Goal: Transaction & Acquisition: Purchase product/service

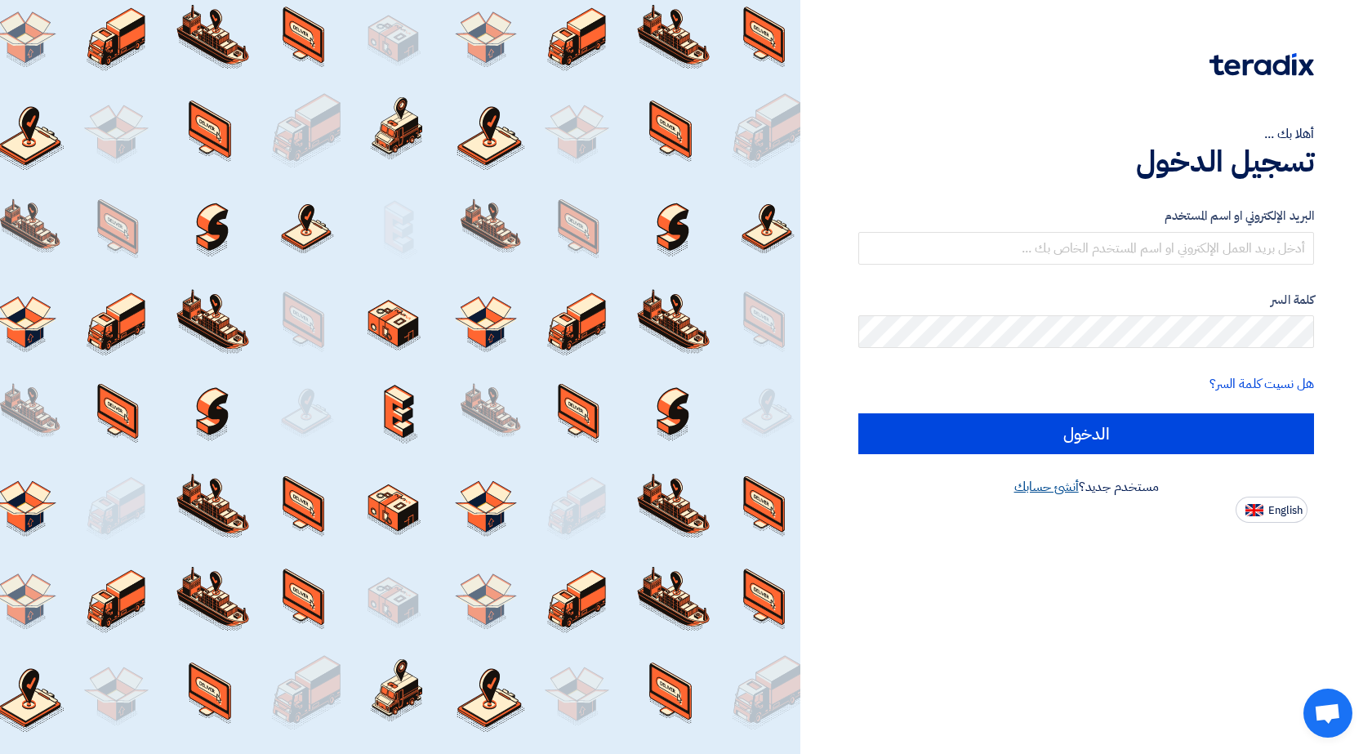
click at [1028, 484] on link "أنشئ حسابك" at bounding box center [1047, 487] width 65 height 20
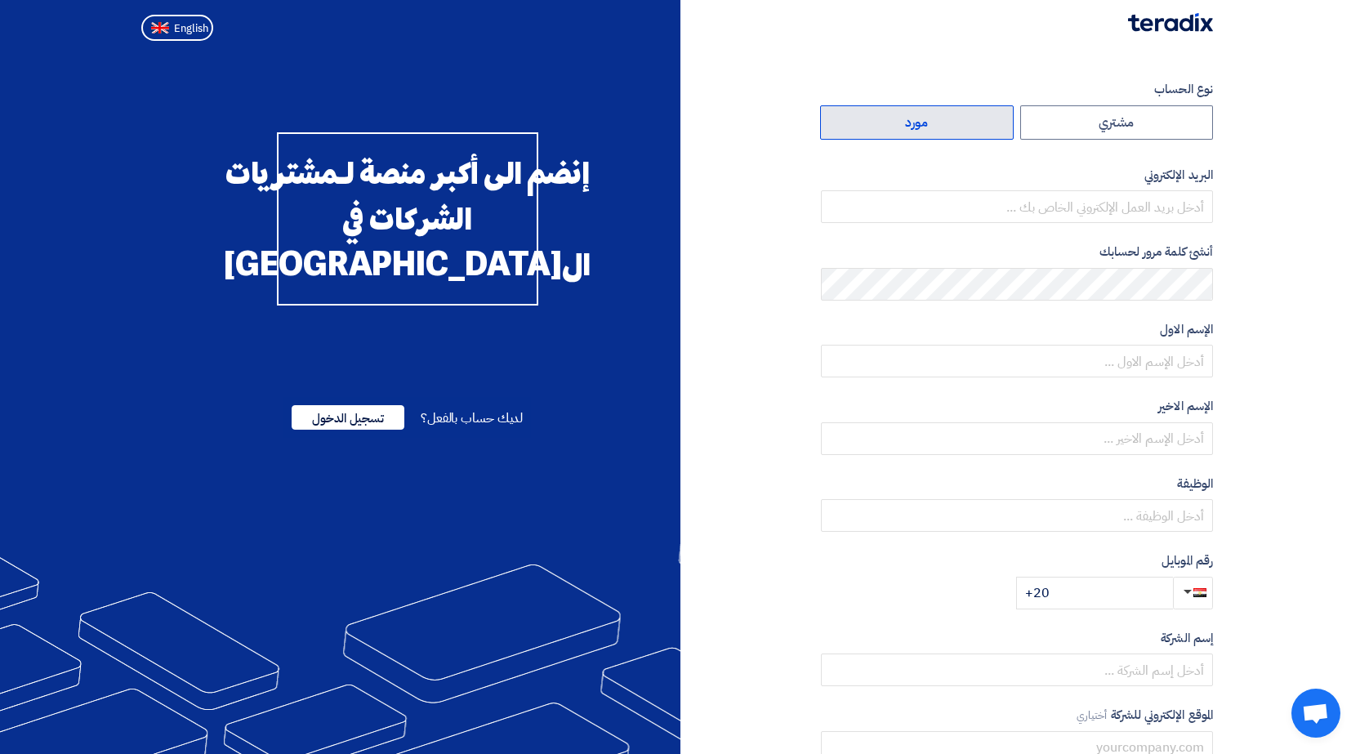
click at [873, 117] on label "مورد" at bounding box center [917, 122] width 194 height 34
click at [873, 117] on input "مورد" at bounding box center [917, 122] width 192 height 33
radio input "true"
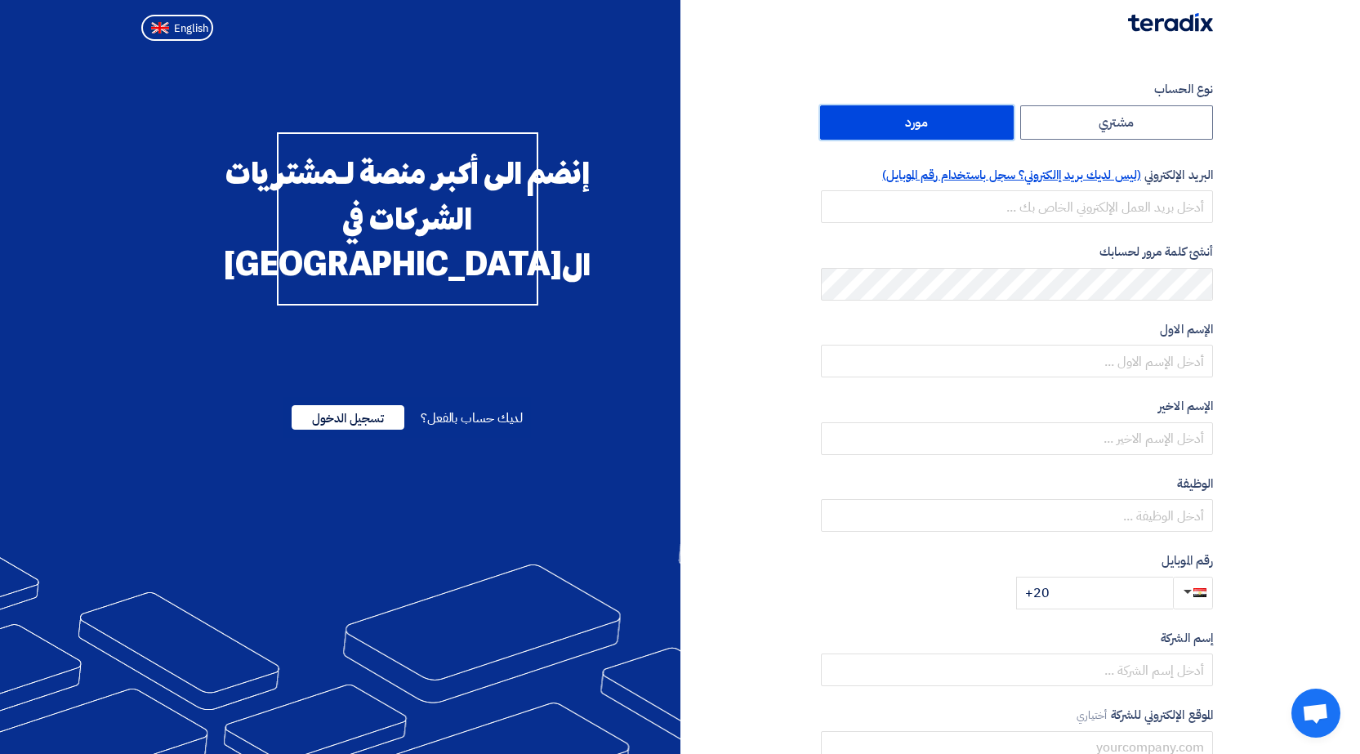
click at [949, 179] on span "(ليس لديك بريد إالكتروني؟ سجل باستخدام رقم الموبايل)" at bounding box center [1011, 175] width 259 height 18
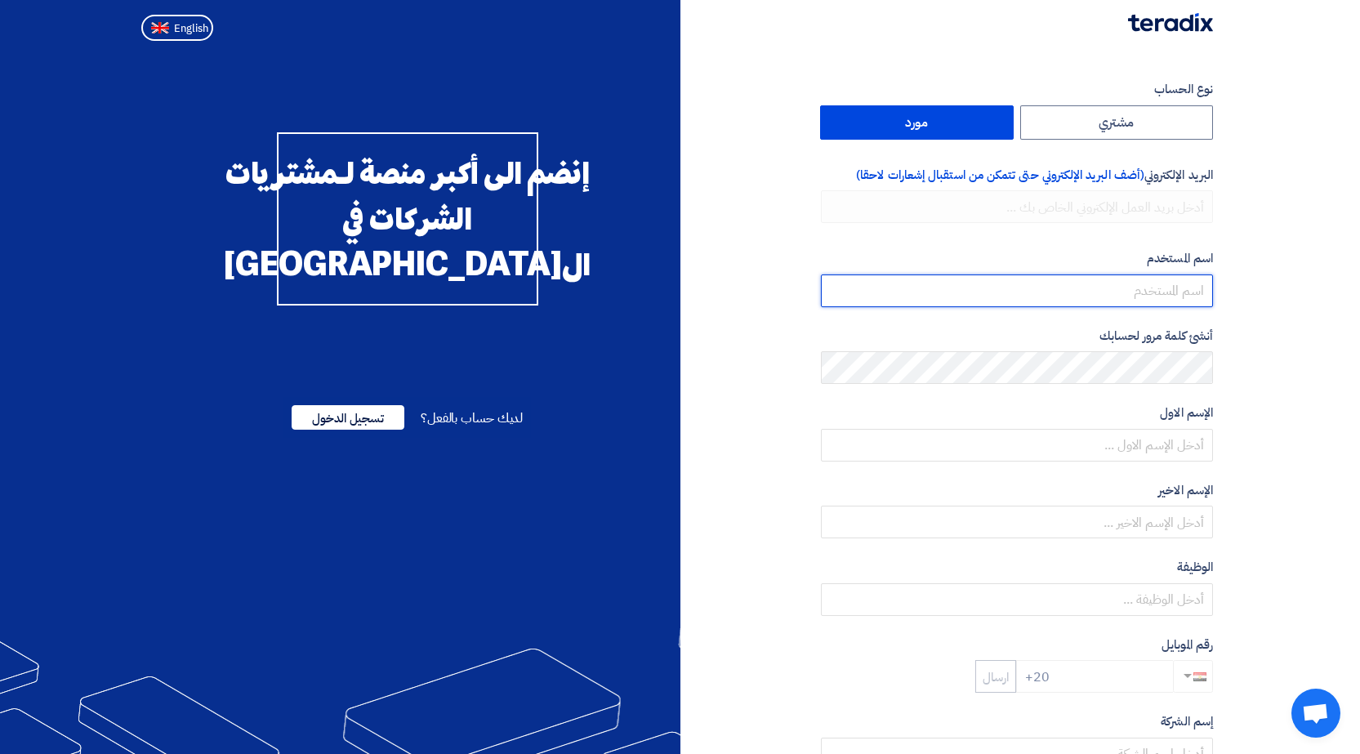
click at [1178, 289] on input "userName" at bounding box center [1017, 290] width 392 height 33
type input "ش"
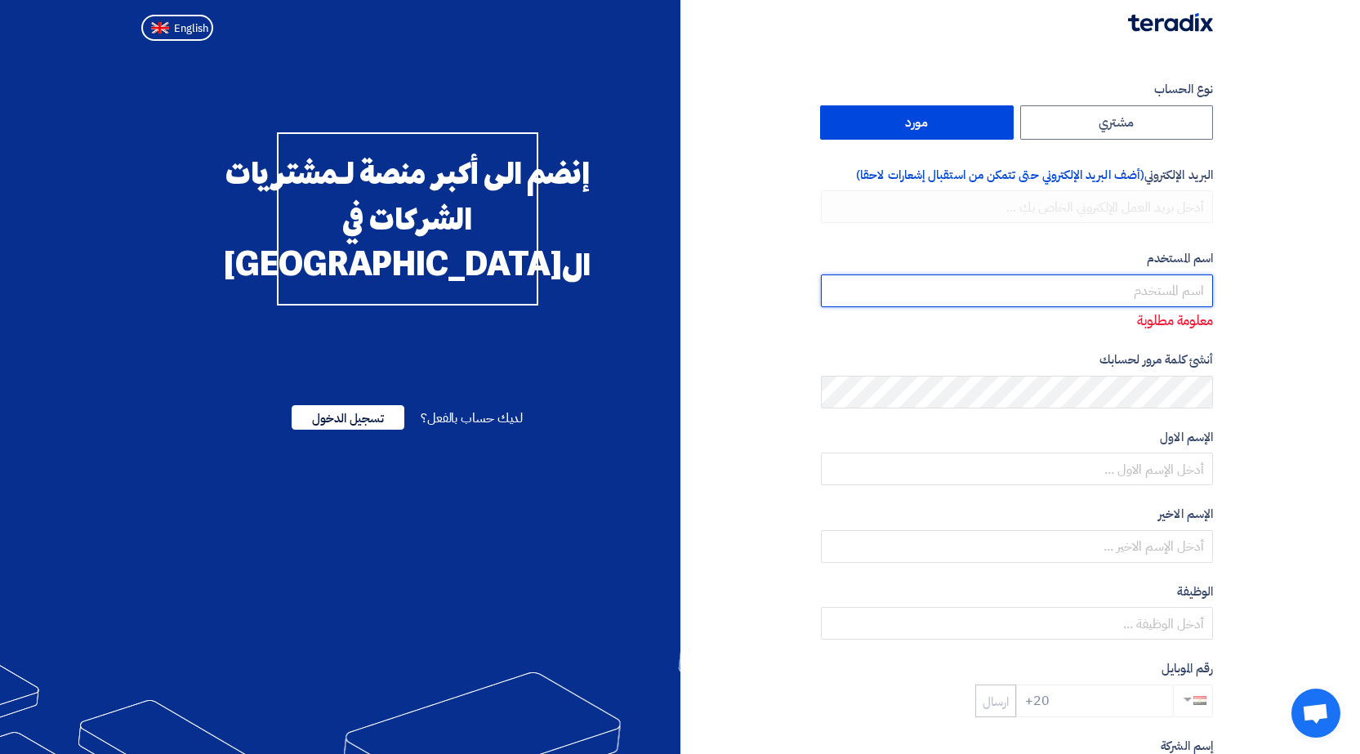
type input "a"
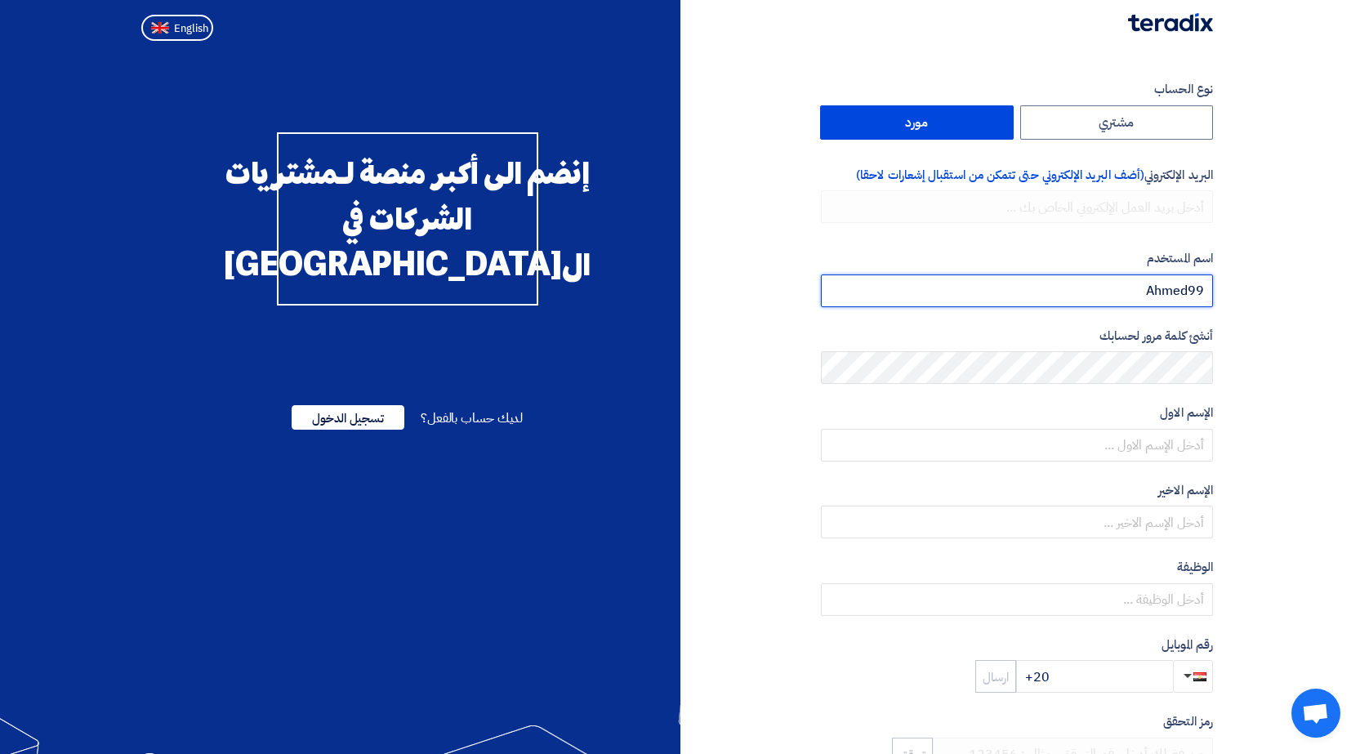
type input "Ahmed99"
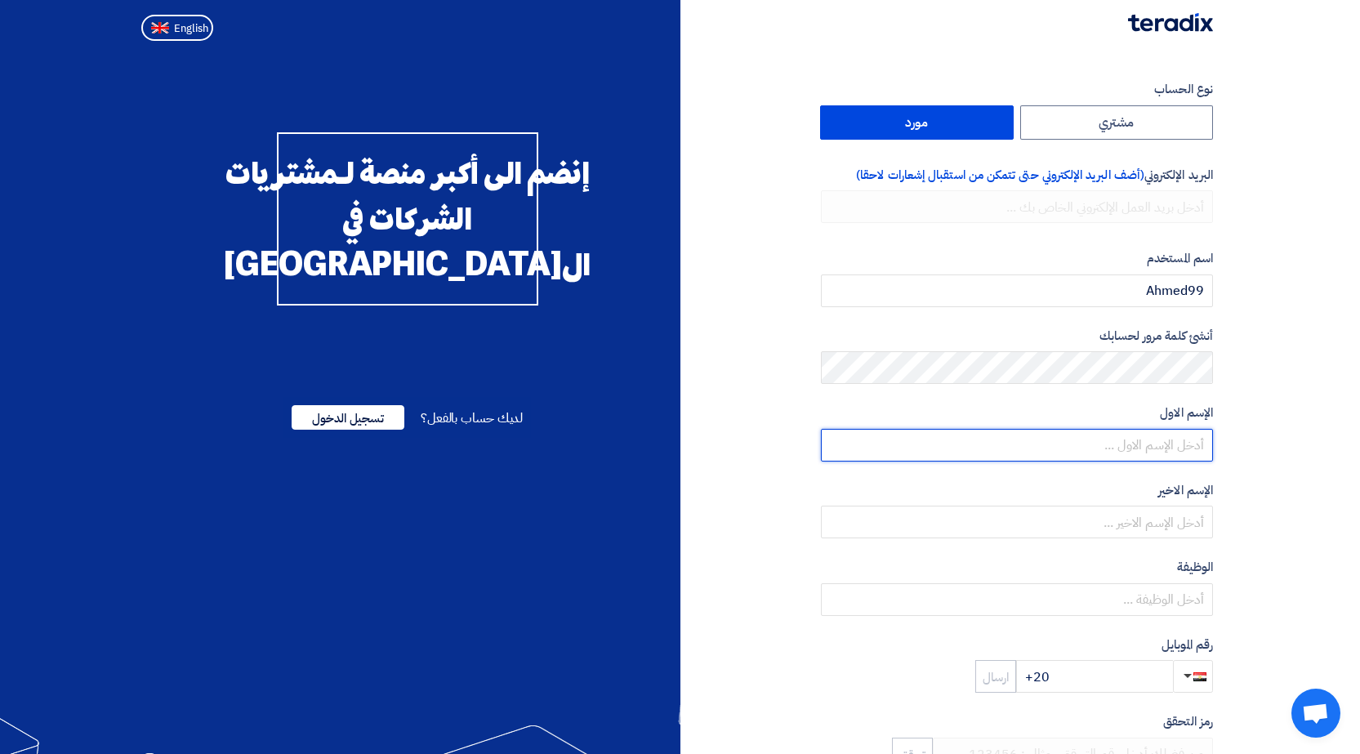
click at [1171, 441] on input "text" at bounding box center [1017, 445] width 392 height 33
type input "M"
type input "AHMED"
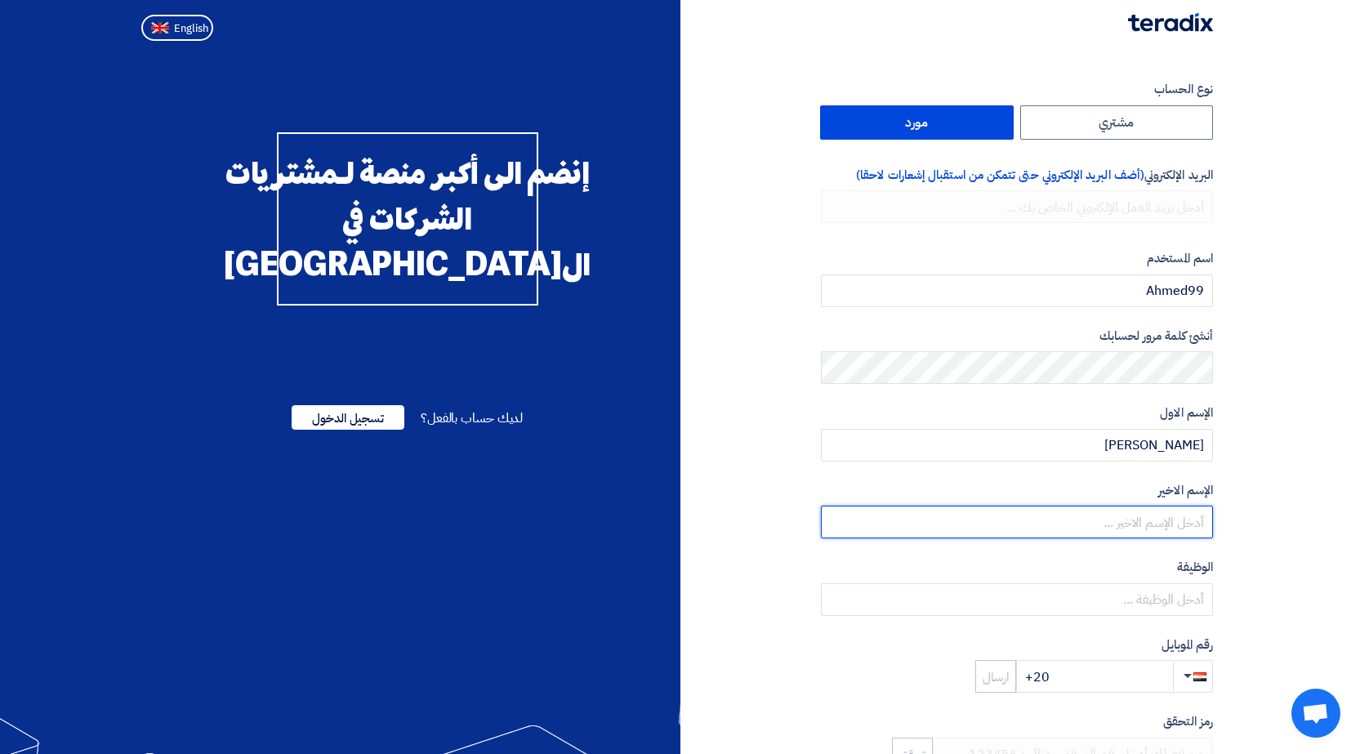
click at [1157, 528] on input "text" at bounding box center [1017, 522] width 392 height 33
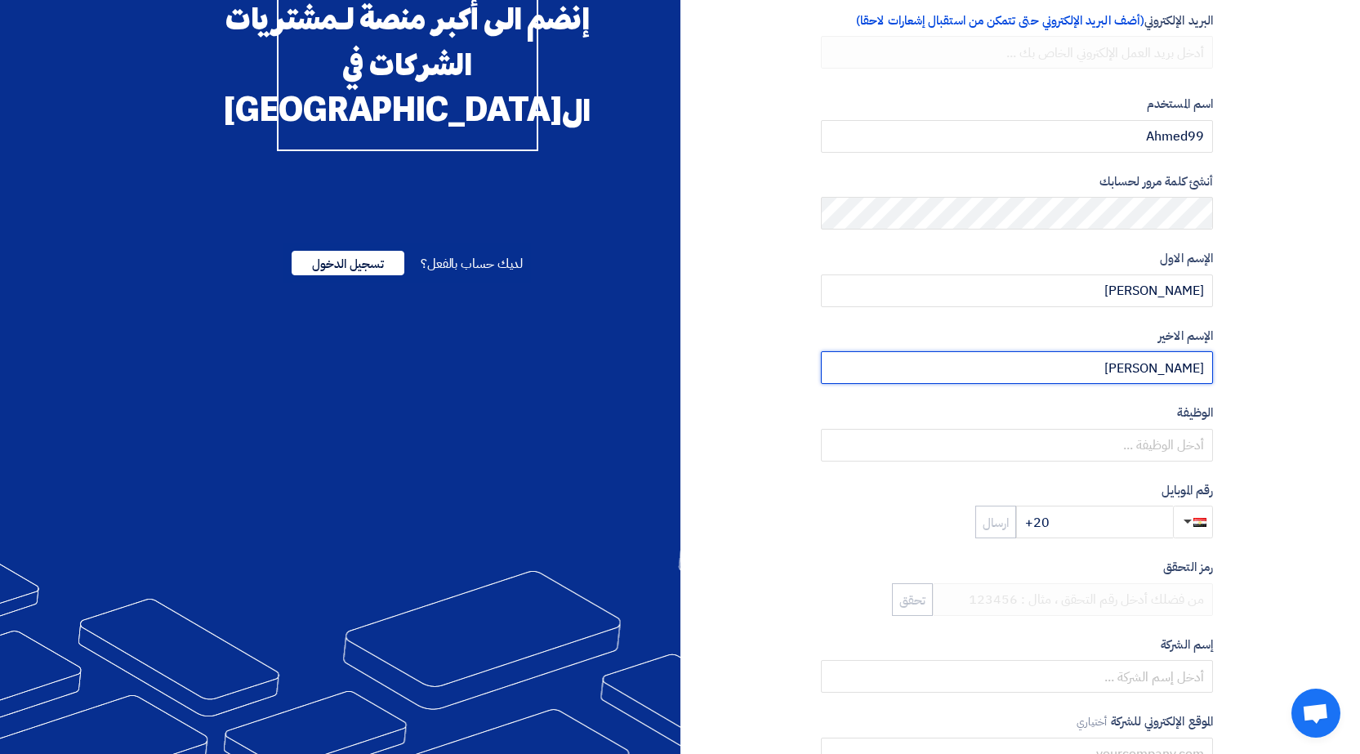
scroll to position [163, 0]
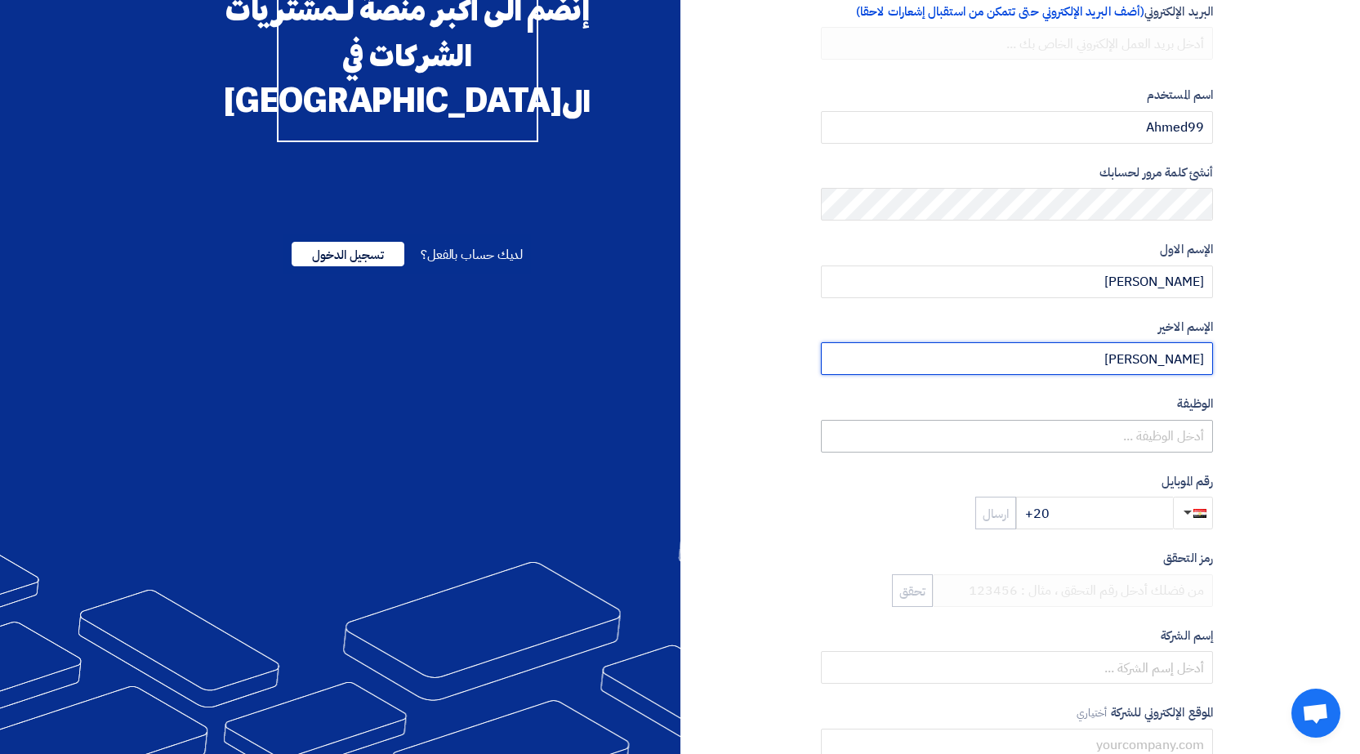
type input "MOHAMED"
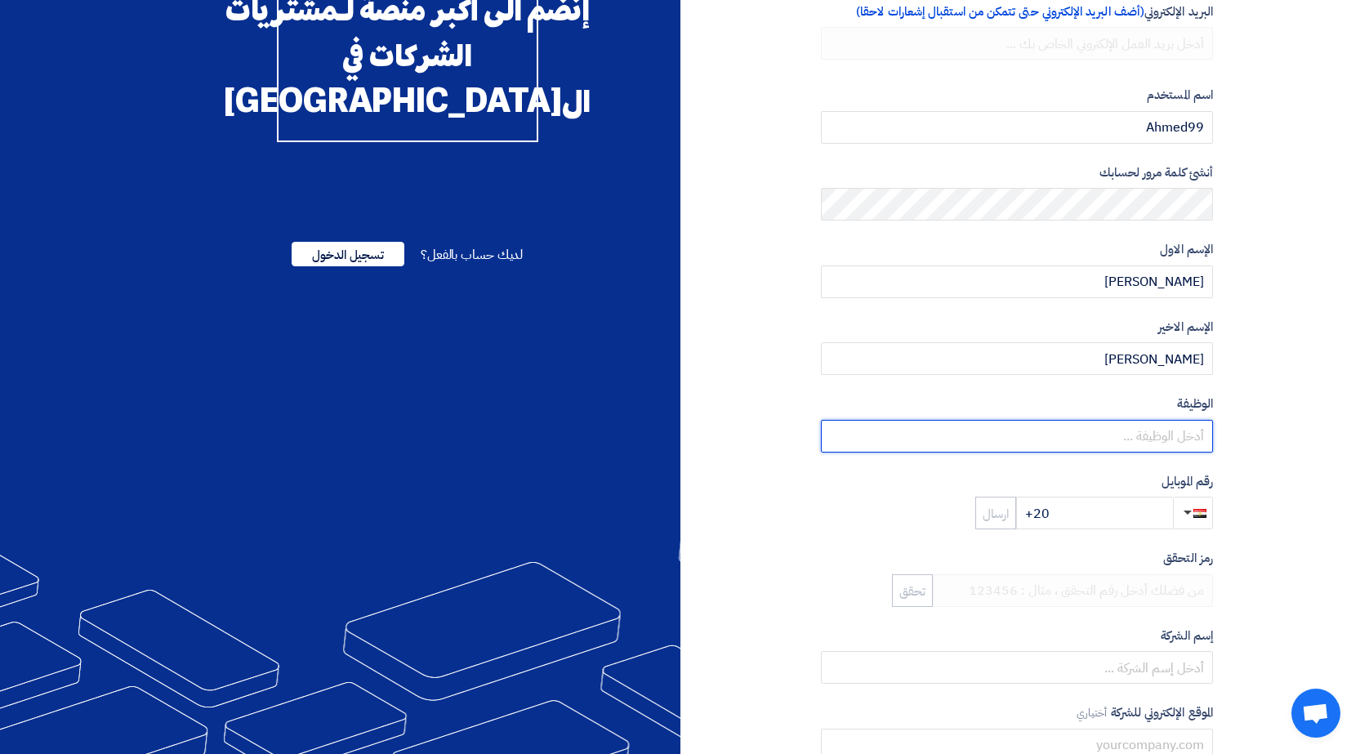
click at [1144, 439] on input "text" at bounding box center [1017, 436] width 392 height 33
drag, startPoint x: 1135, startPoint y: 439, endPoint x: 1271, endPoint y: 439, distance: 136.4
click at [1271, 439] on section "نوع الحساب مشتري مورد البريد الإلكتروني (أضف البريد الإلكتروني حتى تتمكن من است…" at bounding box center [680, 389] width 1360 height 1010
type input "صاحب شركه"
click at [1097, 524] on input "+20" at bounding box center [1094, 513] width 157 height 33
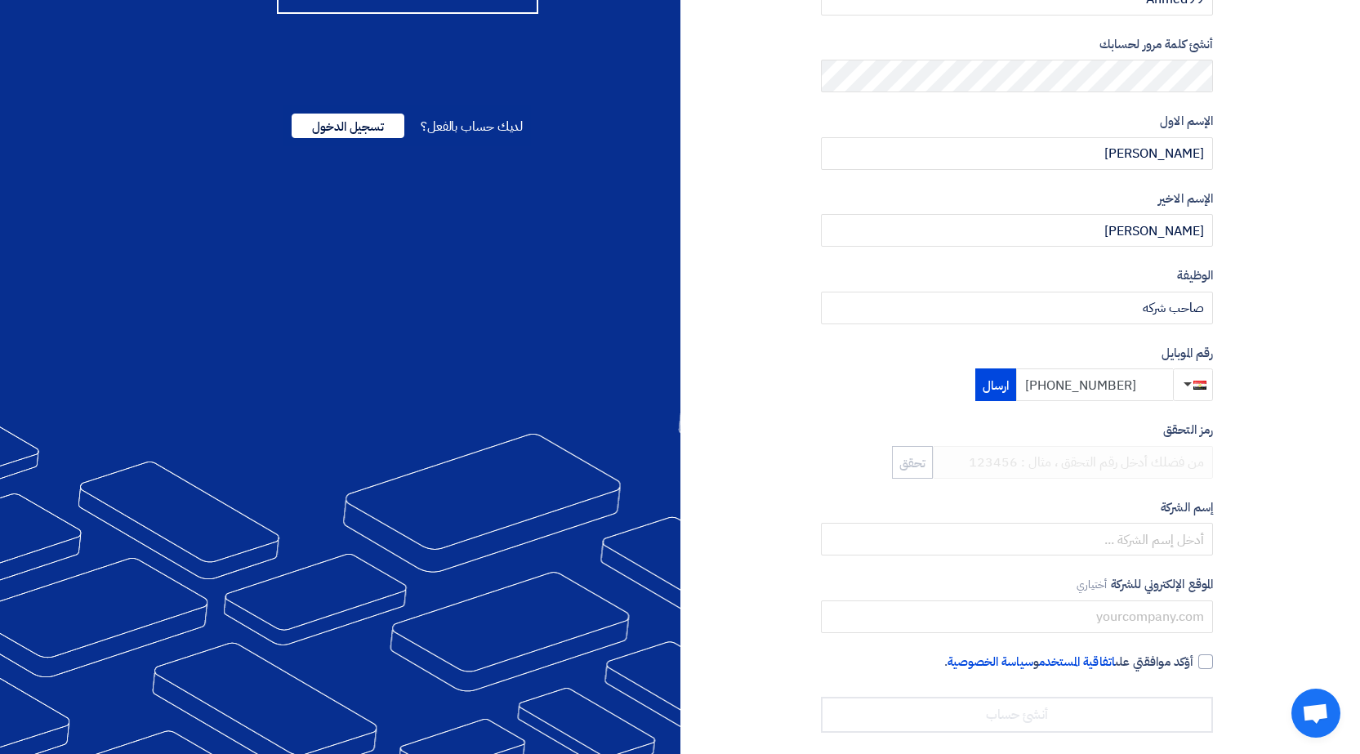
scroll to position [303, 0]
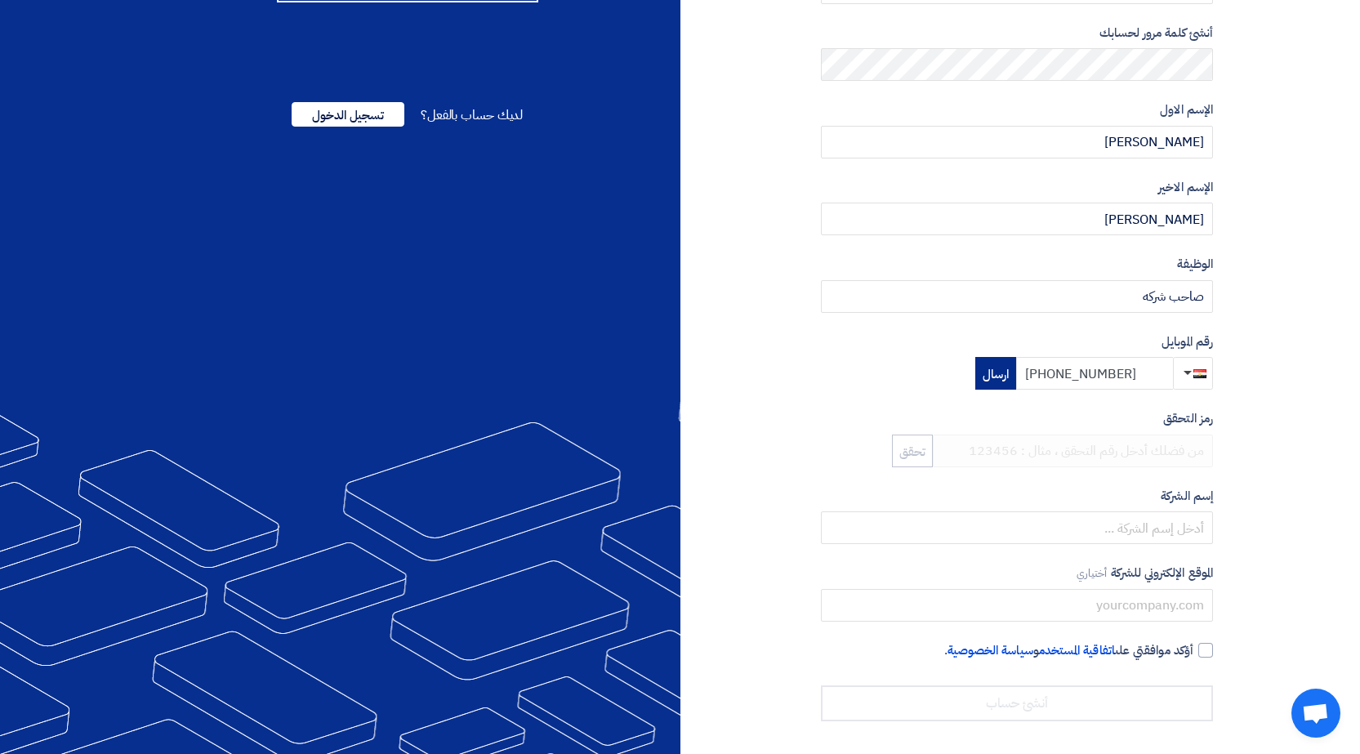
type input "+20 1000007457"
drag, startPoint x: 994, startPoint y: 381, endPoint x: 1113, endPoint y: 425, distance: 126.4
click at [994, 380] on button "ارسال" at bounding box center [995, 373] width 41 height 33
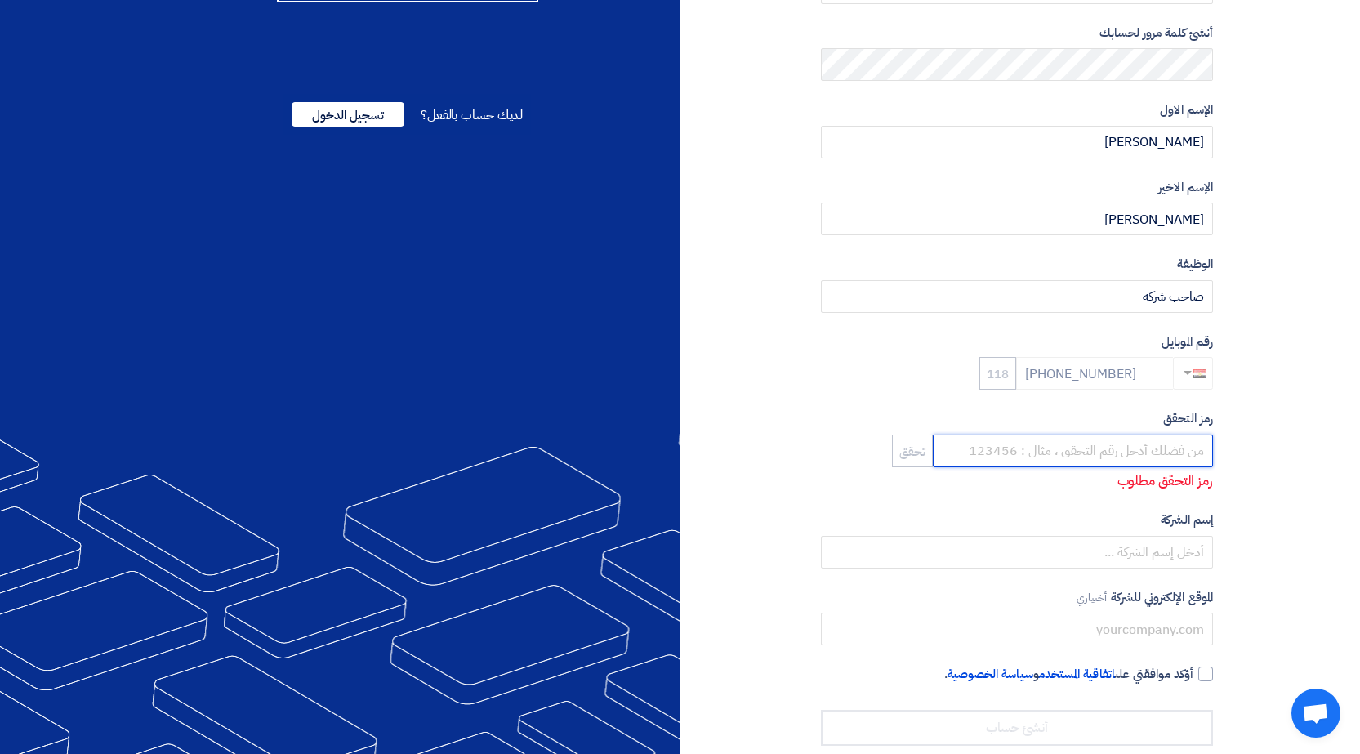
click at [1124, 451] on input "number" at bounding box center [1073, 451] width 280 height 33
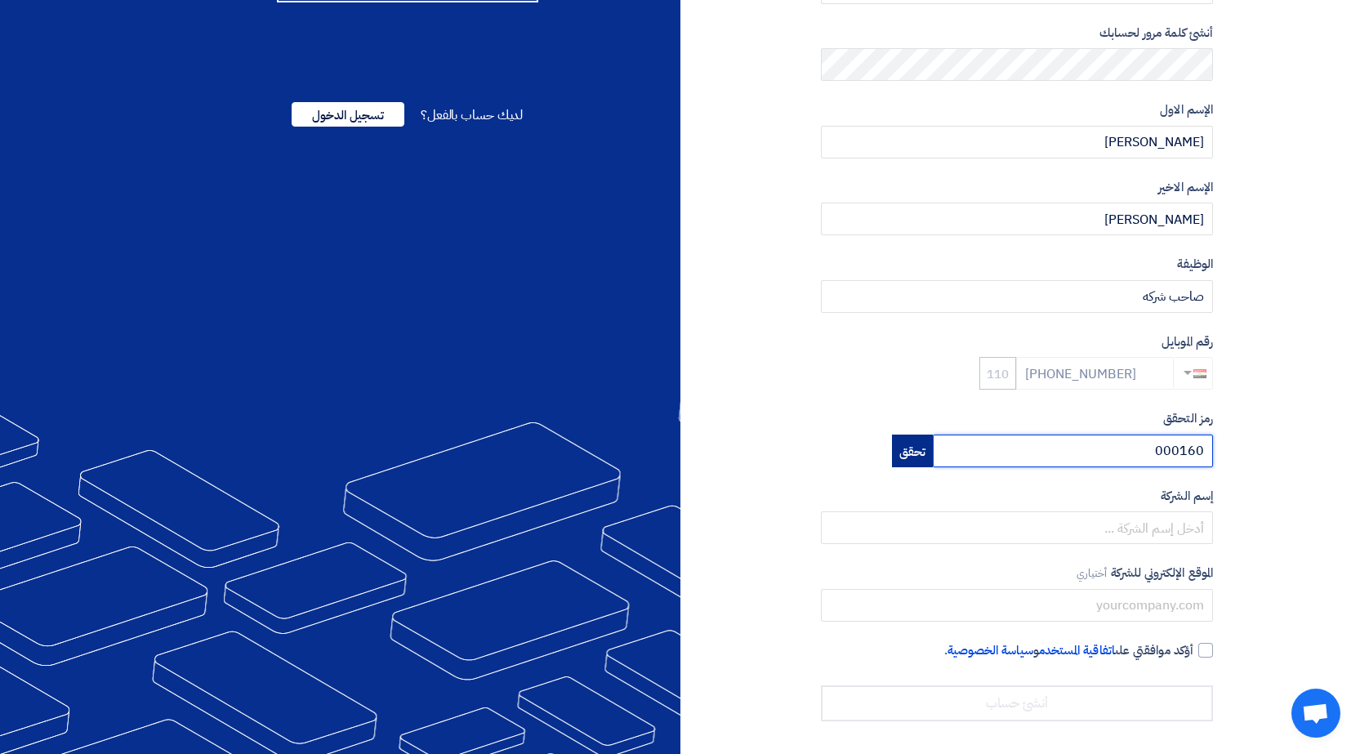
type input "000160"
click at [933, 453] on button "تحقق" at bounding box center [912, 451] width 41 height 33
click at [1203, 647] on div at bounding box center [1205, 650] width 15 height 15
click at [1194, 647] on input "أؤكد موافقتي على اتفاقية المستخدم و سياسة الخصوصية ." at bounding box center [997, 657] width 392 height 33
checkbox input "true"
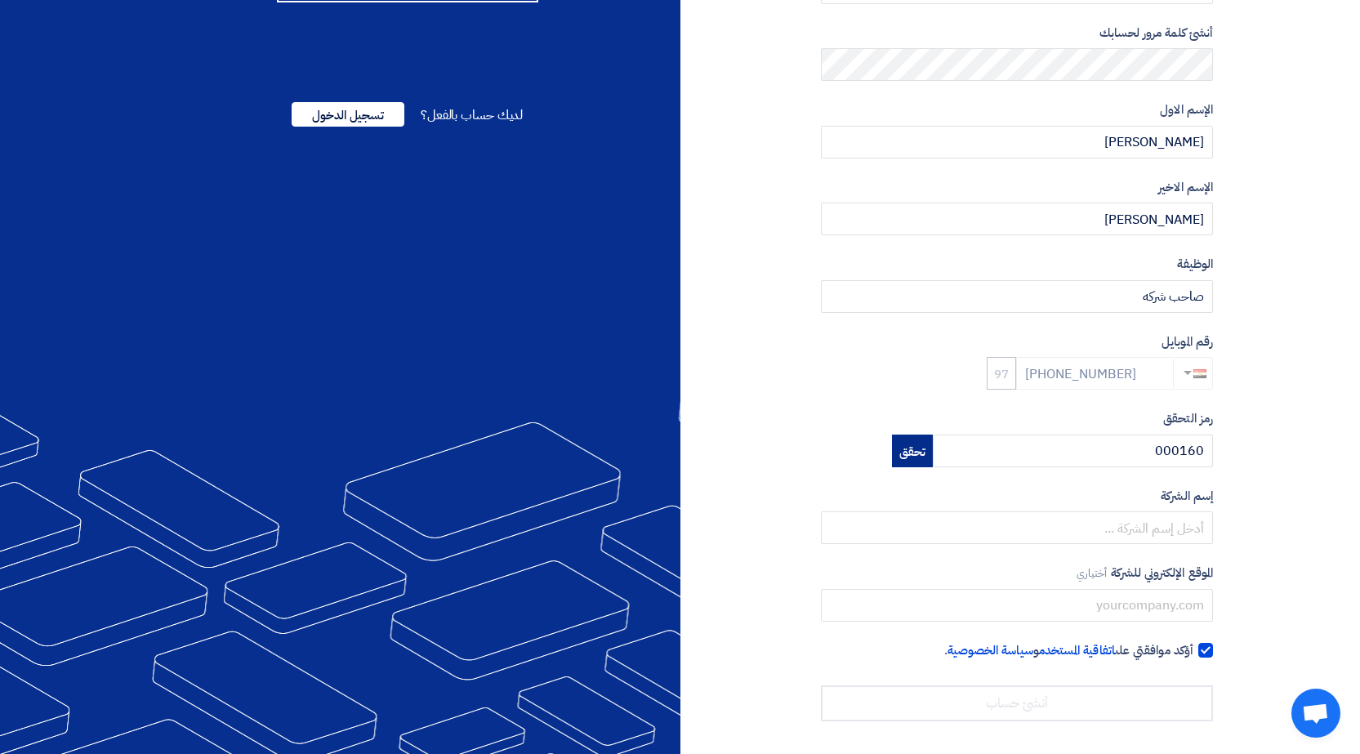
click at [933, 451] on button "تحقق" at bounding box center [912, 451] width 41 height 33
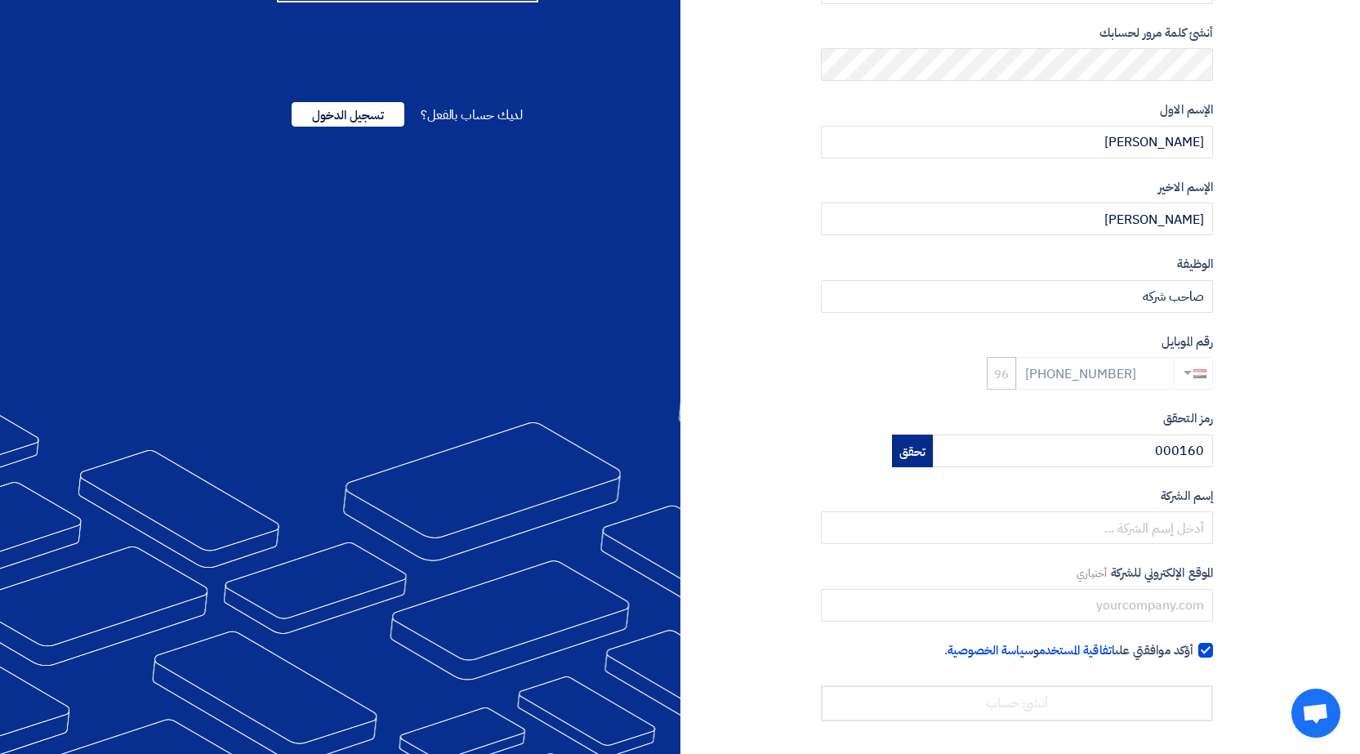
click at [933, 451] on button "تحقق" at bounding box center [912, 451] width 41 height 33
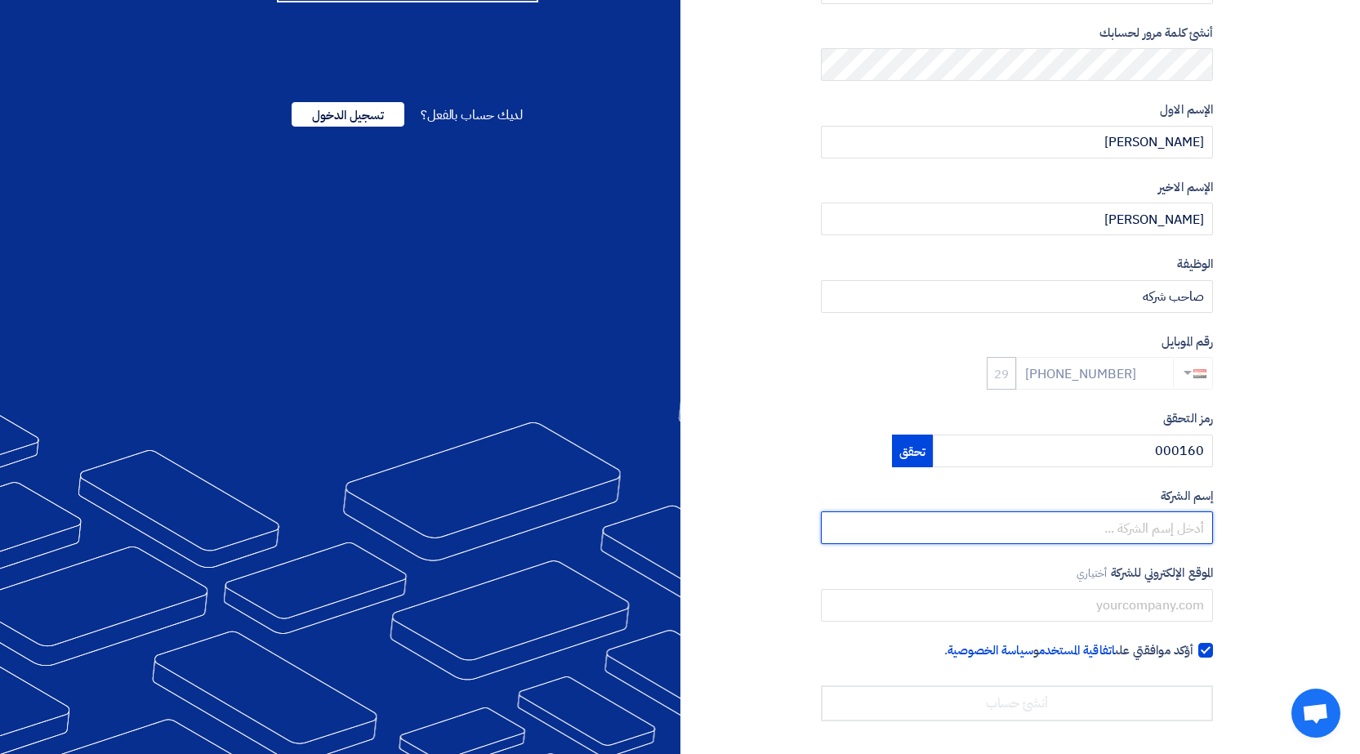
click at [1127, 531] on input "text" at bounding box center [1017, 527] width 392 height 33
type input "دار العدد لخدمات الصناعه"
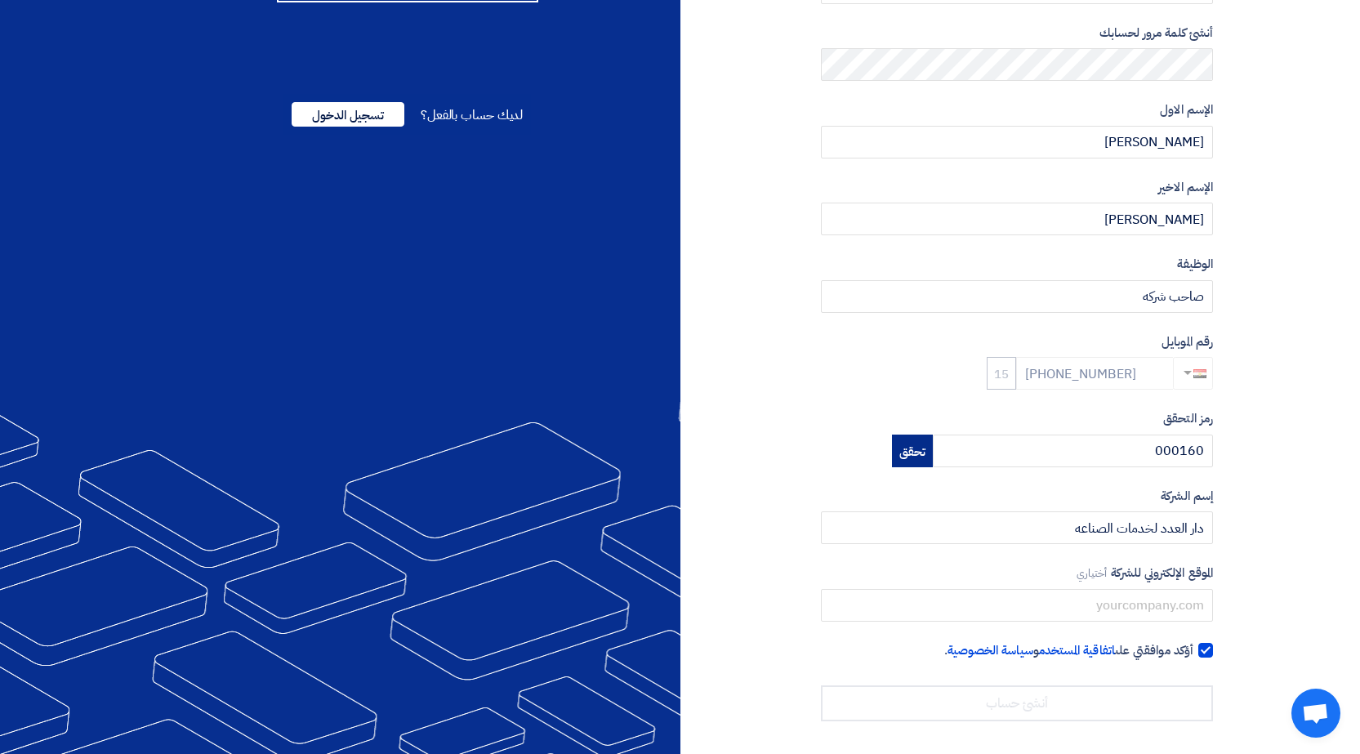
click at [933, 452] on button "تحقق" at bounding box center [912, 451] width 41 height 33
click at [933, 451] on button "تحقق" at bounding box center [912, 451] width 41 height 33
click at [933, 457] on button "تحقق" at bounding box center [912, 451] width 41 height 33
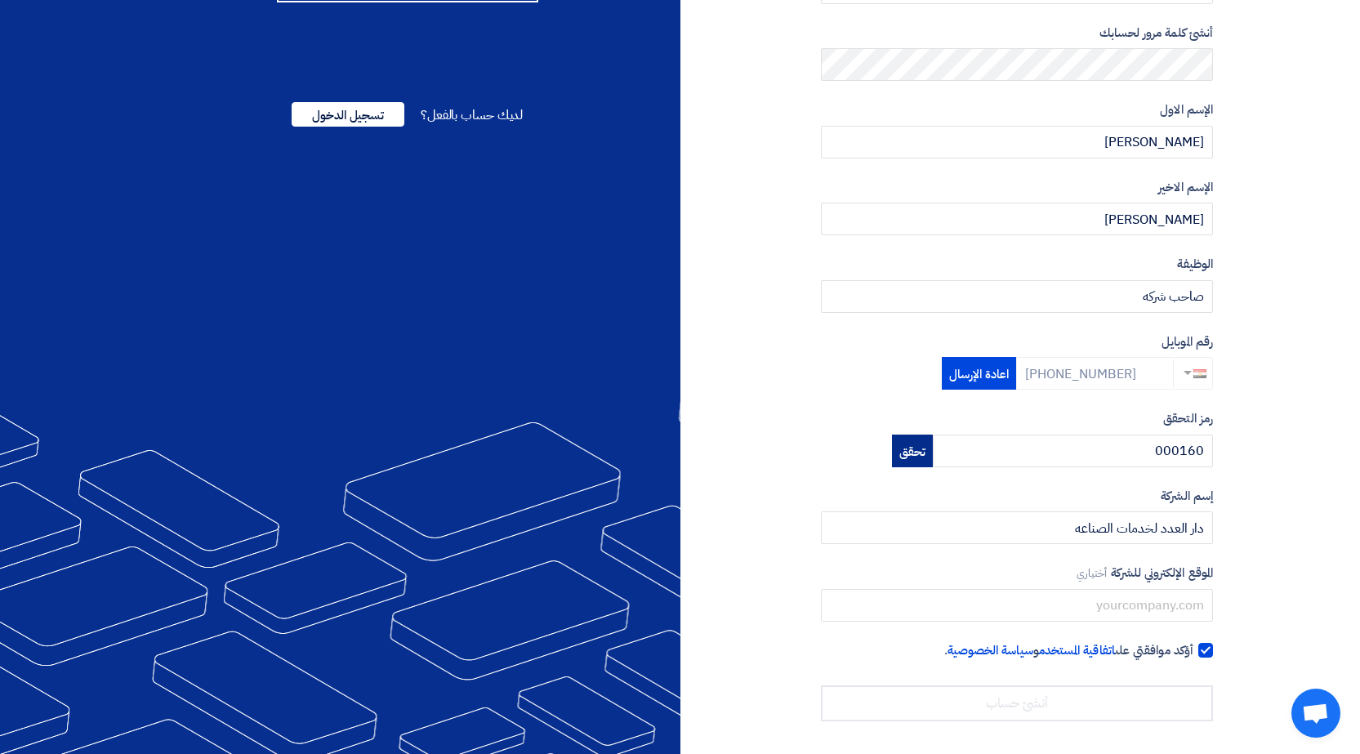
click at [933, 457] on button "تحقق" at bounding box center [912, 451] width 41 height 33
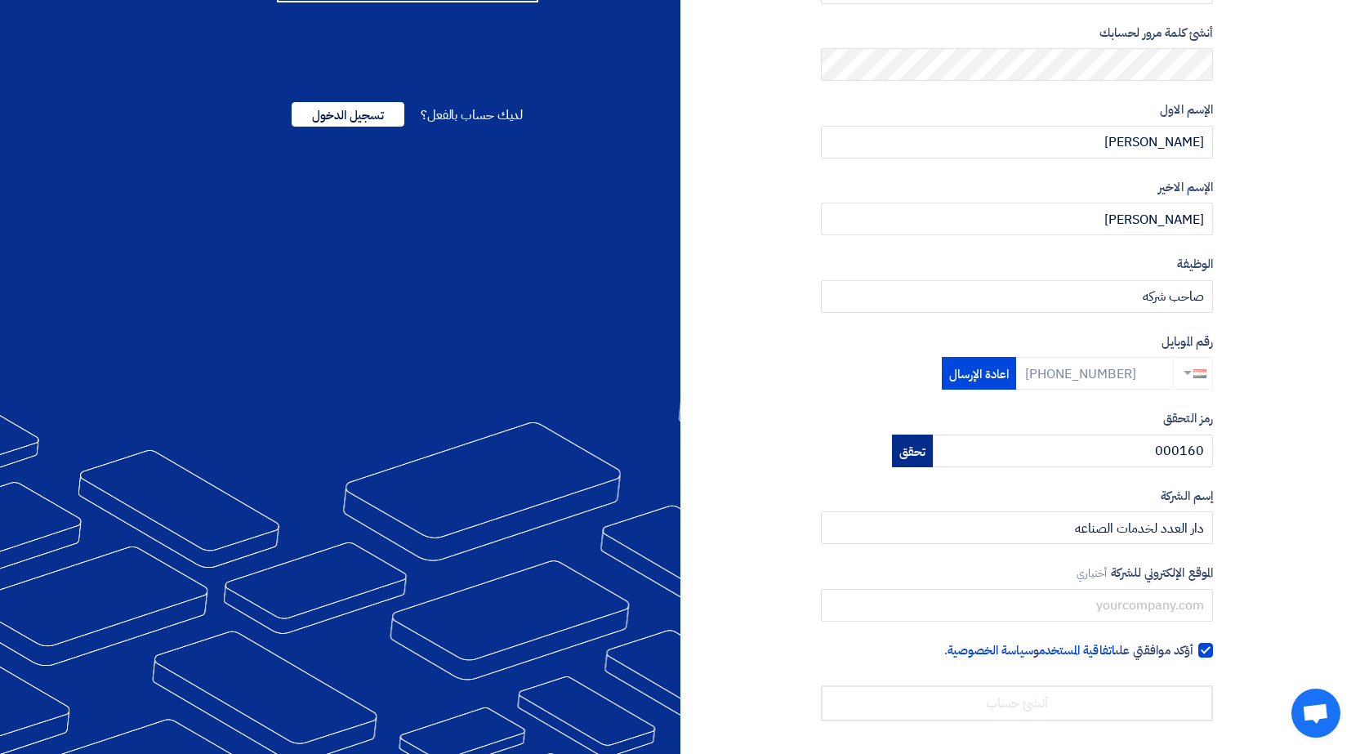
click at [933, 457] on button "تحقق" at bounding box center [912, 451] width 41 height 33
click at [933, 451] on button "تحقق" at bounding box center [912, 451] width 41 height 33
click at [1210, 653] on div at bounding box center [1205, 650] width 15 height 15
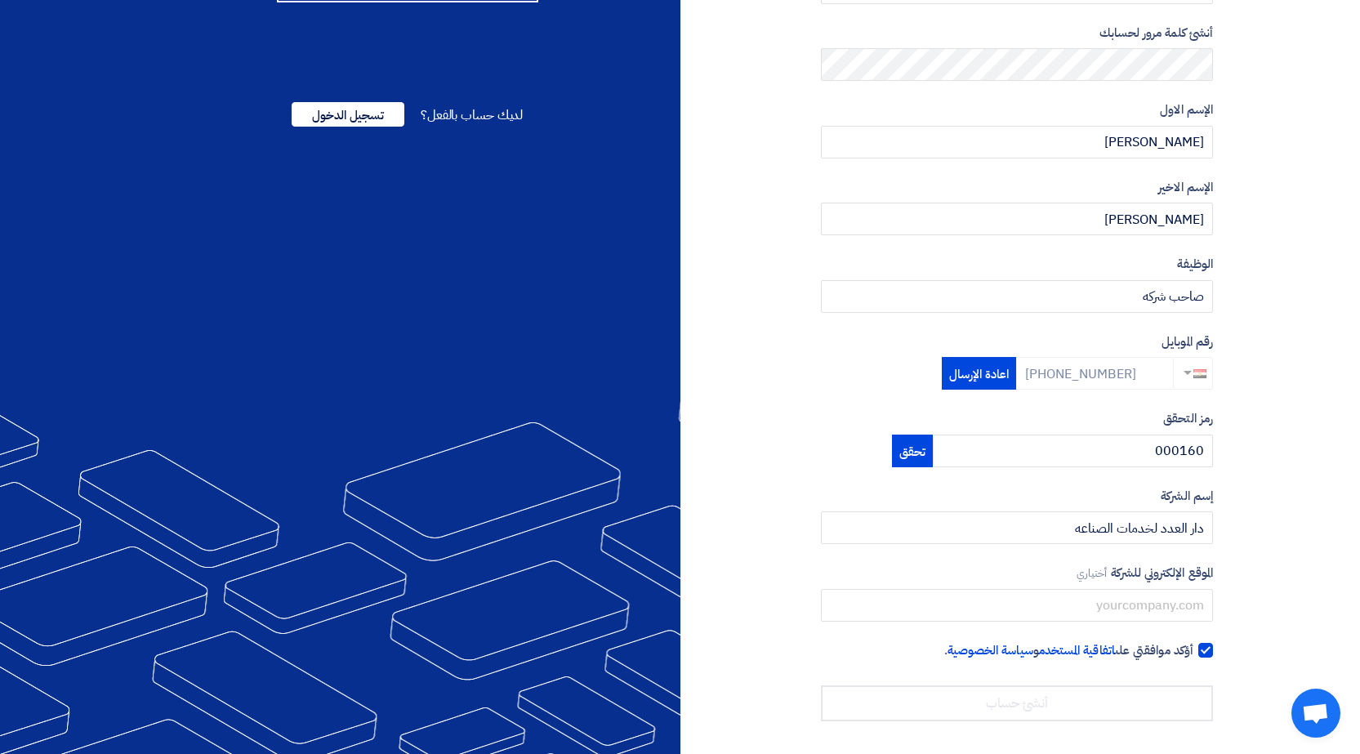
click at [1194, 653] on input "أؤكد موافقتي على اتفاقية المستخدم و سياسة الخصوصية ." at bounding box center [997, 657] width 392 height 33
click at [1210, 649] on div at bounding box center [1205, 650] width 15 height 15
click at [1194, 649] on input "أؤكد موافقتي على اتفاقية المستخدم و سياسة الخصوصية ." at bounding box center [997, 657] width 392 height 33
checkbox input "true"
click at [933, 450] on button "تحقق" at bounding box center [912, 451] width 41 height 33
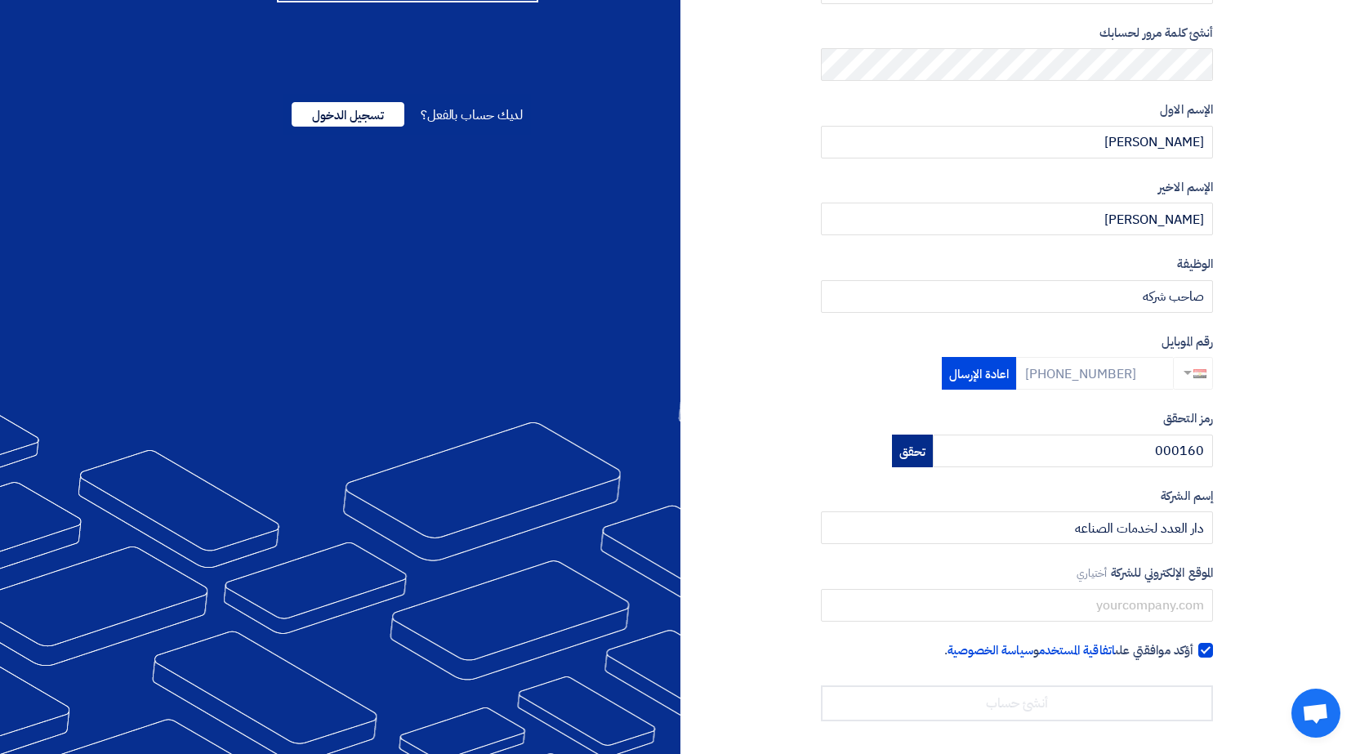
click at [933, 450] on button "تحقق" at bounding box center [912, 451] width 41 height 33
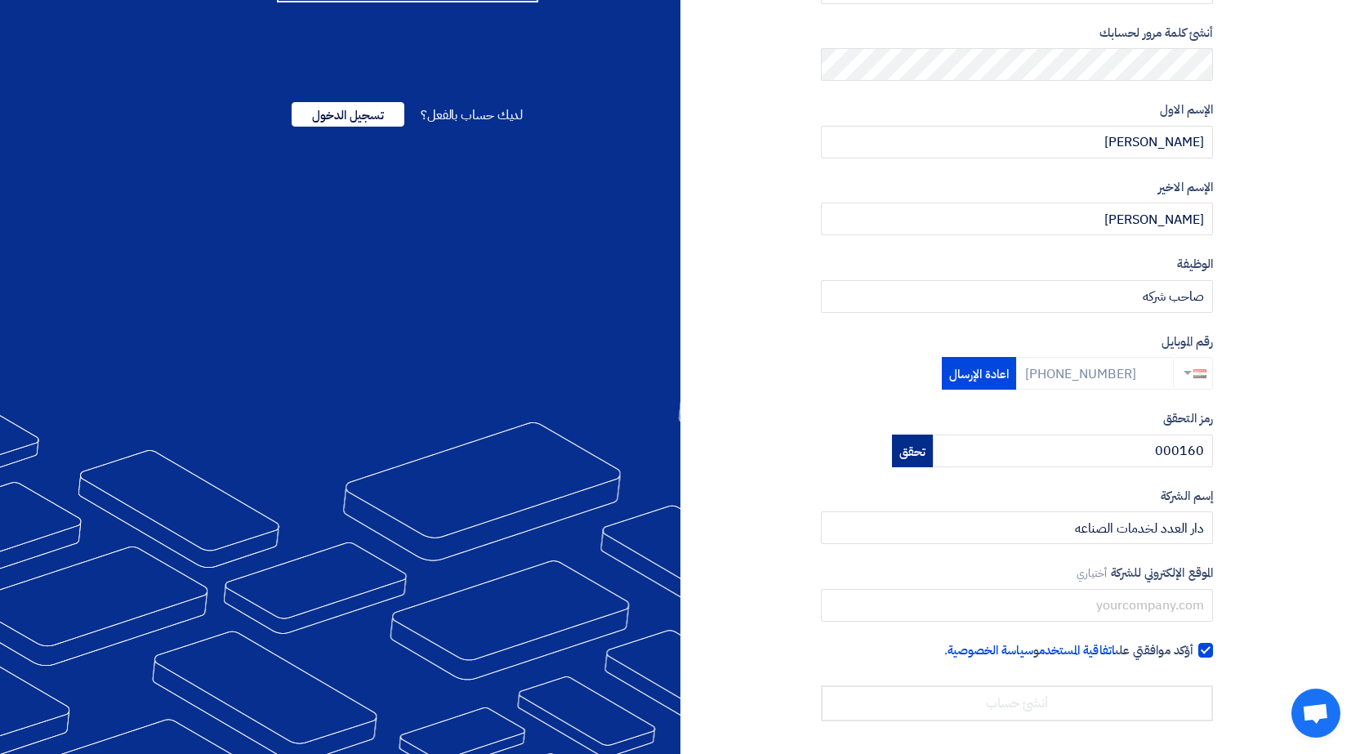
click at [933, 450] on button "تحقق" at bounding box center [912, 451] width 41 height 33
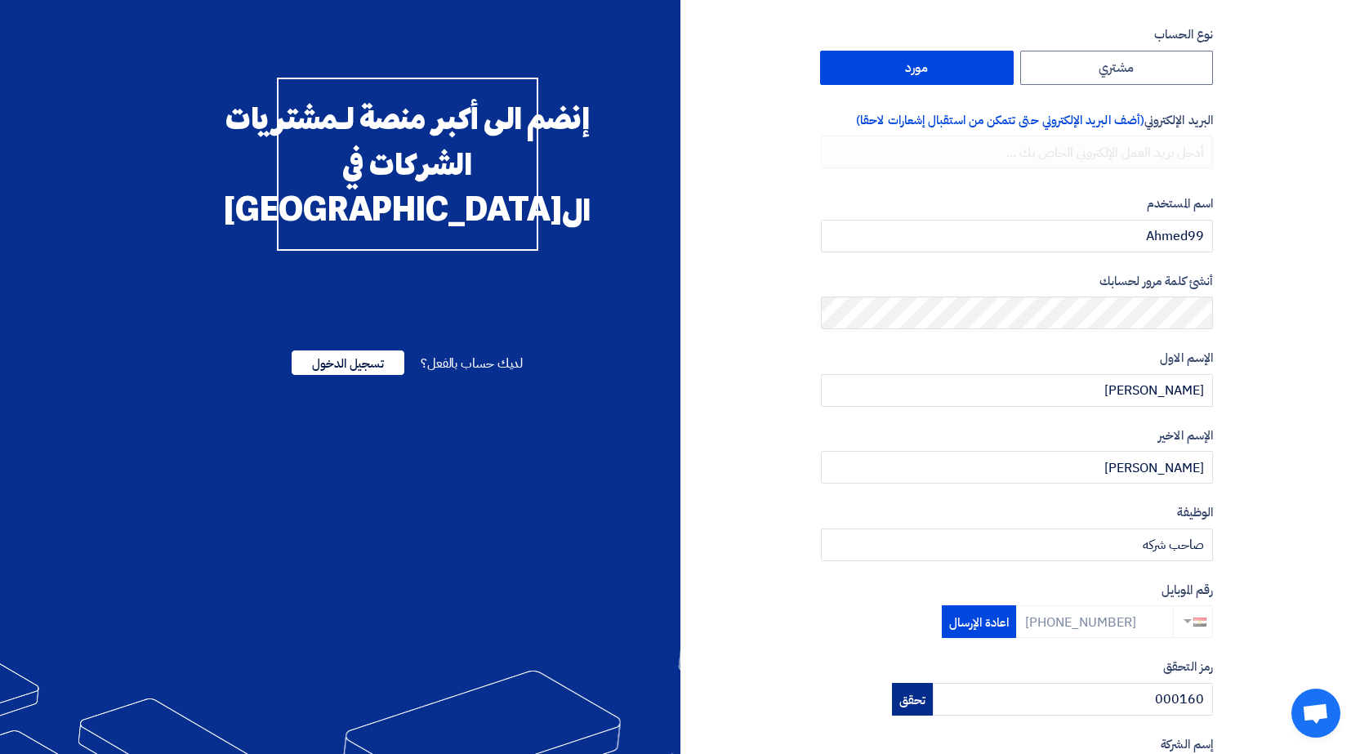
scroll to position [0, 0]
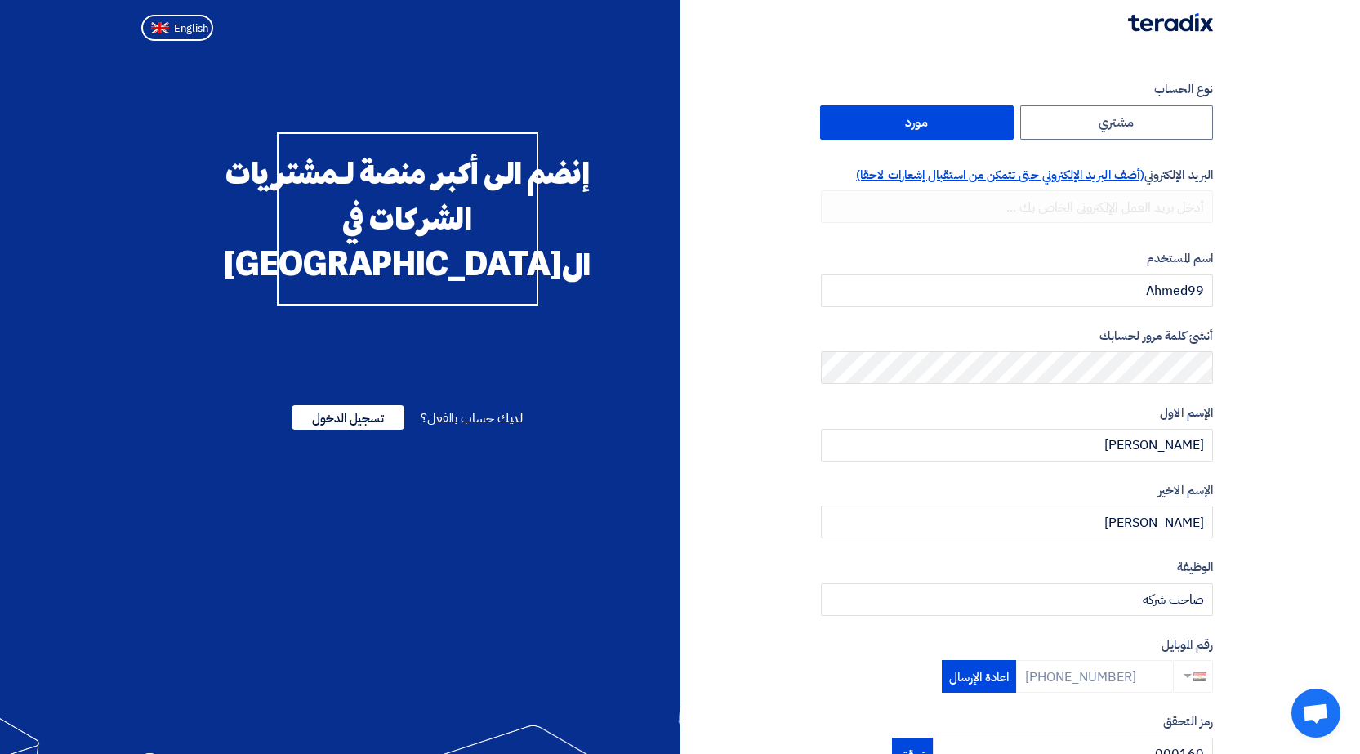
click at [902, 175] on span "(أضف البريد الإلكتروني حتى تتمكن من استقبال إشعارات لاحقا)" at bounding box center [1000, 175] width 288 height 18
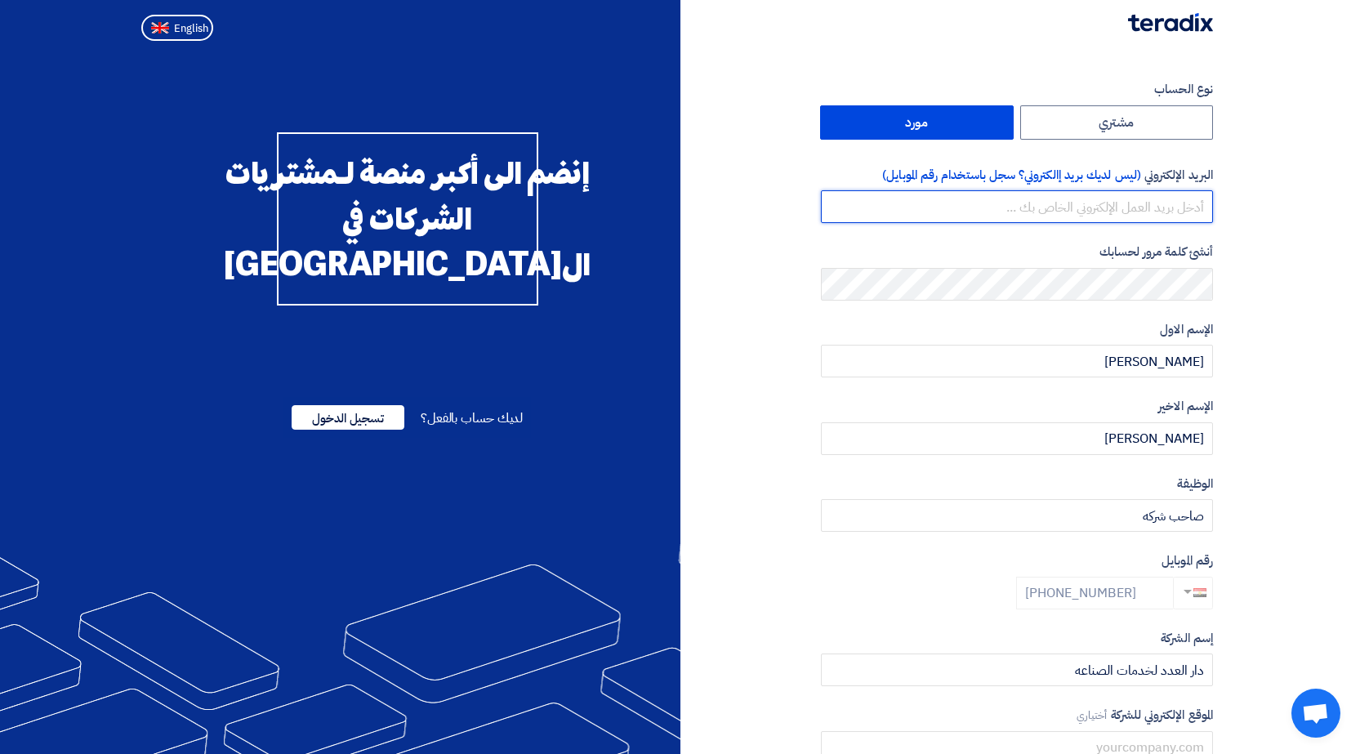
click at [1109, 209] on input "email" at bounding box center [1017, 206] width 392 height 33
type input "ش"
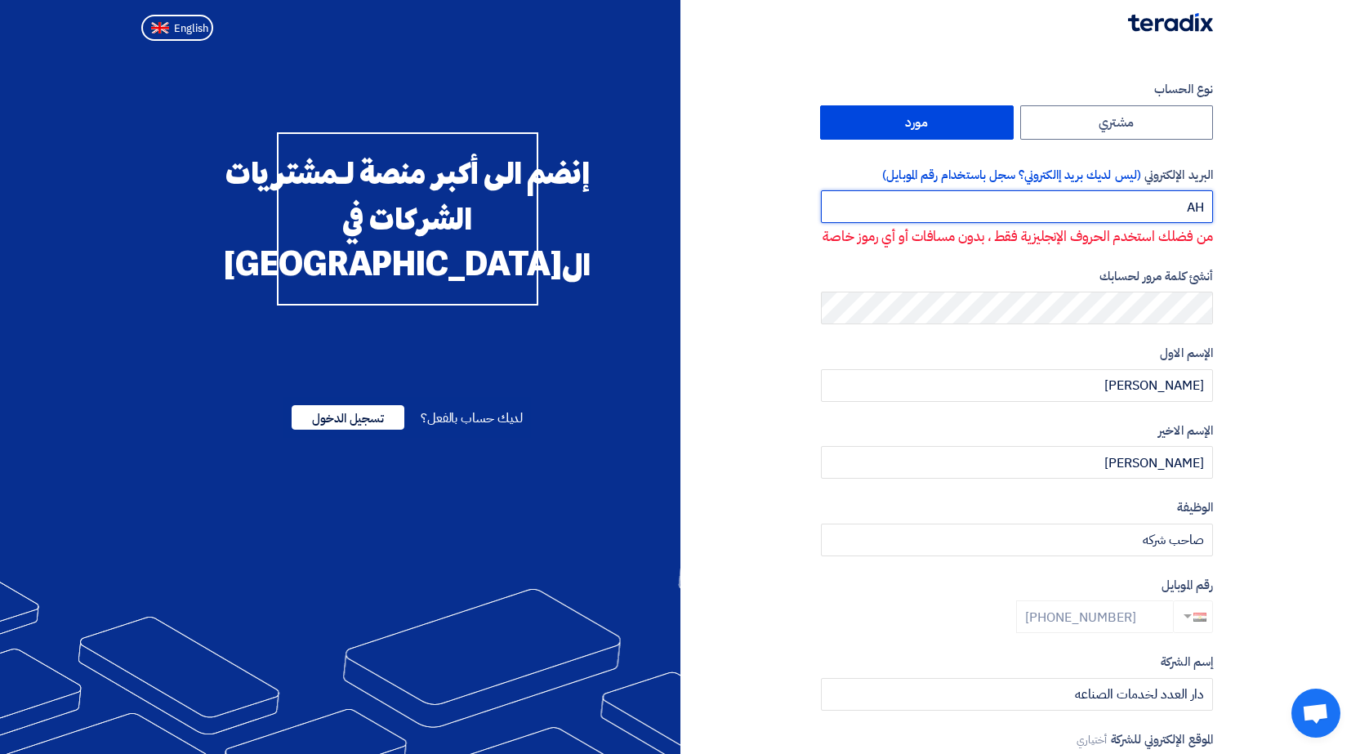
type input "A"
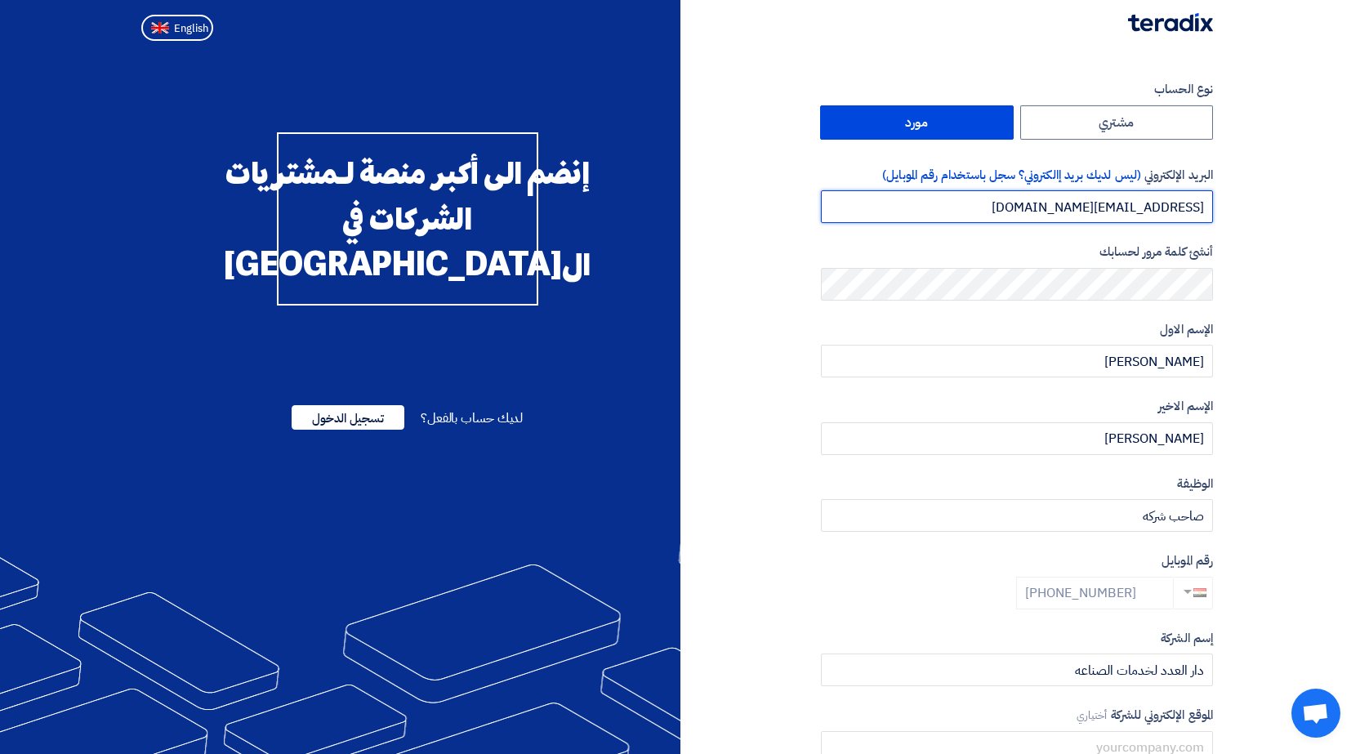
click at [1103, 204] on input "ahblat@yahoo.com" at bounding box center [1017, 206] width 392 height 33
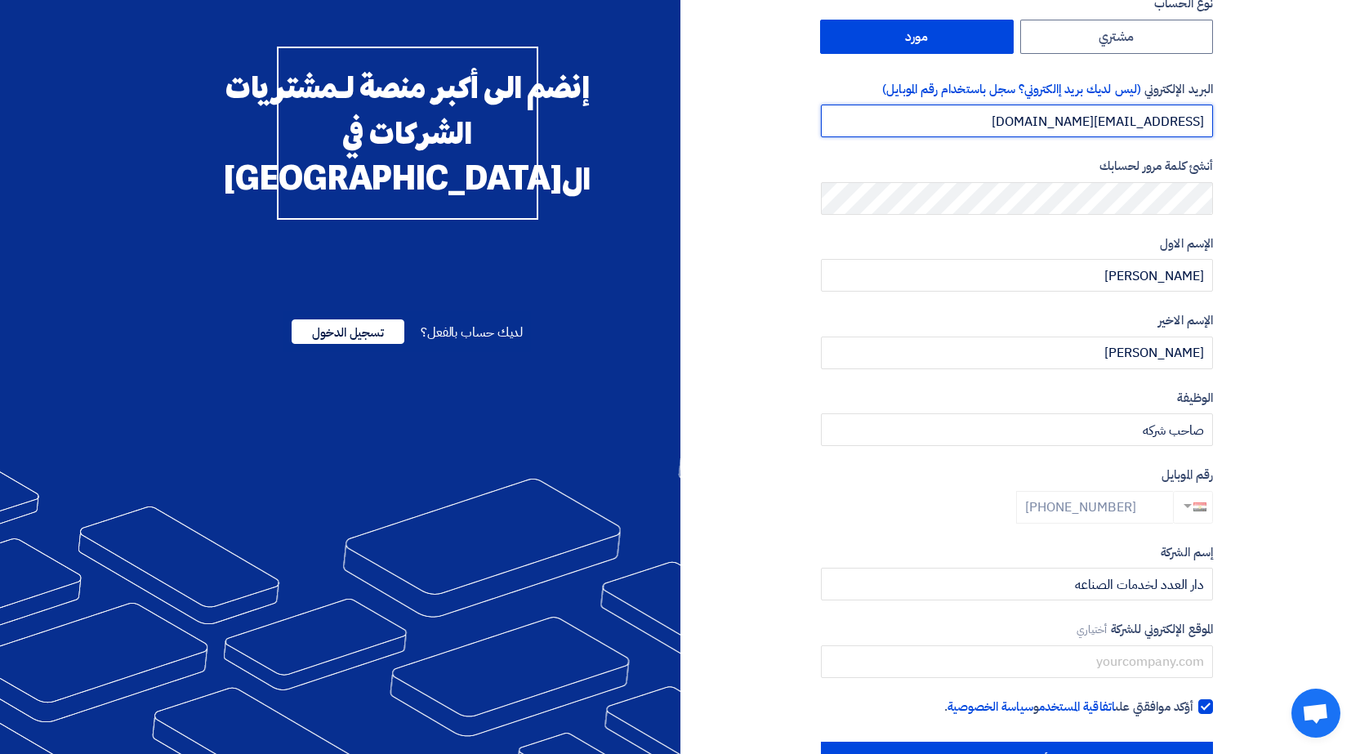
scroll to position [60, 0]
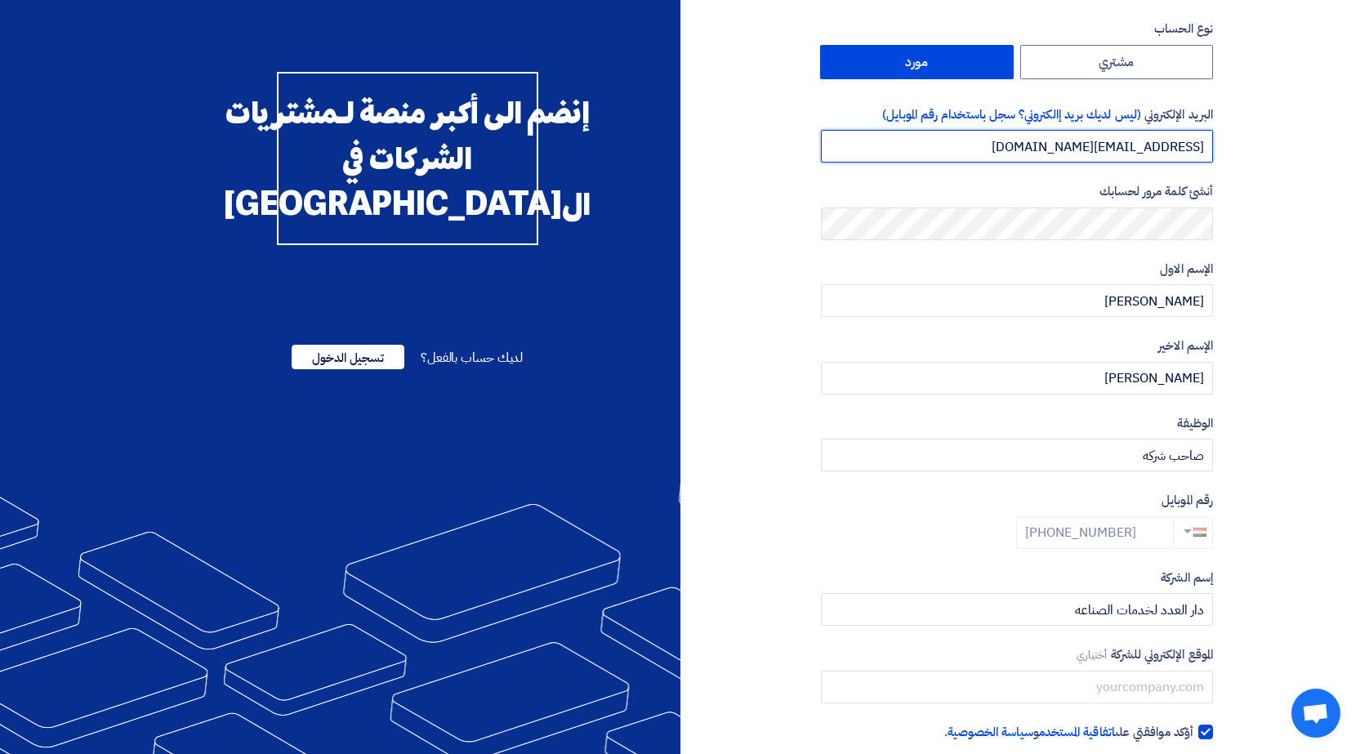
type input "[EMAIL_ADDRESS][DOMAIN_NAME]"
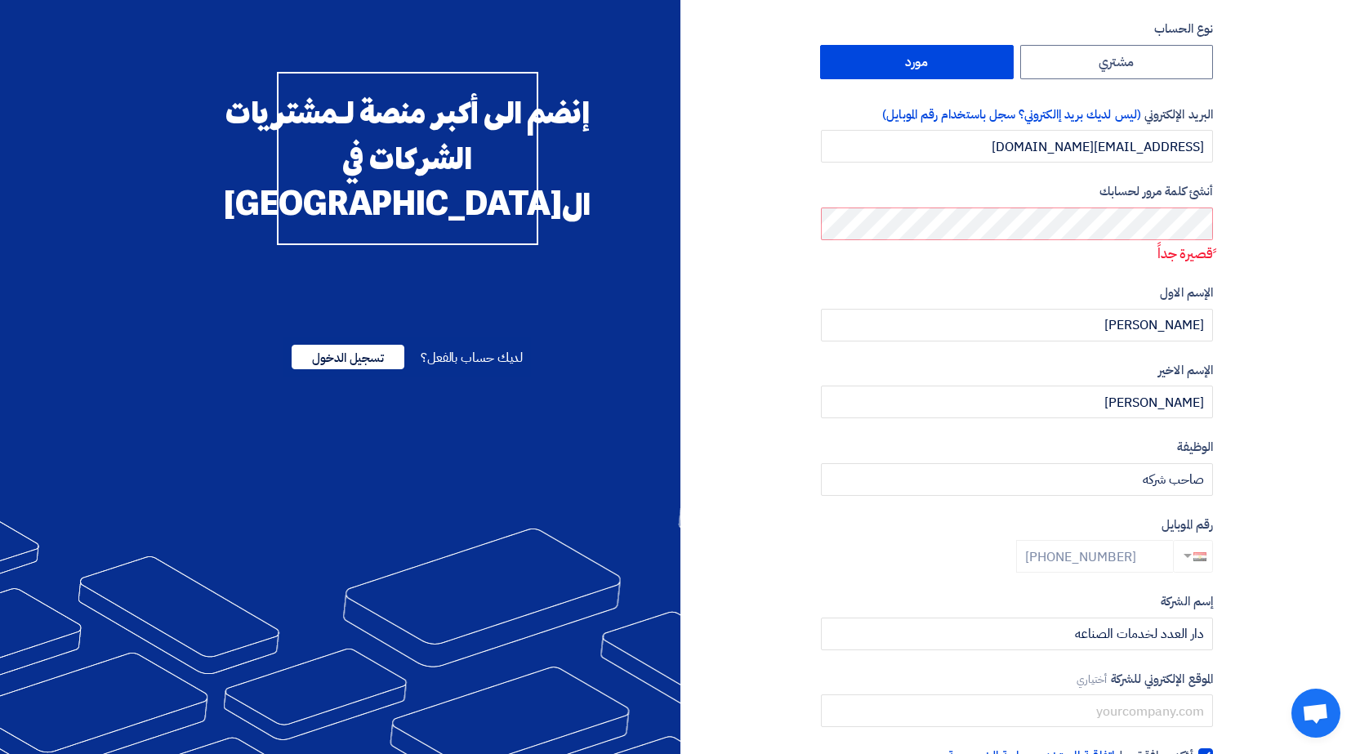
click at [1213, 272] on span at bounding box center [1213, 272] width 0 height 0
click at [1252, 223] on section "نوع الحساب مشتري مورد البريد الإلكتروني (ليس لديك بريد إالكتروني؟ سجل باستخدام …" at bounding box center [680, 423] width 1360 height 873
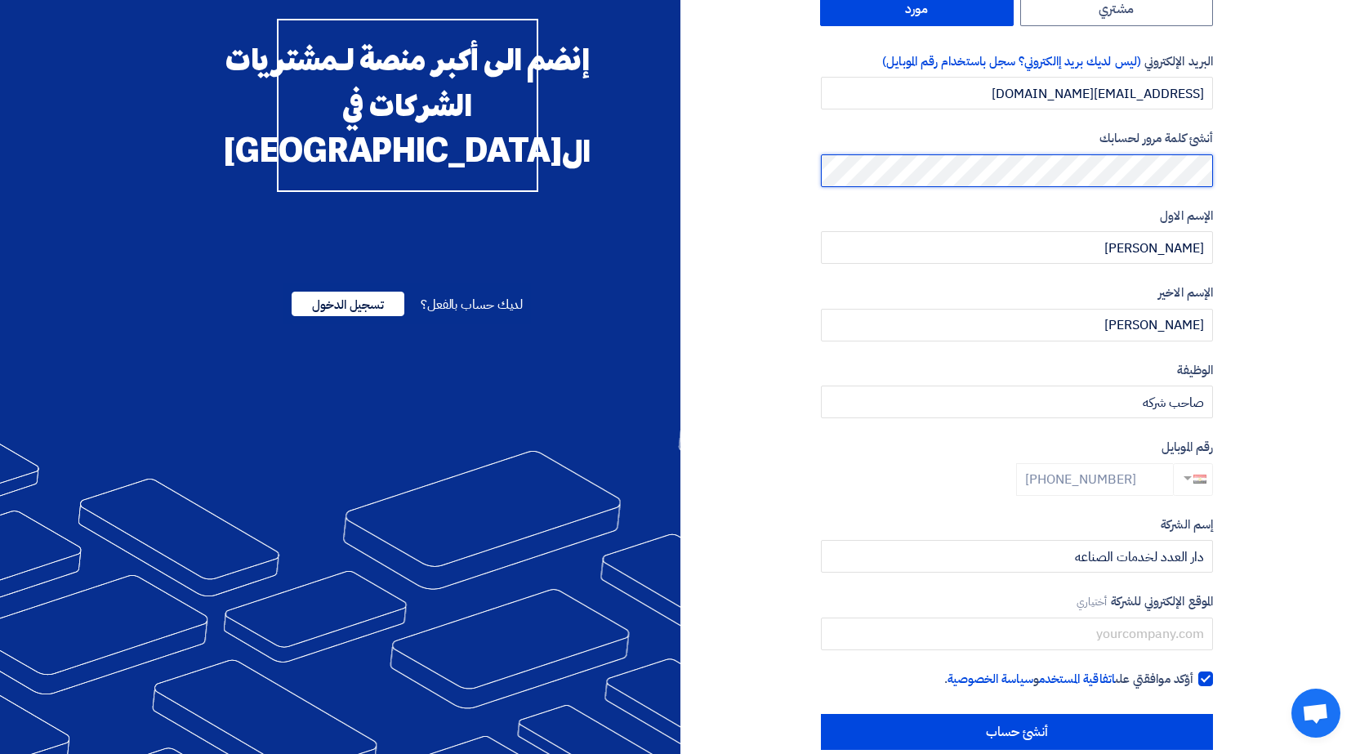
scroll to position [142, 0]
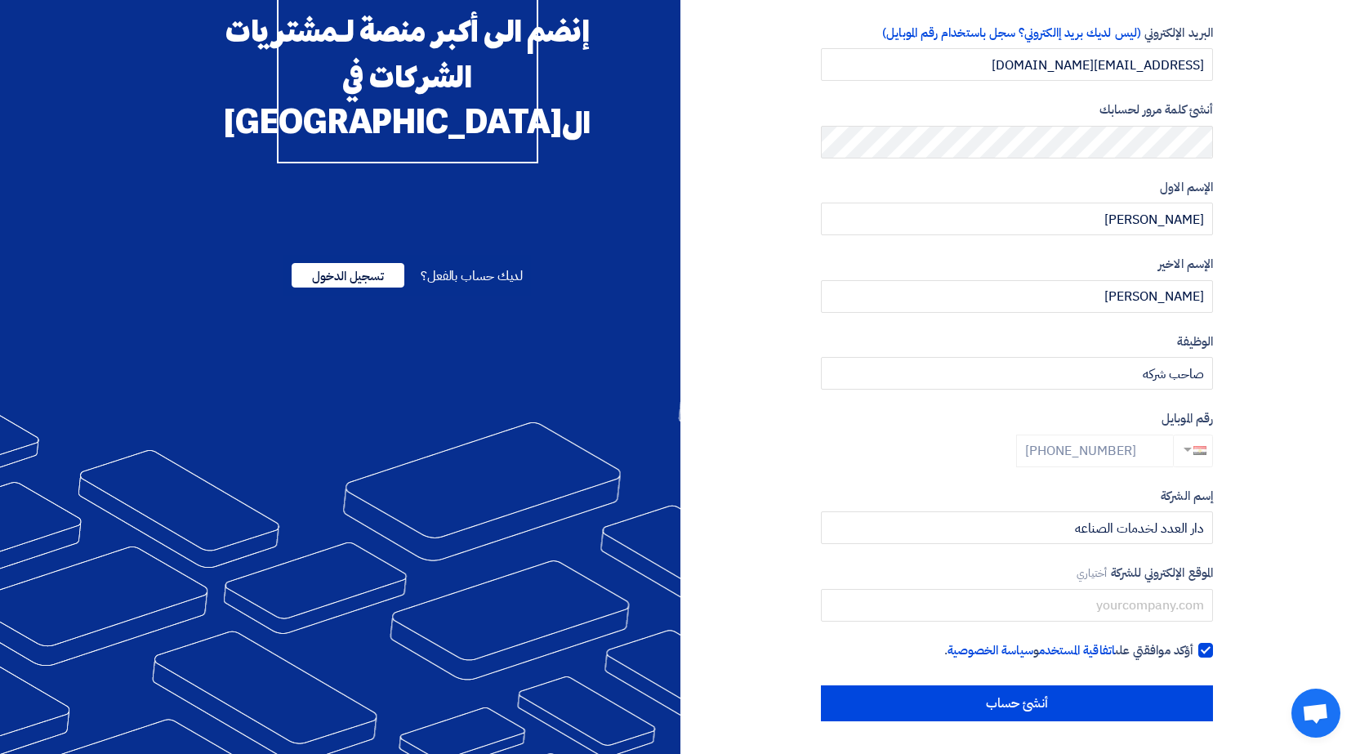
click at [1142, 447] on div "+20 1000007457" at bounding box center [1114, 451] width 197 height 33
click at [1060, 453] on div "+20 1000007457" at bounding box center [1114, 451] width 197 height 33
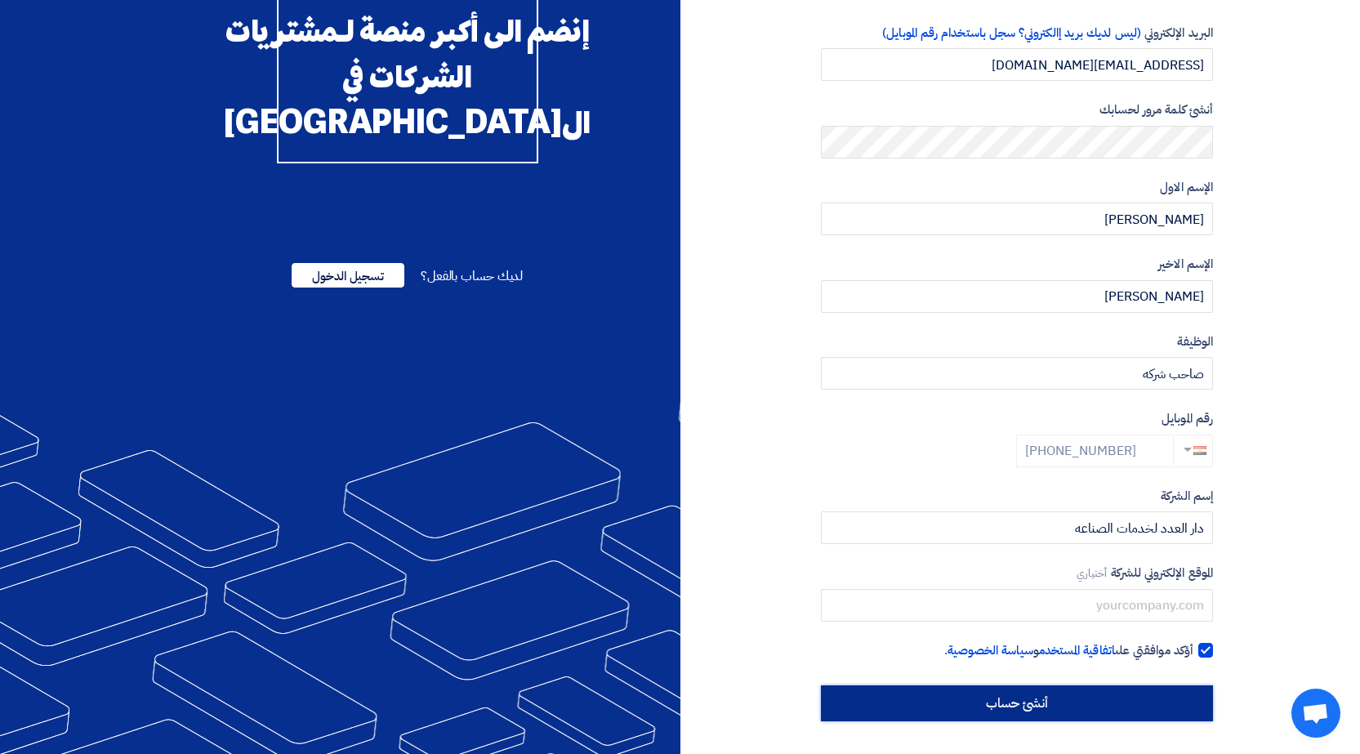
click at [1100, 701] on input "أنشئ حساب" at bounding box center [1017, 703] width 392 height 36
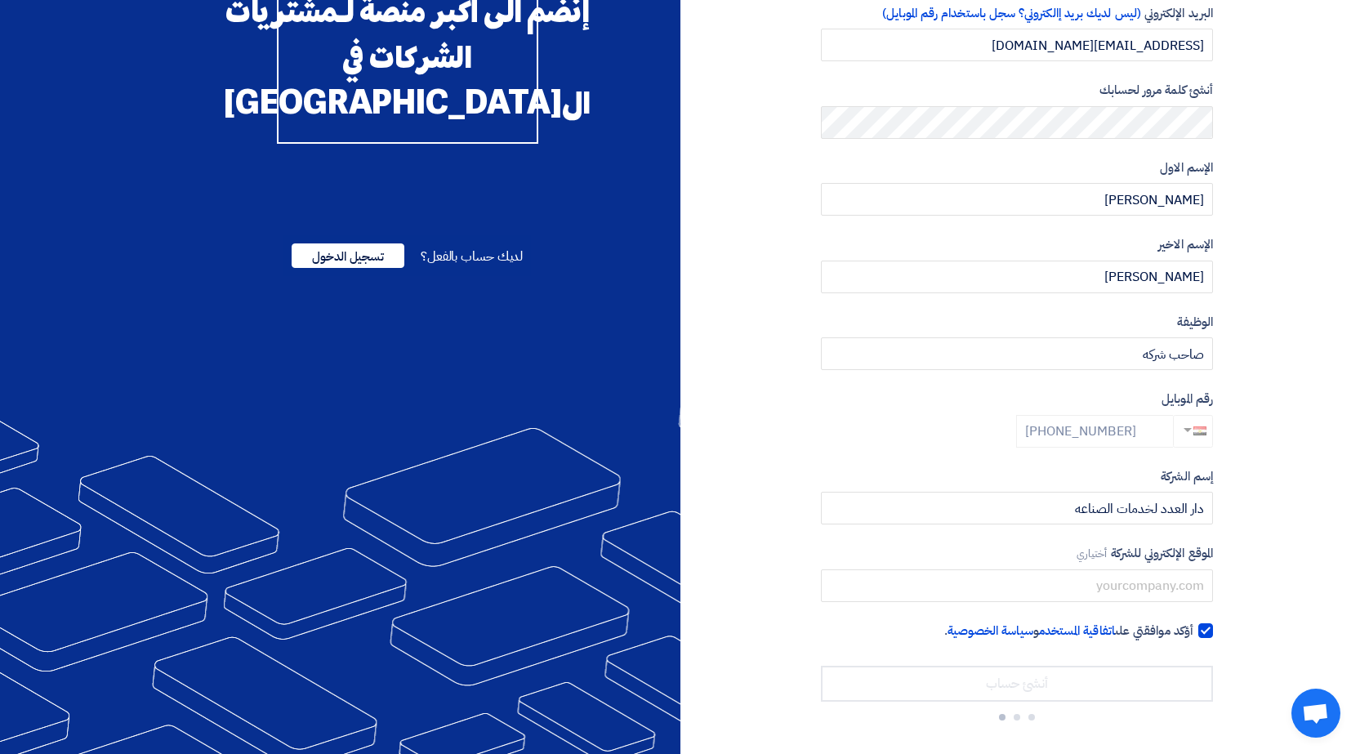
scroll to position [167, 0]
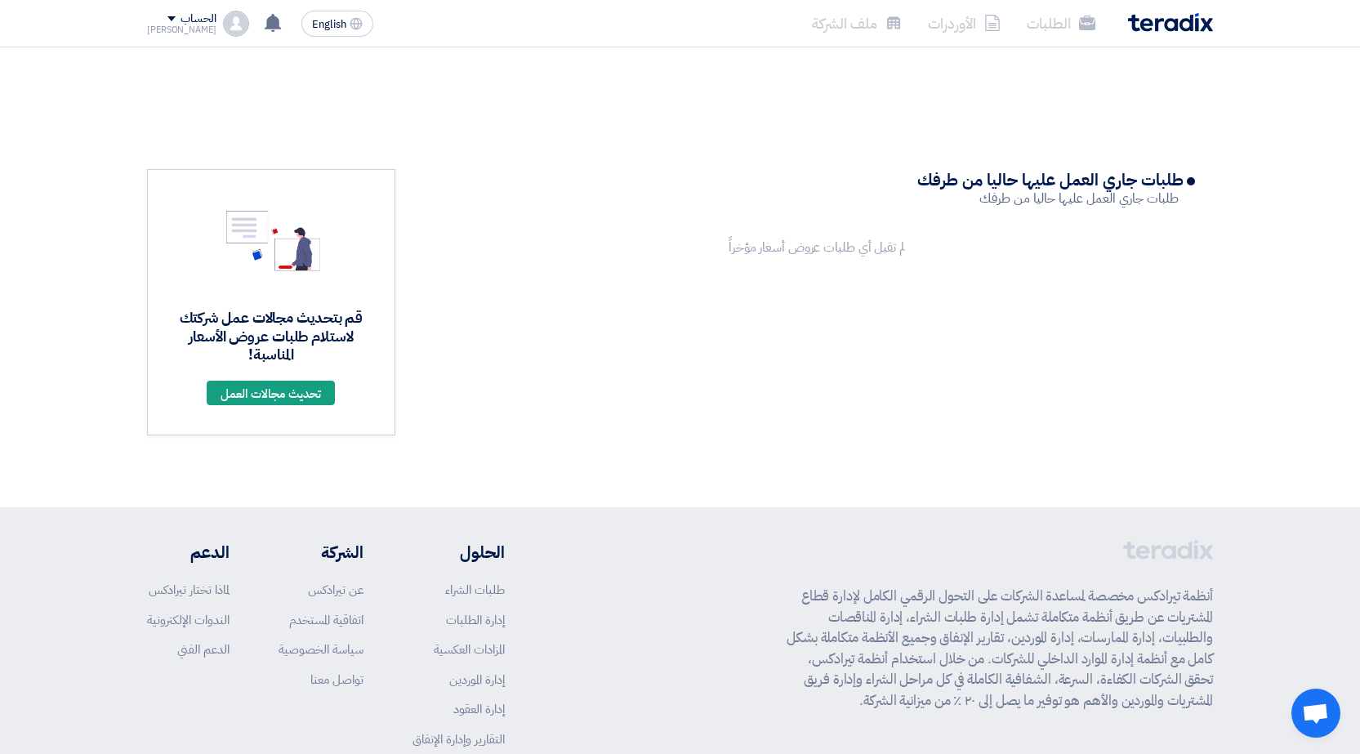
click at [223, 26] on img at bounding box center [236, 24] width 26 height 26
click at [227, 52] on li "الطلبات" at bounding box center [233, 63] width 170 height 33
click at [181, 18] on div "الحساب" at bounding box center [198, 19] width 35 height 14
click at [218, 54] on link "الطلبات" at bounding box center [233, 63] width 144 height 19
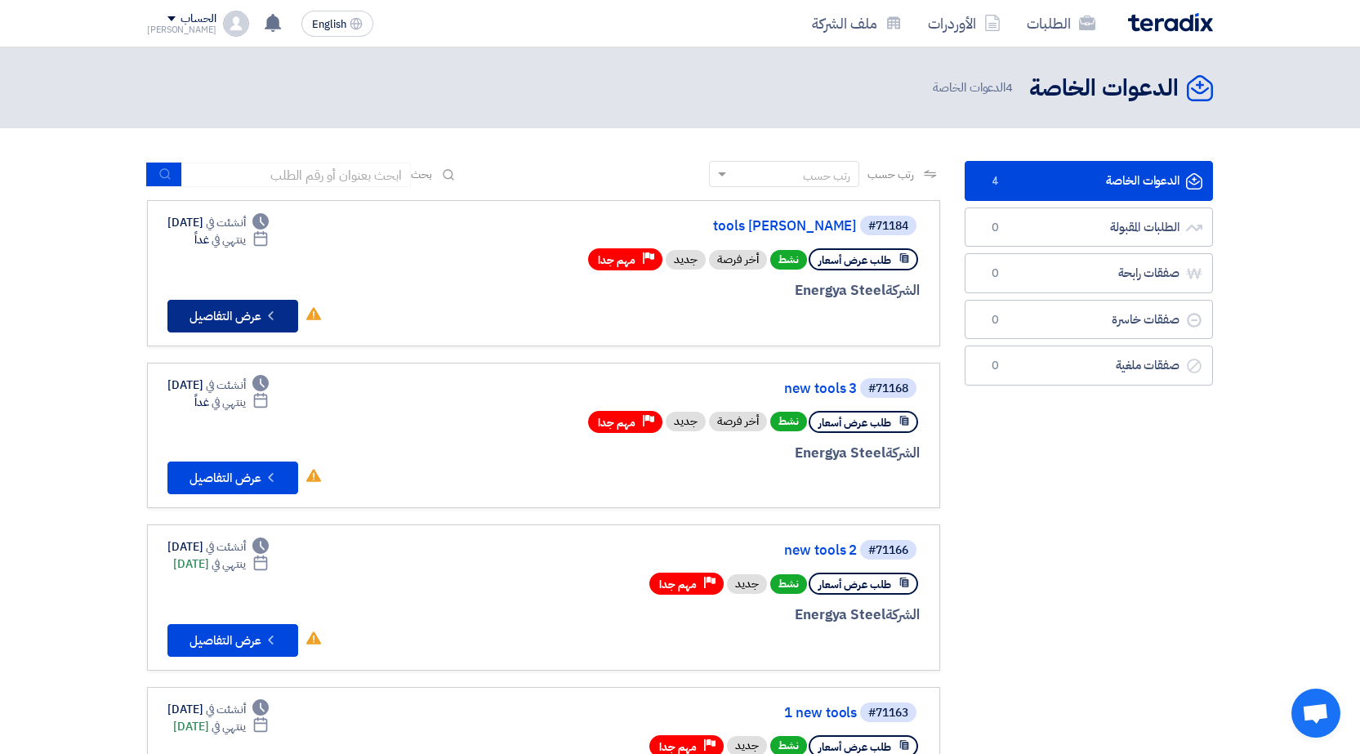
click at [249, 319] on button "Check details عرض التفاصيل" at bounding box center [232, 316] width 131 height 33
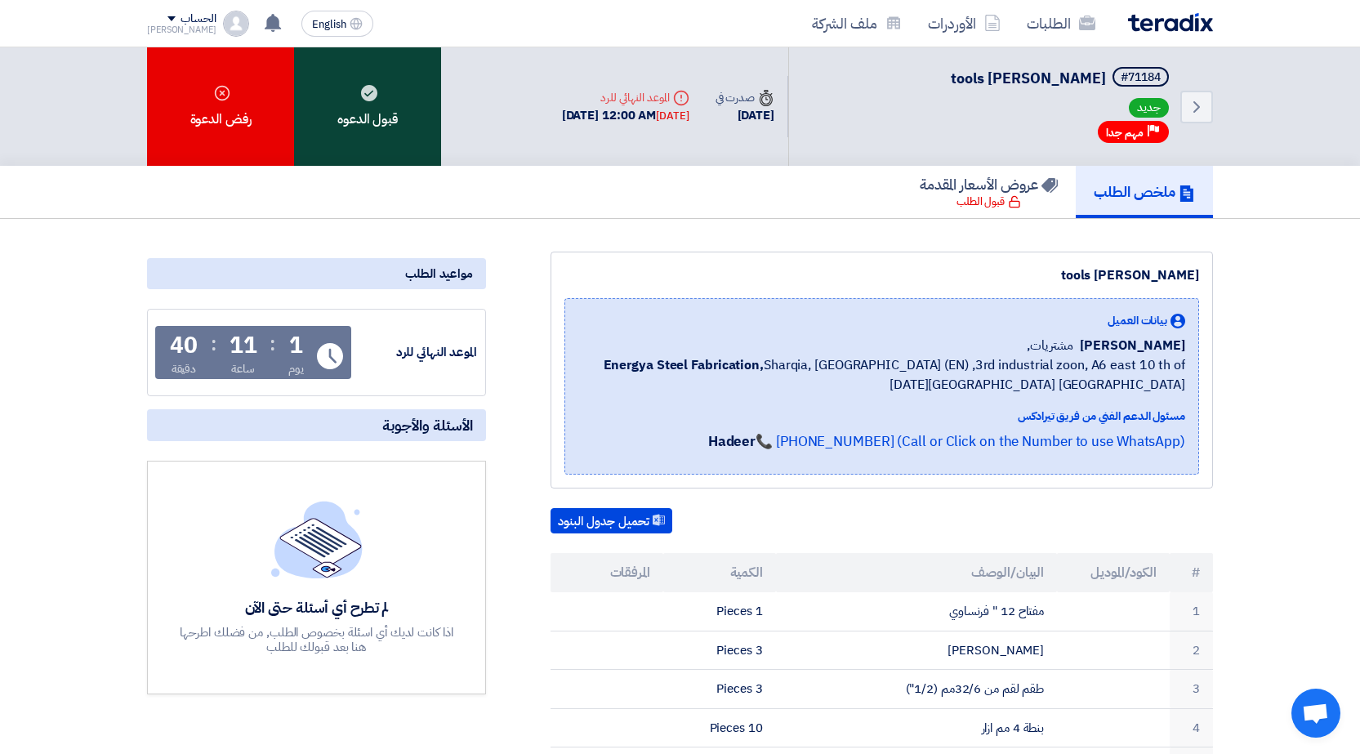
click at [404, 127] on div "قبول الدعوه" at bounding box center [367, 106] width 147 height 118
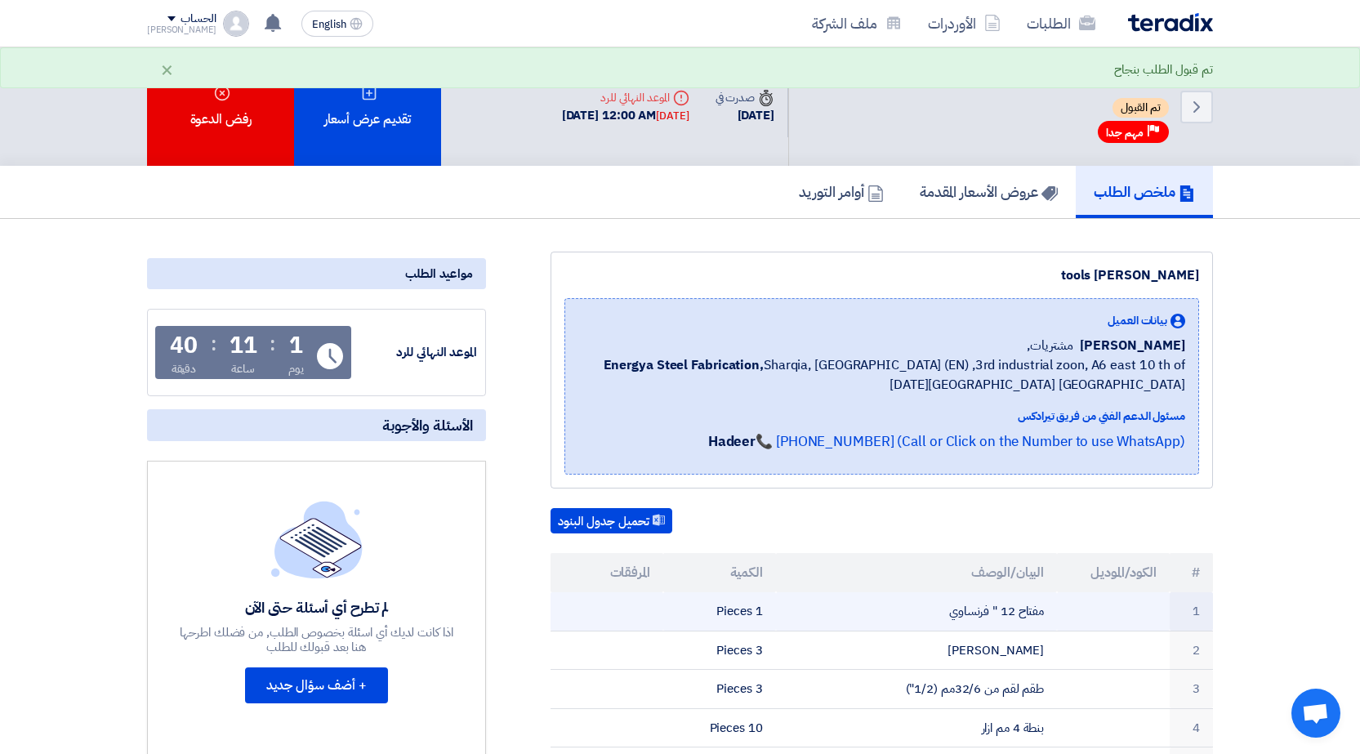
click at [627, 612] on td at bounding box center [607, 611] width 113 height 38
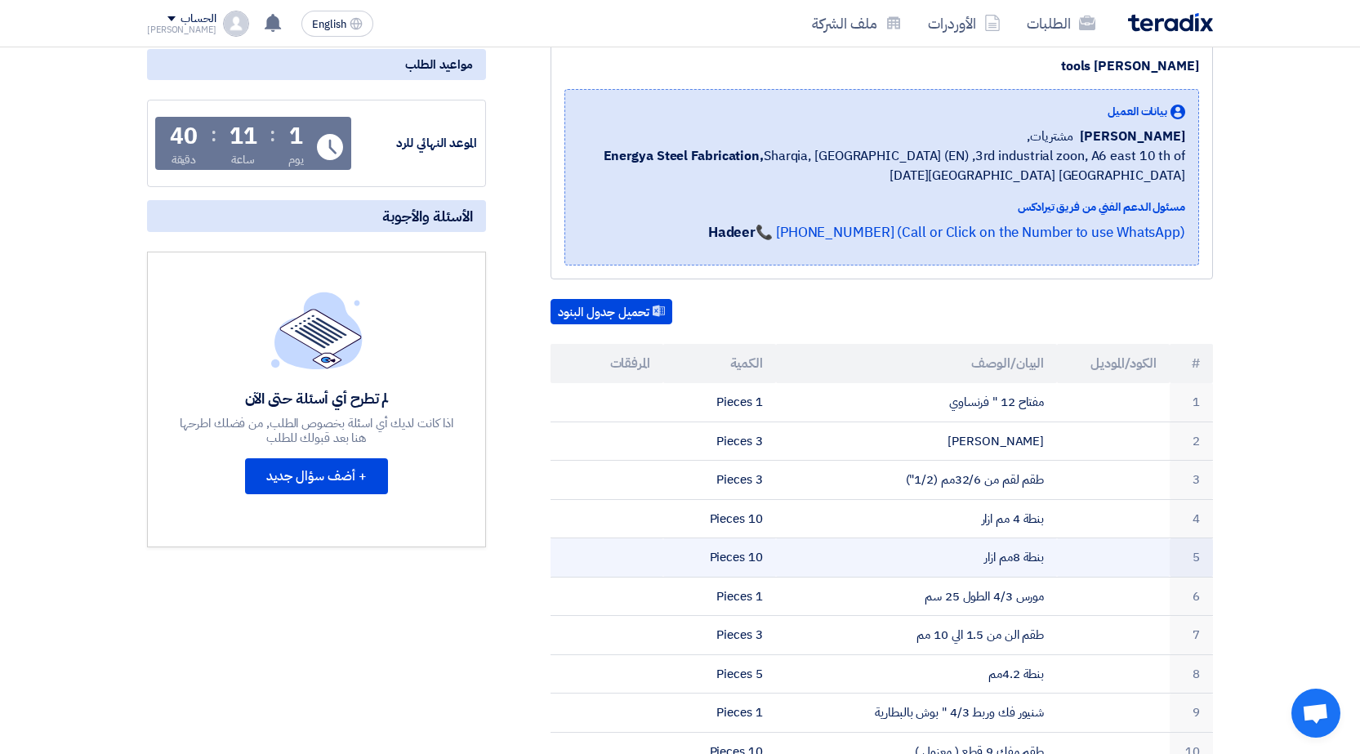
scroll to position [245, 0]
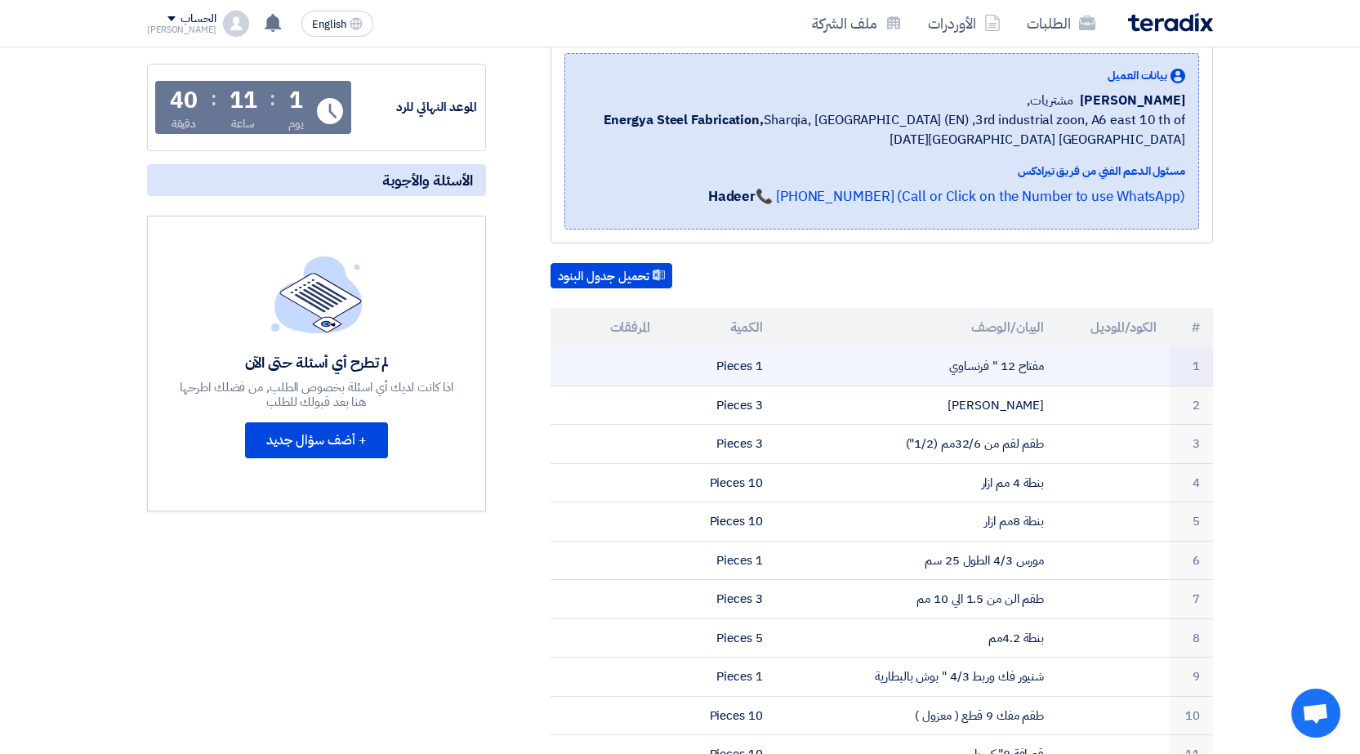
click at [1060, 374] on td at bounding box center [1113, 366] width 113 height 38
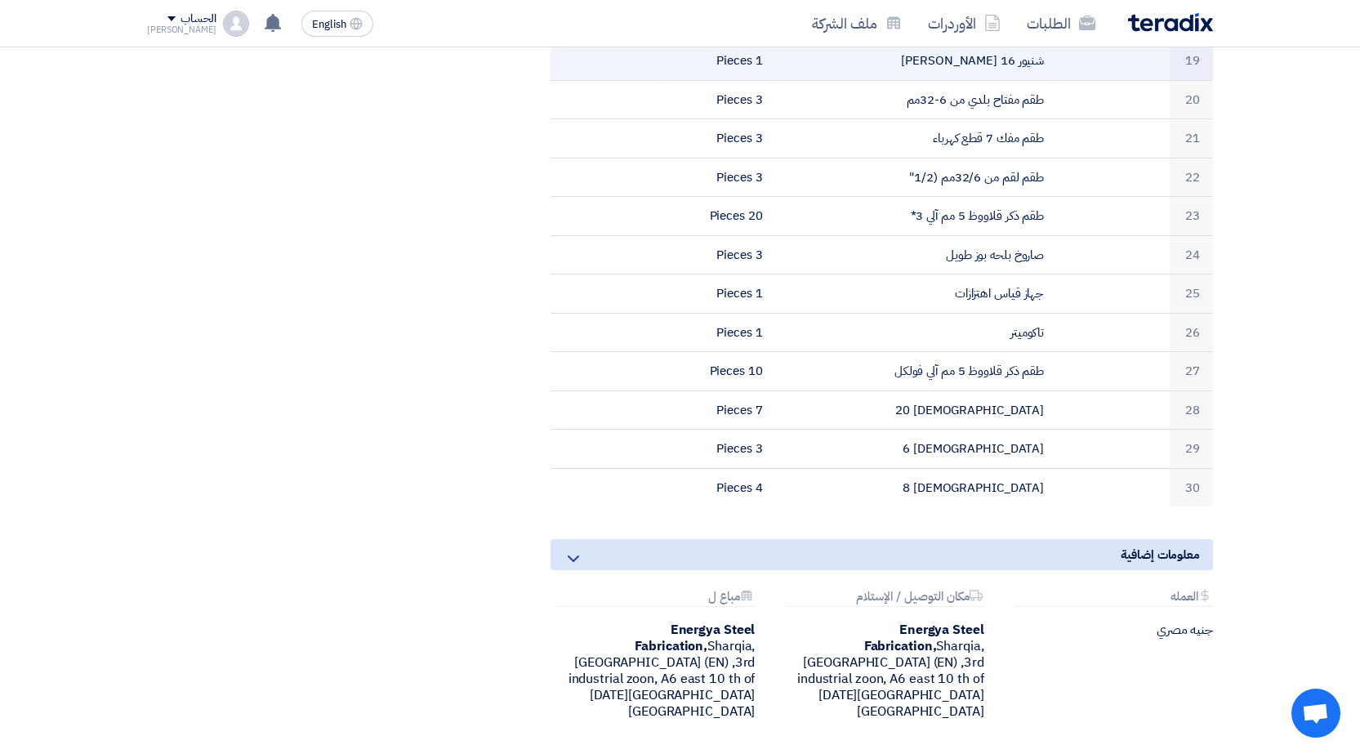
scroll to position [1470, 0]
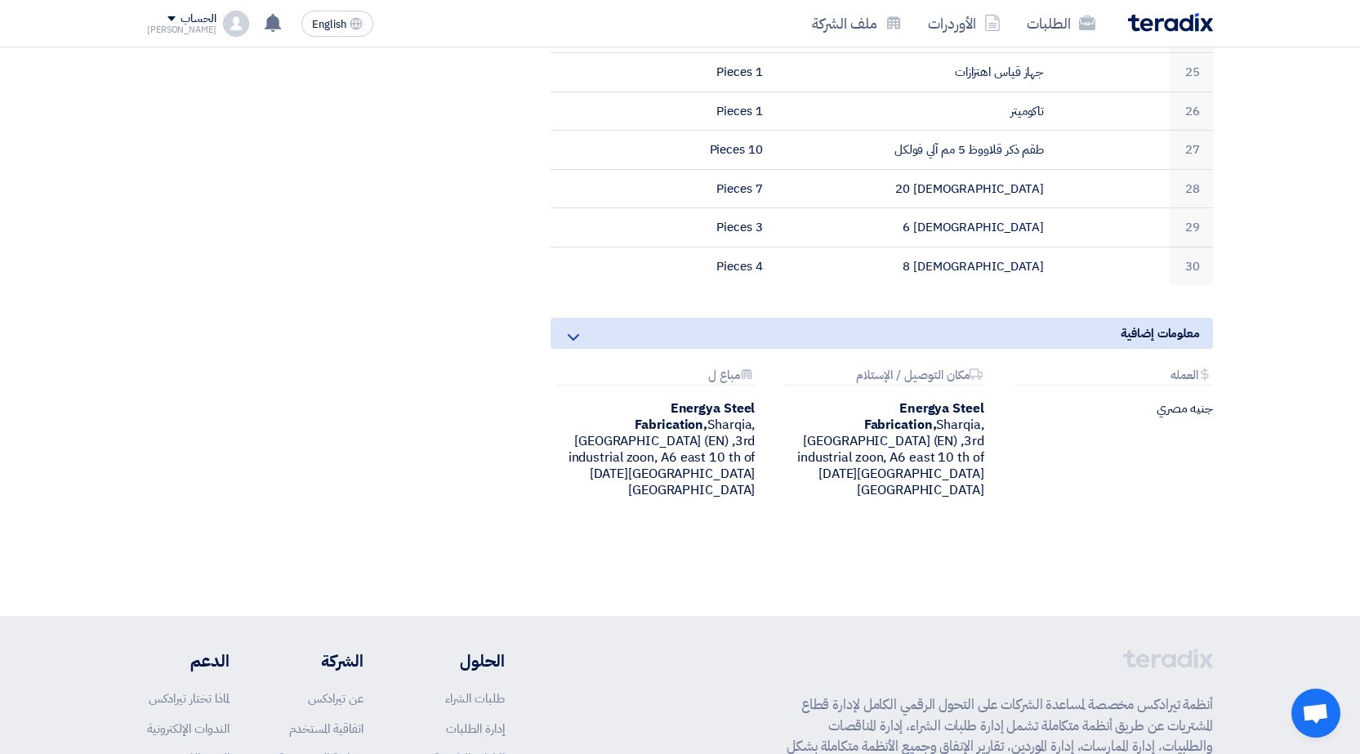
click at [563, 337] on div "معلومات إضافية" at bounding box center [882, 333] width 663 height 31
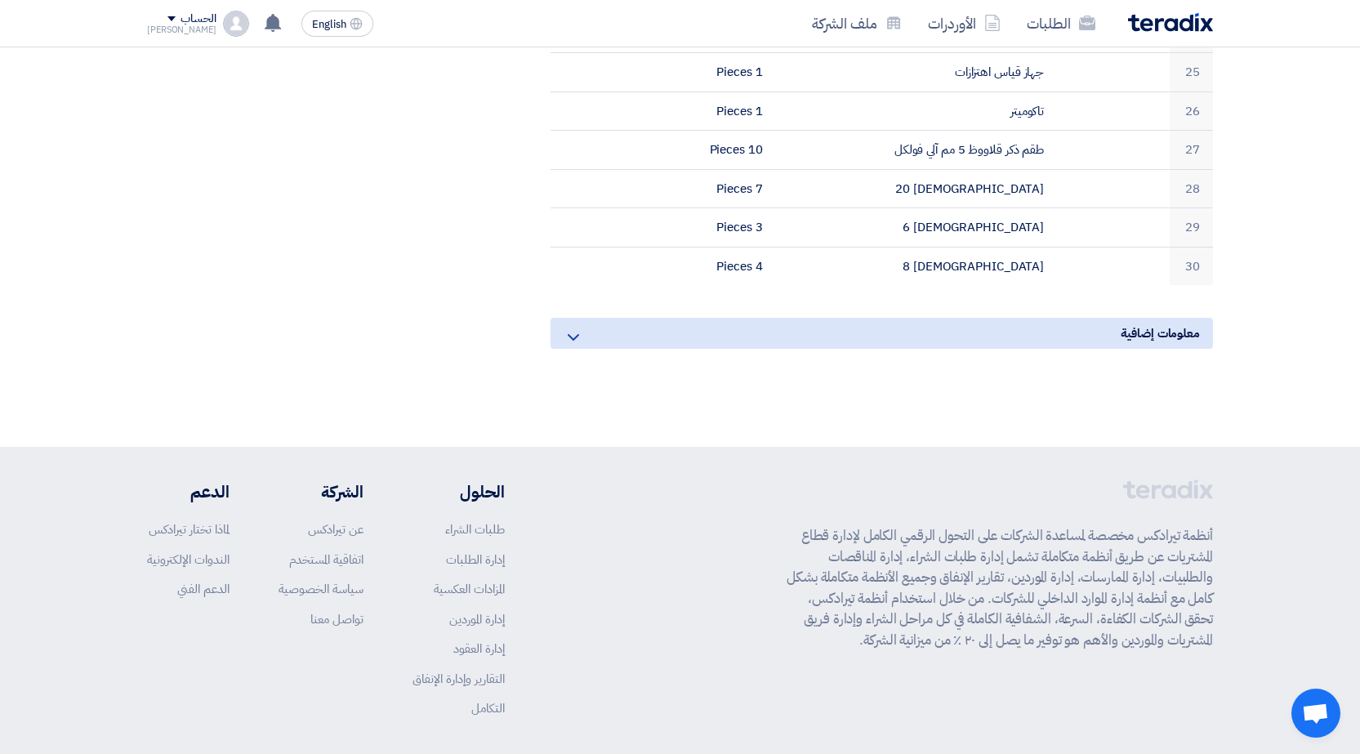
click at [568, 337] on icon at bounding box center [574, 338] width 20 height 20
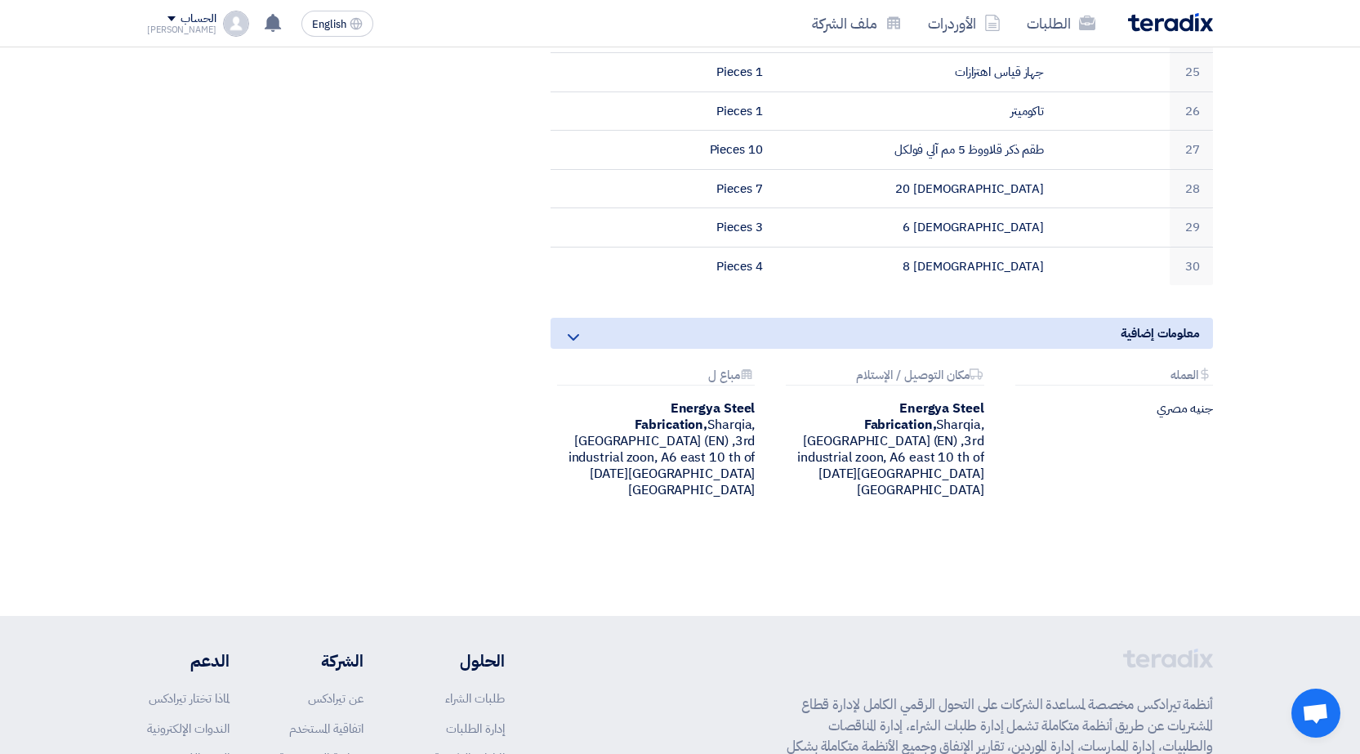
click at [1145, 369] on div "Attachments العمله" at bounding box center [1114, 376] width 198 height 17
click at [1150, 373] on div "Attachments العمله" at bounding box center [1114, 376] width 198 height 17
click at [1178, 380] on div "Attachments العمله" at bounding box center [1114, 376] width 198 height 17
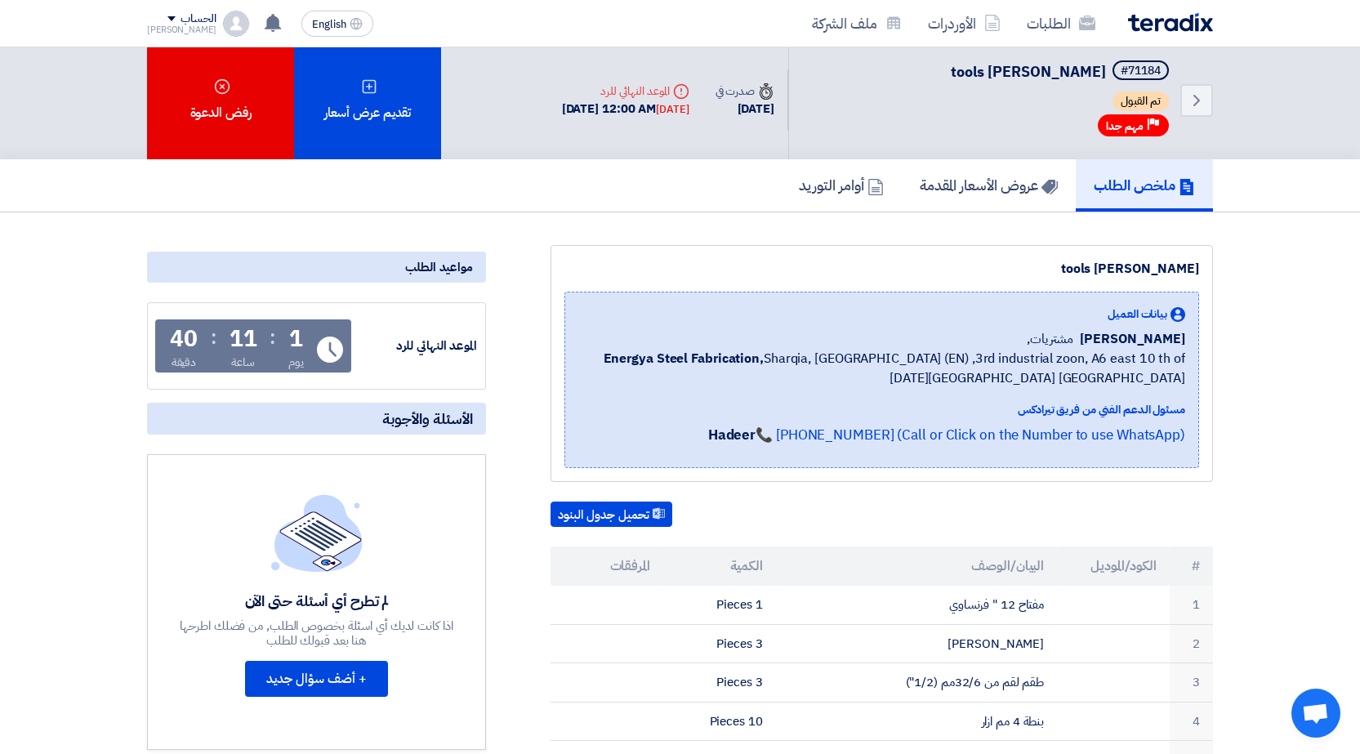
scroll to position [0, 0]
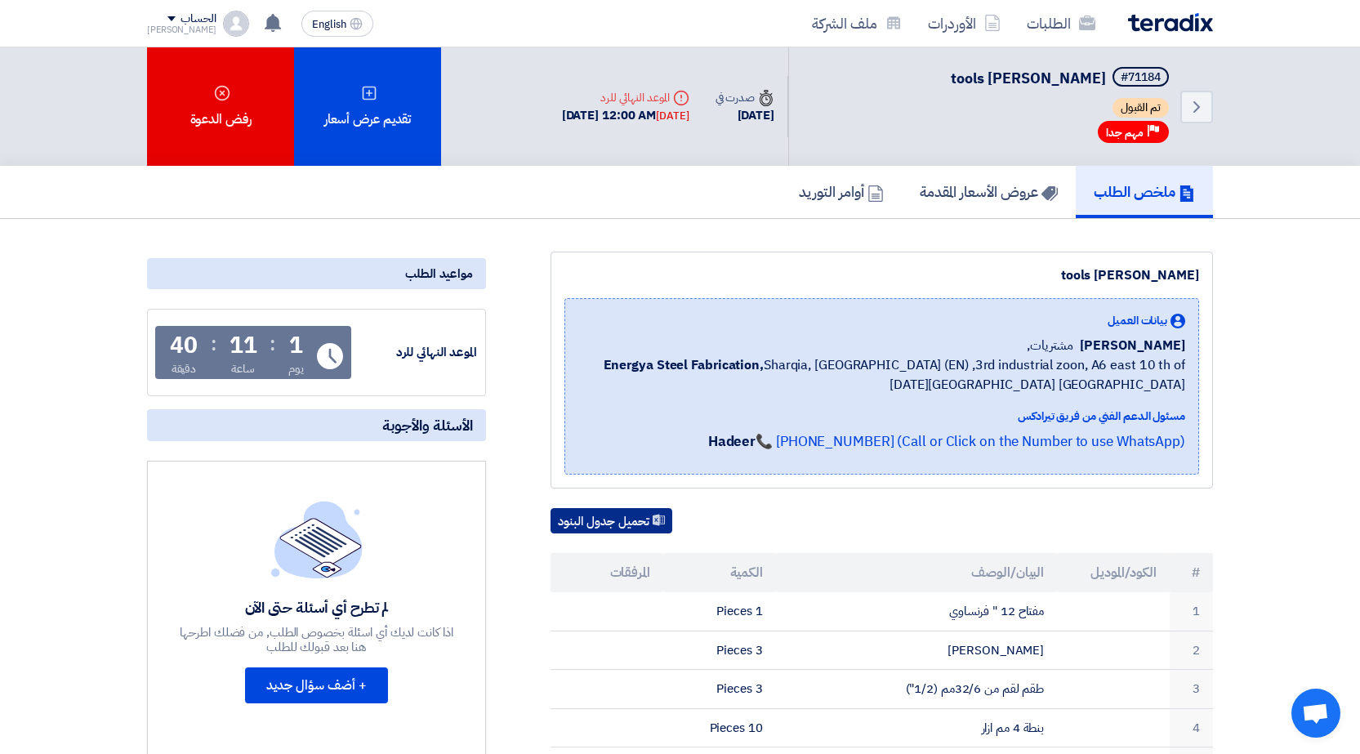
click at [620, 520] on button "تحميل جدول البنود" at bounding box center [612, 521] width 122 height 26
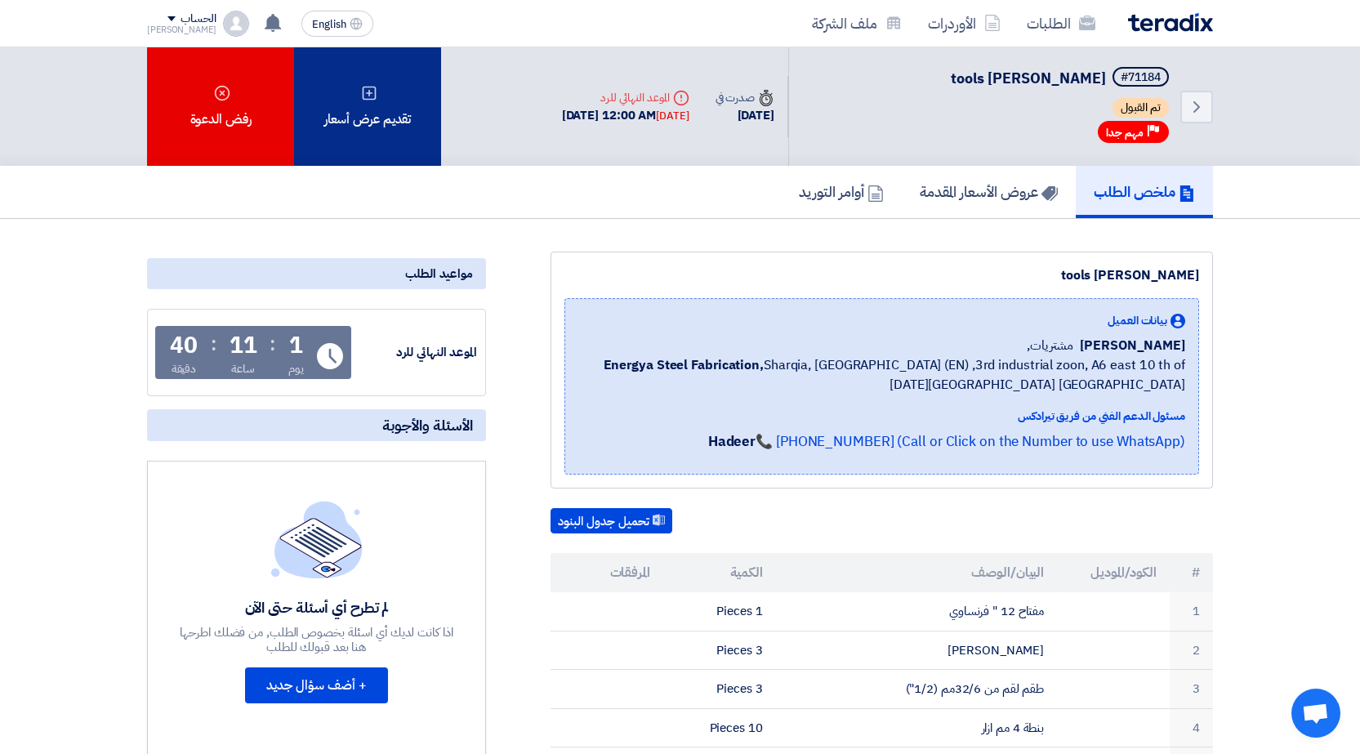
click at [358, 118] on div "تقديم عرض أسعار" at bounding box center [367, 106] width 147 height 118
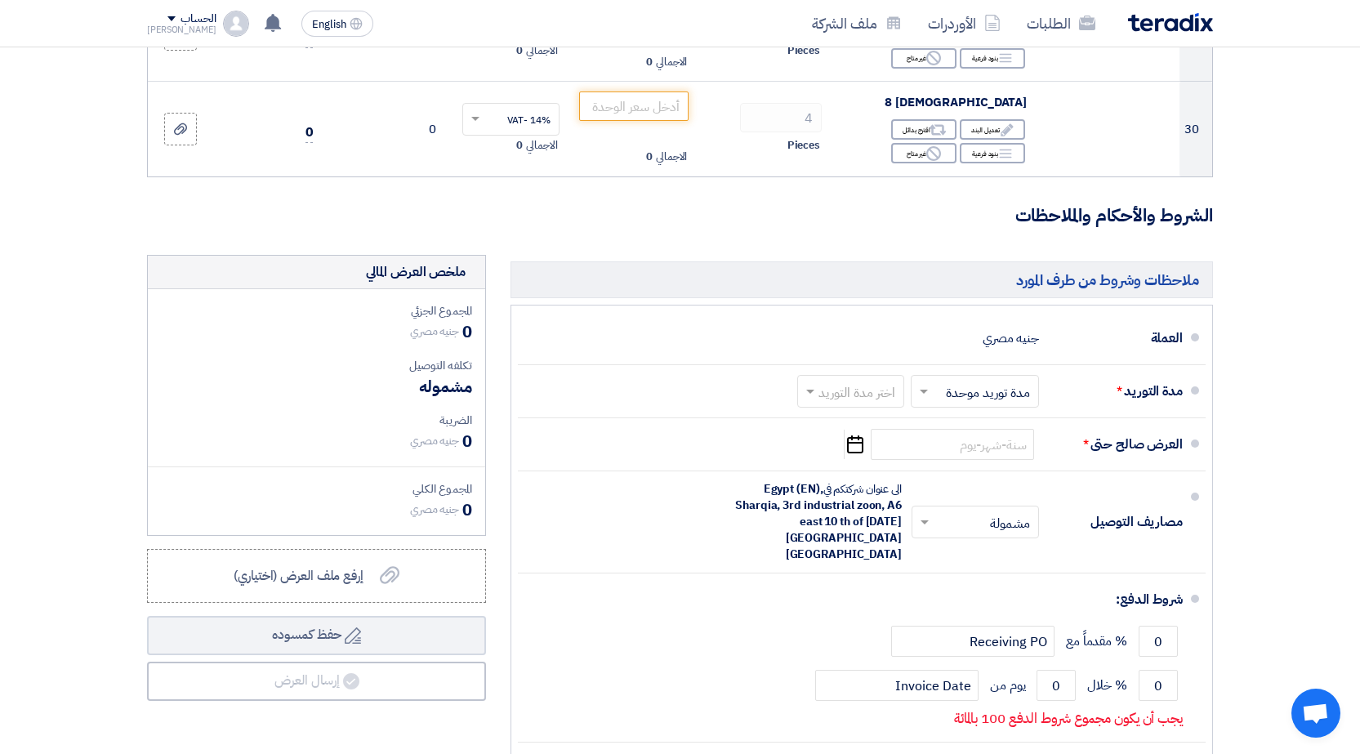
scroll to position [3186, 0]
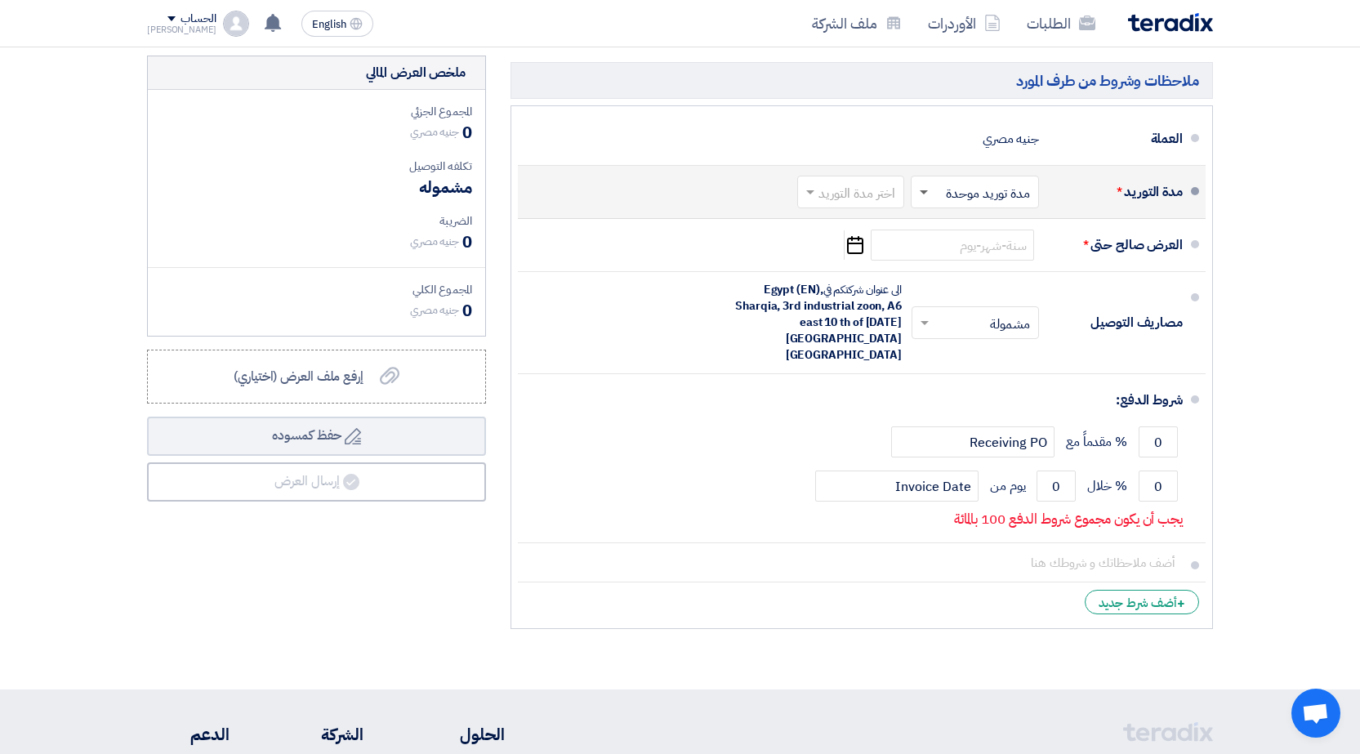
click at [920, 190] on span at bounding box center [924, 193] width 8 height 6
click at [920, 190] on span at bounding box center [924, 192] width 8 height 4
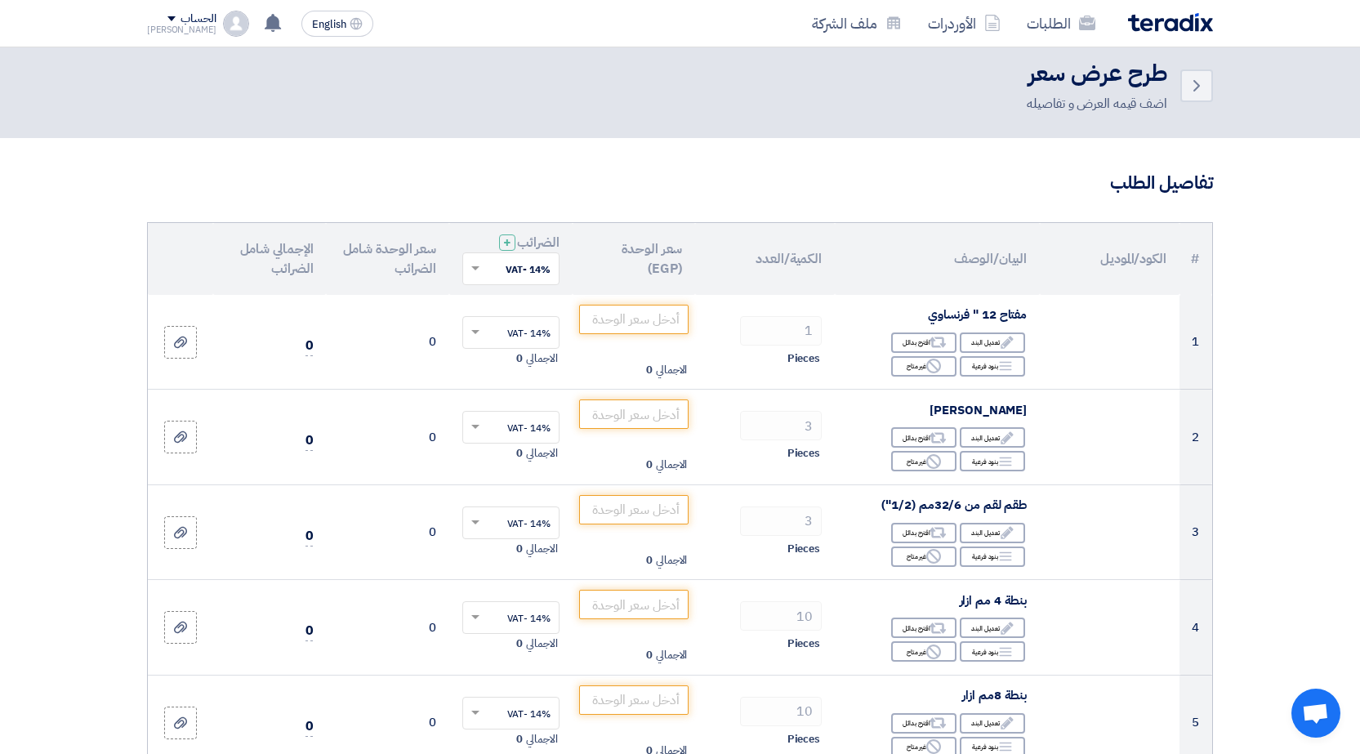
scroll to position [0, 0]
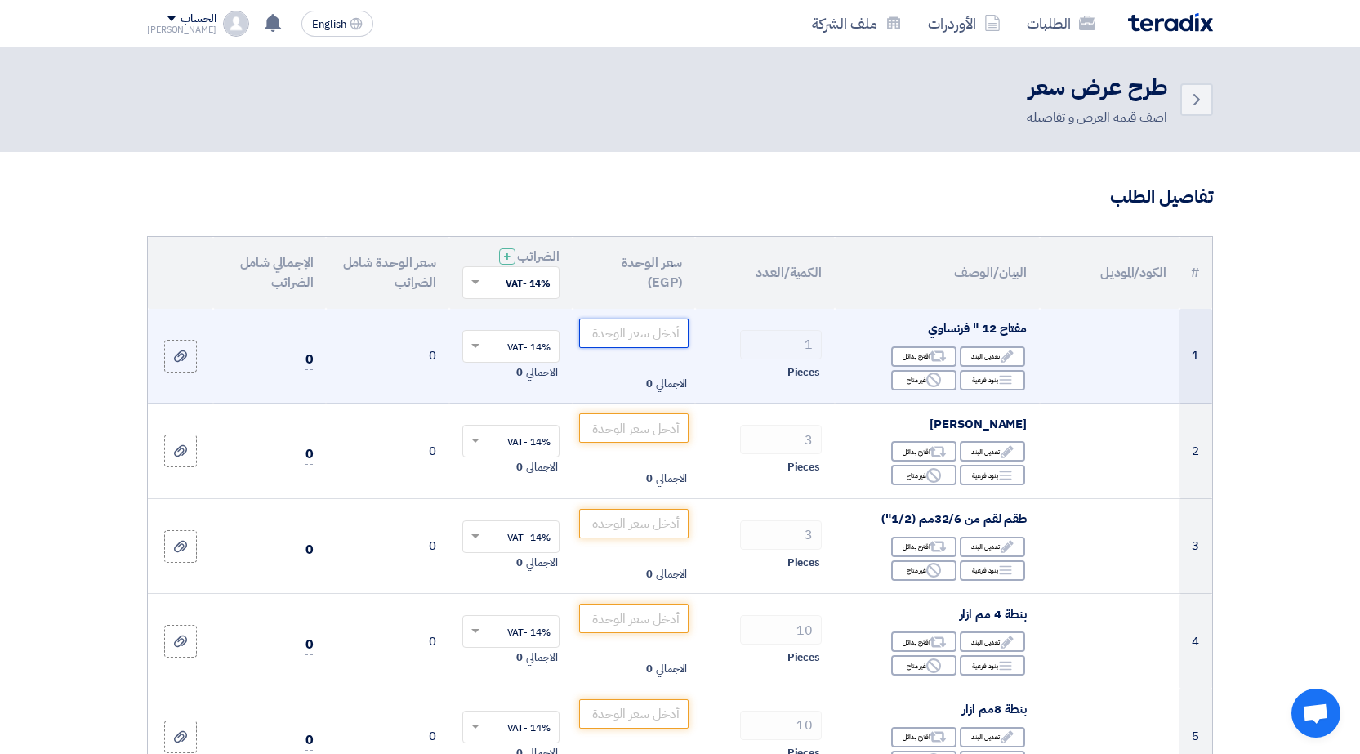
click at [642, 332] on input "number" at bounding box center [634, 333] width 110 height 29
click at [640, 327] on input "number" at bounding box center [634, 333] width 110 height 29
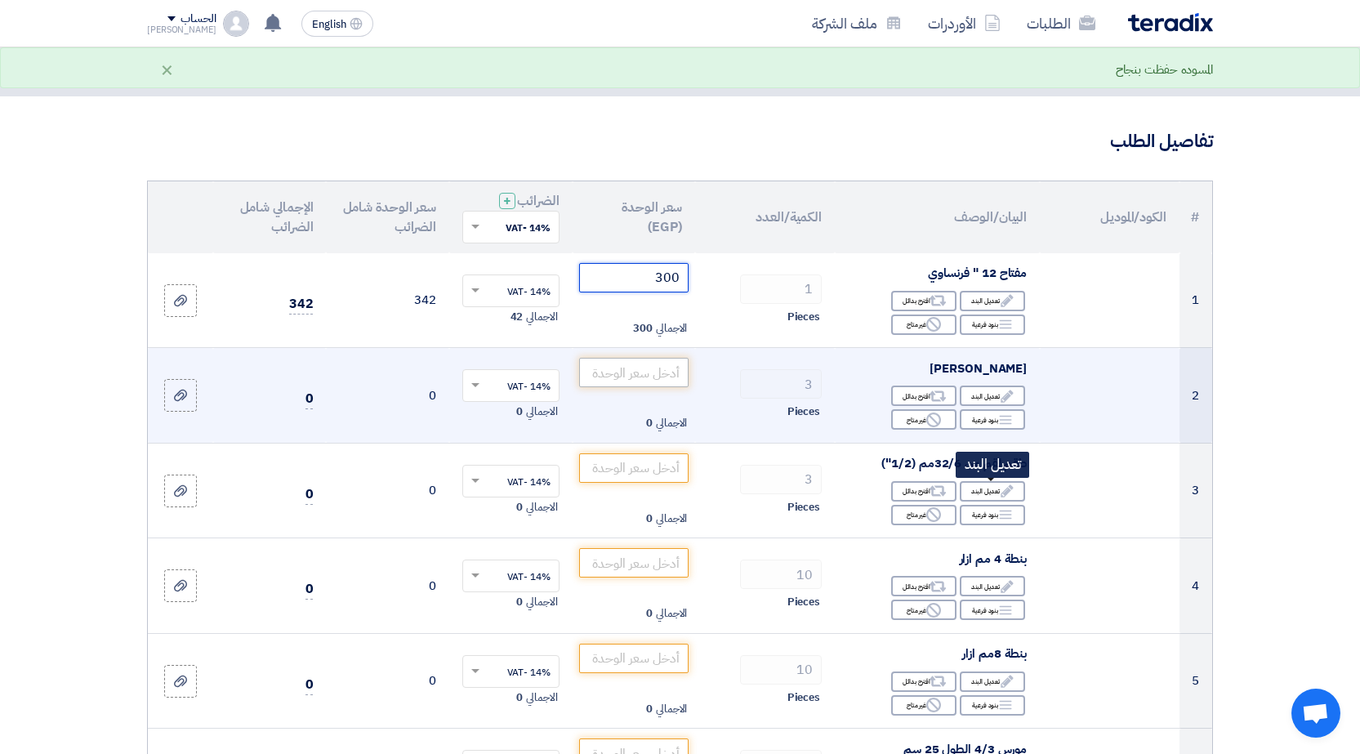
scroll to position [82, 0]
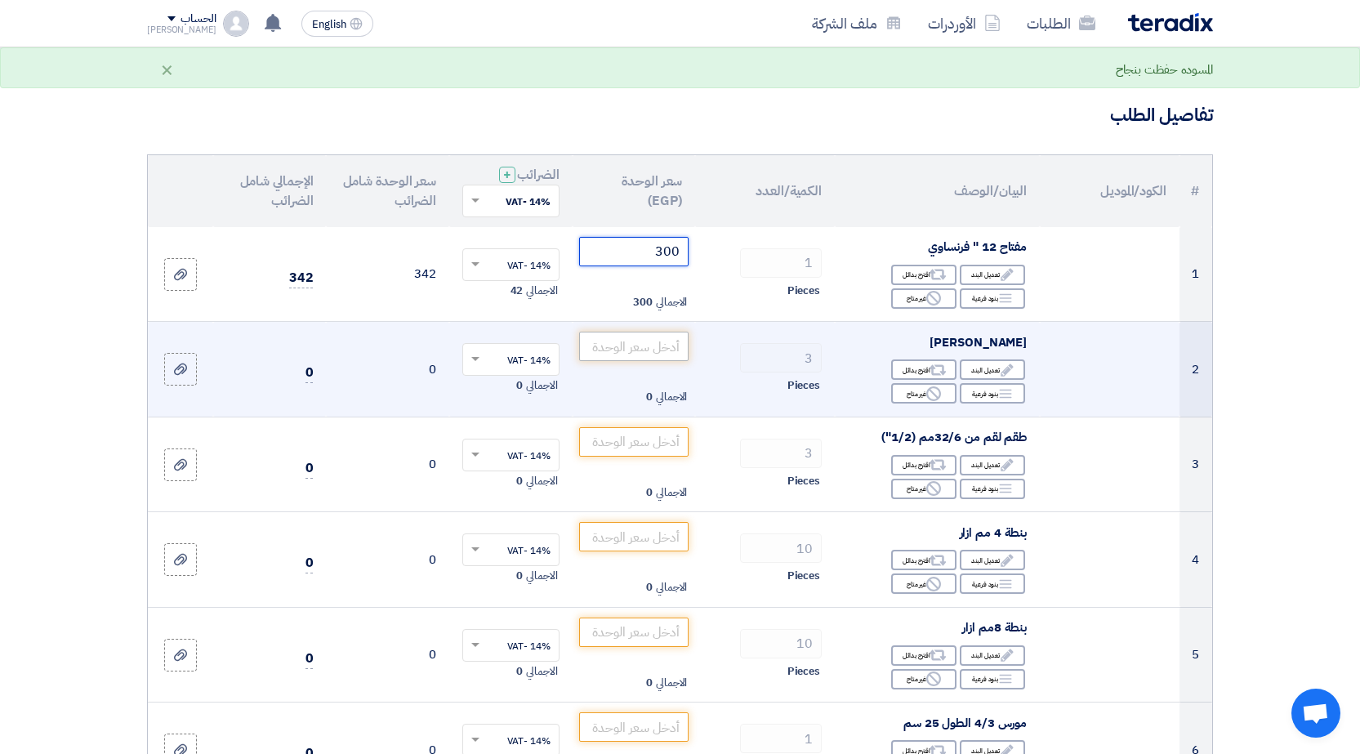
type input "300"
click at [618, 340] on input "number" at bounding box center [634, 346] width 110 height 29
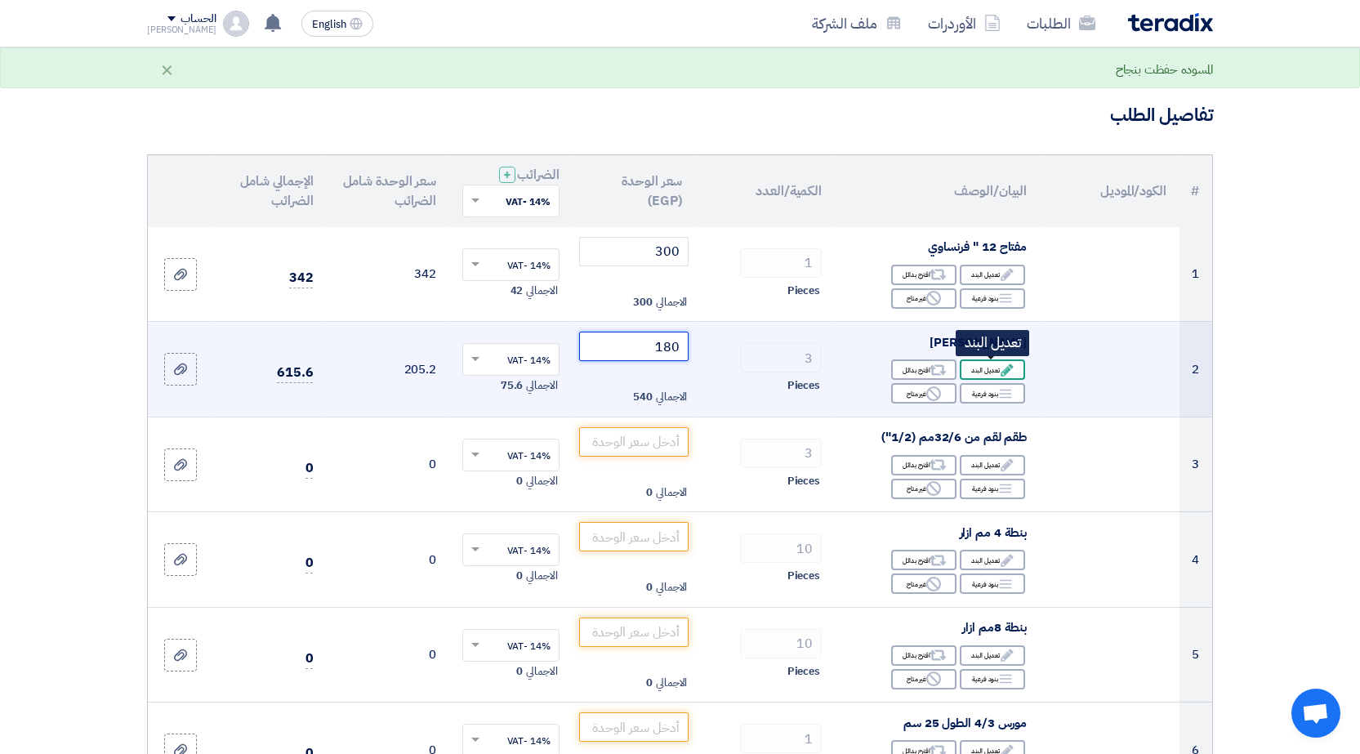
type input "180"
click at [988, 374] on div "Edit تعديل البند" at bounding box center [992, 369] width 65 height 20
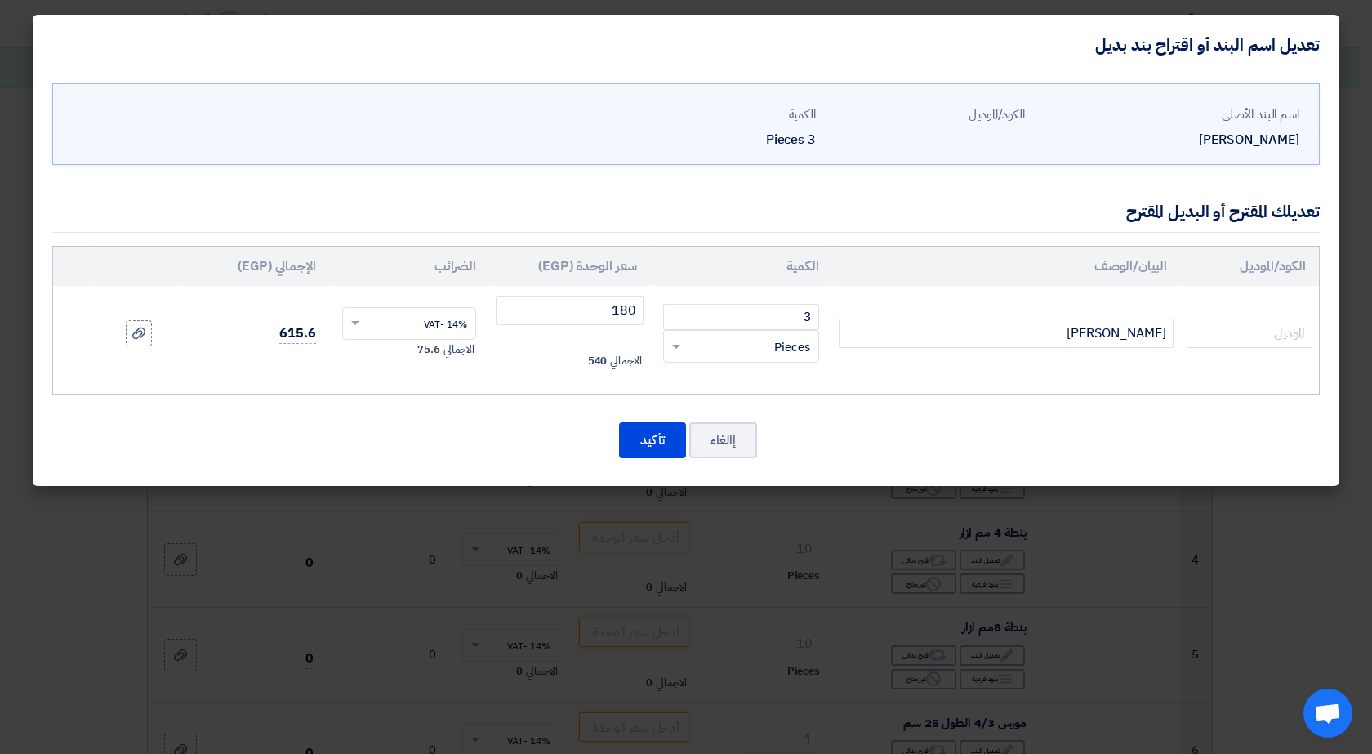
click at [1236, 140] on div "[PERSON_NAME]" at bounding box center [1168, 140] width 261 height 20
click at [1007, 335] on input "[PERSON_NAME]" at bounding box center [1006, 333] width 335 height 29
type input "بنسة كلابة APT"
click at [639, 431] on button "تأكيد" at bounding box center [652, 440] width 67 height 36
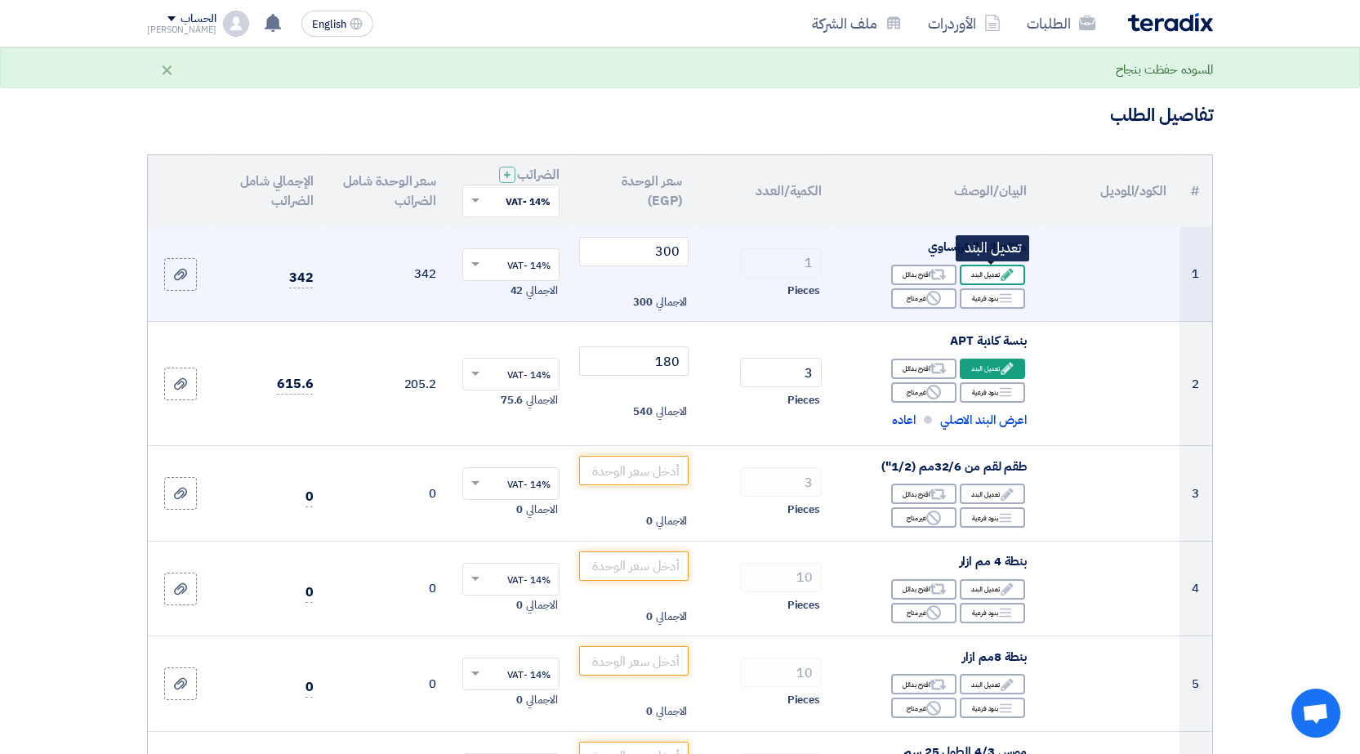
click at [993, 270] on div "Edit تعديل البند" at bounding box center [992, 275] width 65 height 20
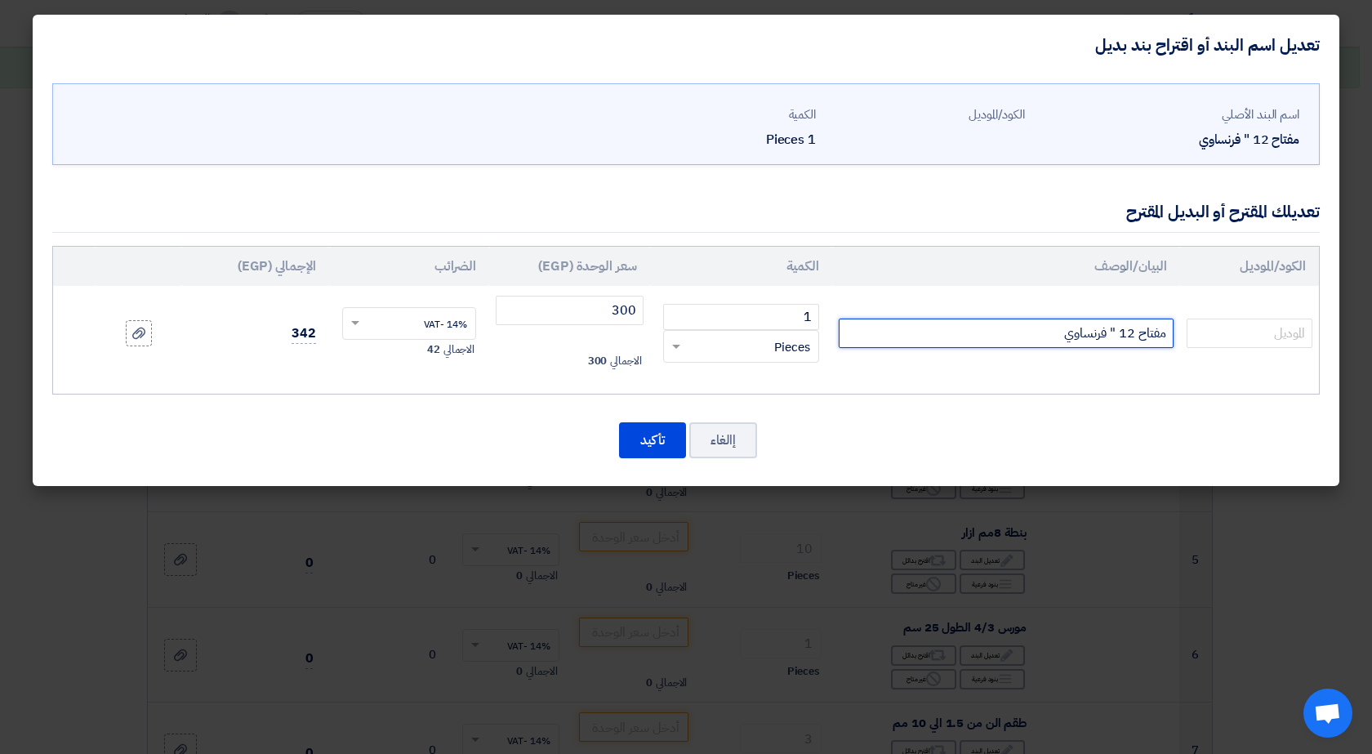
click at [986, 335] on input "مفتاح 12 " فرنساوي" at bounding box center [1006, 333] width 335 height 29
type input "مفتاح 12 " فرنساوي APT"
click at [667, 436] on button "تأكيد" at bounding box center [652, 440] width 67 height 36
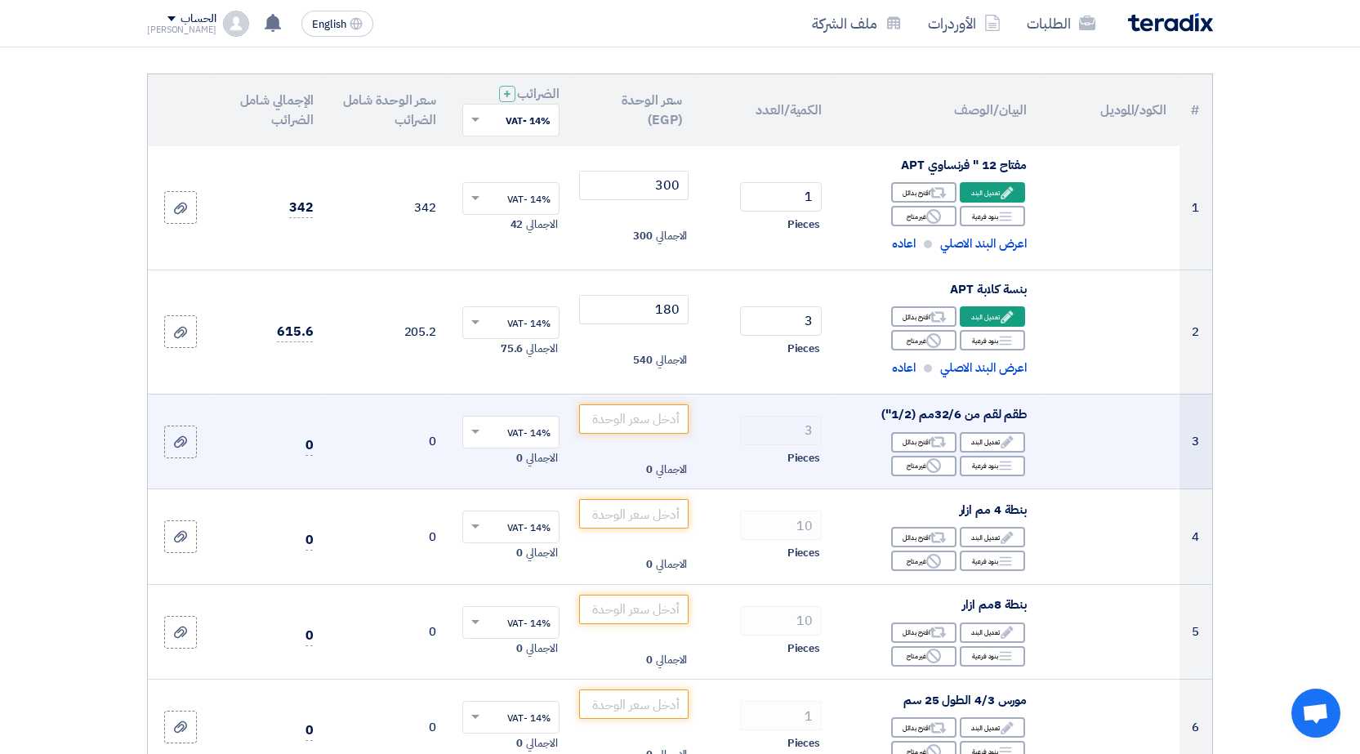
scroll to position [163, 0]
click at [987, 436] on div "Edit تعديل البند" at bounding box center [992, 441] width 65 height 20
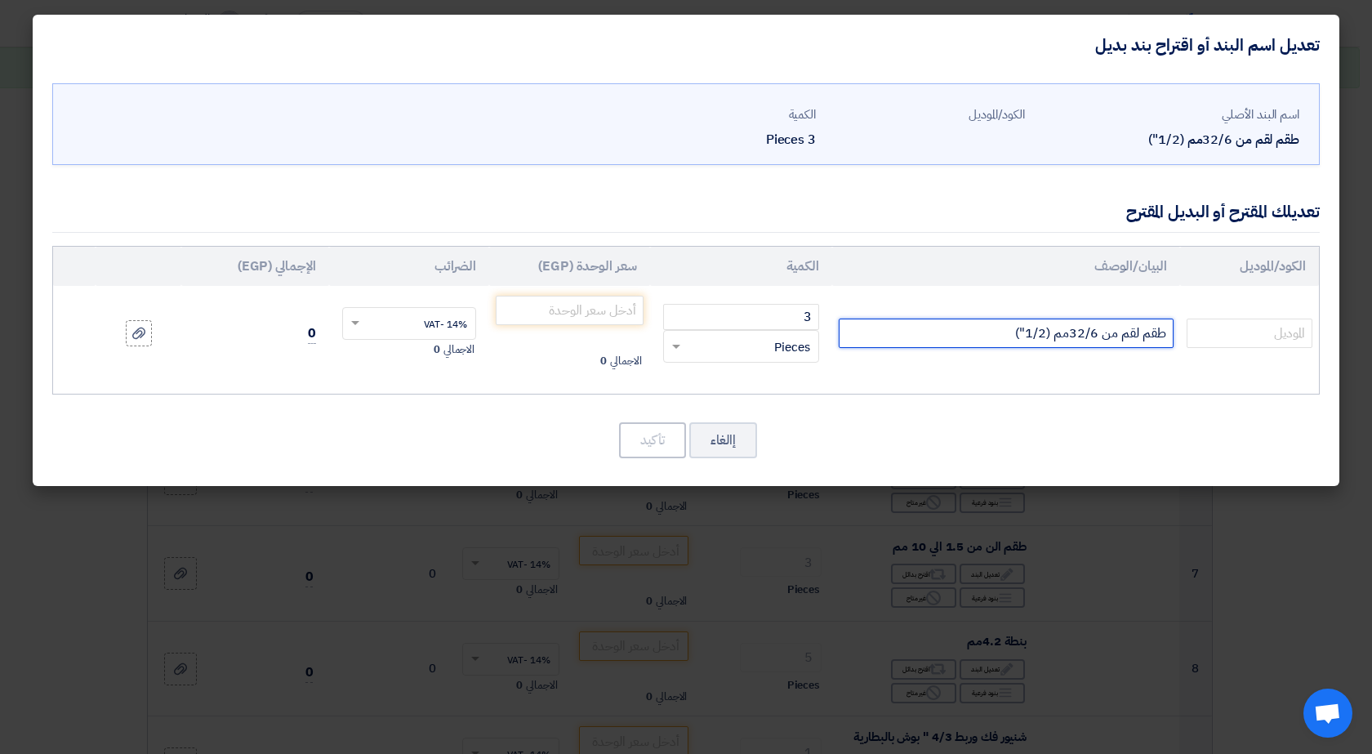
click at [948, 332] on input "طقم لقم من 32/6مم (1/2")" at bounding box center [1006, 333] width 335 height 29
type input "طقم لقم من 32/6مم (1/2") 25ق تايواني KWG"
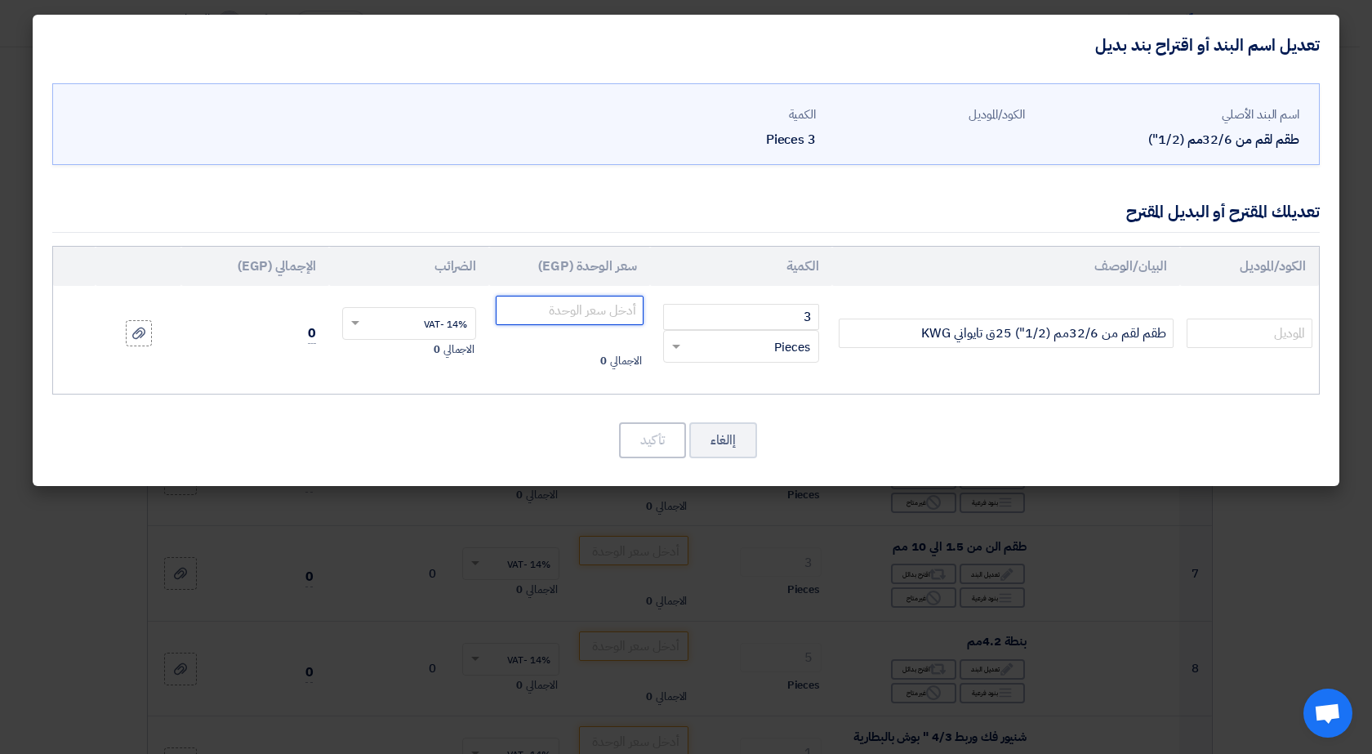
click at [597, 315] on input "number" at bounding box center [570, 310] width 148 height 29
type input "2200"
drag, startPoint x: 642, startPoint y: 444, endPoint x: 1033, endPoint y: 361, distance: 400.1
click at [642, 444] on button "تأكيد" at bounding box center [652, 440] width 67 height 36
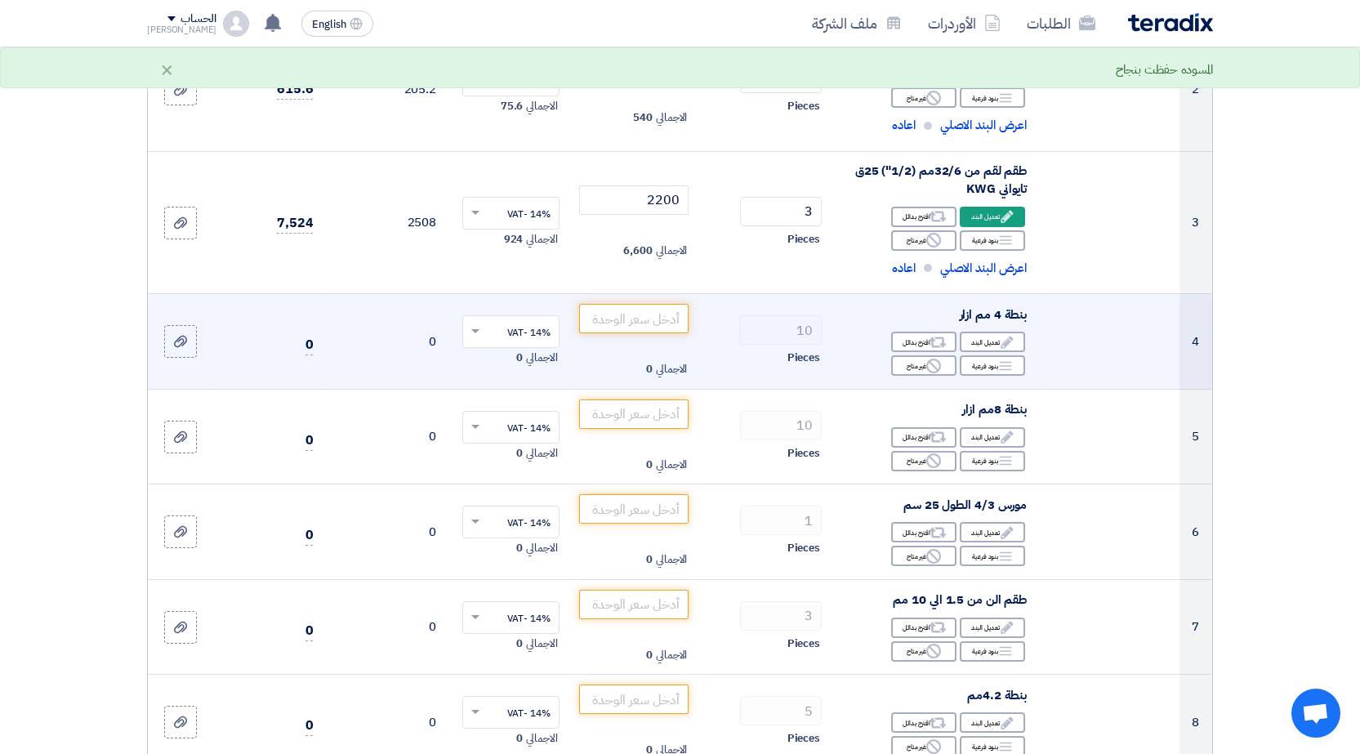
scroll to position [408, 0]
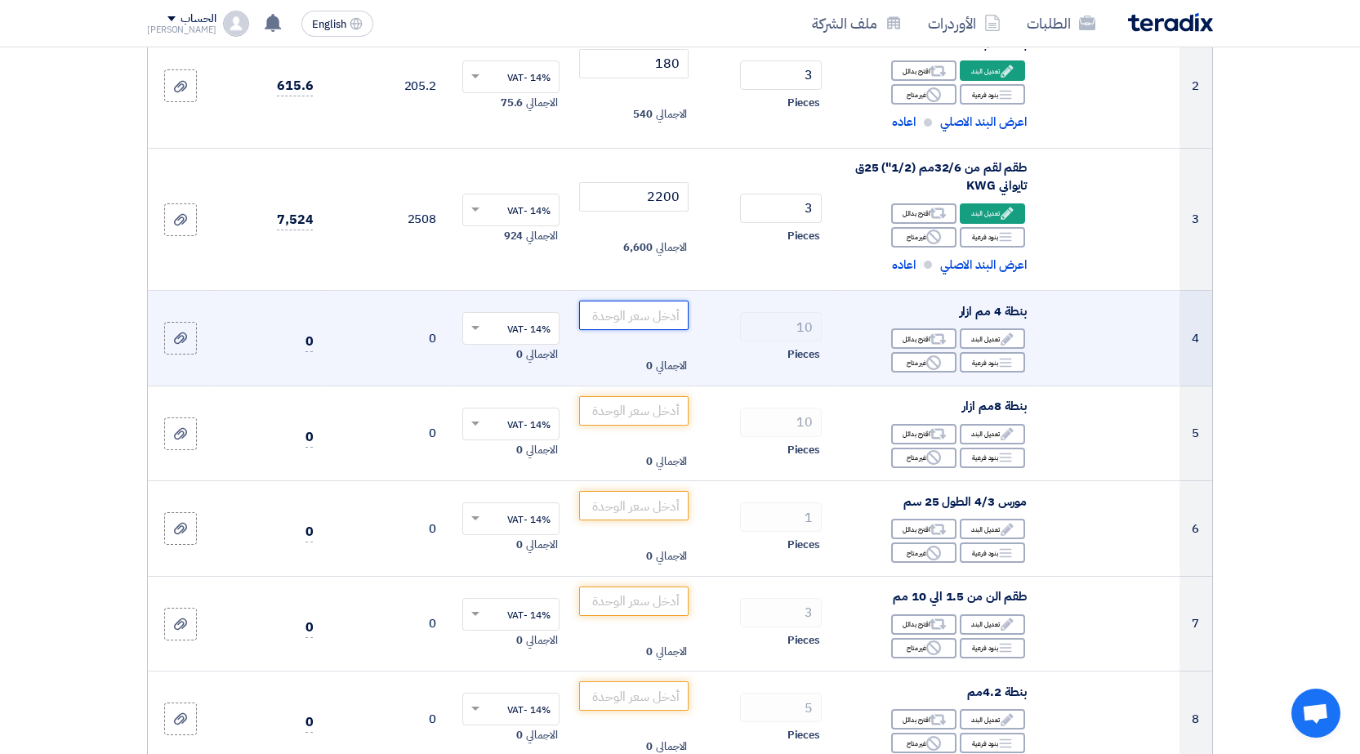
click at [636, 321] on input "number" at bounding box center [634, 315] width 110 height 29
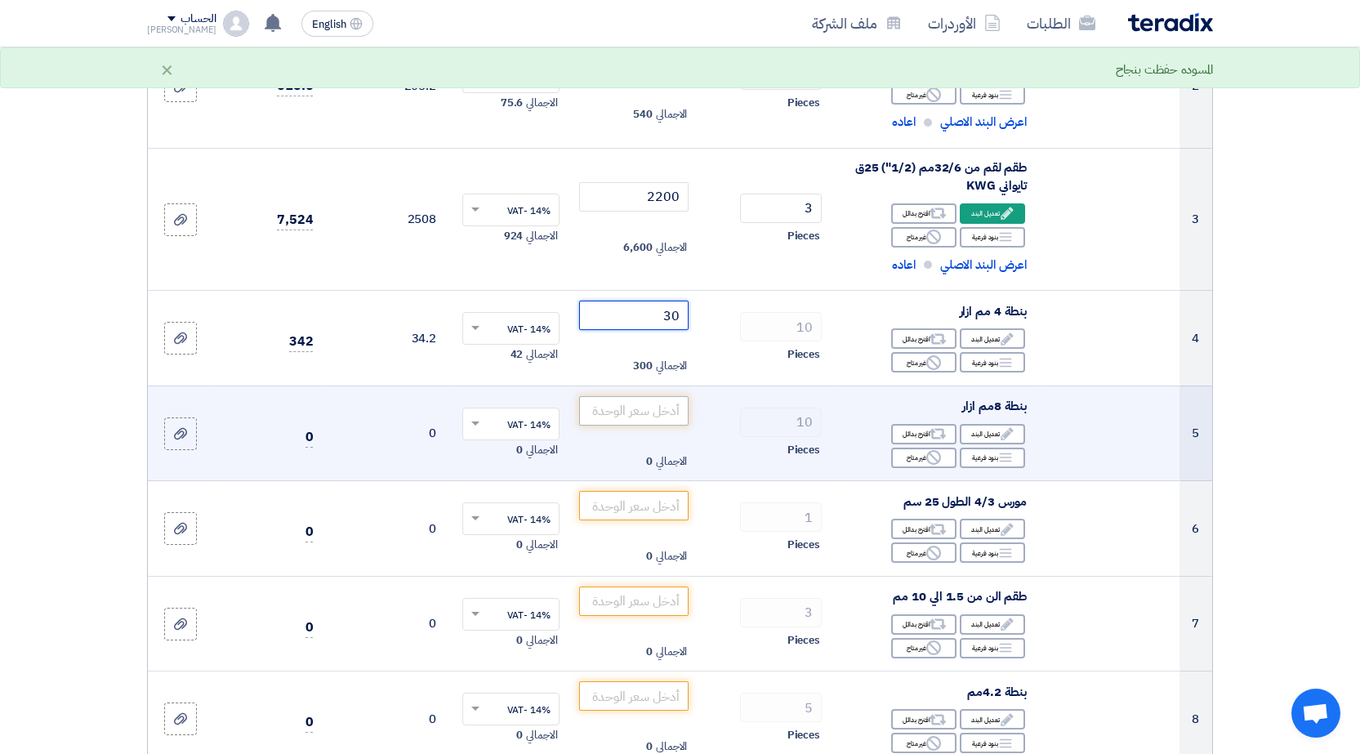
type input "30"
click at [653, 406] on input "number" at bounding box center [634, 410] width 110 height 29
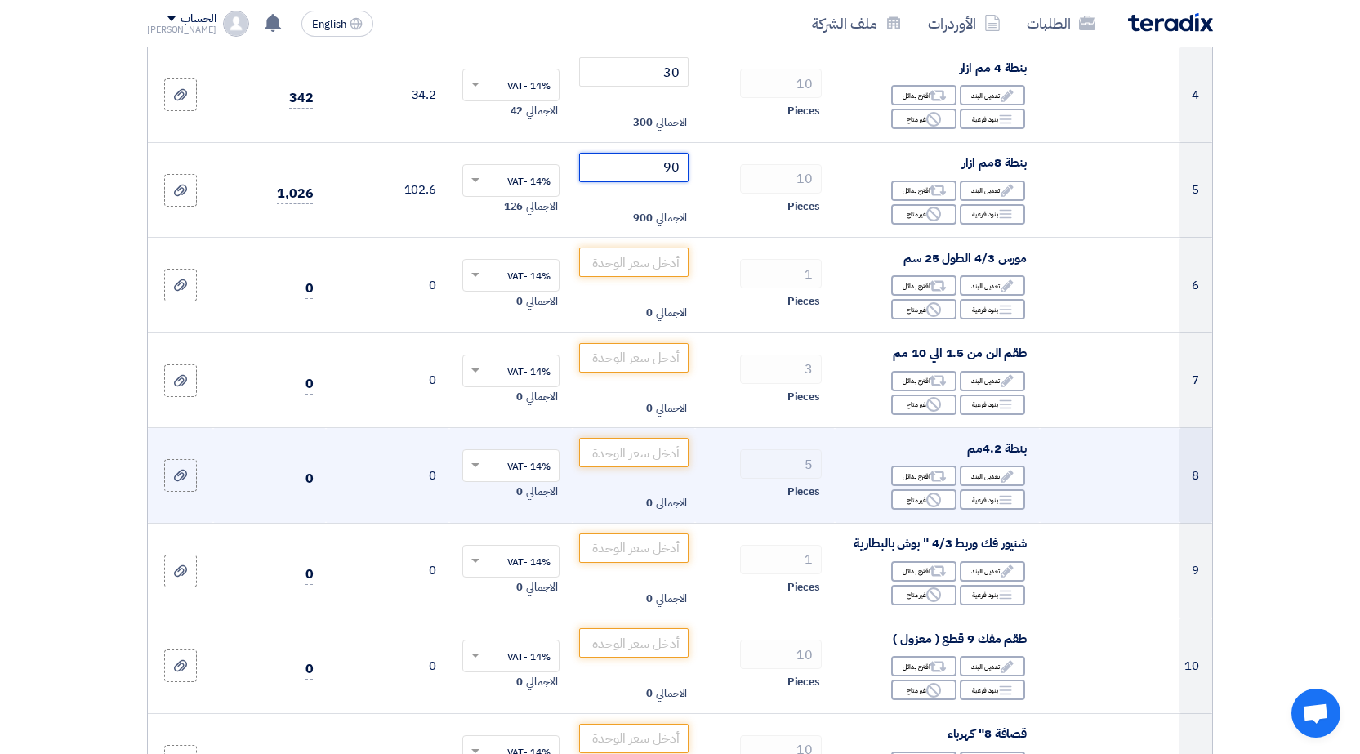
scroll to position [654, 0]
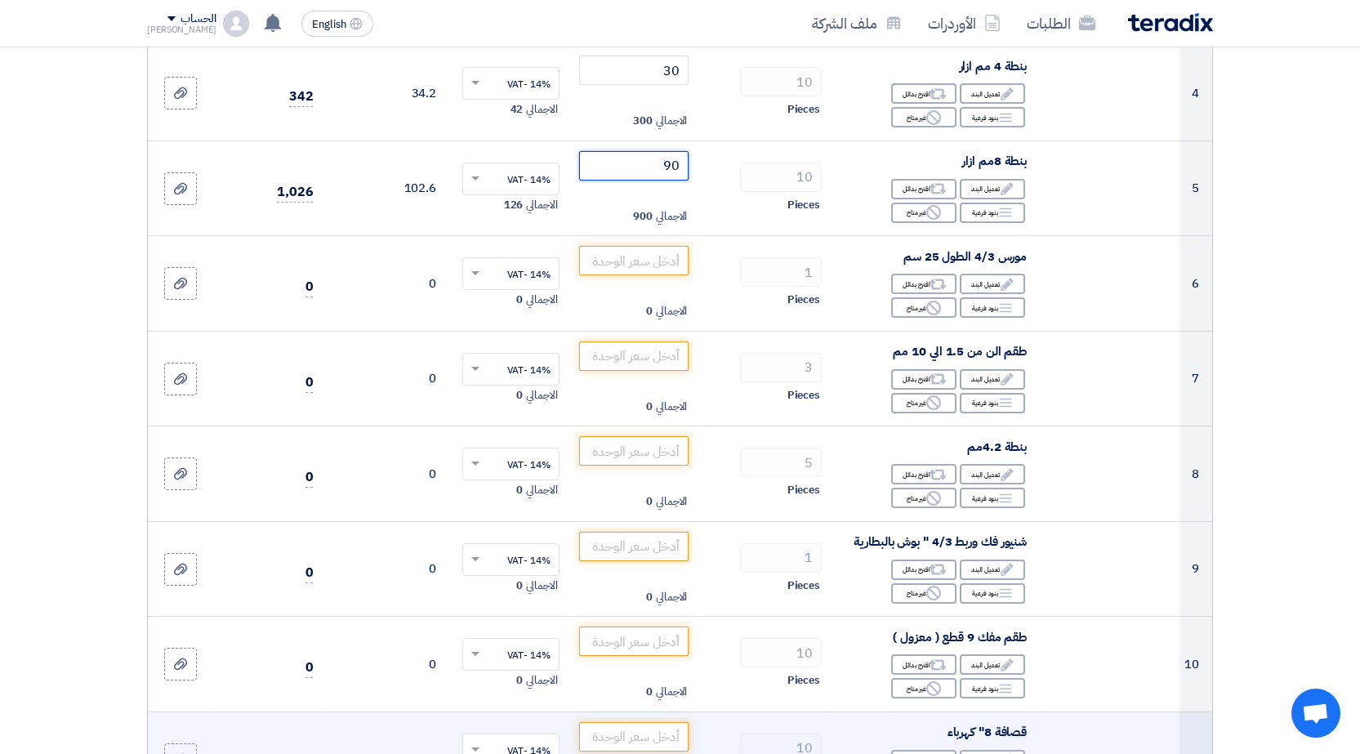
type input "90"
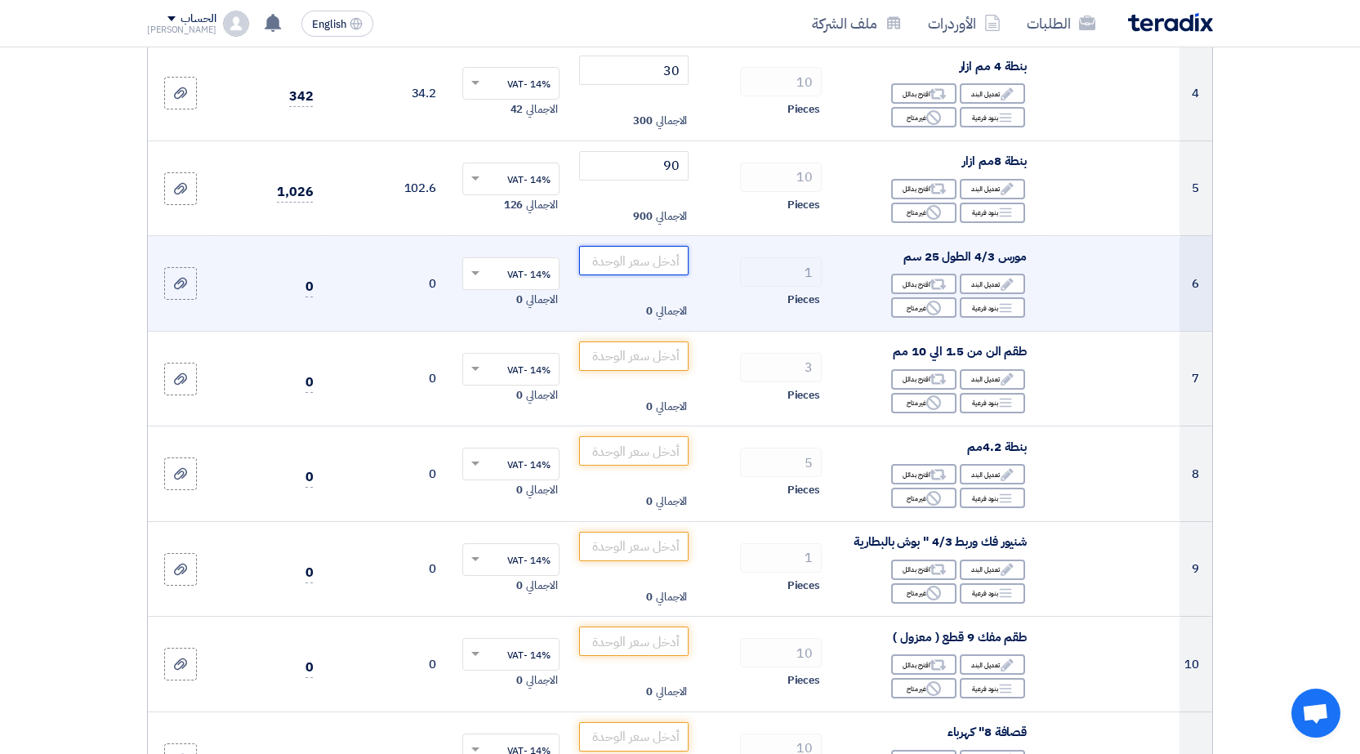
click at [642, 257] on input "number" at bounding box center [634, 260] width 110 height 29
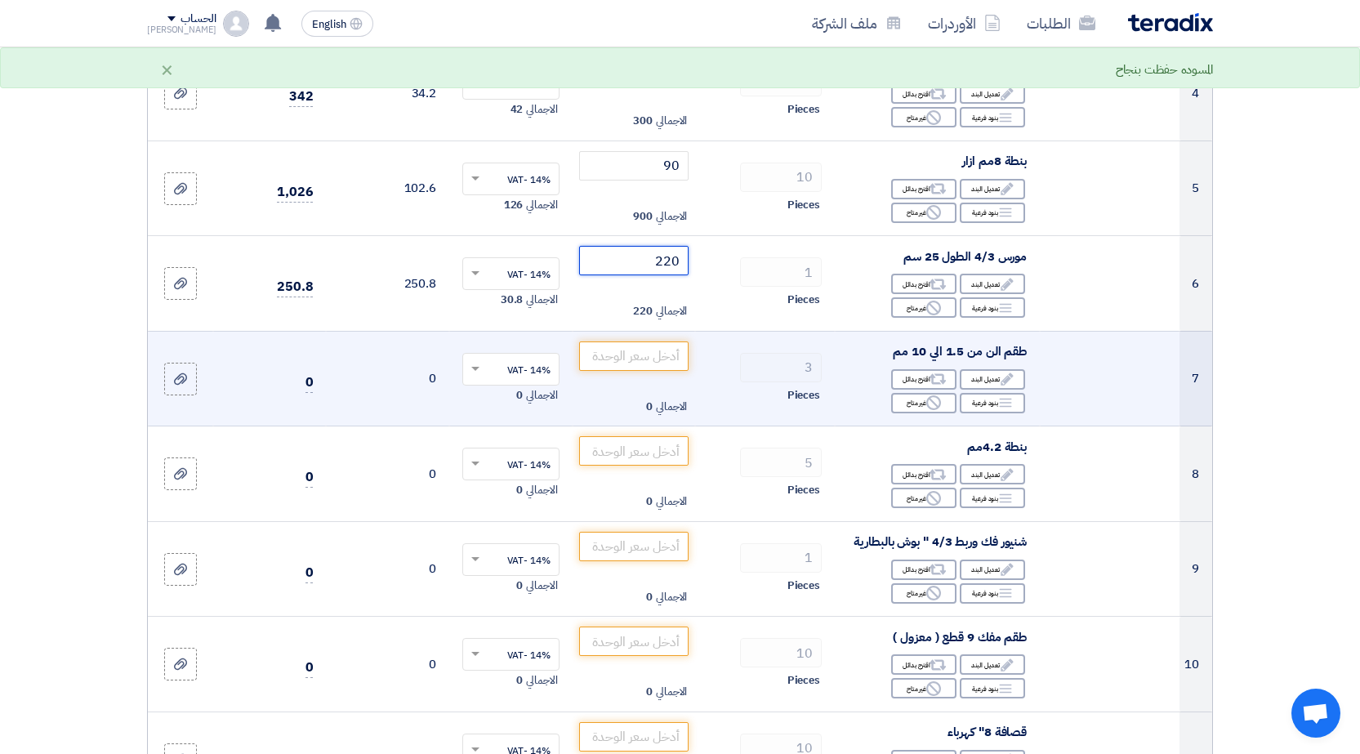
scroll to position [735, 0]
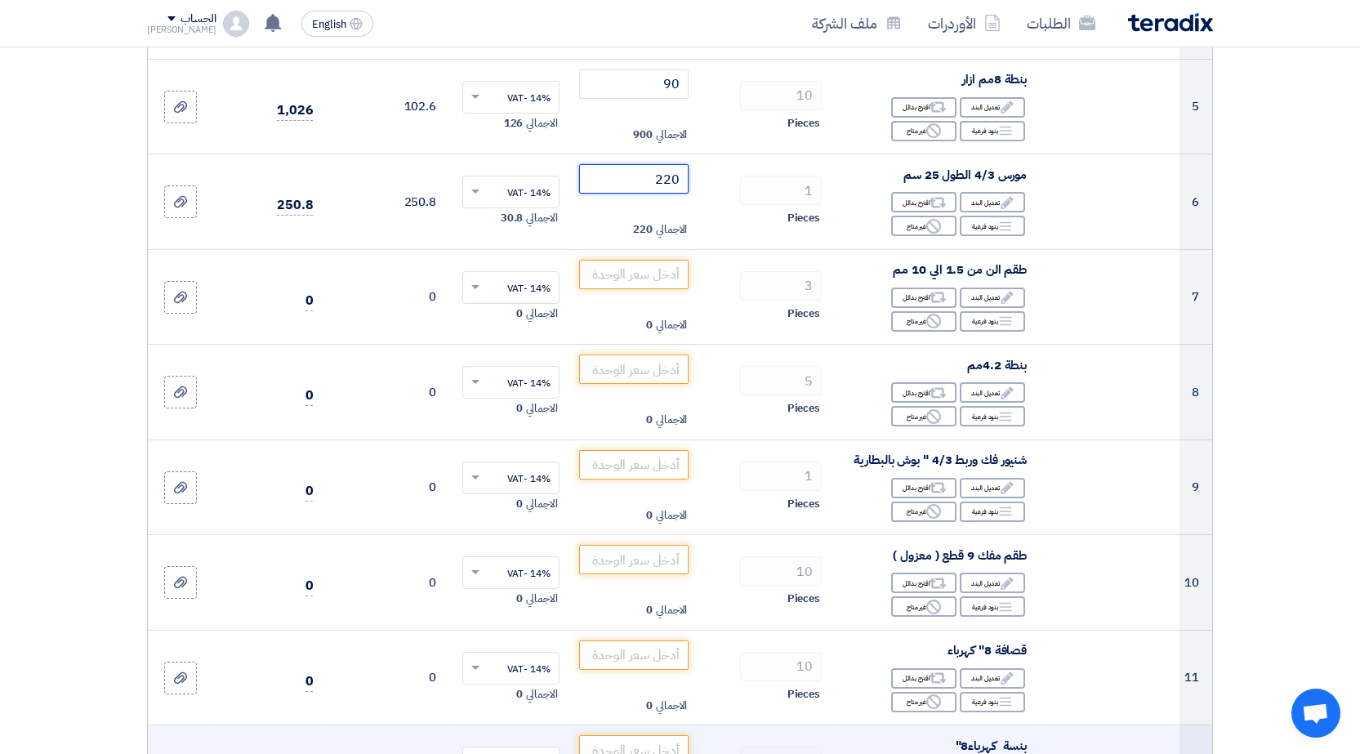
type input "220"
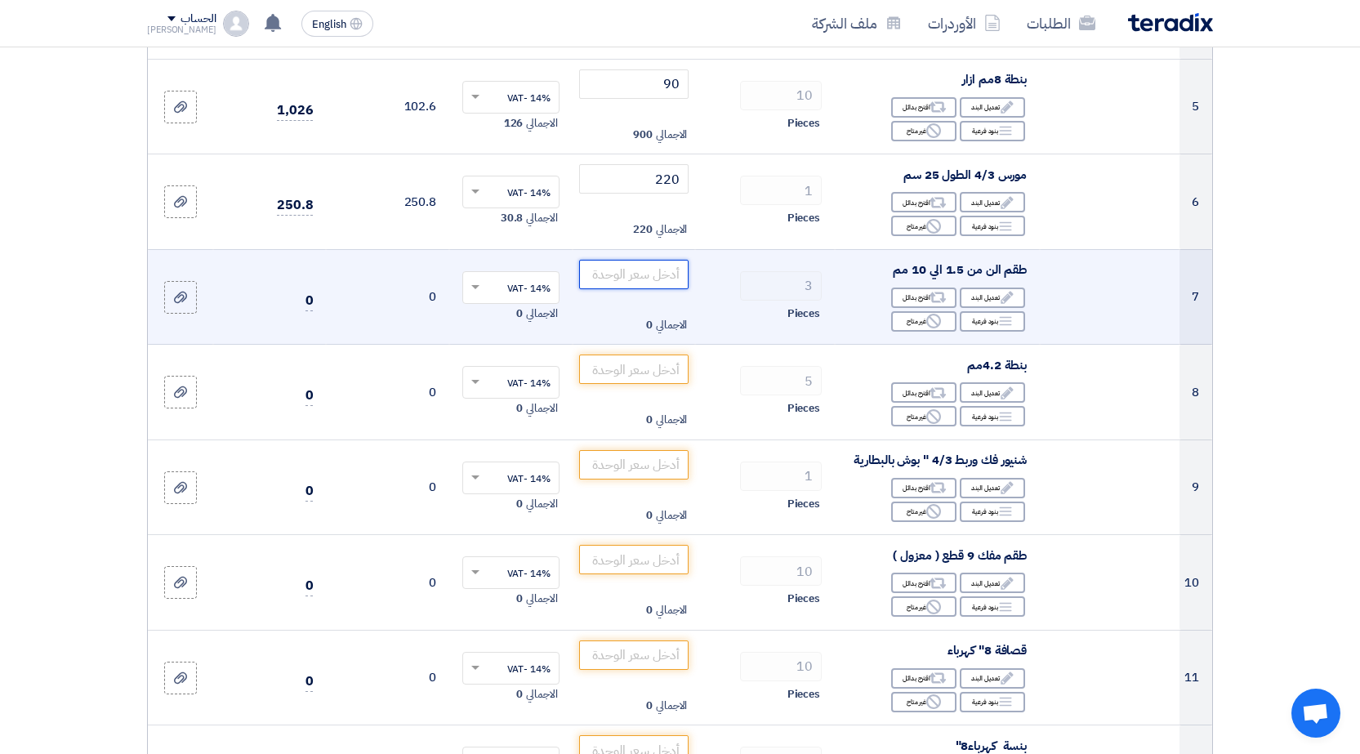
click at [668, 280] on input "number" at bounding box center [634, 274] width 110 height 29
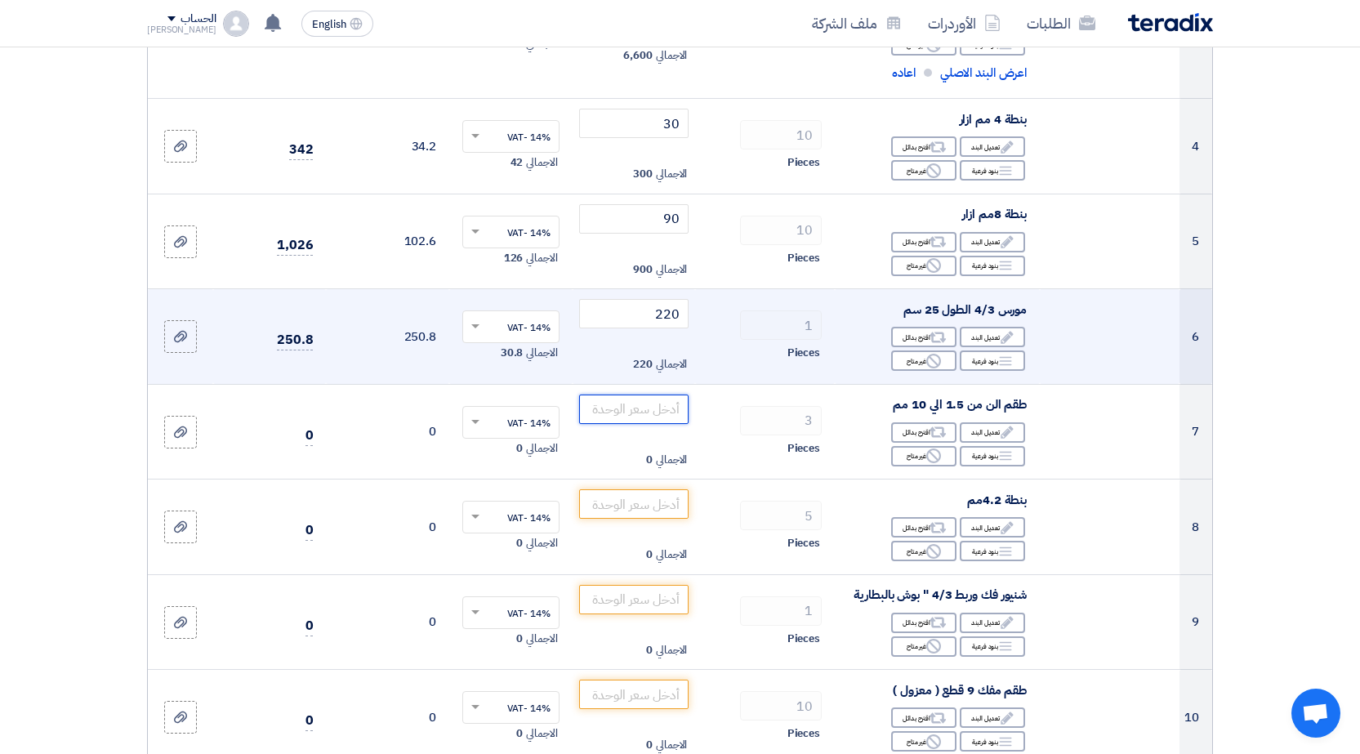
scroll to position [572, 0]
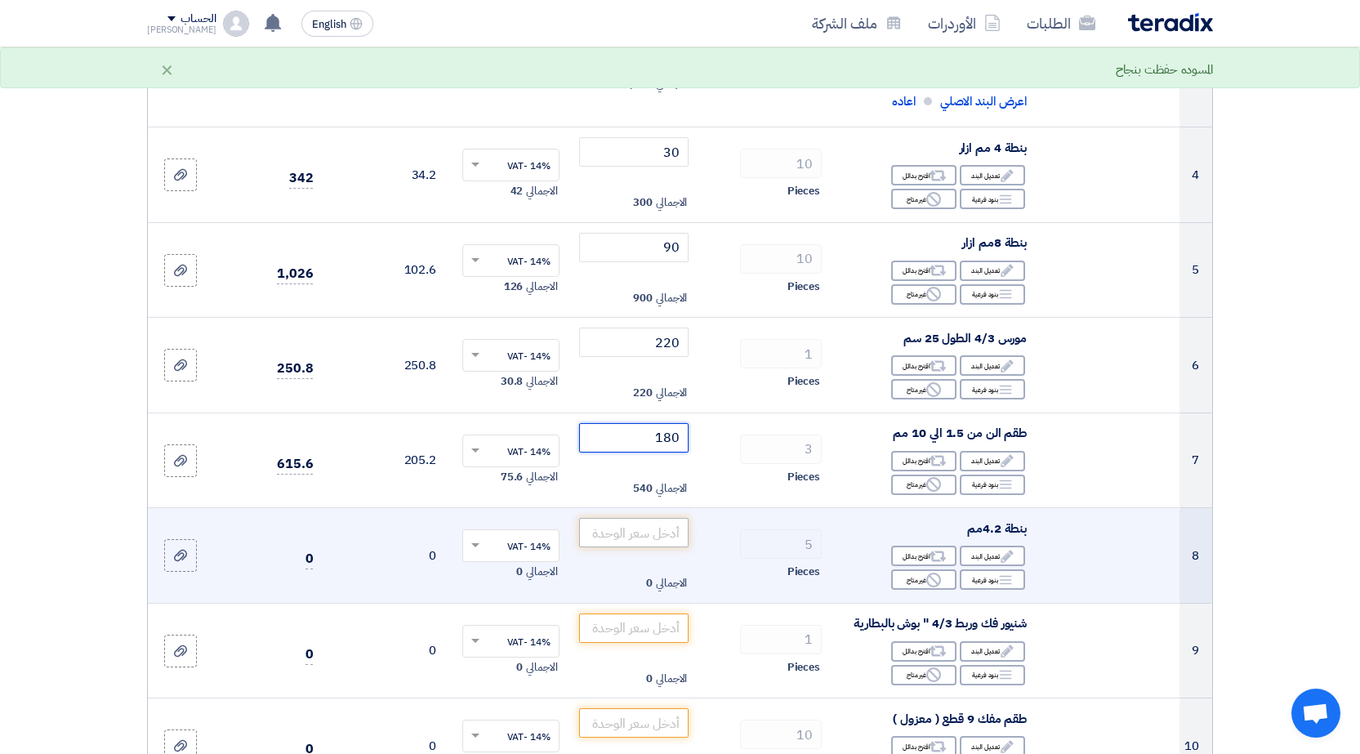
type input "180"
click at [665, 529] on input "number" at bounding box center [634, 532] width 110 height 29
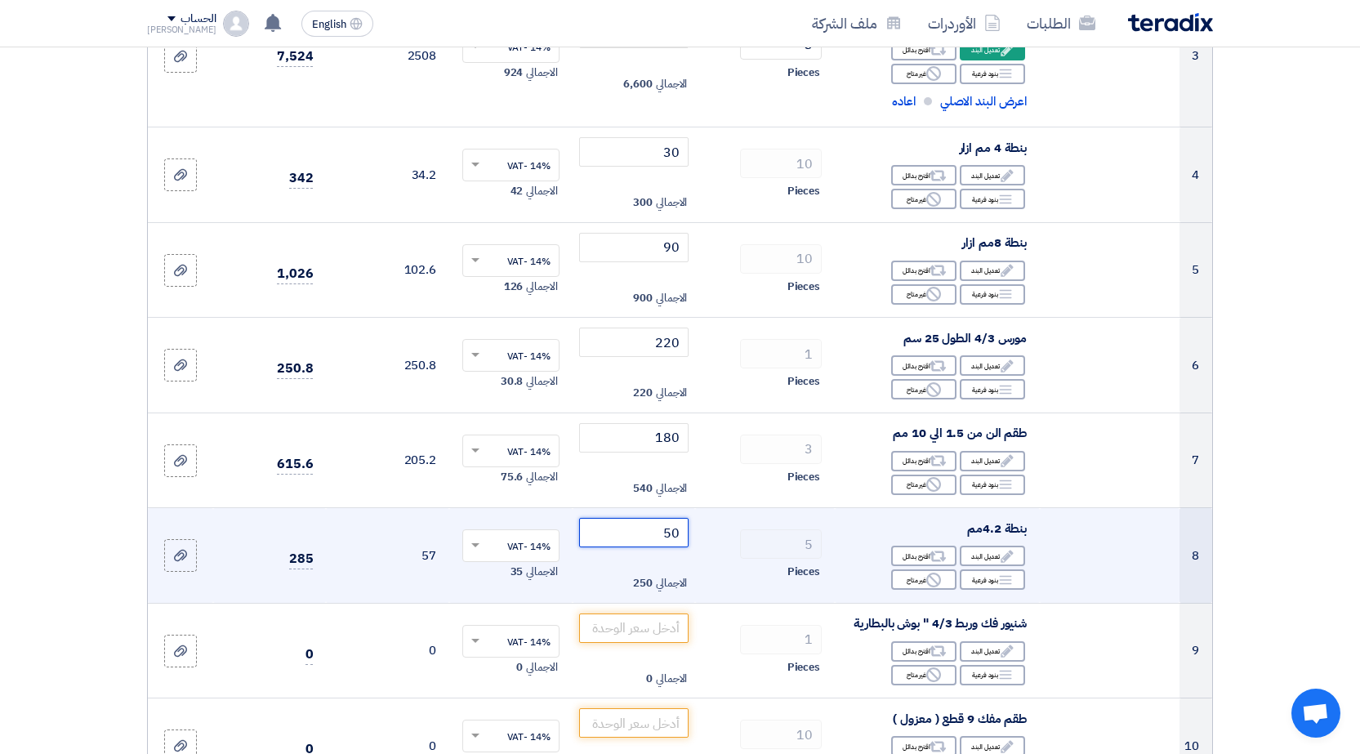
click at [645, 528] on input "50" at bounding box center [634, 532] width 110 height 29
type input "5"
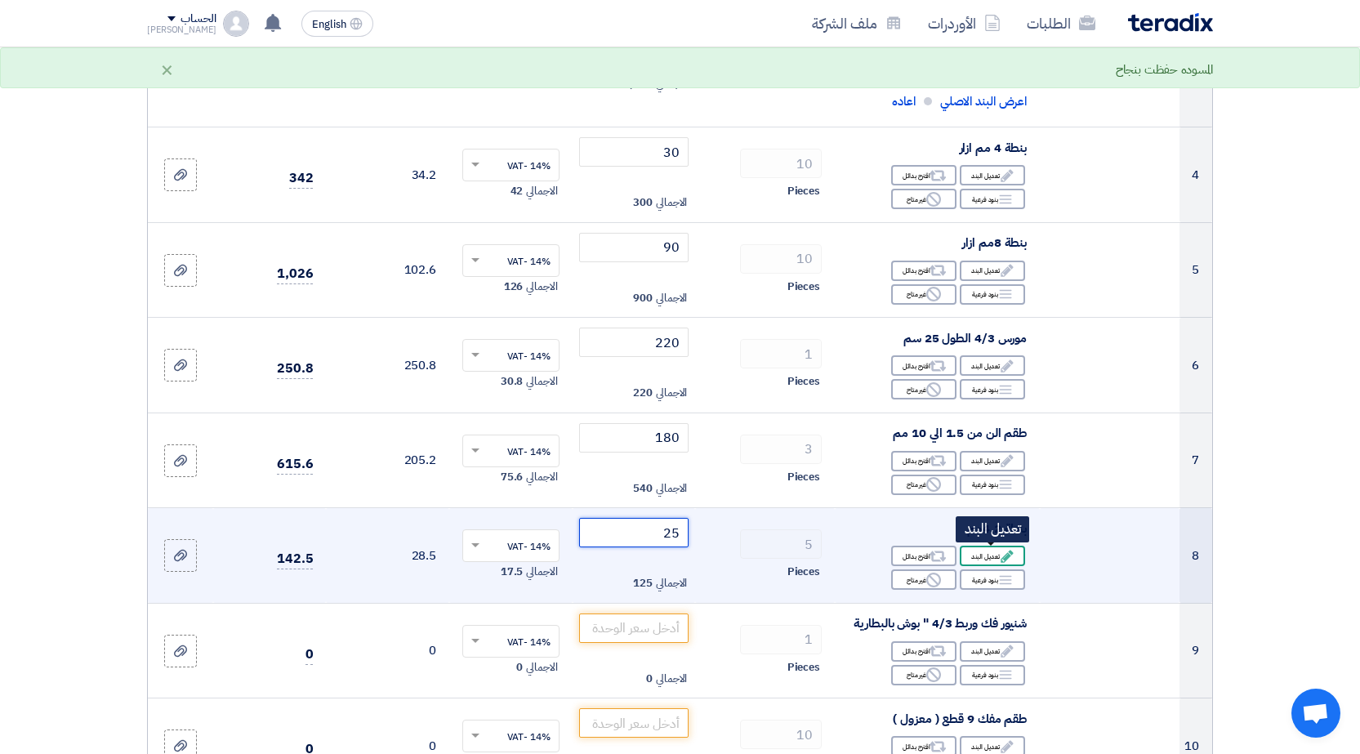
type input "25"
click at [1007, 549] on icon "Edit" at bounding box center [1007, 556] width 15 height 15
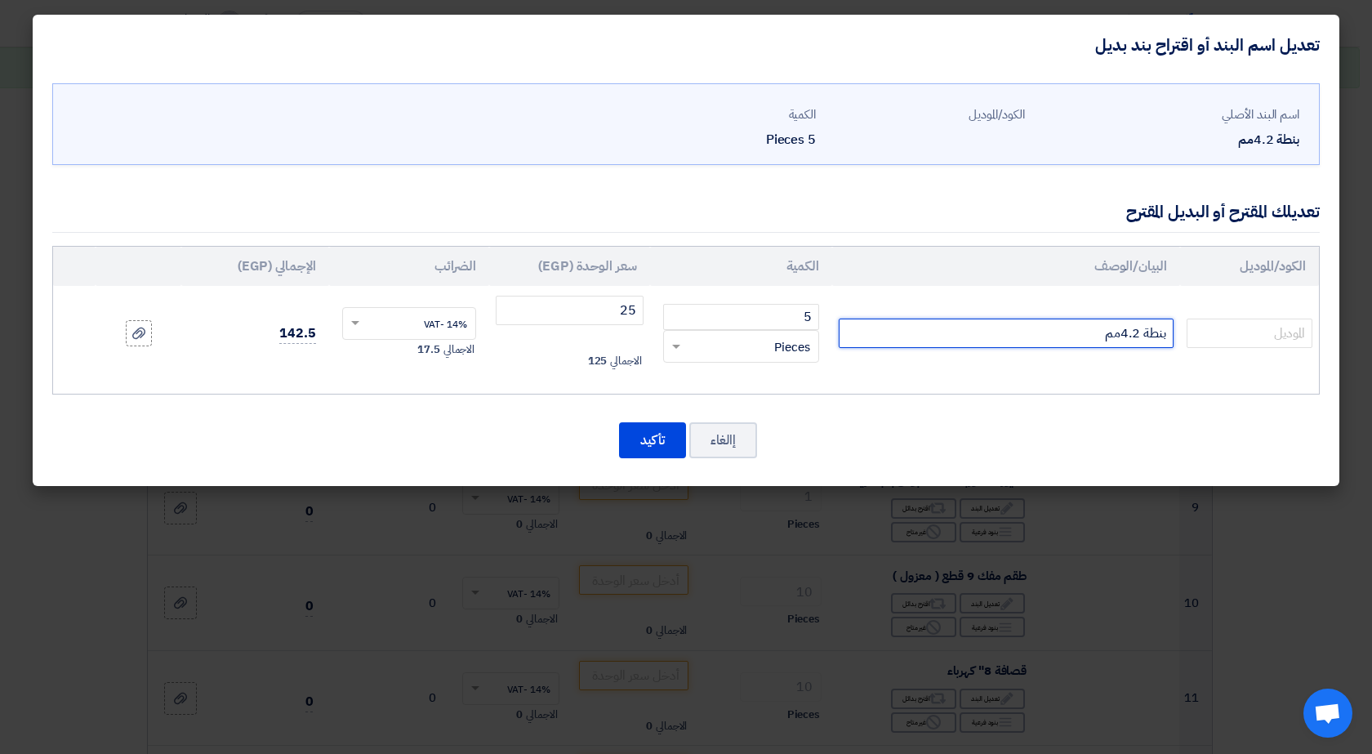
click at [994, 332] on input "بنطة 4.2مم" at bounding box center [1006, 333] width 335 height 29
type input "بنطة 4.2مم صيني"
click at [656, 428] on button "تأكيد" at bounding box center [652, 440] width 67 height 36
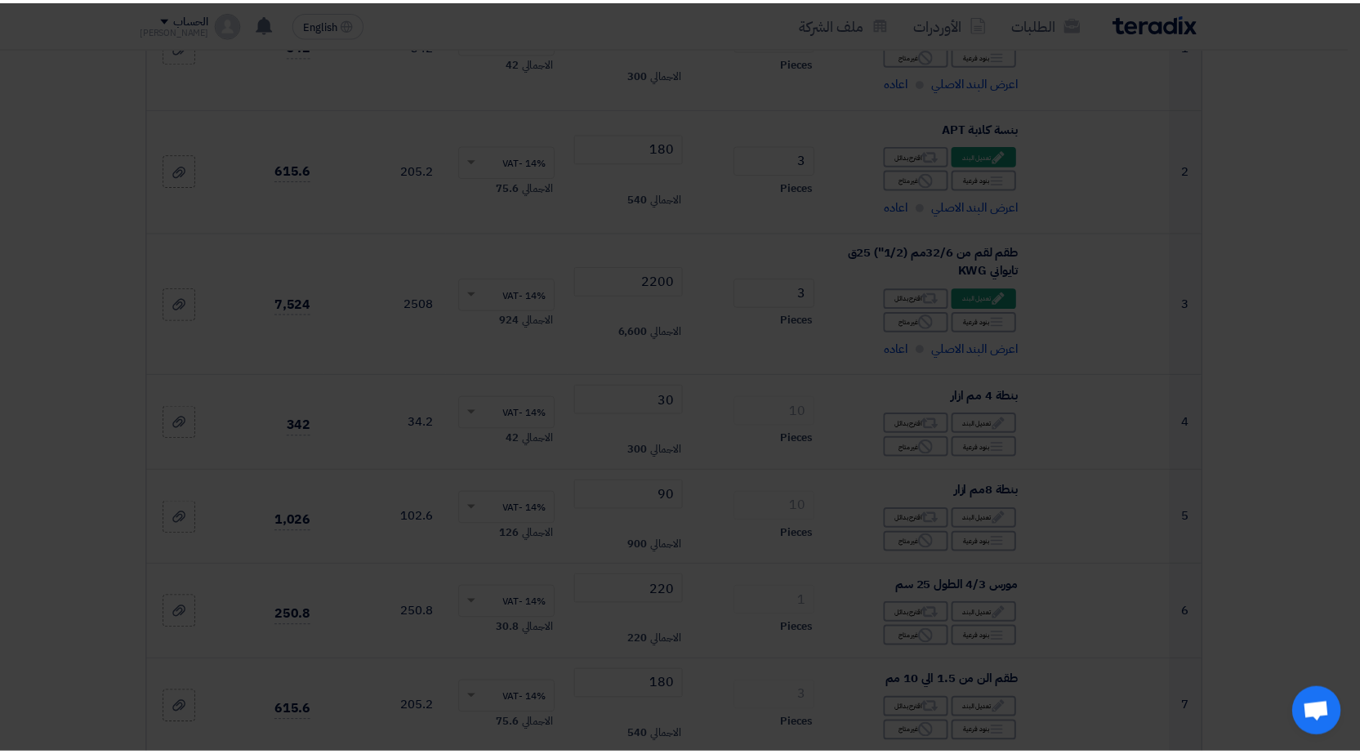
scroll to position [715, 0]
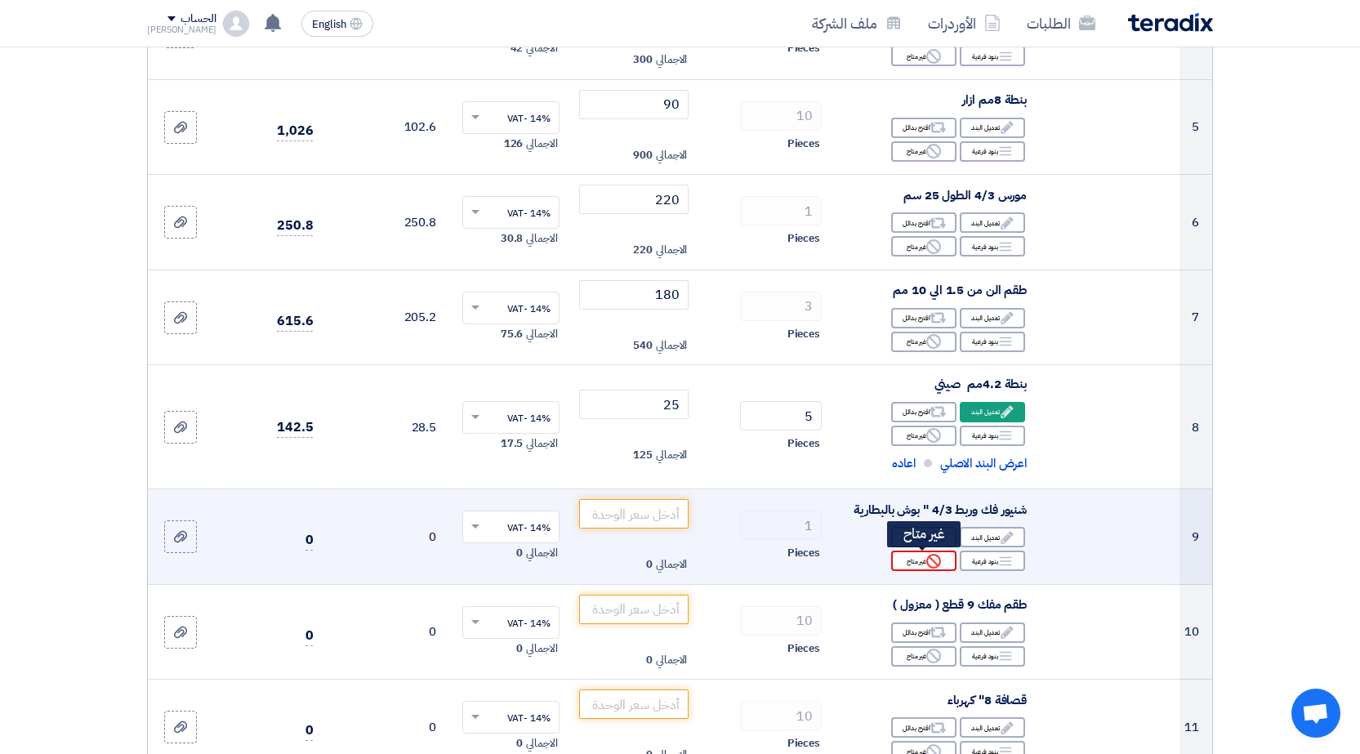
click at [931, 565] on icon "Reject" at bounding box center [933, 561] width 15 height 15
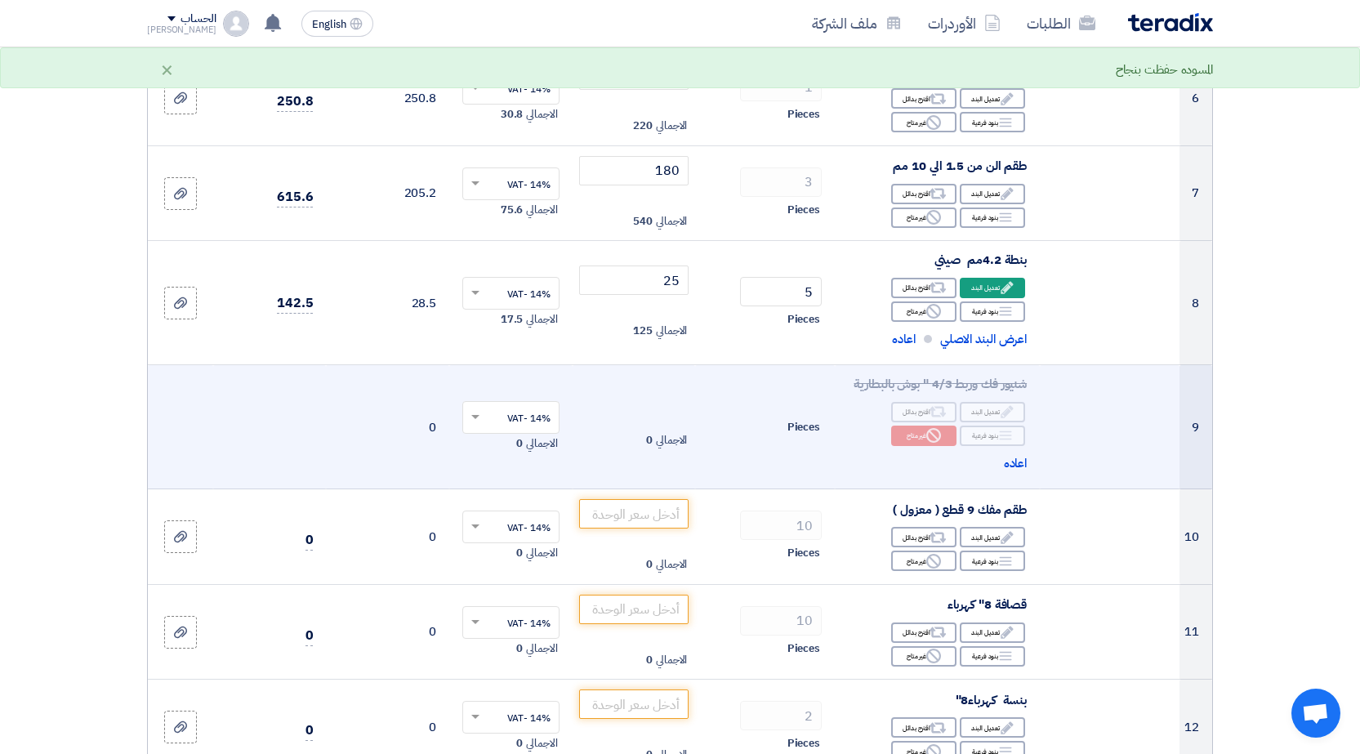
scroll to position [878, 0]
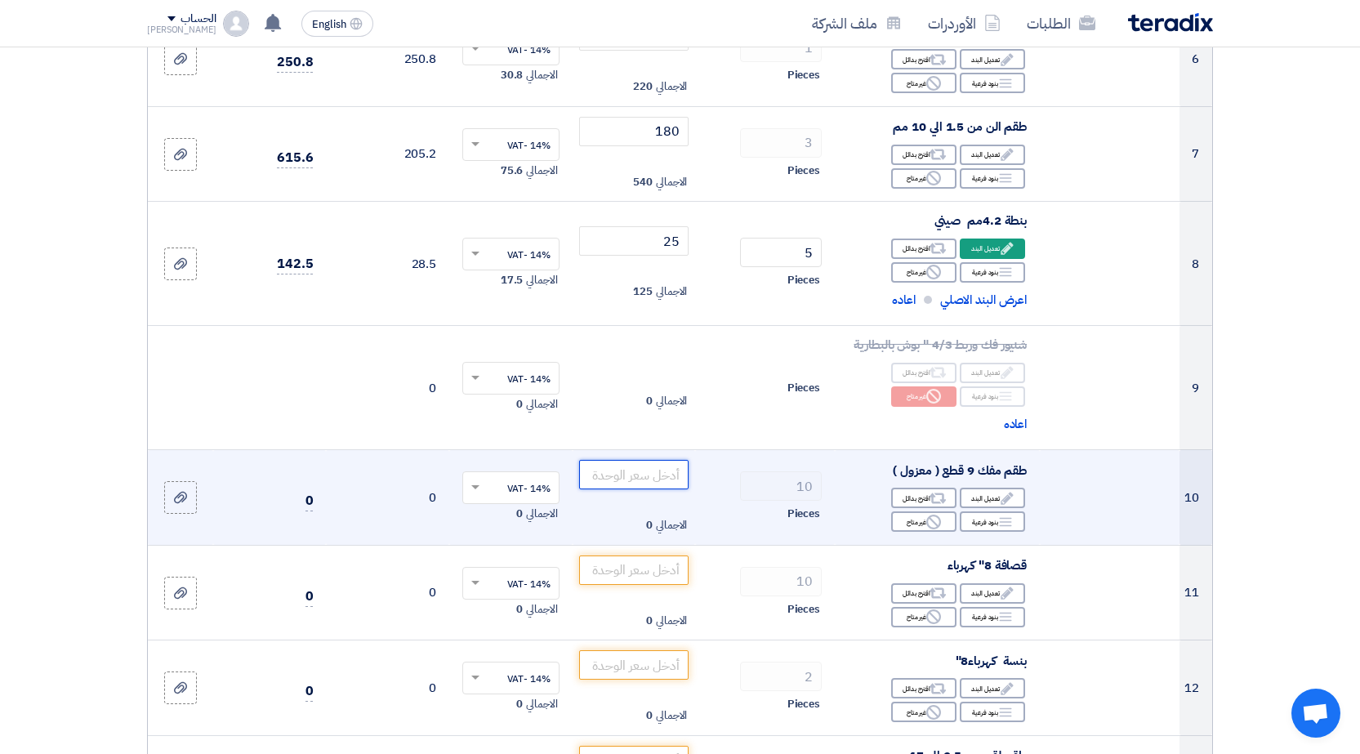
click at [633, 466] on input "number" at bounding box center [634, 474] width 110 height 29
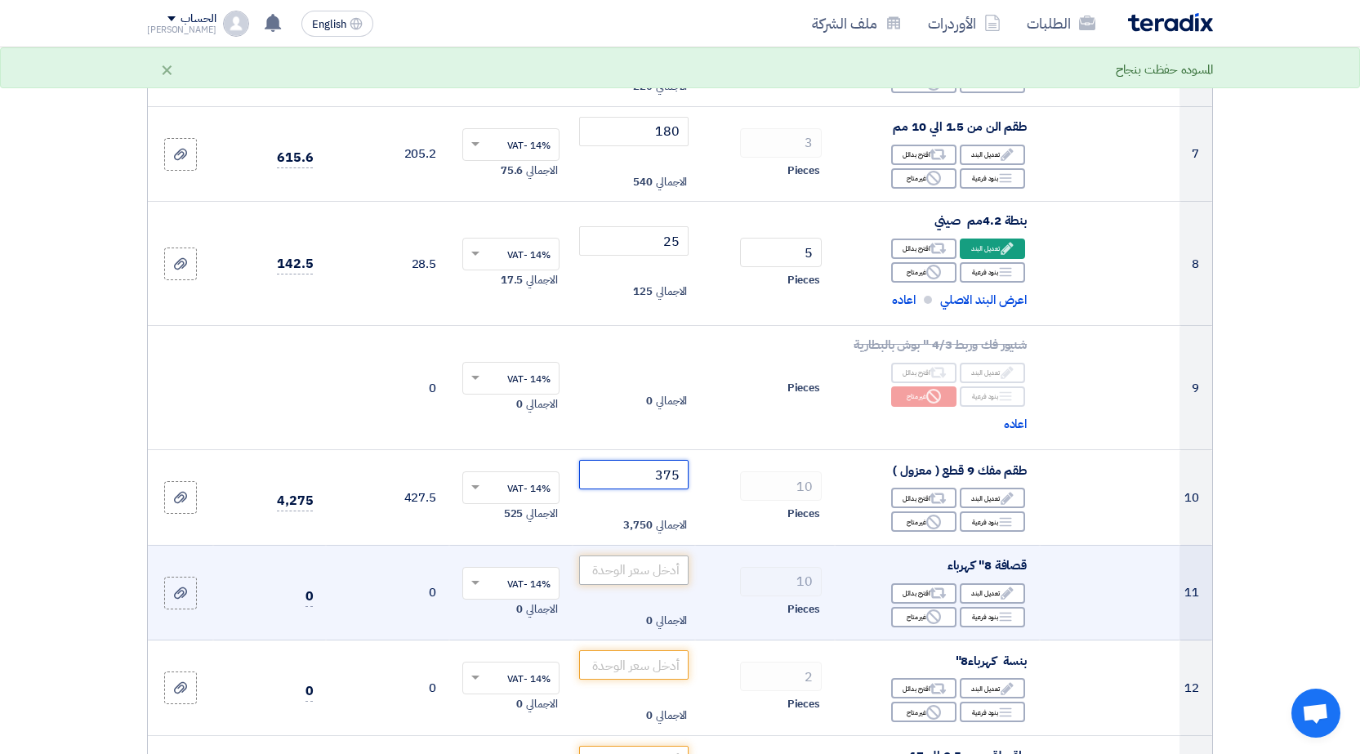
type input "375"
click at [653, 561] on input "number" at bounding box center [634, 570] width 110 height 29
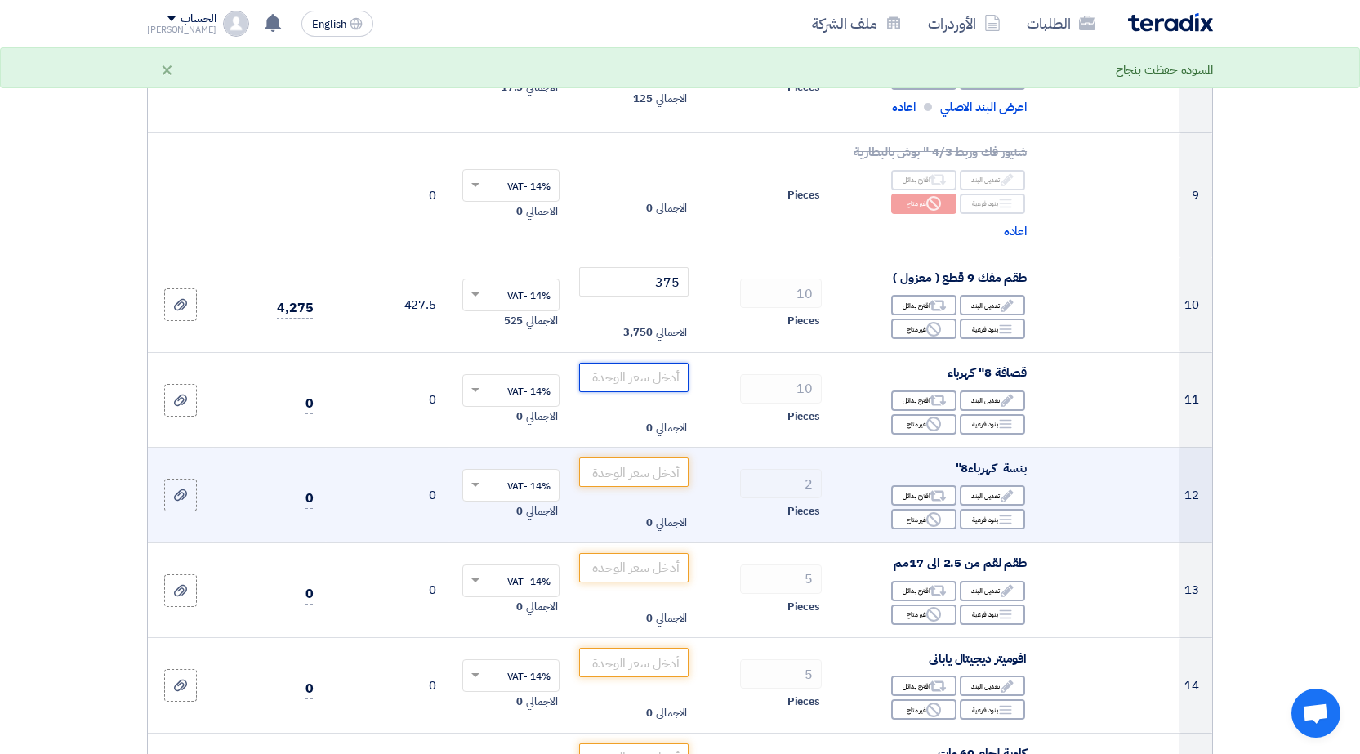
scroll to position [1123, 0]
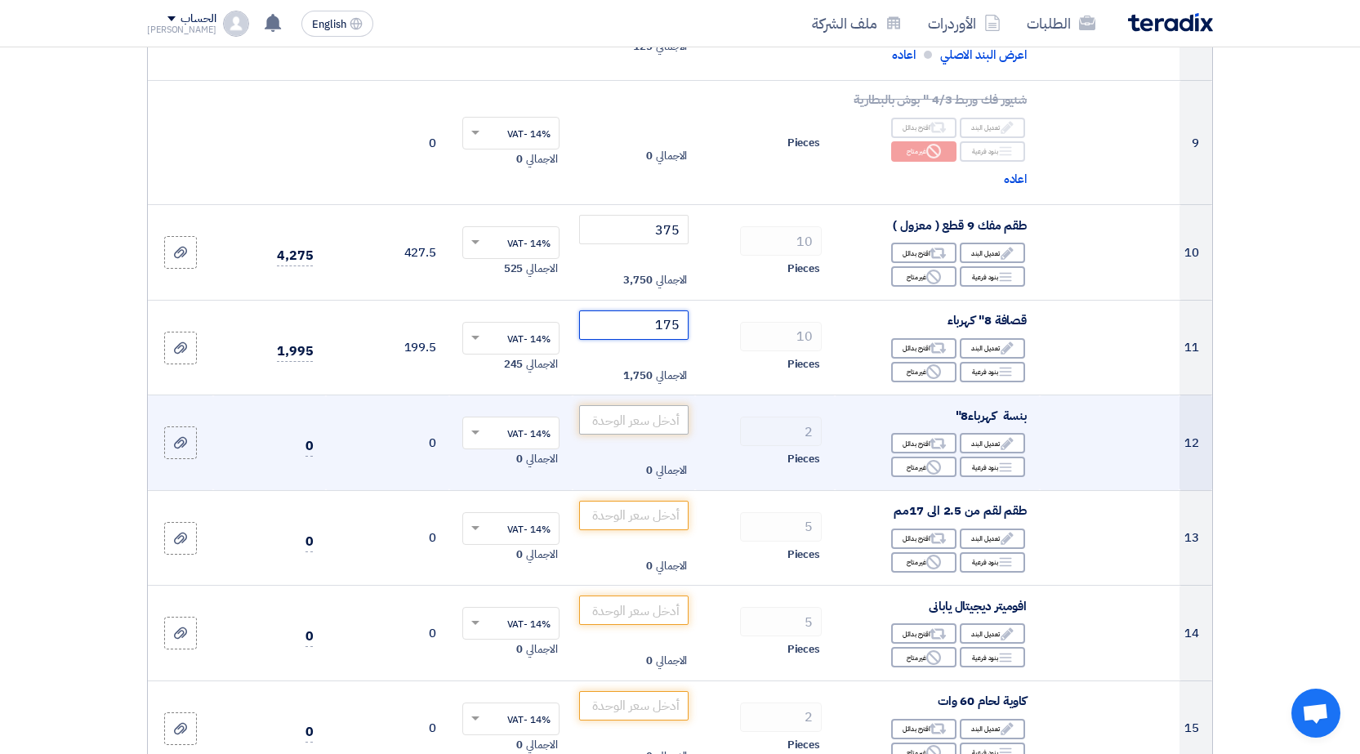
type input "175"
click at [636, 419] on input "number" at bounding box center [634, 419] width 110 height 29
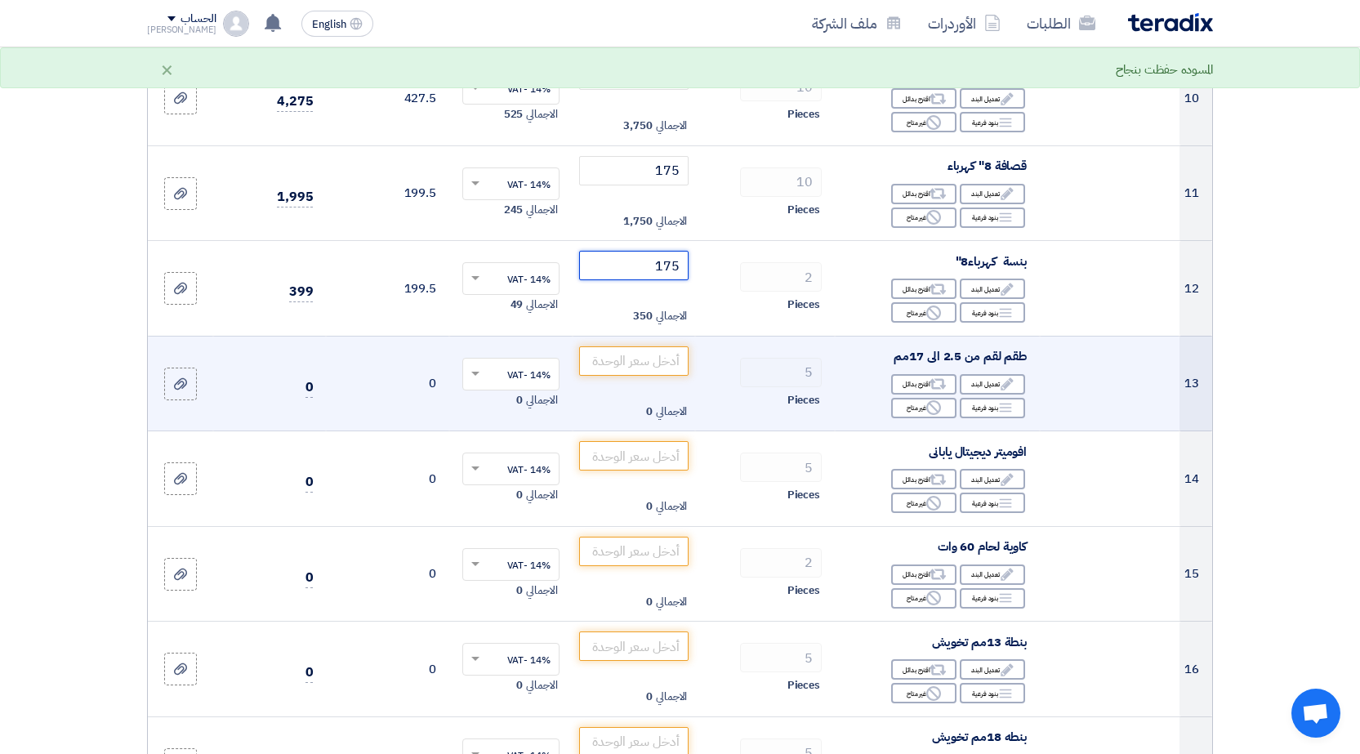
scroll to position [1287, 0]
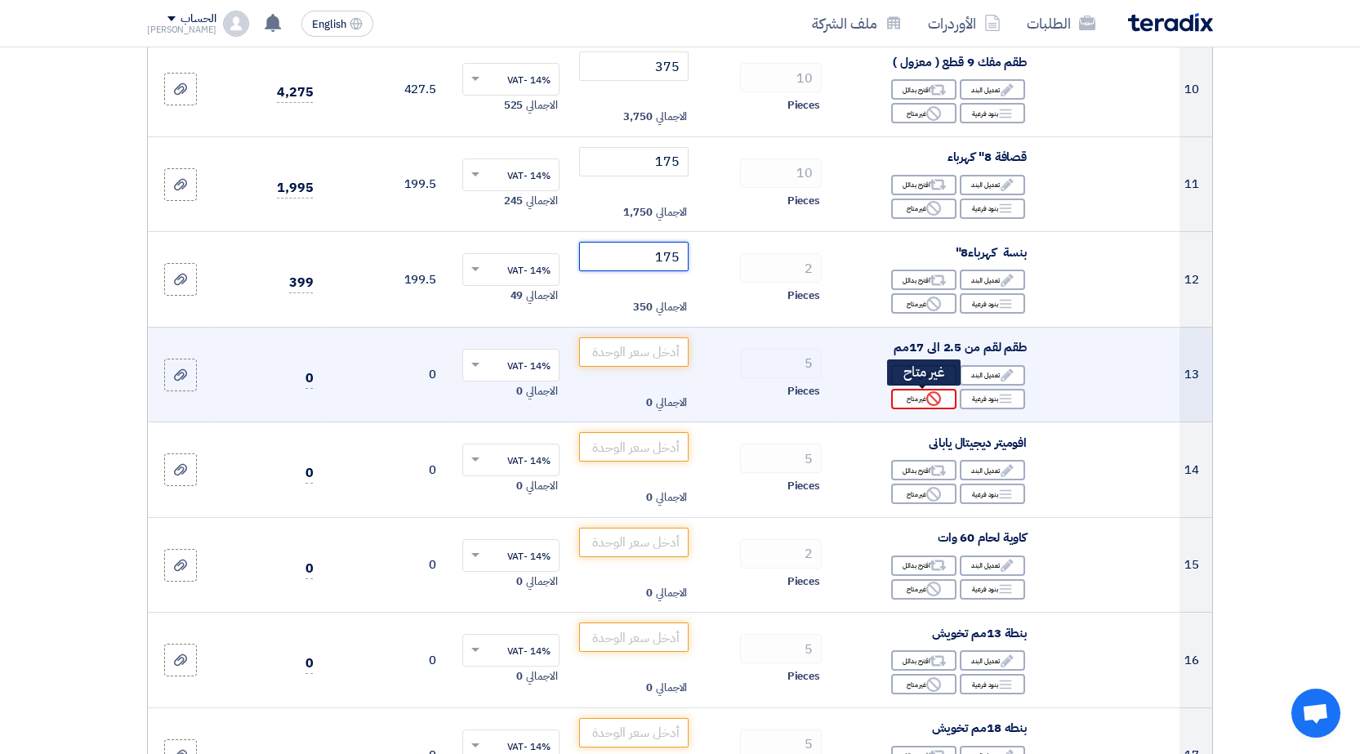
type input "175"
click at [926, 401] on icon "Reject" at bounding box center [933, 398] width 15 height 15
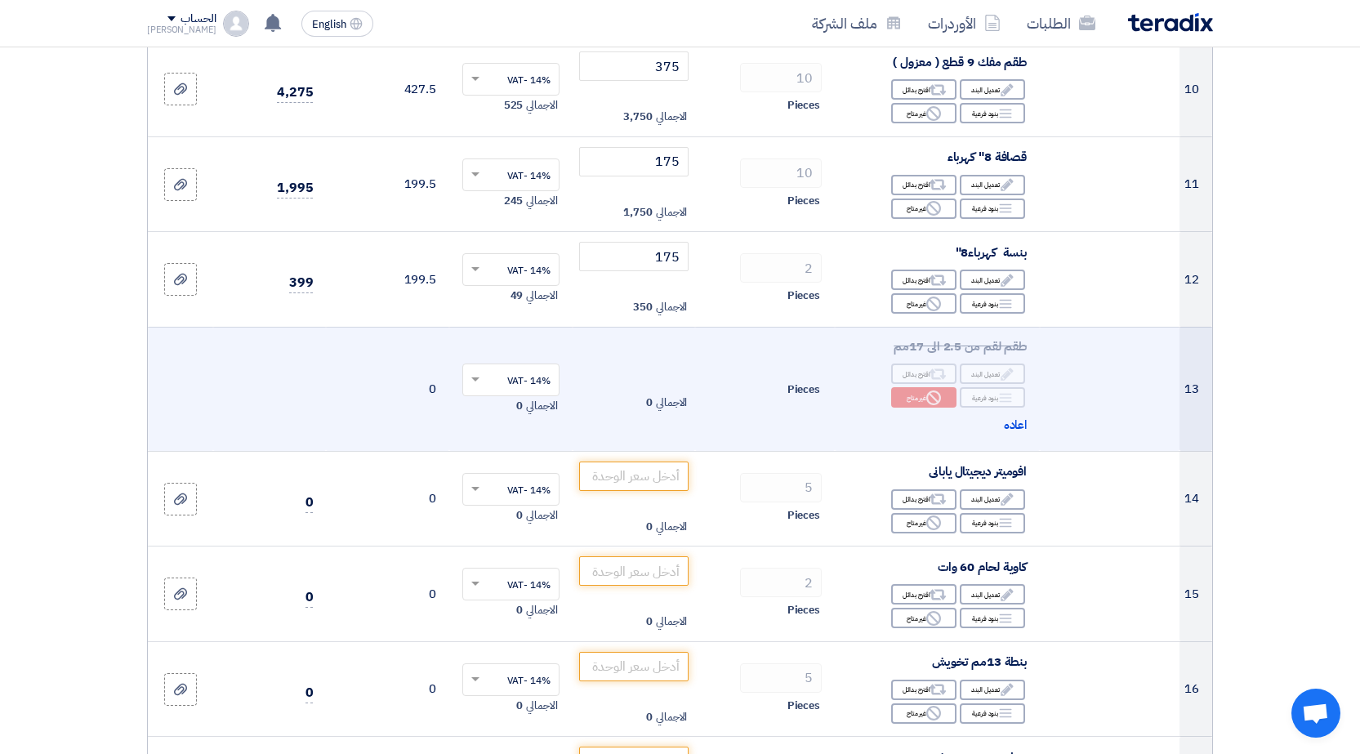
scroll to position [1368, 0]
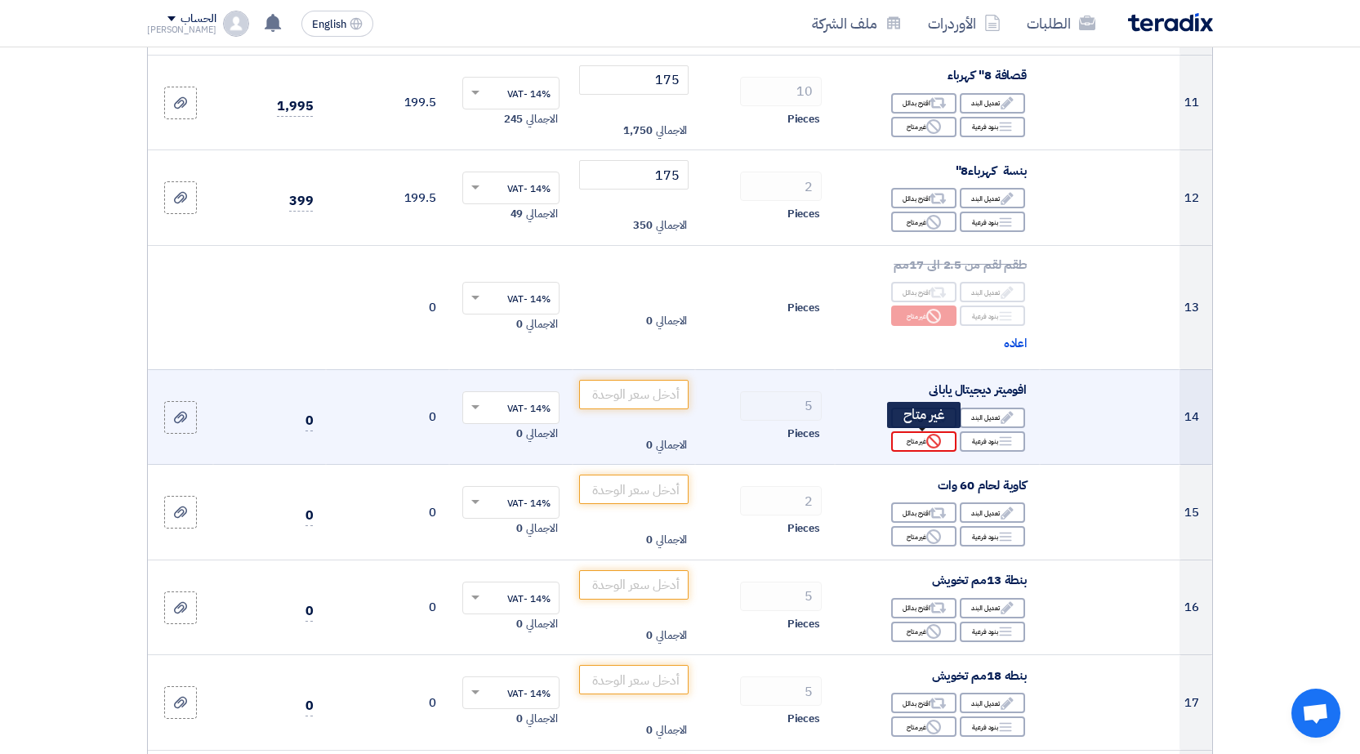
click at [909, 440] on div "Reject غير متاح" at bounding box center [923, 441] width 65 height 20
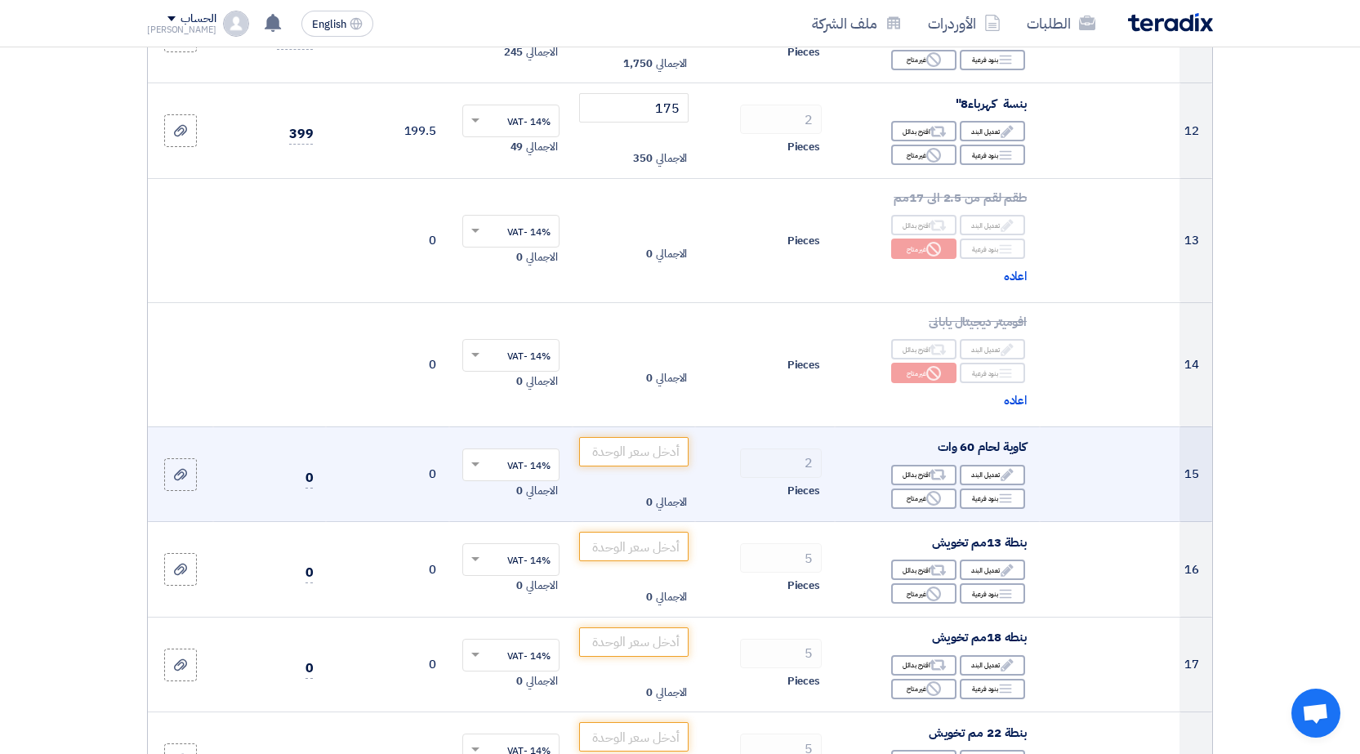
scroll to position [1532, 0]
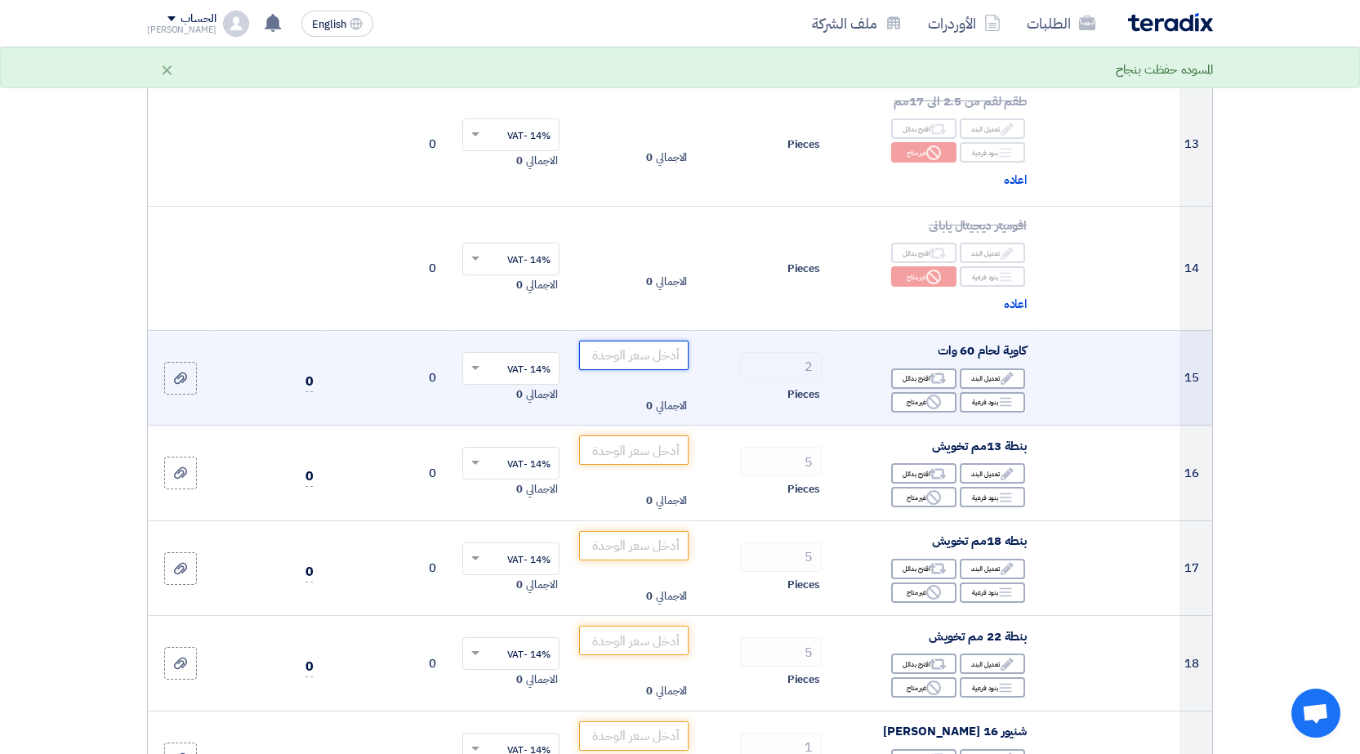
click at [666, 345] on input "number" at bounding box center [634, 355] width 110 height 29
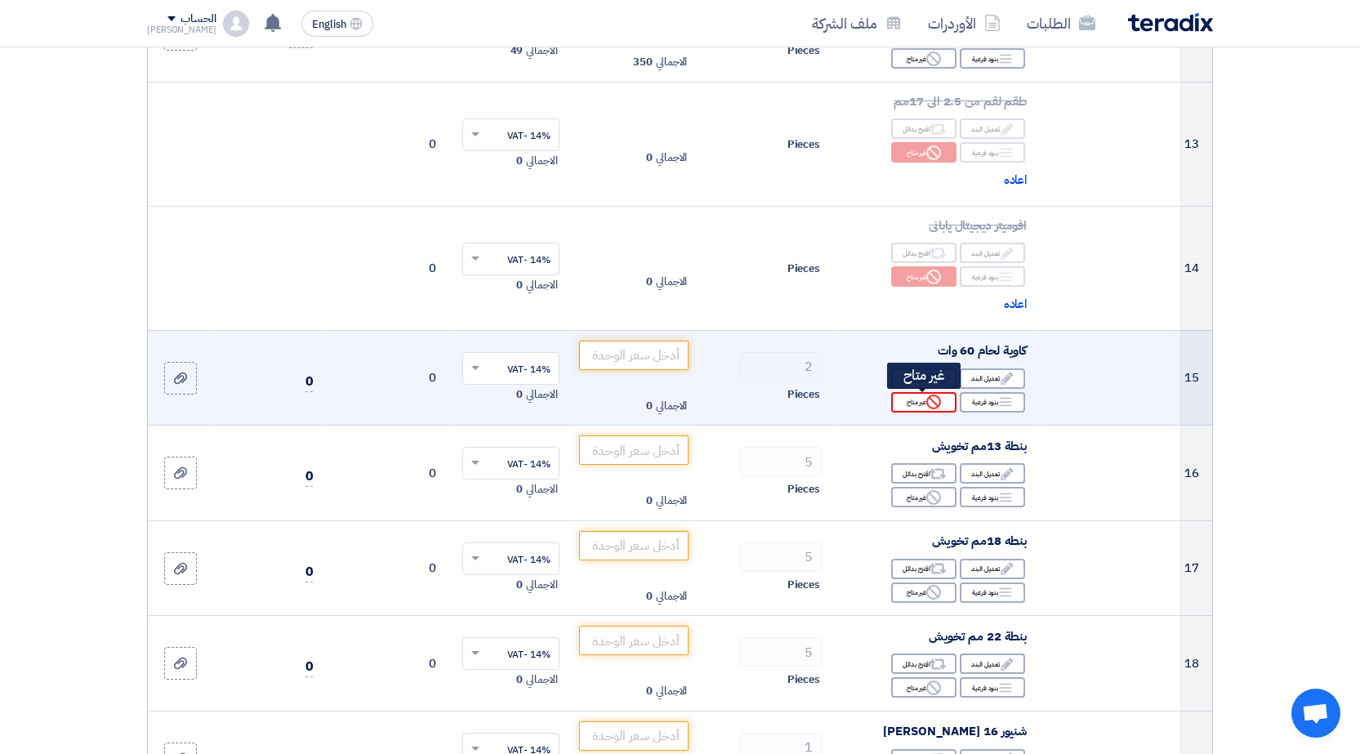
click at [935, 406] on icon "Reject" at bounding box center [933, 402] width 15 height 15
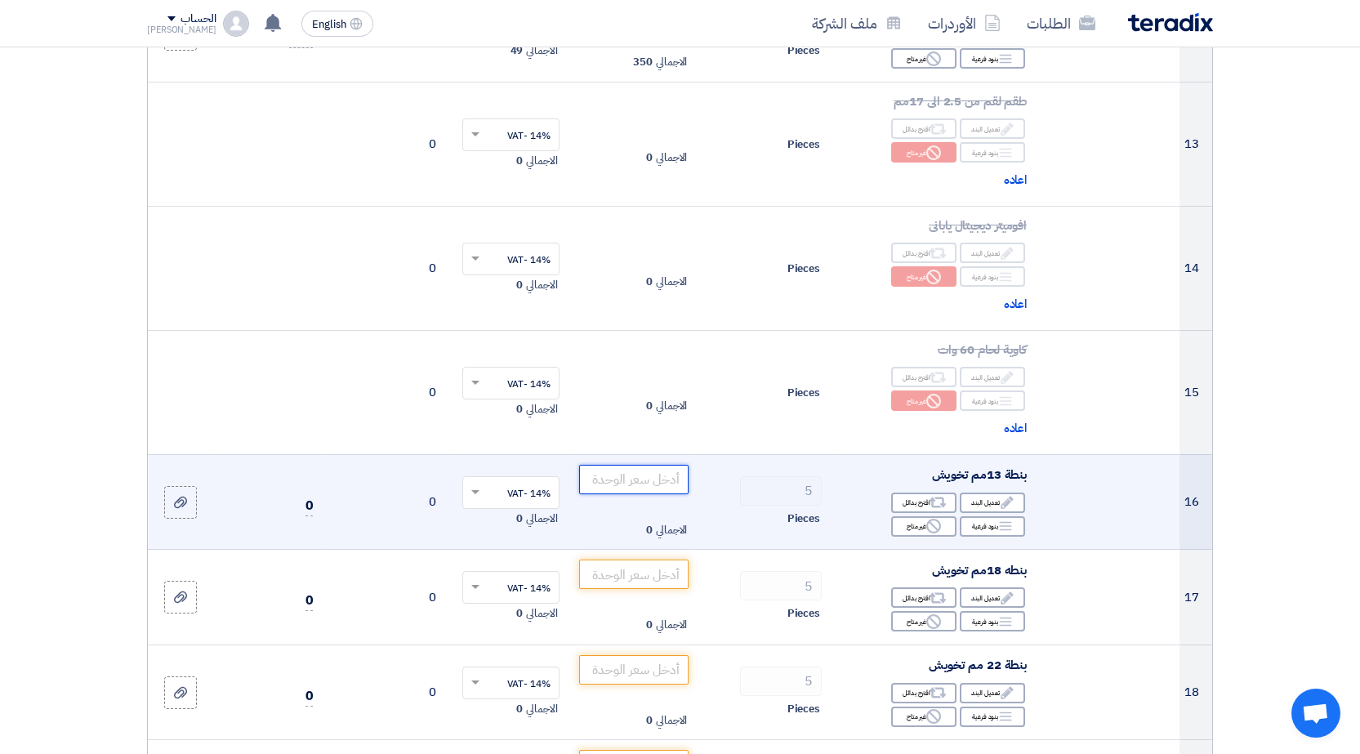
click at [668, 477] on input "number" at bounding box center [634, 479] width 110 height 29
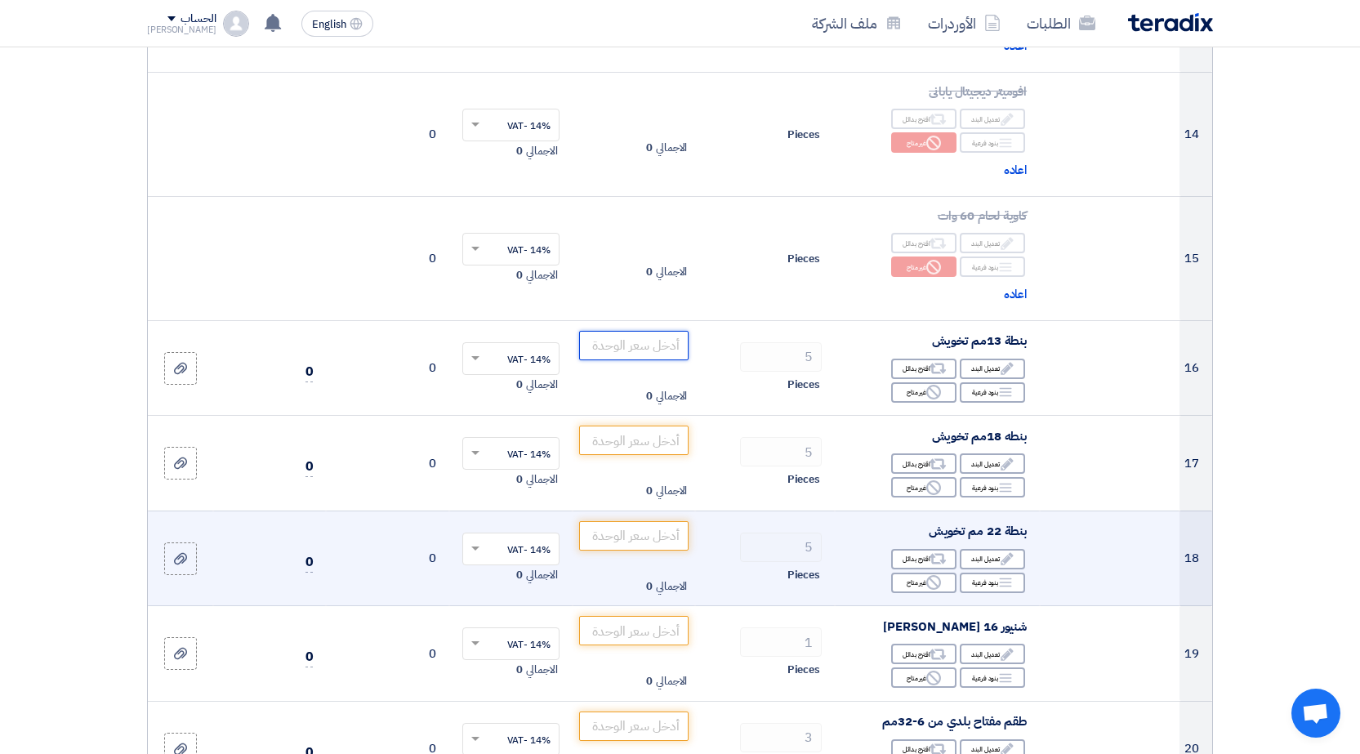
scroll to position [1695, 0]
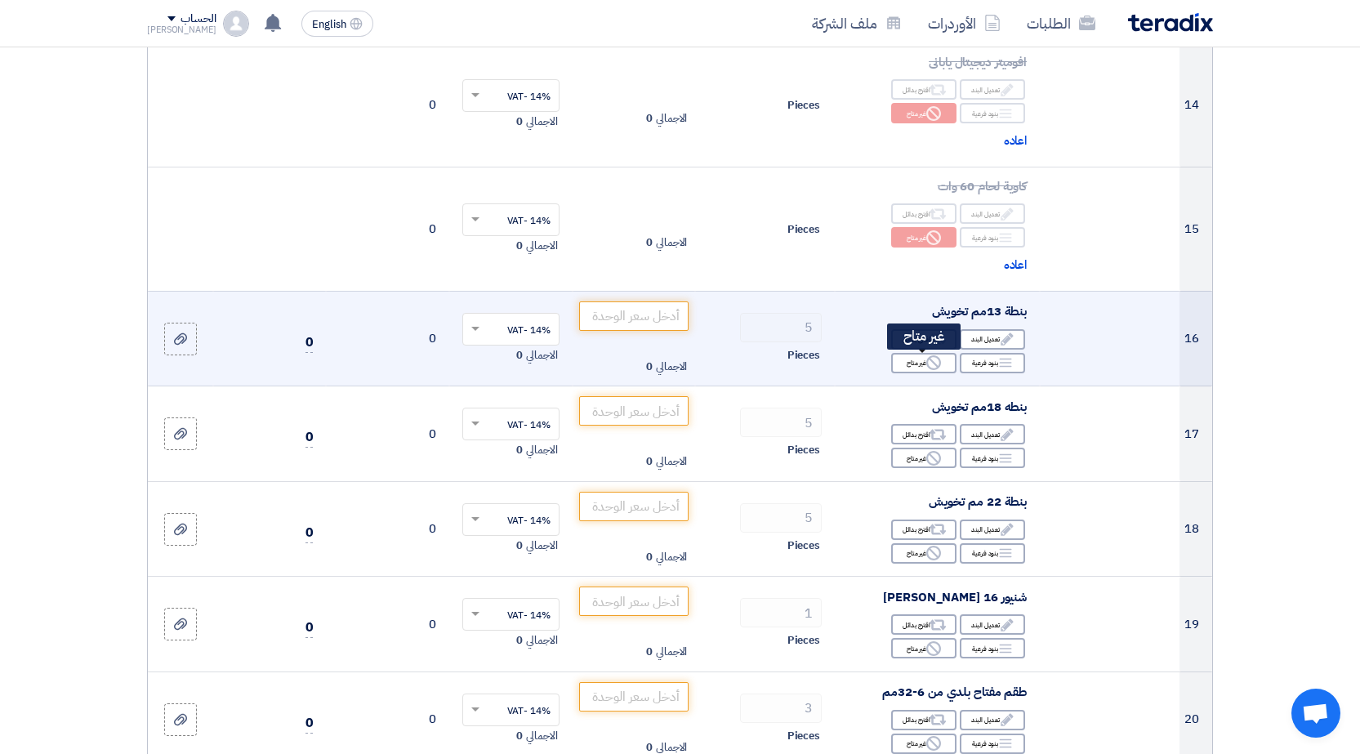
drag, startPoint x: 935, startPoint y: 363, endPoint x: 934, endPoint y: 373, distance: 9.9
click at [935, 363] on icon "Reject" at bounding box center [933, 362] width 15 height 15
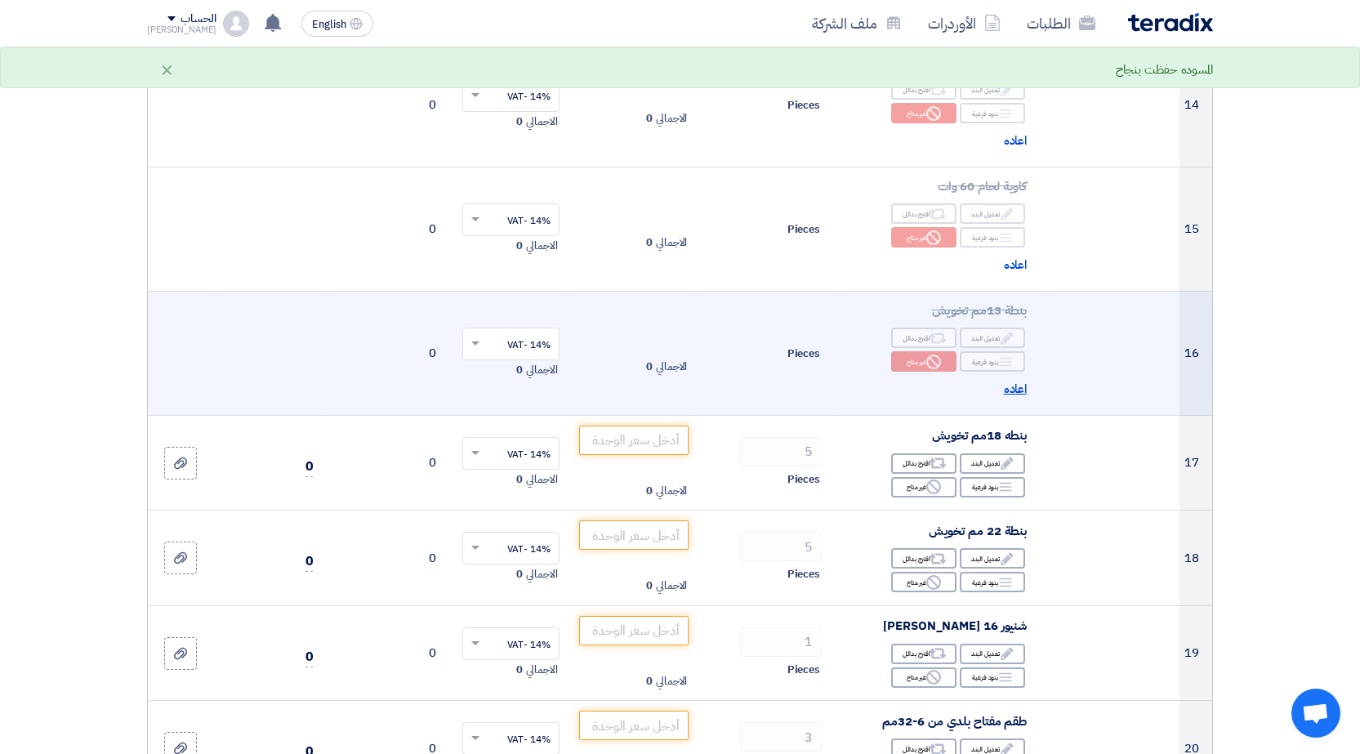
click at [1015, 389] on span "اعاده" at bounding box center [1016, 389] width 24 height 19
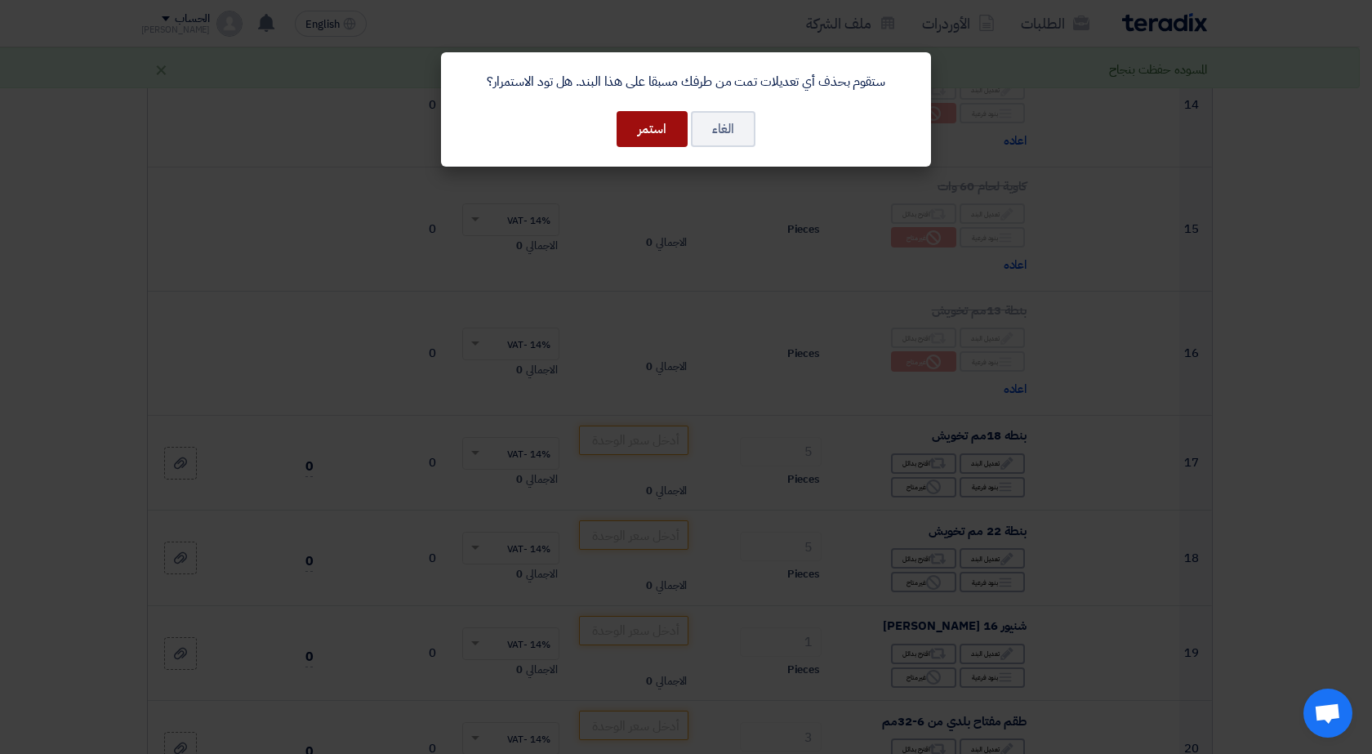
click at [655, 132] on button "استمر" at bounding box center [652, 129] width 71 height 36
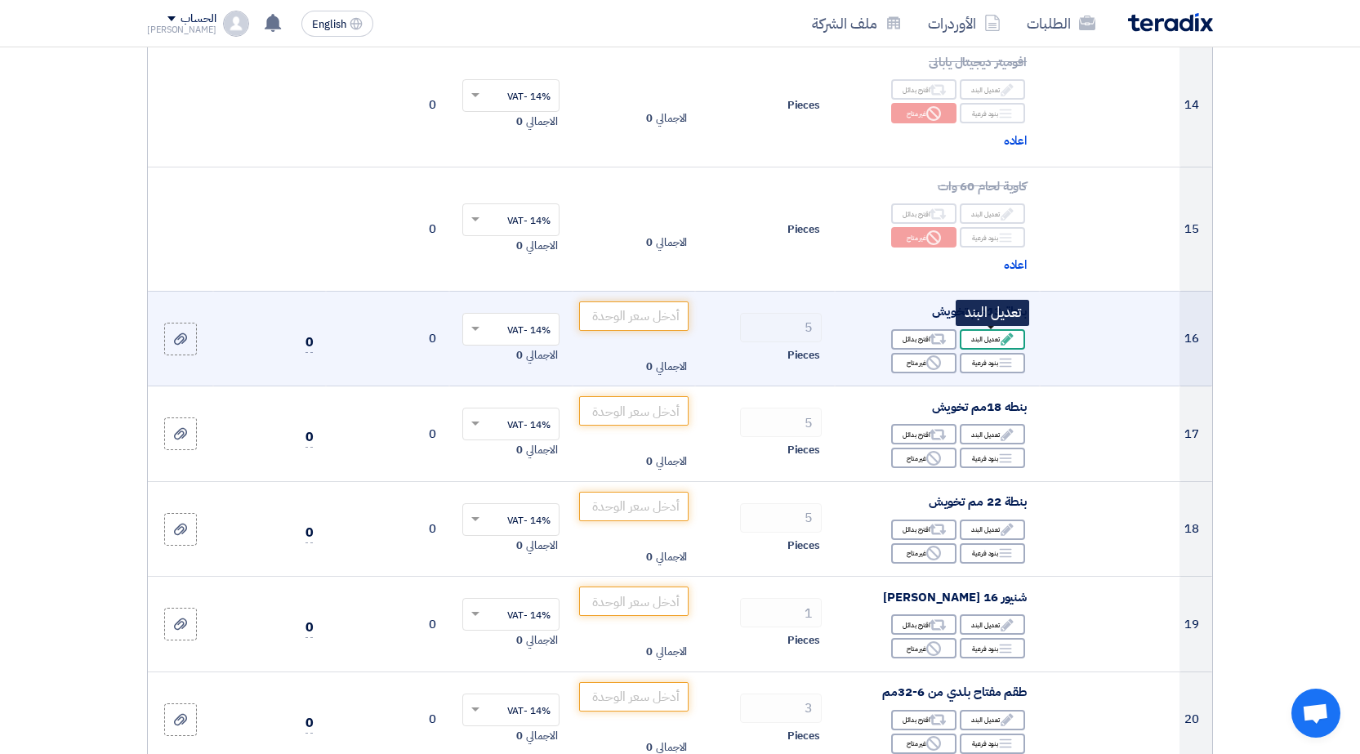
click at [988, 333] on div "Edit تعديل البند" at bounding box center [992, 339] width 65 height 20
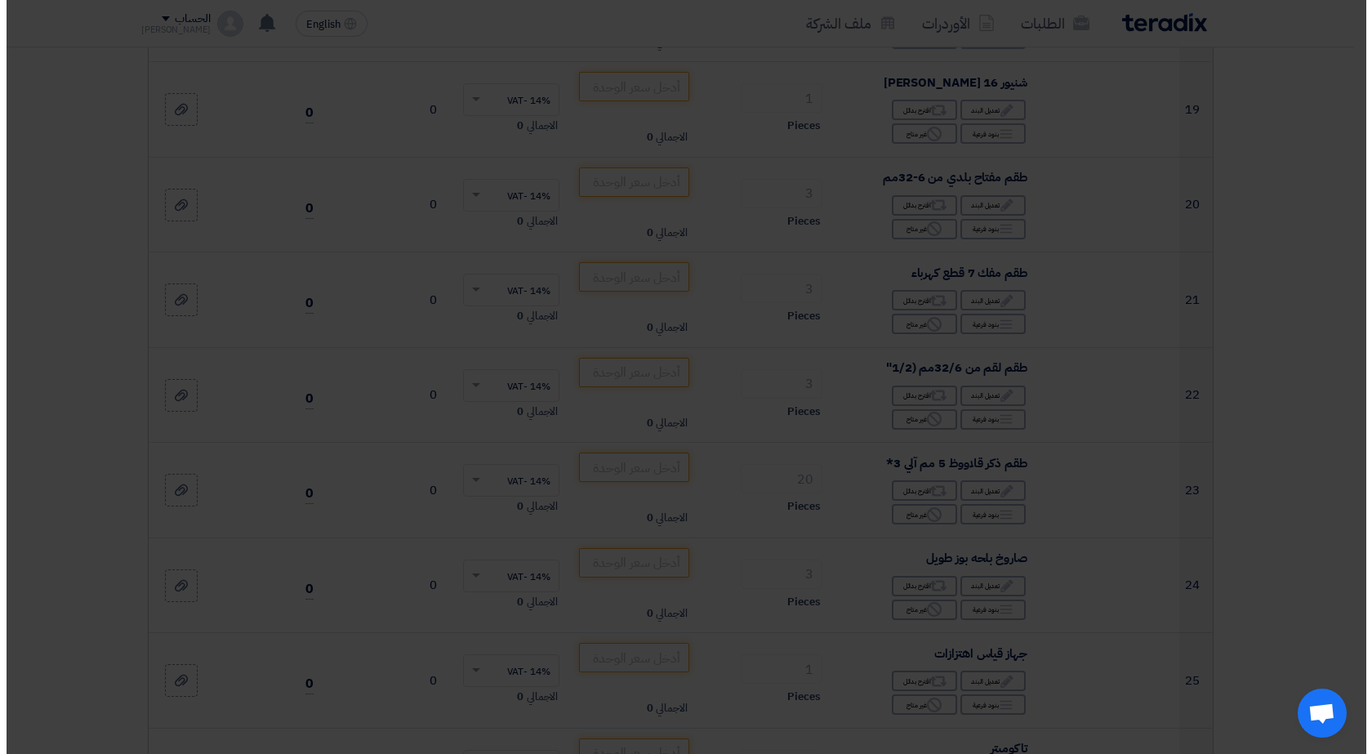
scroll to position [1180, 0]
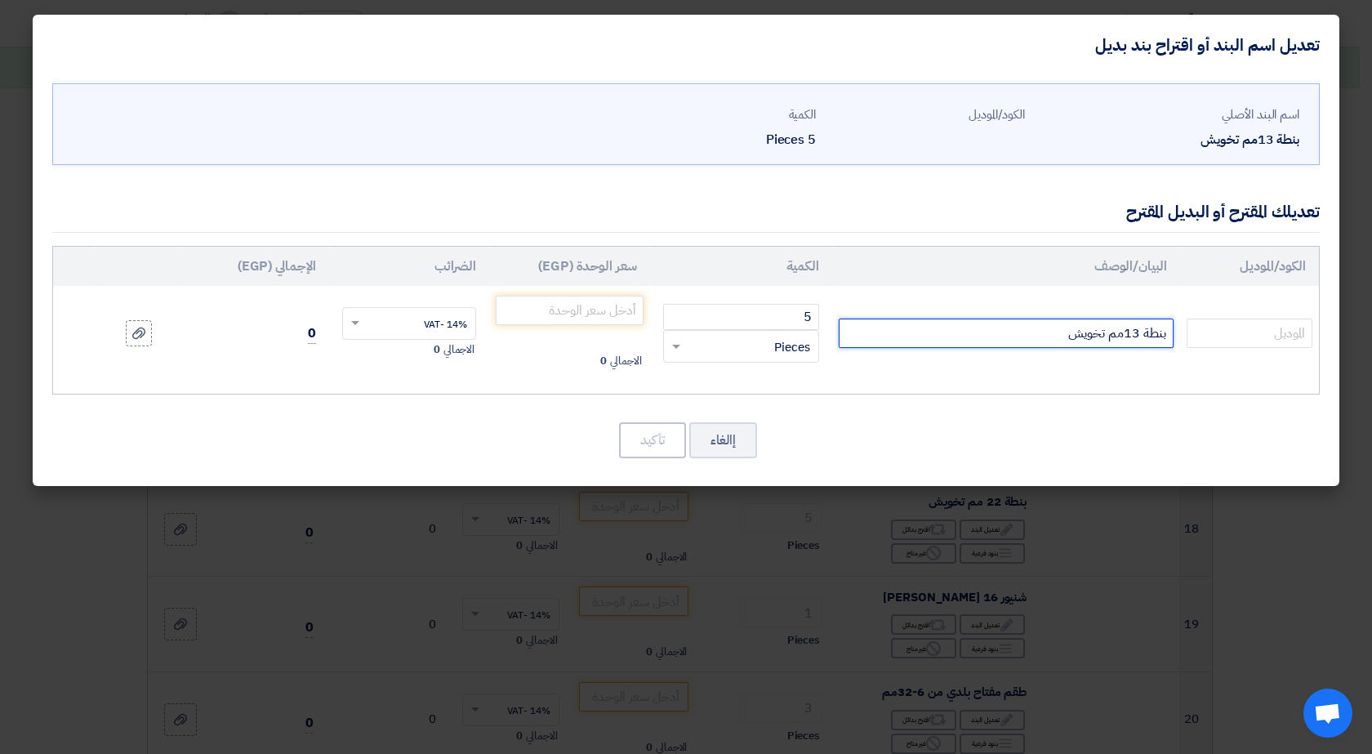
click at [1140, 332] on input "بنطة 13مم تخويش" at bounding box center [1006, 333] width 335 height 29
click at [1012, 336] on input "بنطة 14مم تخويش" at bounding box center [1006, 333] width 335 height 29
click at [1134, 333] on input "بنطة 14مم تخويش كوبايه" at bounding box center [1006, 333] width 335 height 29
type input "بنطة 13مم تخويش كوبايه"
click at [704, 433] on button "إالغاء" at bounding box center [723, 440] width 68 height 36
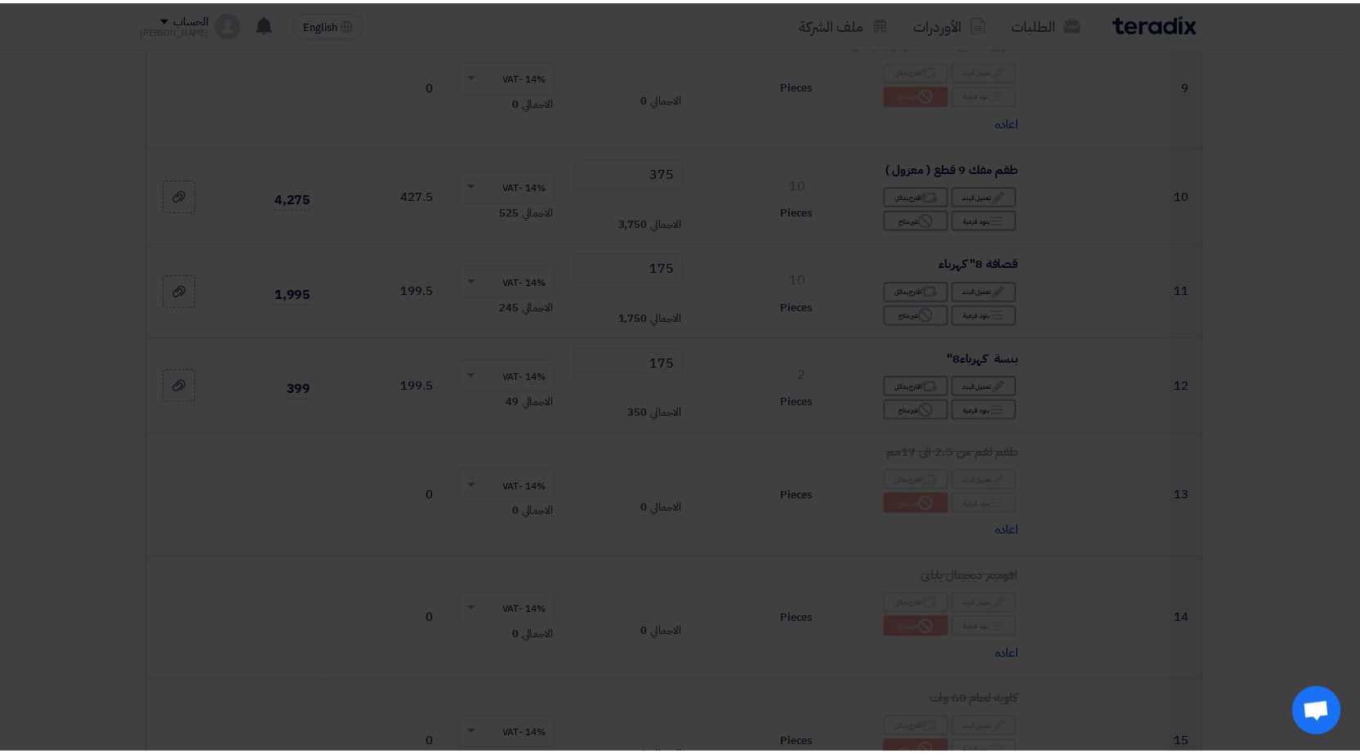
scroll to position [1695, 0]
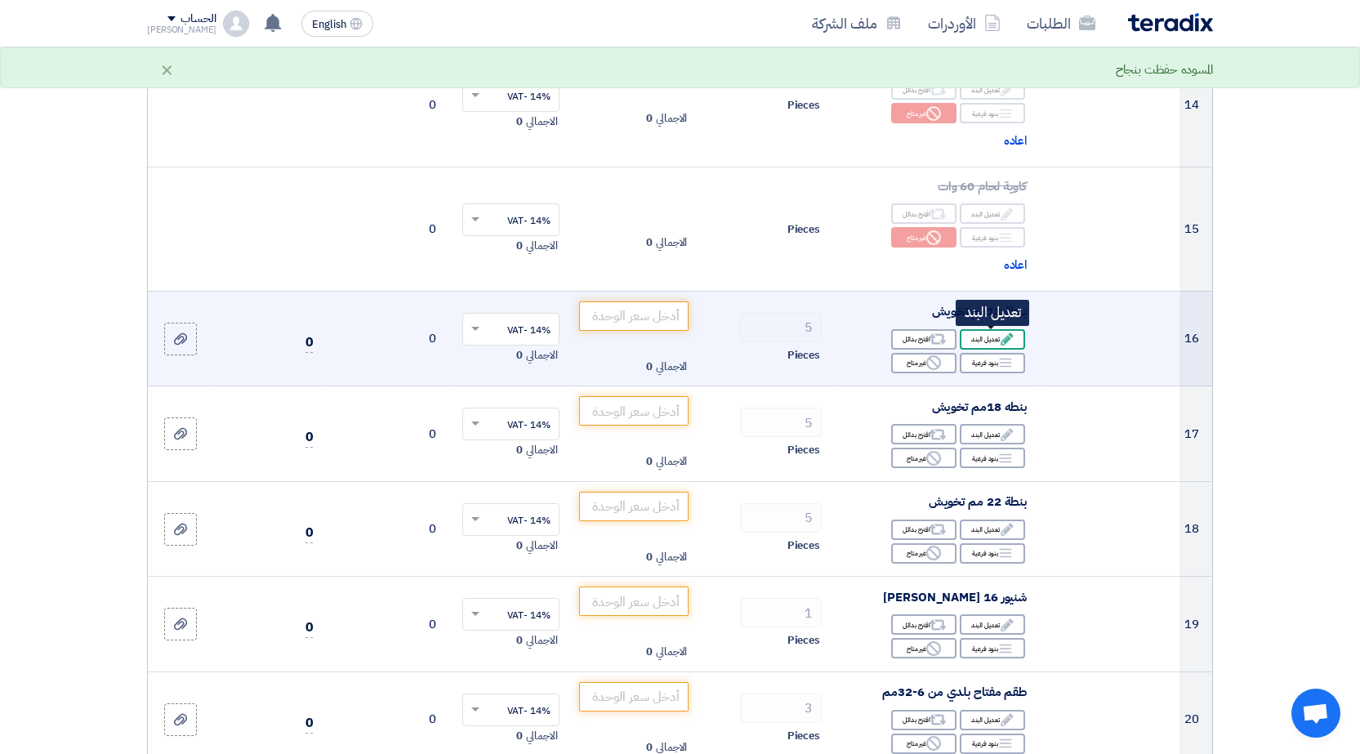
click at [971, 333] on div "Edit تعديل البند" at bounding box center [992, 339] width 65 height 20
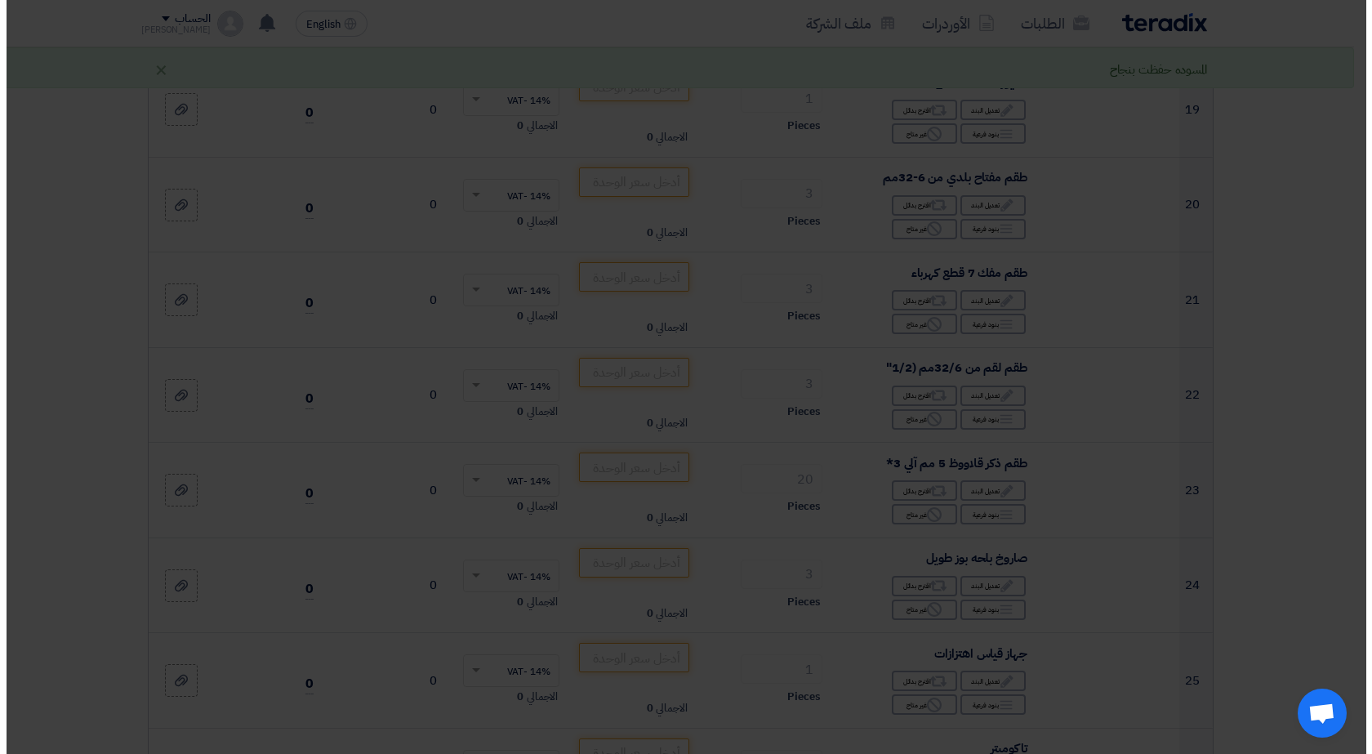
scroll to position [1180, 0]
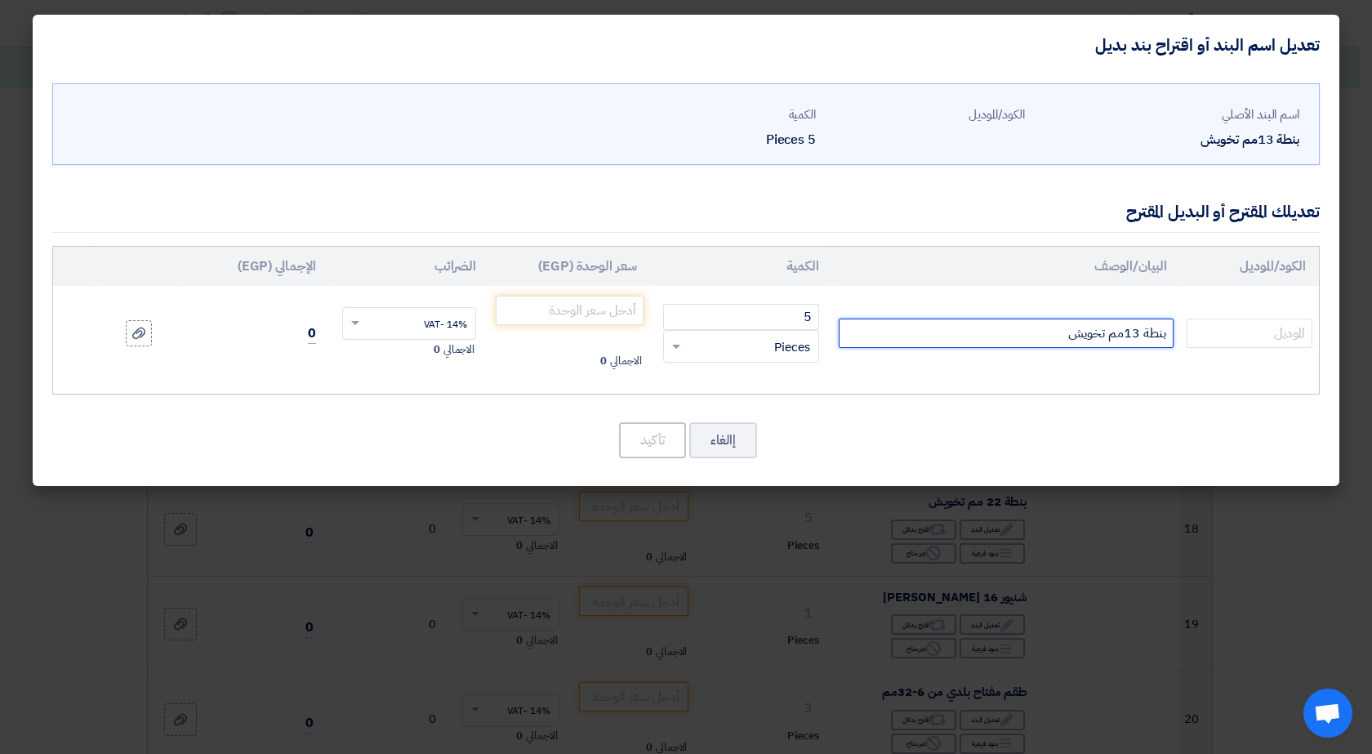
click at [1011, 332] on input "بنطة 13مم تخويش" at bounding box center [1006, 333] width 335 height 29
click at [1140, 339] on input "بنطة 13مم تخويش" at bounding box center [1006, 333] width 335 height 29
click at [1022, 341] on input "بنطة 14مم تخويش" at bounding box center [1006, 333] width 335 height 29
type input "بنطة 14مم تخويش كوبايه"
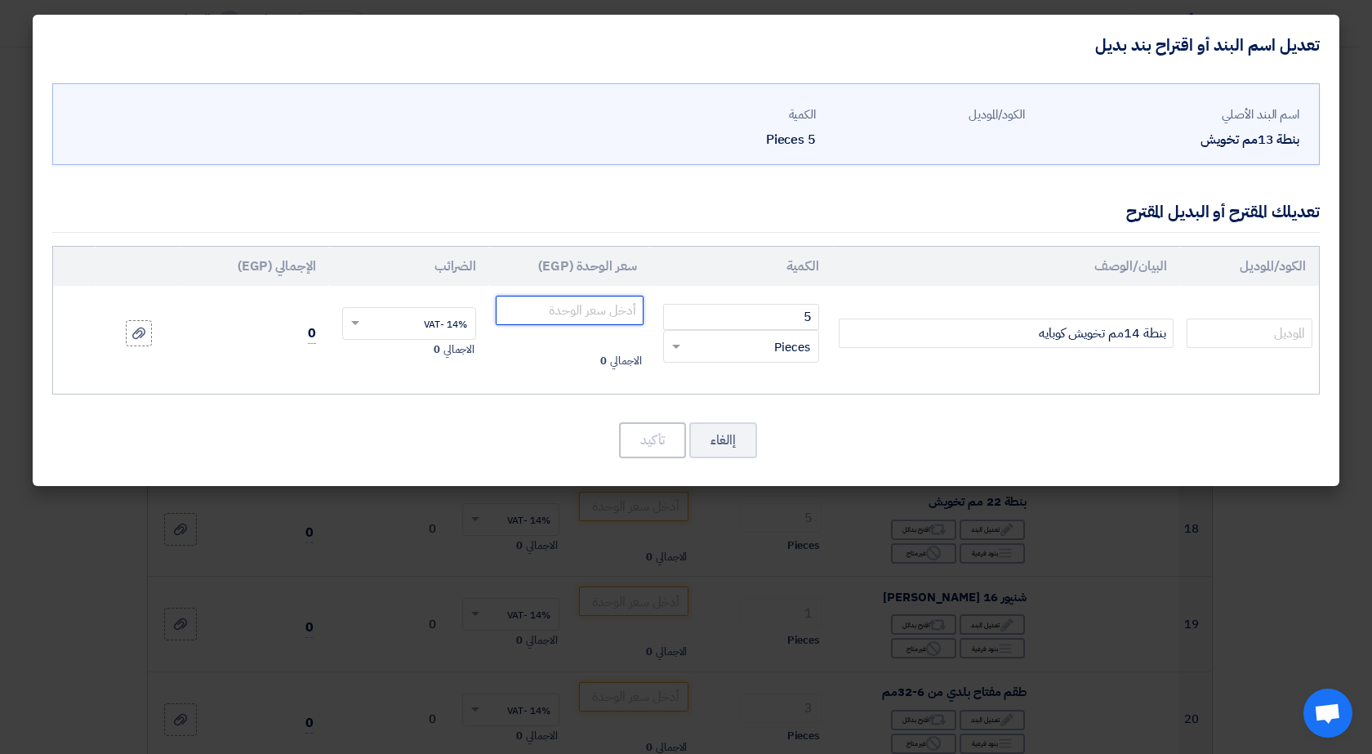
click at [602, 313] on input "number" at bounding box center [570, 310] width 148 height 29
type input "80"
click at [658, 440] on button "تأكيد" at bounding box center [652, 440] width 67 height 36
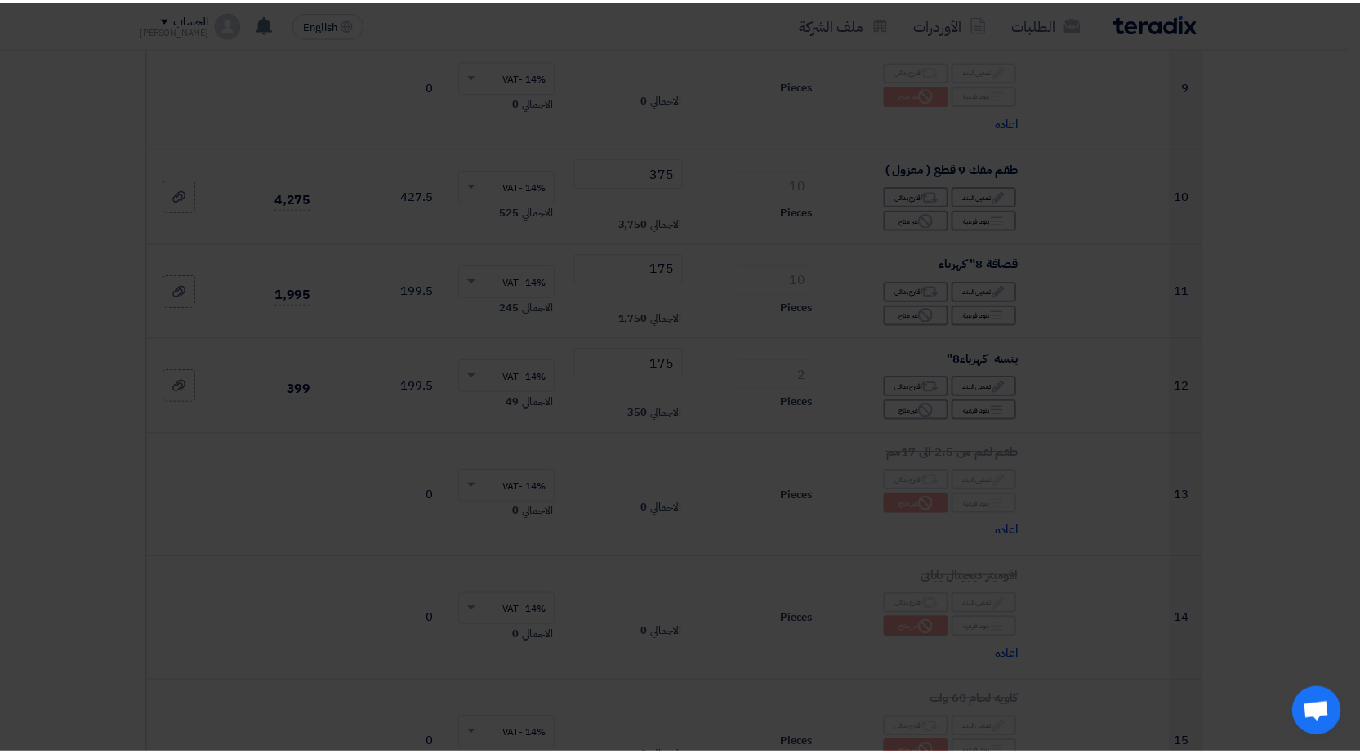
scroll to position [1695, 0]
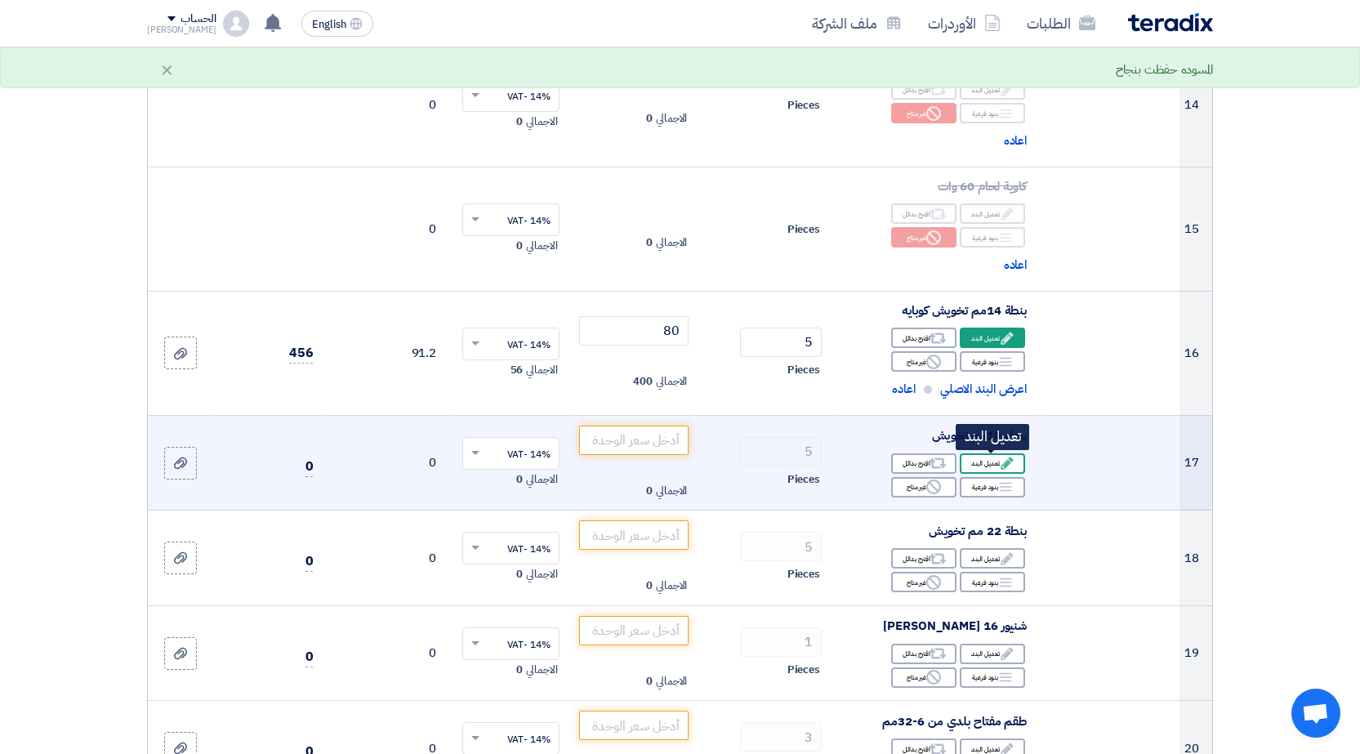
click at [971, 458] on div "Edit تعديل البند" at bounding box center [992, 463] width 65 height 20
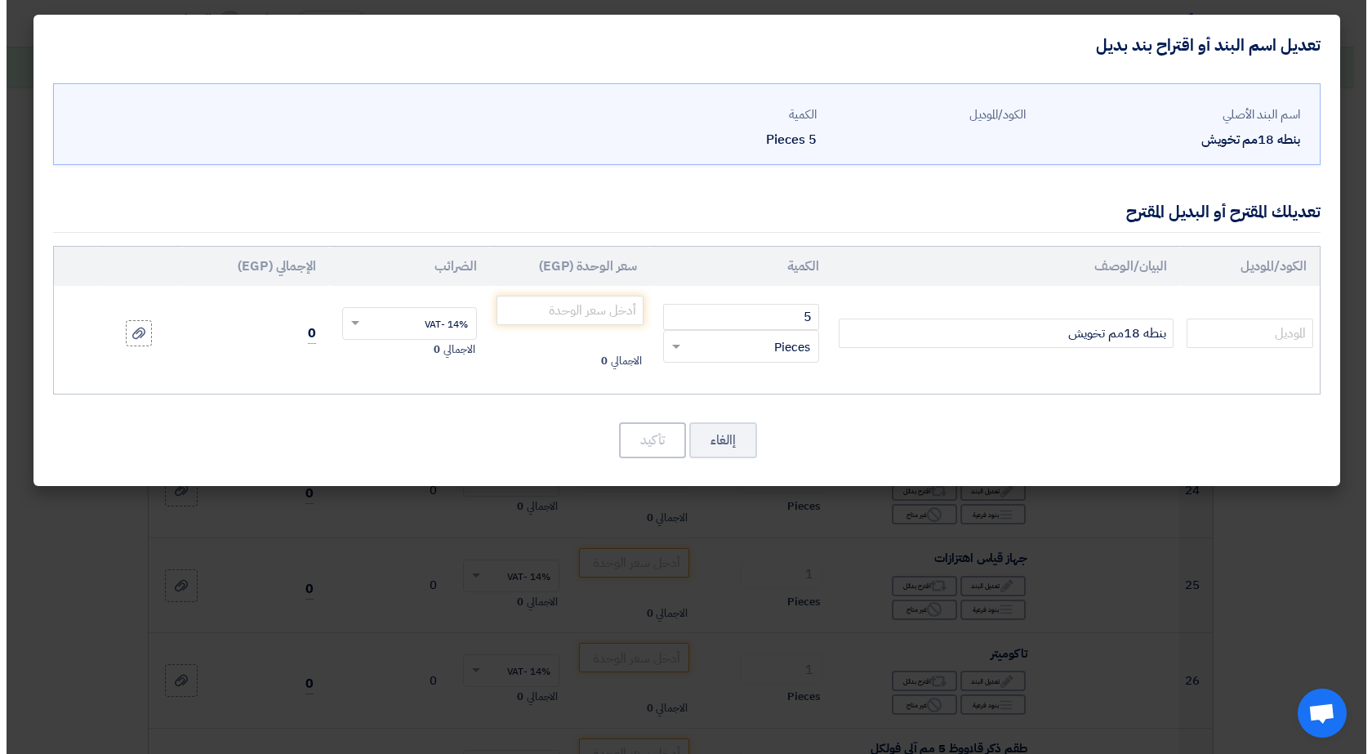
scroll to position [1180, 0]
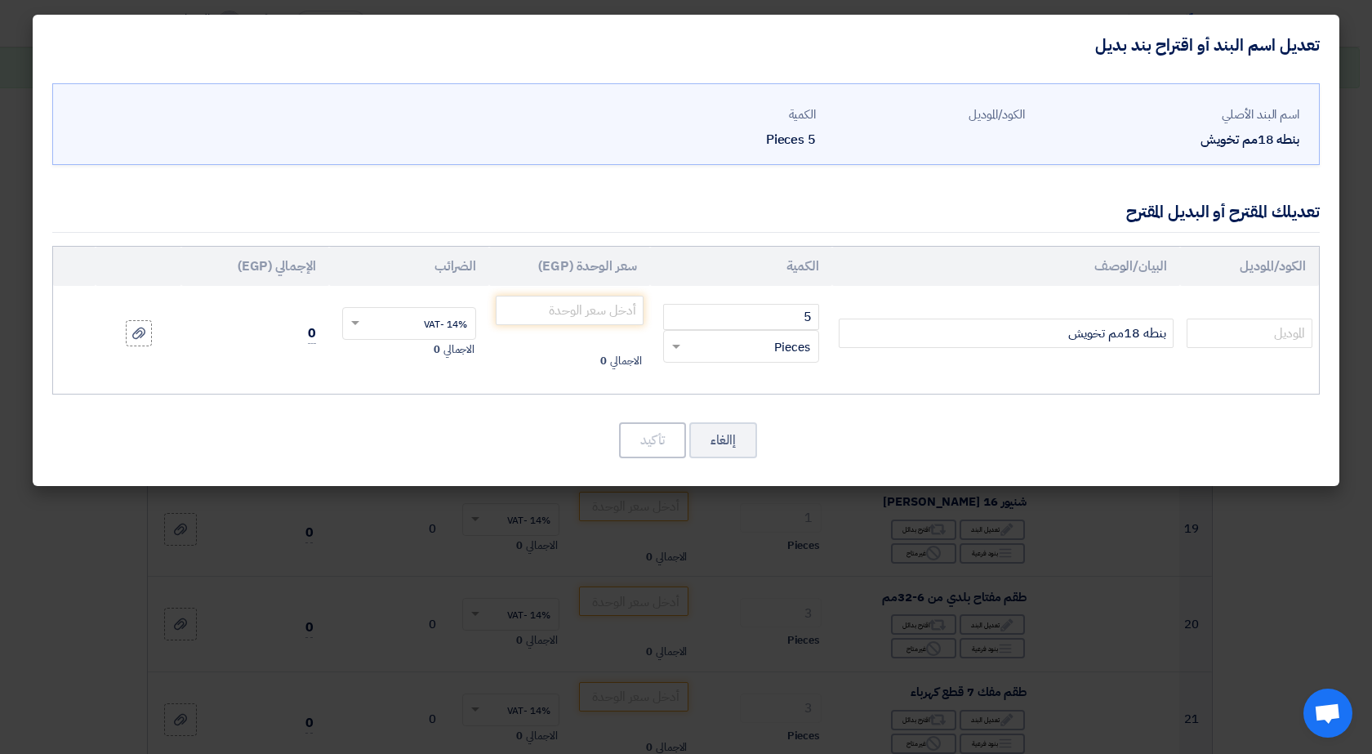
click at [1007, 349] on td "بنطه 18مم تخويش" at bounding box center [1006, 333] width 348 height 95
click at [1005, 338] on input "بنطه 18مم تخويش" at bounding box center [1006, 333] width 335 height 29
type input "بنطه 18مم تخويش كوبايه"
click at [556, 316] on input "number" at bounding box center [570, 310] width 148 height 29
type input "100"
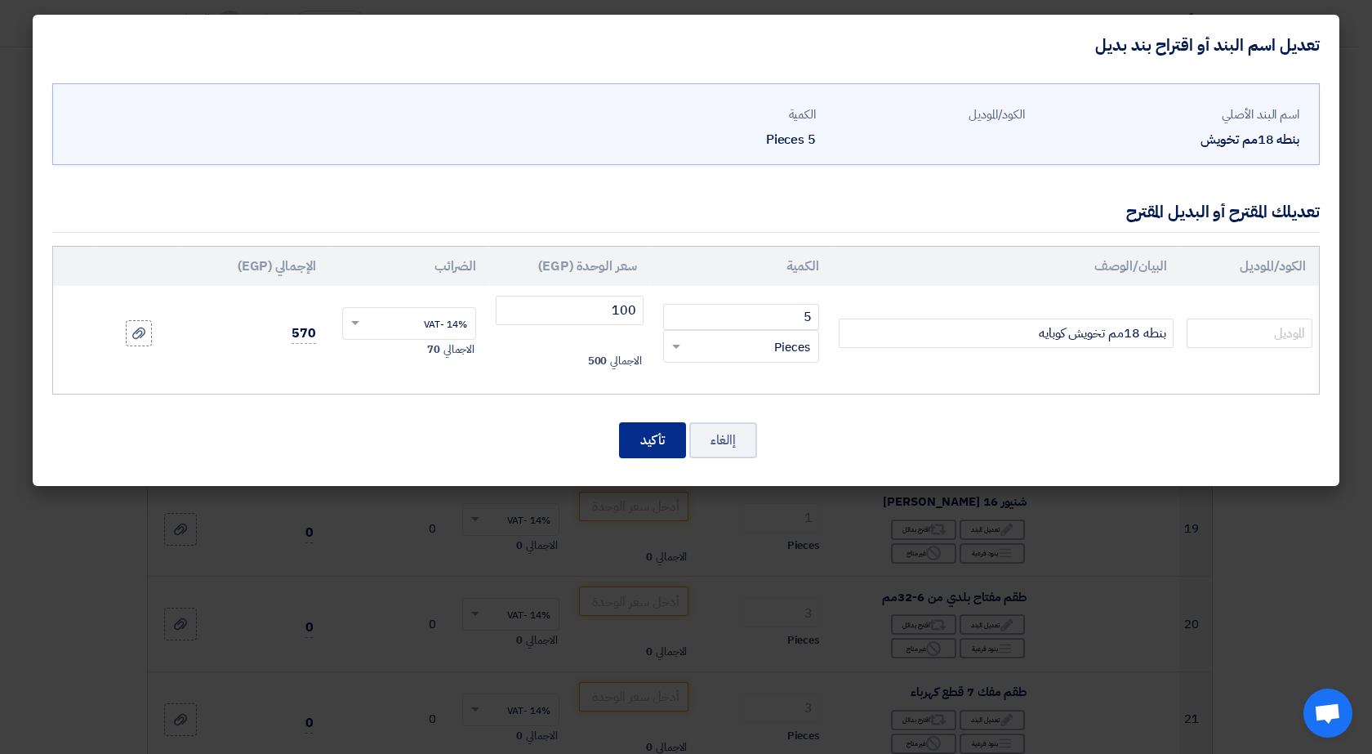
click at [640, 452] on button "تأكيد" at bounding box center [652, 440] width 67 height 36
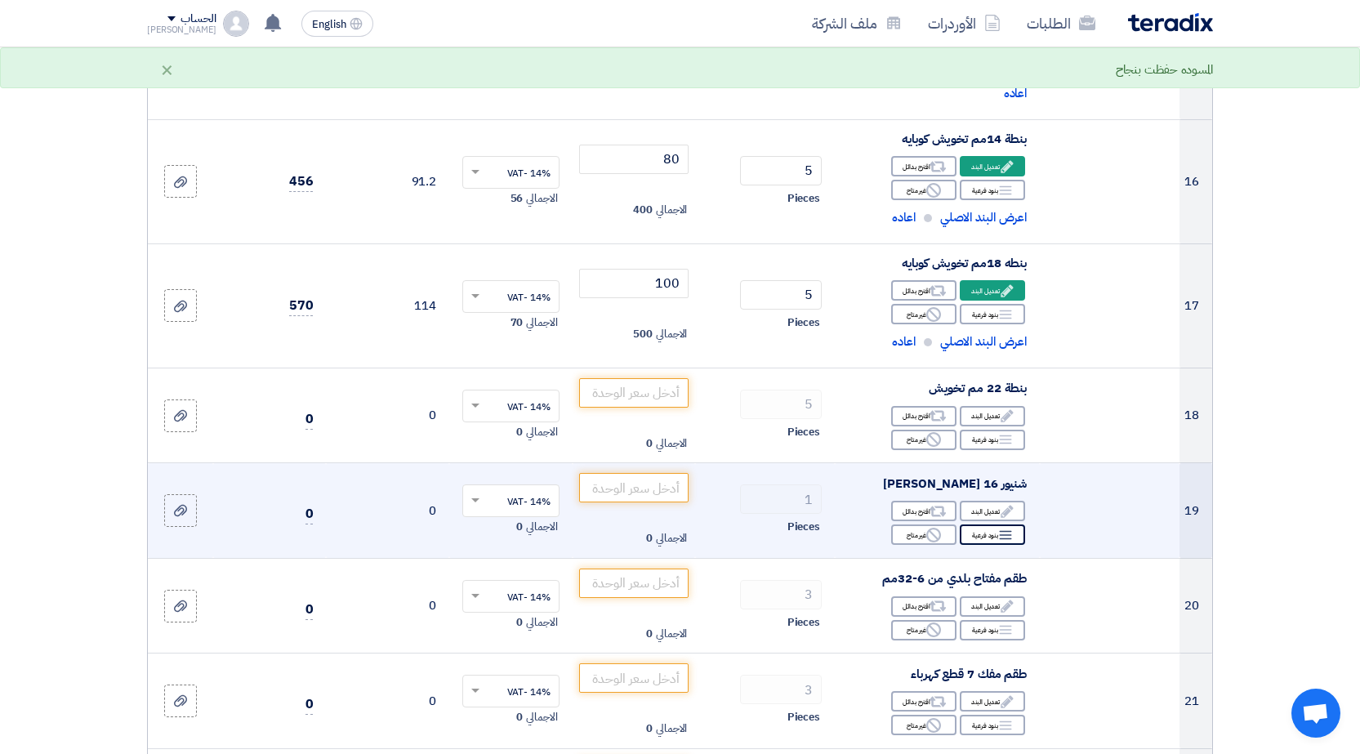
scroll to position [1940, 0]
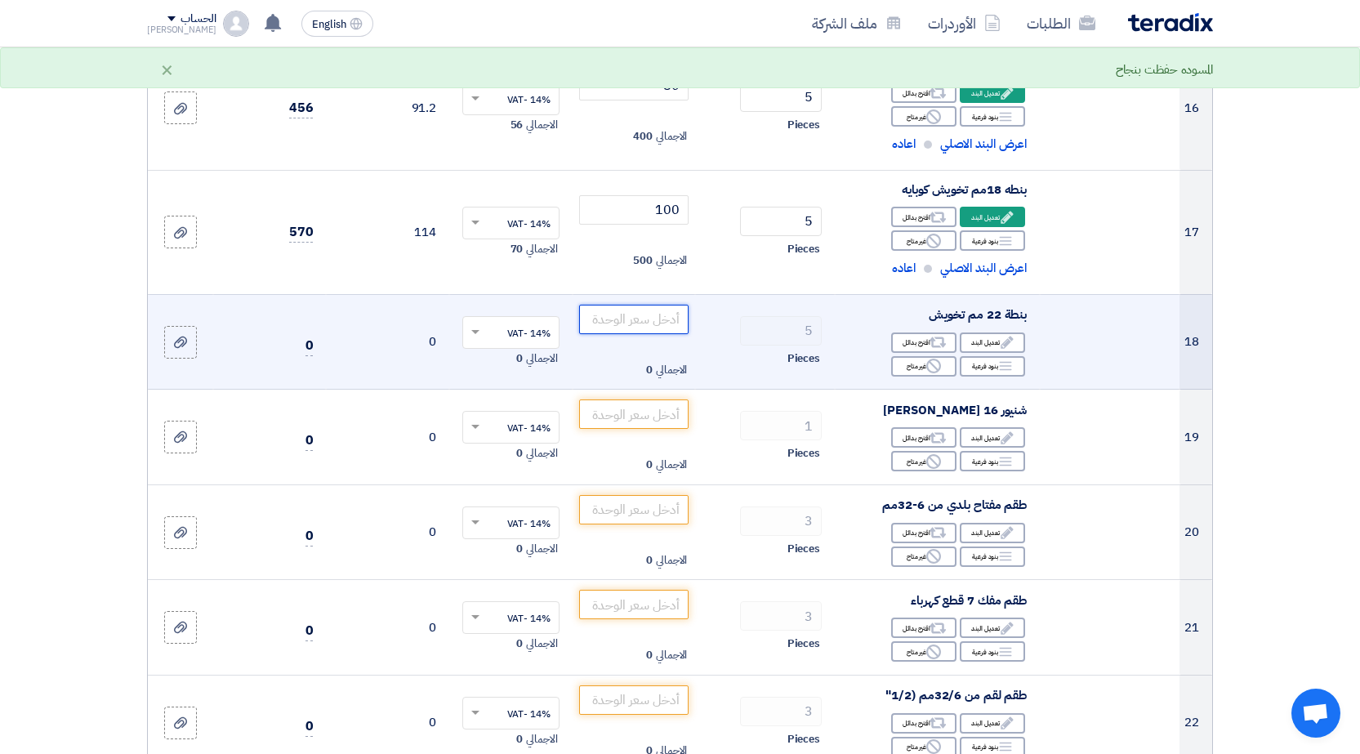
click at [647, 328] on input "number" at bounding box center [634, 319] width 110 height 29
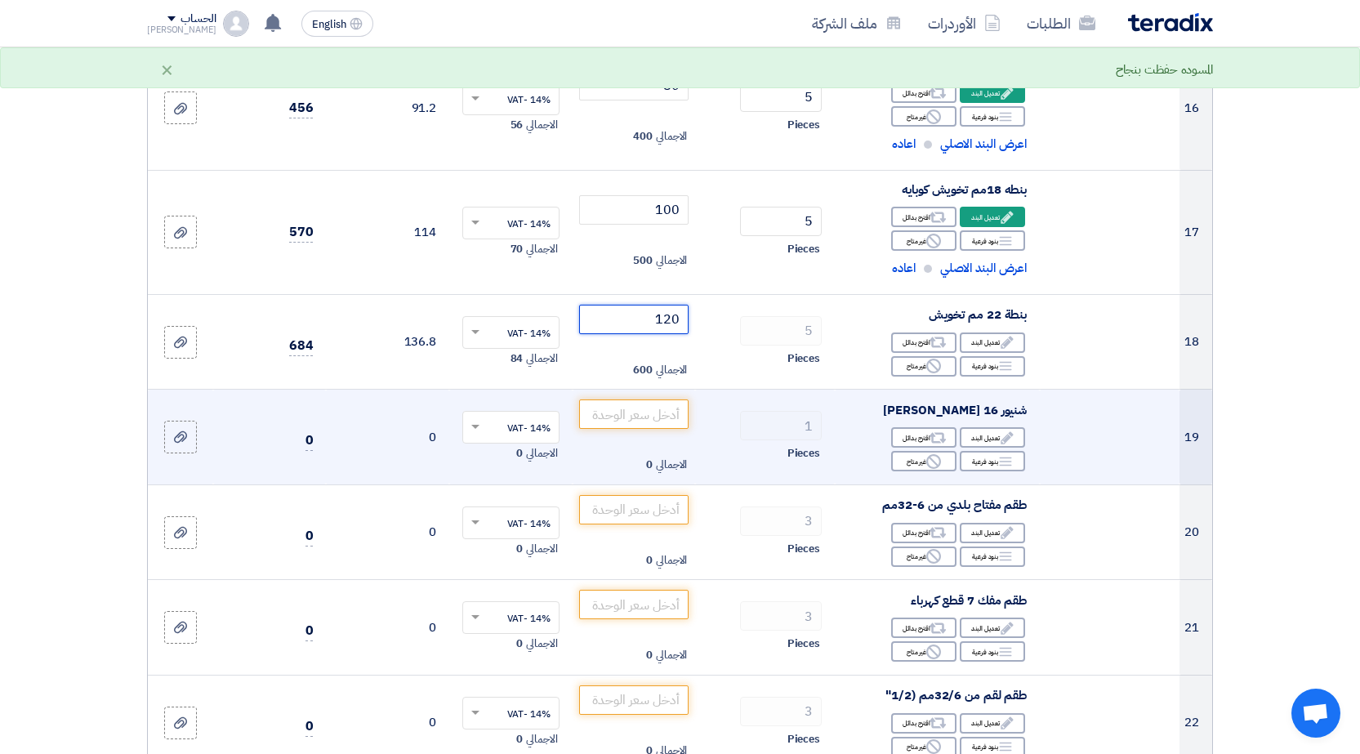
scroll to position [2022, 0]
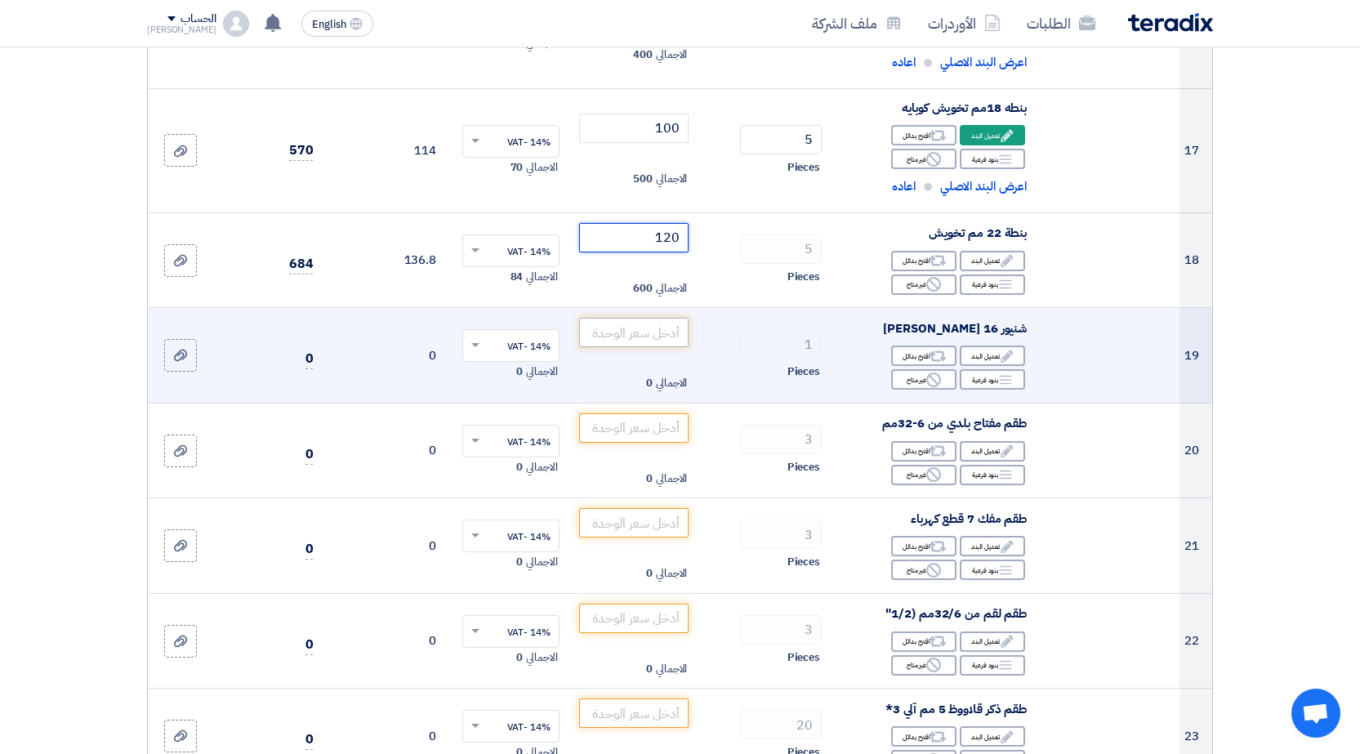
type input "120"
click at [643, 334] on input "number" at bounding box center [634, 332] width 110 height 29
click at [994, 353] on div "Edit تعديل البند" at bounding box center [992, 356] width 65 height 20
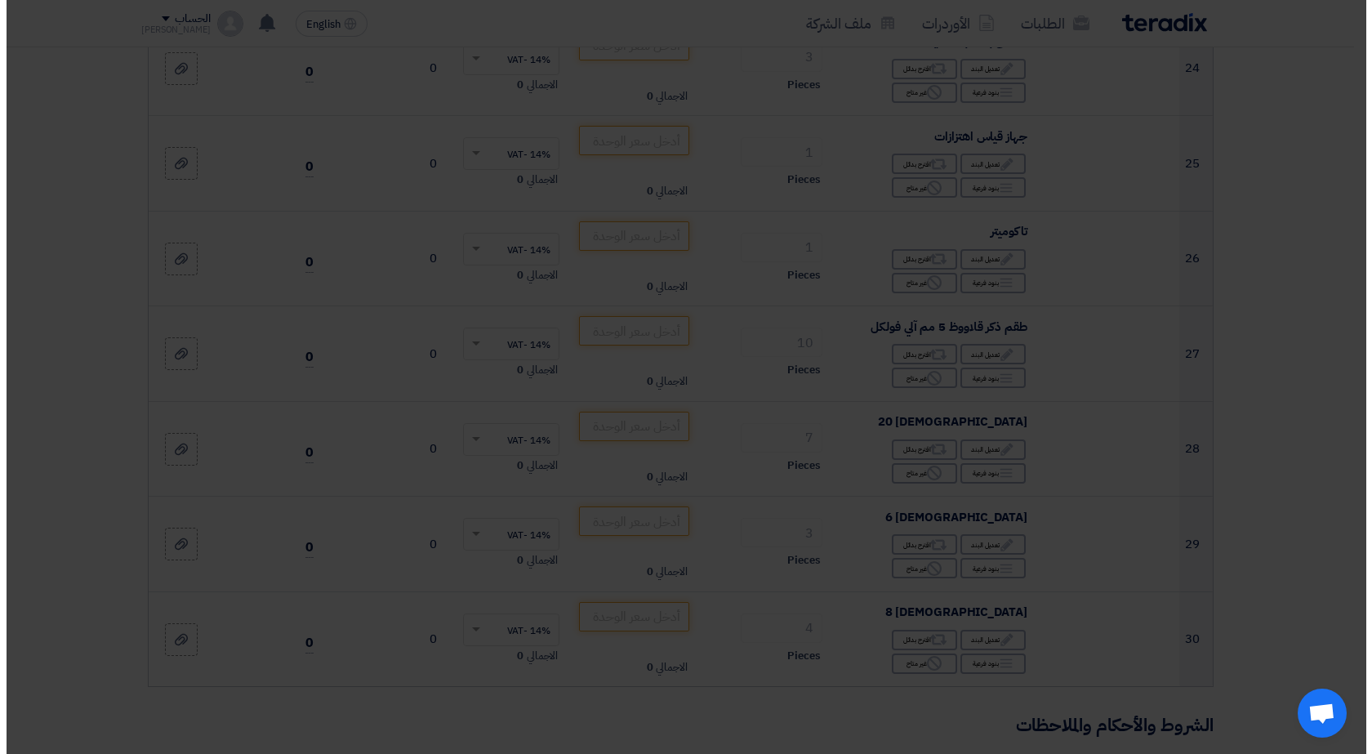
scroll to position [1507, 0]
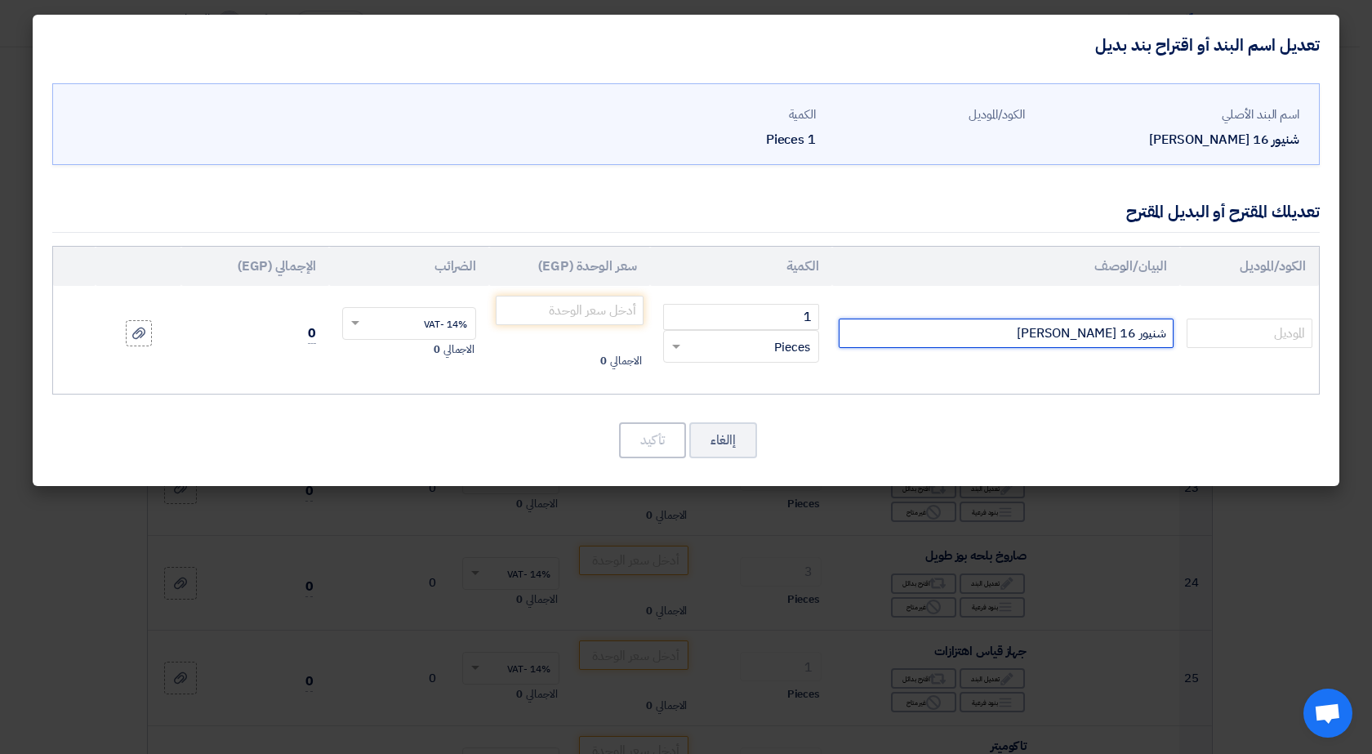
click at [992, 329] on input "شنيور 16 [PERSON_NAME]" at bounding box center [1006, 333] width 335 height 29
type input "شنيور 16 مم بوش 850وات بطيخه"
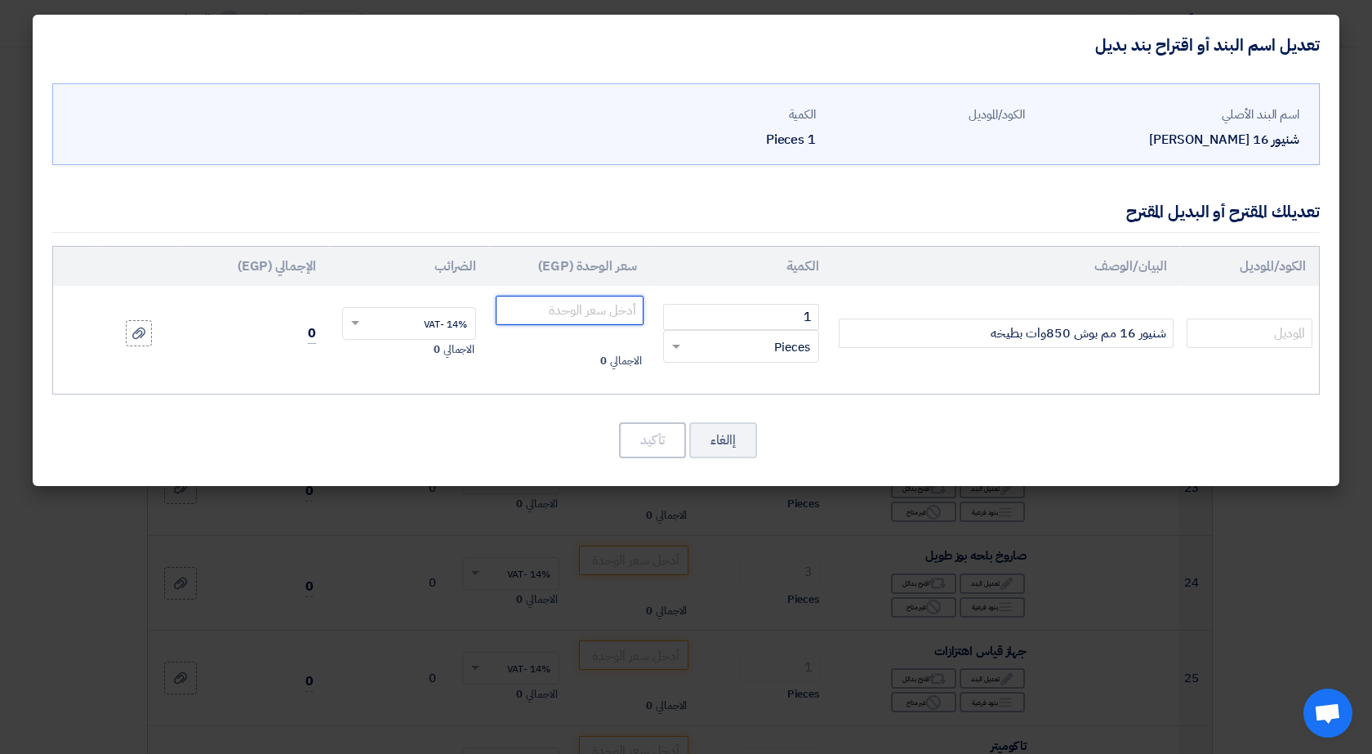
click at [563, 309] on input "number" at bounding box center [570, 310] width 148 height 29
type input "7300"
click at [647, 428] on button "تأكيد" at bounding box center [652, 440] width 67 height 36
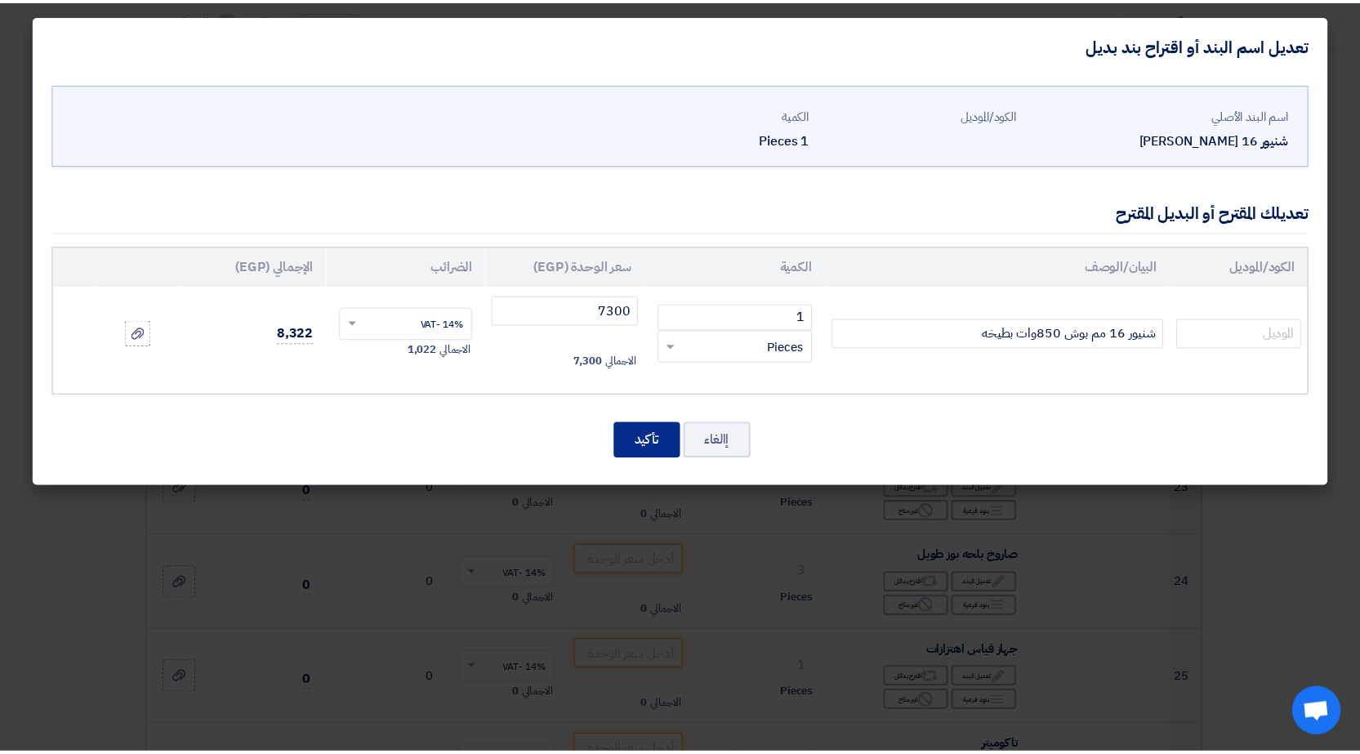
scroll to position [2270, 0]
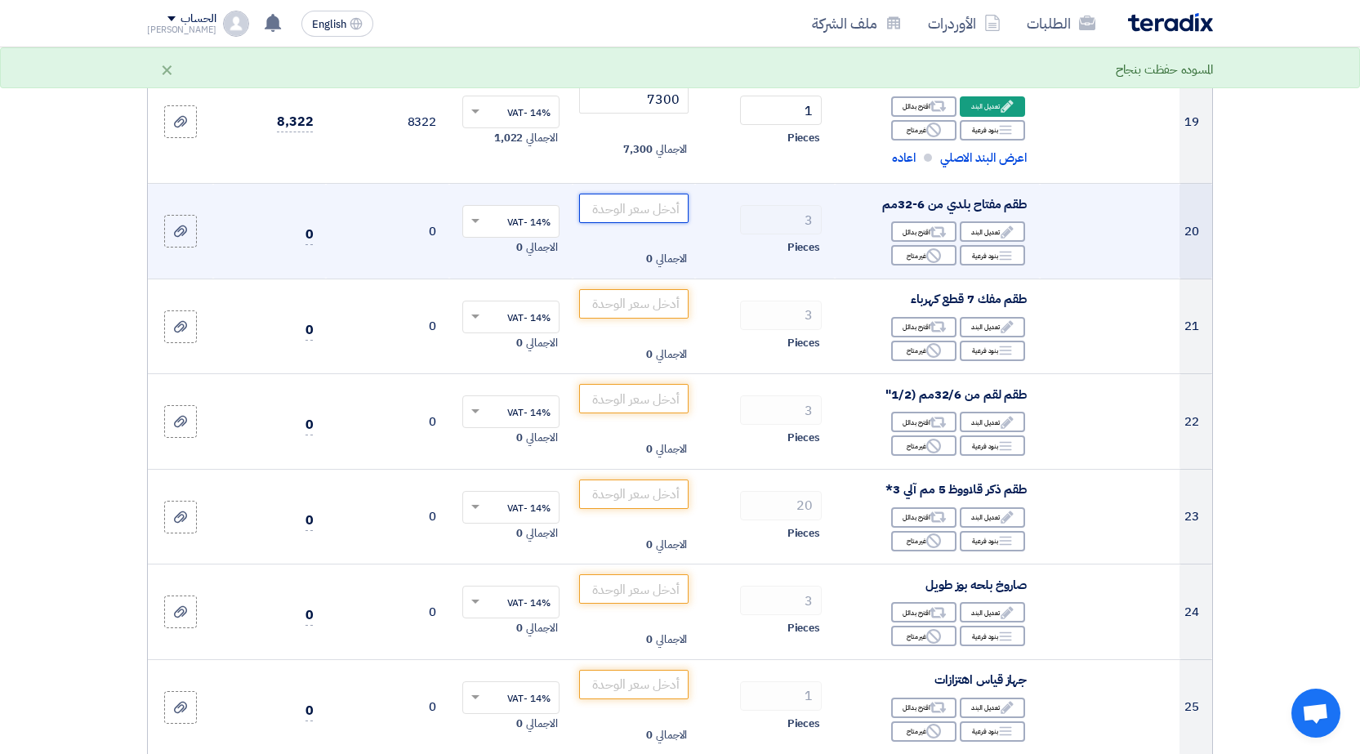
click at [646, 200] on input "number" at bounding box center [634, 208] width 110 height 29
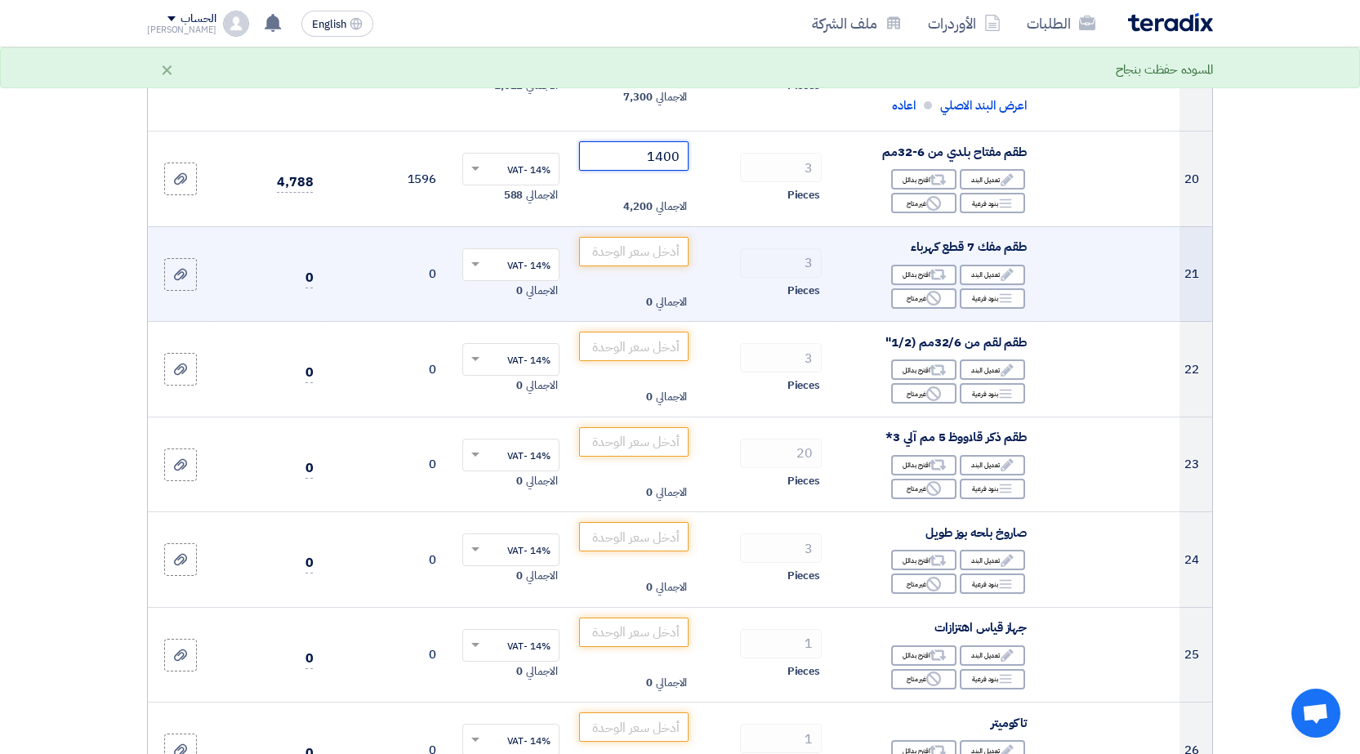
scroll to position [2352, 0]
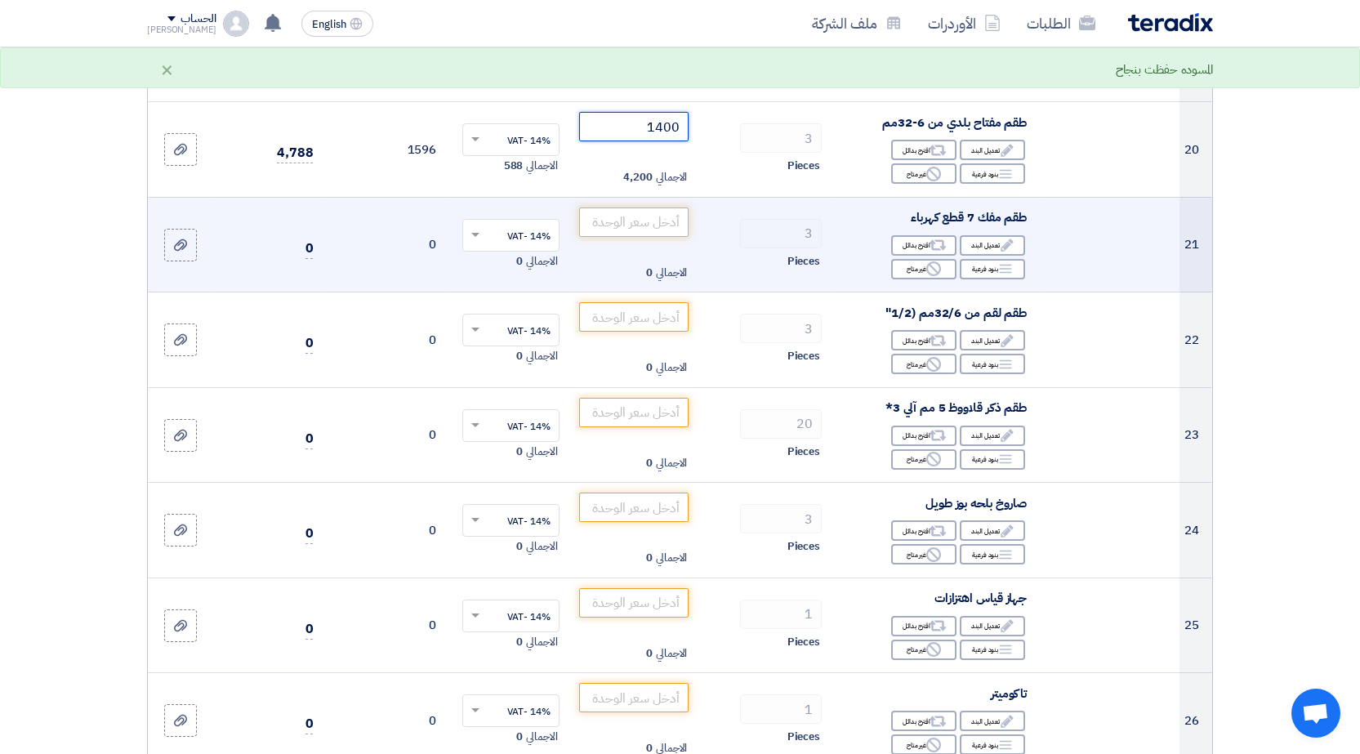
type input "1400"
click at [623, 221] on input "number" at bounding box center [634, 221] width 110 height 29
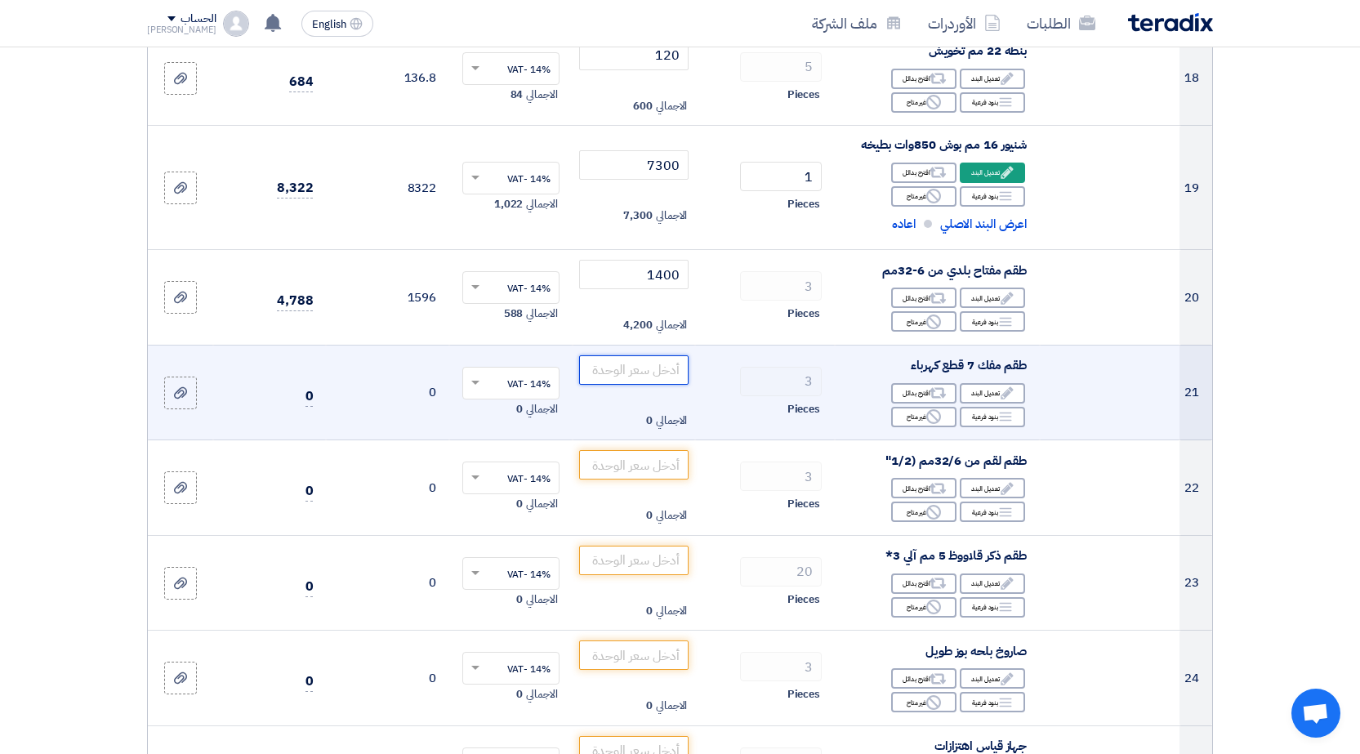
scroll to position [2206, 0]
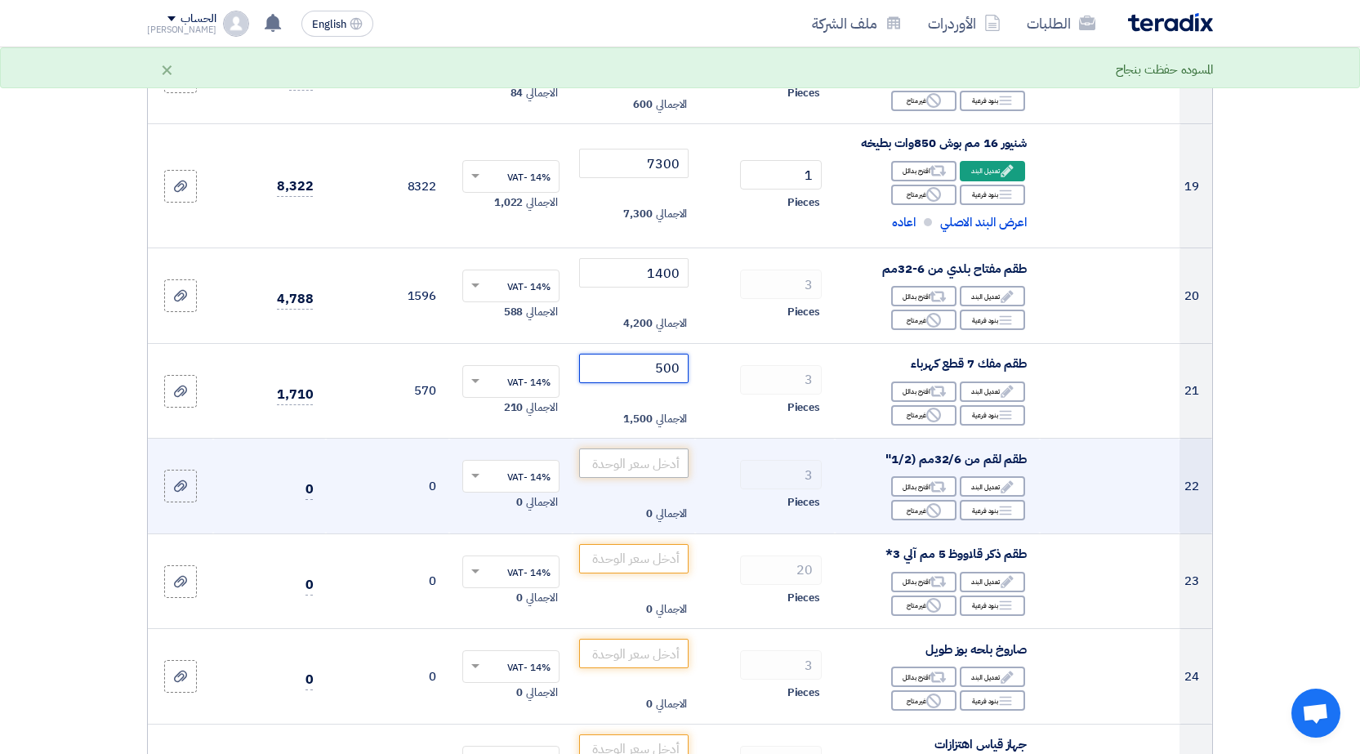
type input "500"
click at [641, 455] on input "number" at bounding box center [634, 462] width 110 height 29
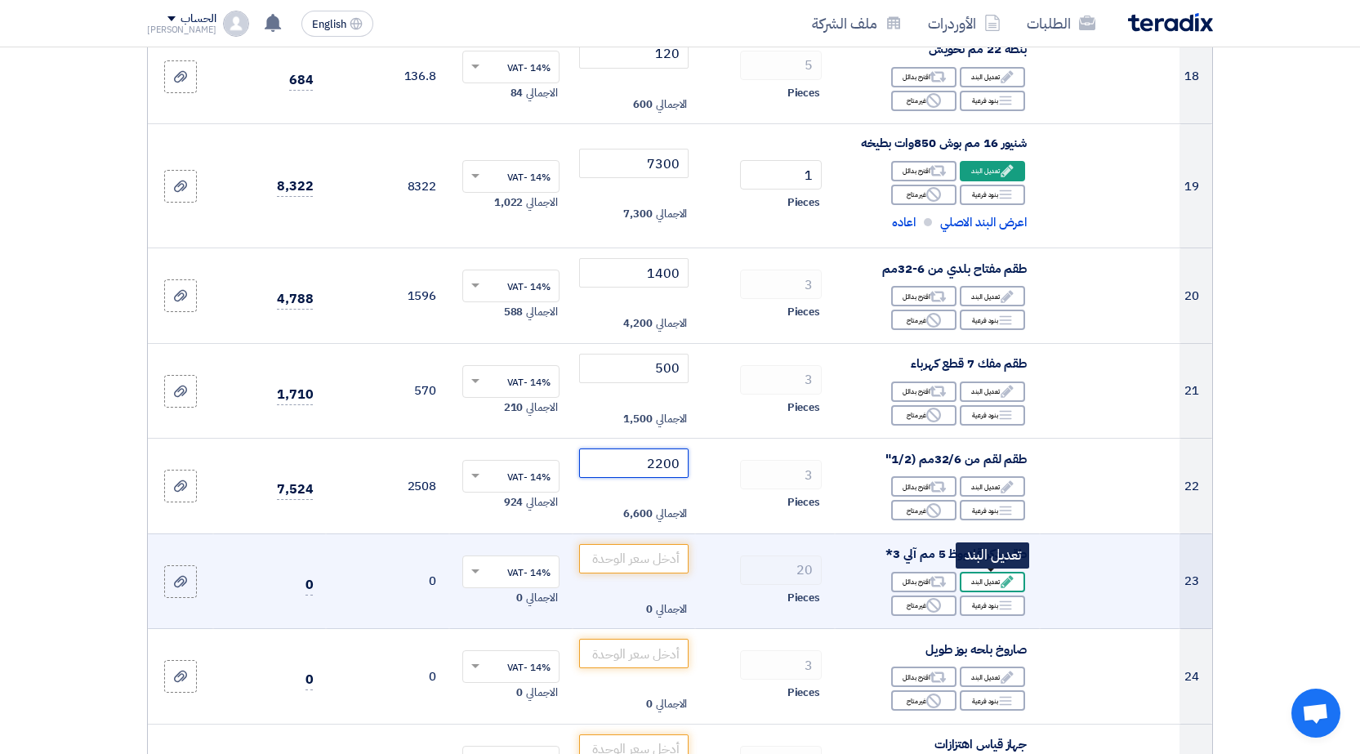
type input "2200"
click at [996, 580] on div "Edit تعديل البند" at bounding box center [992, 582] width 65 height 20
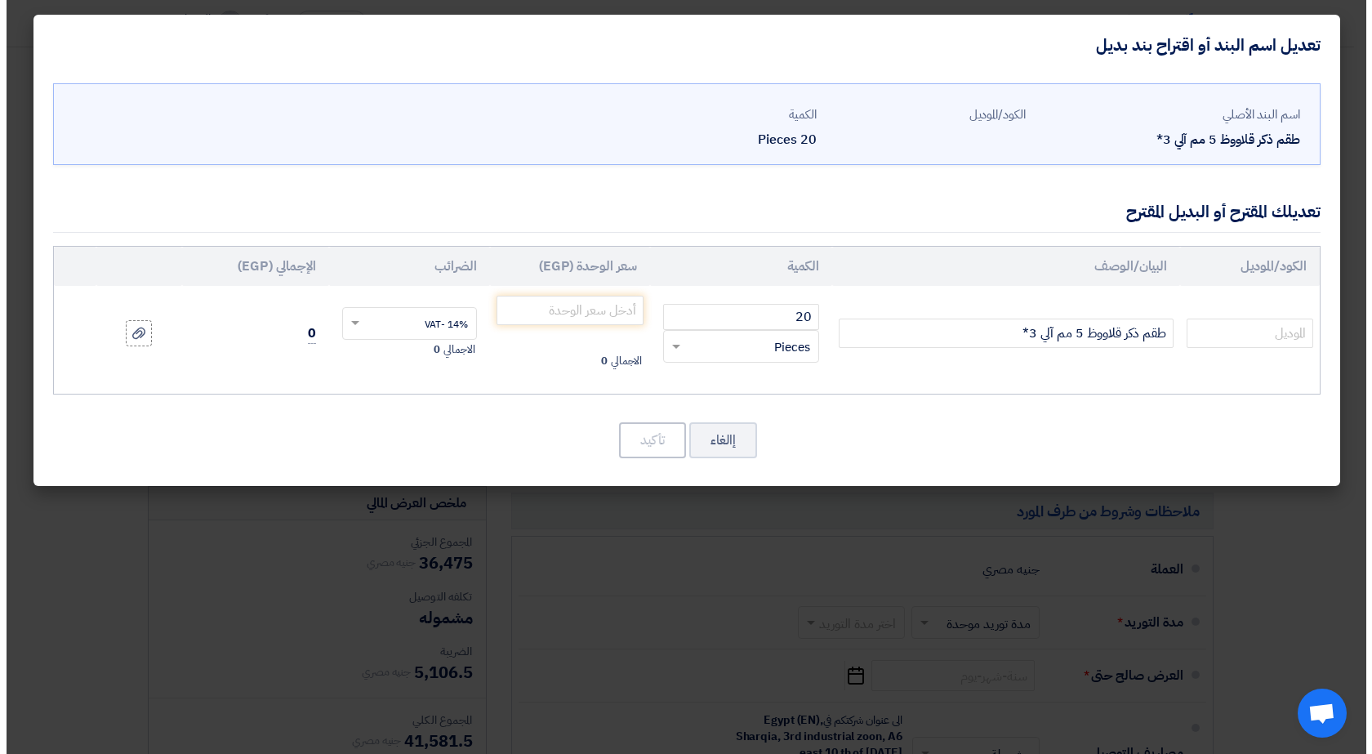
scroll to position [1567, 0]
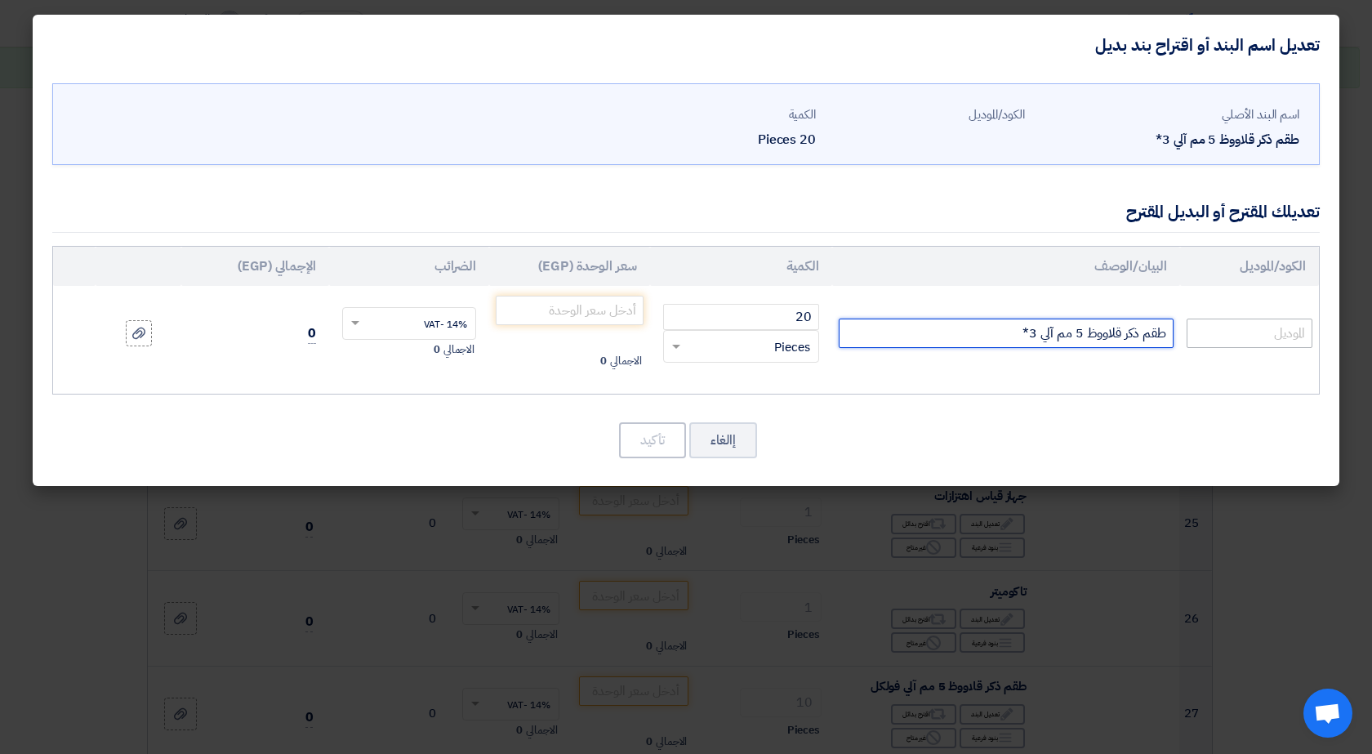
drag, startPoint x: 1144, startPoint y: 330, endPoint x: 1193, endPoint y: 329, distance: 49.0
click at [1193, 329] on tr "طقم ذكر قلاووظ 5 مم آلي 3* 20 RFQ_STEP1.ITEMS.2.TYPE_PLACEHOLDER × Pieces" at bounding box center [686, 333] width 1266 height 95
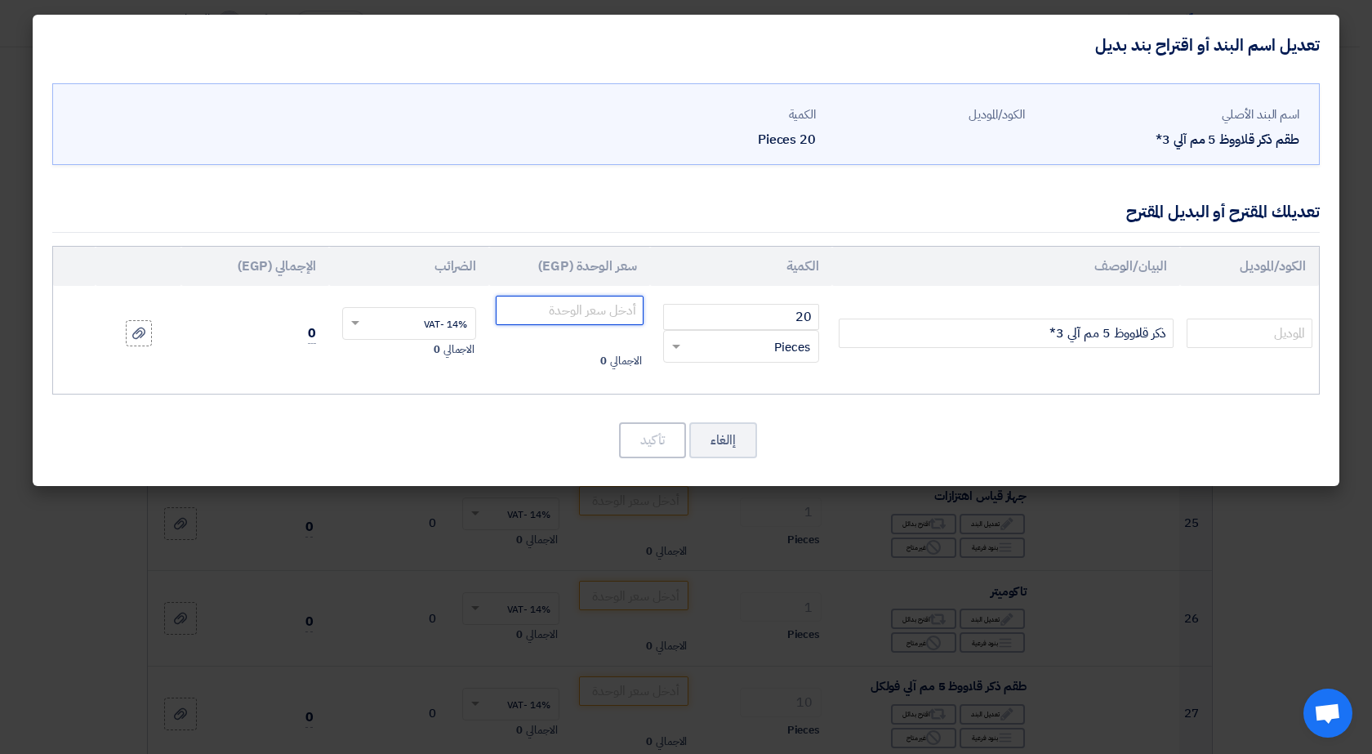
click at [590, 300] on input "number" at bounding box center [570, 310] width 148 height 29
click at [1045, 329] on input "ذكر قلاووظ 5 مم آلي 3*" at bounding box center [1006, 333] width 335 height 29
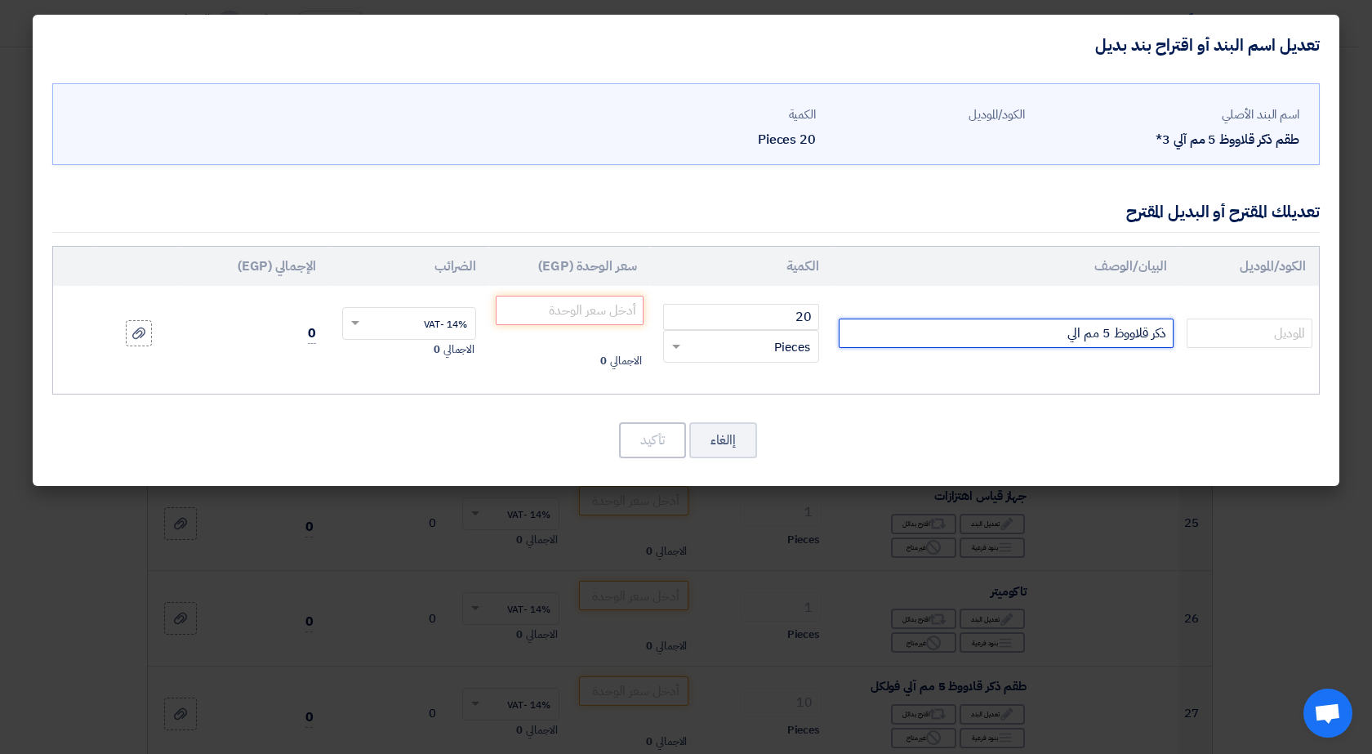
type input "ذكر قلاووظ 5 مم الي"
click at [626, 306] on input "number" at bounding box center [570, 310] width 148 height 29
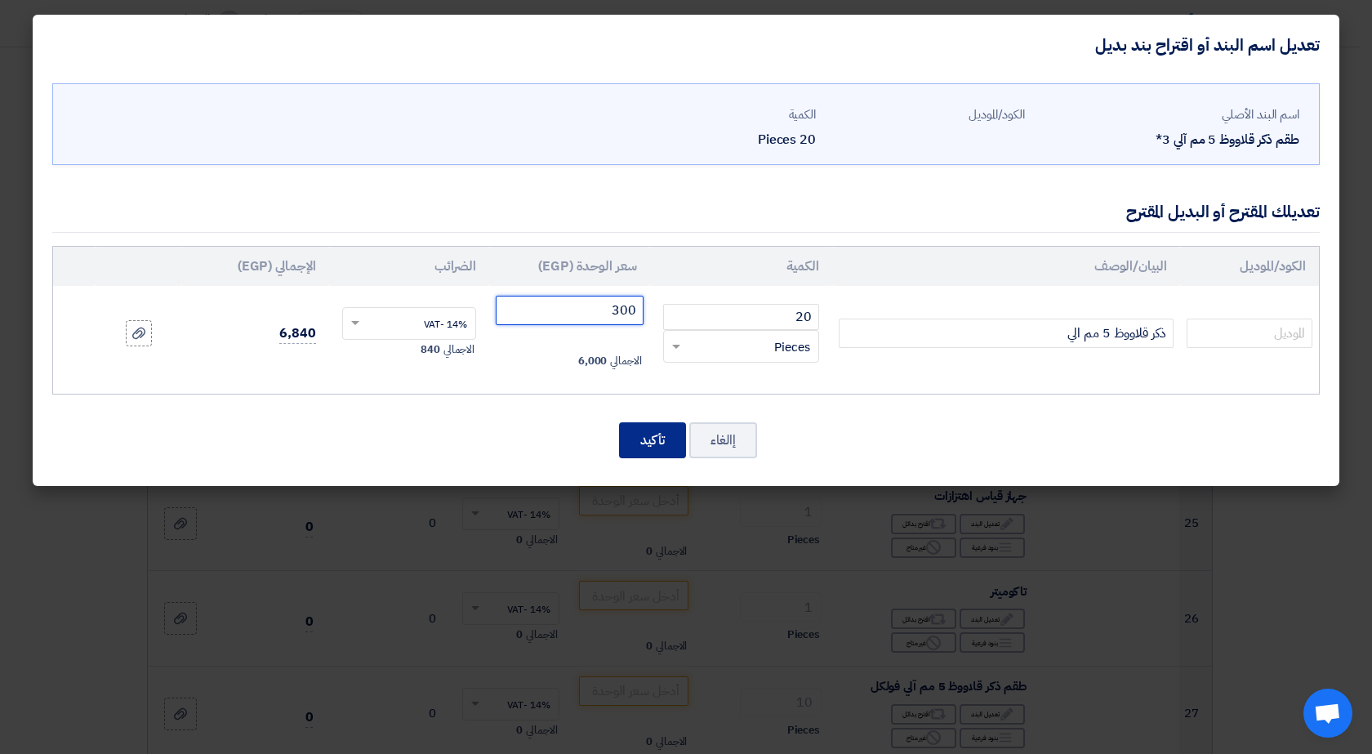
type input "300"
click at [654, 444] on button "تأكيد" at bounding box center [652, 440] width 67 height 36
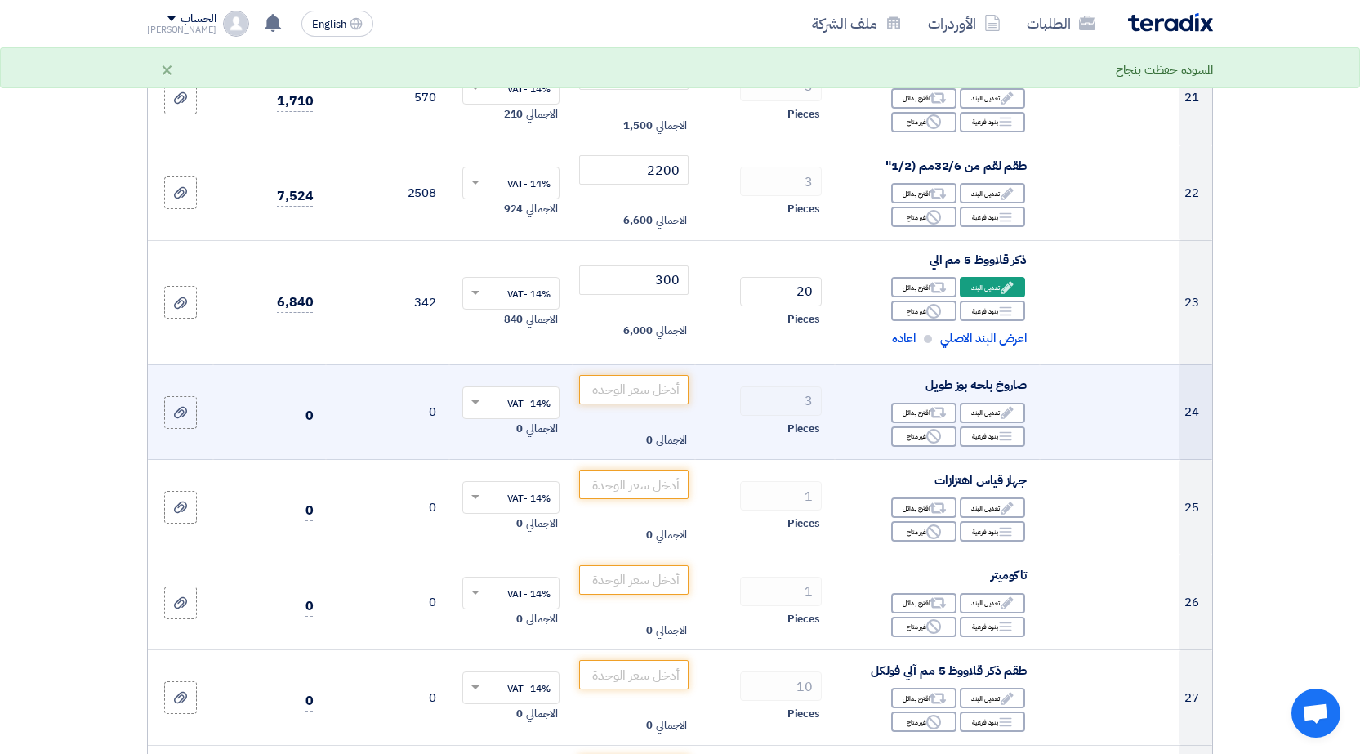
scroll to position [2536, 0]
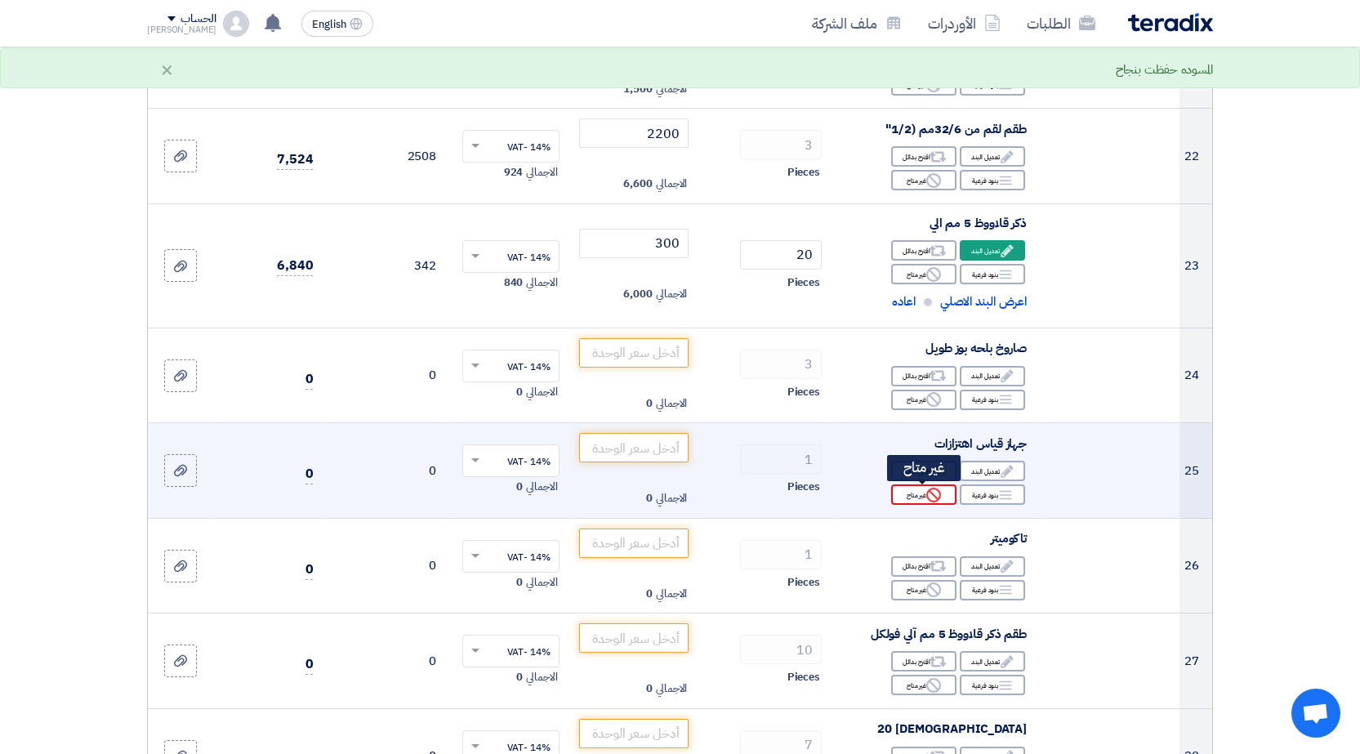
click at [939, 498] on use at bounding box center [933, 495] width 15 height 15
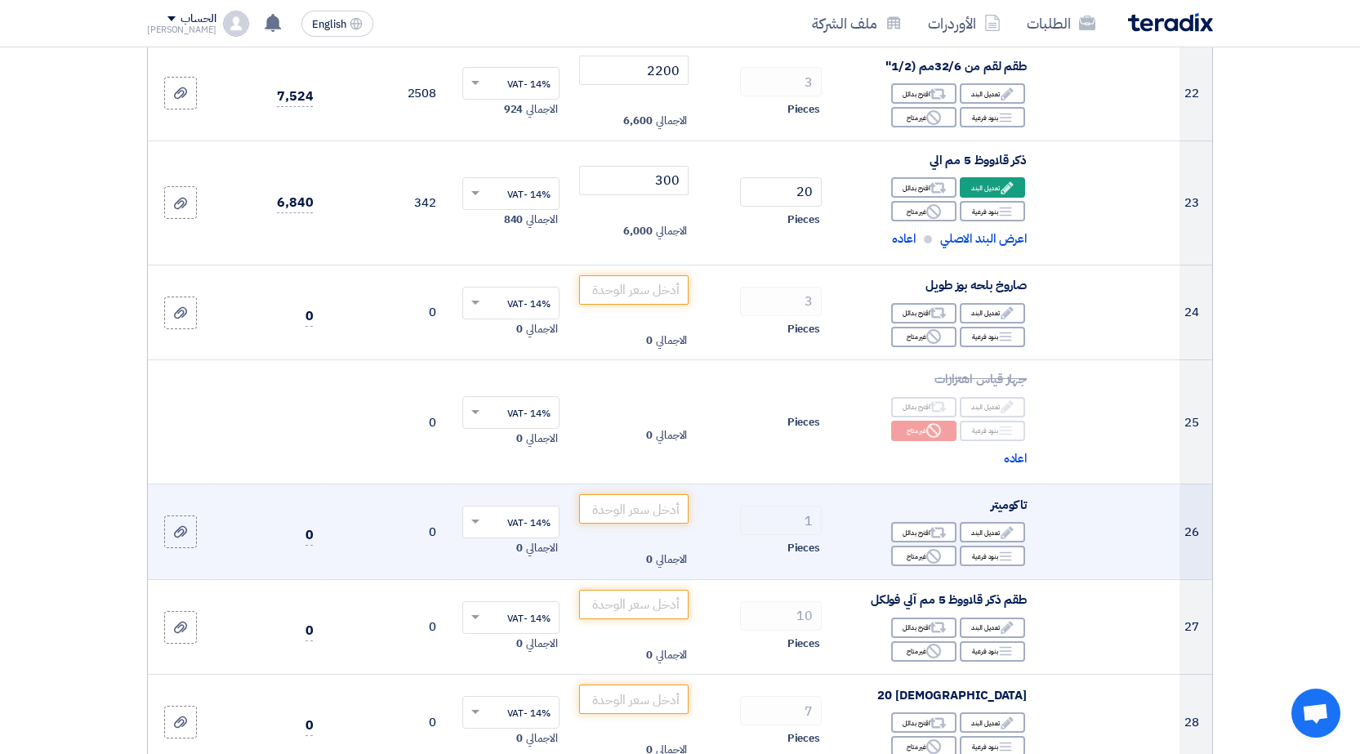
scroll to position [2617, 0]
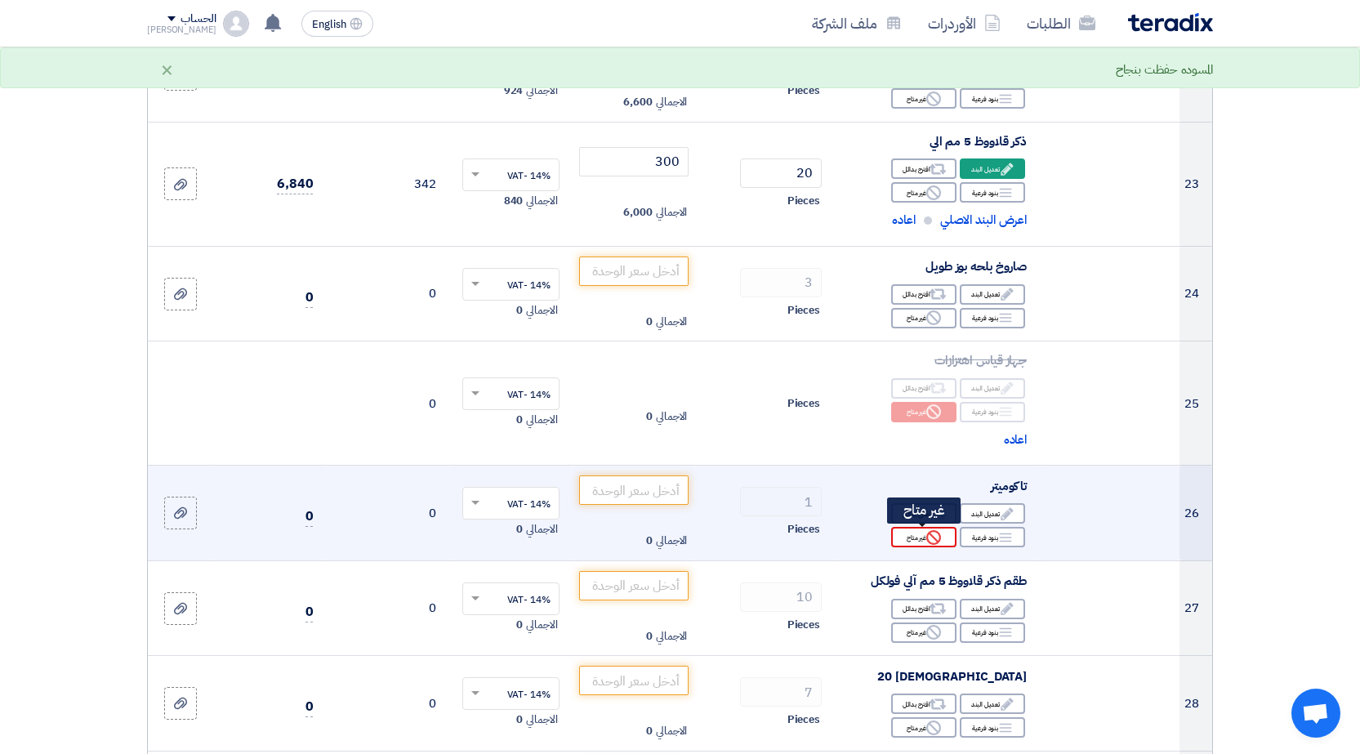
click at [926, 541] on div "Reject غير متاح" at bounding box center [923, 537] width 65 height 20
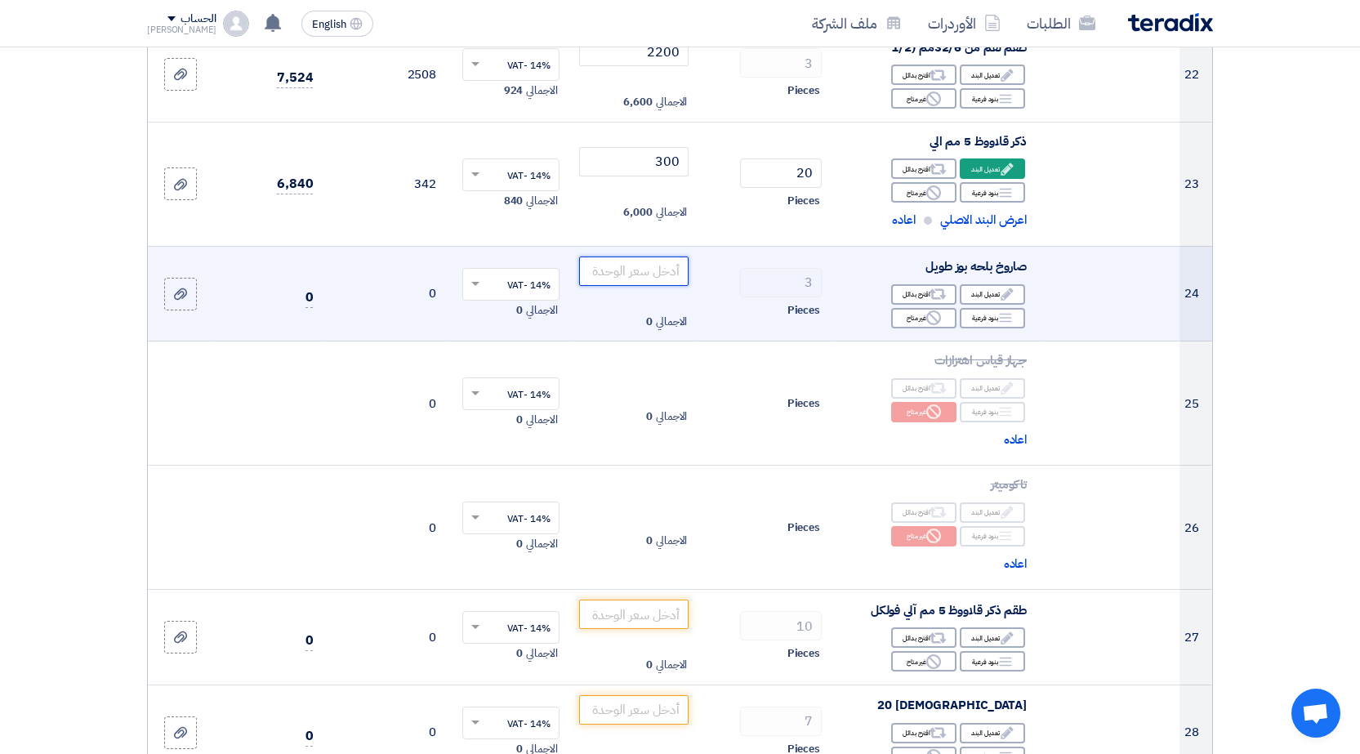
click at [647, 263] on input "number" at bounding box center [634, 271] width 110 height 29
click at [988, 285] on div "Edit تعديل البند" at bounding box center [992, 294] width 65 height 20
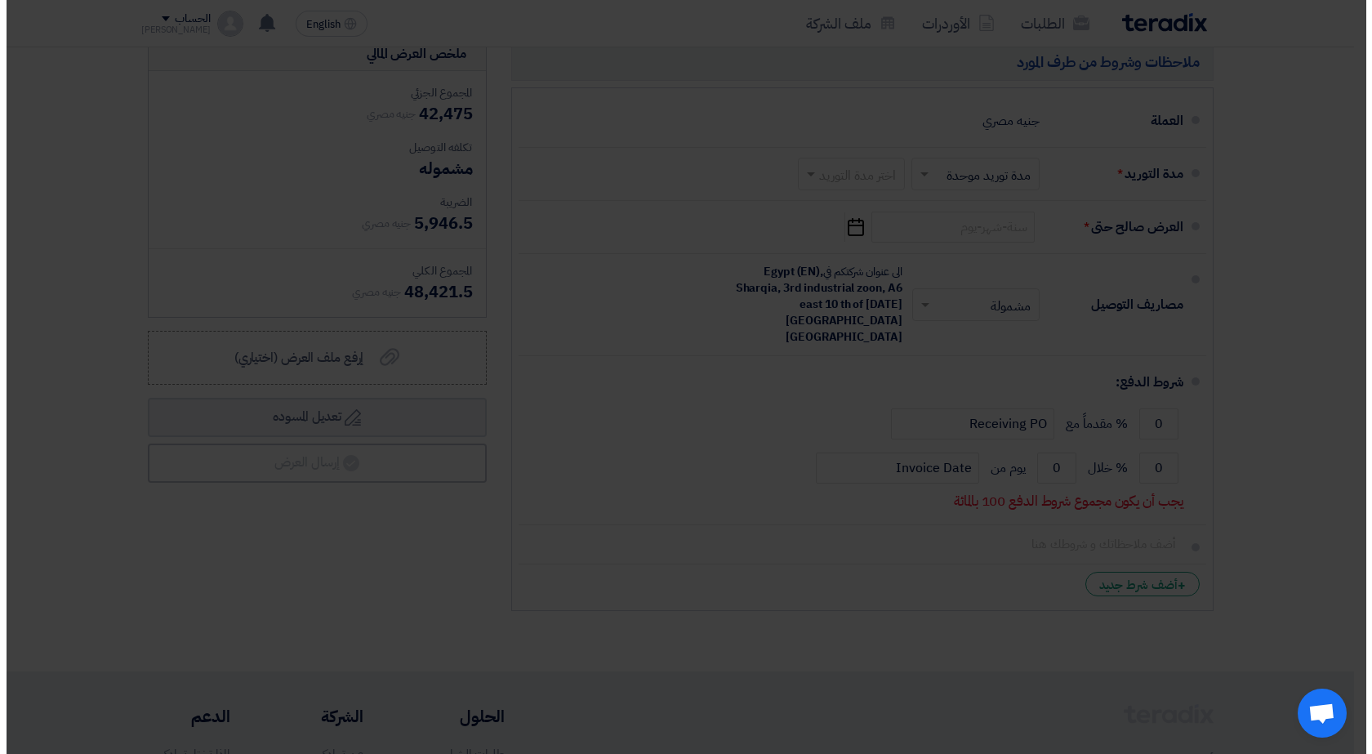
scroll to position [1730, 0]
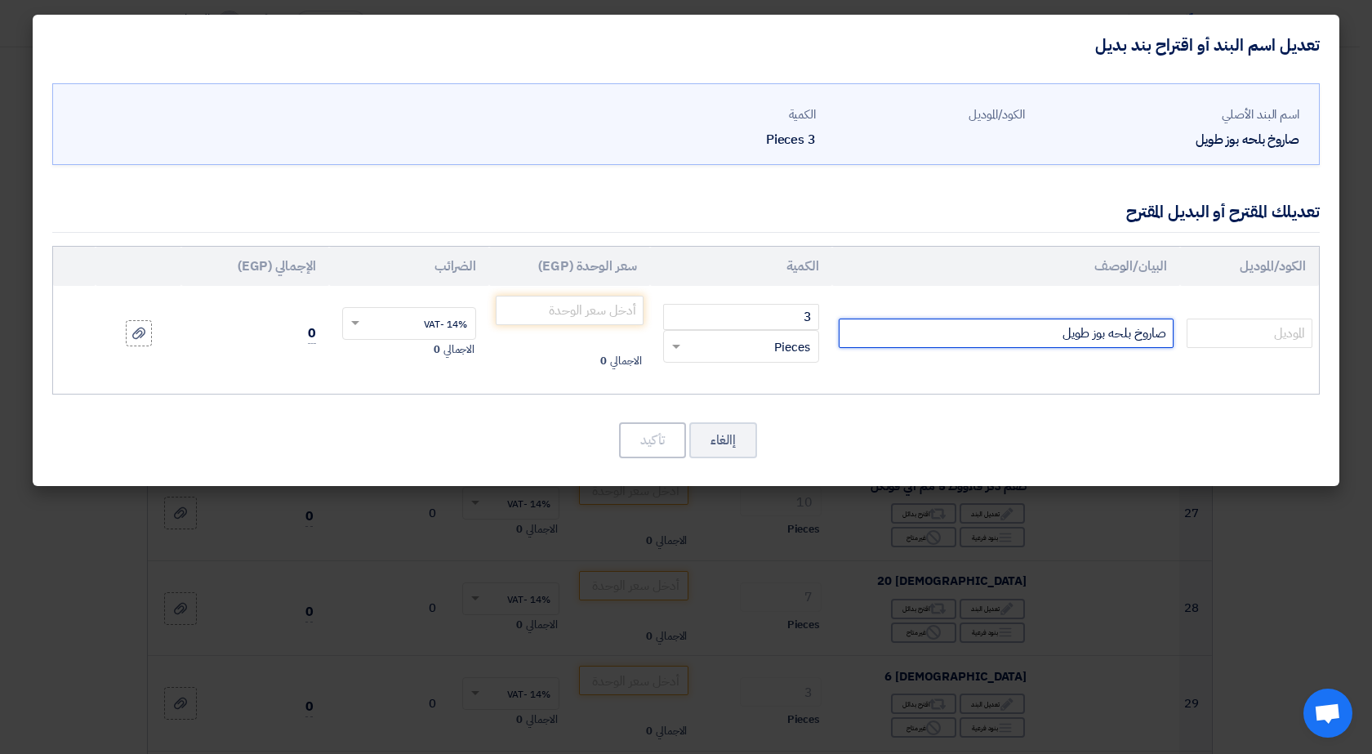
click at [1015, 341] on input "صاروخ بلحه بوز طويل" at bounding box center [1006, 333] width 335 height 29
type input "صاروخ بلحه بوز طويل 500وات APT"
click at [585, 305] on input "number" at bounding box center [570, 310] width 148 height 29
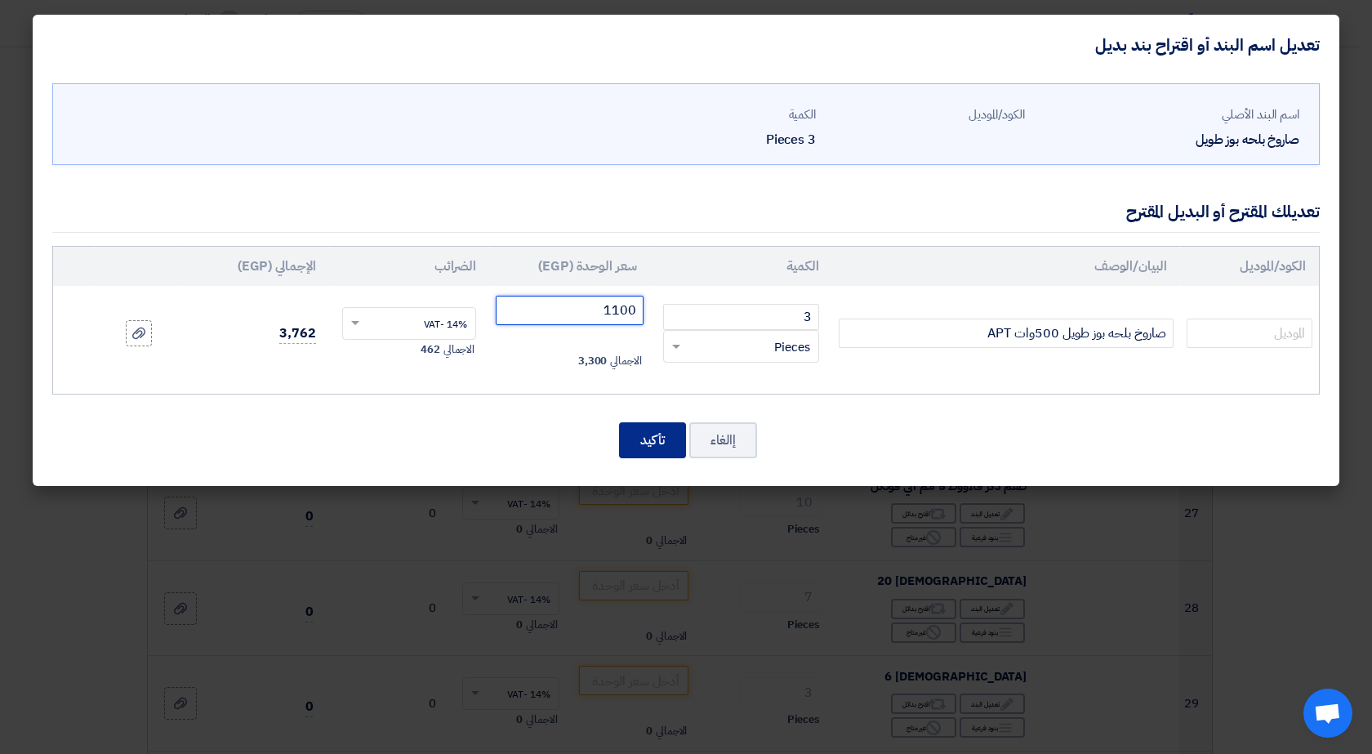
type input "1100"
click at [649, 441] on button "تأكيد" at bounding box center [652, 440] width 67 height 36
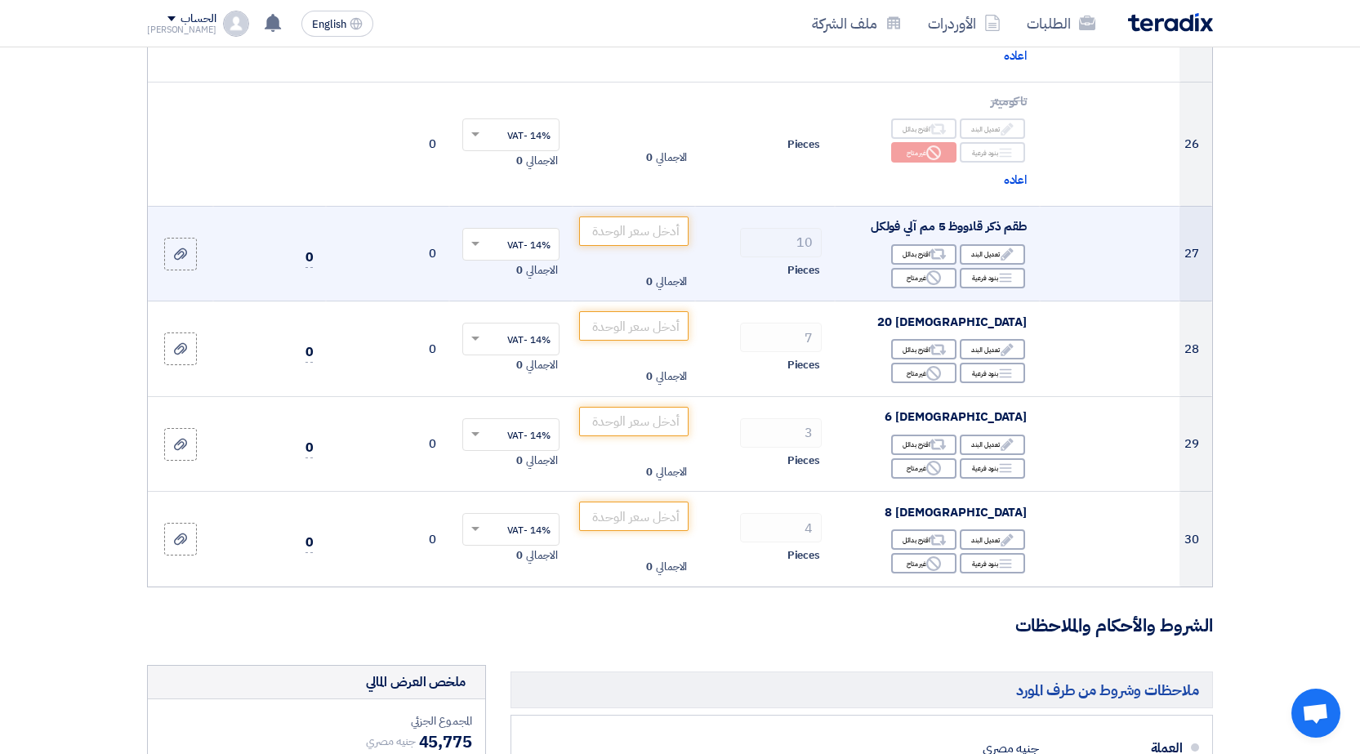
scroll to position [3026, 0]
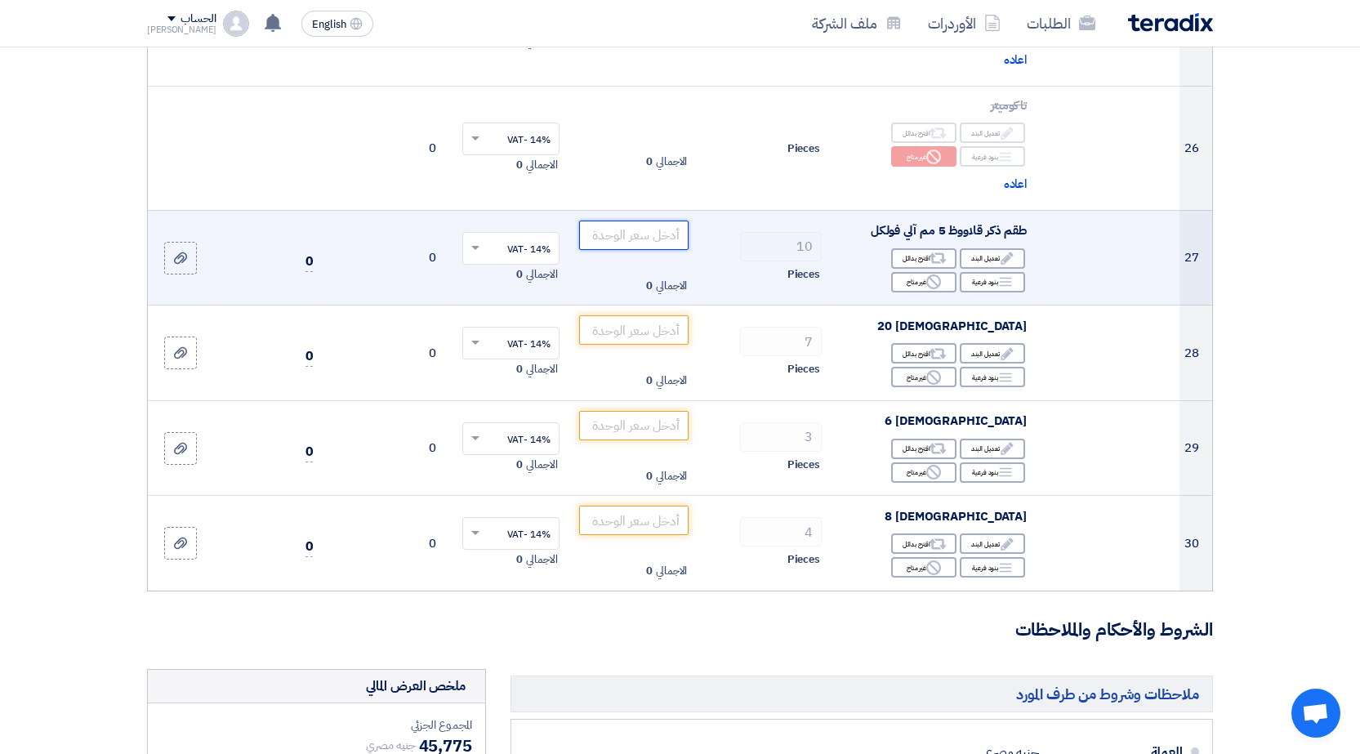
click at [654, 233] on input "number" at bounding box center [634, 235] width 110 height 29
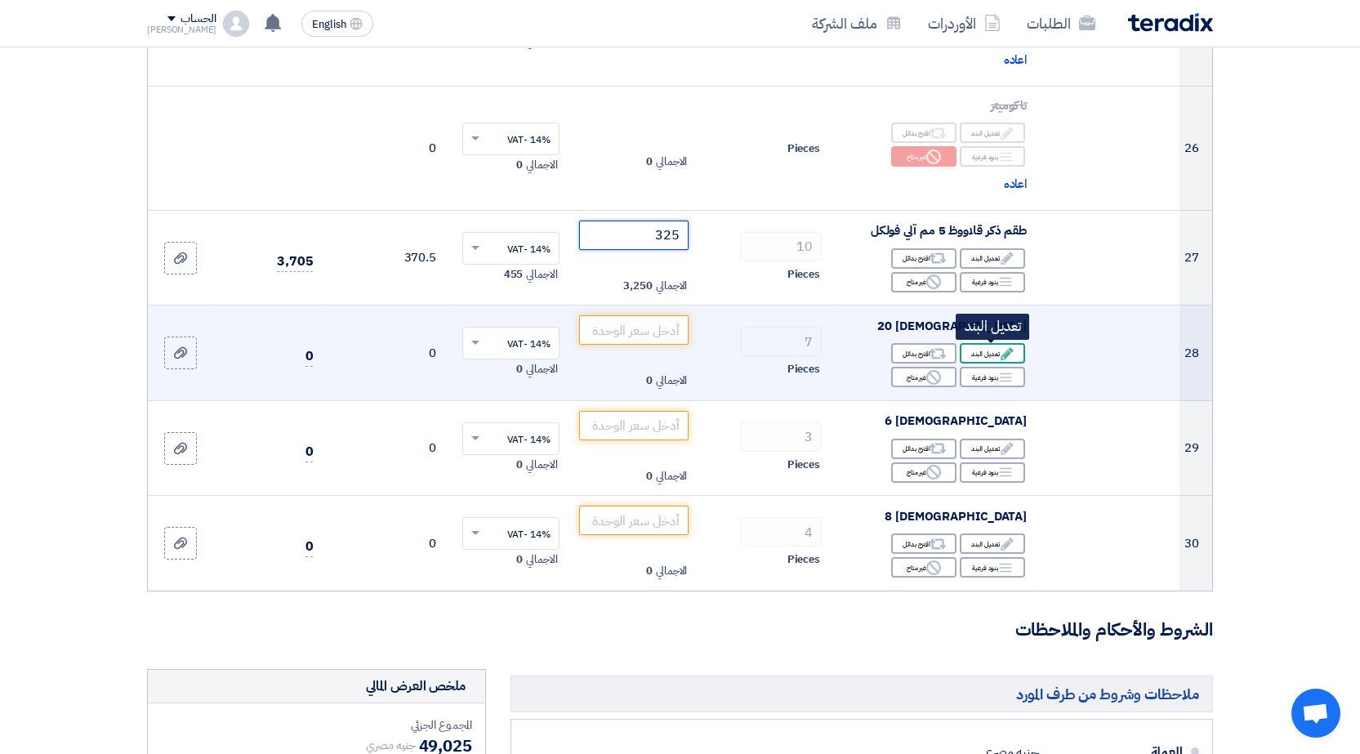
type input "325"
click at [984, 352] on div "Edit تعديل البند" at bounding box center [992, 353] width 65 height 20
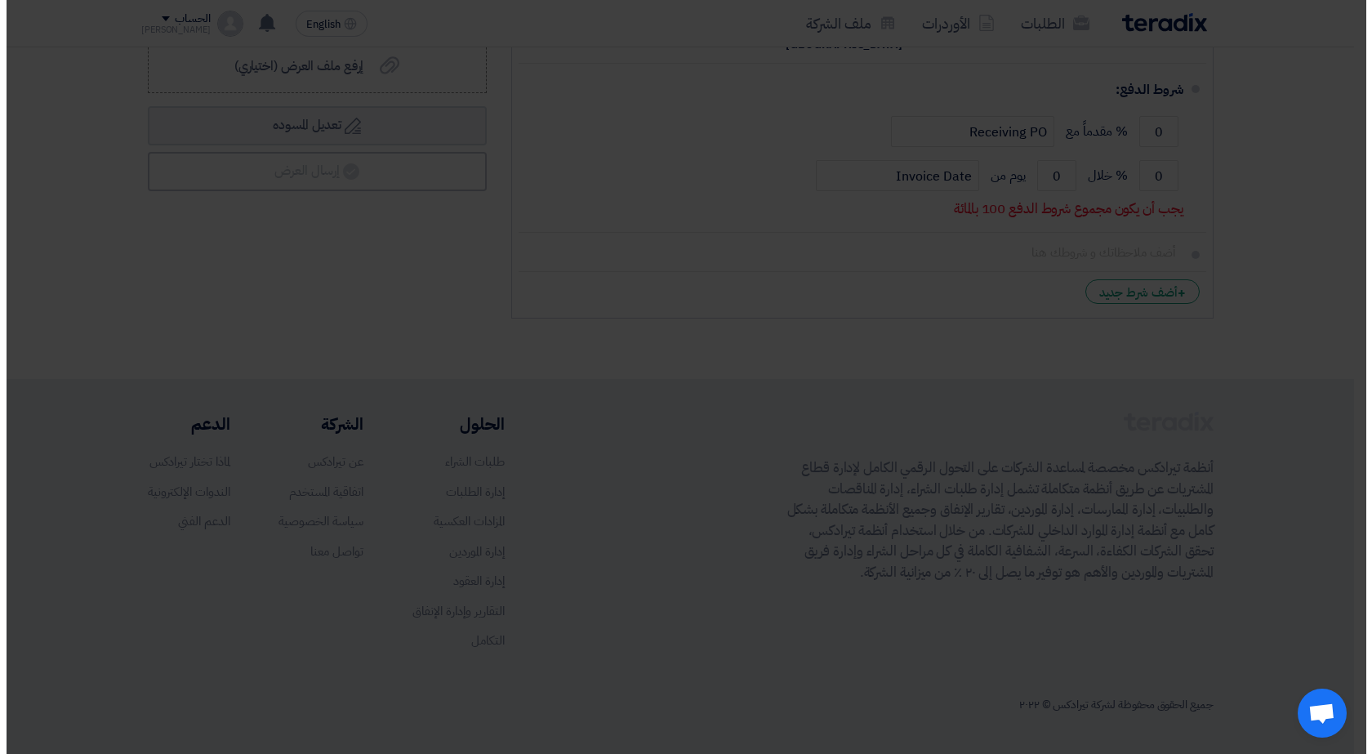
scroll to position [1890, 0]
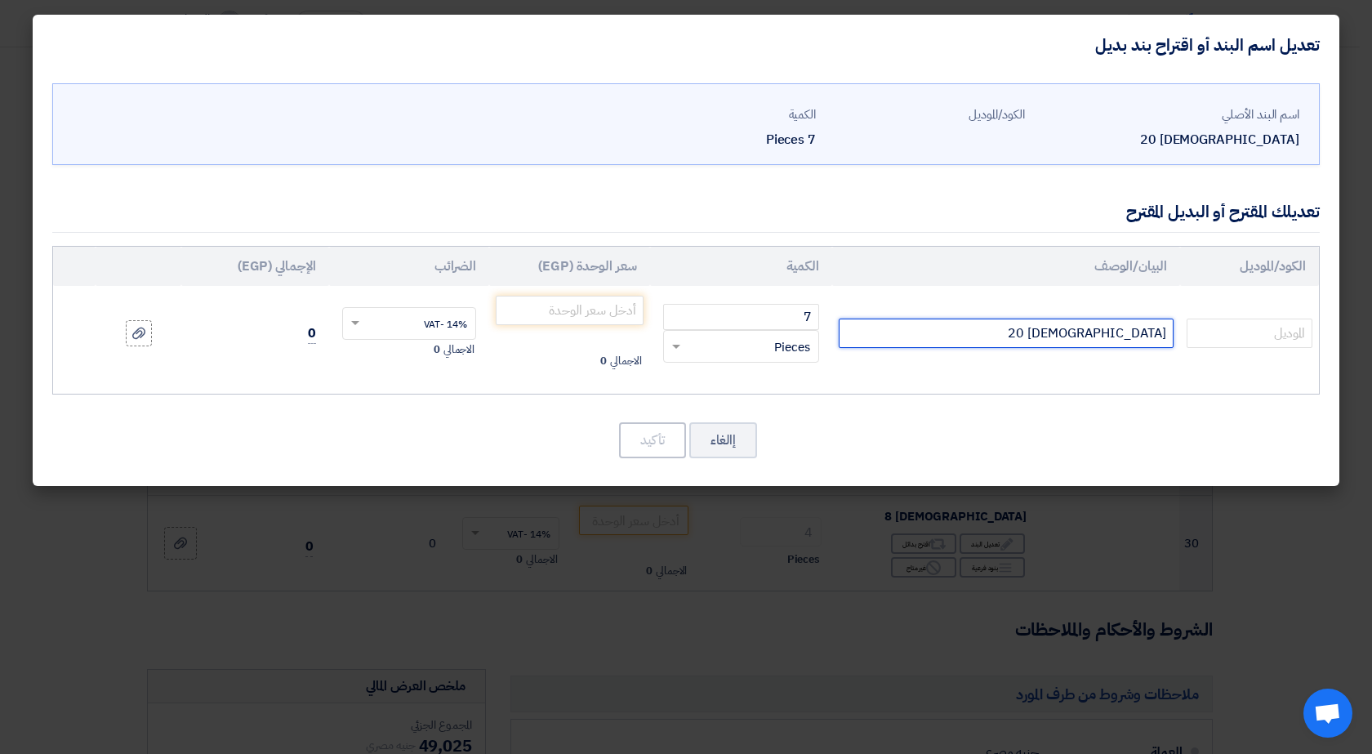
click at [1014, 341] on input "[DEMOGRAPHIC_DATA] 20" at bounding box center [1006, 333] width 335 height 29
type input "[DEMOGRAPHIC_DATA] 20 بوصه"
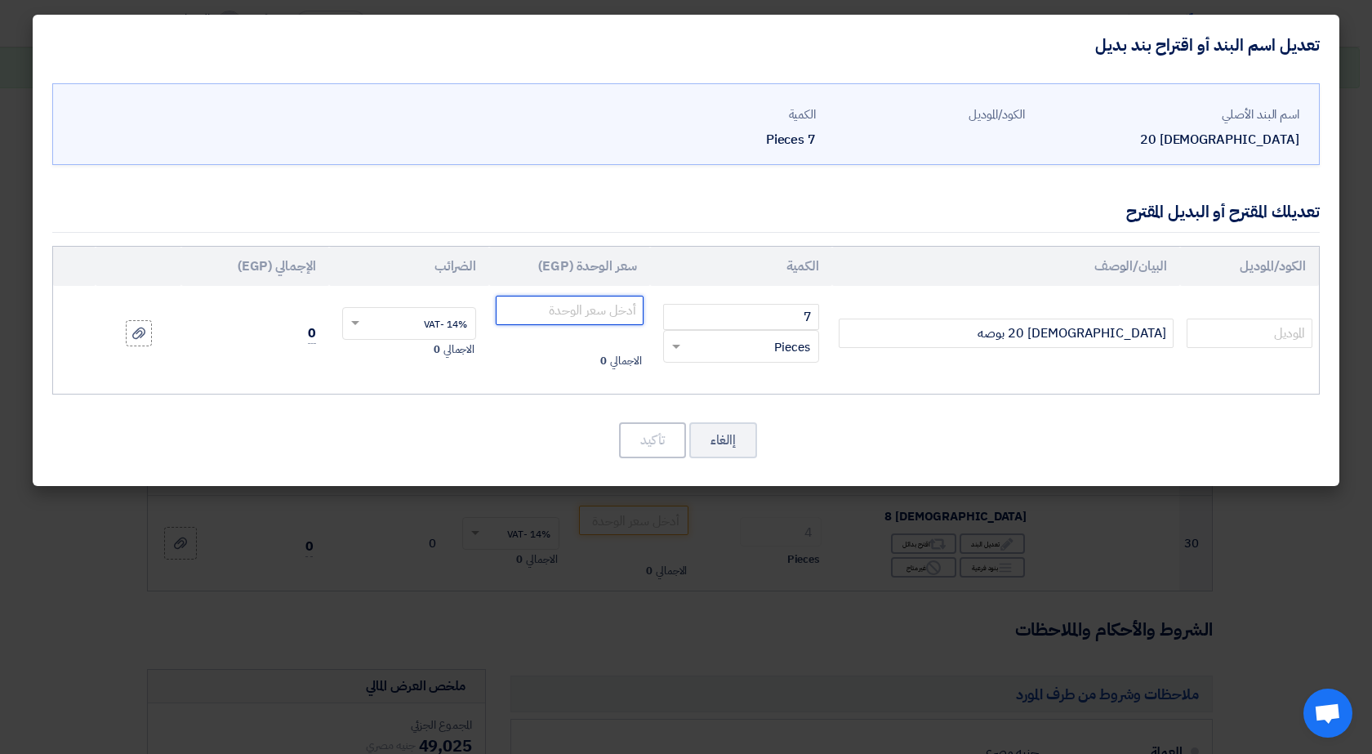
click at [610, 314] on input "number" at bounding box center [570, 310] width 148 height 29
type input "6000"
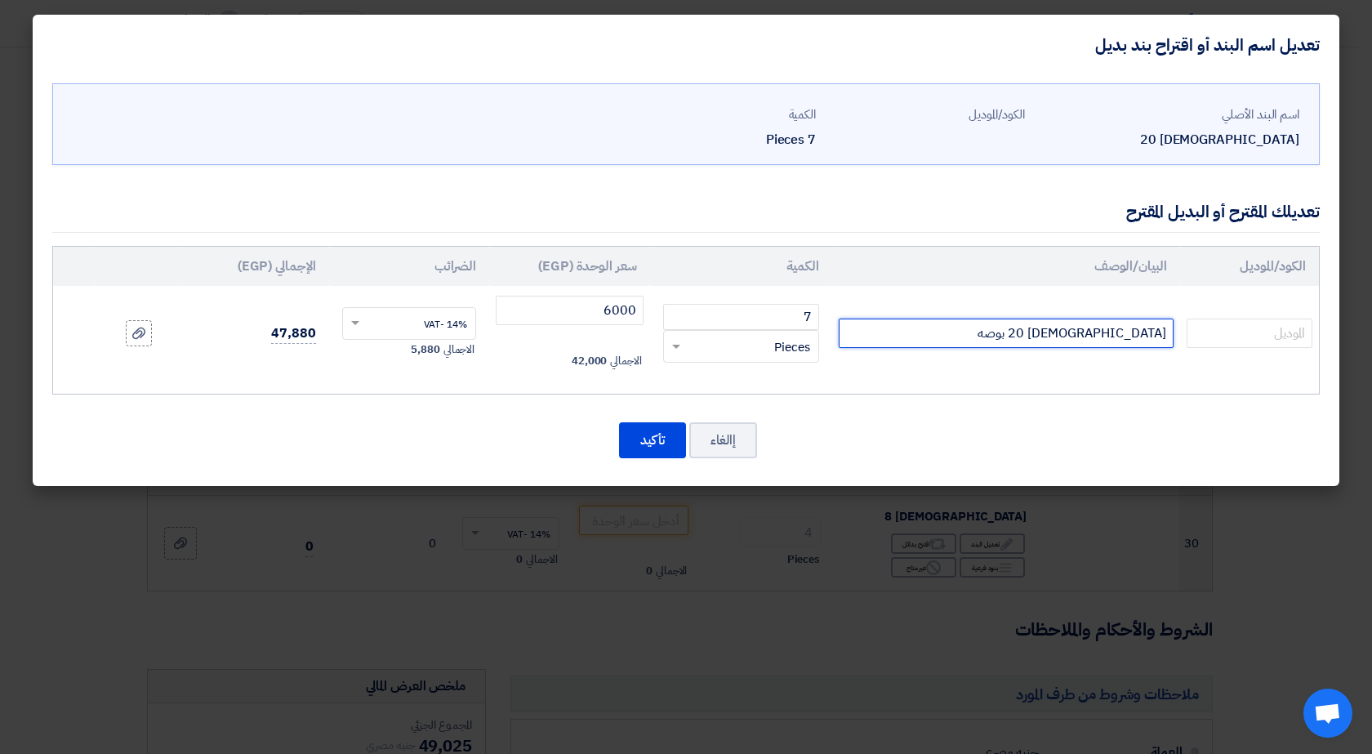
click at [998, 325] on input "[DEMOGRAPHIC_DATA] 20 بوصه" at bounding box center [1006, 333] width 335 height 29
type input "[DEMOGRAPHIC_DATA] 20 بوصه APT عاده"
click at [677, 447] on button "تأكيد" at bounding box center [652, 440] width 67 height 36
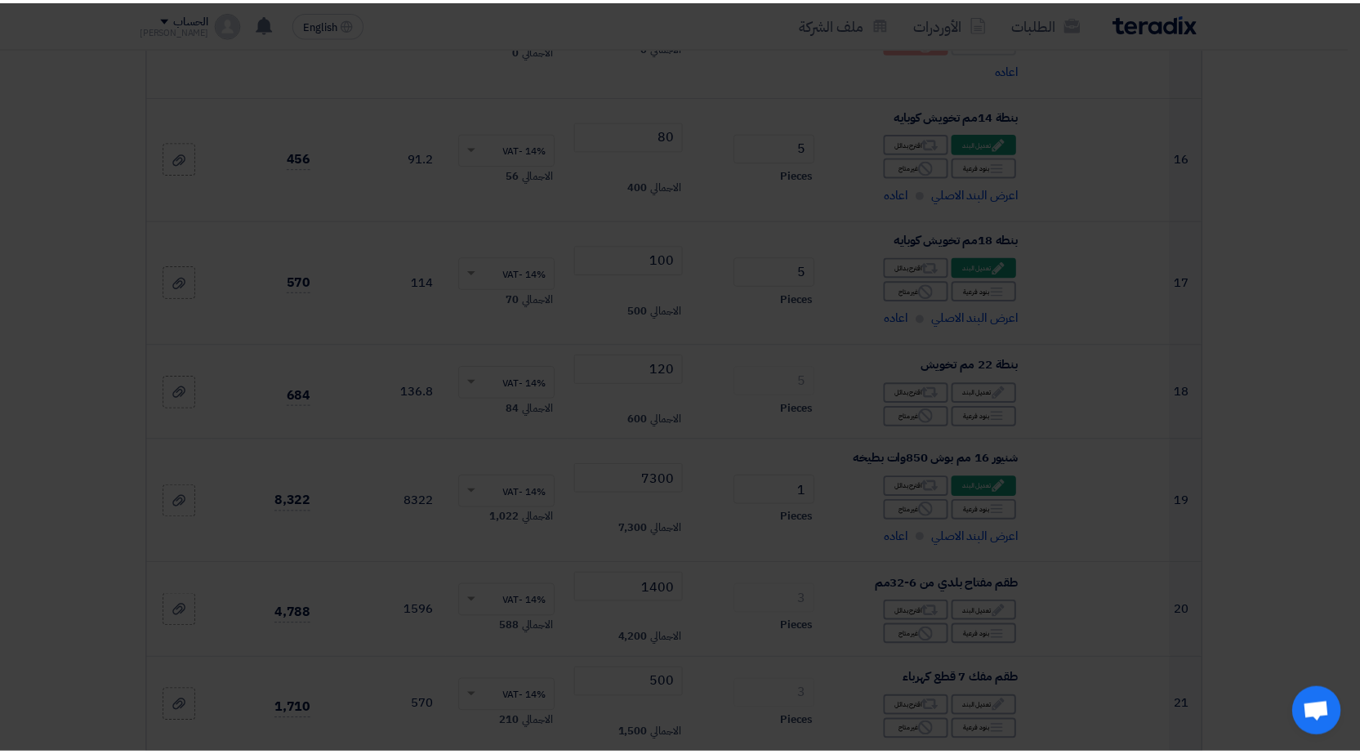
scroll to position [3026, 0]
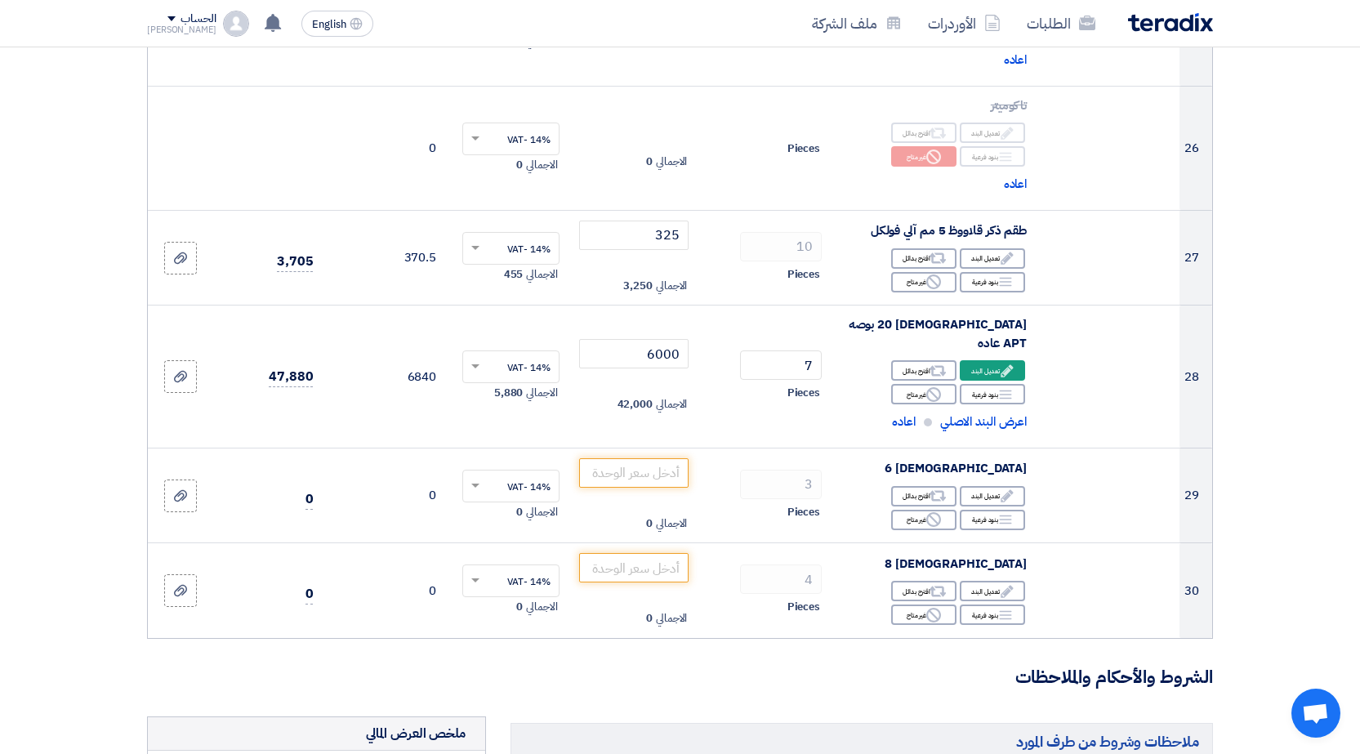
click at [986, 472] on modal-container "تعديل اسم البند أو اقتراح بند بديل اسم البند الأصلي [DEMOGRAPHIC_DATA] 20 الكود…" at bounding box center [680, 377] width 1360 height 754
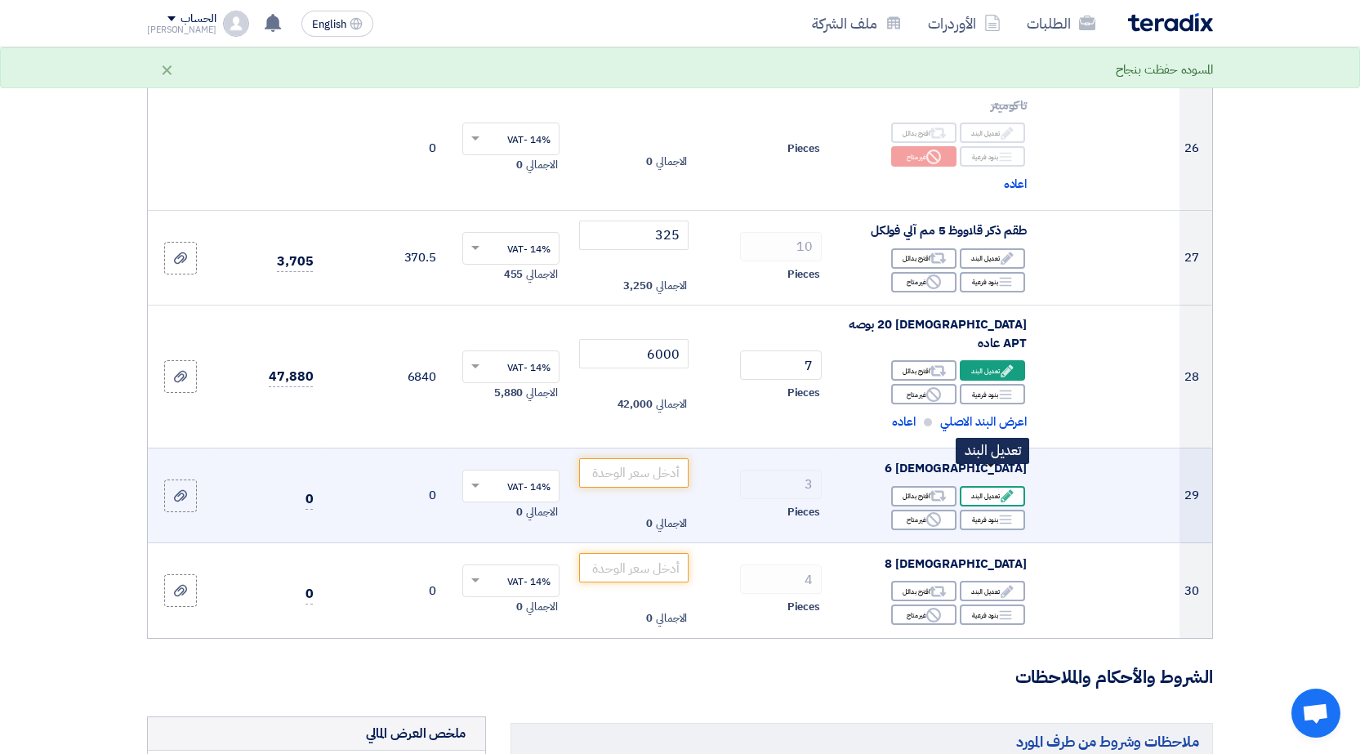
click at [982, 486] on div "Edit تعديل البند" at bounding box center [992, 496] width 65 height 20
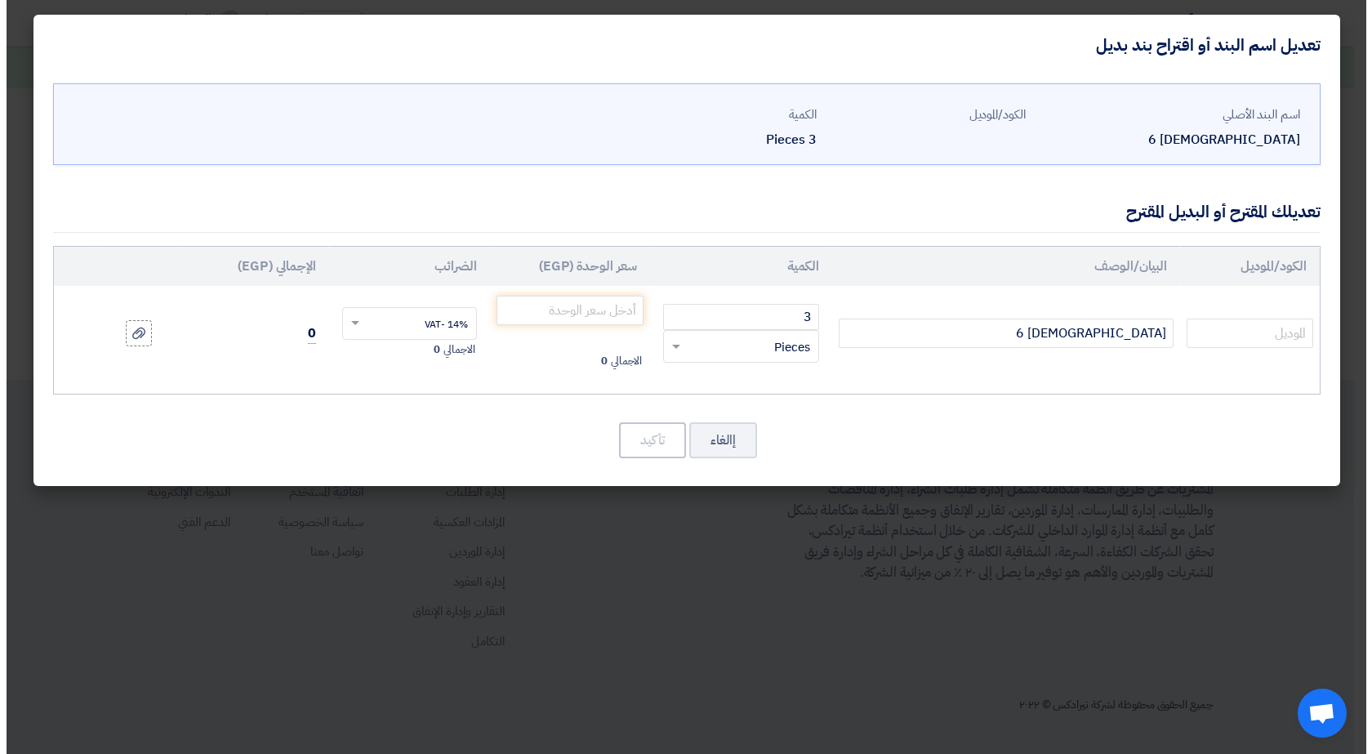
scroll to position [1890, 0]
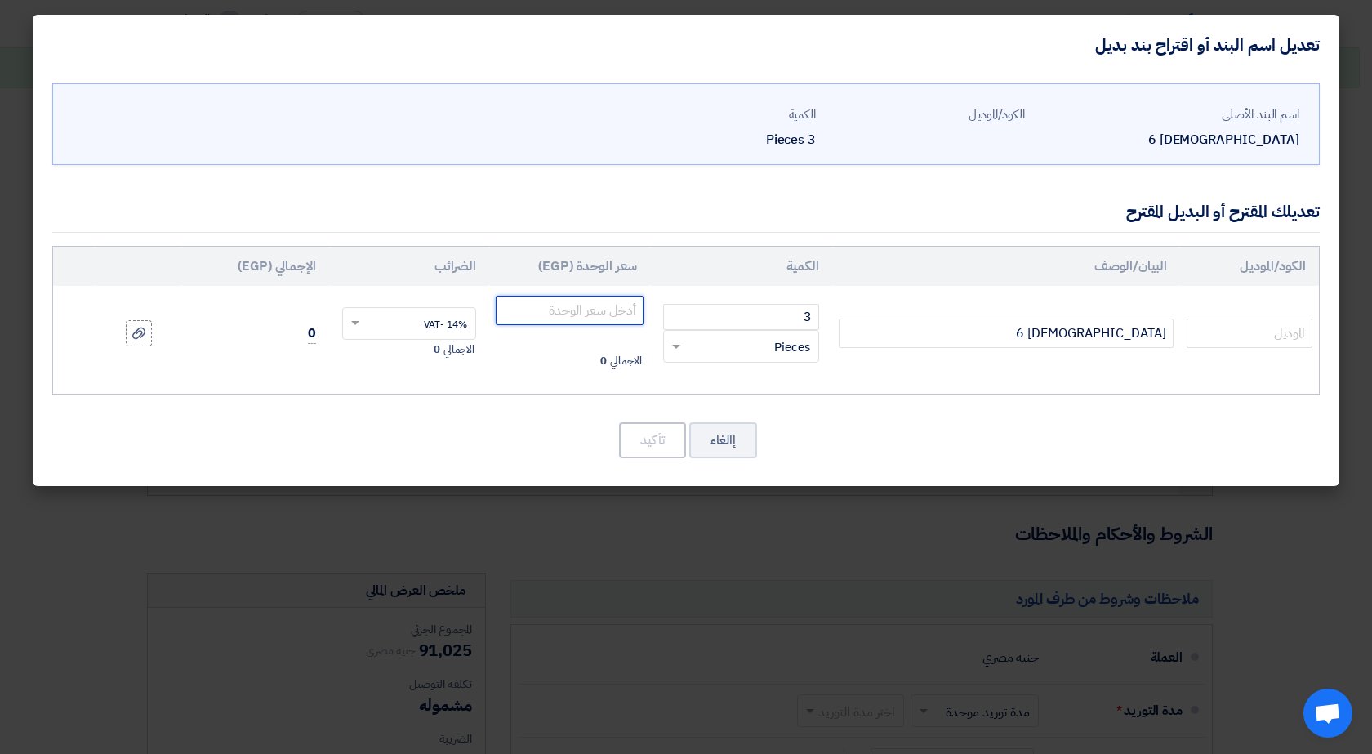
click at [558, 314] on input "number" at bounding box center [570, 310] width 148 height 29
type input "375"
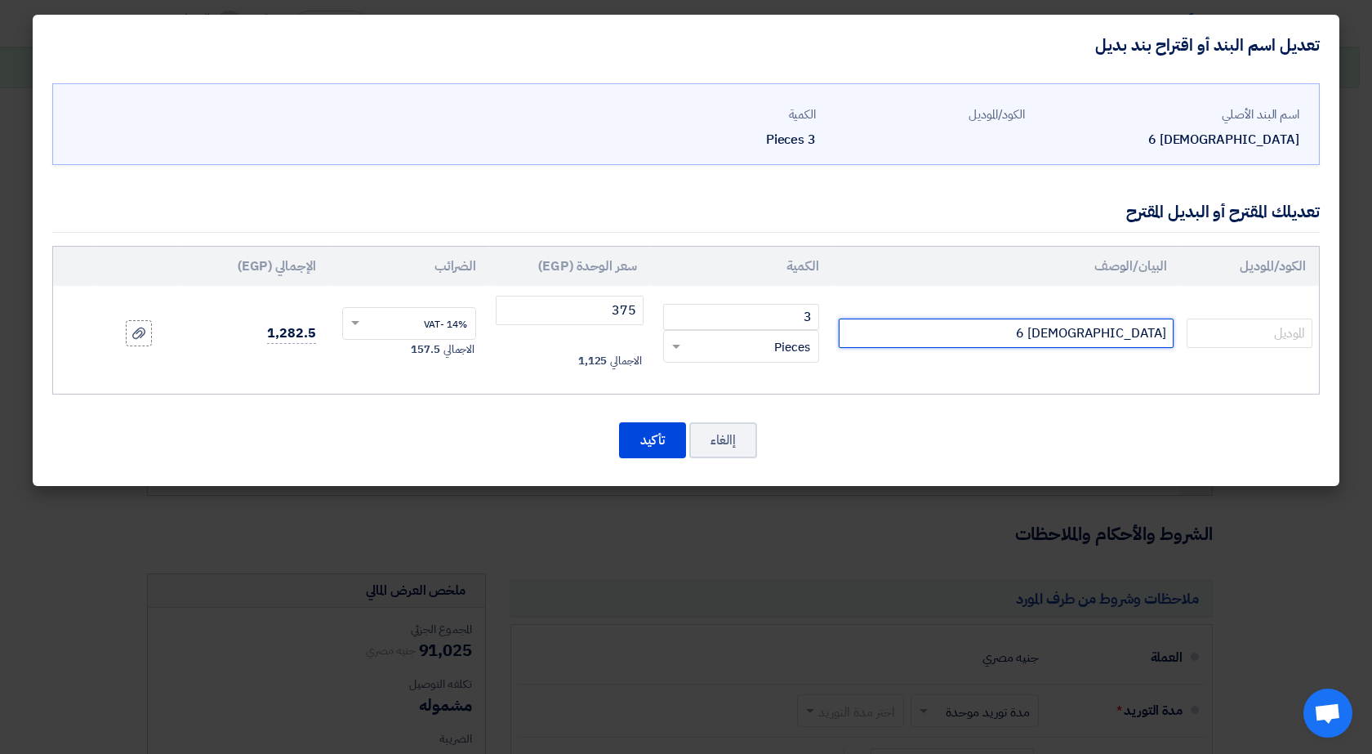
click at [1082, 336] on input "[DEMOGRAPHIC_DATA] 6" at bounding box center [1006, 333] width 335 height 29
type input "[DEMOGRAPHIC_DATA] 6 بوصع عاده APT"
click at [668, 441] on button "تأكيد" at bounding box center [652, 440] width 67 height 36
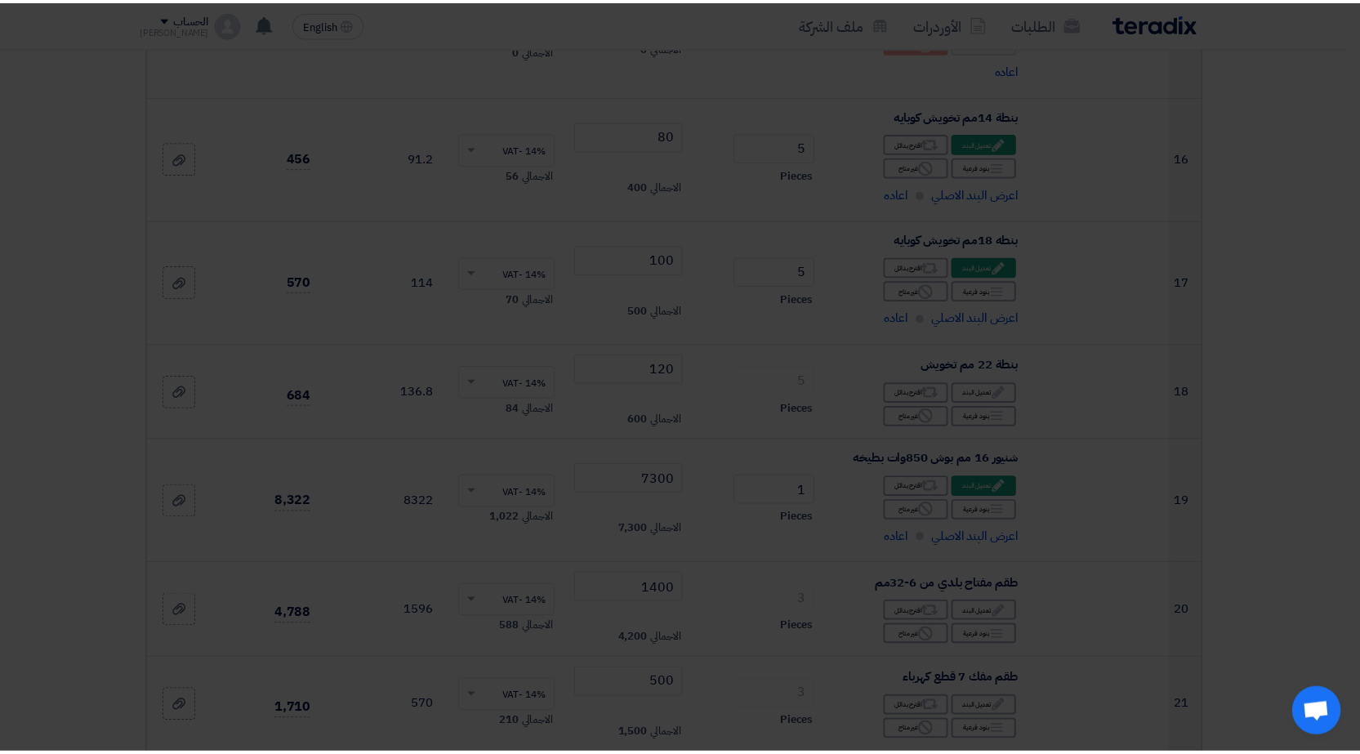
scroll to position [3026, 0]
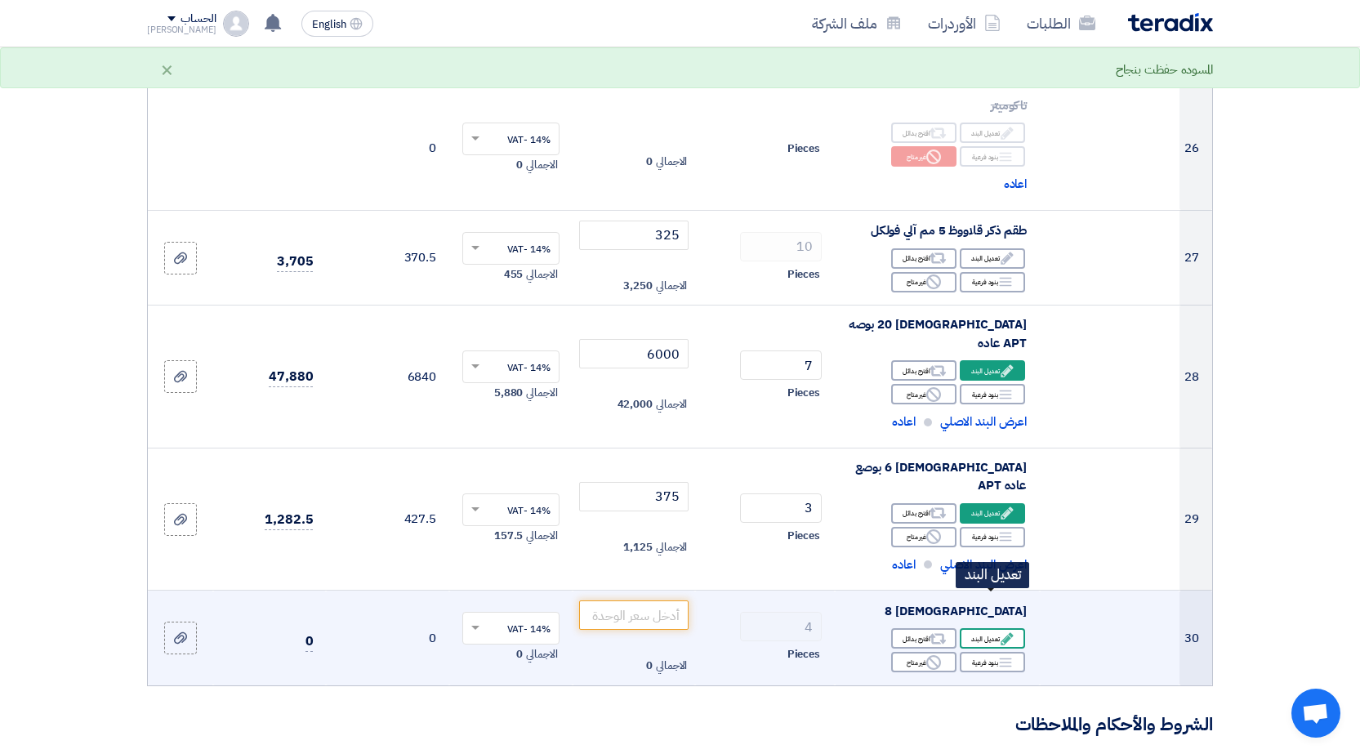
click at [984, 628] on div "Edit تعديل البند" at bounding box center [992, 638] width 65 height 20
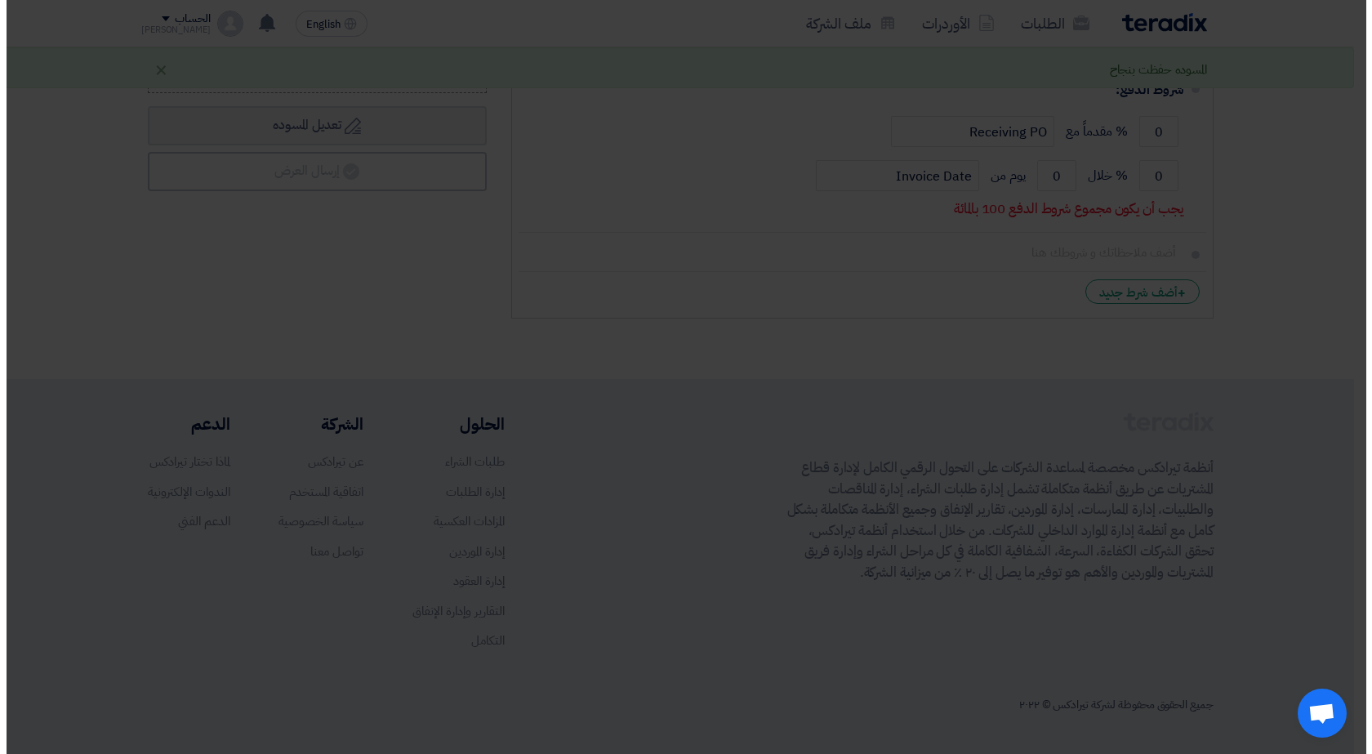
scroll to position [1890, 0]
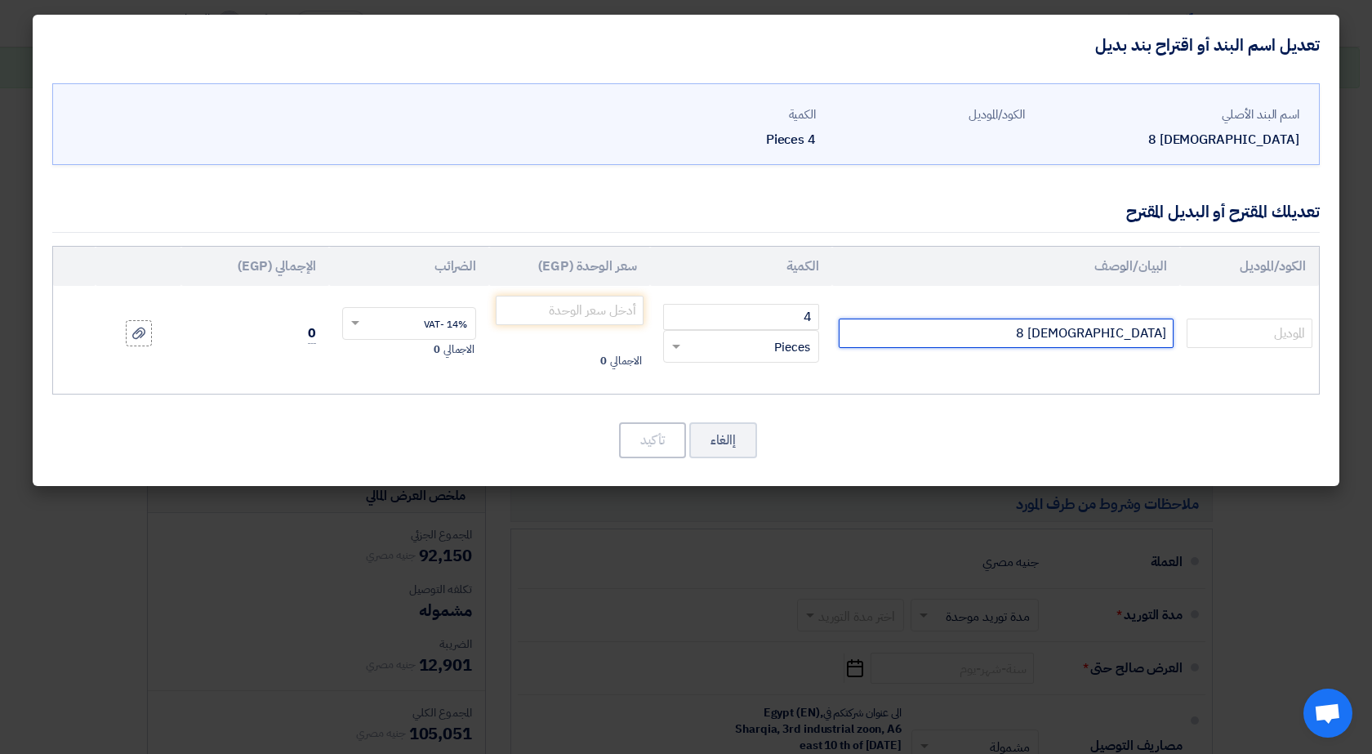
click at [1044, 333] on input "[DEMOGRAPHIC_DATA] 8" at bounding box center [1006, 333] width 335 height 29
type input "[DEMOGRAPHIC_DATA] 8 بوصه عاده APT"
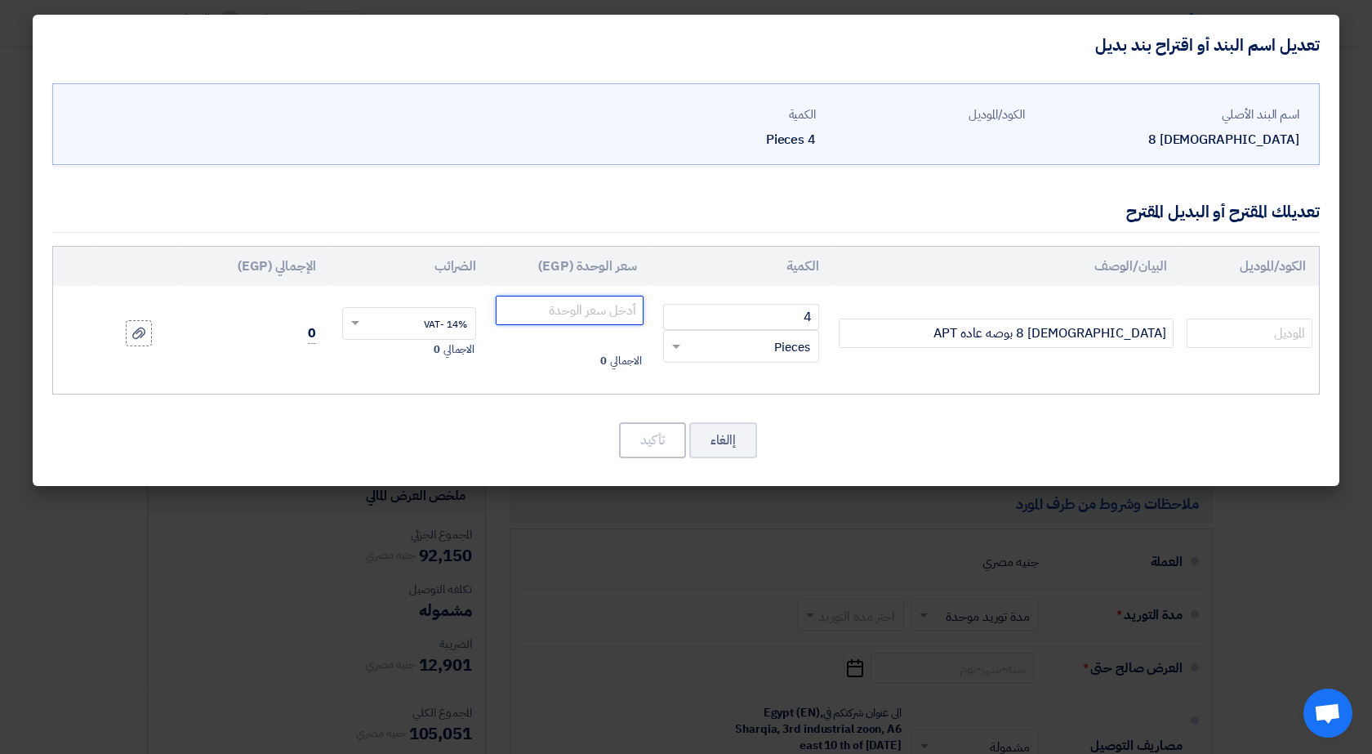
click at [538, 313] on input "number" at bounding box center [570, 310] width 148 height 29
type input "500"
click at [652, 442] on button "تأكيد" at bounding box center [652, 440] width 67 height 36
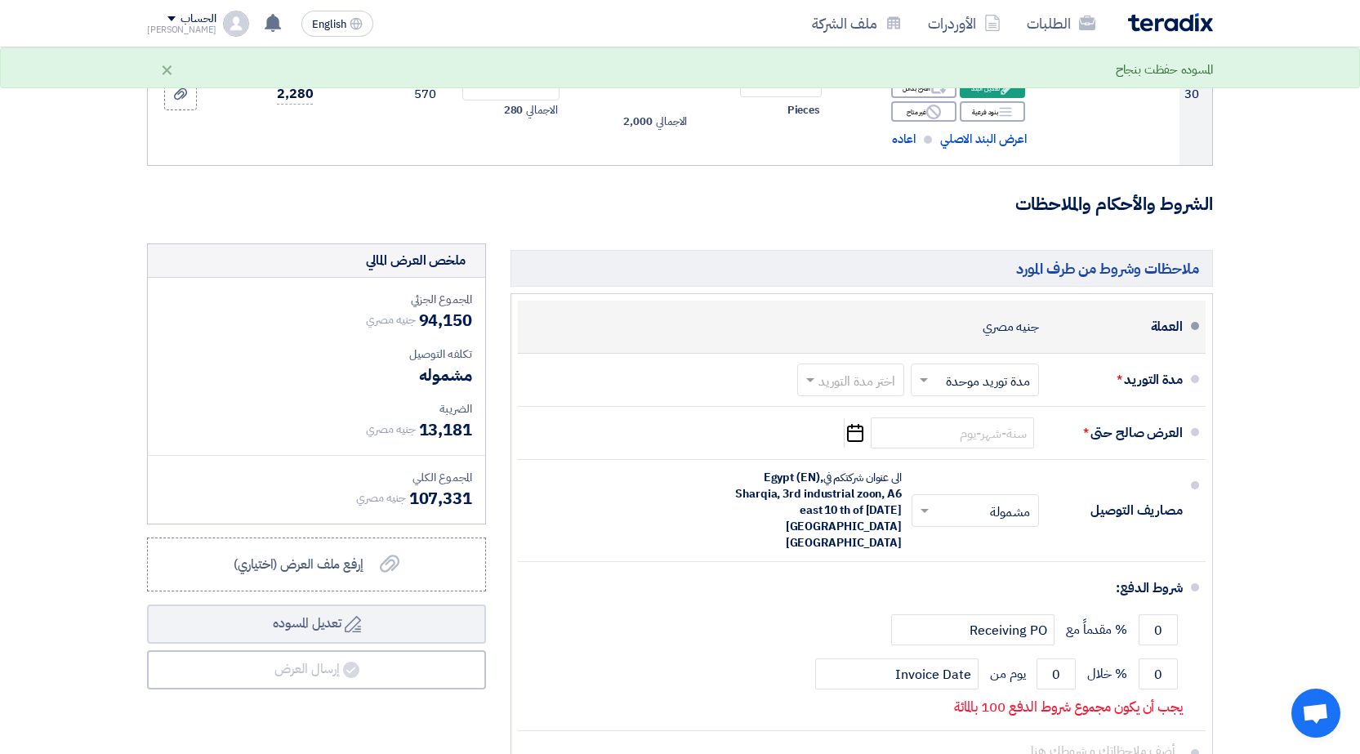
scroll to position [3598, 0]
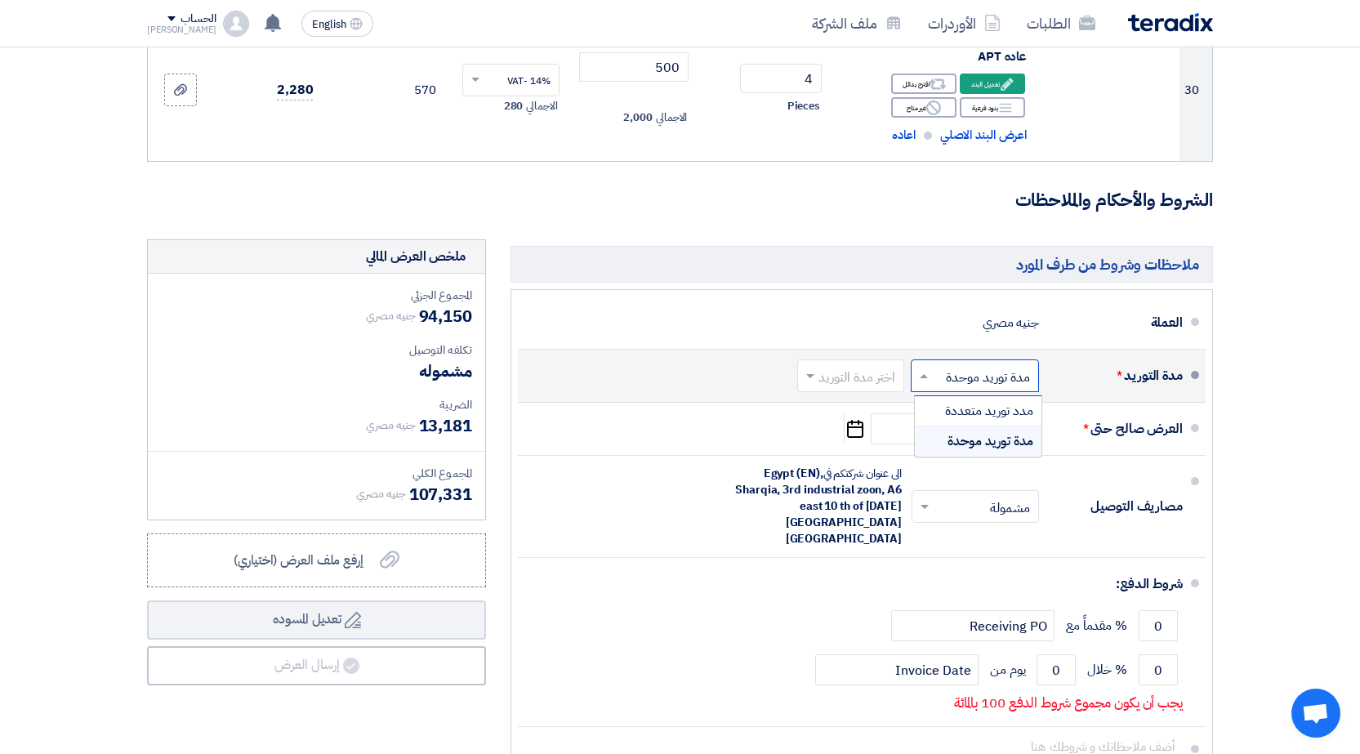
click at [974, 366] on input "text" at bounding box center [972, 378] width 120 height 24
click at [986, 401] on span "مدد توريد متعددة" at bounding box center [989, 411] width 88 height 20
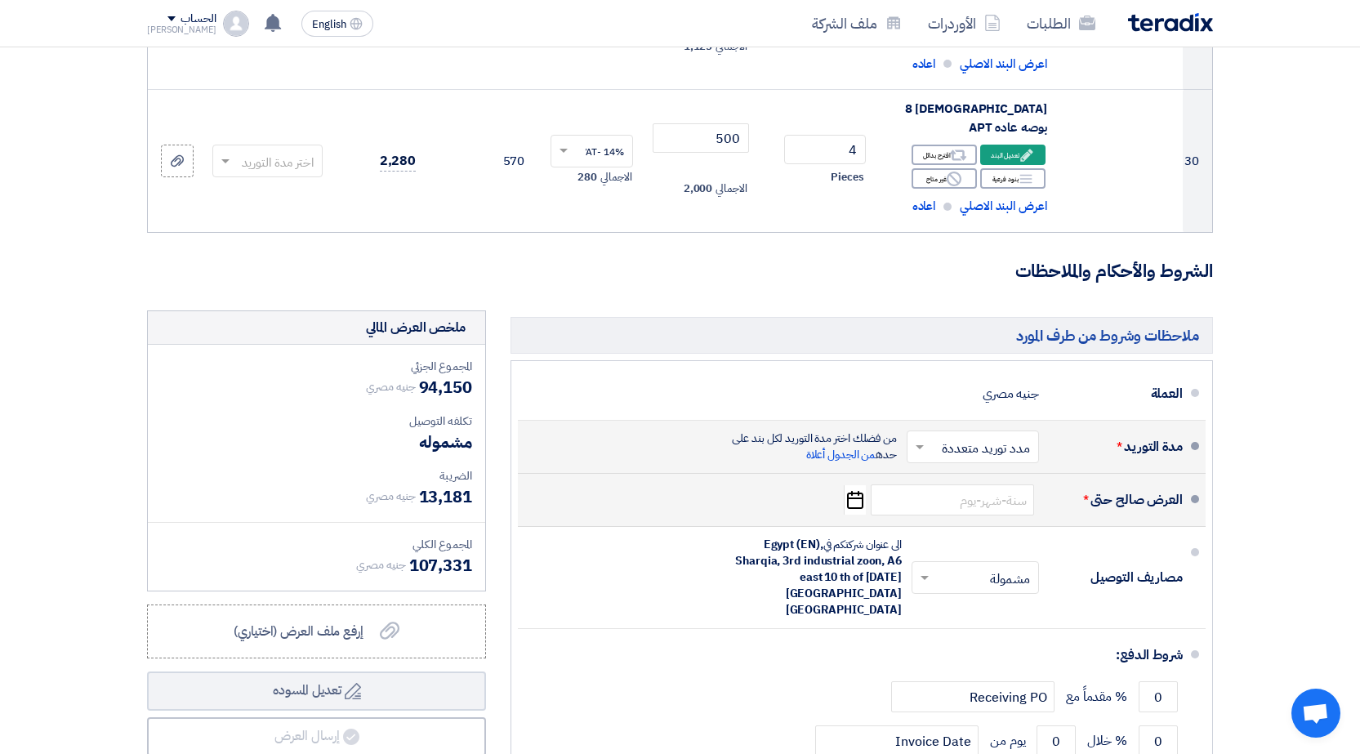
scroll to position [3669, 0]
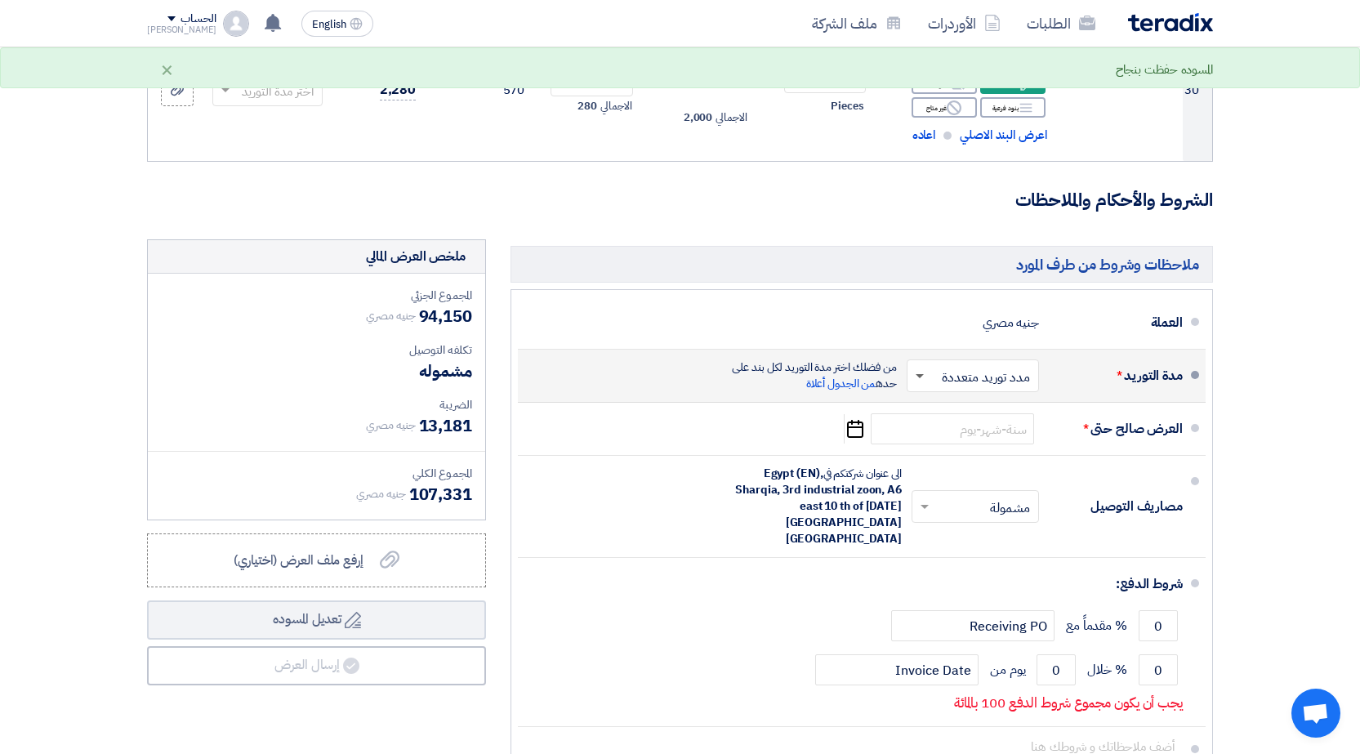
click at [920, 374] on span at bounding box center [920, 377] width 8 height 6
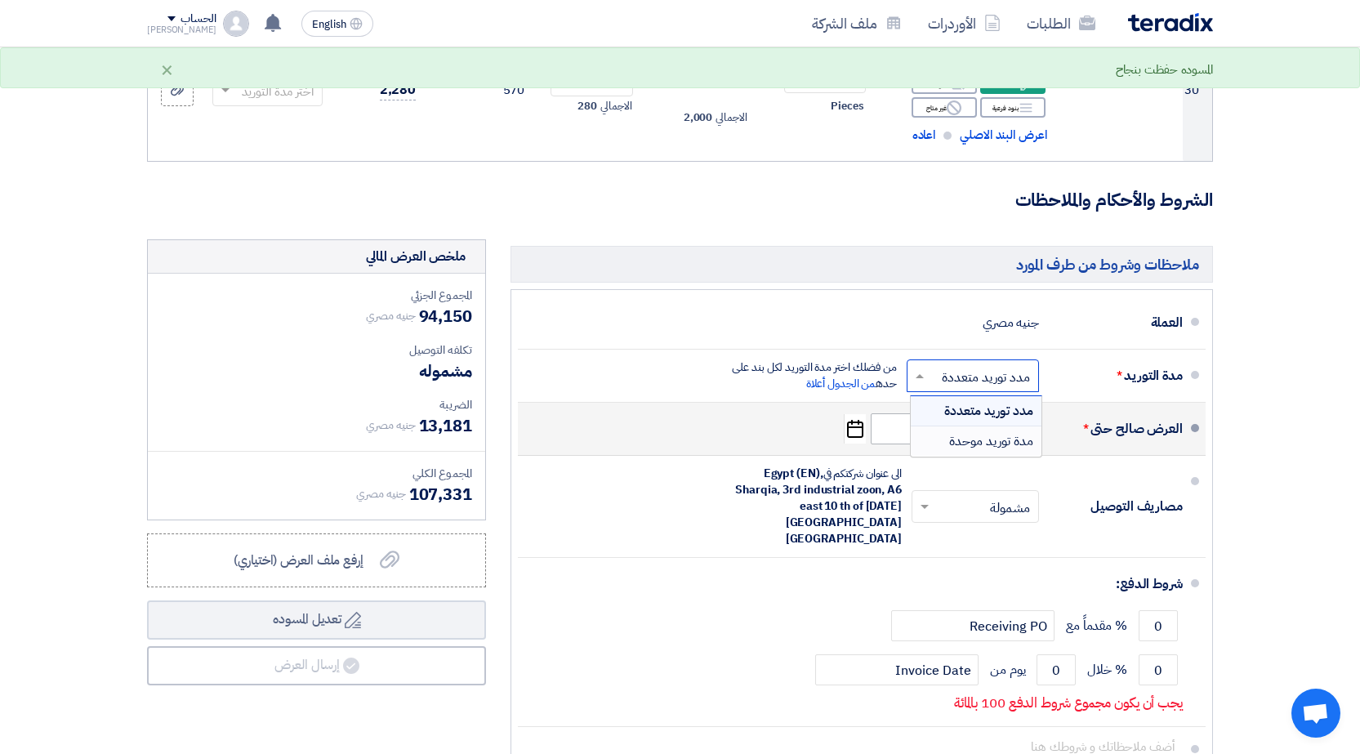
drag, startPoint x: 953, startPoint y: 389, endPoint x: 984, endPoint y: 378, distance: 32.8
click at [953, 431] on span "مدة توريد موحدة" at bounding box center [991, 441] width 84 height 20
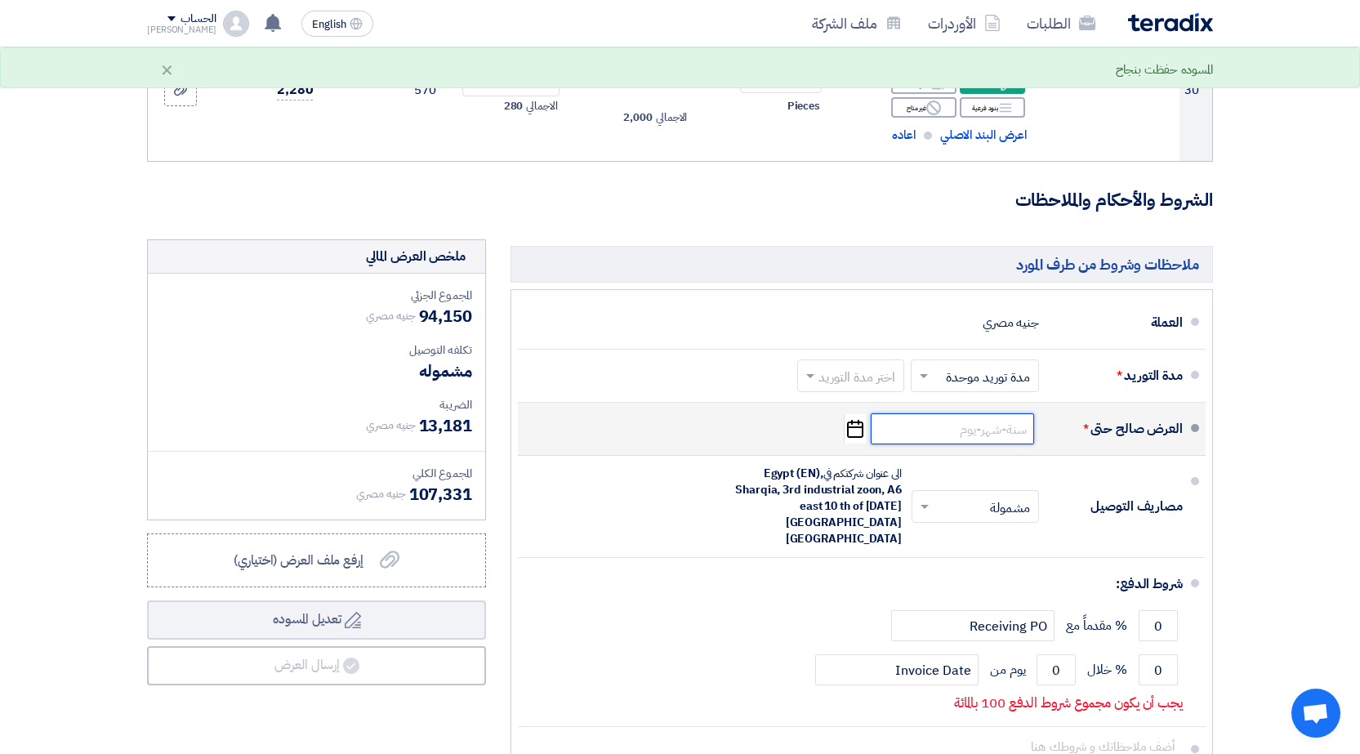
click at [978, 413] on input at bounding box center [952, 428] width 163 height 31
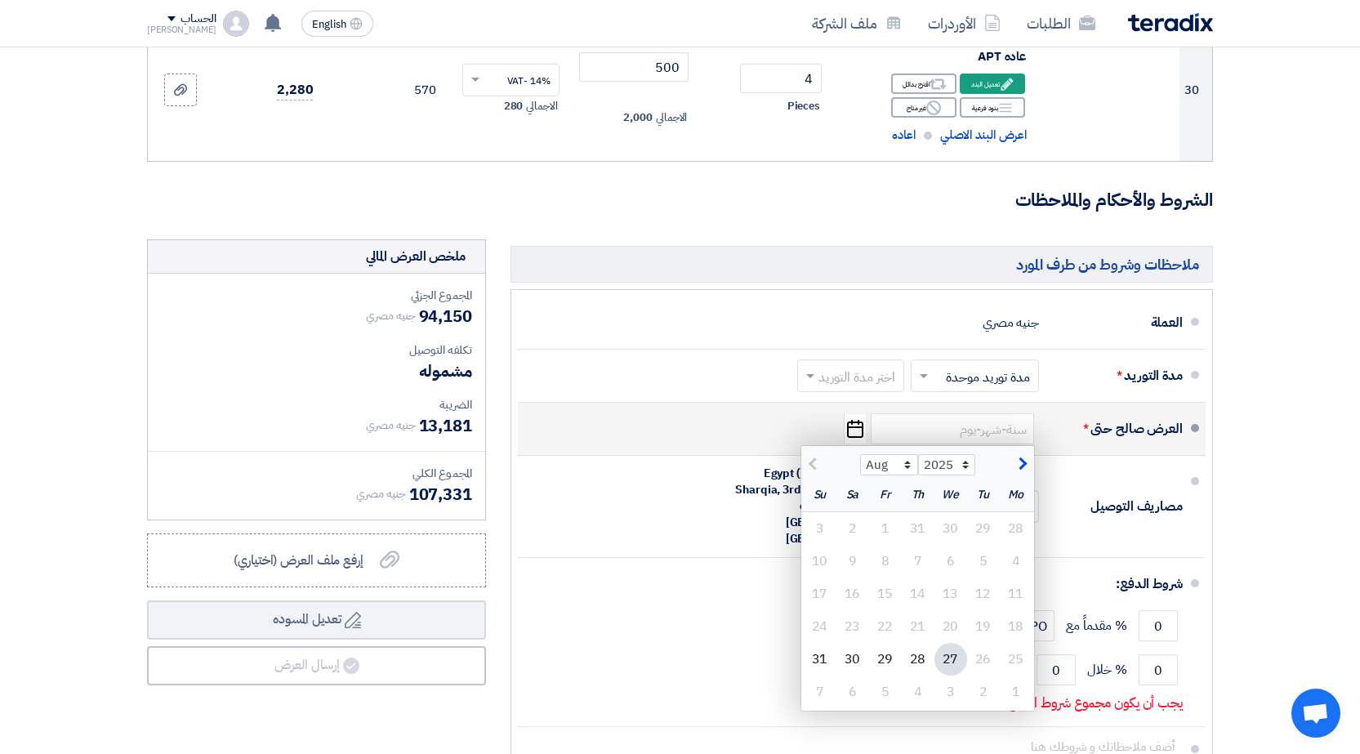
click at [1021, 455] on span "button" at bounding box center [1020, 464] width 9 height 18
click at [807, 454] on button "button" at bounding box center [814, 462] width 27 height 16
click at [1016, 455] on span "button" at bounding box center [1020, 464] width 9 height 18
select select "9"
click at [953, 512] on div "3" at bounding box center [951, 528] width 33 height 33
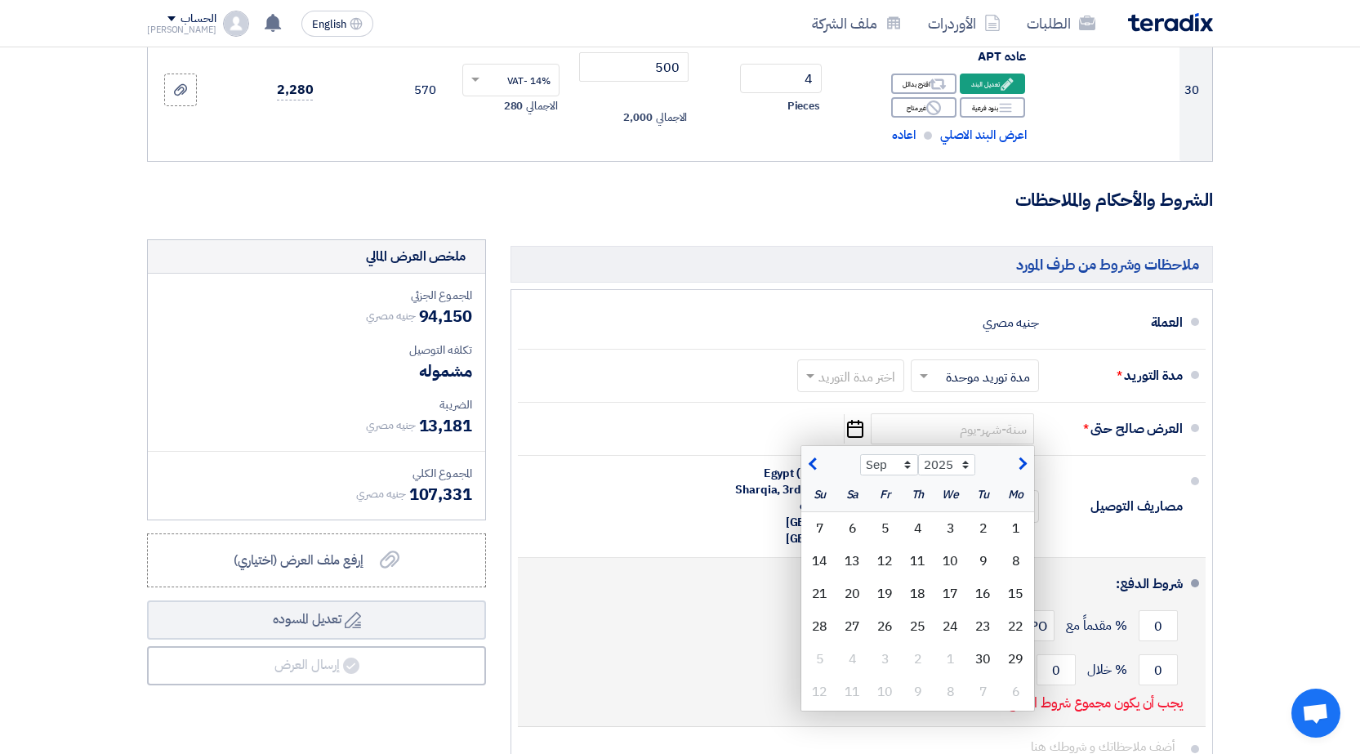
type input "[DATE]"
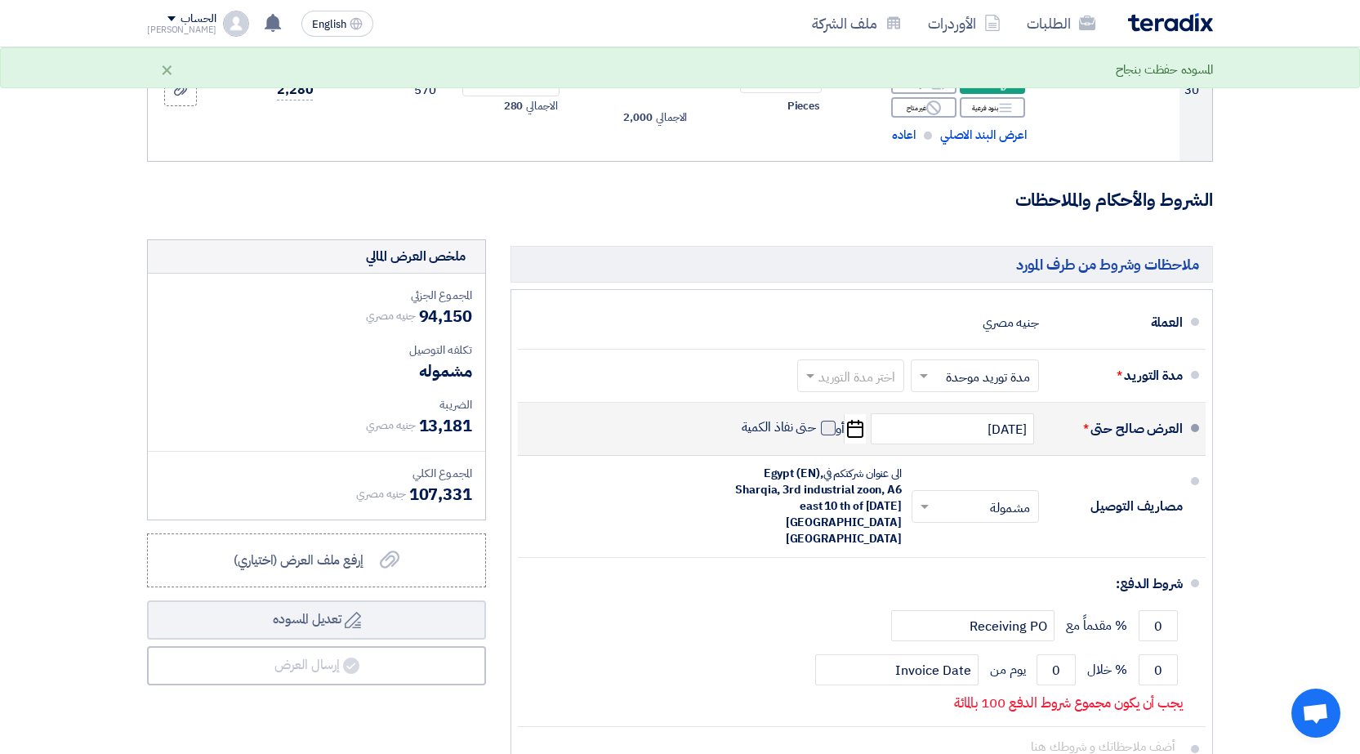
click at [826, 421] on span at bounding box center [828, 428] width 15 height 15
click at [817, 419] on input "حتى نفاذ الكمية" at bounding box center [777, 434] width 78 height 31
checkbox input "true"
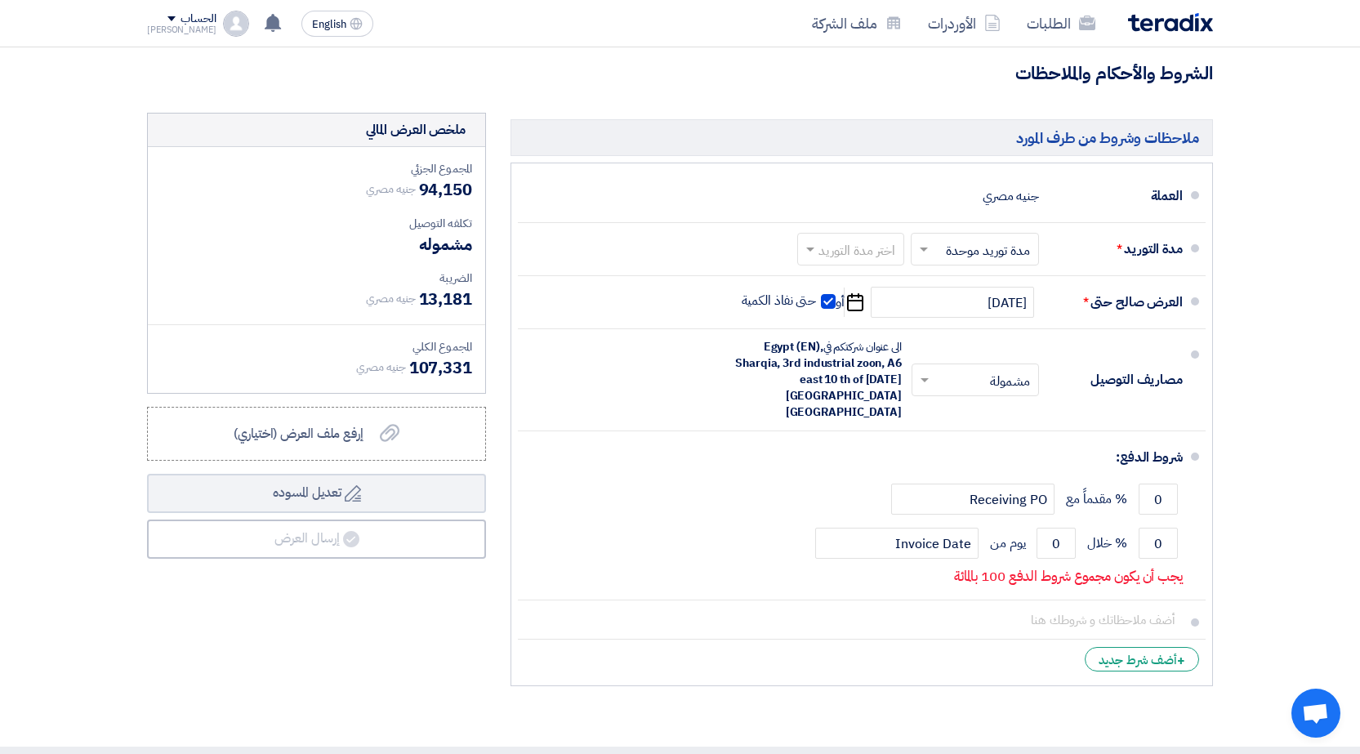
scroll to position [3843, 0]
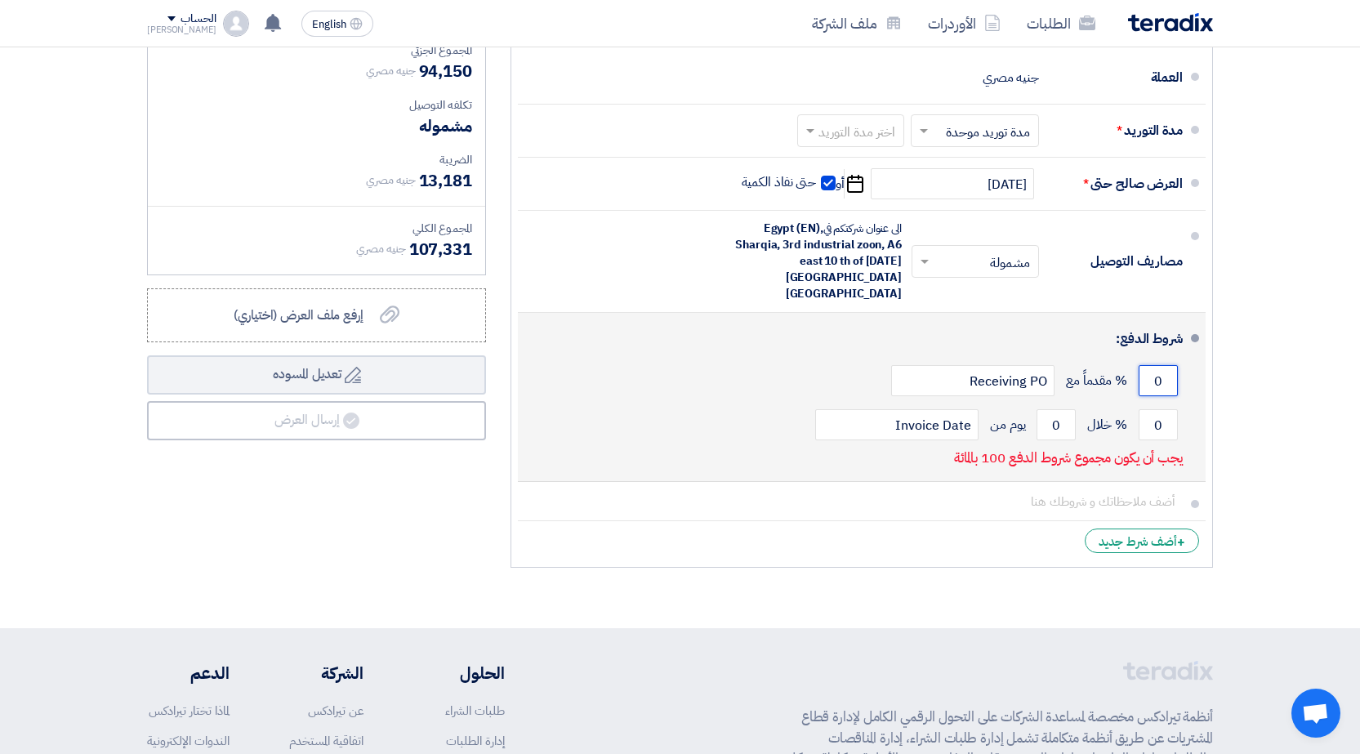
click at [1158, 365] on input "0" at bounding box center [1158, 380] width 39 height 31
click at [1152, 409] on input "0" at bounding box center [1158, 424] width 39 height 31
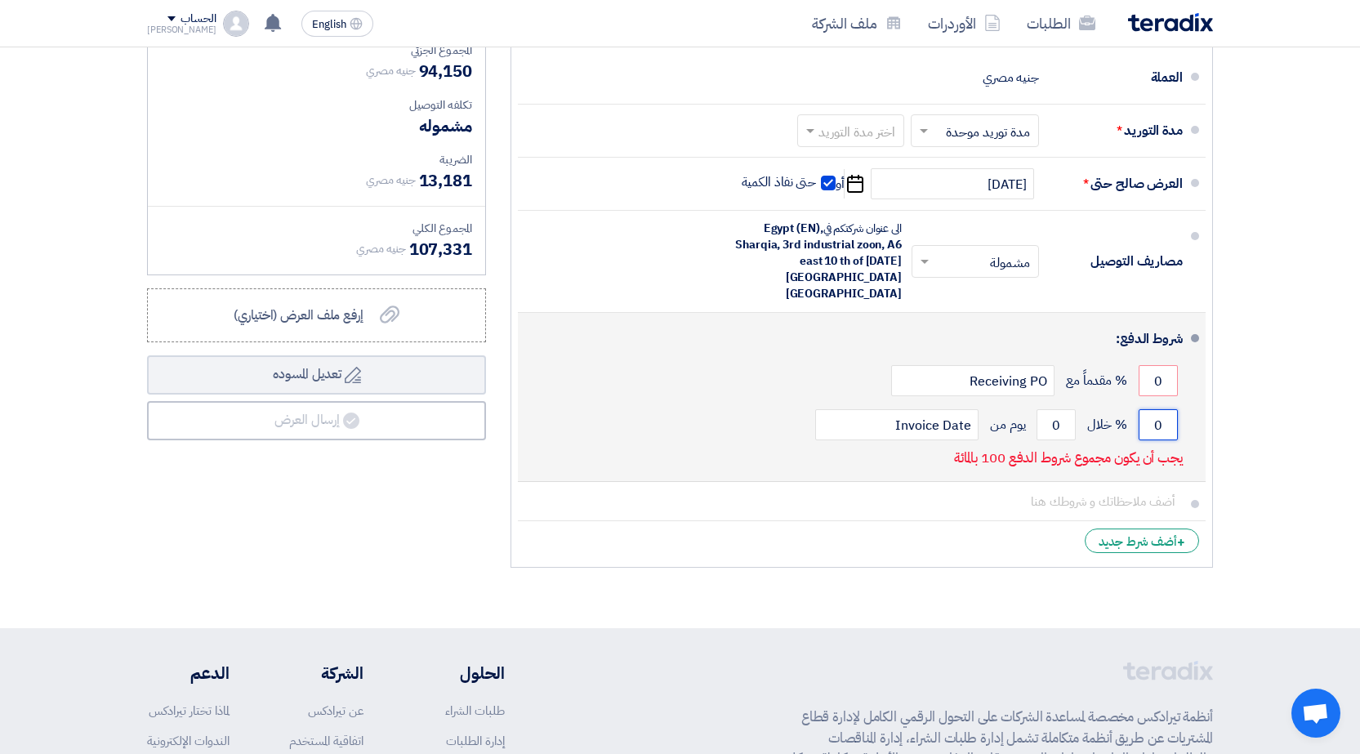
click at [1162, 409] on input "0" at bounding box center [1158, 424] width 39 height 31
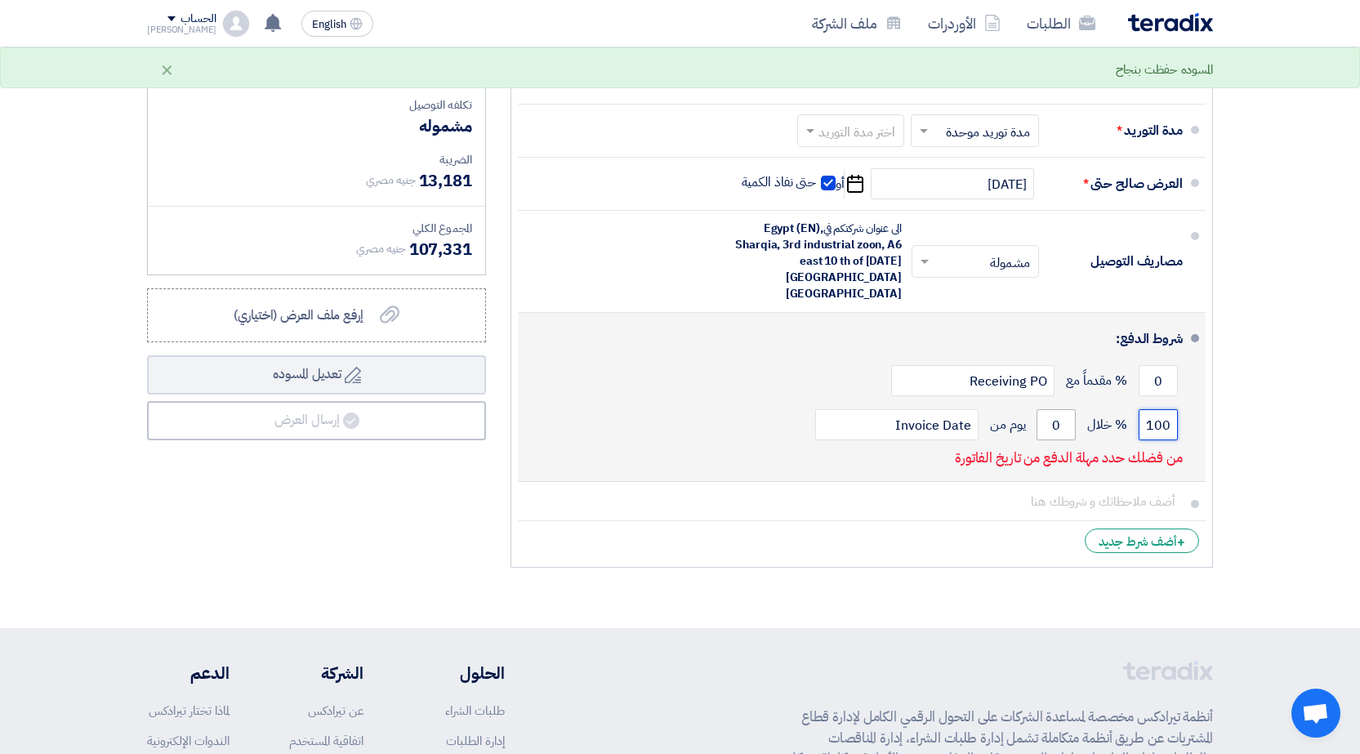
type input "100"
click at [1062, 409] on input "0" at bounding box center [1056, 424] width 39 height 31
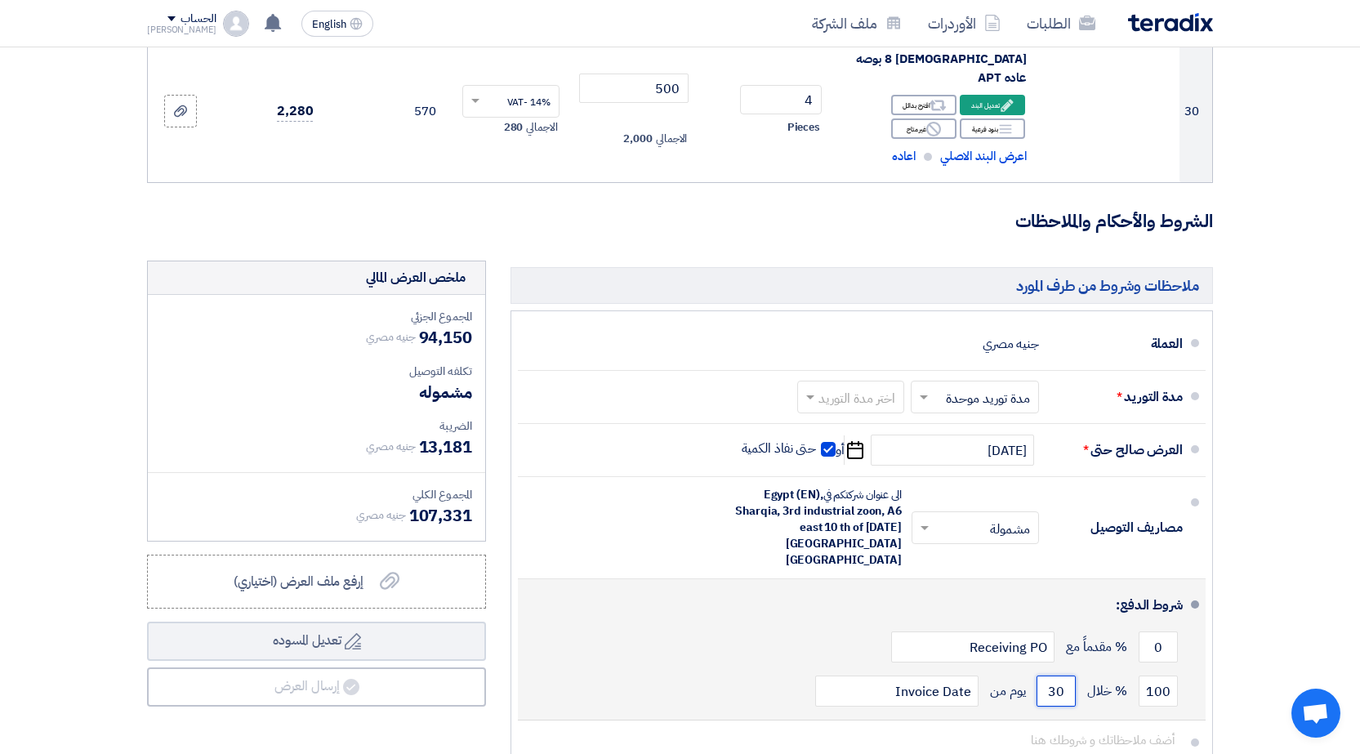
scroll to position [3568, 0]
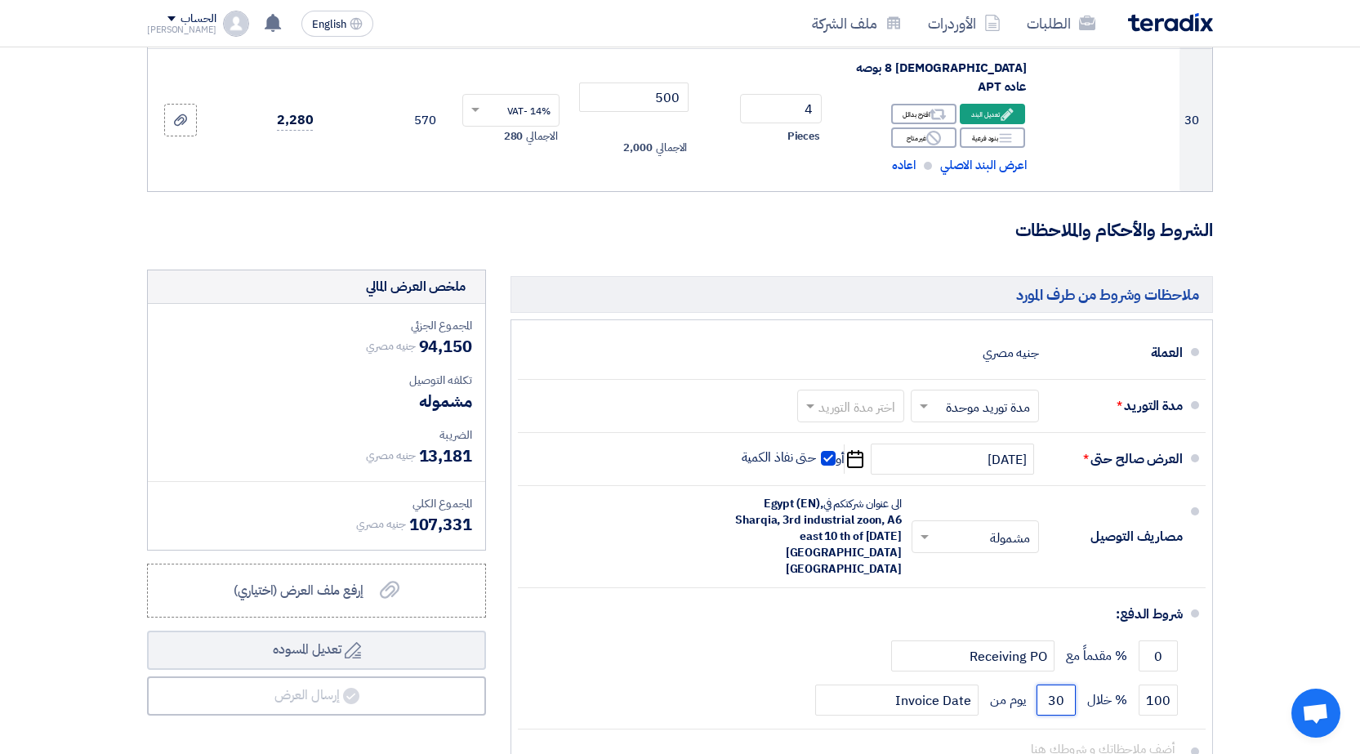
type input "30"
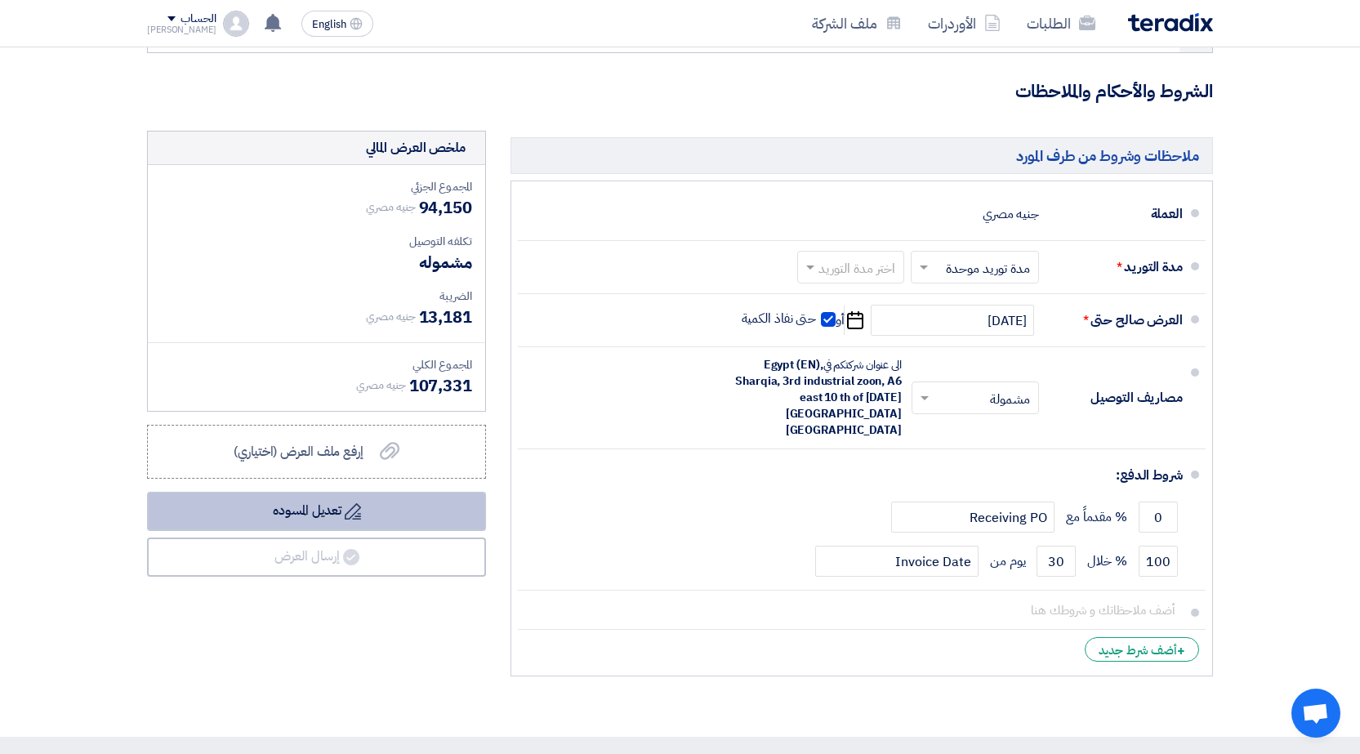
scroll to position [3758, 0]
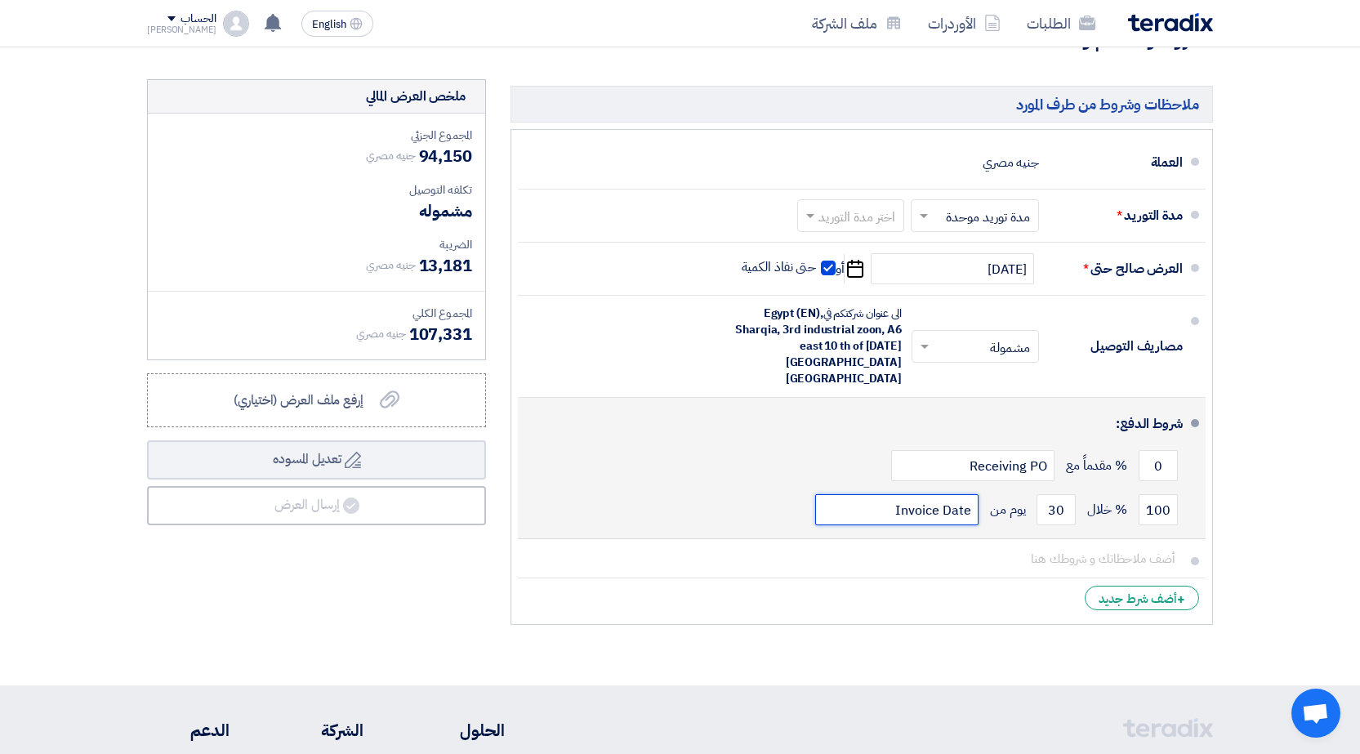
click at [849, 494] on input "Invoice Date" at bounding box center [896, 509] width 163 height 31
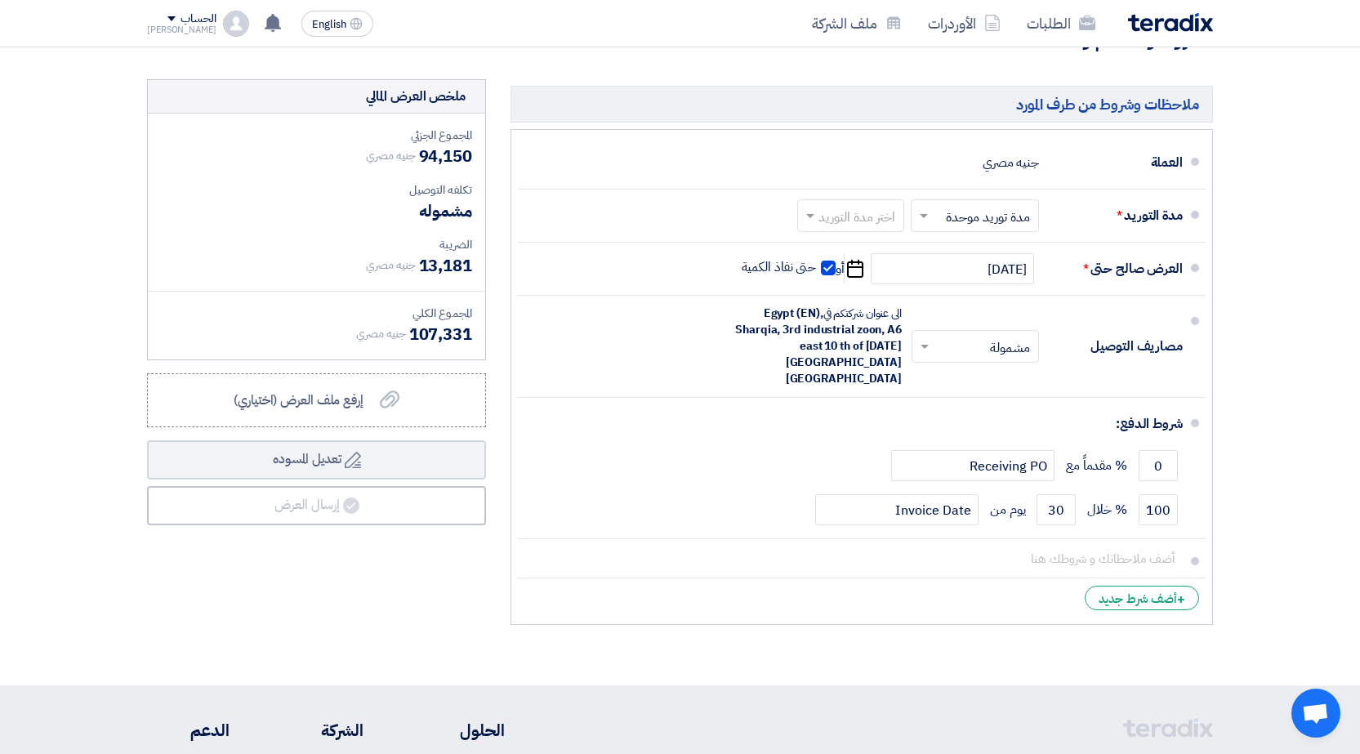
click at [390, 390] on icon "إرفع ملف العرض (اختياري)" at bounding box center [390, 400] width 20 height 20
click at [0, 0] on input "إرفع ملف العرض (اختياري) إرفع ملف العرض (اختياري)" at bounding box center [0, 0] width 0 height 0
click at [367, 390] on div "إرفع ملف العرض (اختياري) إرفع ملف العرض (اختياري)" at bounding box center [317, 400] width 166 height 20
click at [0, 0] on input "إرفع ملف العرض (اختياري) إرفع ملف العرض (اختياري)" at bounding box center [0, 0] width 0 height 0
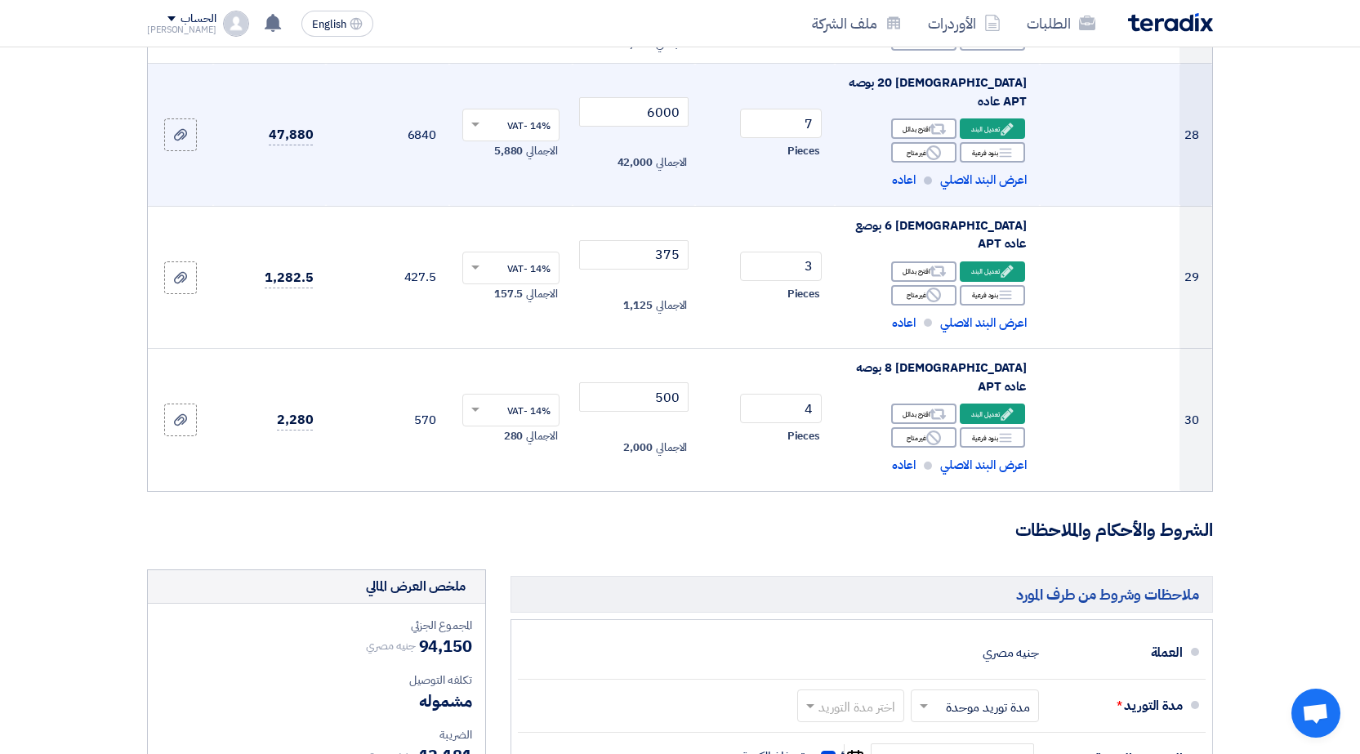
scroll to position [3431, 0]
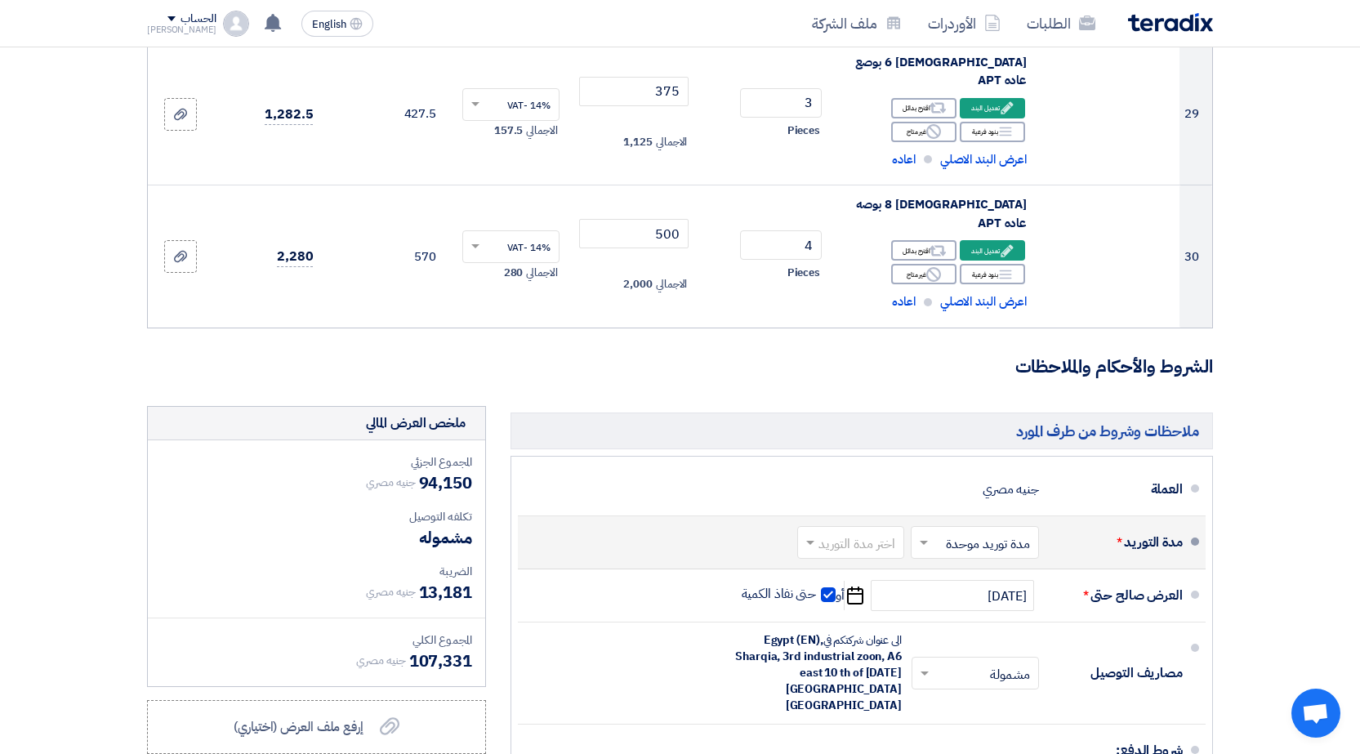
click at [815, 534] on span at bounding box center [808, 542] width 20 height 16
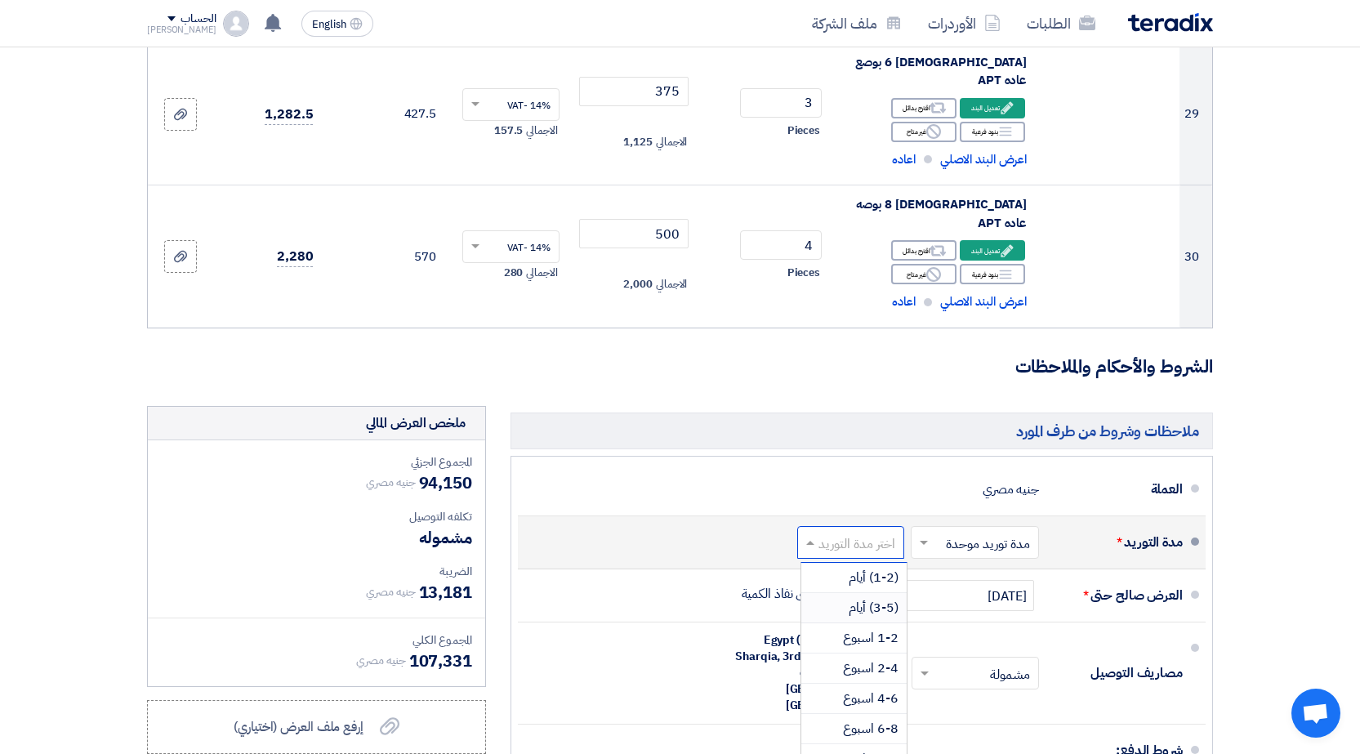
click at [859, 598] on span "(3-5) أيام" at bounding box center [874, 608] width 50 height 20
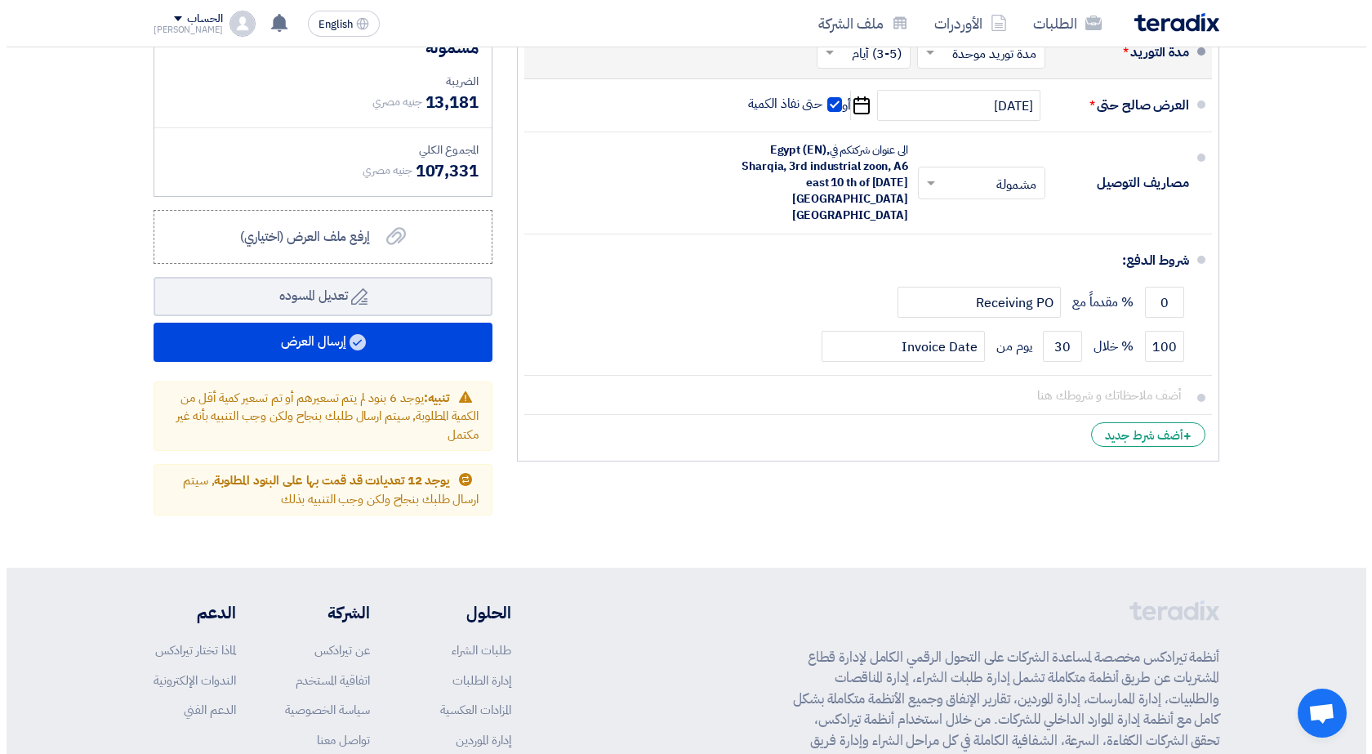
scroll to position [3758, 0]
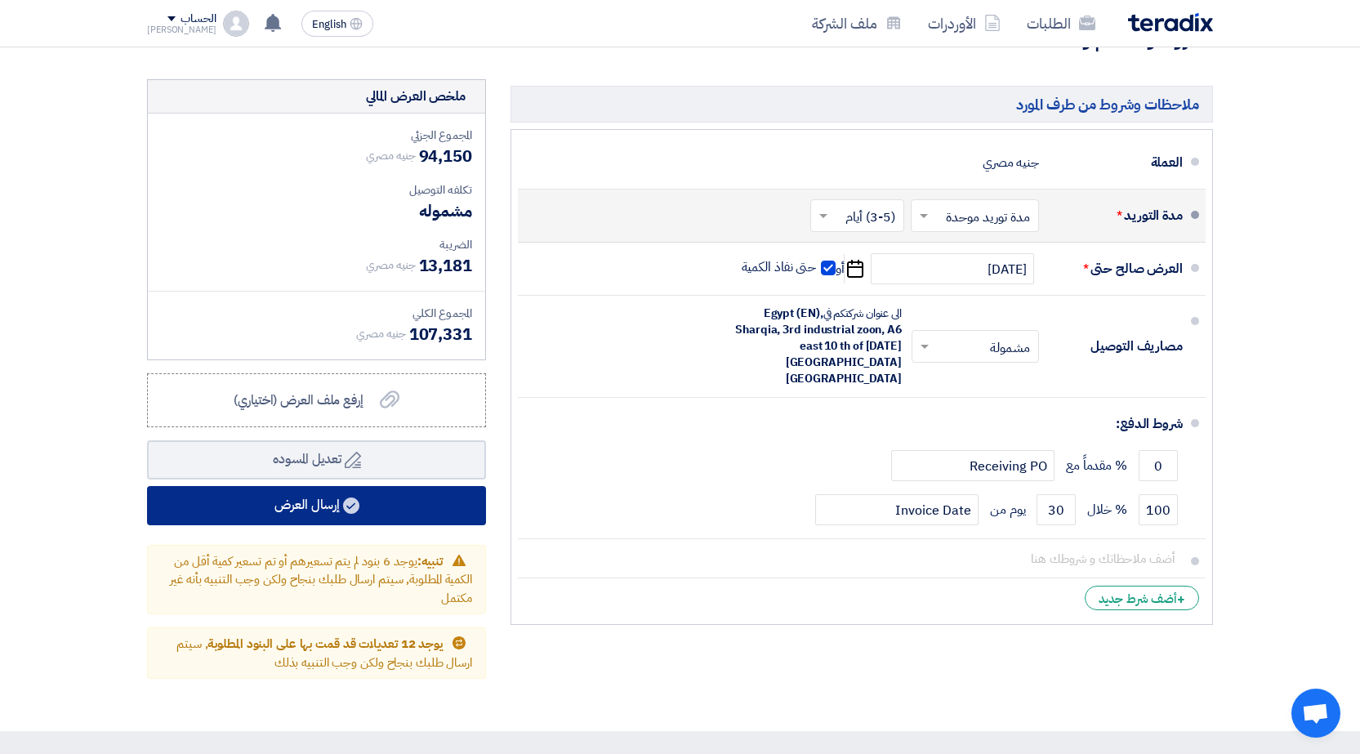
click at [335, 486] on button "إرسال العرض" at bounding box center [316, 505] width 339 height 39
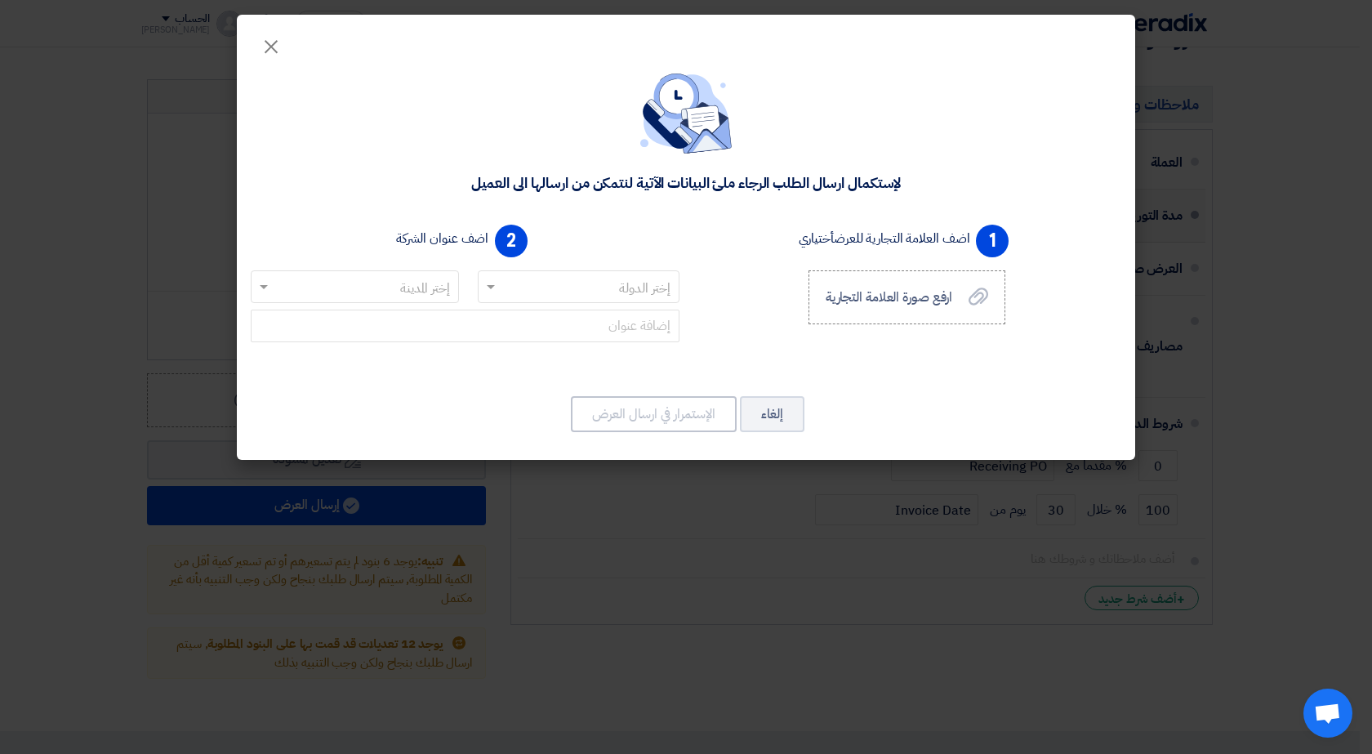
click at [551, 288] on input "text" at bounding box center [588, 287] width 170 height 27
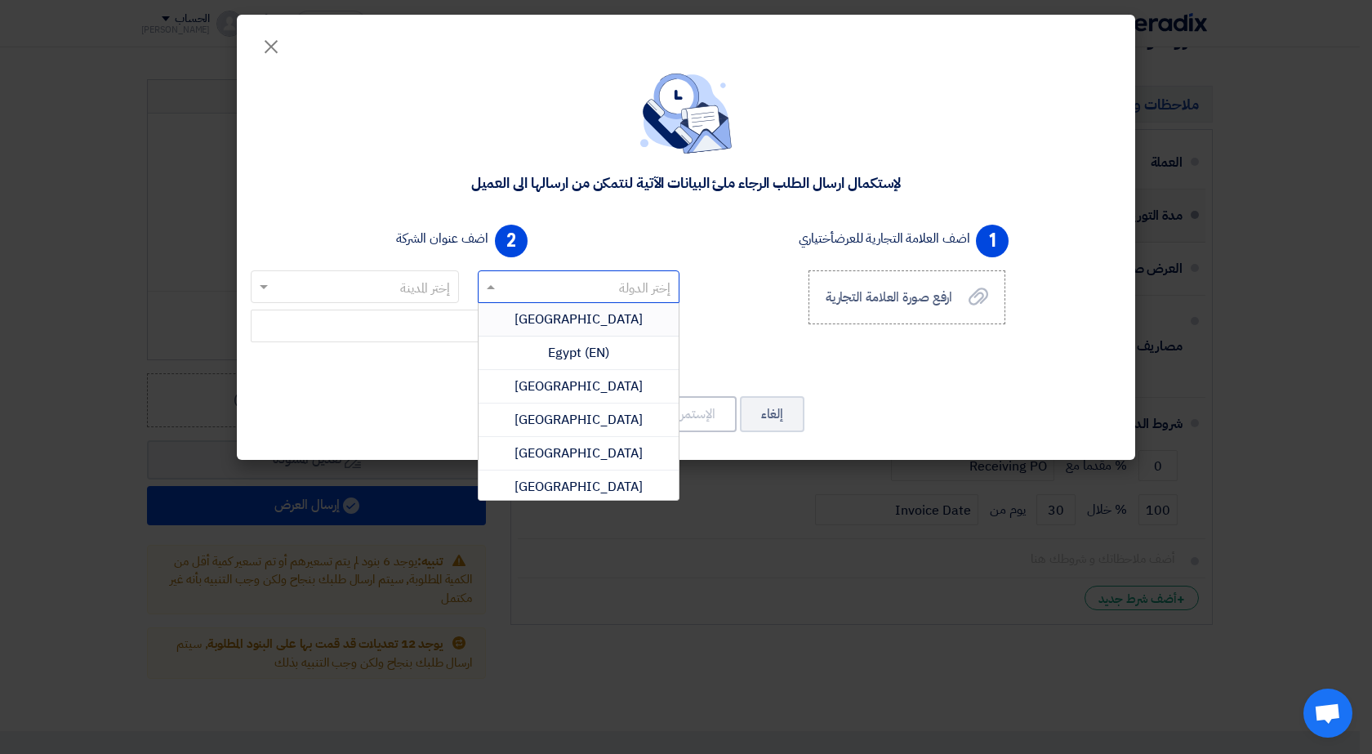
click at [555, 310] on div "[GEOGRAPHIC_DATA]" at bounding box center [579, 319] width 201 height 33
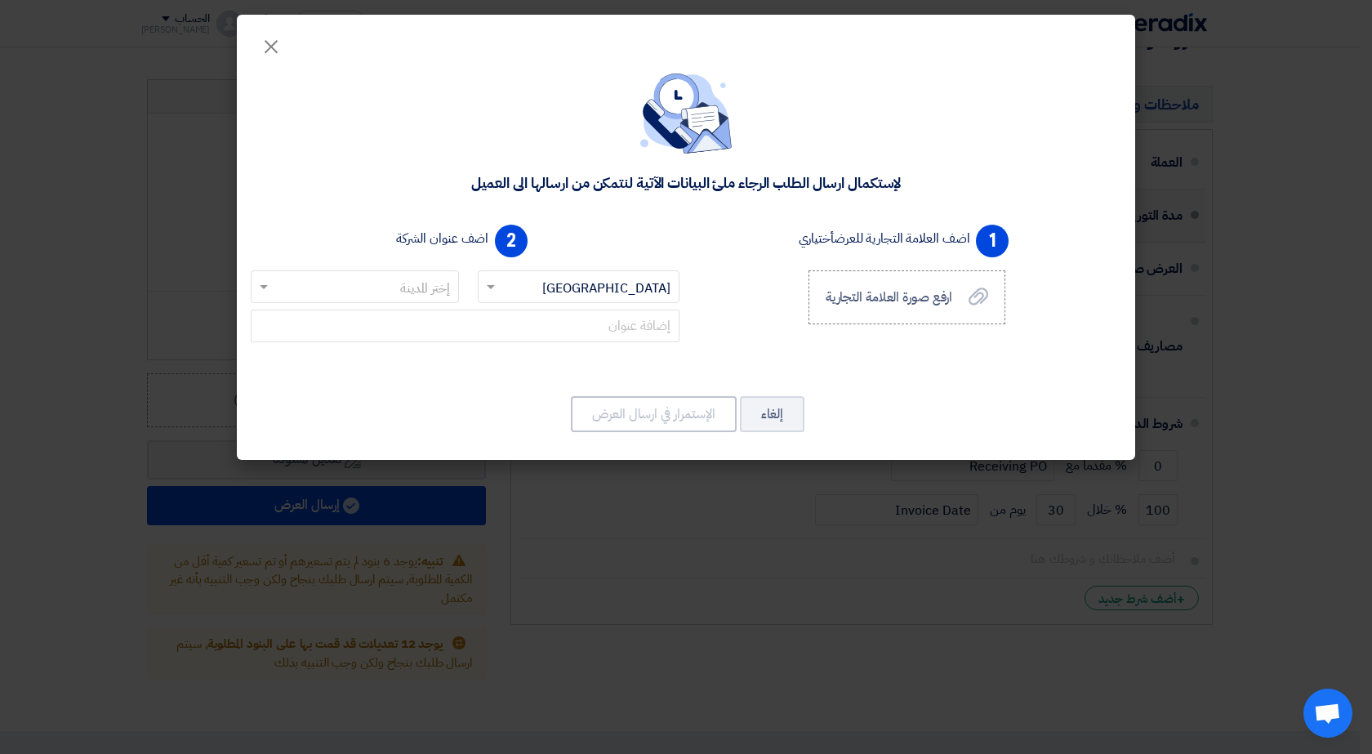
click at [395, 290] on input "text" at bounding box center [364, 287] width 176 height 27
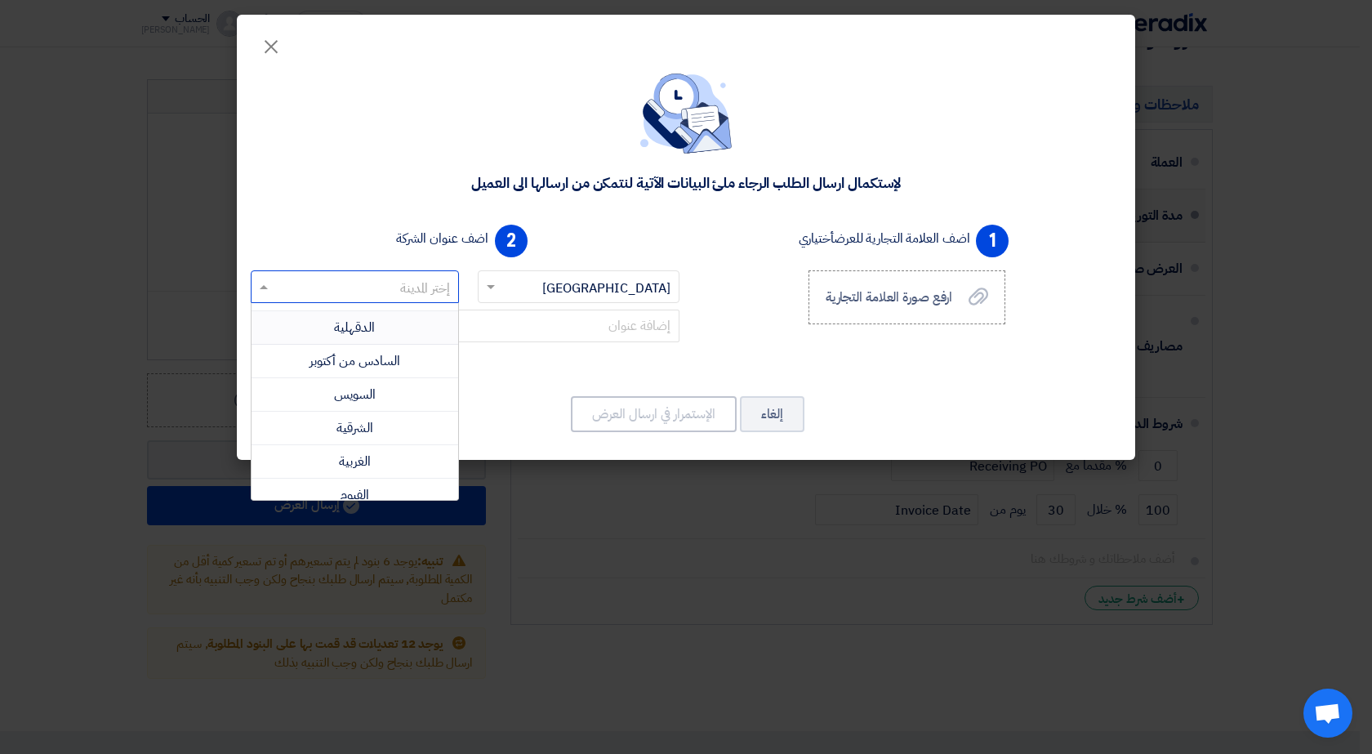
scroll to position [408, 0]
click at [392, 341] on div "الشرقية" at bounding box center [355, 346] width 207 height 33
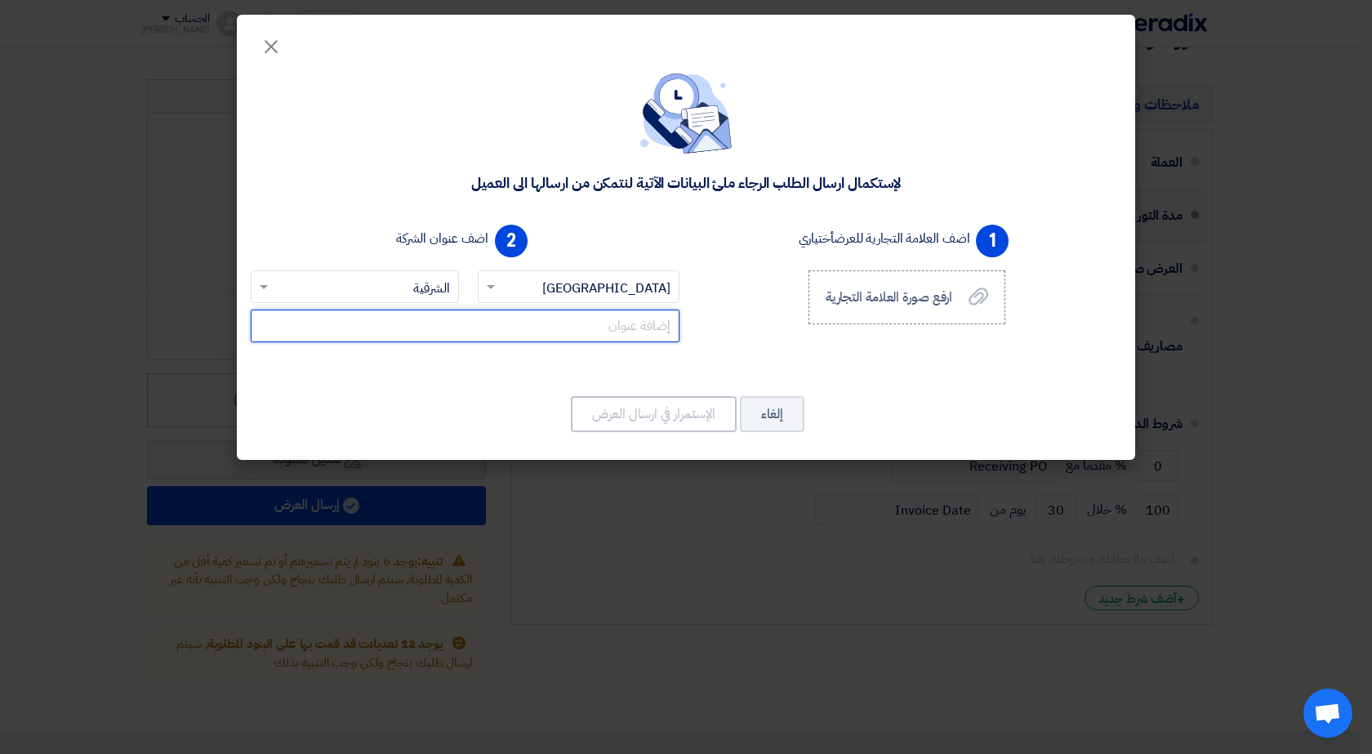
click at [587, 330] on input "text" at bounding box center [465, 326] width 429 height 33
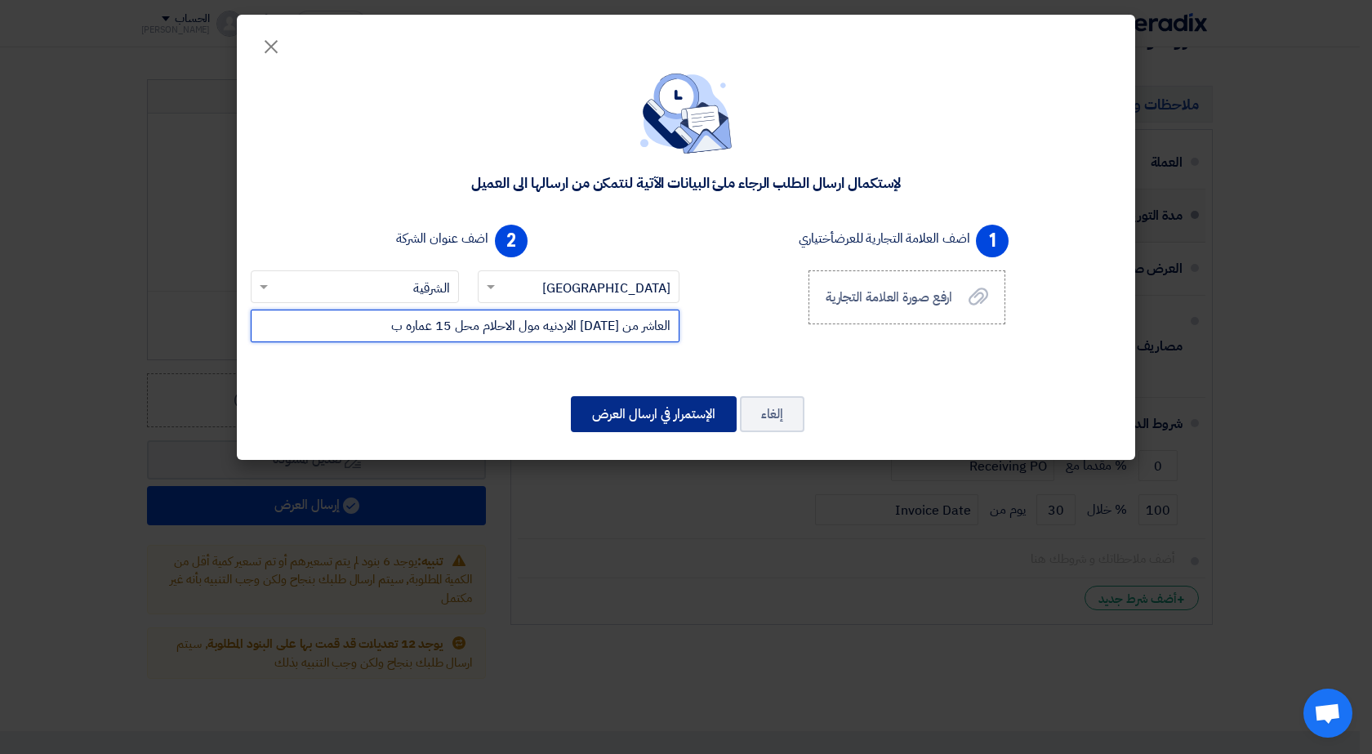
type input "العاشر من [DATE] الاردنيه مول الاحلام محل 15 عماره ب"
click at [640, 404] on button "الإستمرار في ارسال العرض" at bounding box center [654, 414] width 166 height 36
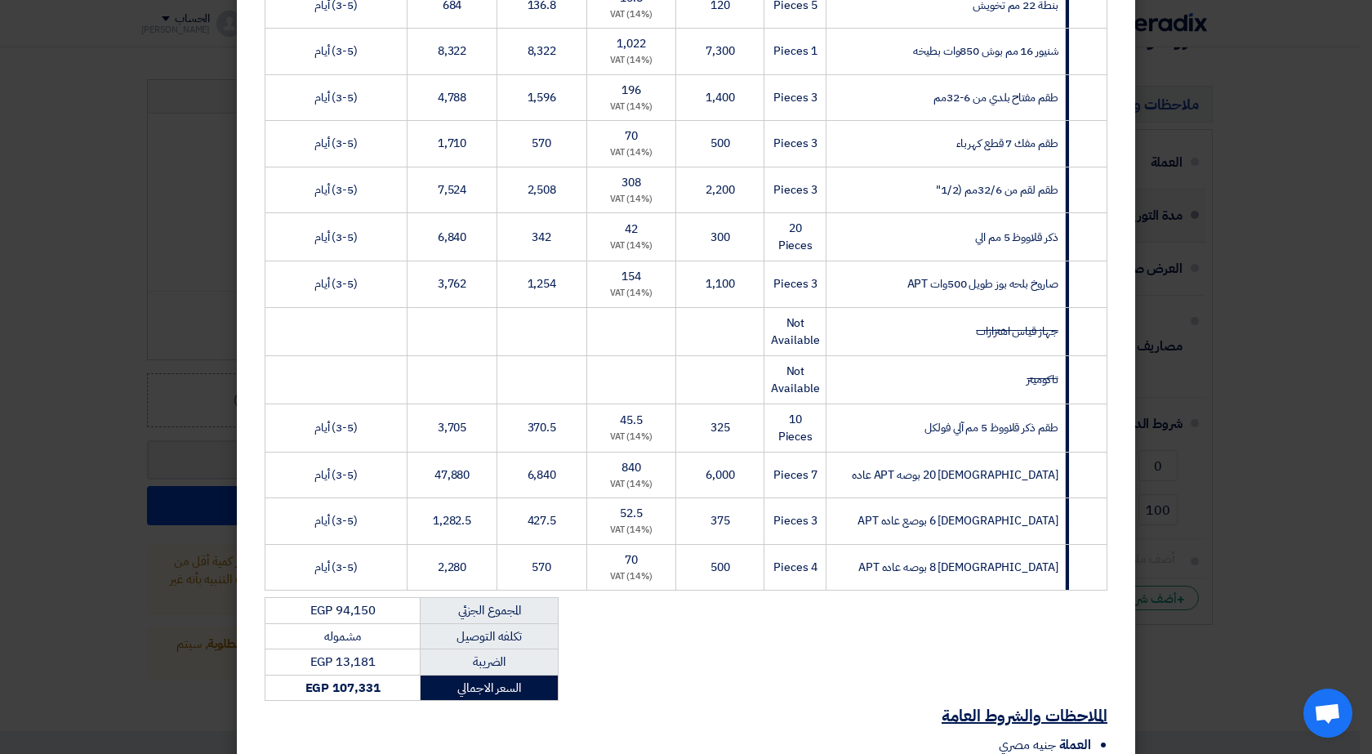
scroll to position [1329, 0]
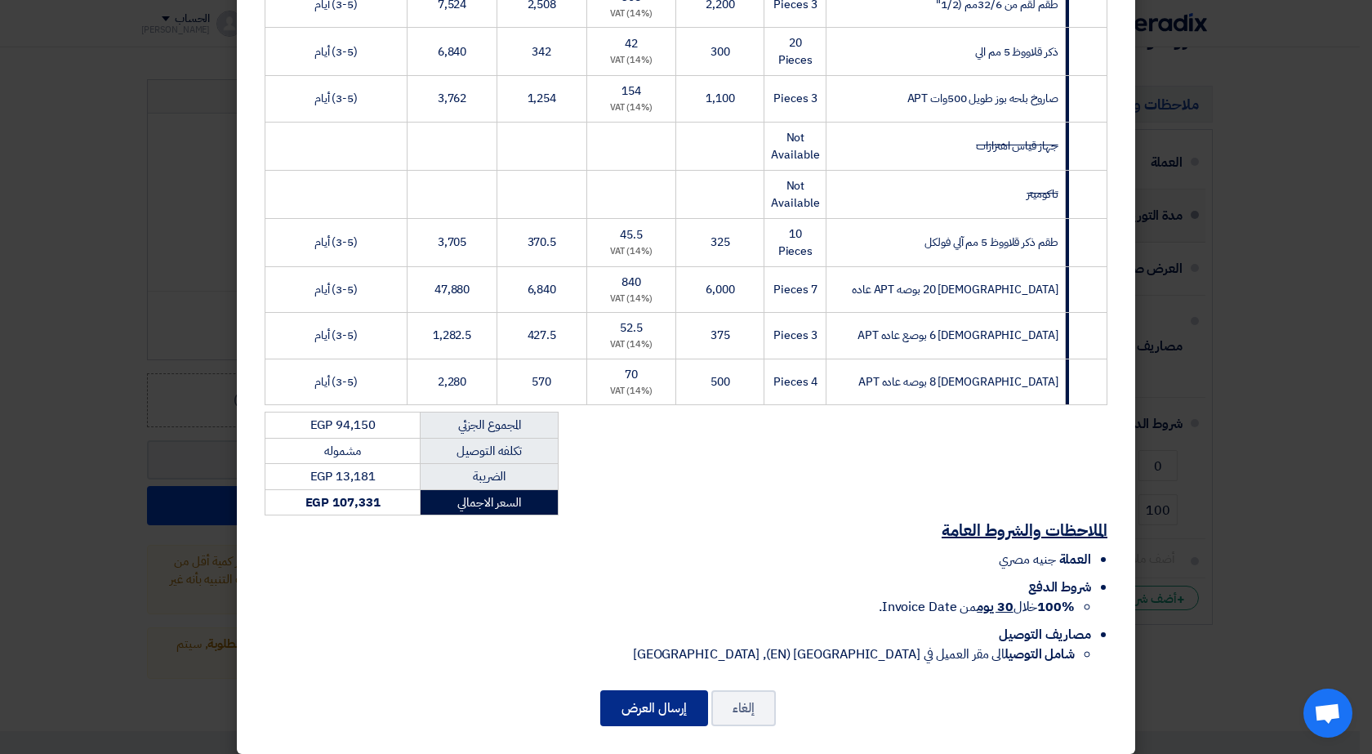
click at [662, 690] on button "إرسال العرض" at bounding box center [654, 708] width 108 height 36
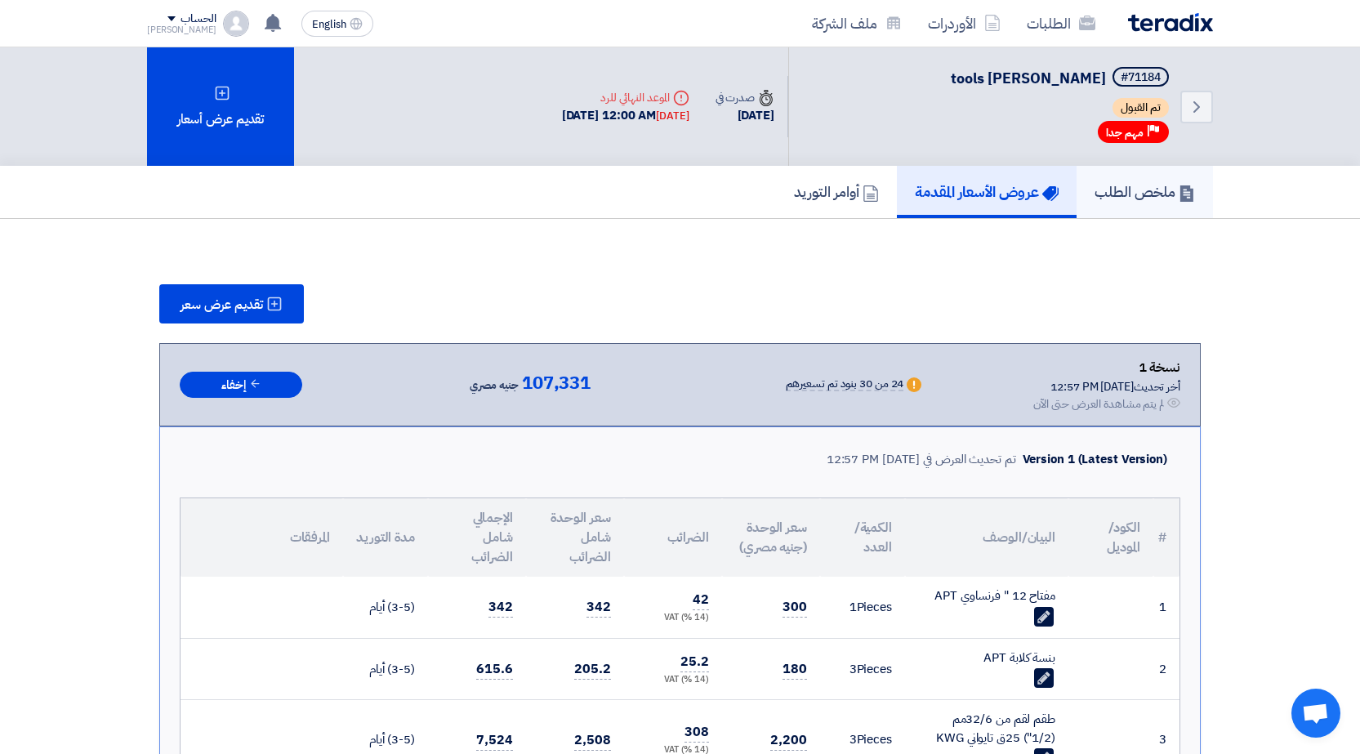
click at [1155, 190] on h5 "ملخص الطلب" at bounding box center [1145, 191] width 100 height 19
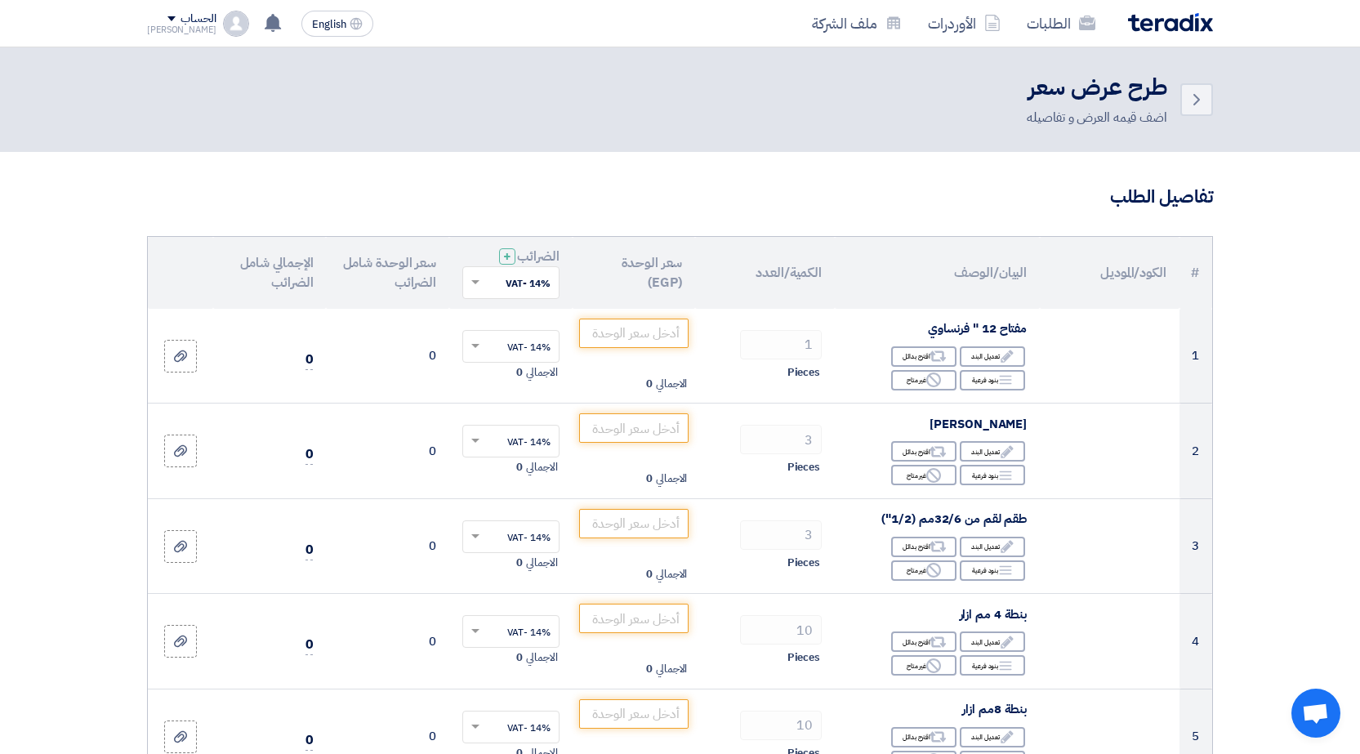
click at [181, 20] on div "الحساب" at bounding box center [198, 19] width 35 height 14
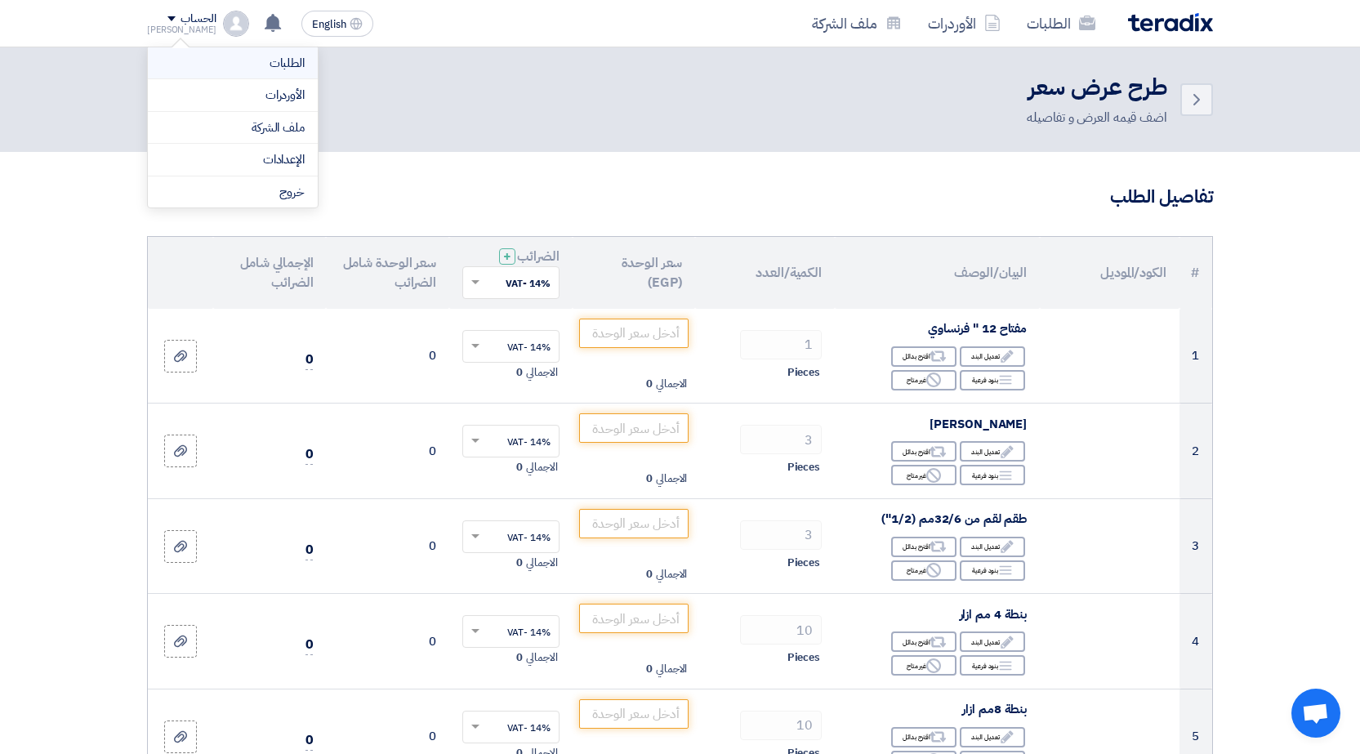
click at [220, 60] on link "الطلبات" at bounding box center [233, 63] width 144 height 19
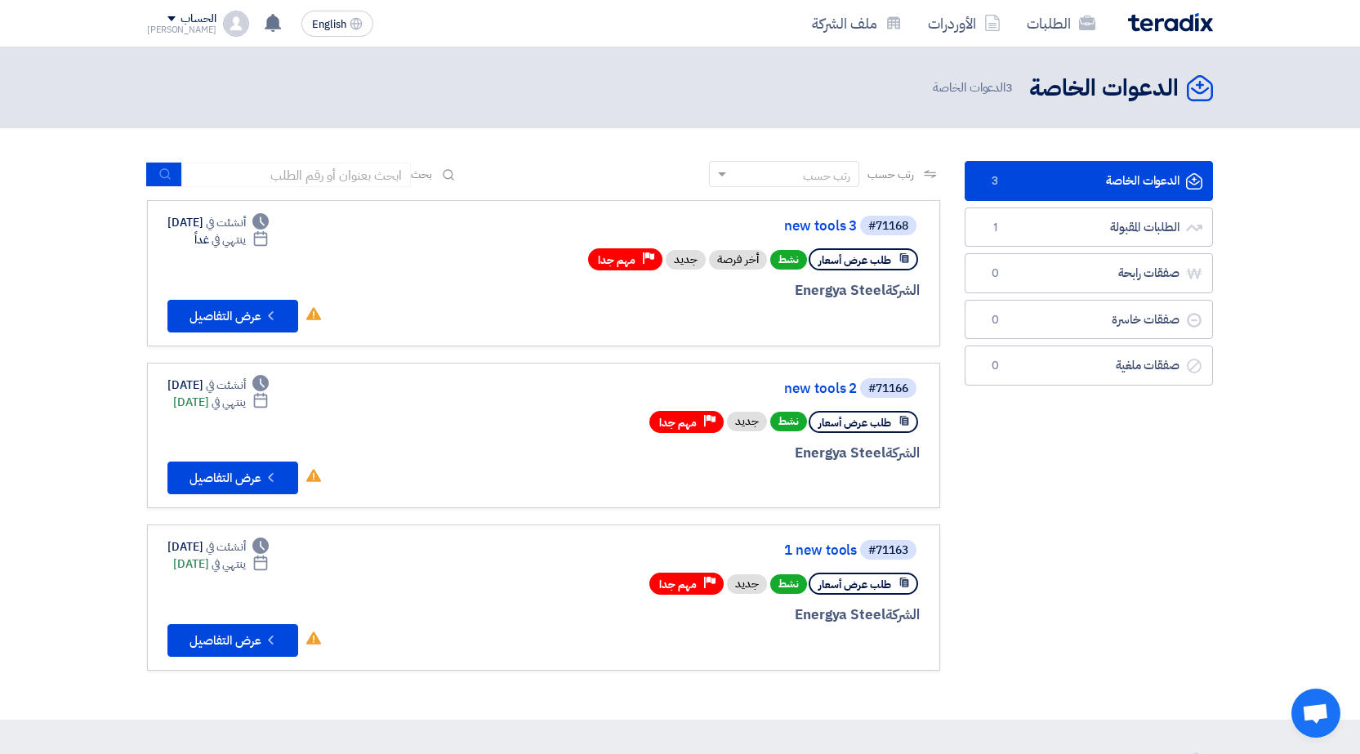
click at [1100, 172] on link "الدعوات الخاصة الدعوات الخاصة 3" at bounding box center [1089, 181] width 248 height 40
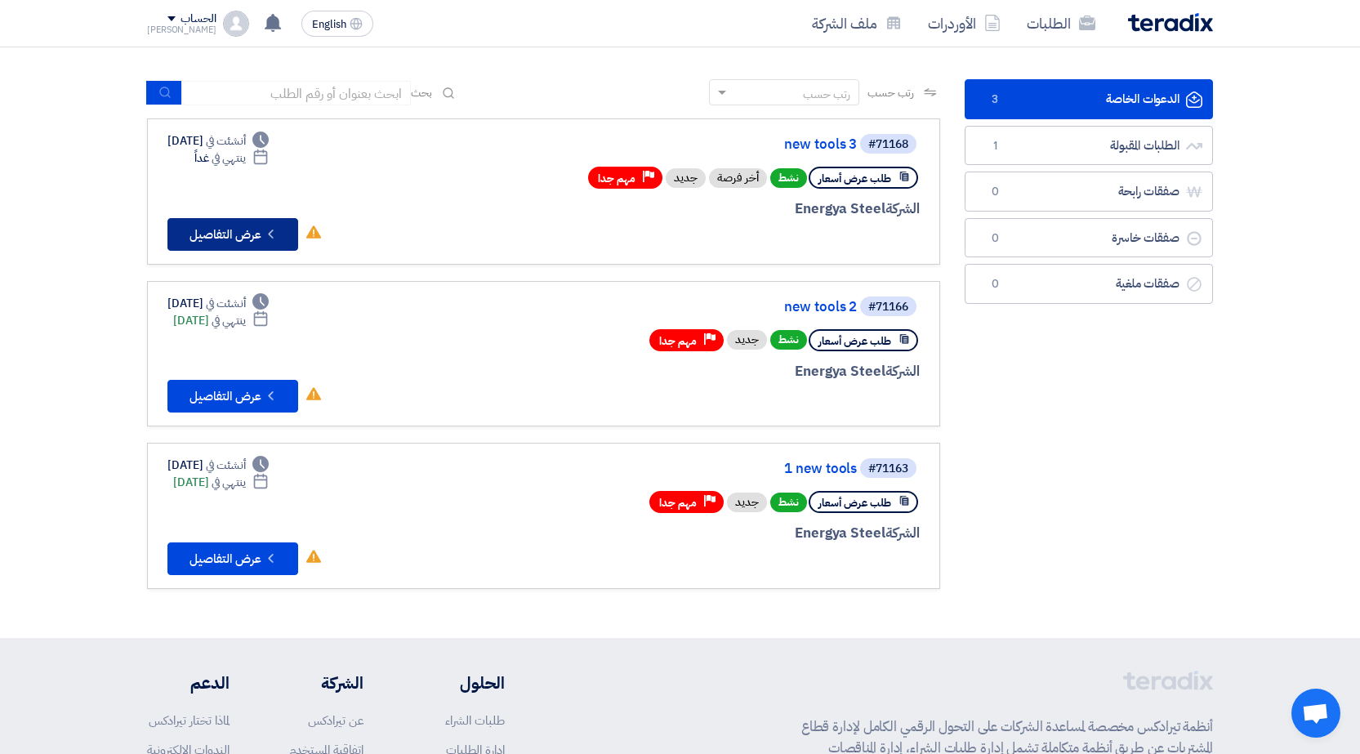
click at [235, 231] on button "Check details عرض التفاصيل" at bounding box center [232, 234] width 131 height 33
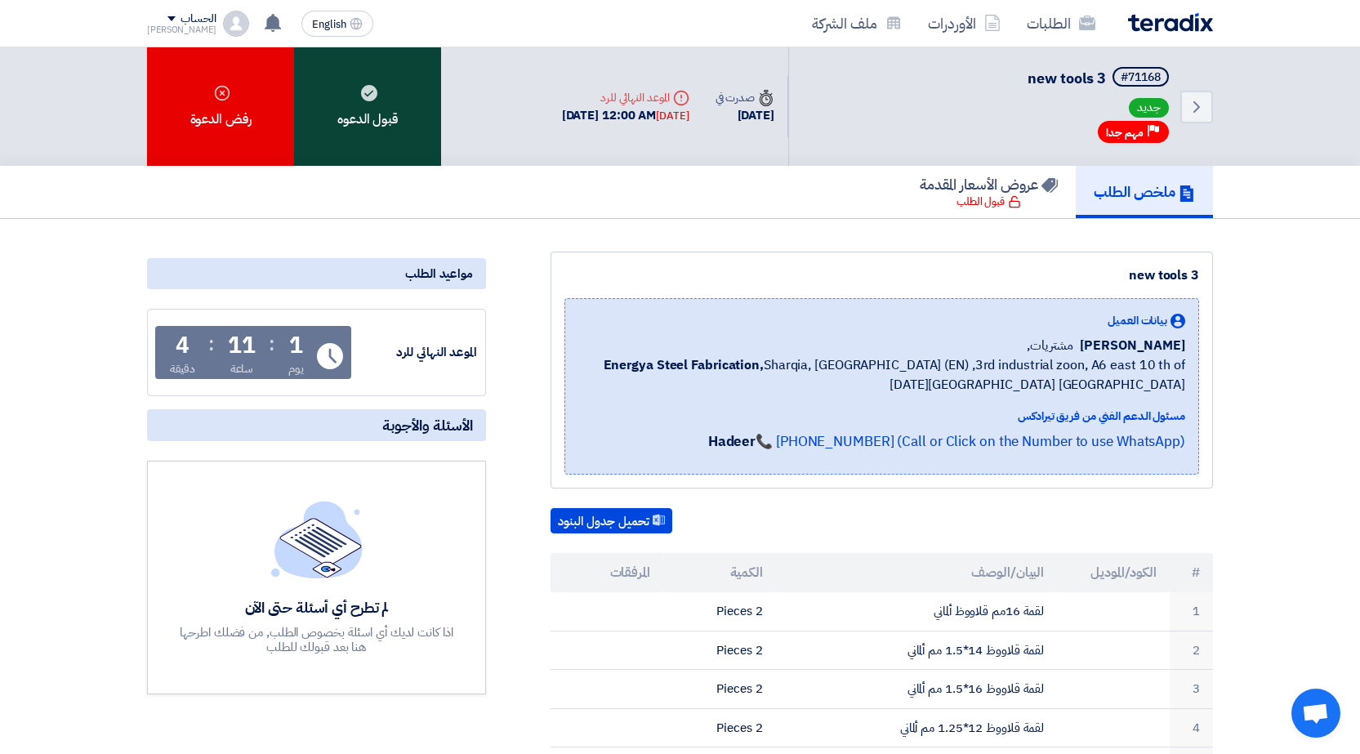
click at [379, 111] on div "قبول الدعوه" at bounding box center [367, 106] width 147 height 118
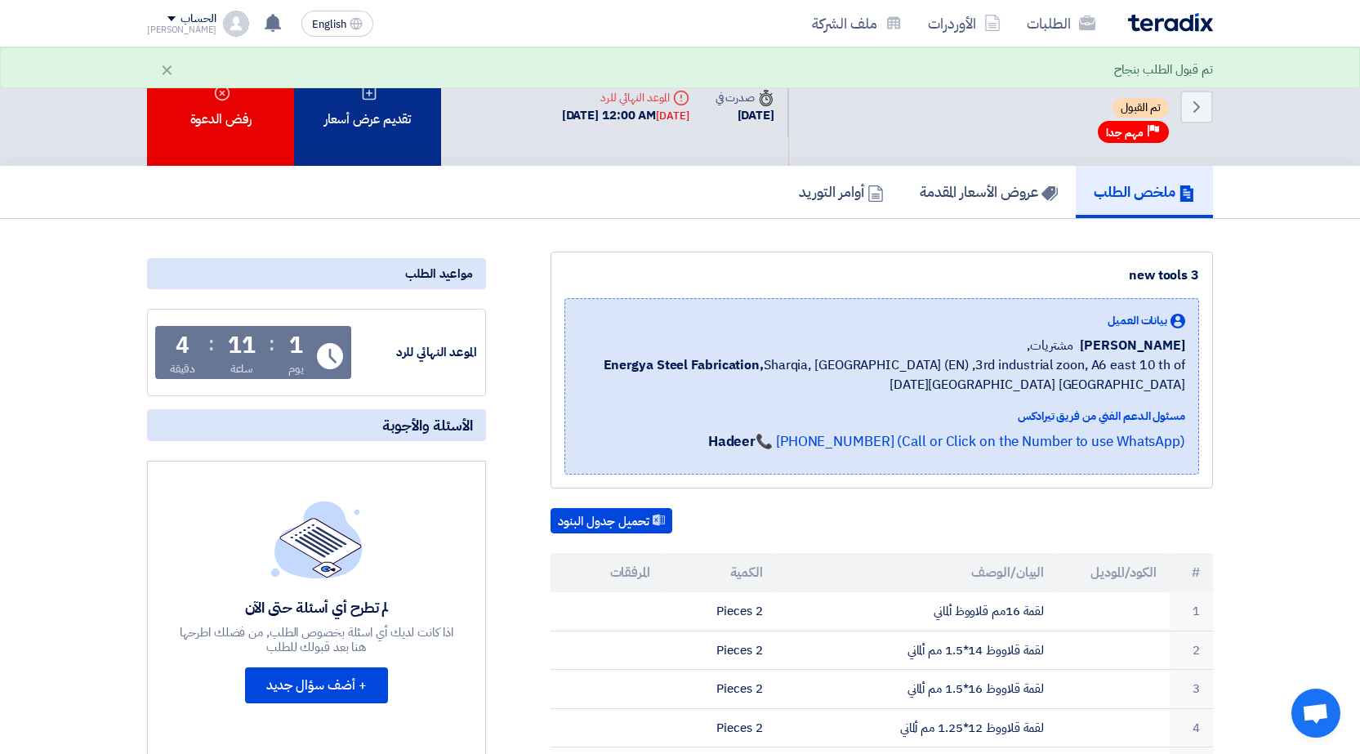
click at [377, 120] on div "تقديم عرض أسعار" at bounding box center [367, 106] width 147 height 118
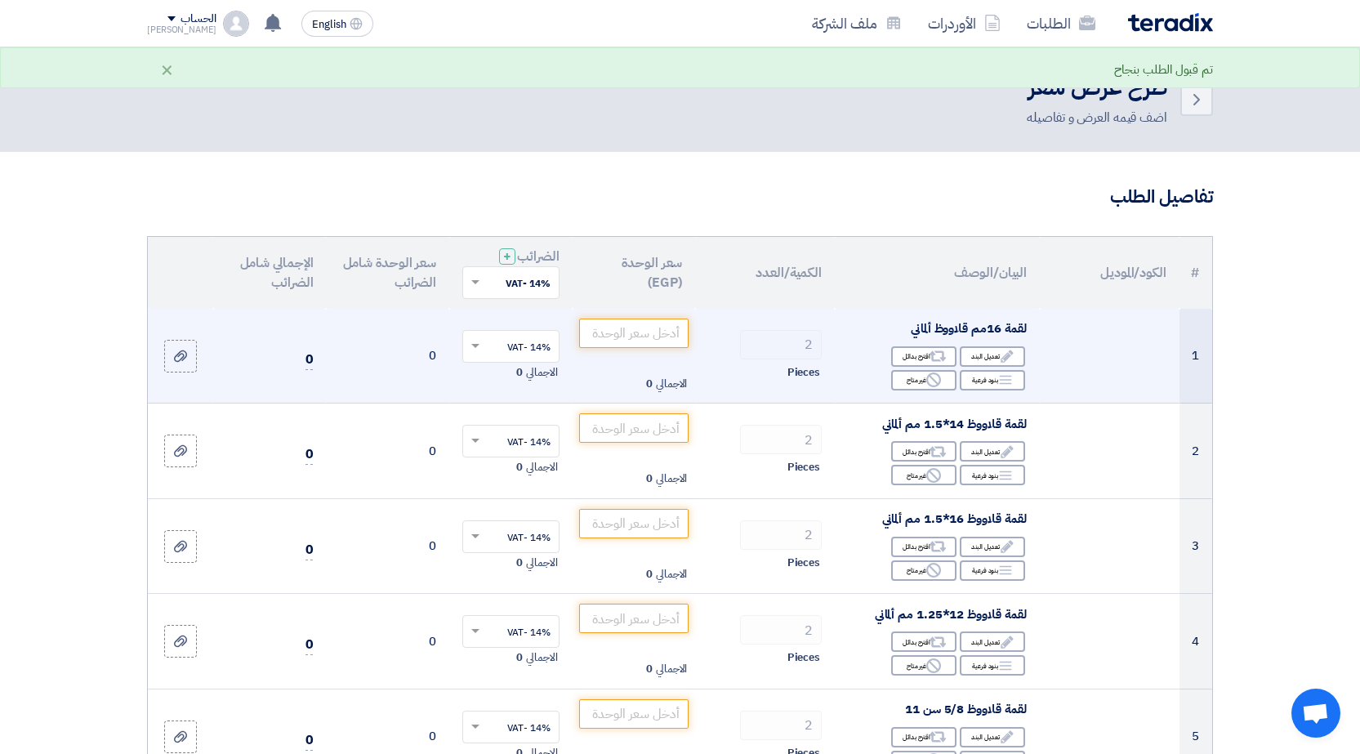
scroll to position [82, 0]
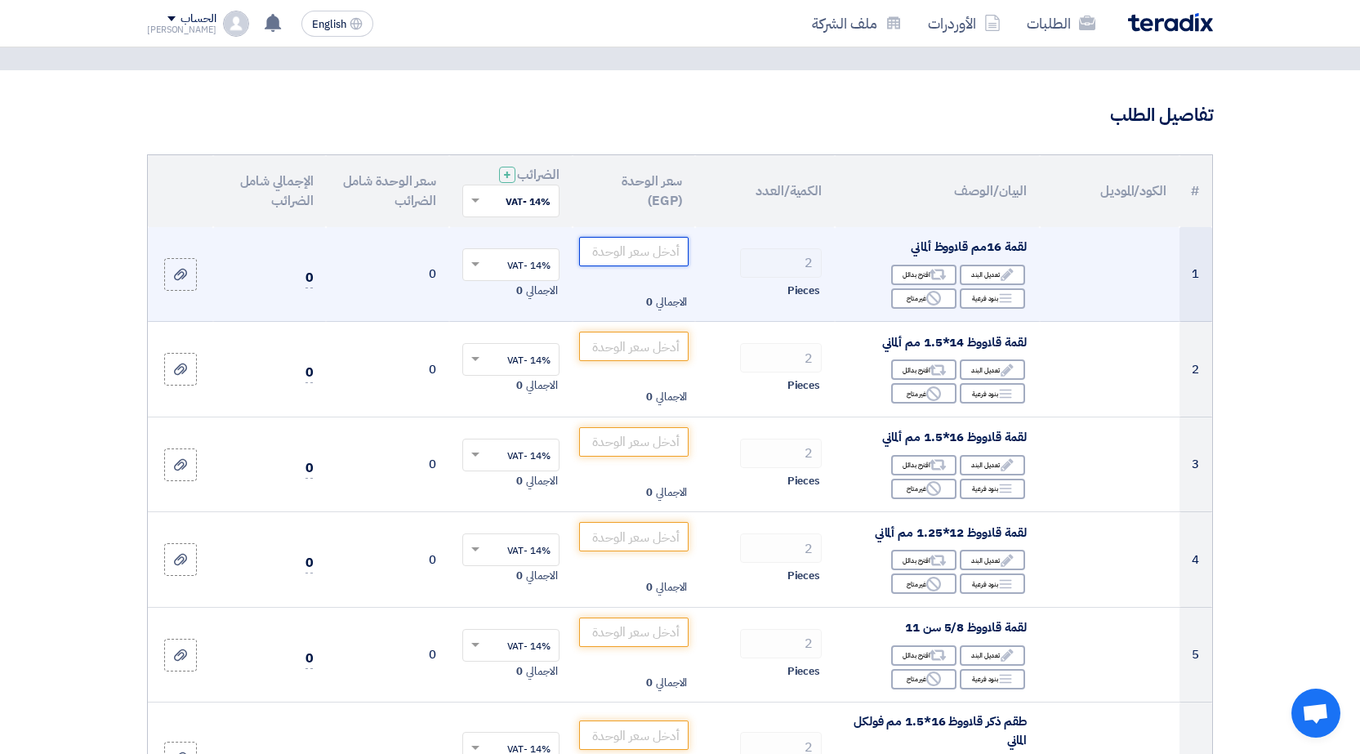
click at [634, 241] on input "number" at bounding box center [634, 251] width 110 height 29
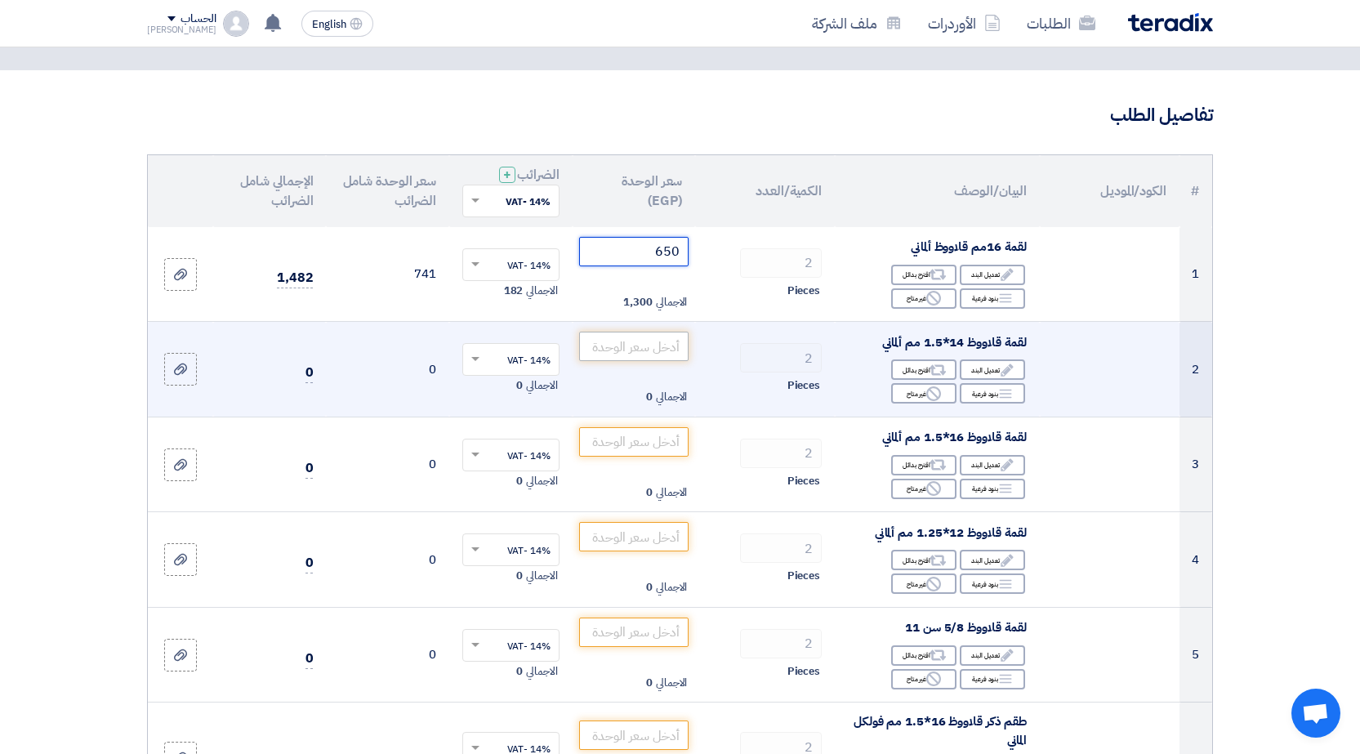
type input "650"
click at [622, 358] on input "number" at bounding box center [634, 346] width 110 height 29
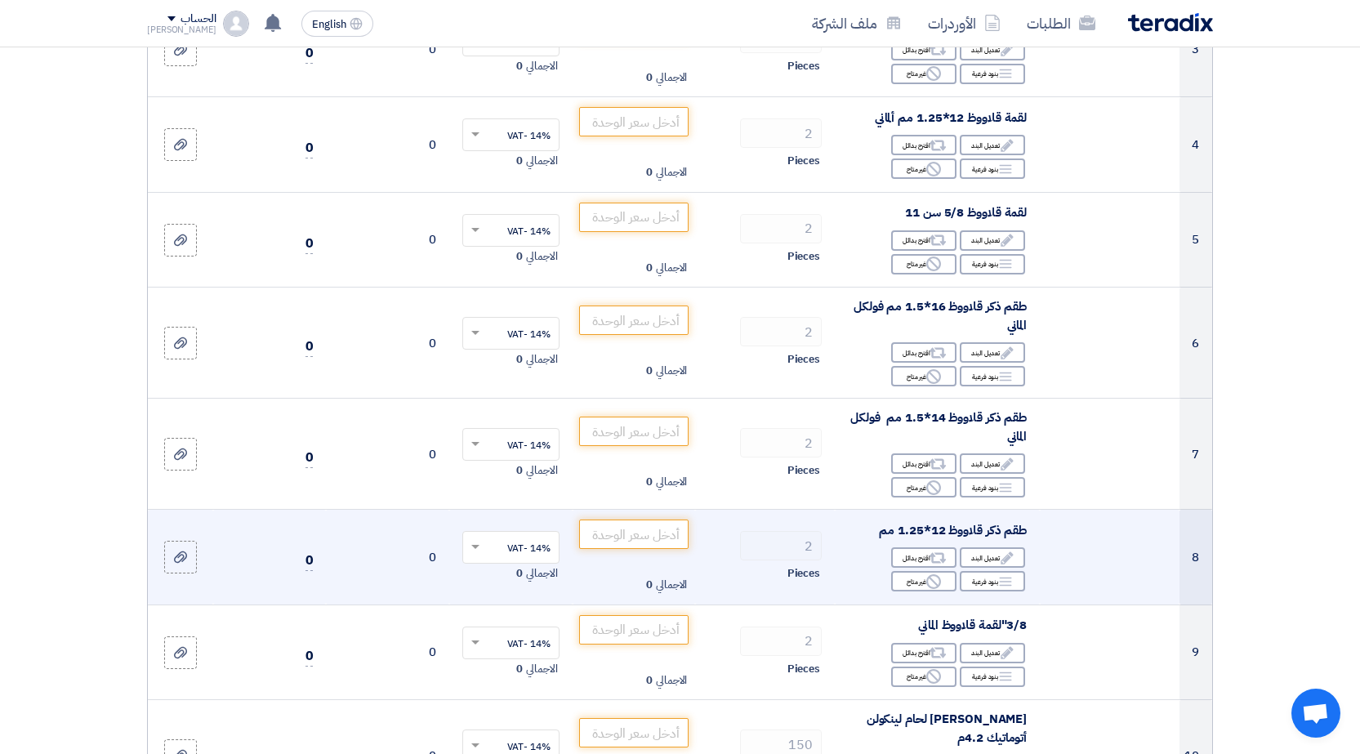
scroll to position [490, 0]
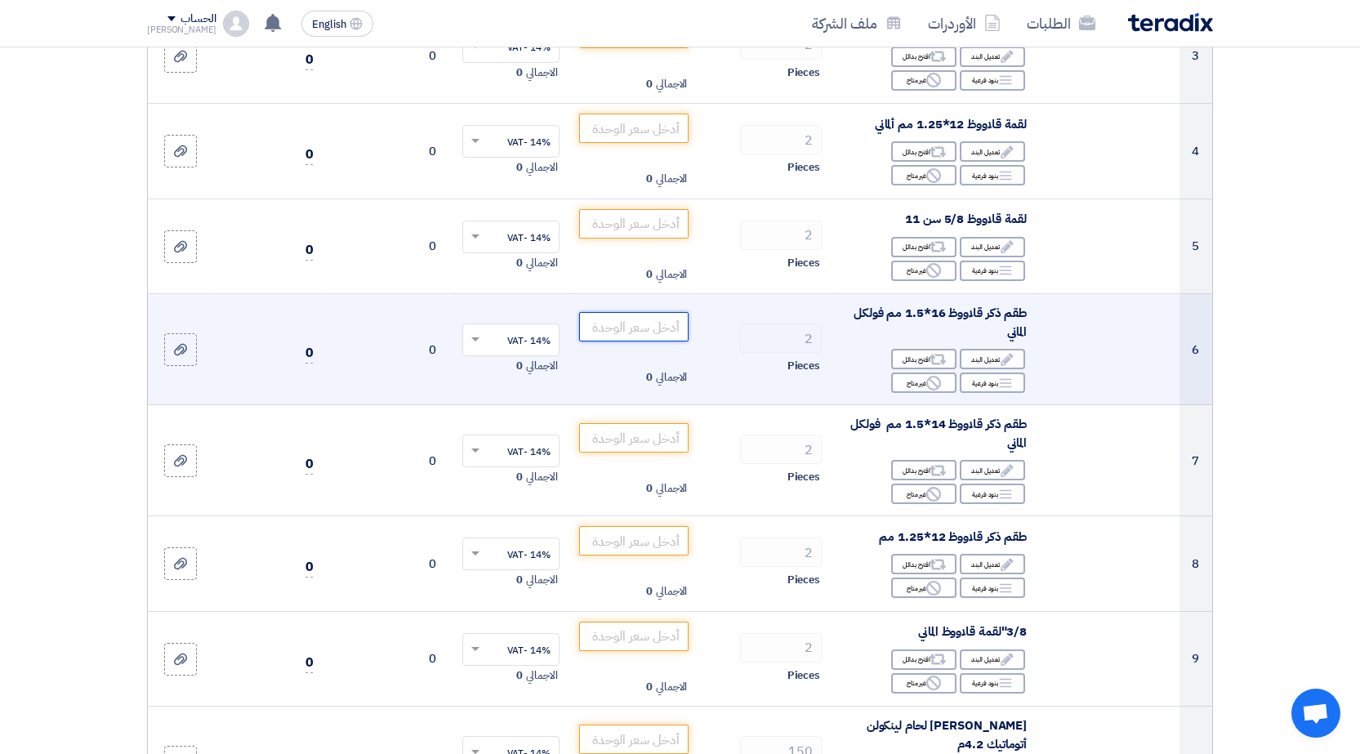
click at [631, 317] on input "number" at bounding box center [634, 326] width 110 height 29
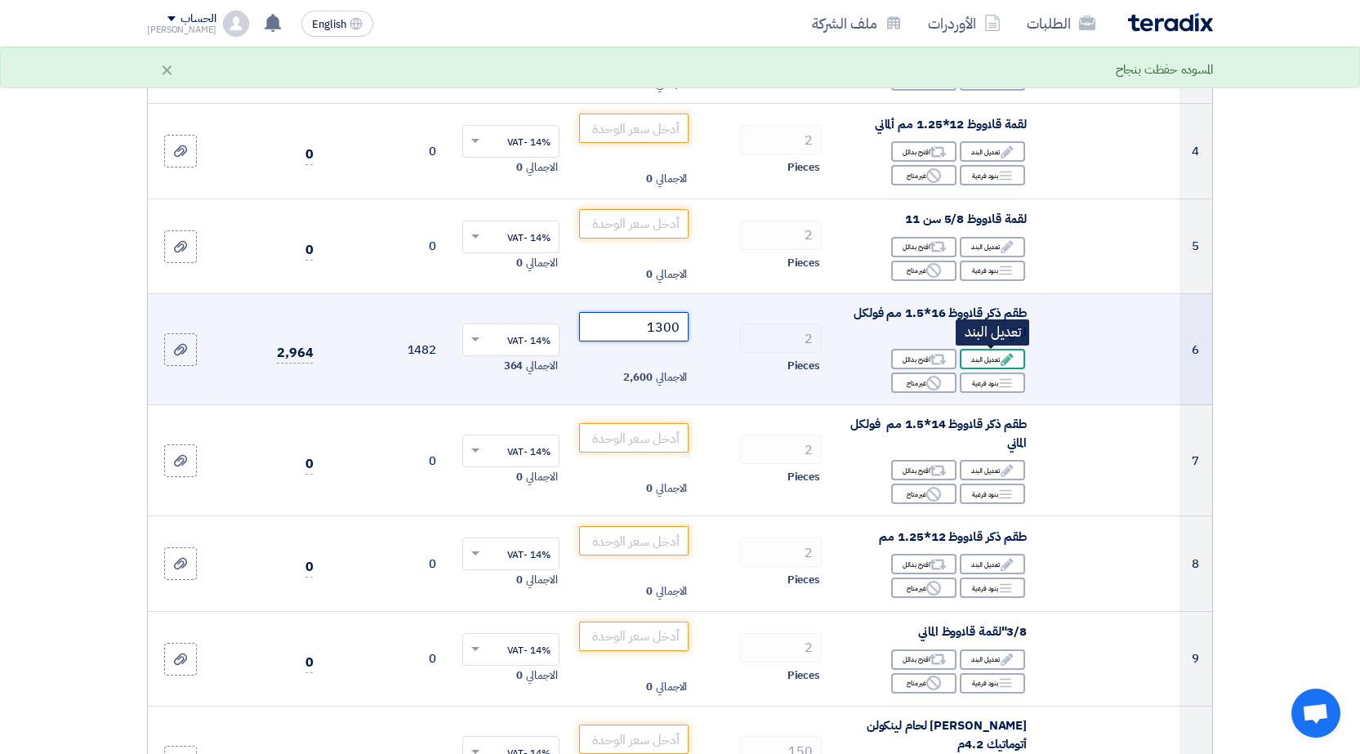
type input "1300"
click at [978, 357] on div "Edit تعديل البند" at bounding box center [992, 359] width 65 height 20
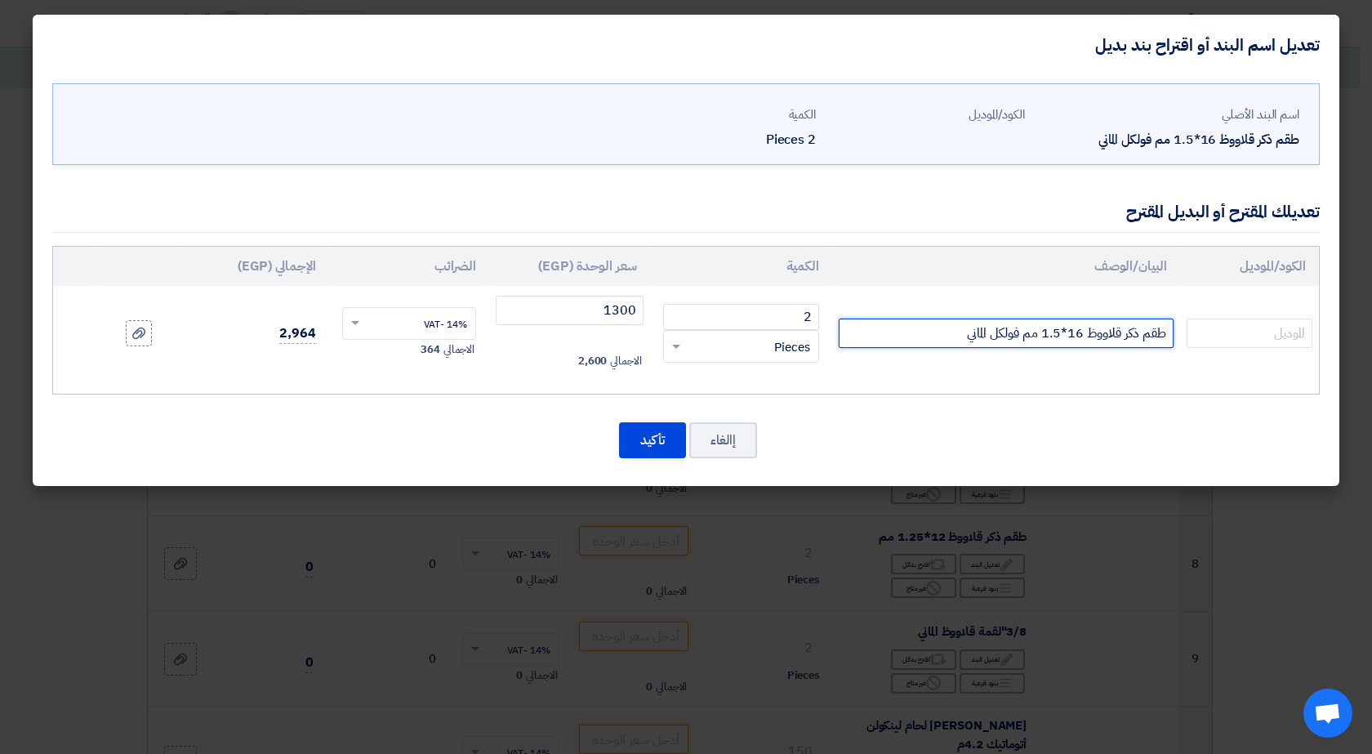
click at [907, 330] on input "طقم ذكر قلاووظ 16*1.5 مم فولكل الماني" at bounding box center [1006, 333] width 335 height 29
type input "طقم ذكر قلاووظ 16*1.5 مم فولكل الماني 2ق"
click at [642, 443] on button "تأكيد" at bounding box center [652, 440] width 67 height 36
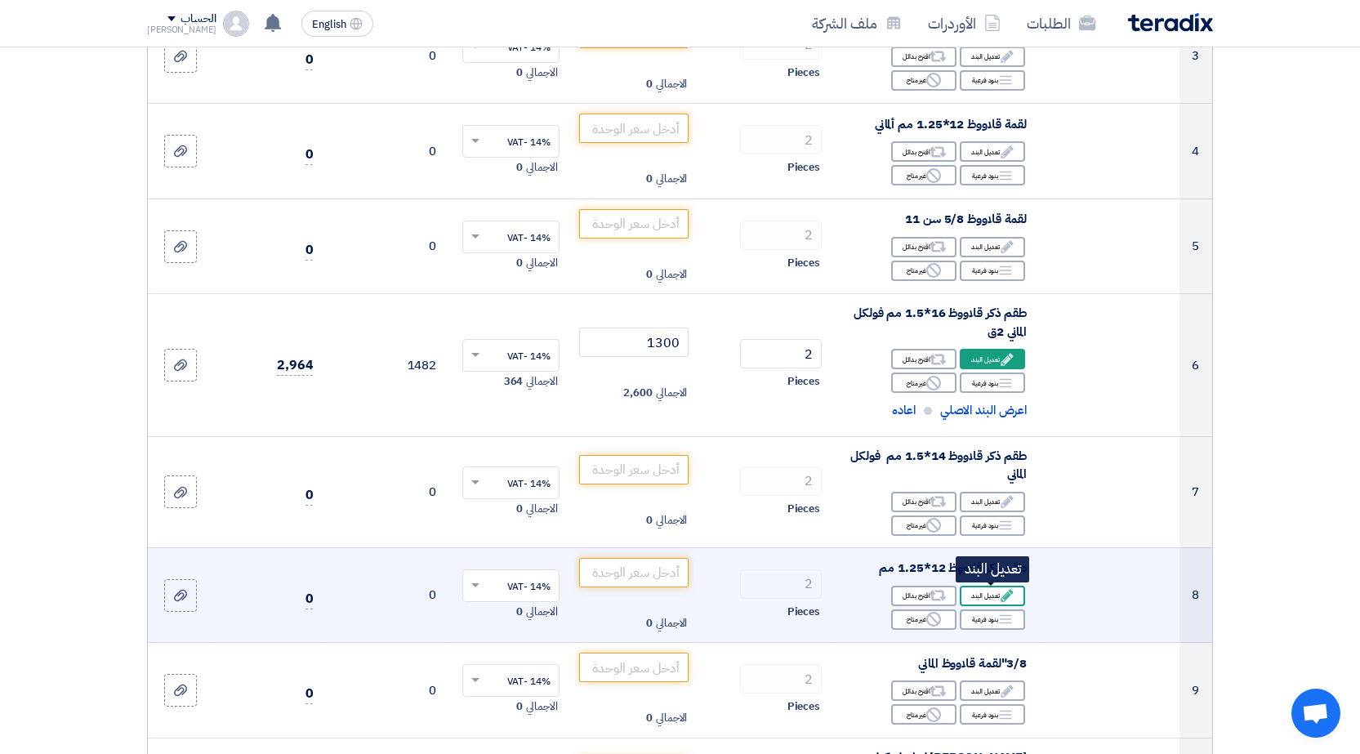
click at [987, 594] on div "Edit تعديل البند" at bounding box center [992, 596] width 65 height 20
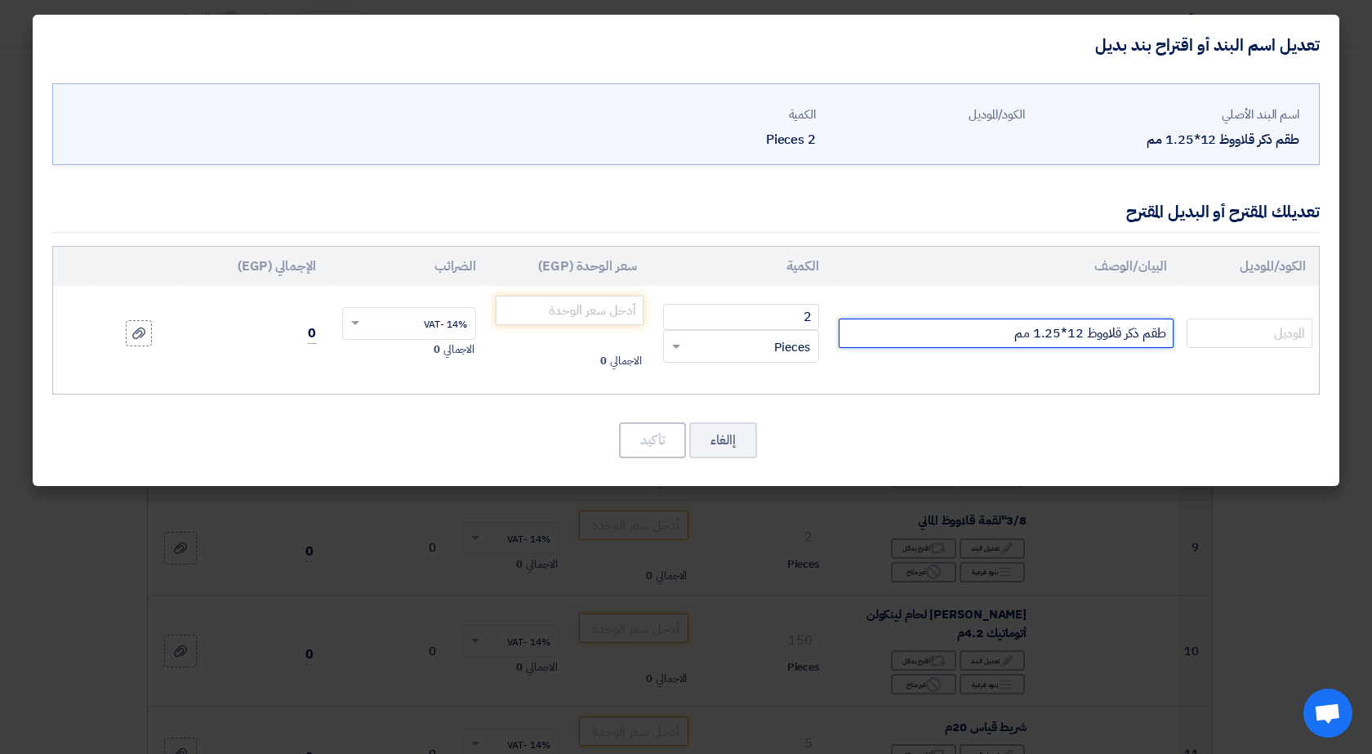
click at [962, 342] on input "طقم ذكر قلاووظ 12*1.25 مم" at bounding box center [1006, 333] width 335 height 29
type input "طقم ذكر قلاووظ 12*1.25 مم 2ق"
click at [551, 310] on input "number" at bounding box center [570, 310] width 148 height 29
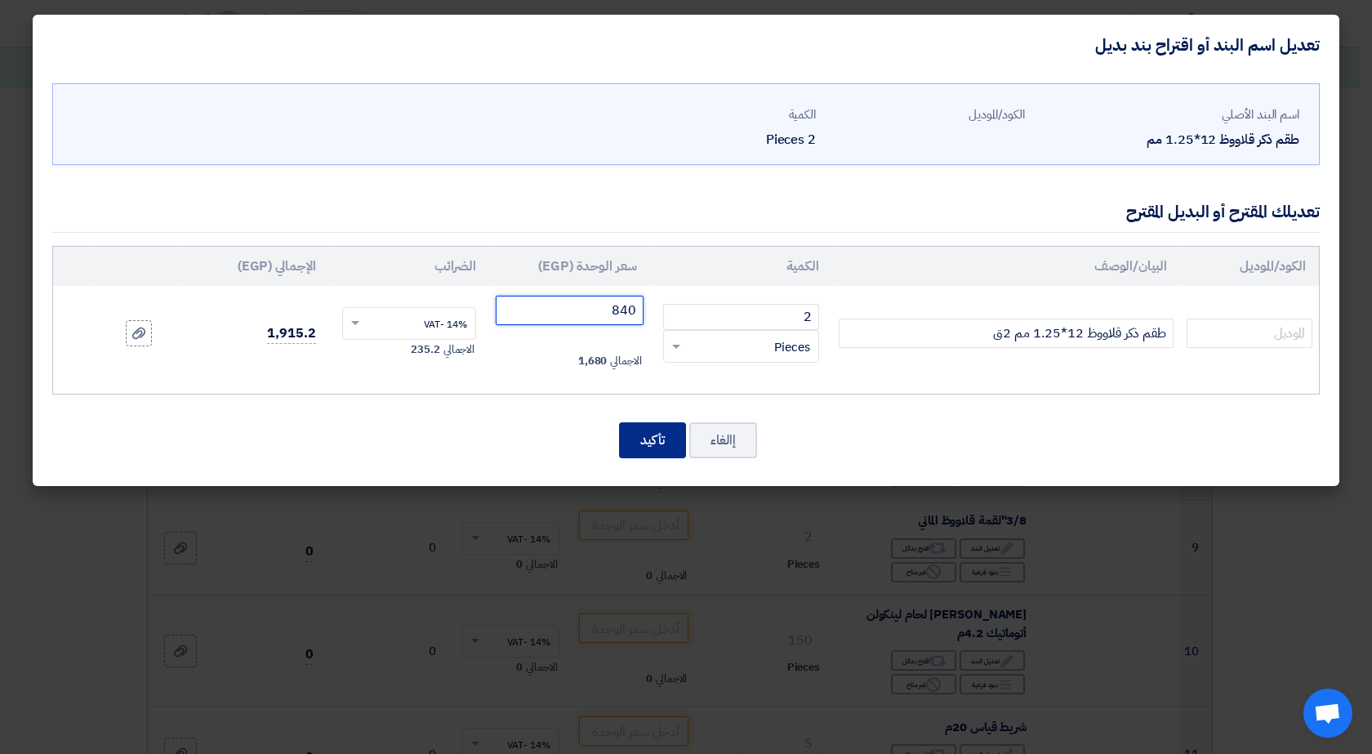
type input "840"
click at [658, 441] on button "تأكيد" at bounding box center [652, 440] width 67 height 36
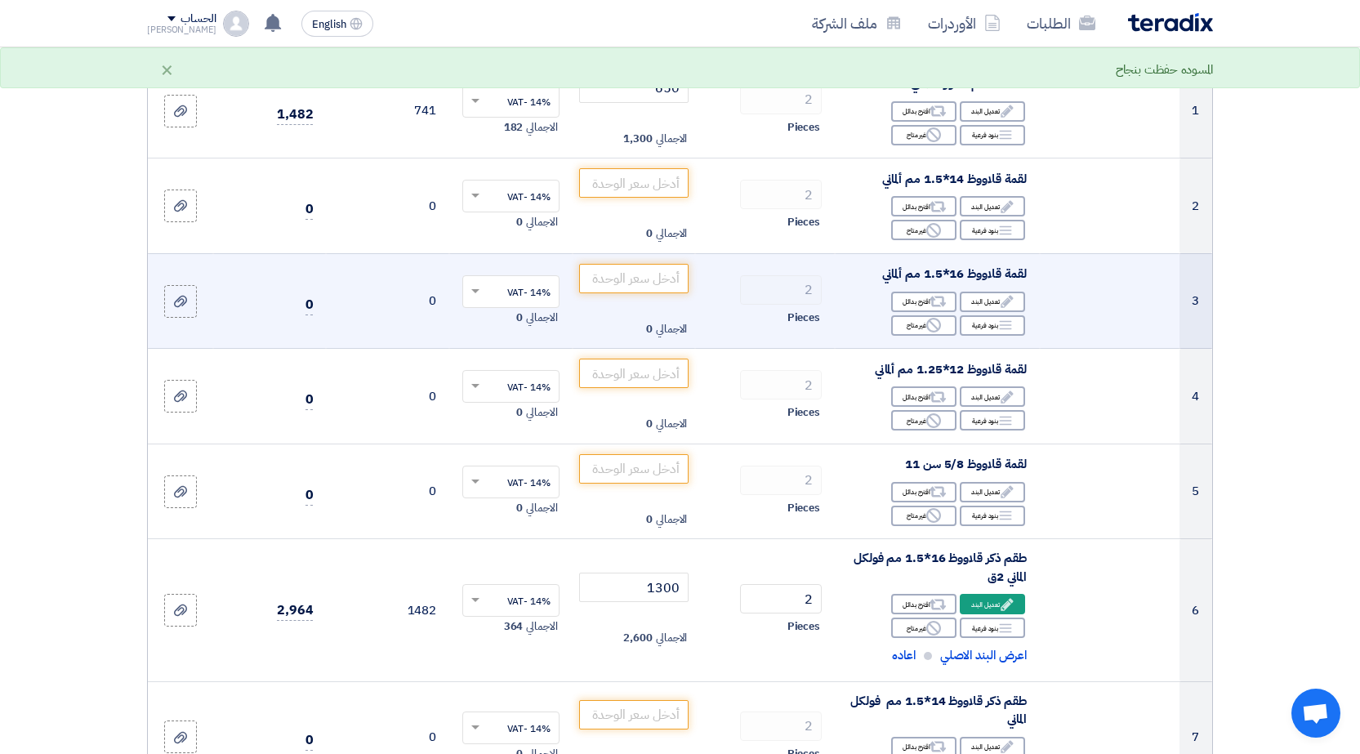
scroll to position [163, 0]
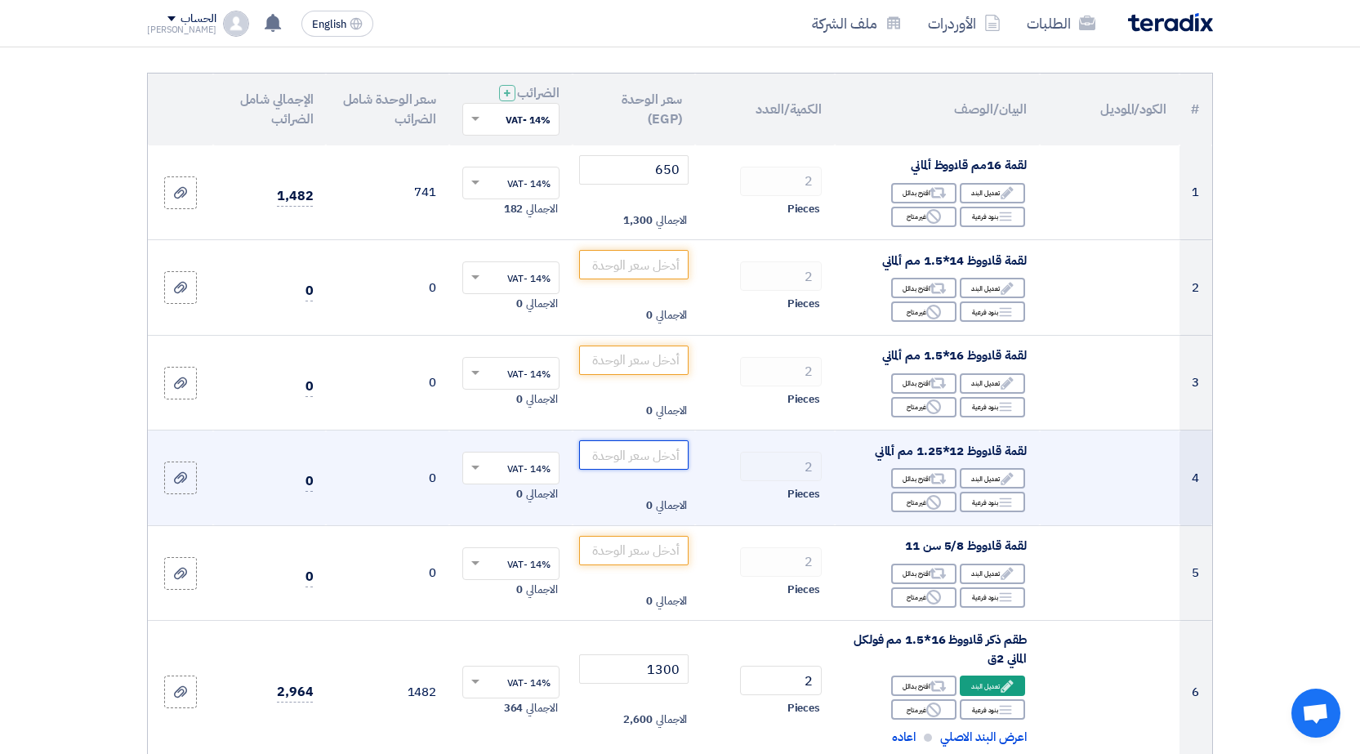
click at [619, 451] on input "number" at bounding box center [634, 454] width 110 height 29
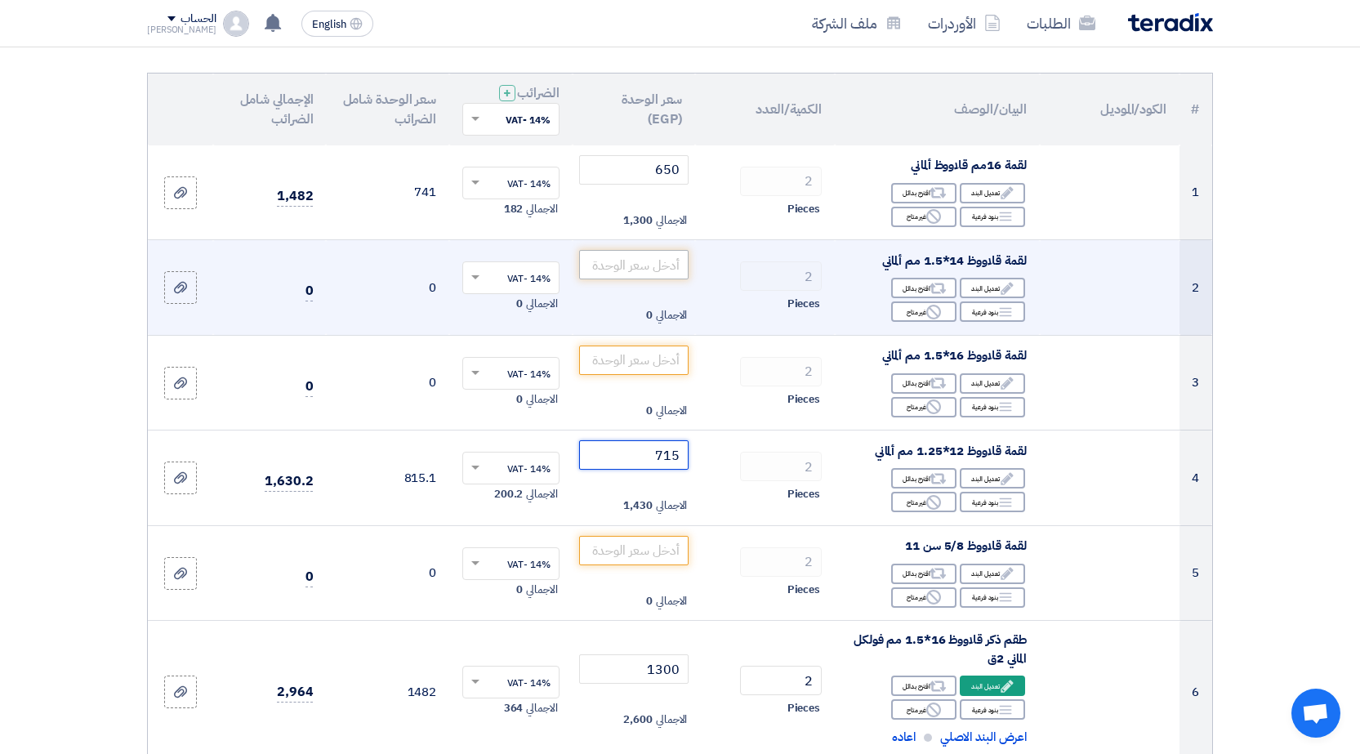
type input "715"
click at [638, 263] on input "number" at bounding box center [634, 264] width 110 height 29
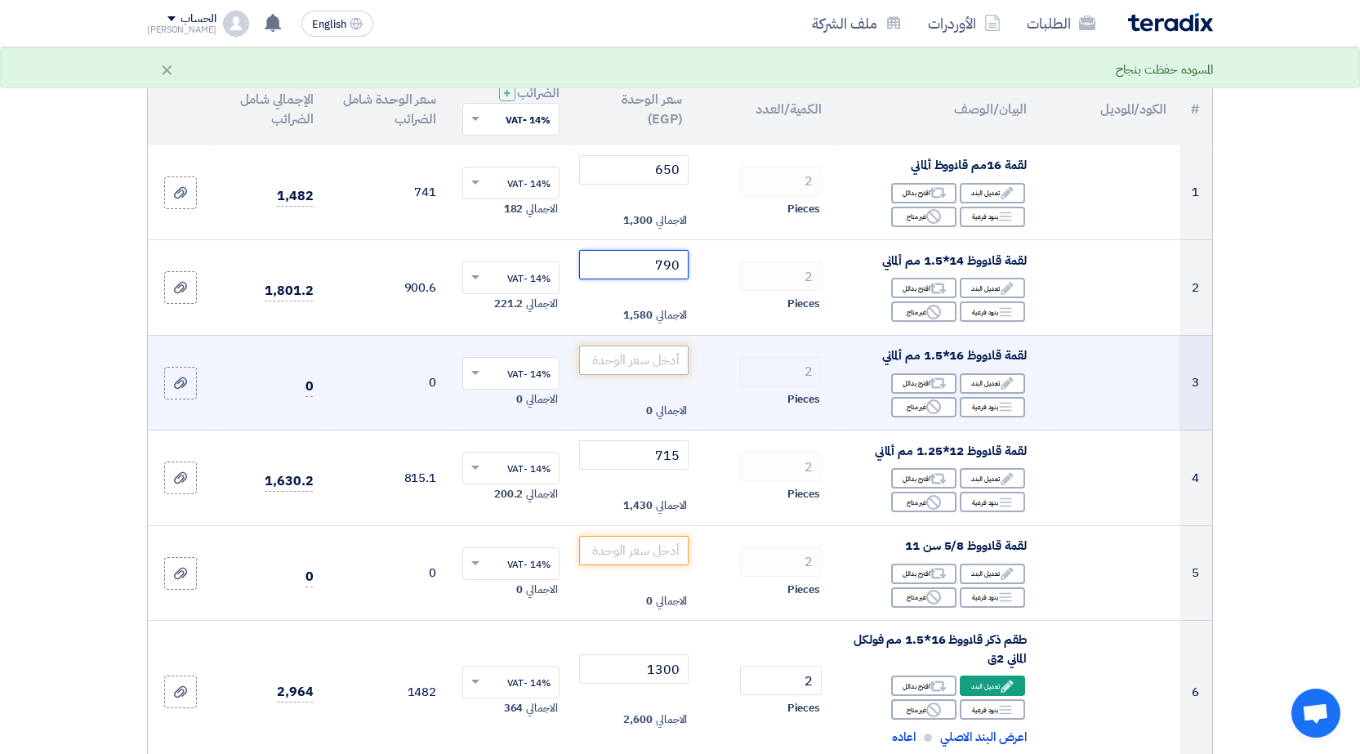
type input "790"
click at [650, 359] on input "number" at bounding box center [634, 360] width 110 height 29
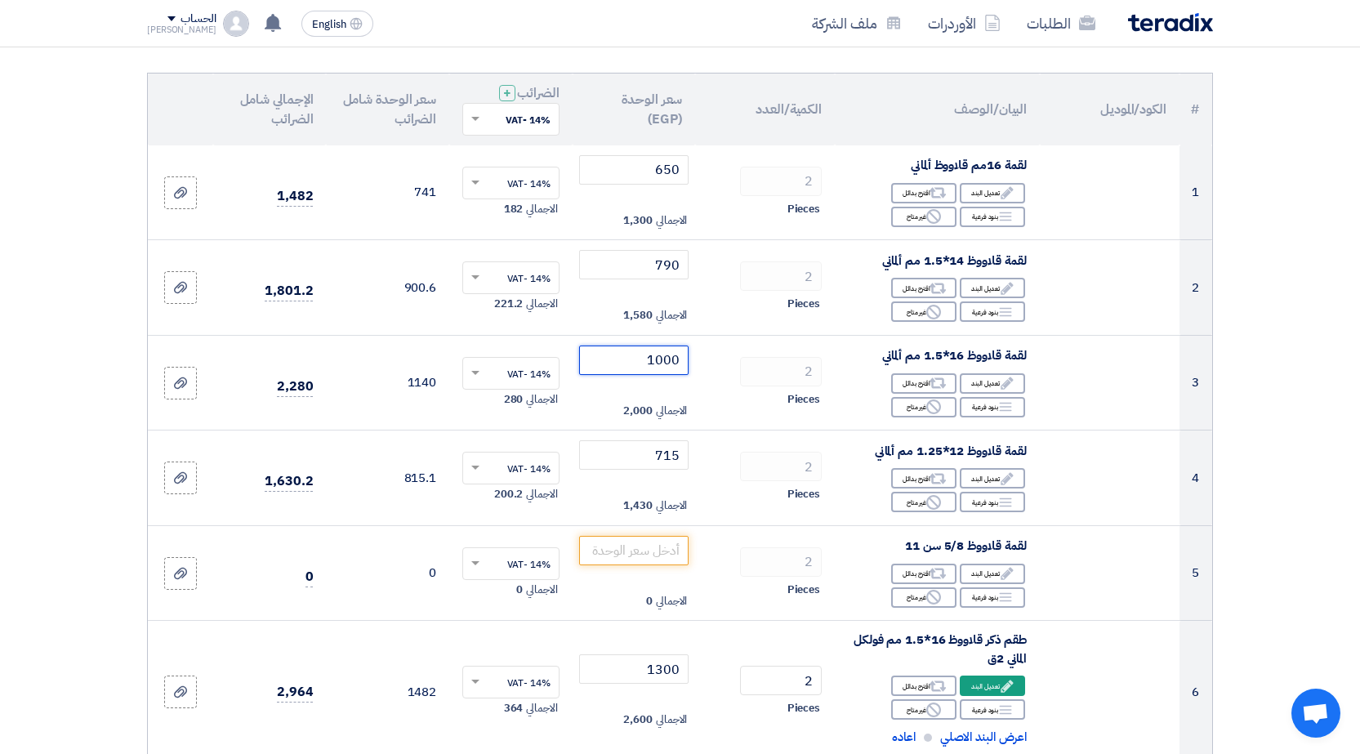
type input "1000"
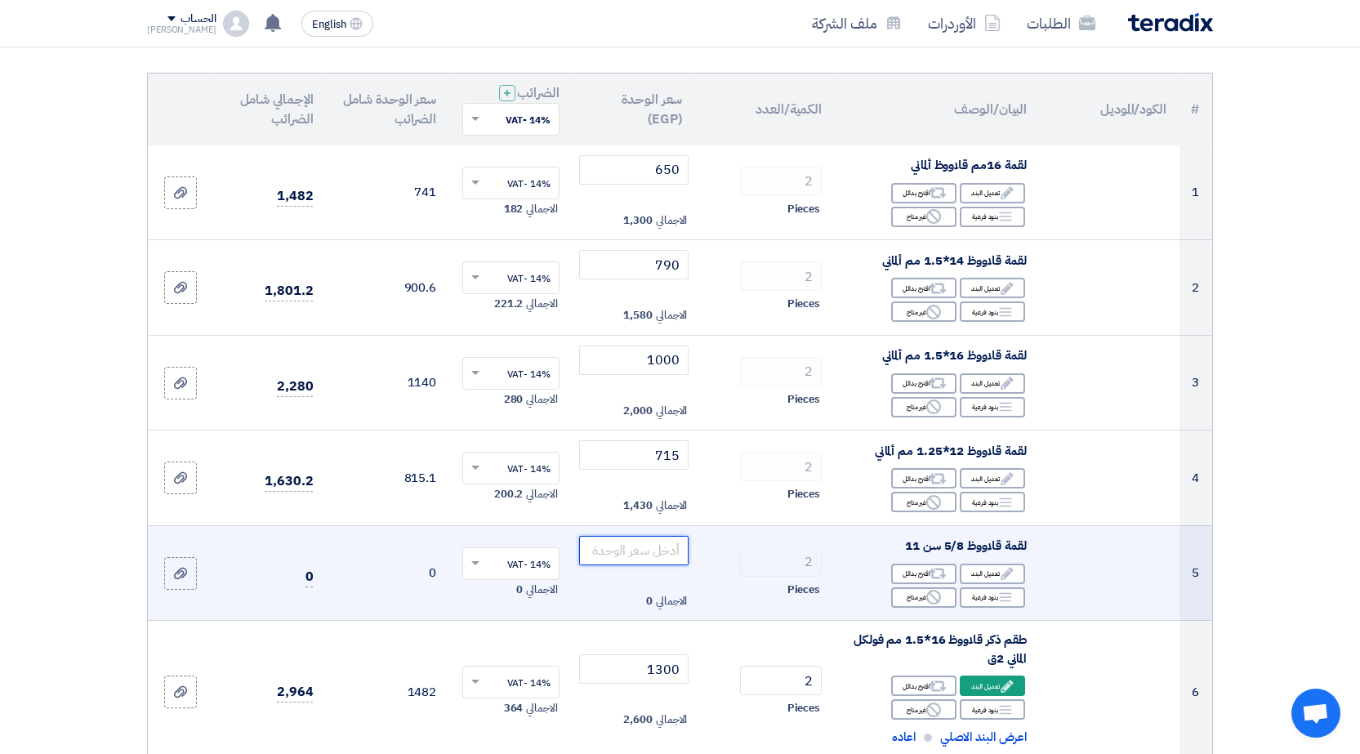
click at [630, 549] on input "number" at bounding box center [634, 550] width 110 height 29
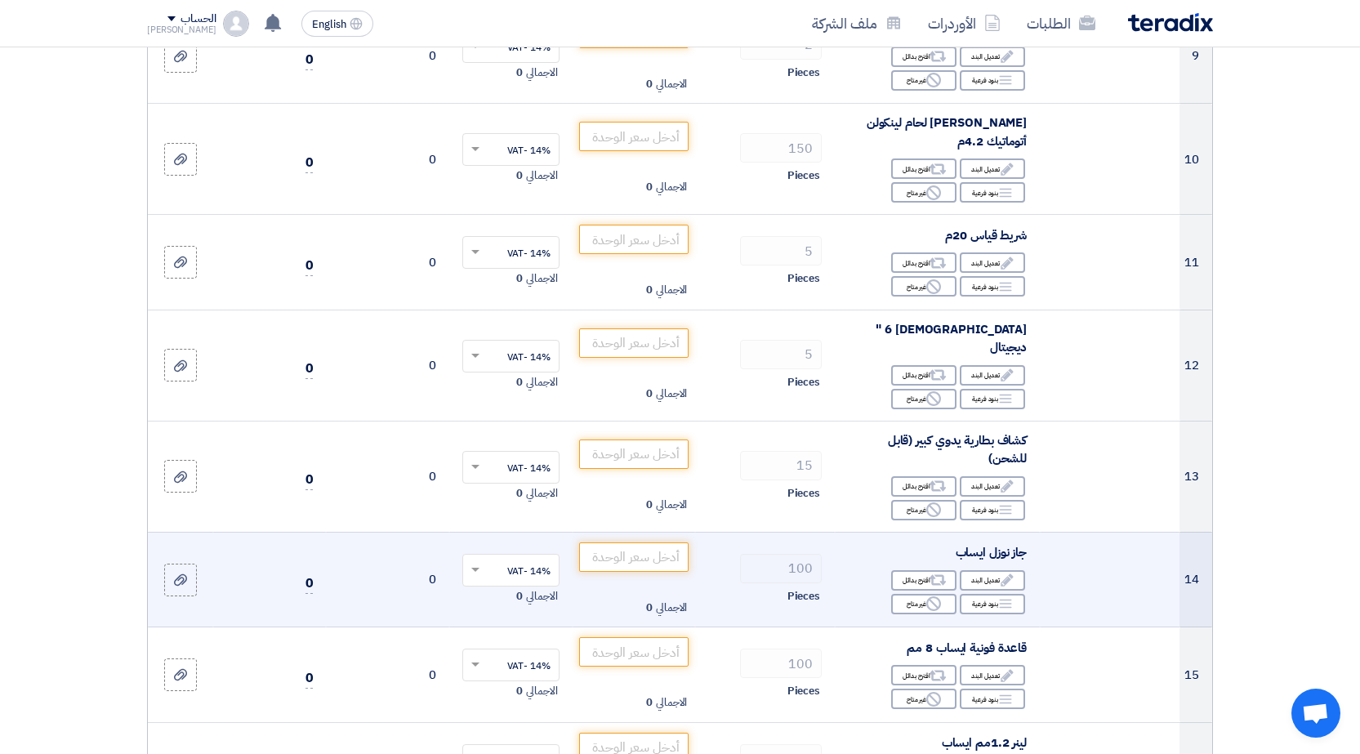
scroll to position [980, 0]
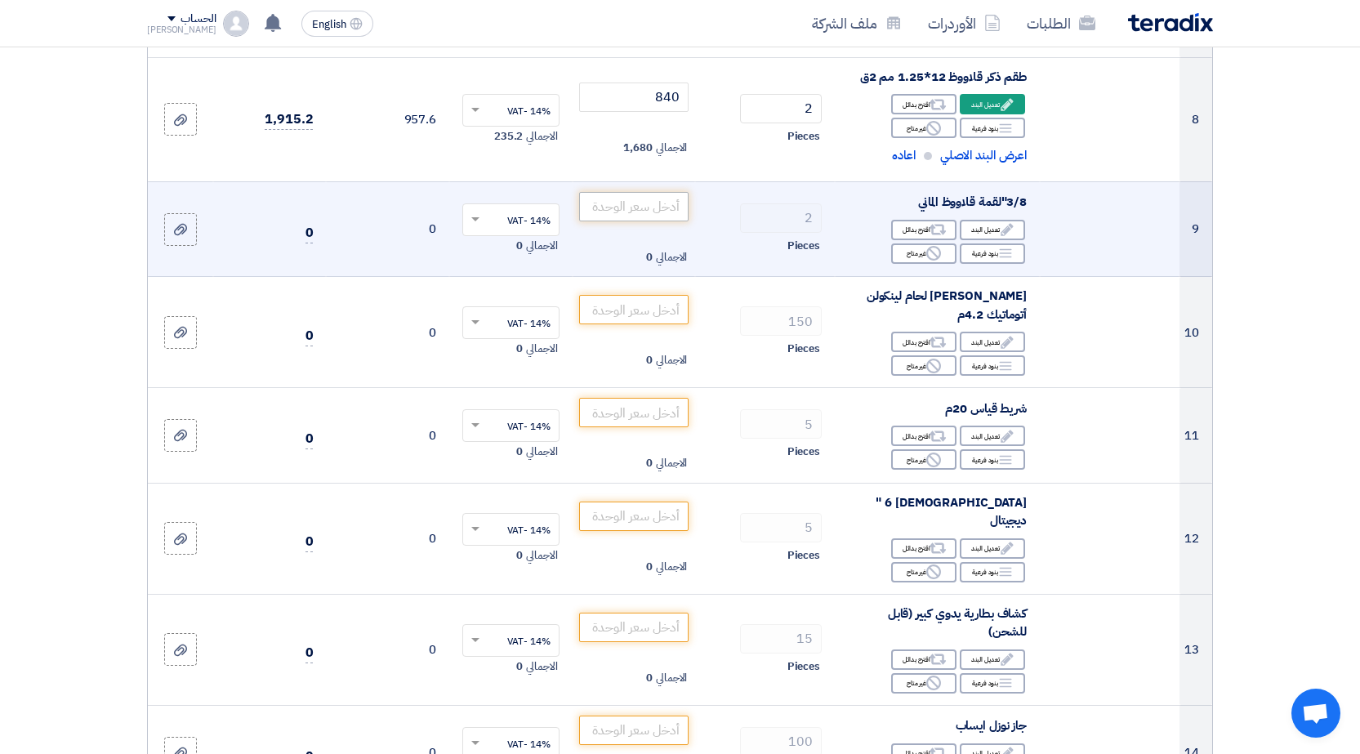
type input "1190"
click at [662, 212] on input "number" at bounding box center [634, 206] width 110 height 29
click at [995, 229] on div "Edit تعديل البند" at bounding box center [992, 230] width 65 height 20
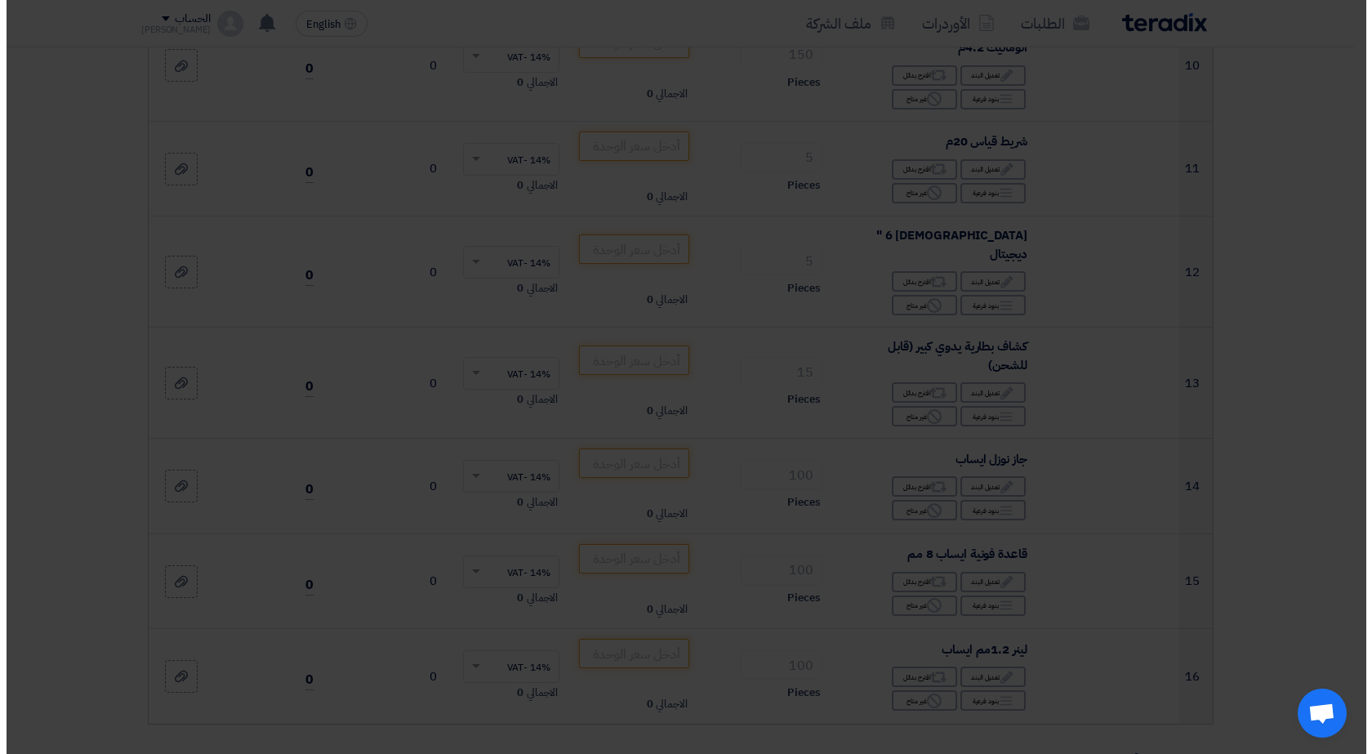
scroll to position [838, 0]
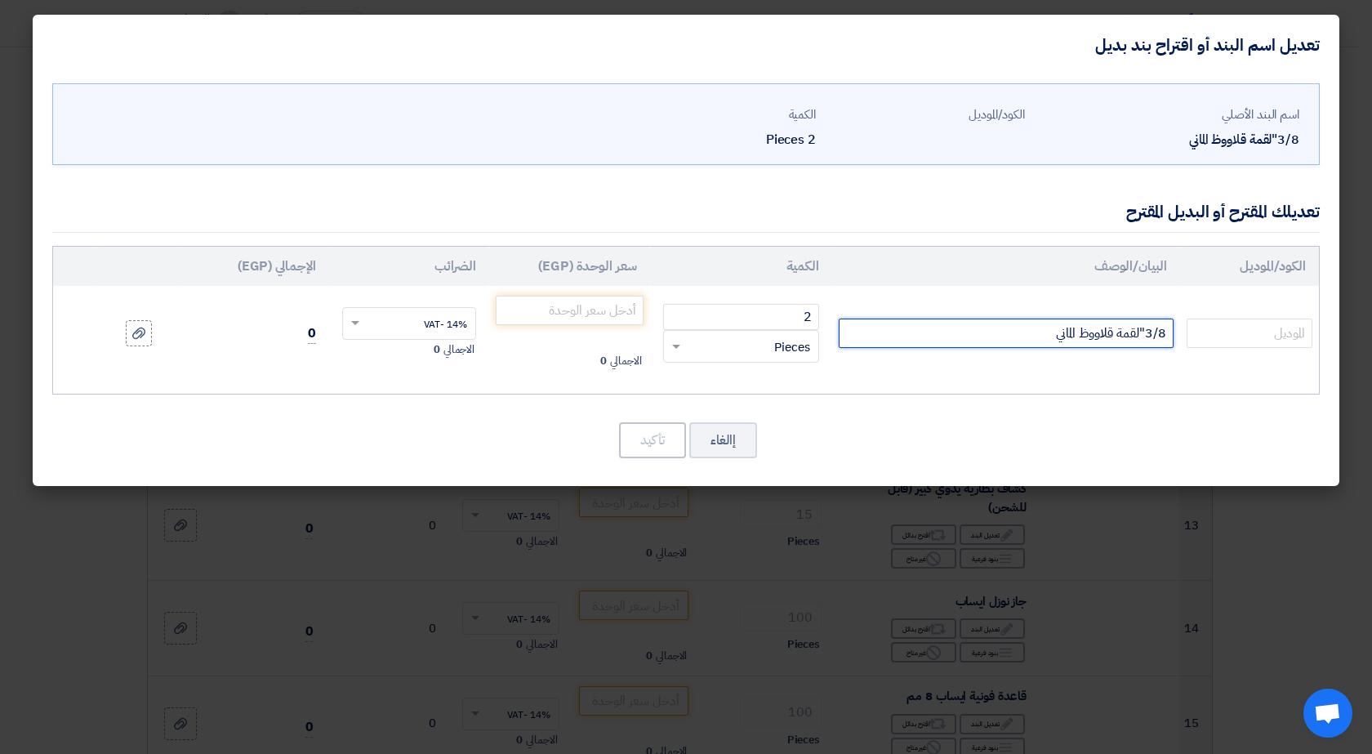
click at [979, 341] on input "3/8"لقمة قلاووظ الماني" at bounding box center [1006, 333] width 335 height 29
type input "3/8"لقمة قلاووظ الماني سن 24"
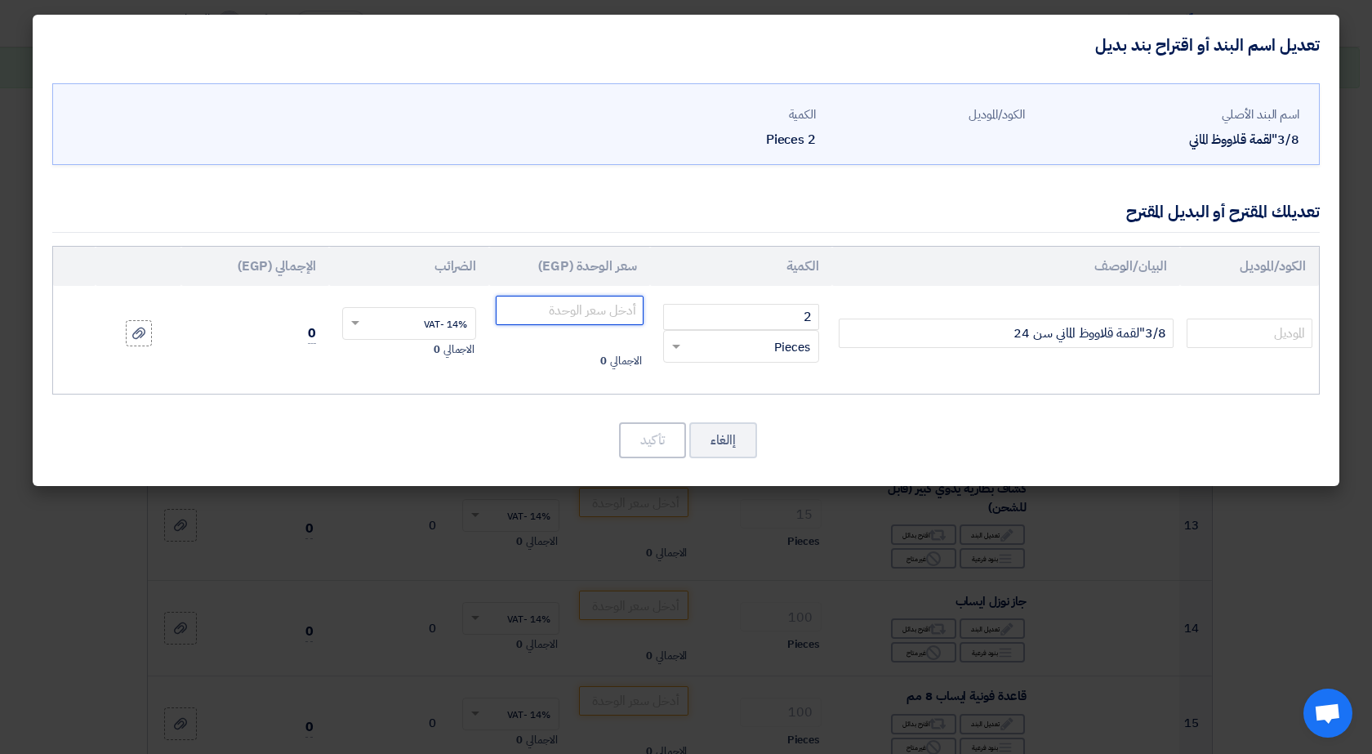
click at [627, 320] on input "number" at bounding box center [570, 310] width 148 height 29
type input "600"
click at [659, 455] on button "تأكيد" at bounding box center [652, 440] width 67 height 36
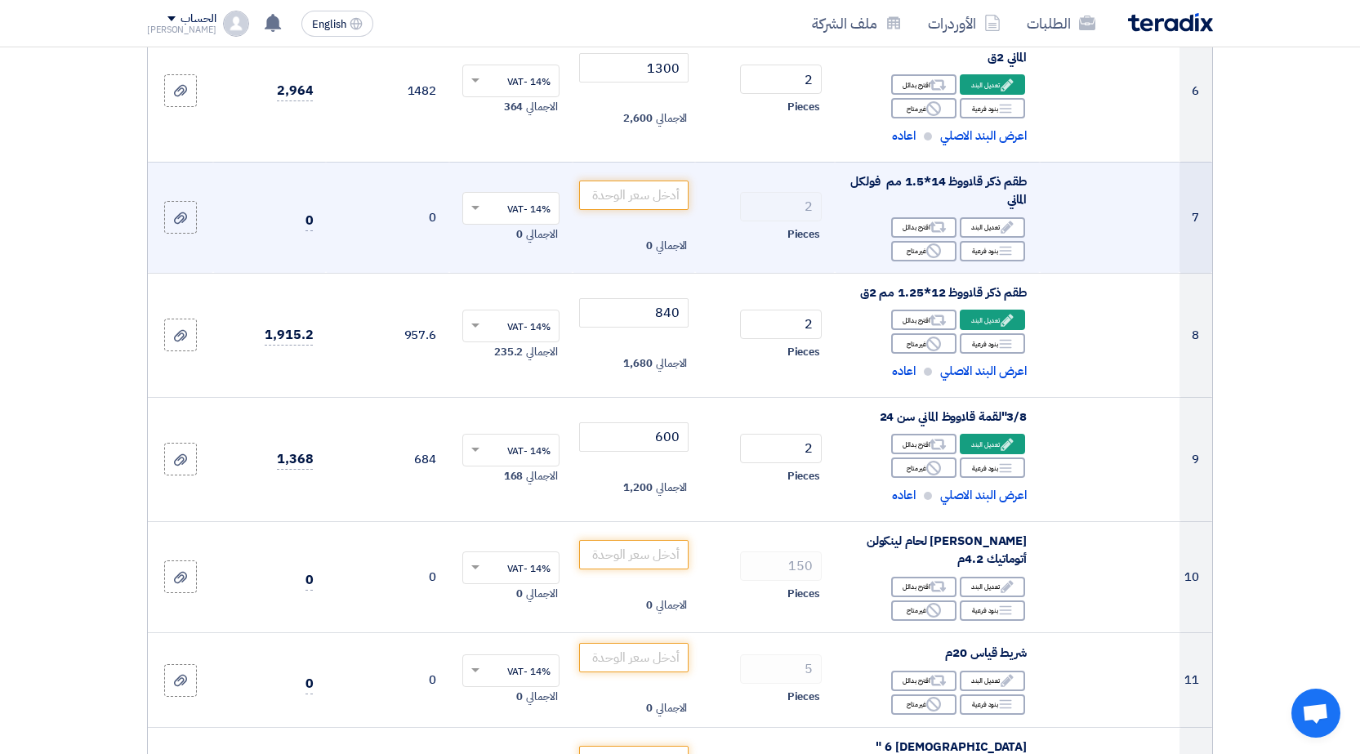
scroll to position [735, 0]
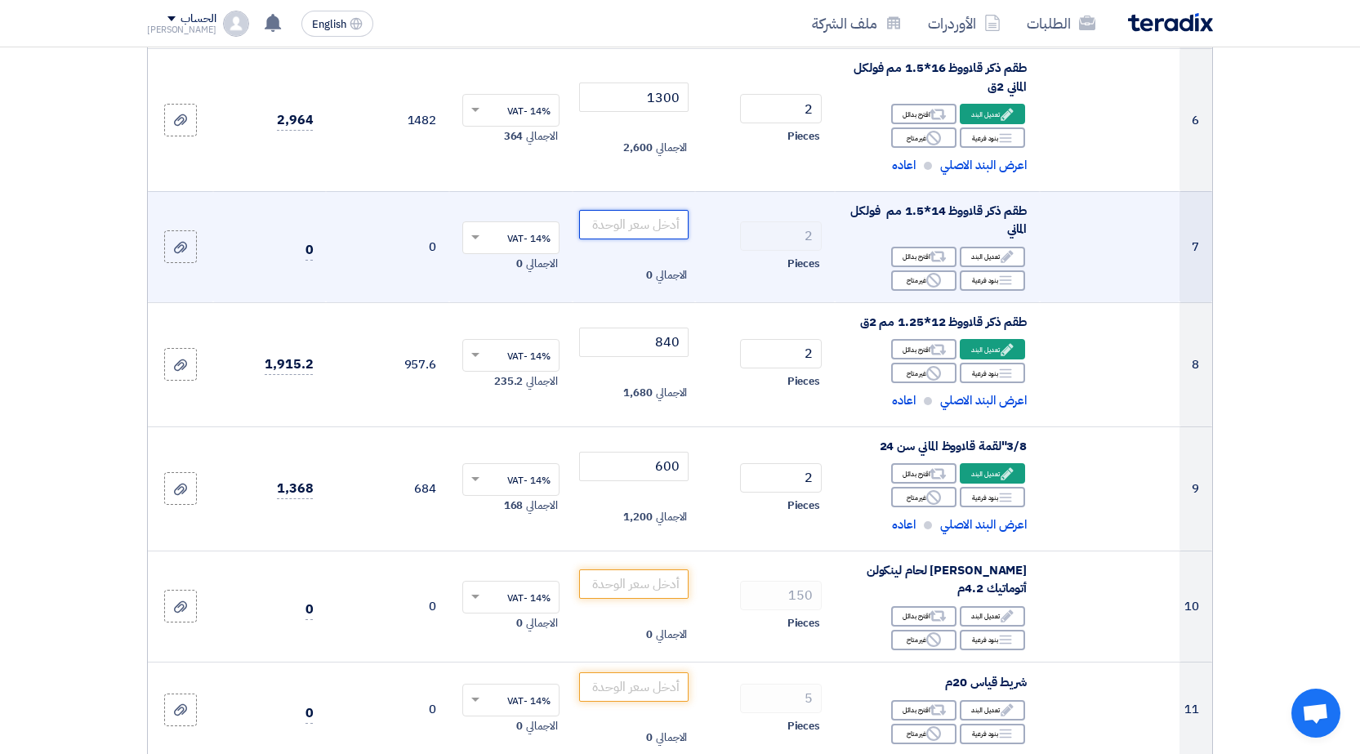
click at [604, 221] on input "number" at bounding box center [634, 224] width 110 height 29
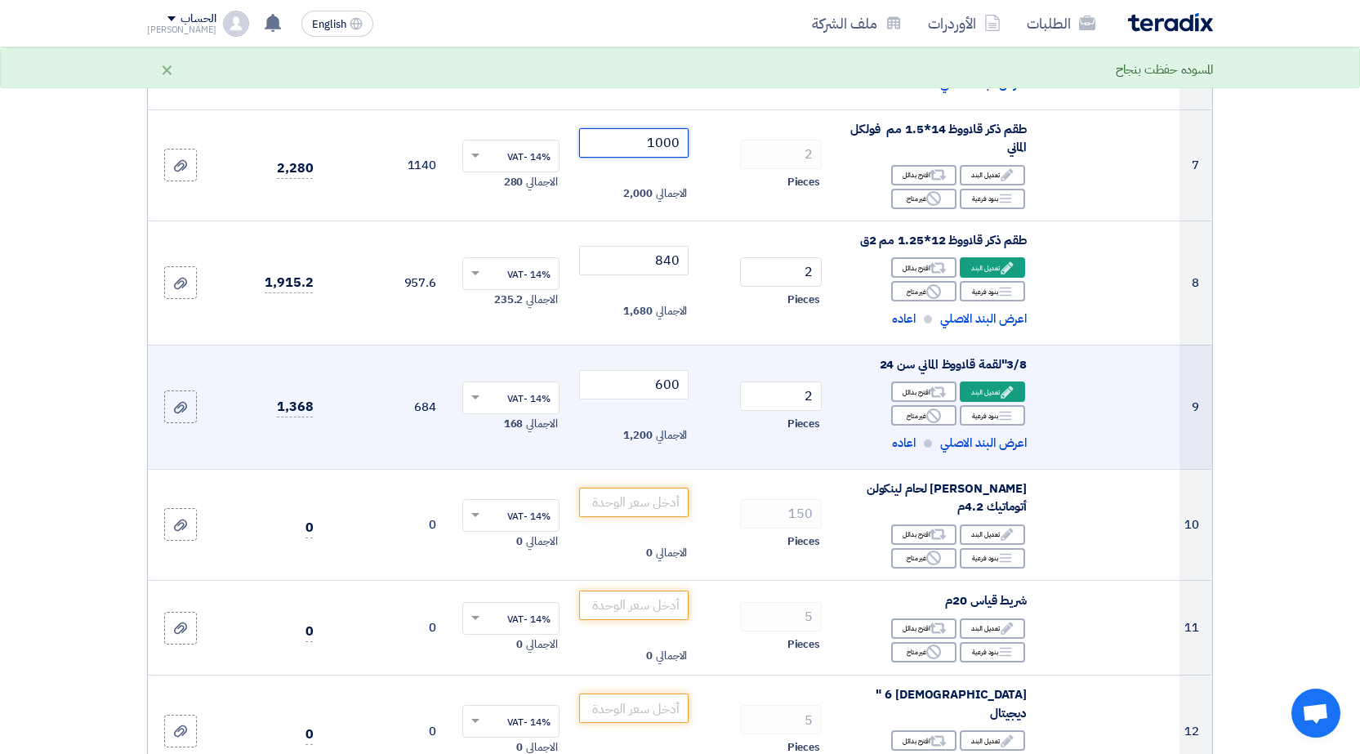
scroll to position [899, 0]
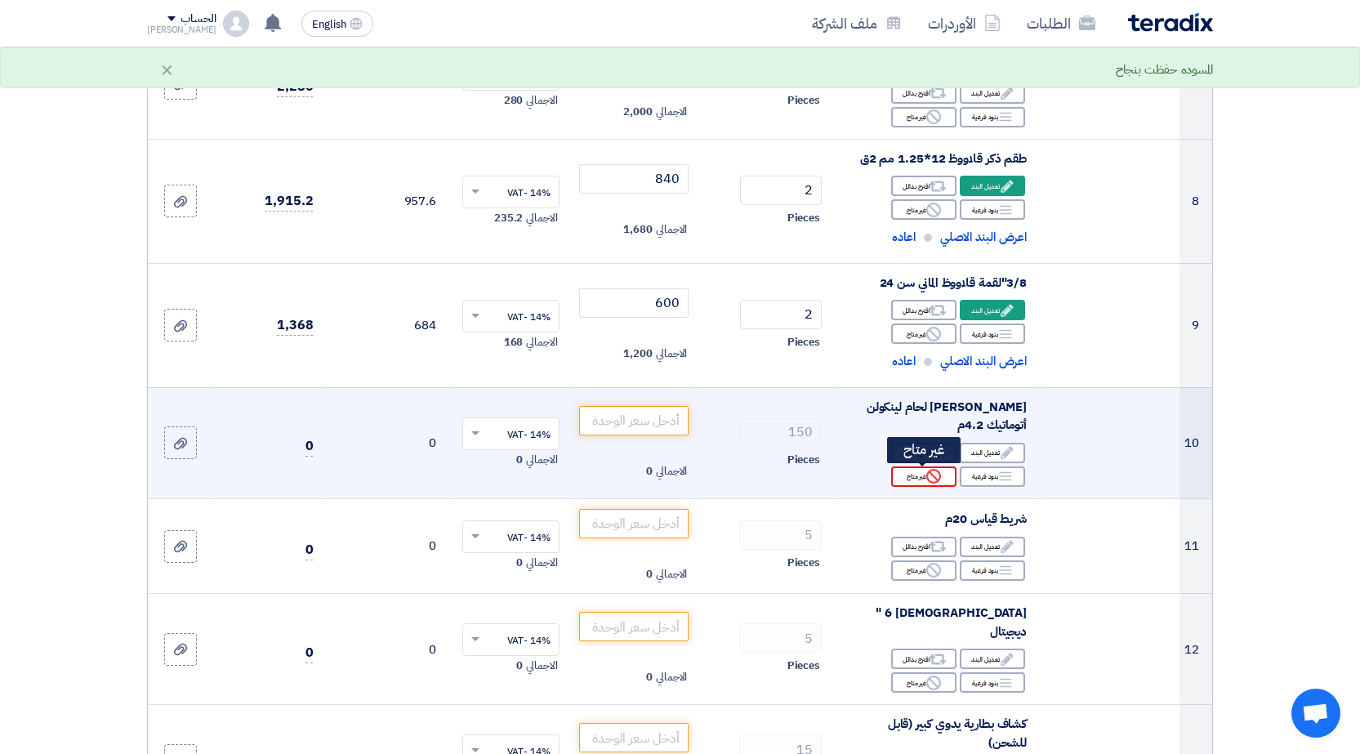
type input "1000"
click at [909, 473] on div "Reject غير متاح" at bounding box center [923, 476] width 65 height 20
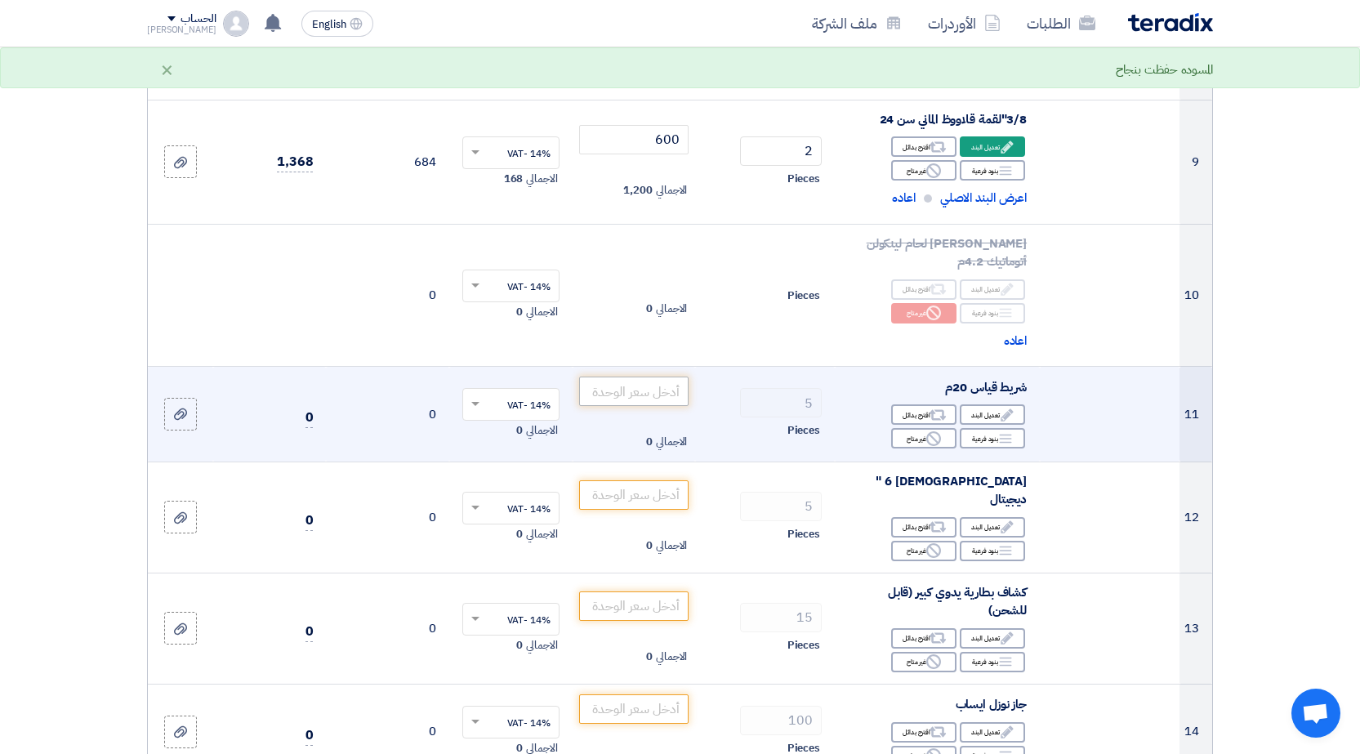
scroll to position [1144, 0]
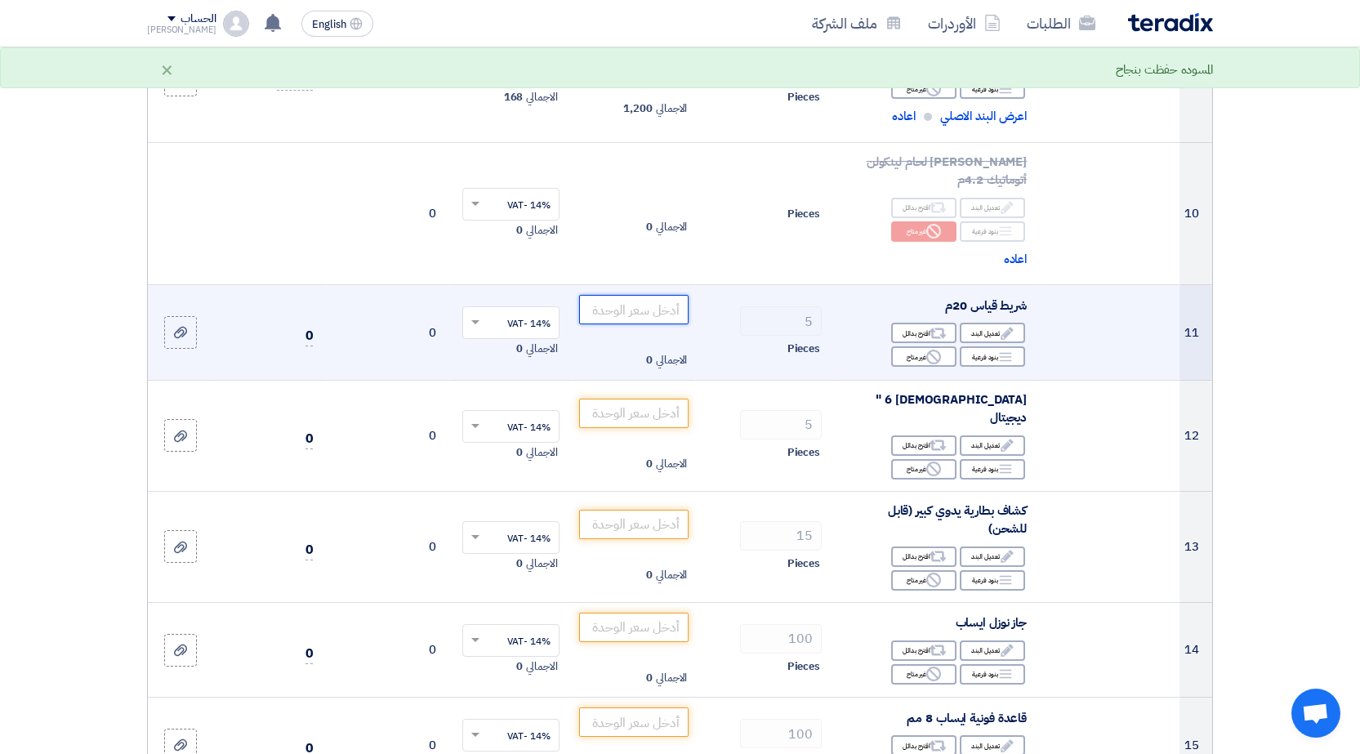
click at [633, 313] on input "number" at bounding box center [634, 309] width 110 height 29
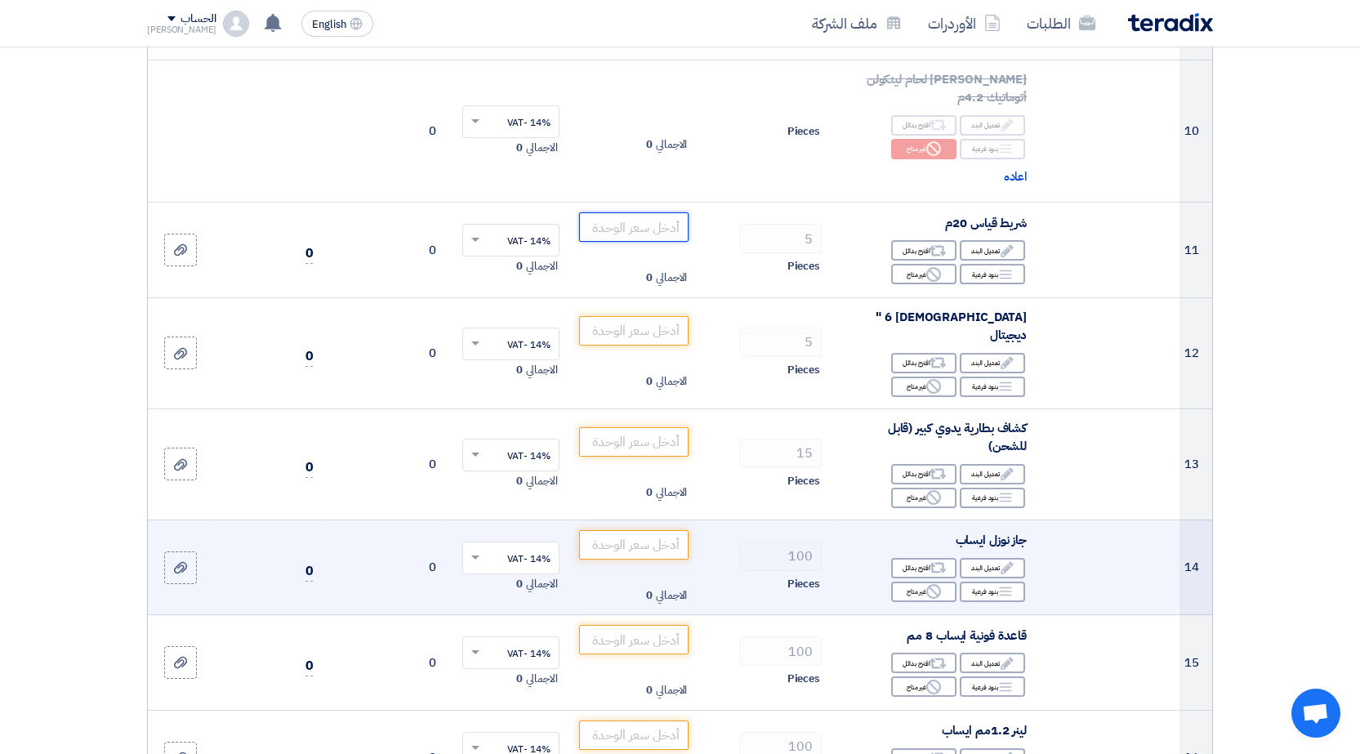
scroll to position [1225, 0]
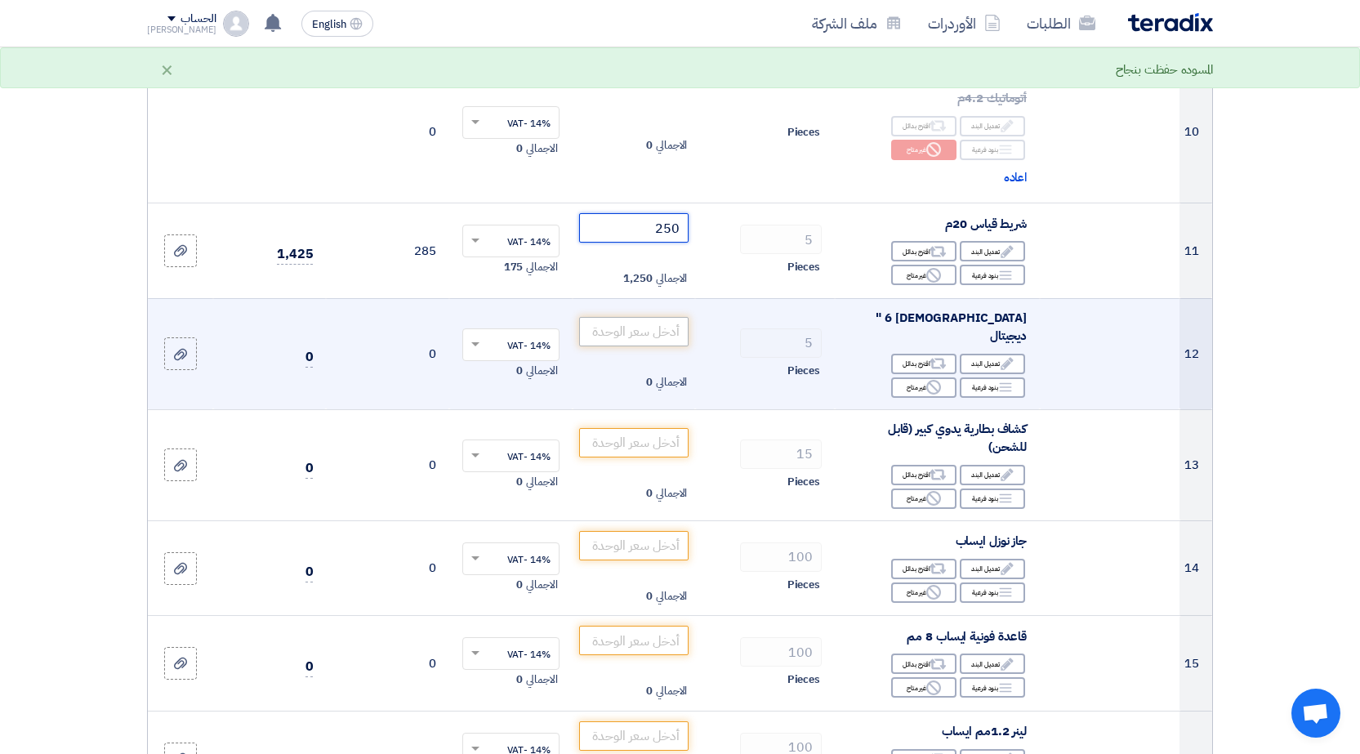
type input "250"
click at [631, 317] on input "number" at bounding box center [634, 331] width 110 height 29
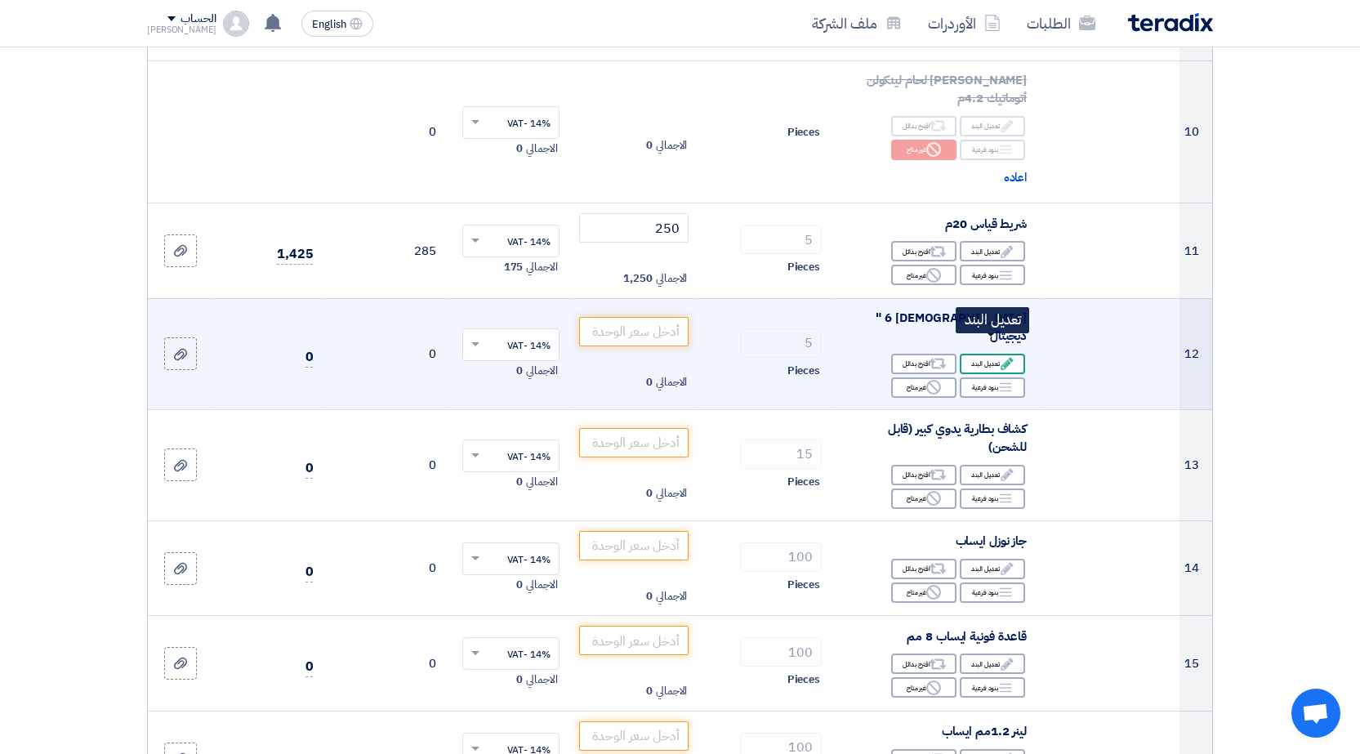
click at [983, 354] on div "Edit تعديل البند" at bounding box center [992, 364] width 65 height 20
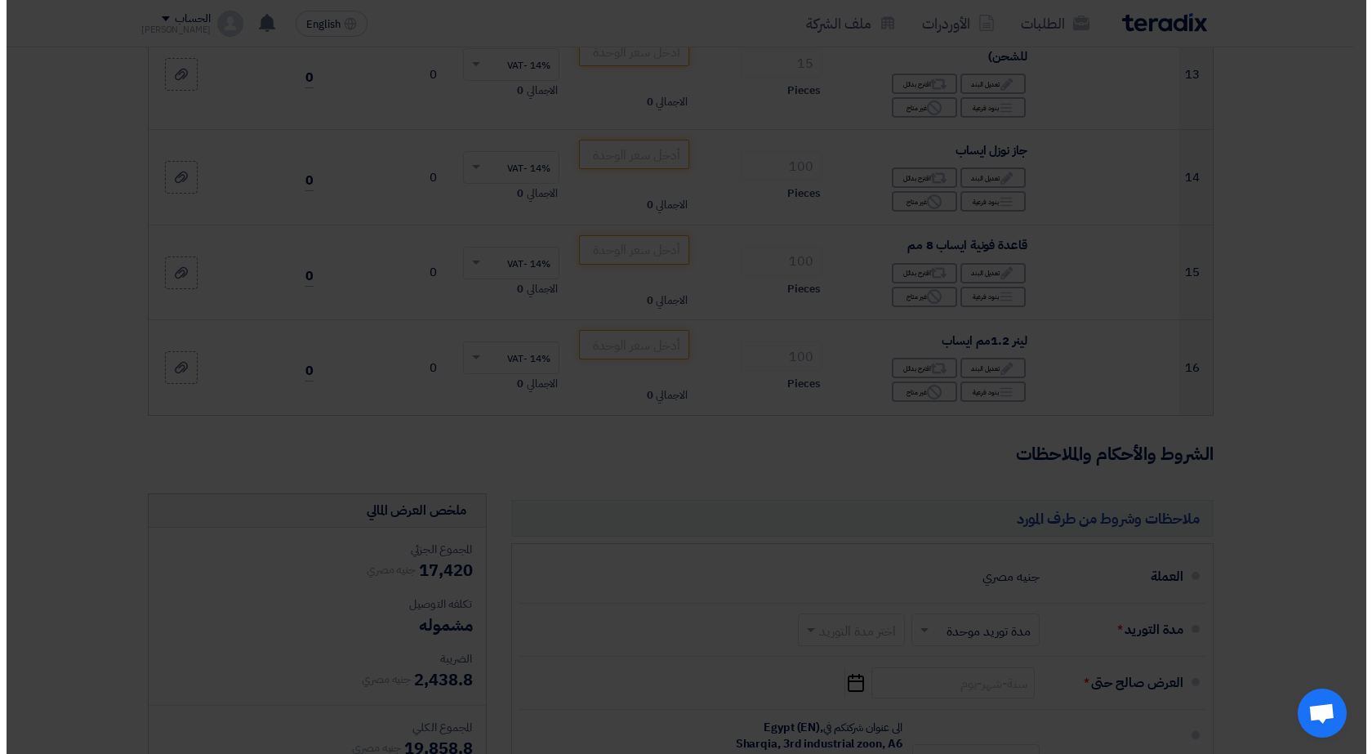
scroll to position [959, 0]
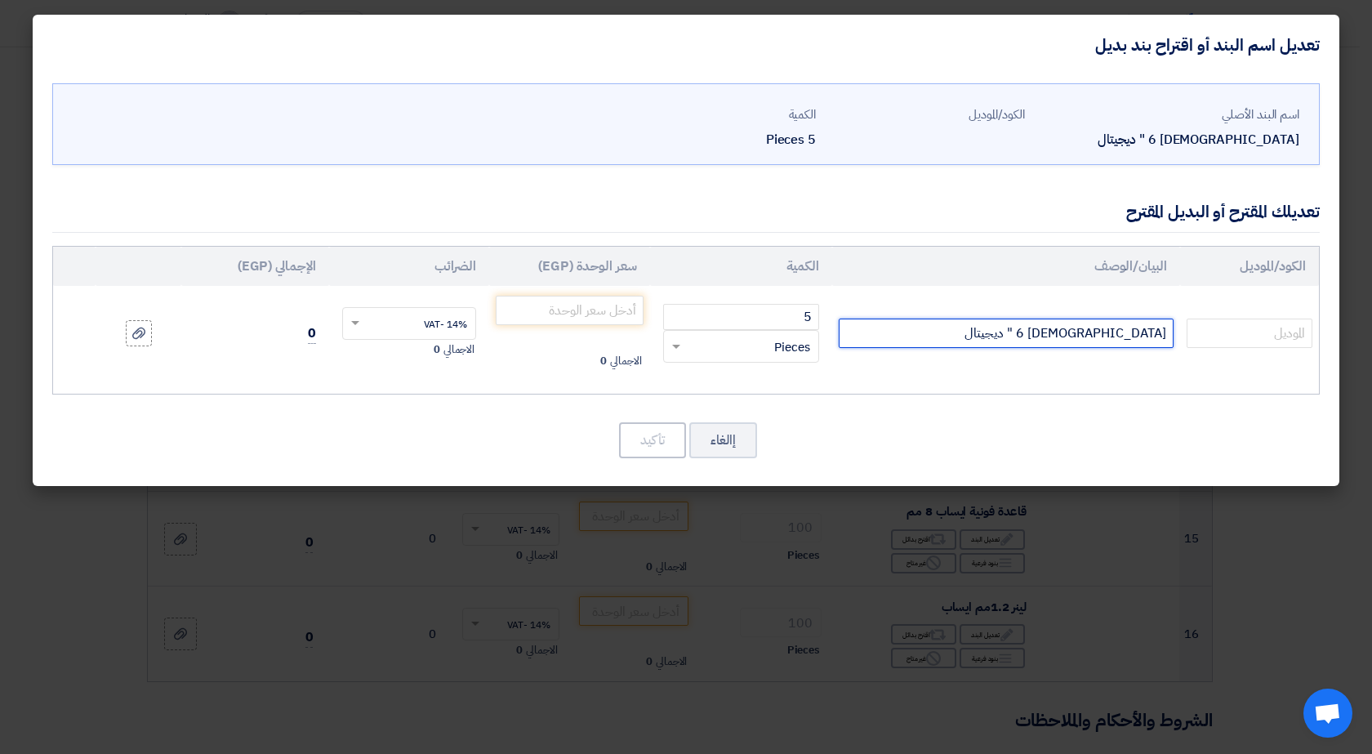
click at [976, 338] on input "[DEMOGRAPHIC_DATA] 6 " ديجيتال" at bounding box center [1006, 333] width 335 height 29
paste input "INSIZE"
type input "باكوليس 6 " ديجيتال INSIZE"
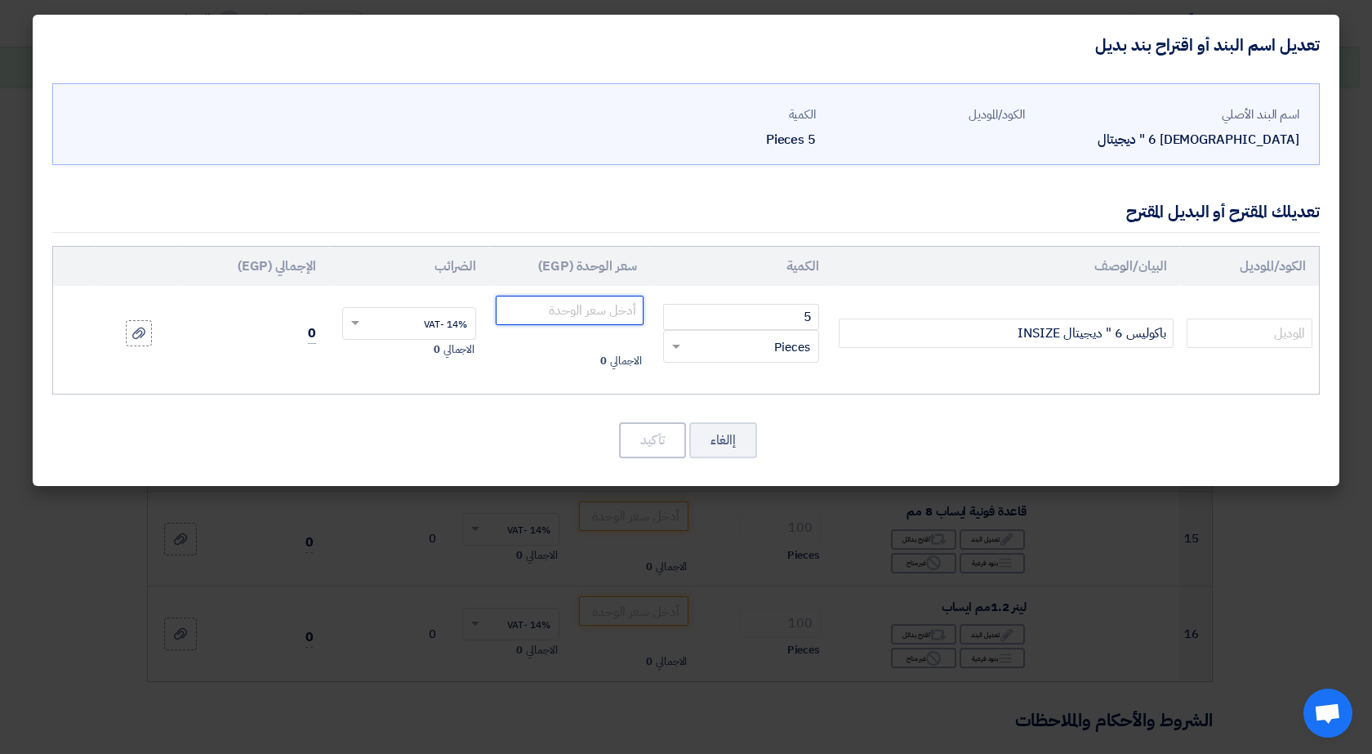
click at [571, 301] on input "number" at bounding box center [570, 310] width 148 height 29
type input "1750"
click at [640, 433] on button "تأكيد" at bounding box center [652, 440] width 67 height 36
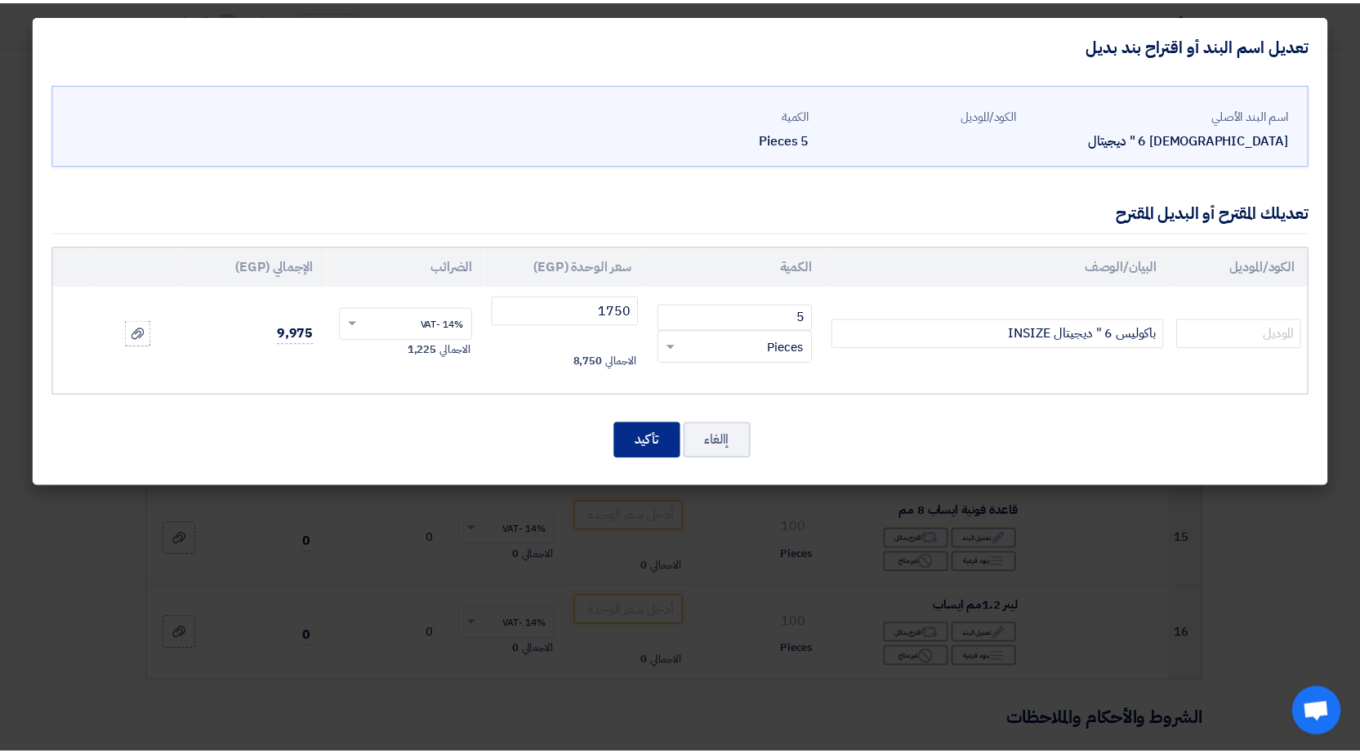
scroll to position [1350, 0]
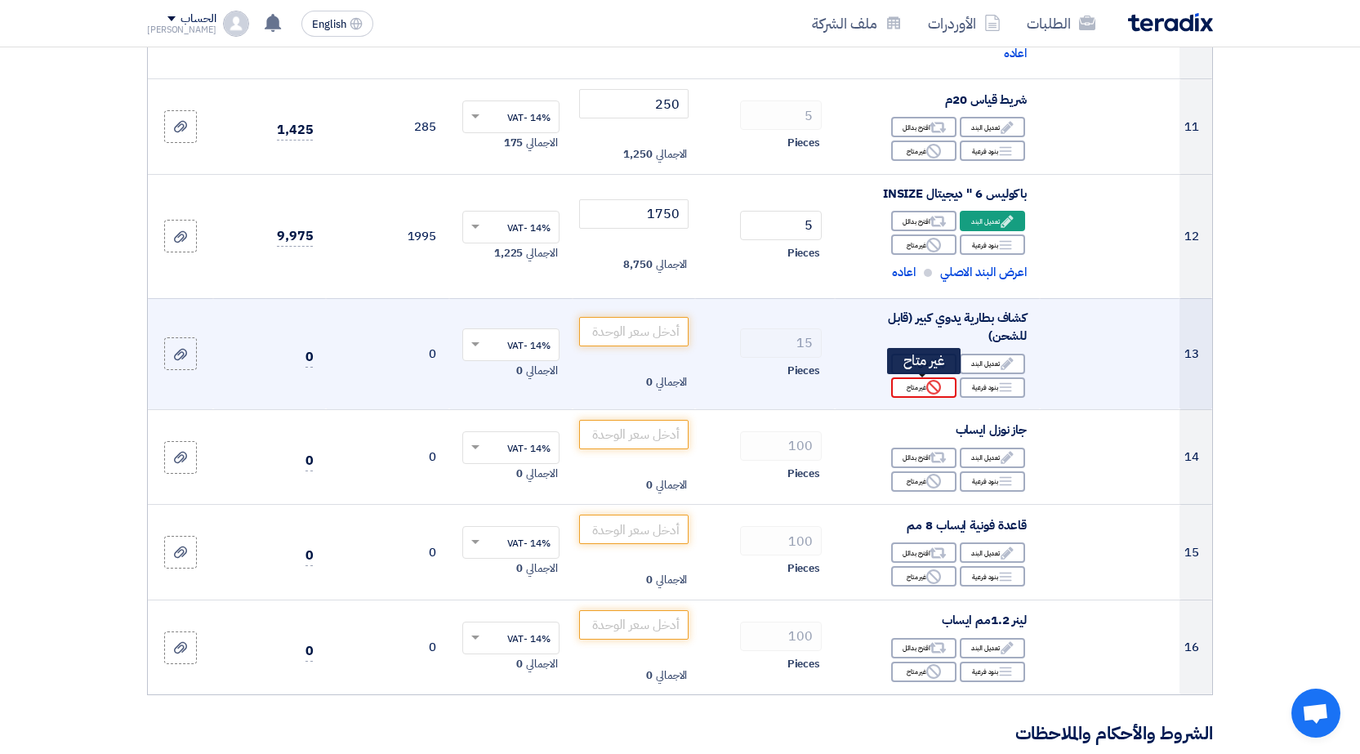
click at [909, 382] on div "Reject غير متاح" at bounding box center [923, 387] width 65 height 20
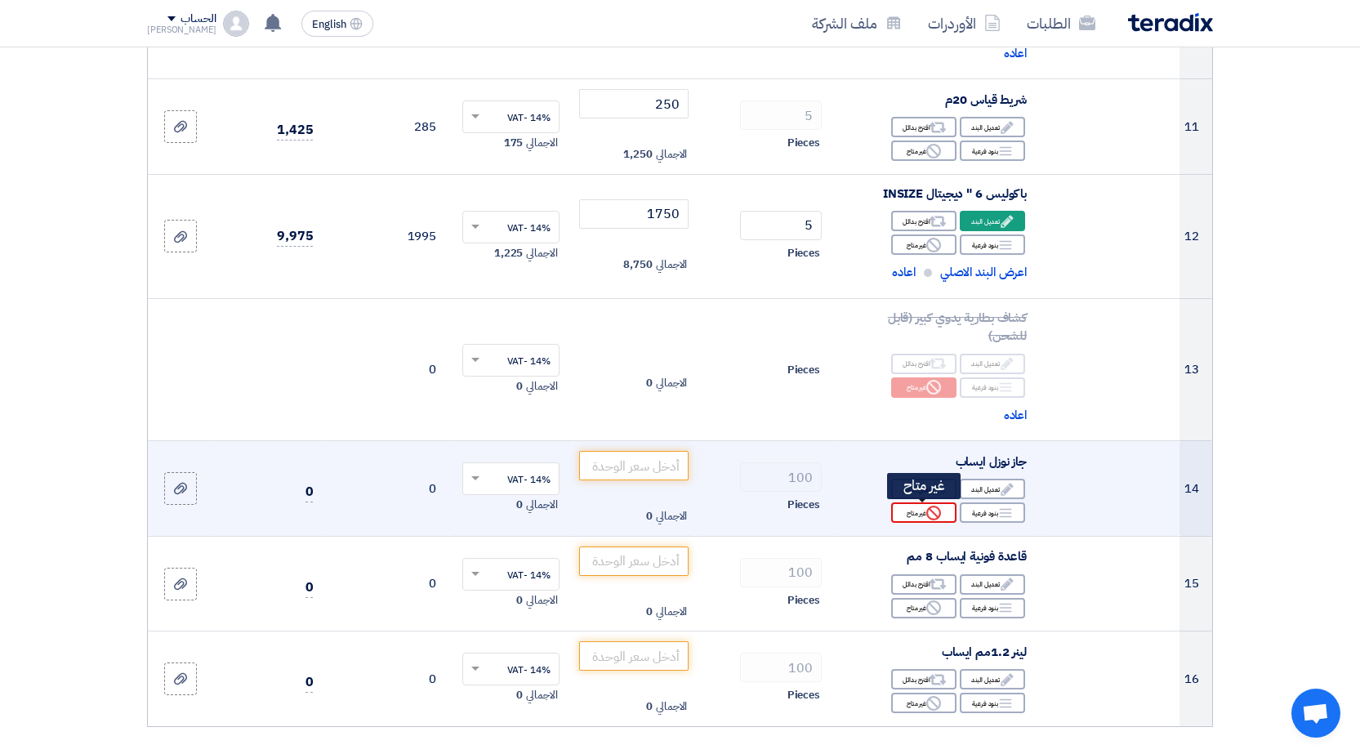
click at [921, 509] on div "Reject غير متاح" at bounding box center [923, 512] width 65 height 20
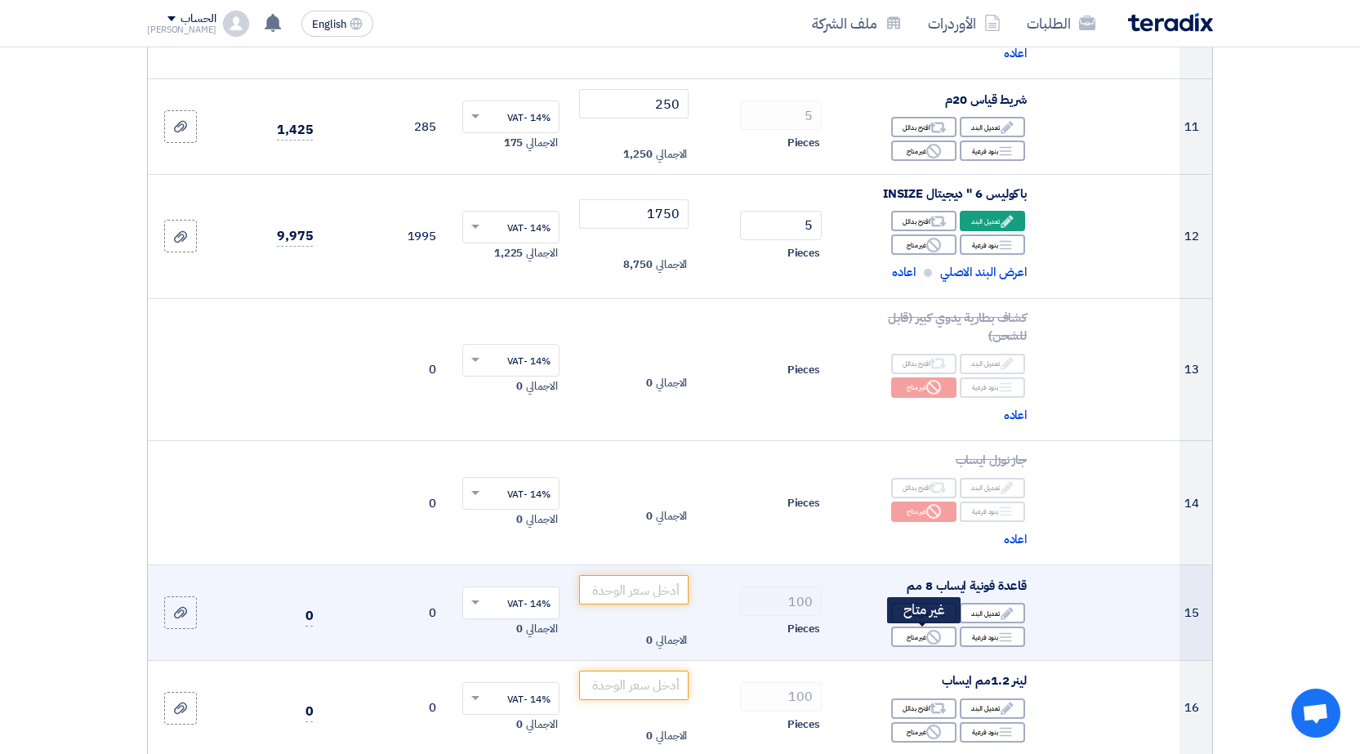
click at [932, 640] on icon "Reject" at bounding box center [933, 637] width 15 height 15
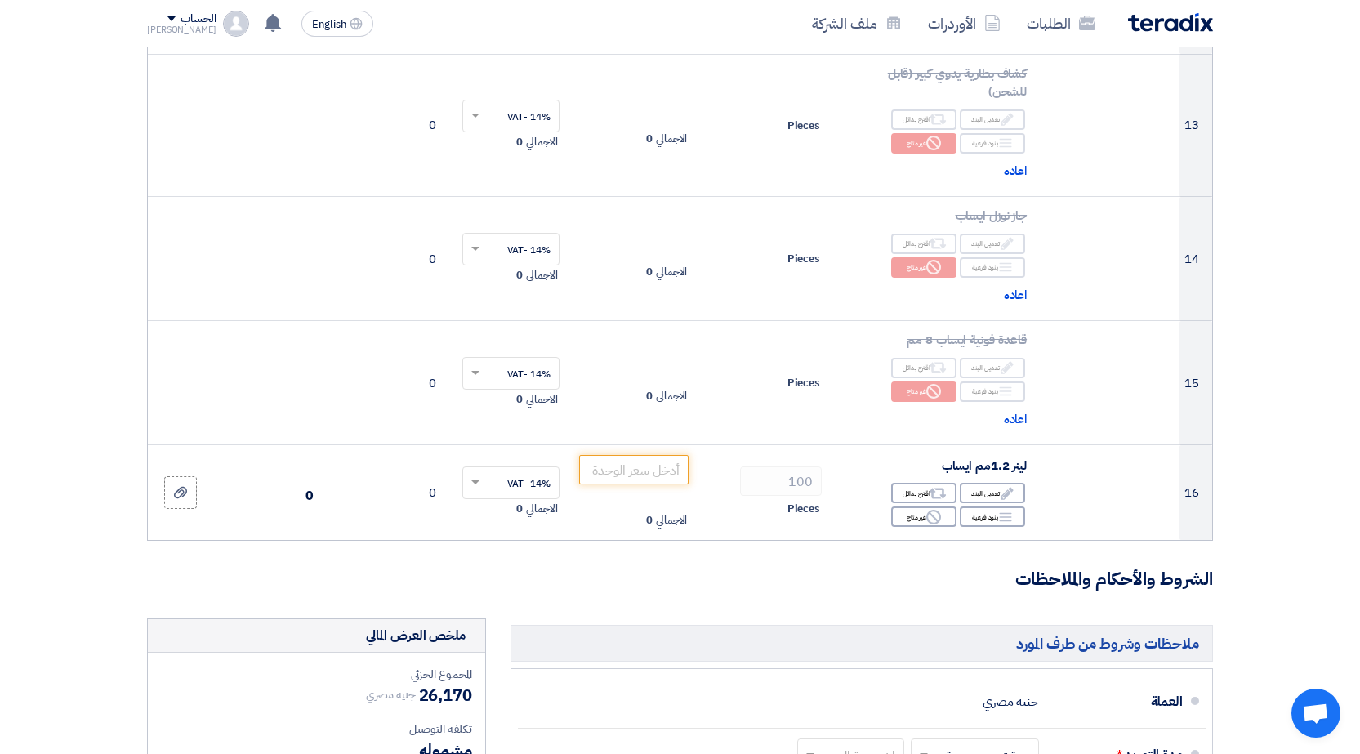
scroll to position [1595, 0]
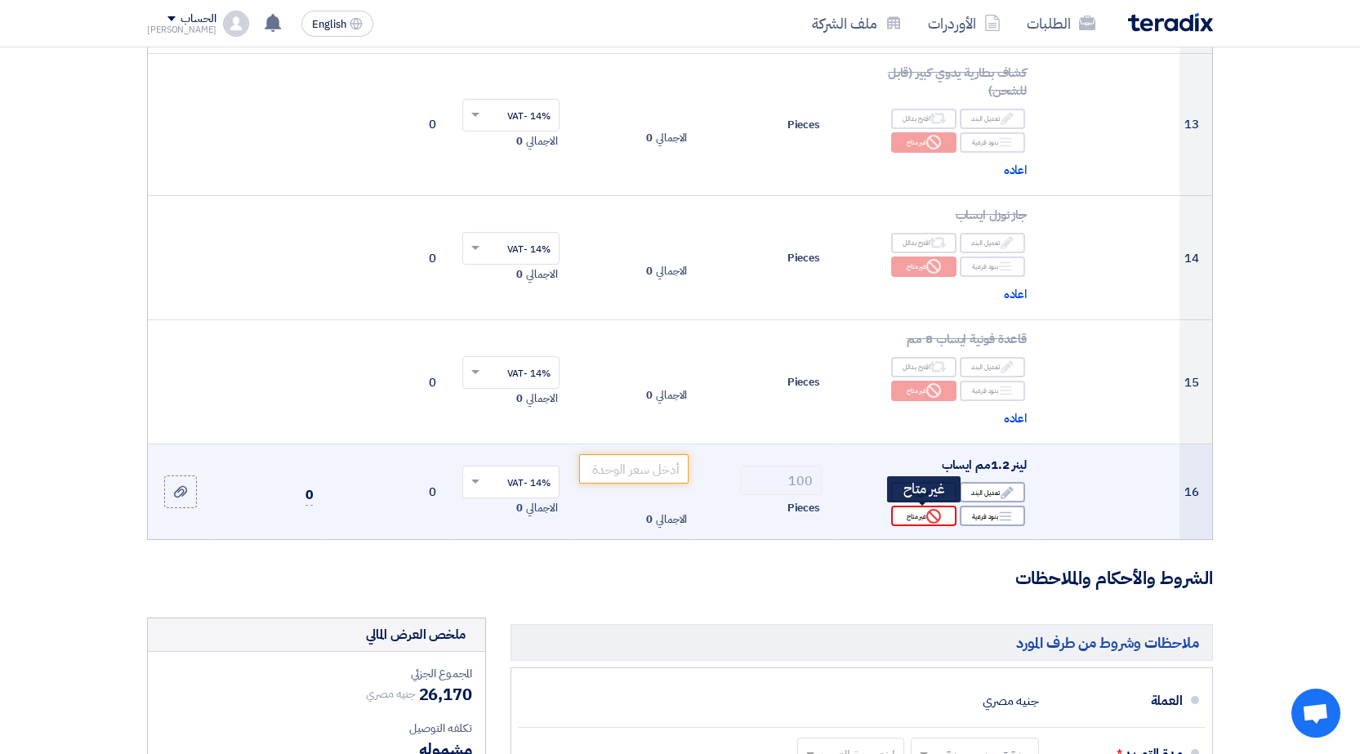
click at [932, 517] on icon "Reject" at bounding box center [933, 516] width 15 height 15
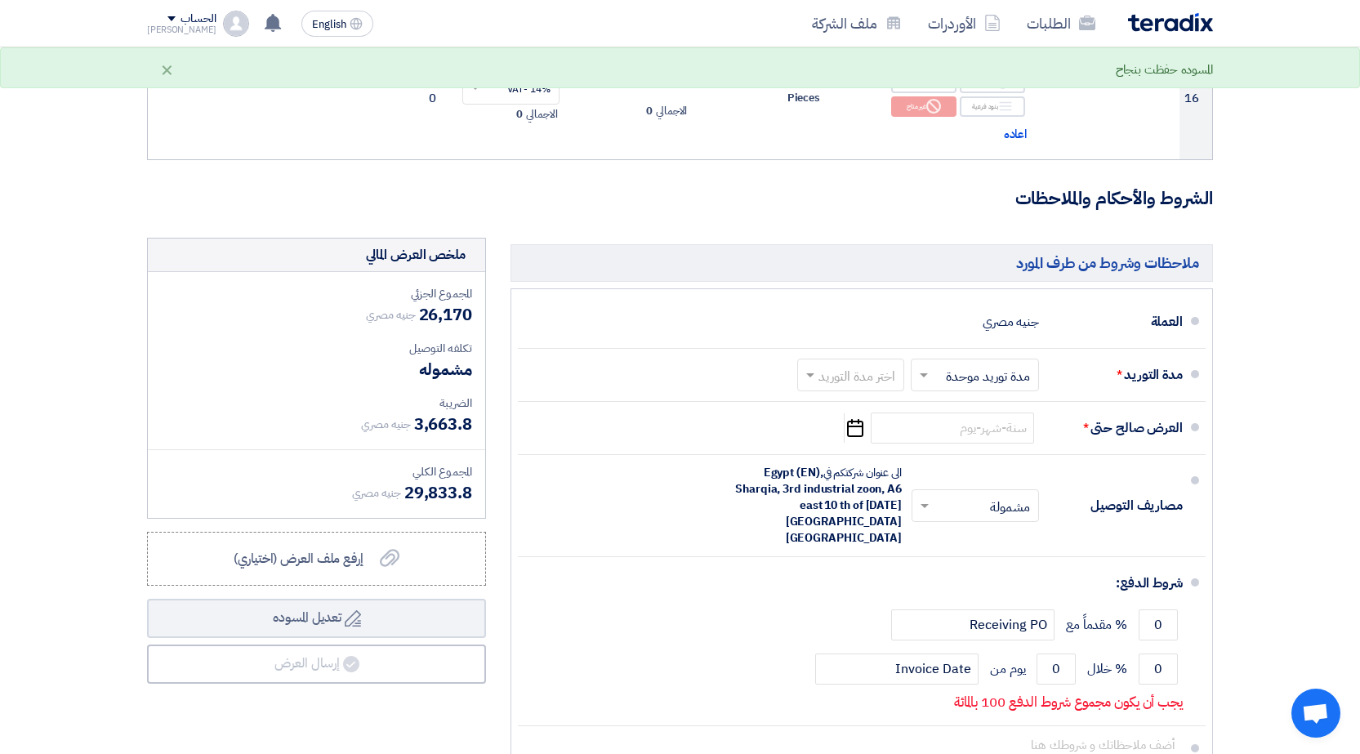
scroll to position [1840, 0]
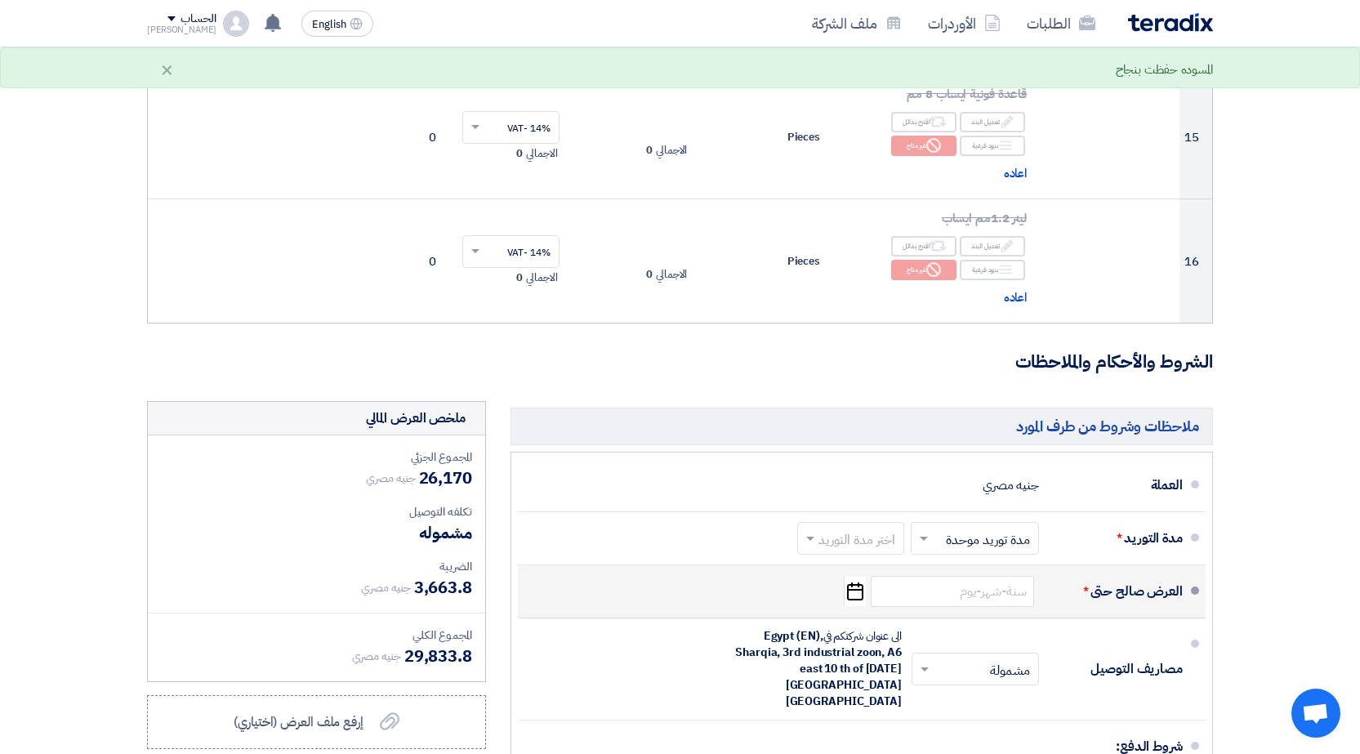
scroll to position [1921, 0]
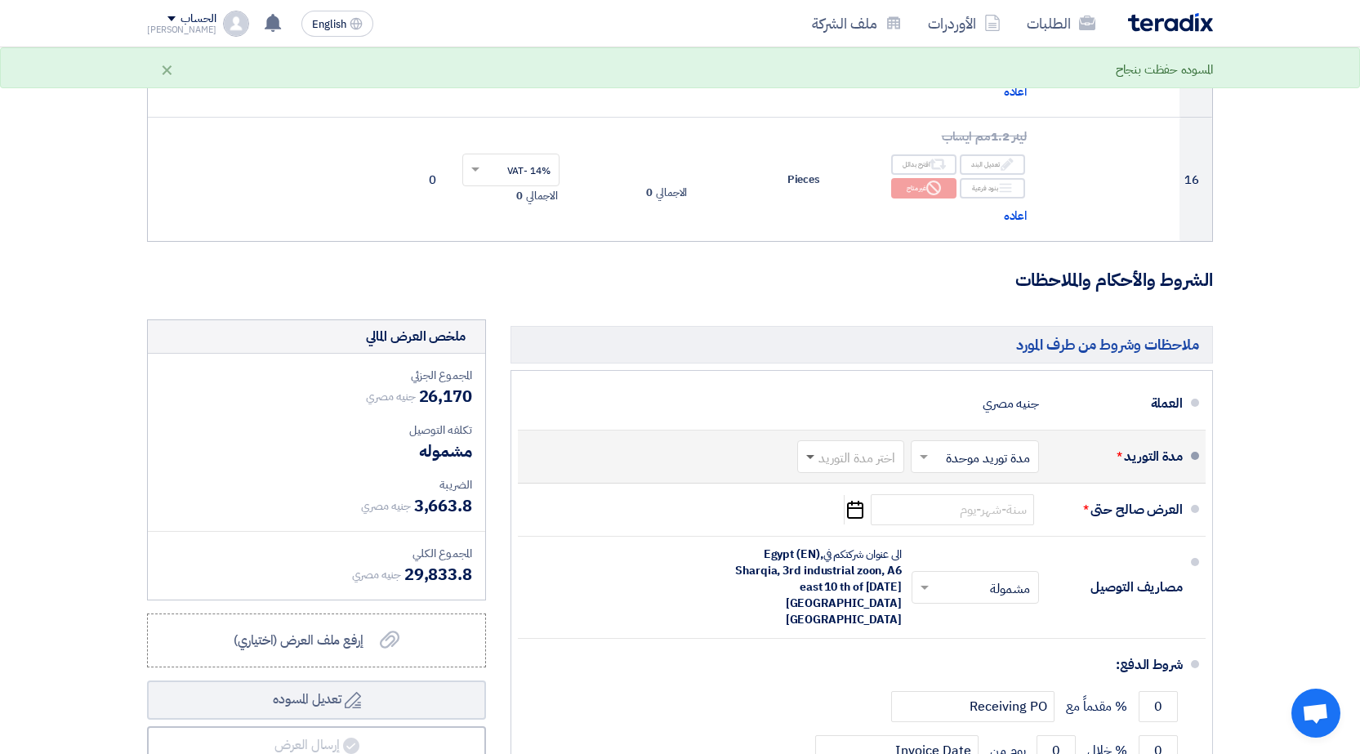
click at [810, 455] on span at bounding box center [810, 458] width 8 height 6
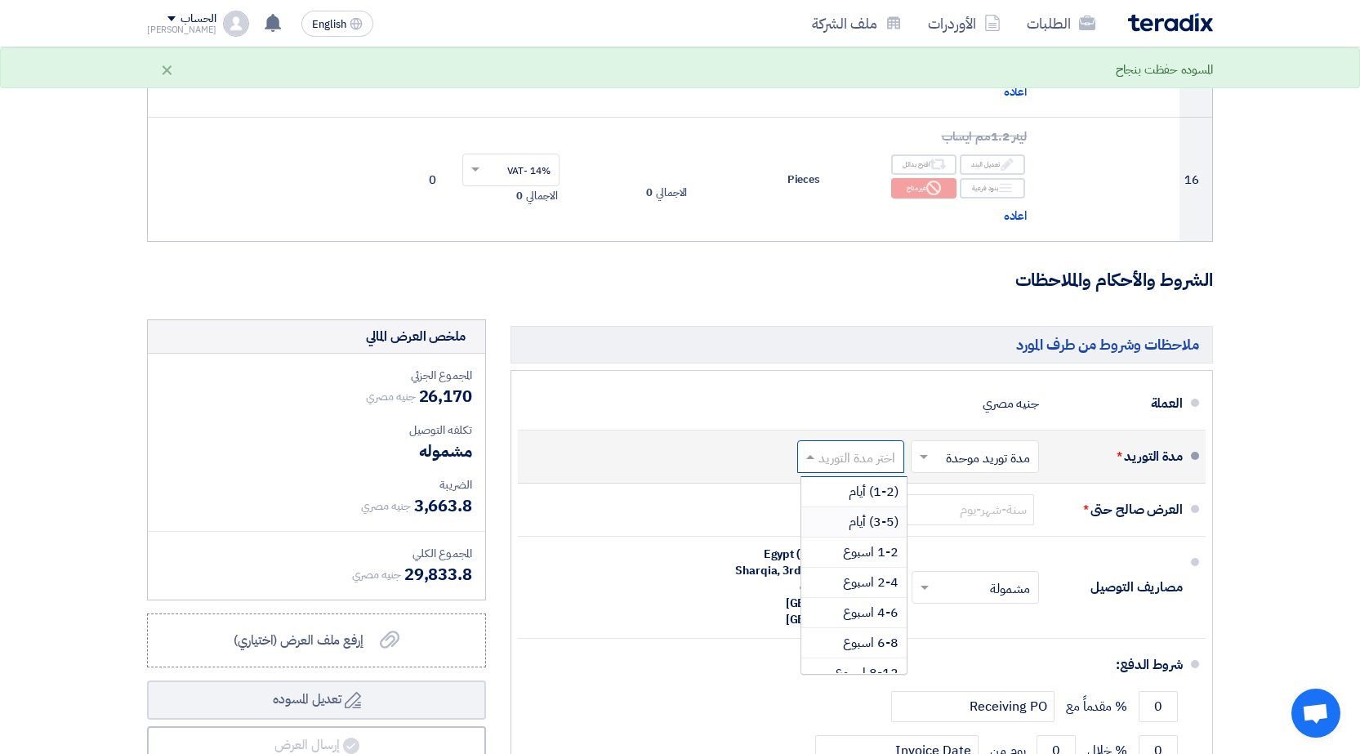
click at [859, 521] on span "(3-5) أيام" at bounding box center [874, 522] width 50 height 20
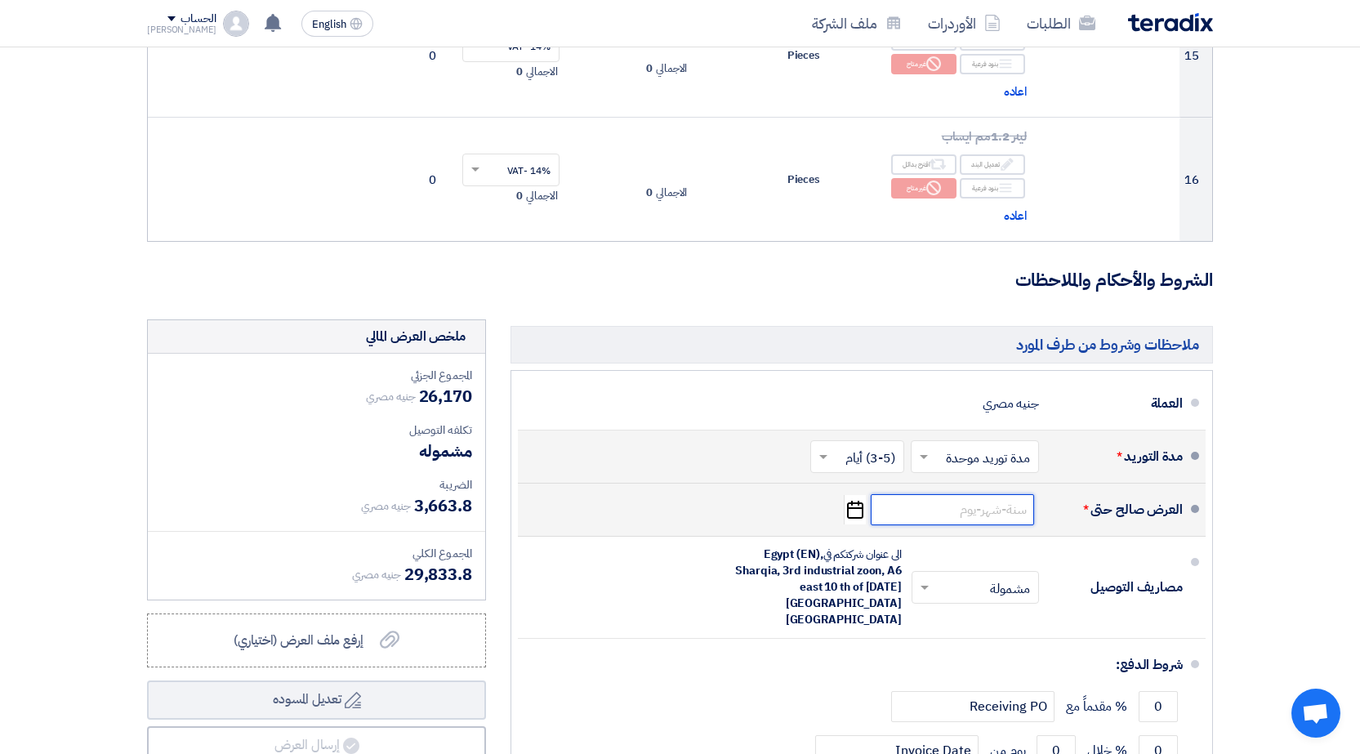
click at [957, 513] on input at bounding box center [952, 509] width 163 height 31
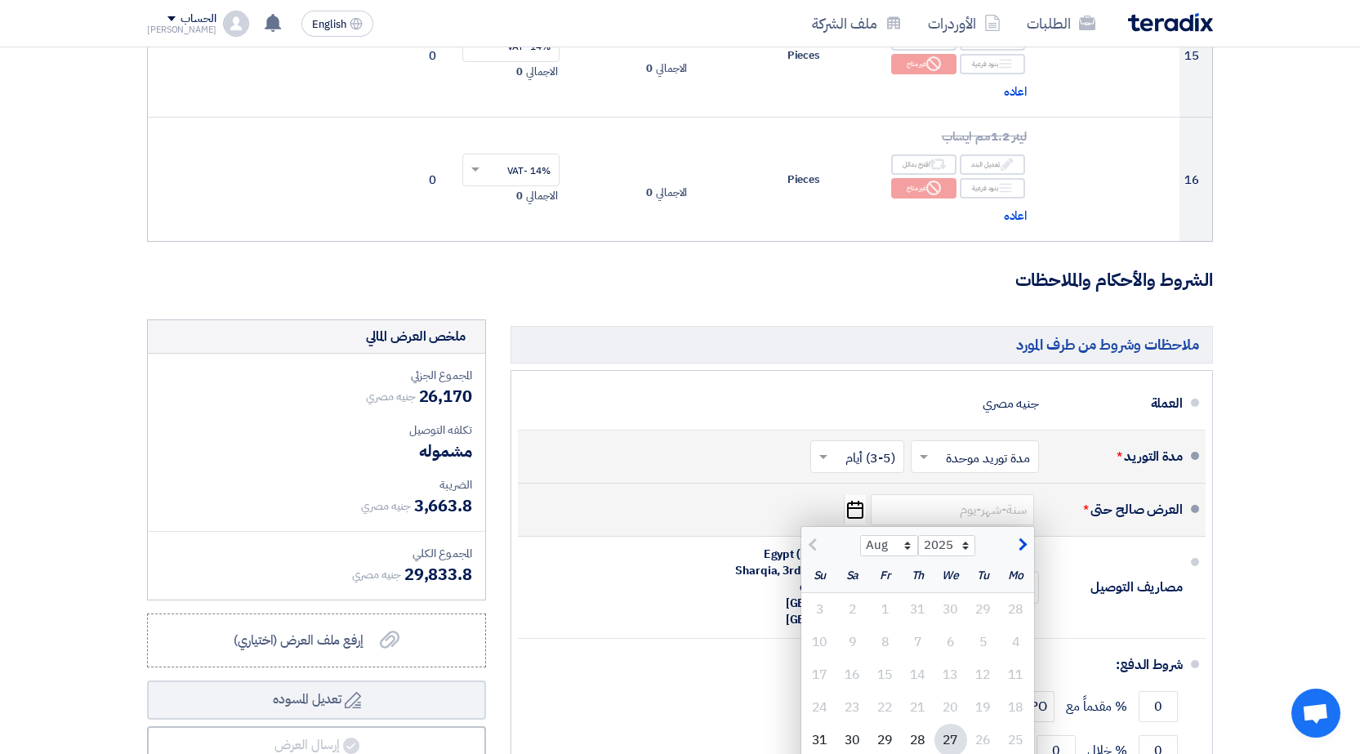
drag, startPoint x: 1020, startPoint y: 535, endPoint x: 1026, endPoint y: 557, distance: 23.0
click at [1020, 538] on button "button" at bounding box center [1020, 543] width 27 height 16
select select "9"
click at [961, 607] on div "3" at bounding box center [951, 609] width 33 height 33
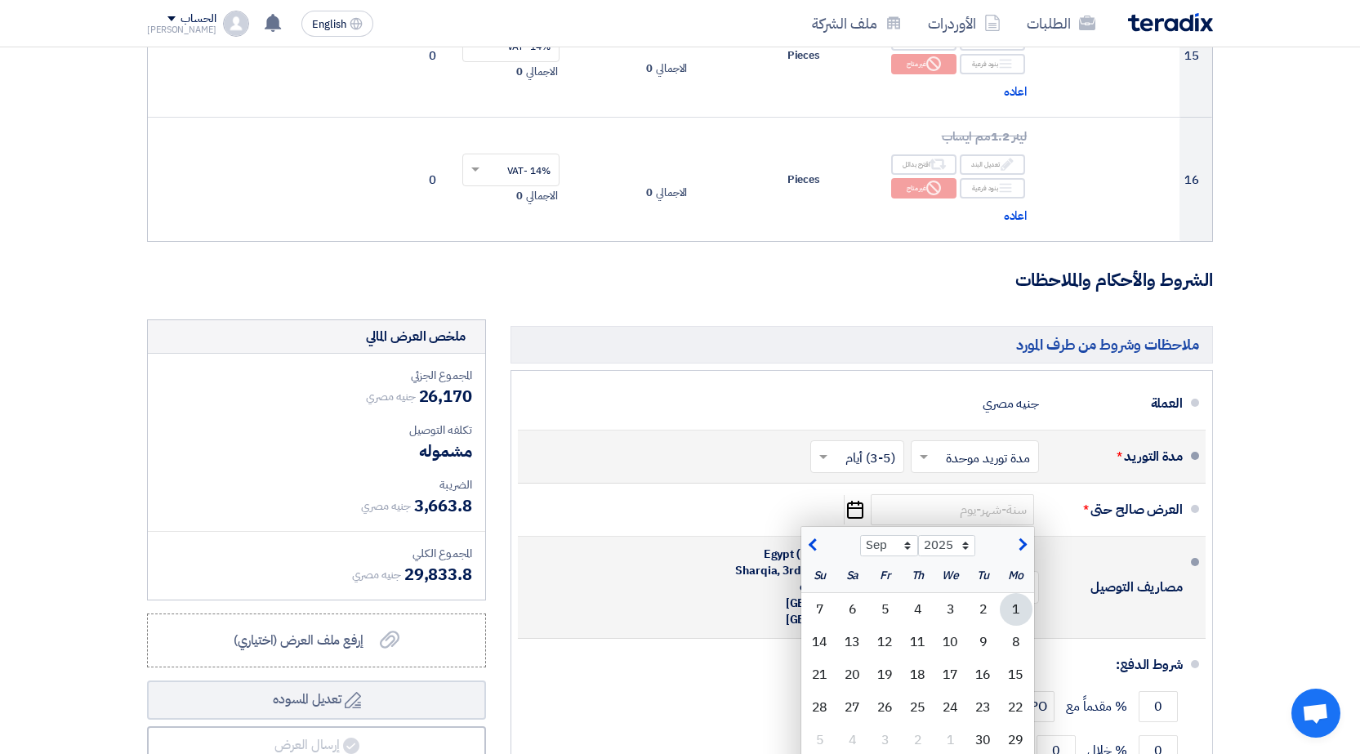
type input "[DATE]"
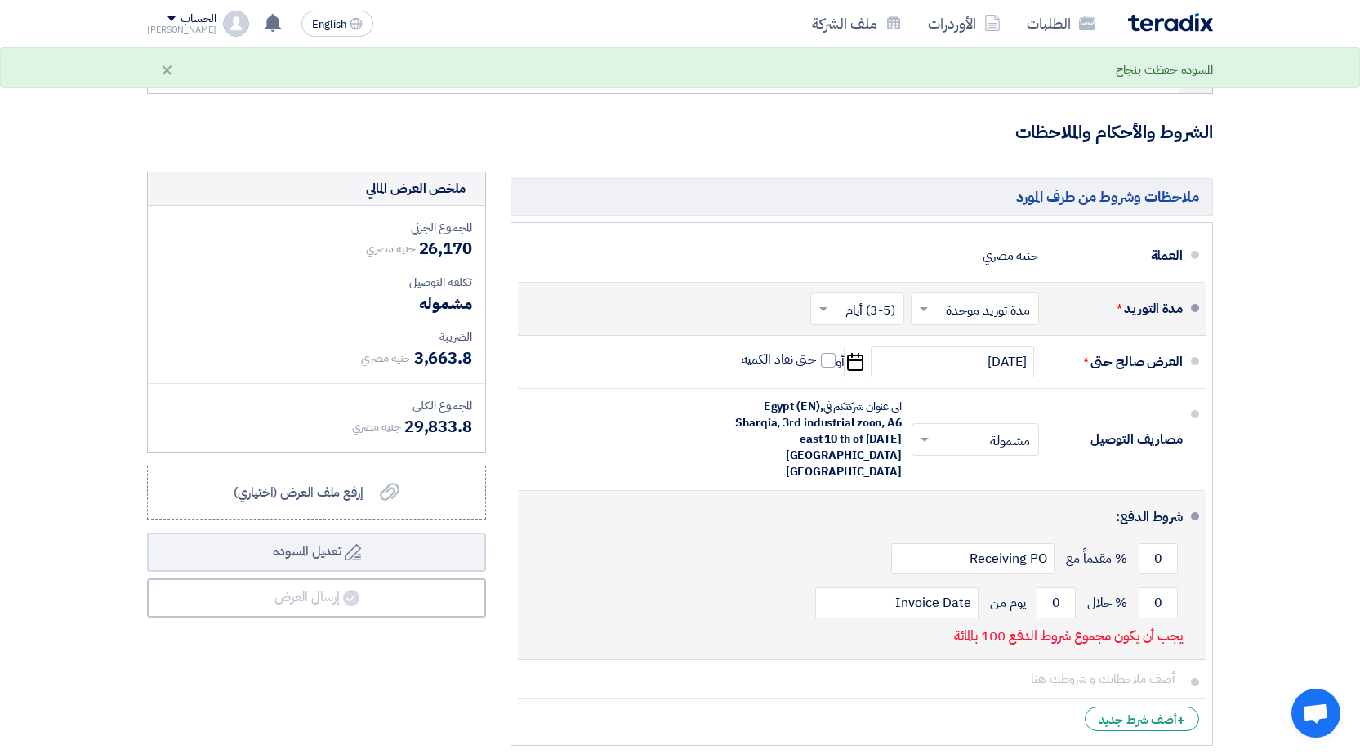
scroll to position [2085, 0]
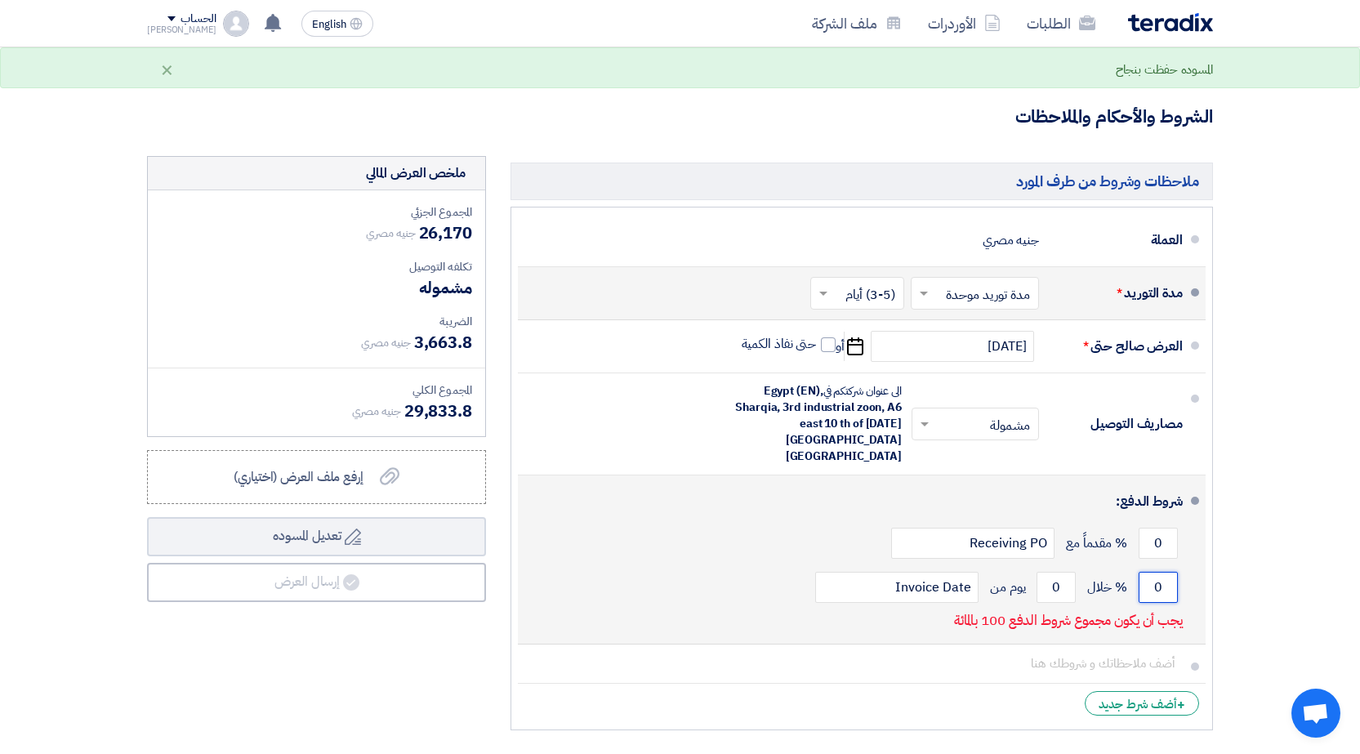
click at [1149, 572] on input "0" at bounding box center [1158, 587] width 39 height 31
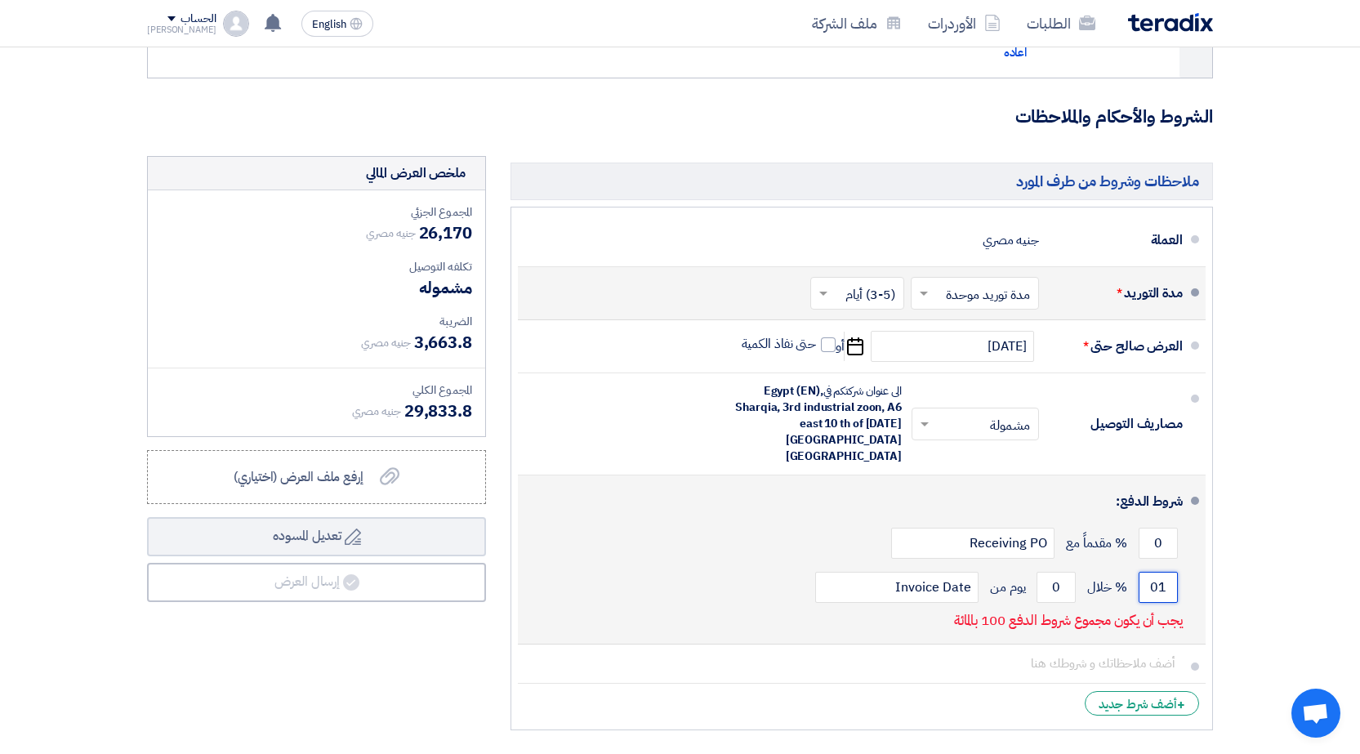
click at [1168, 572] on input "01" at bounding box center [1158, 587] width 39 height 31
type input "100"
click at [1055, 572] on input "0" at bounding box center [1056, 587] width 39 height 31
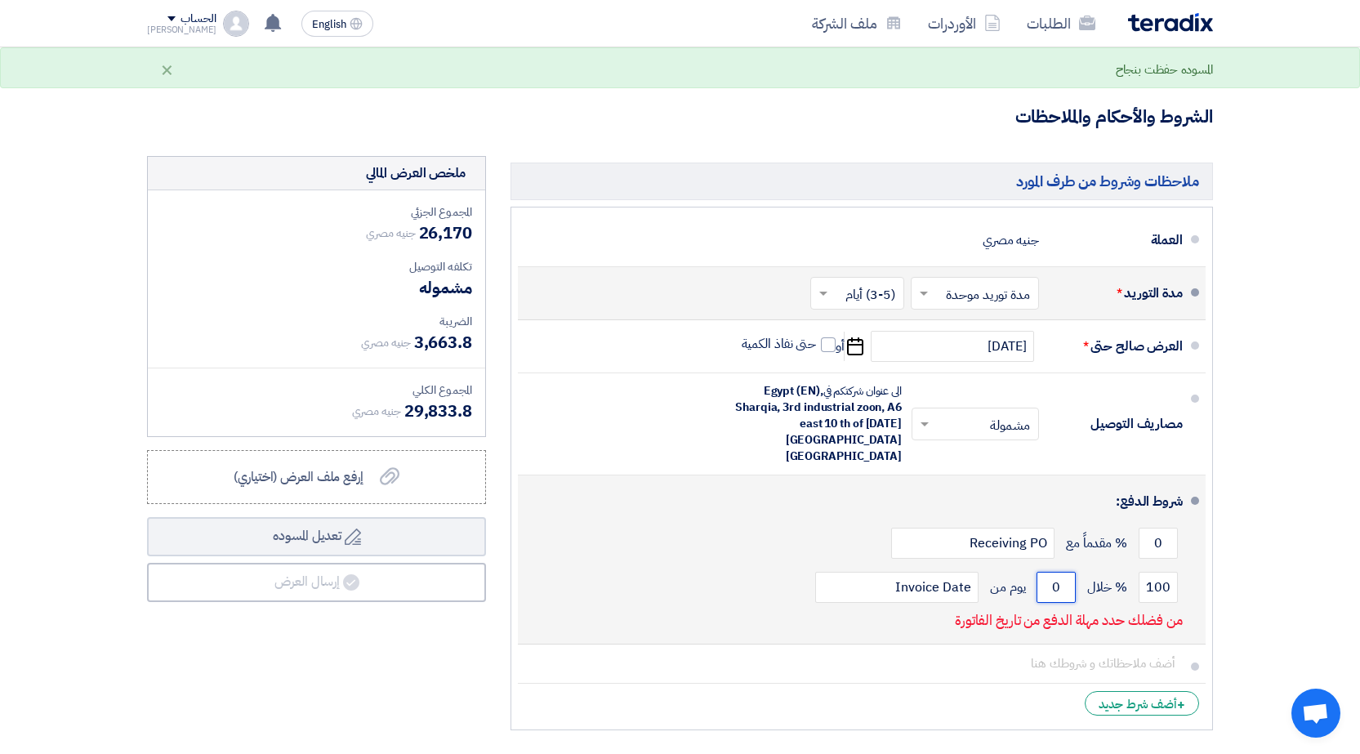
click at [1072, 572] on input "0" at bounding box center [1056, 587] width 39 height 31
click at [1060, 572] on input "0" at bounding box center [1056, 587] width 39 height 31
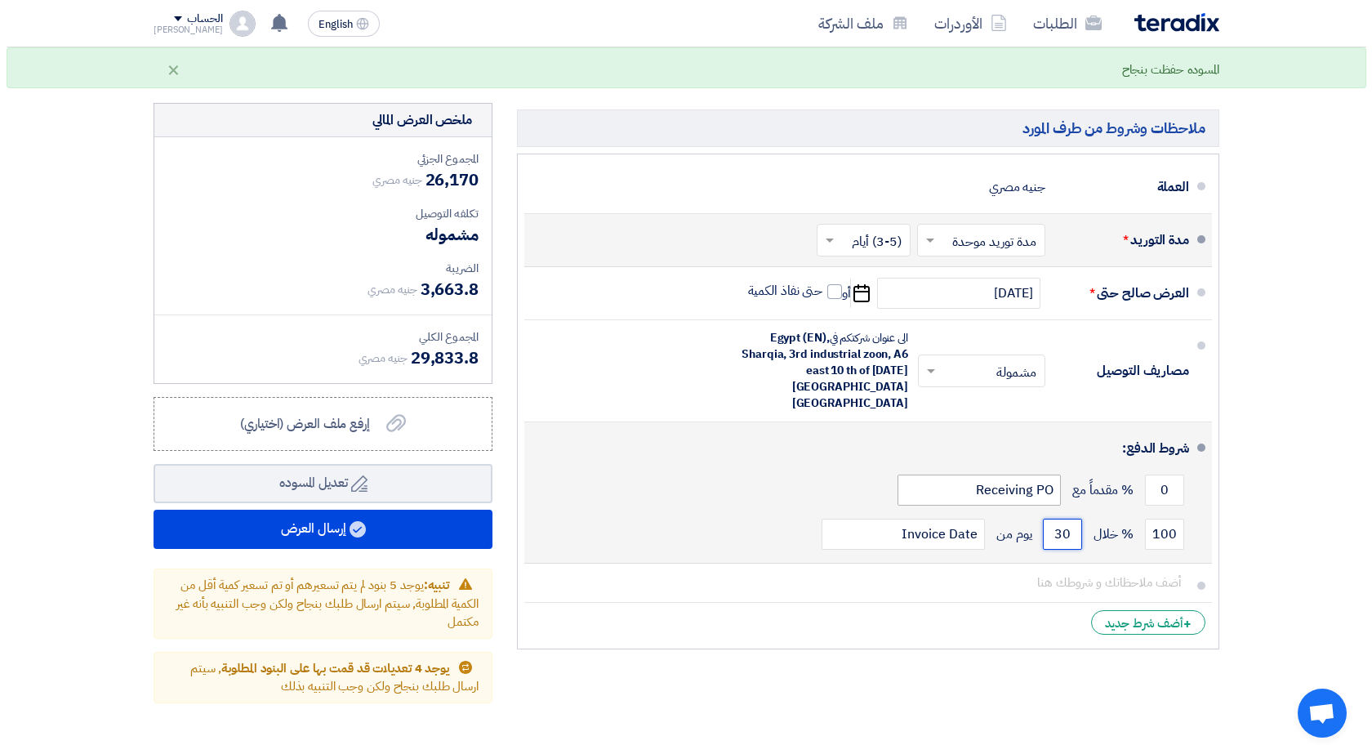
scroll to position [2166, 0]
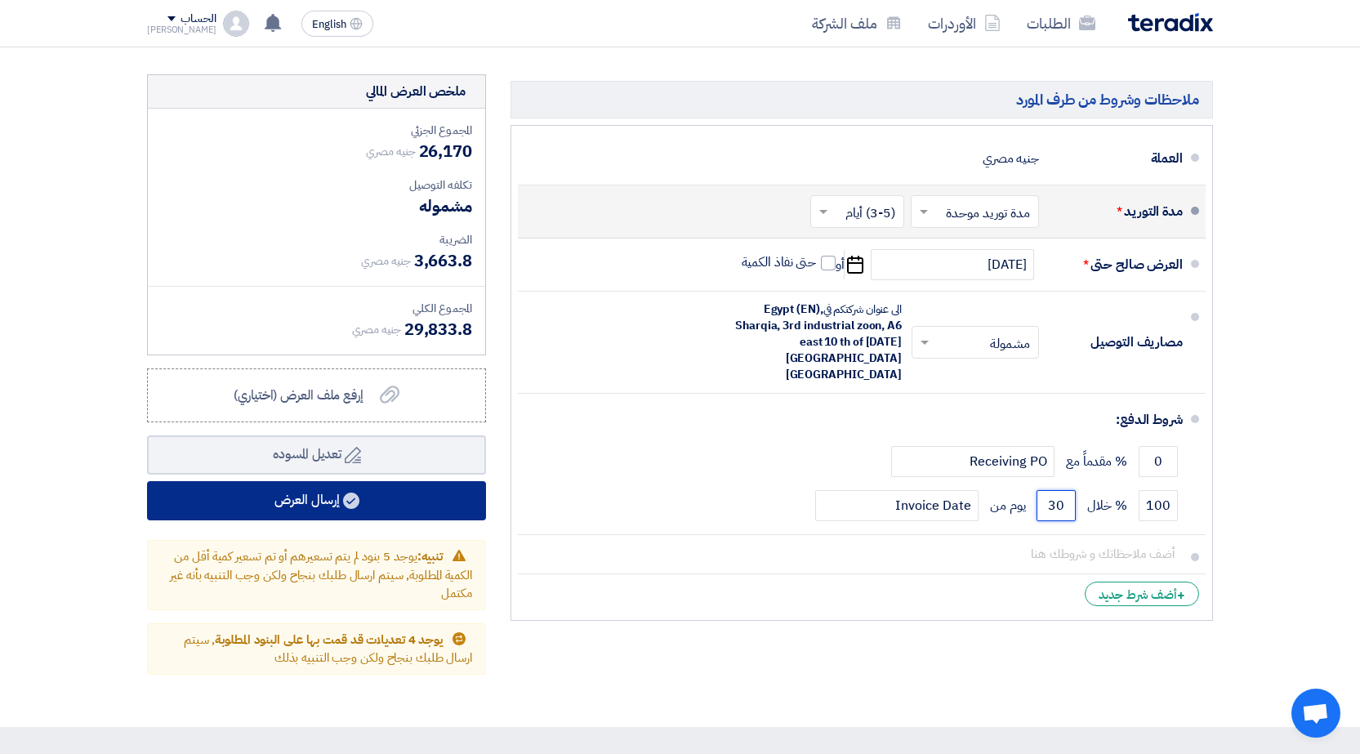
type input "30"
click at [318, 502] on button "إرسال العرض" at bounding box center [316, 500] width 339 height 39
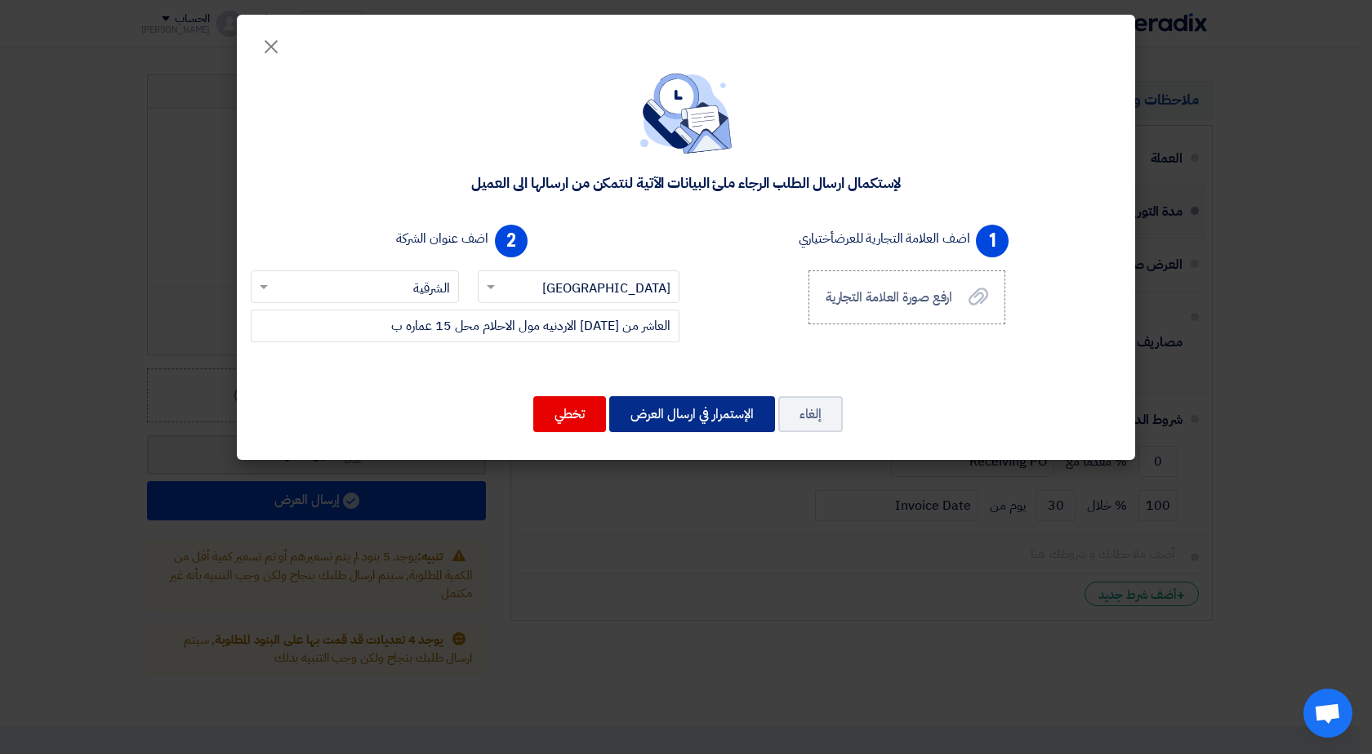
click at [693, 426] on button "الإستمرار في ارسال العرض" at bounding box center [692, 414] width 166 height 36
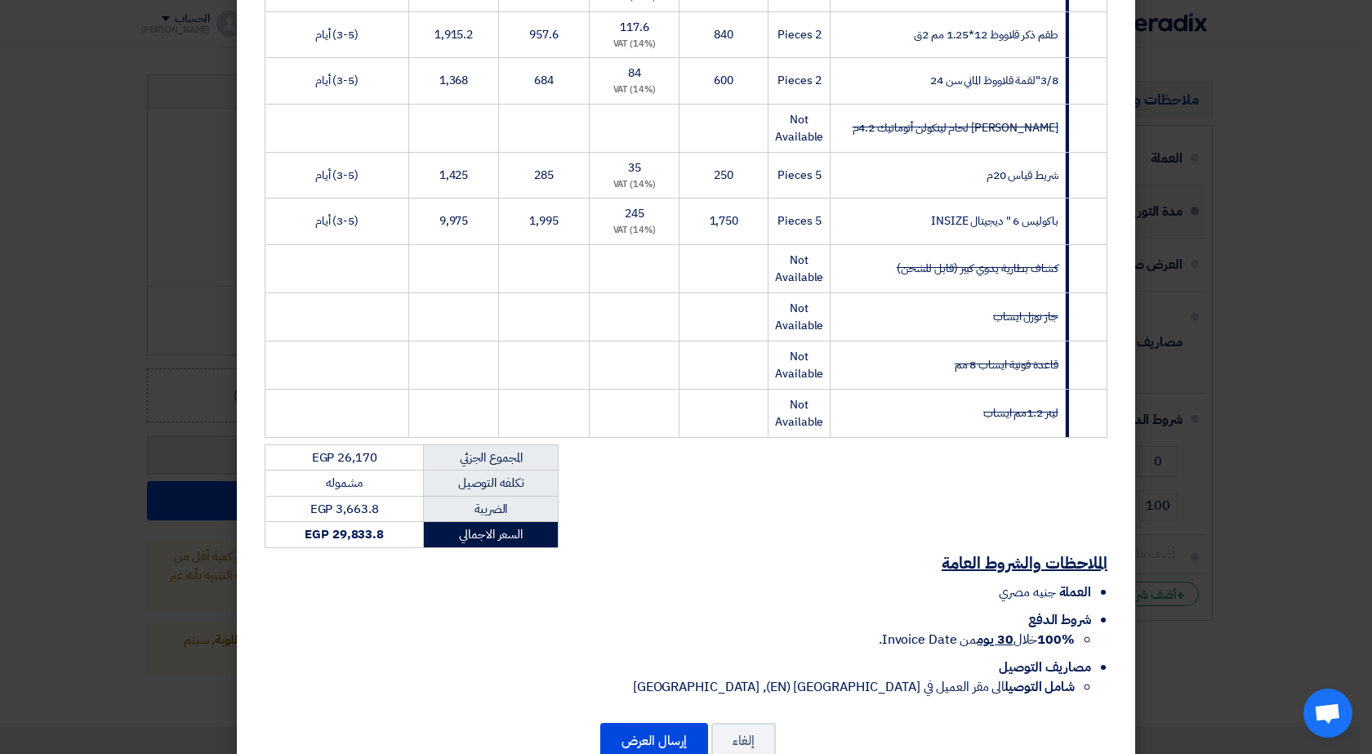
scroll to position [668, 0]
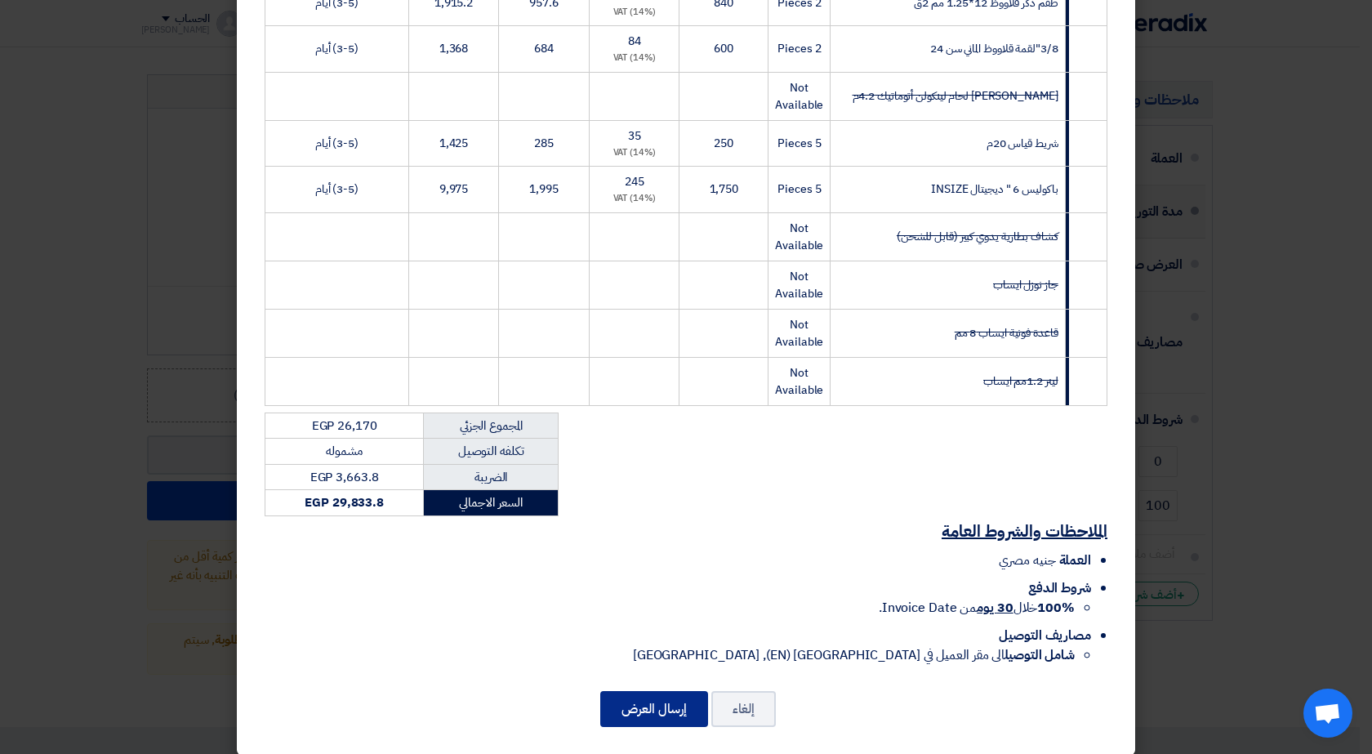
click at [665, 693] on button "إرسال العرض" at bounding box center [654, 709] width 108 height 36
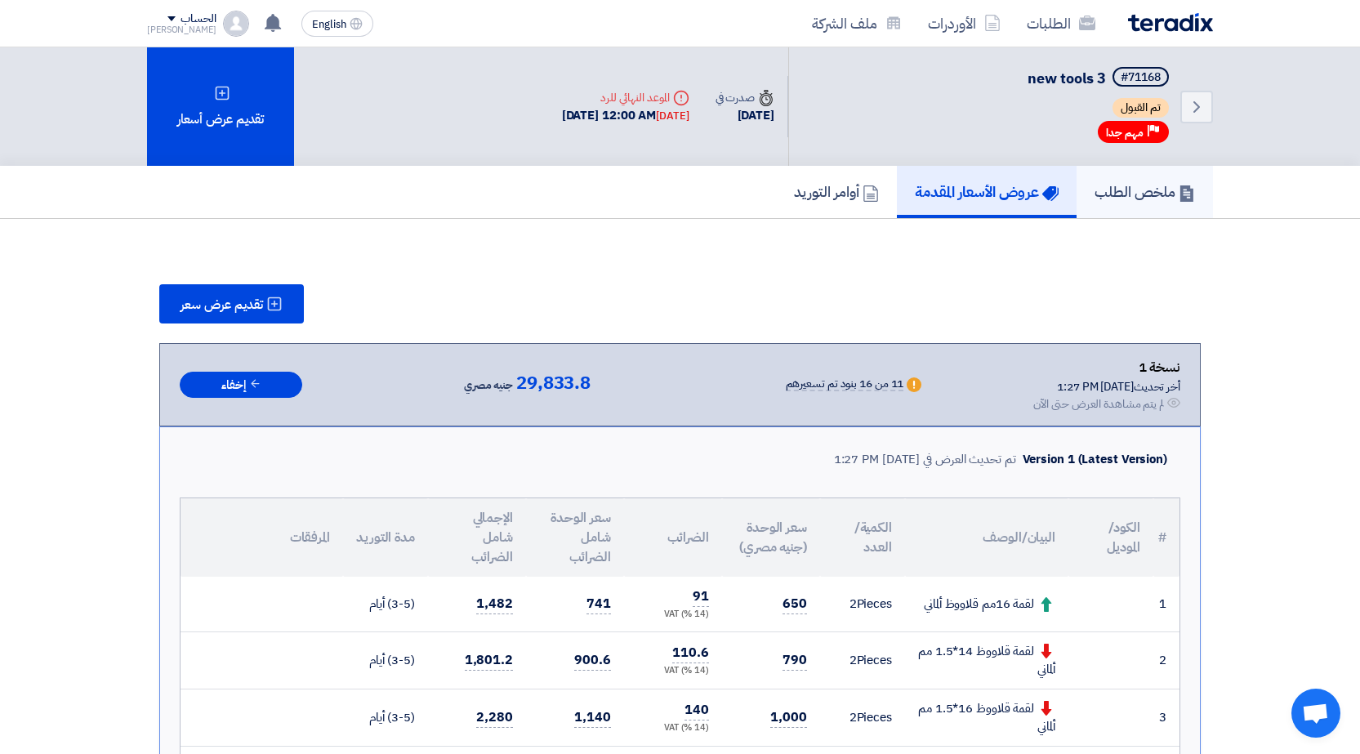
click at [1146, 191] on h5 "ملخص الطلب" at bounding box center [1145, 191] width 100 height 19
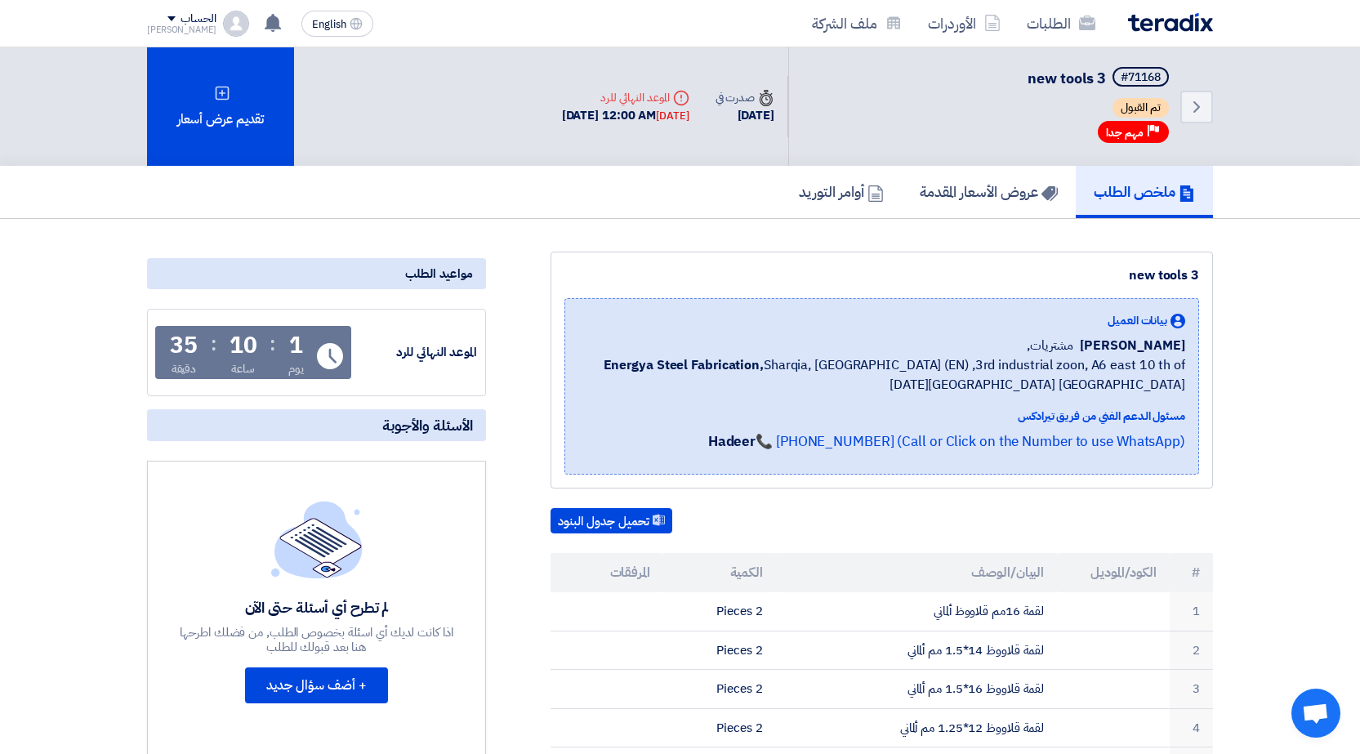
click at [186, 25] on div "[PERSON_NAME]" at bounding box center [181, 29] width 69 height 9
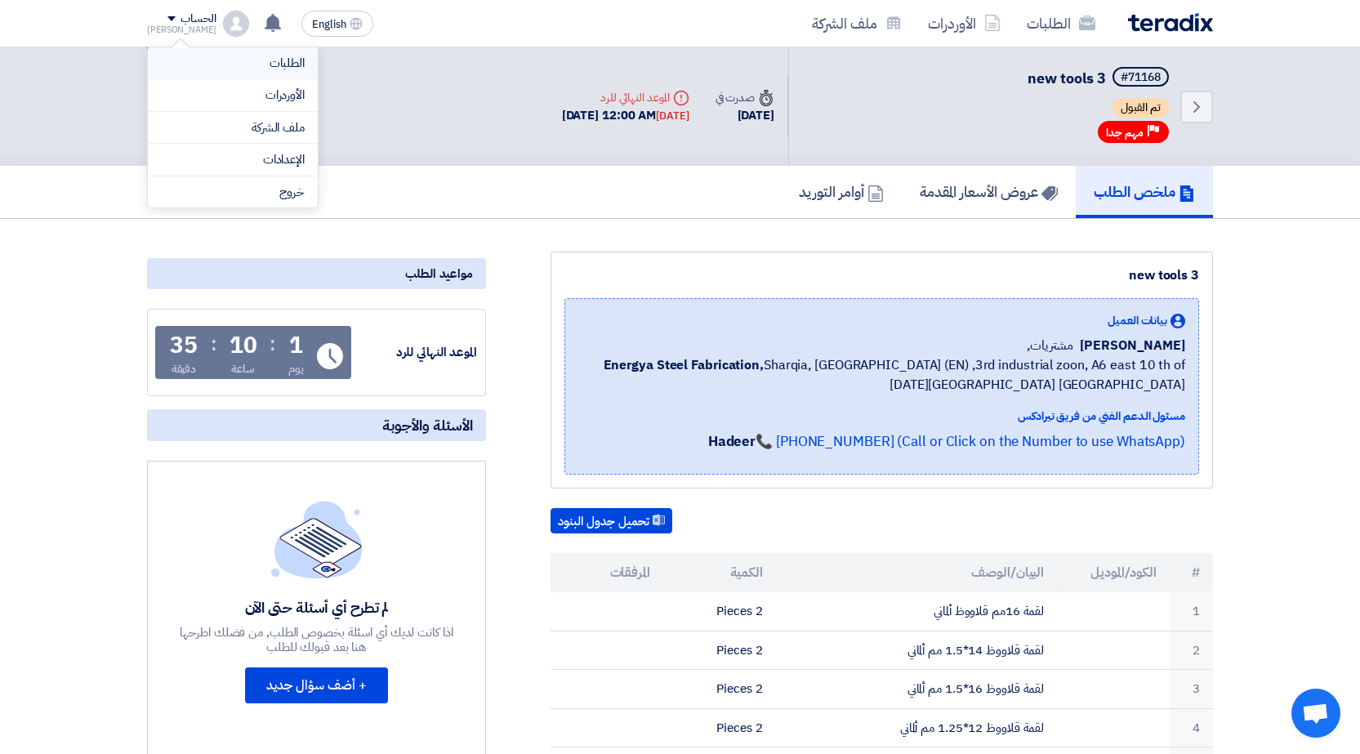
click at [252, 68] on link "الطلبات" at bounding box center [233, 63] width 144 height 19
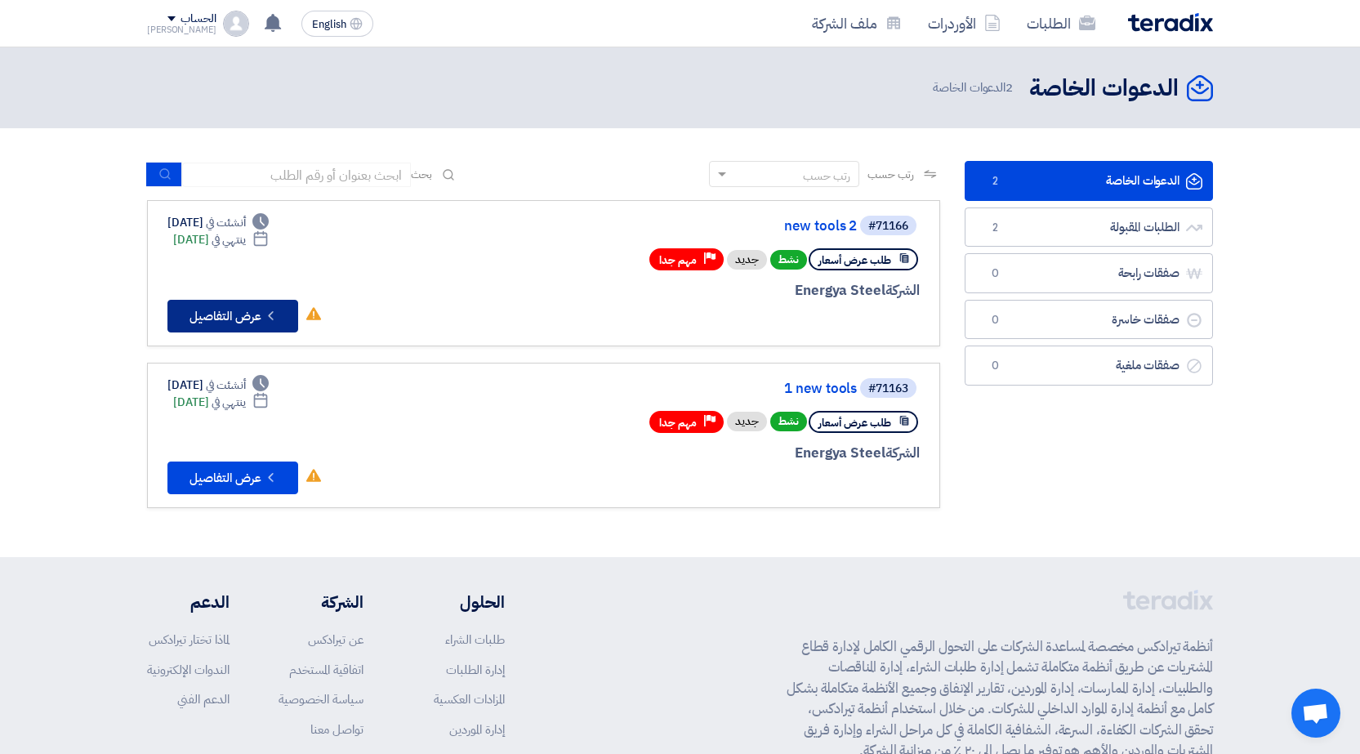
click at [205, 317] on button "Check details عرض التفاصيل" at bounding box center [232, 316] width 131 height 33
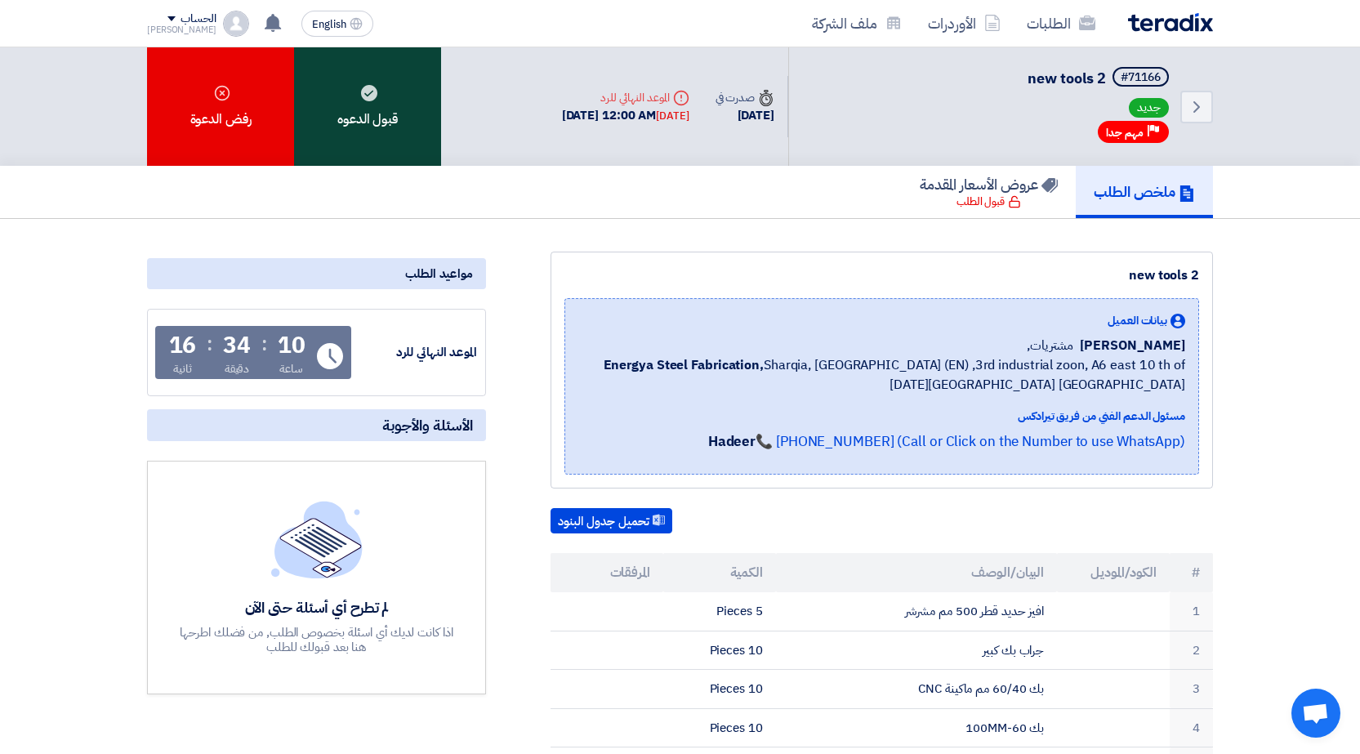
click at [383, 138] on div "قبول الدعوه" at bounding box center [367, 106] width 147 height 118
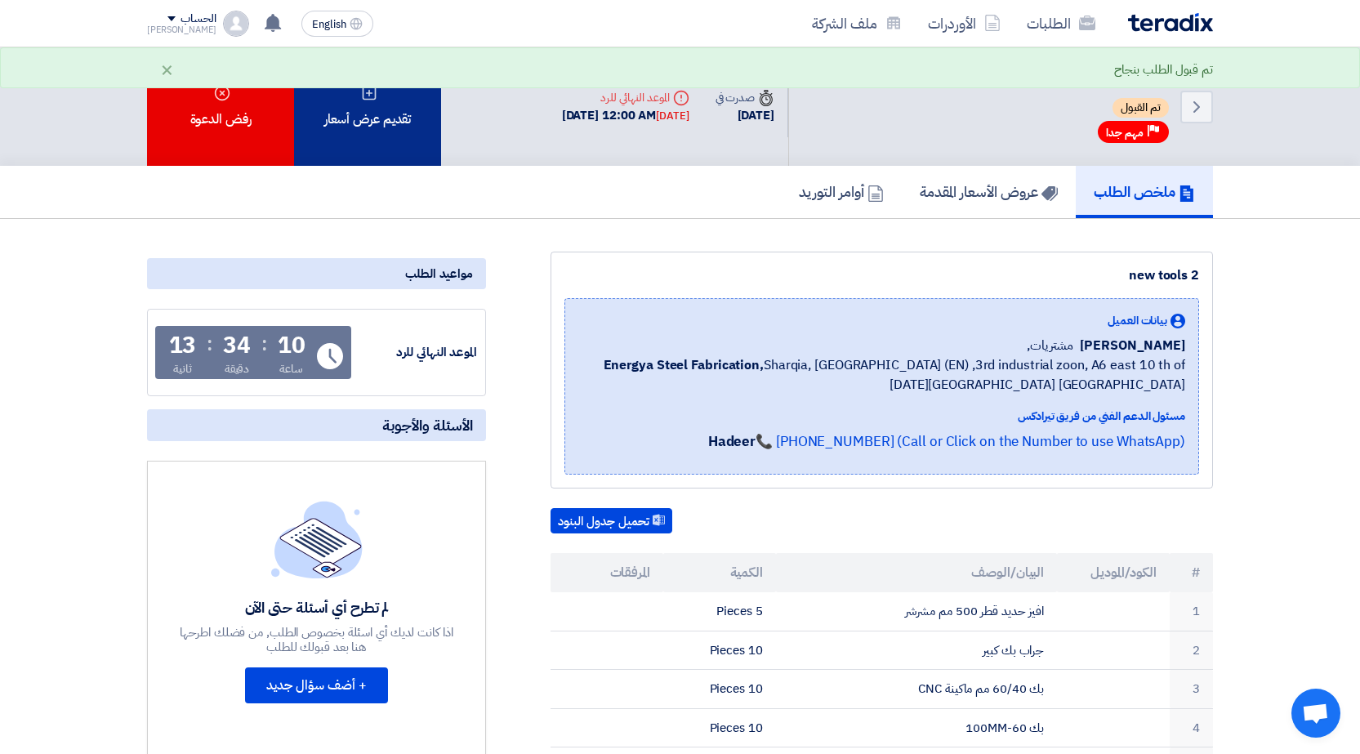
click at [372, 123] on div "تقديم عرض أسعار" at bounding box center [367, 106] width 147 height 118
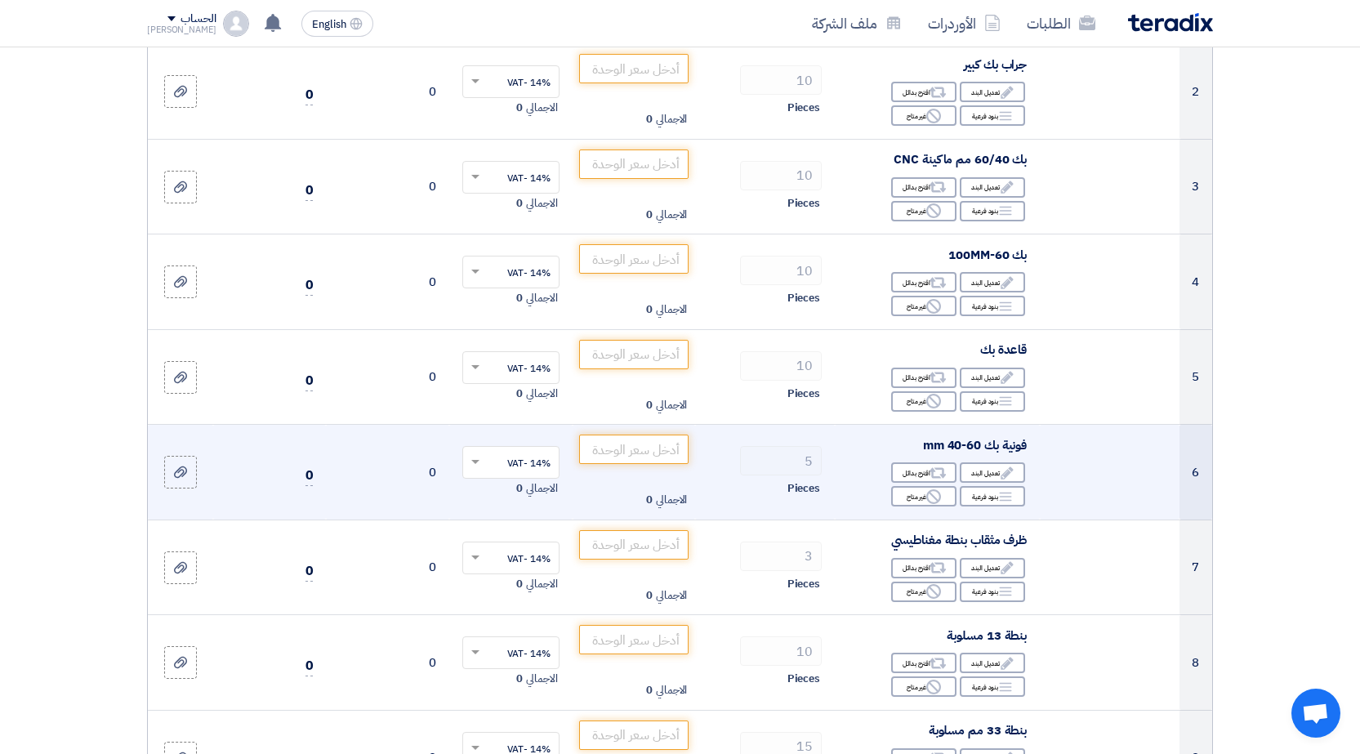
scroll to position [408, 0]
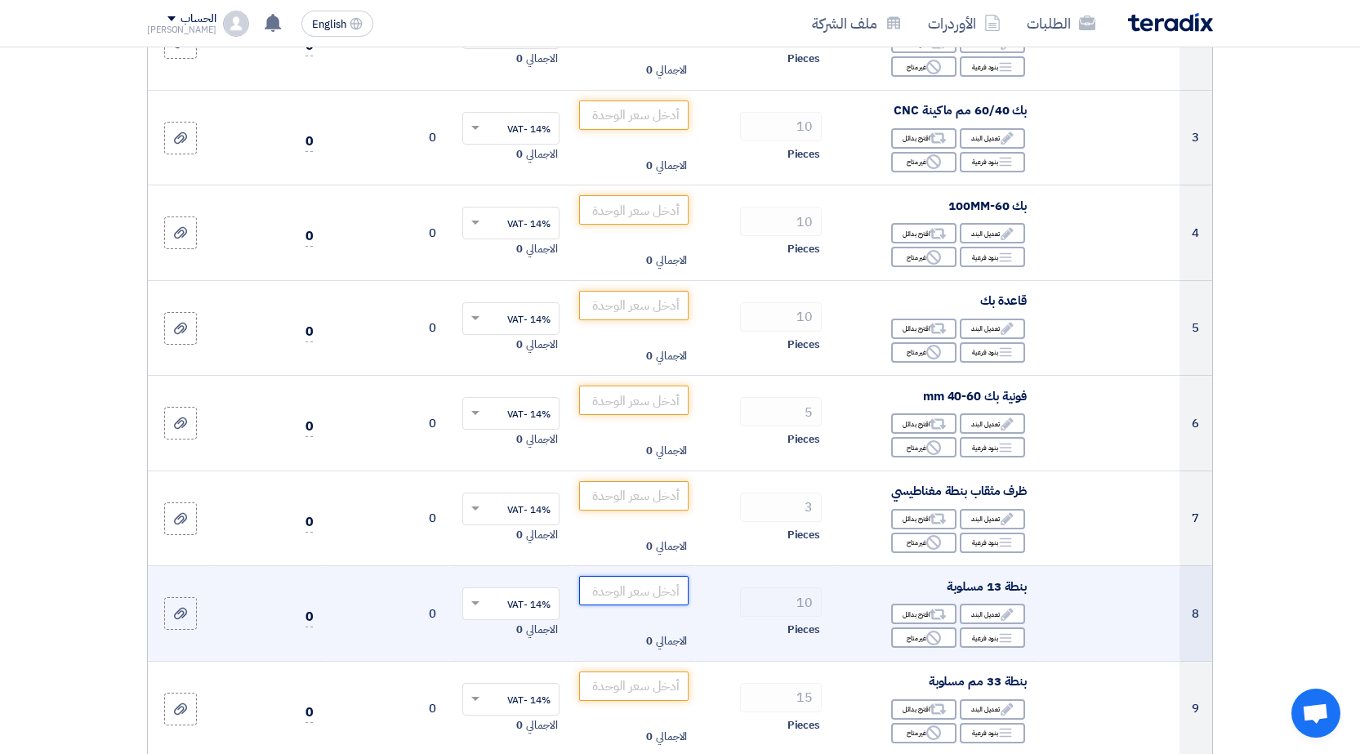
click at [603, 587] on input "number" at bounding box center [634, 590] width 110 height 29
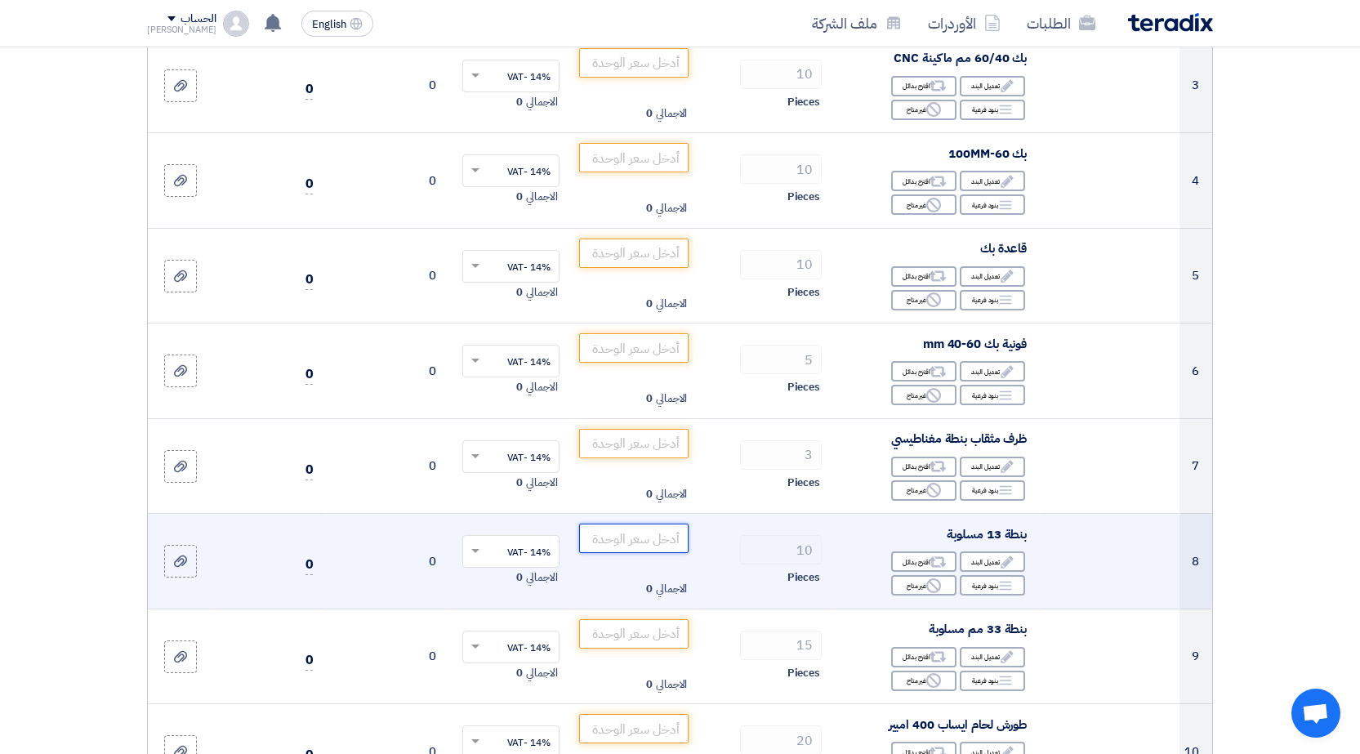
scroll to position [490, 0]
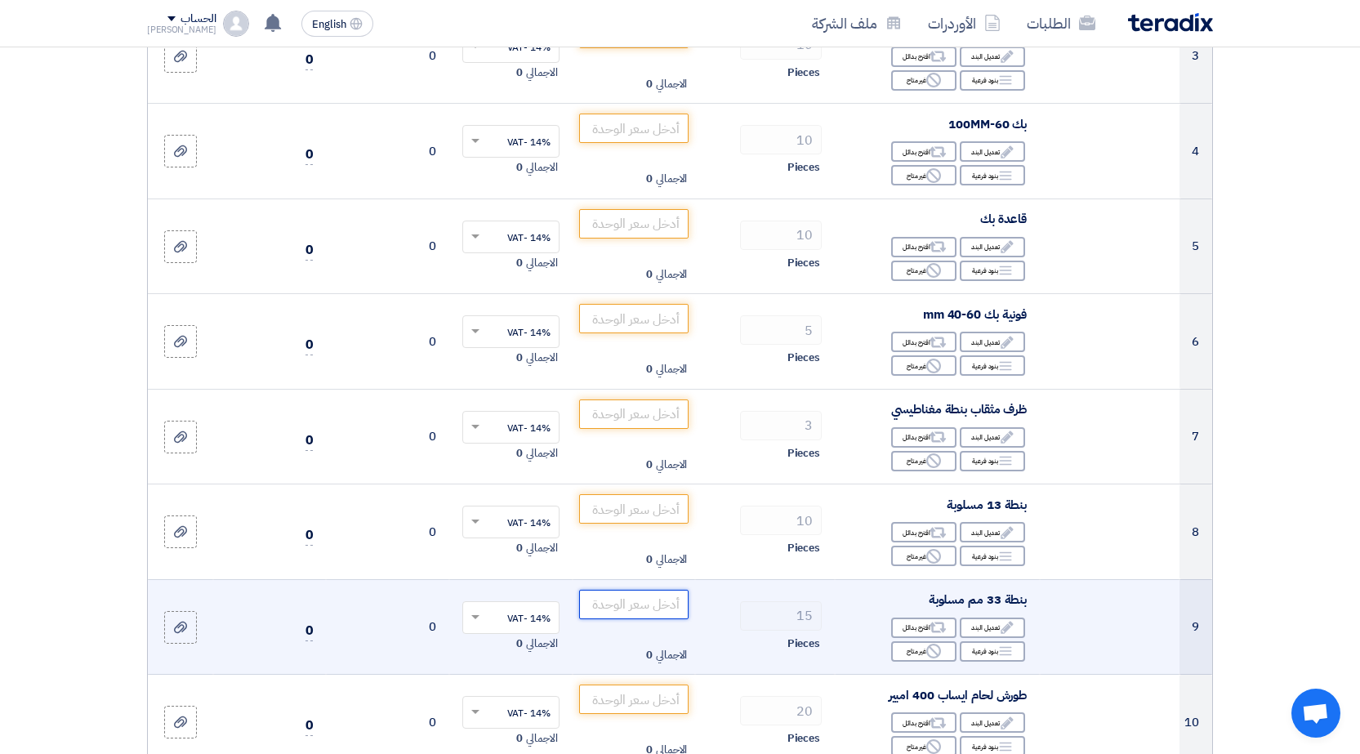
click at [654, 605] on input "number" at bounding box center [634, 604] width 110 height 29
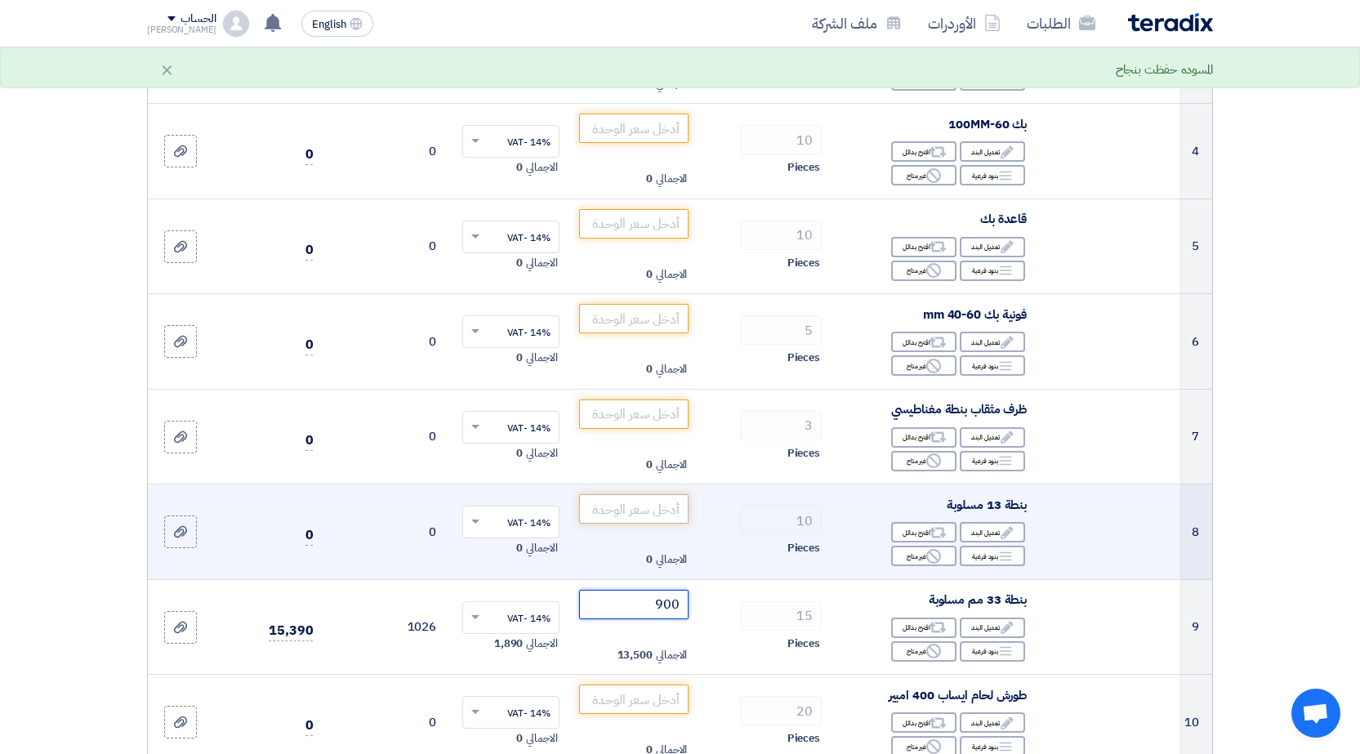
type input "900"
click at [632, 515] on input "number" at bounding box center [634, 508] width 110 height 29
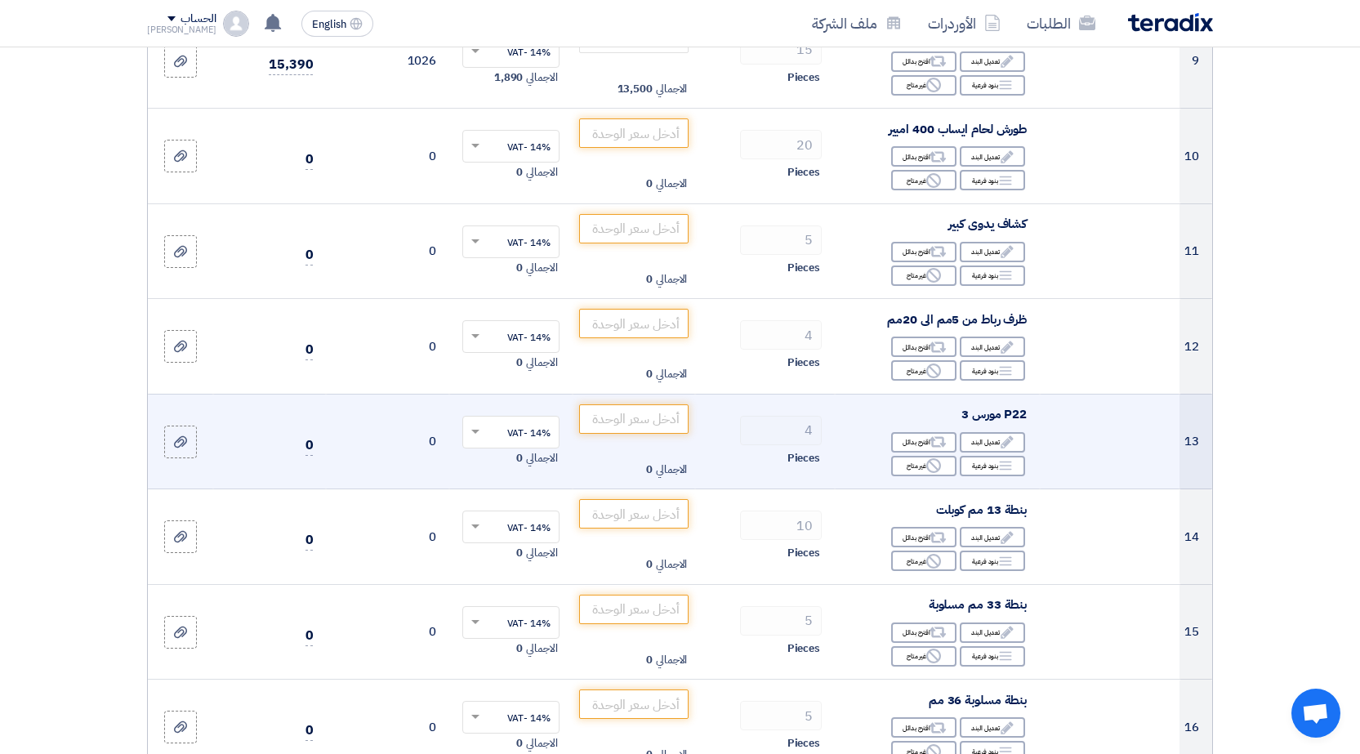
scroll to position [1062, 0]
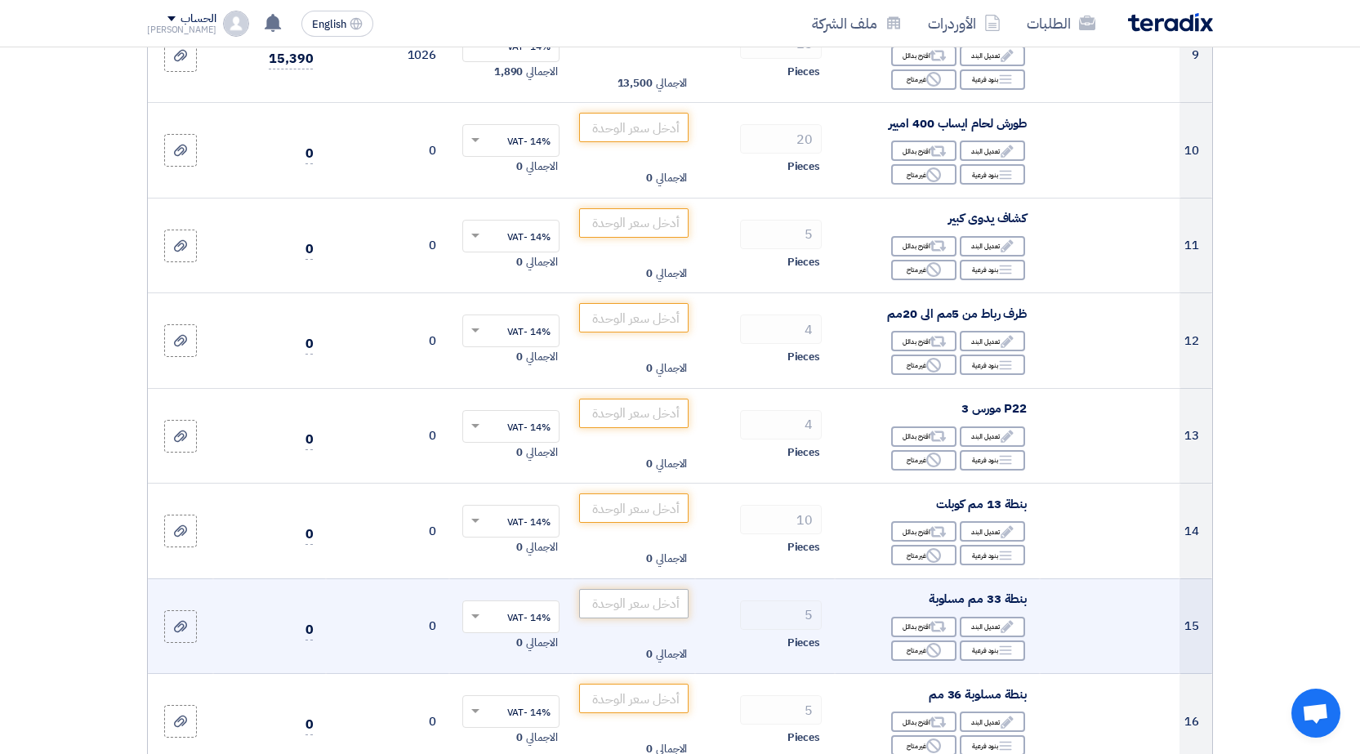
type input "195"
click at [623, 613] on input "number" at bounding box center [634, 603] width 110 height 29
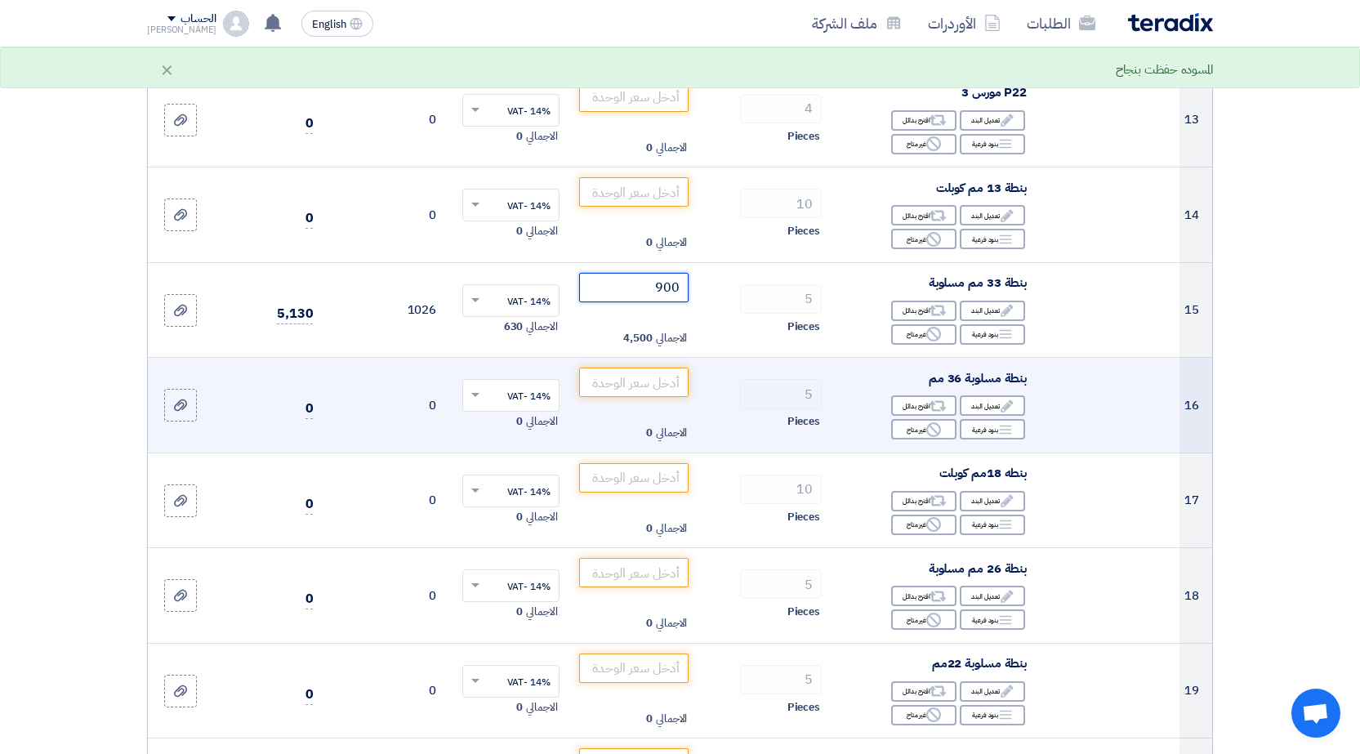
scroll to position [1470, 0]
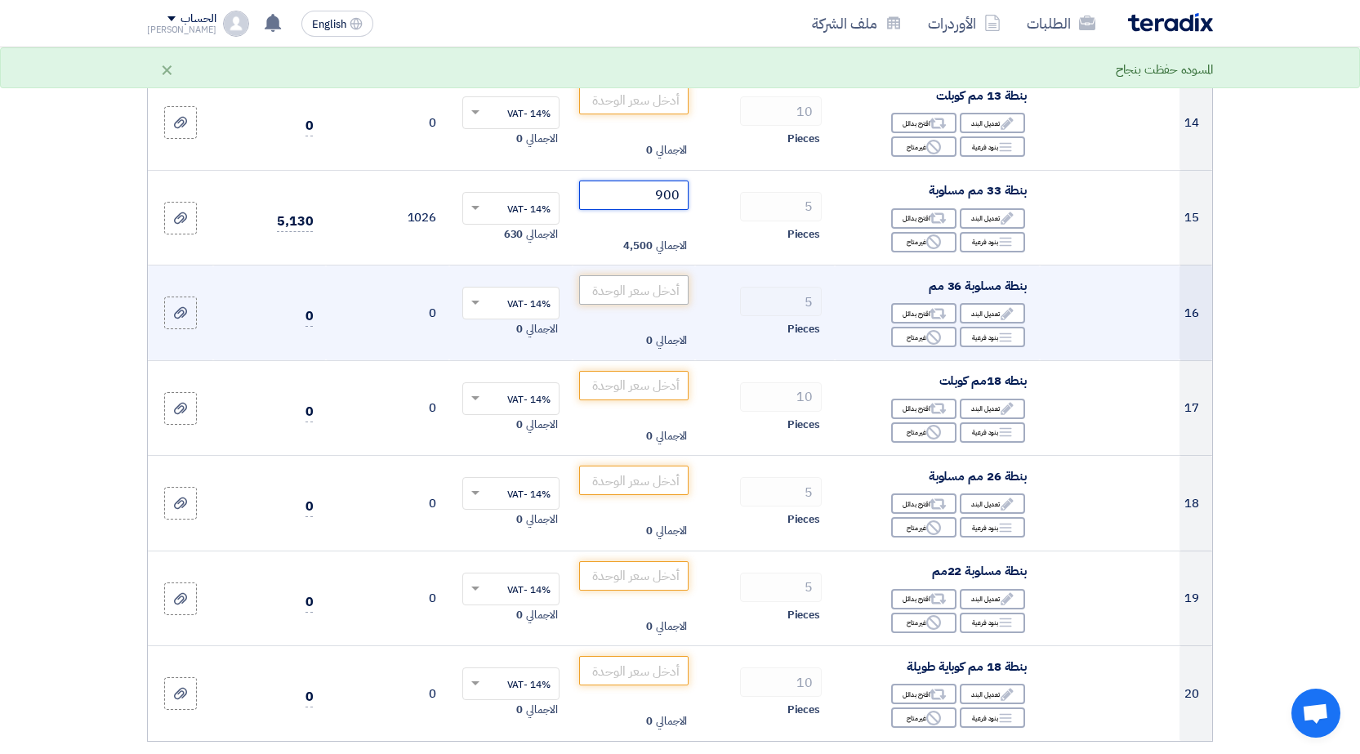
type input "900"
click at [640, 295] on input "number" at bounding box center [634, 289] width 110 height 29
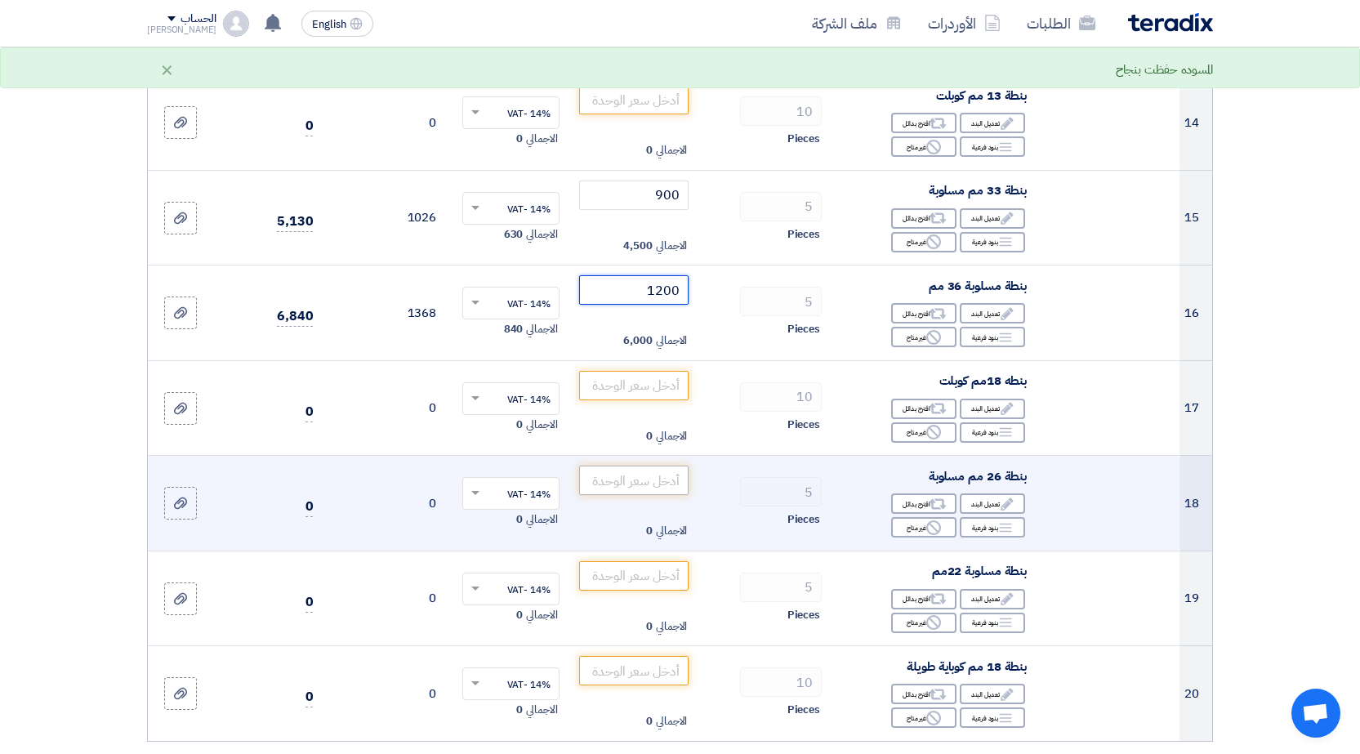
type input "1200"
click at [603, 484] on input "number" at bounding box center [634, 480] width 110 height 29
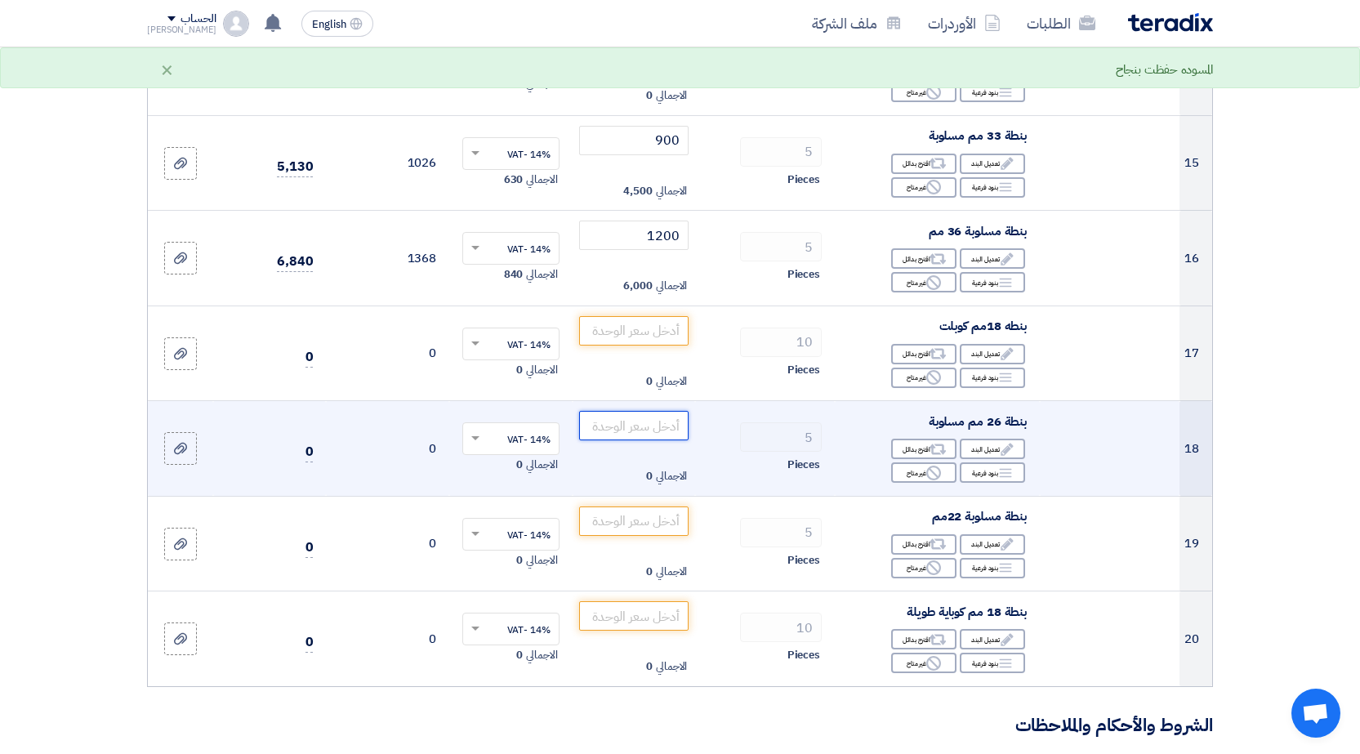
scroll to position [1552, 0]
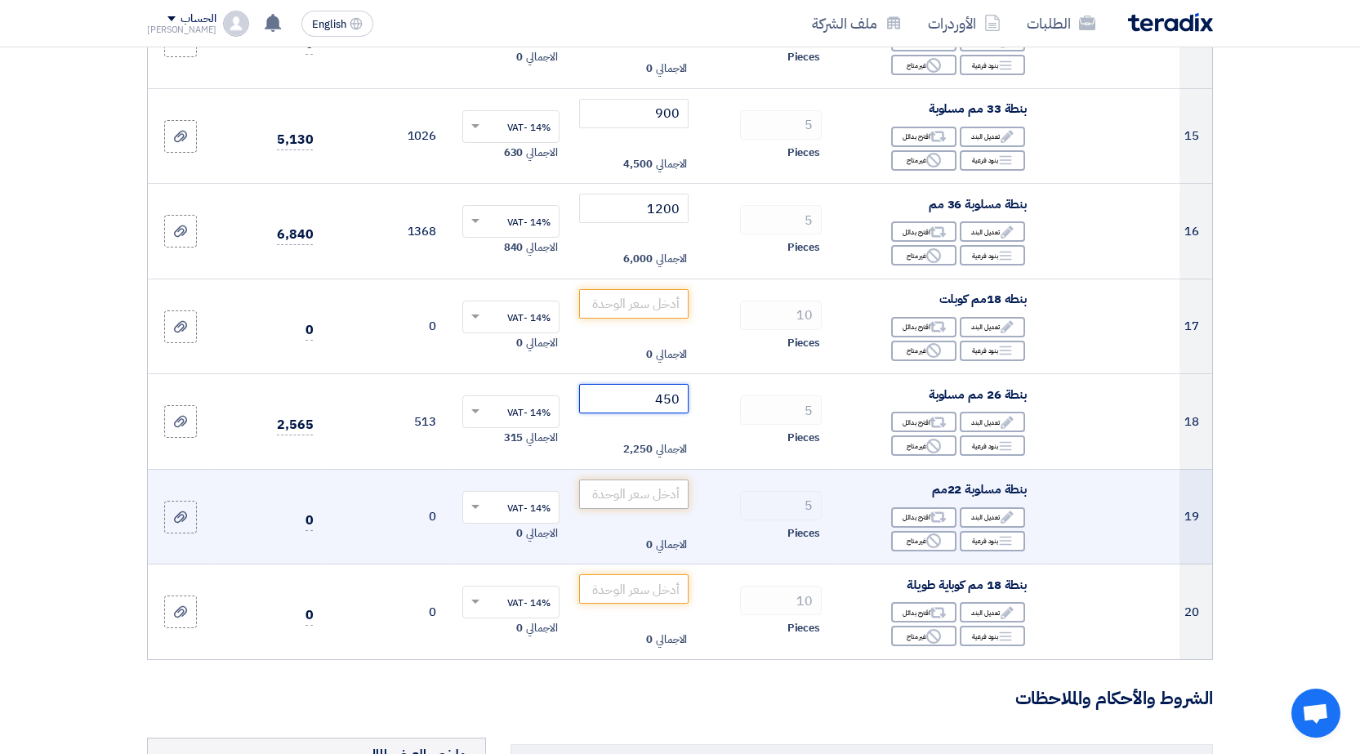
type input "450"
click at [671, 502] on input "number" at bounding box center [634, 494] width 110 height 29
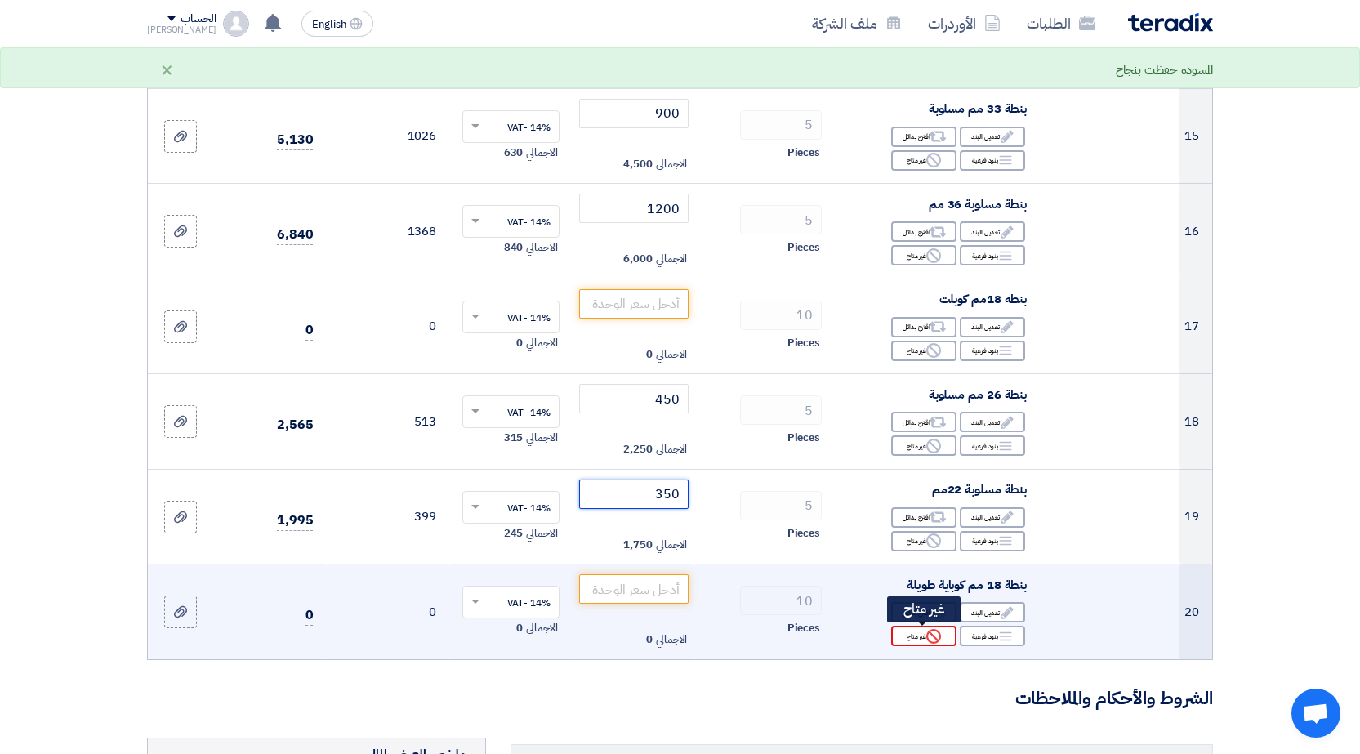
type input "350"
click at [909, 640] on div "Reject غير متاح" at bounding box center [923, 636] width 65 height 20
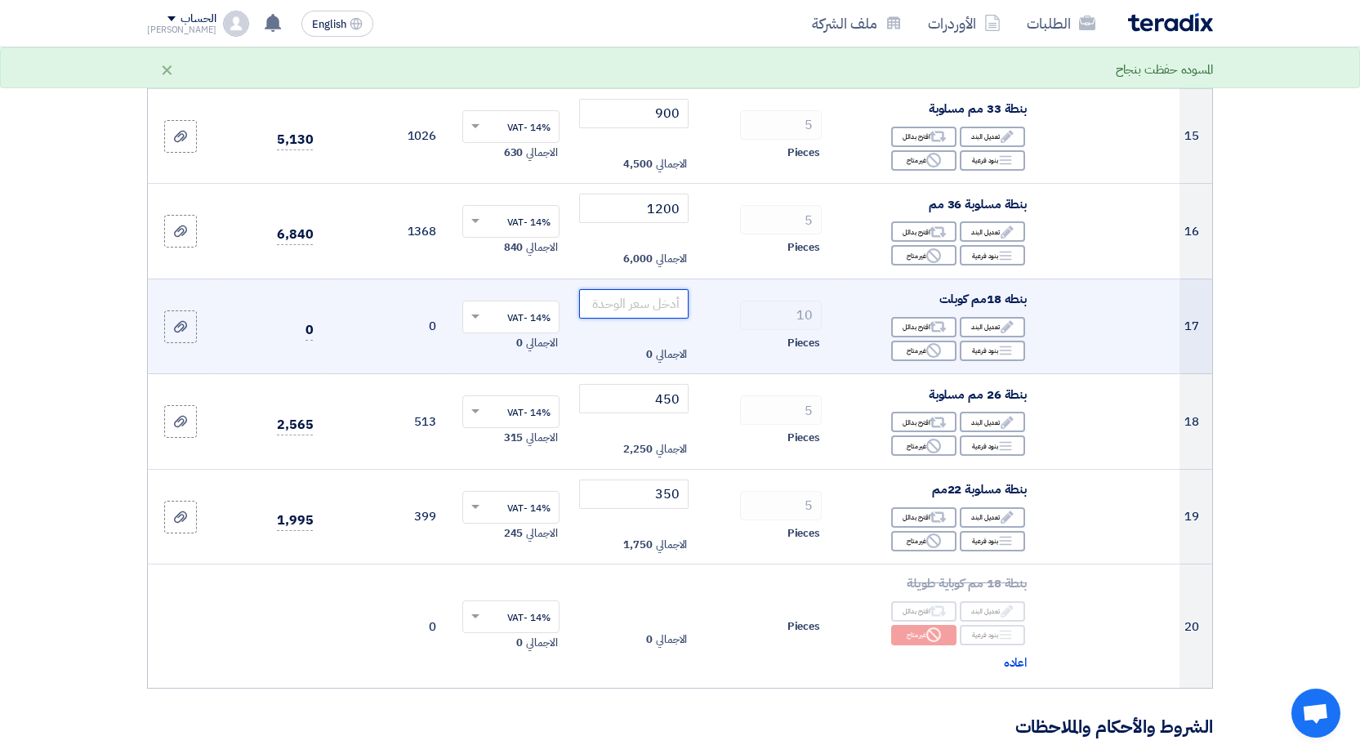
click at [650, 307] on input "number" at bounding box center [634, 303] width 110 height 29
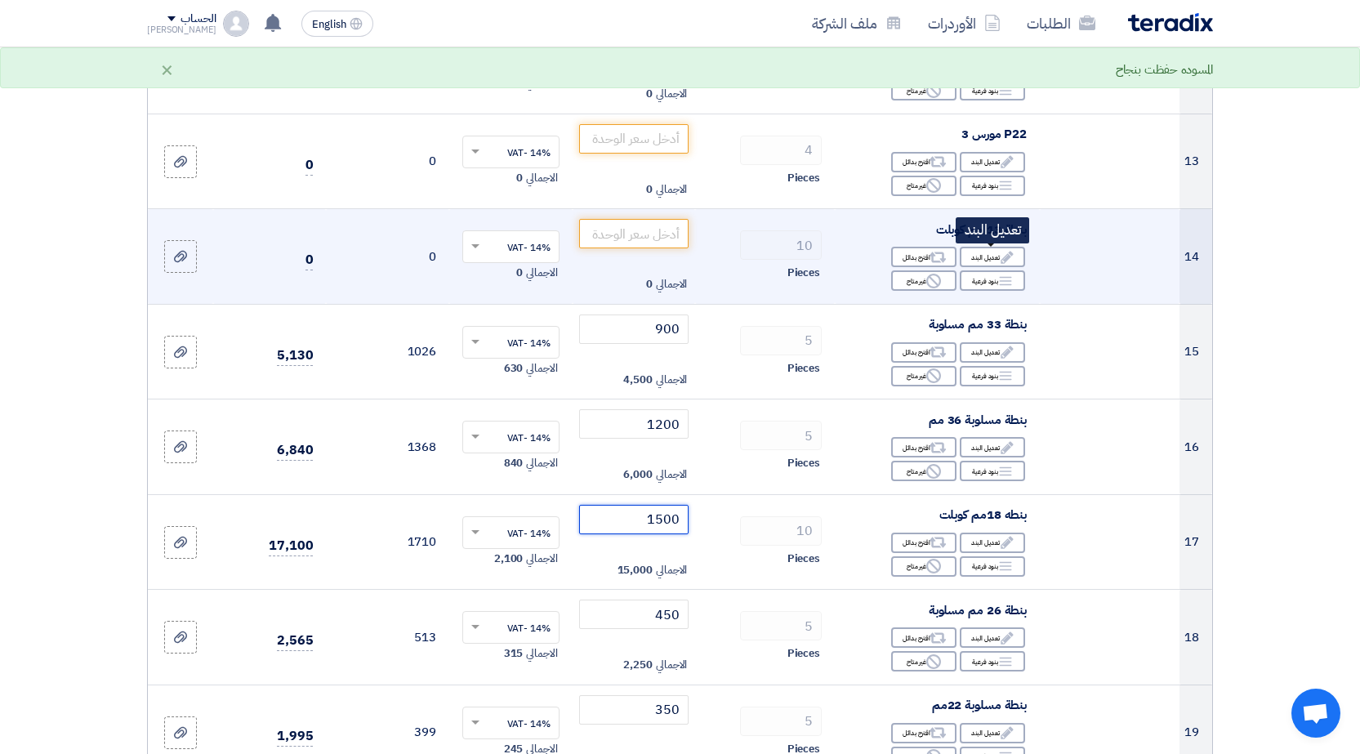
scroll to position [1307, 0]
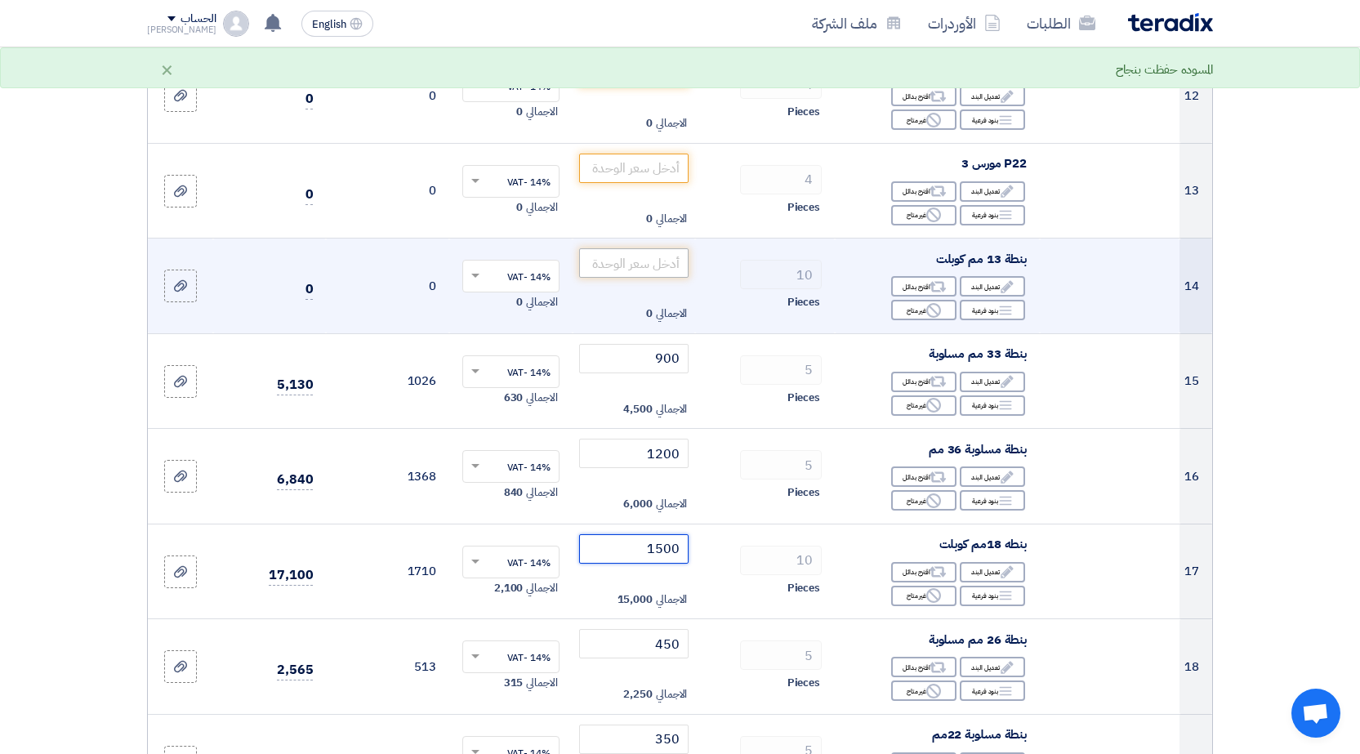
type input "1500"
click at [636, 262] on input "number" at bounding box center [634, 262] width 110 height 29
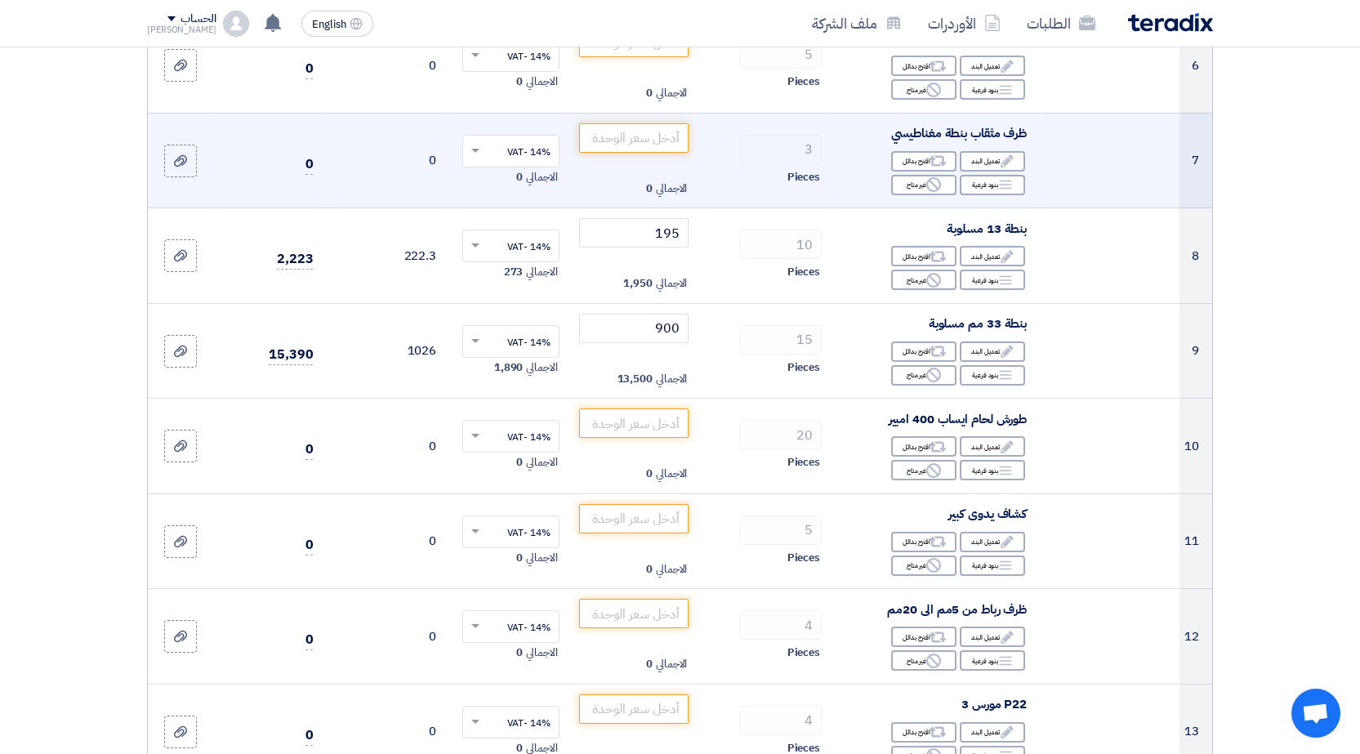
scroll to position [817, 0]
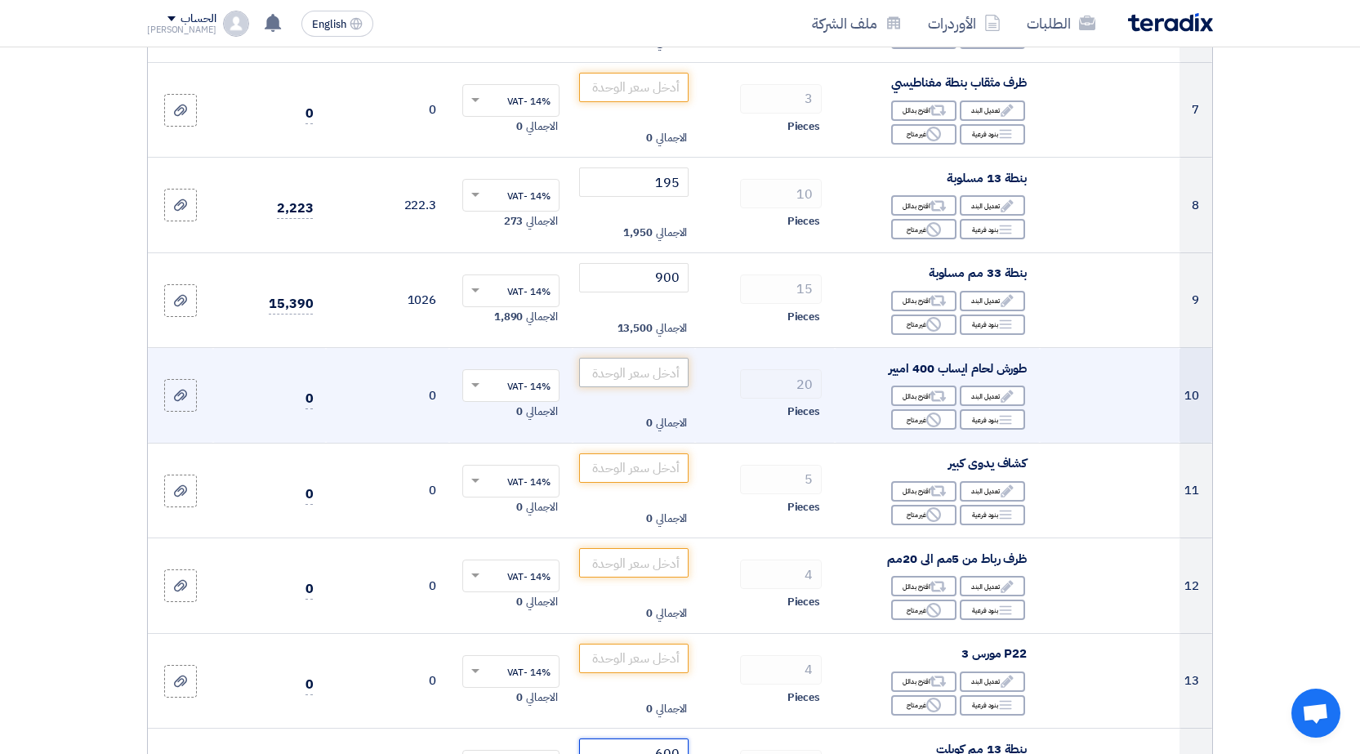
type input "600"
click at [626, 371] on input "number" at bounding box center [634, 372] width 110 height 29
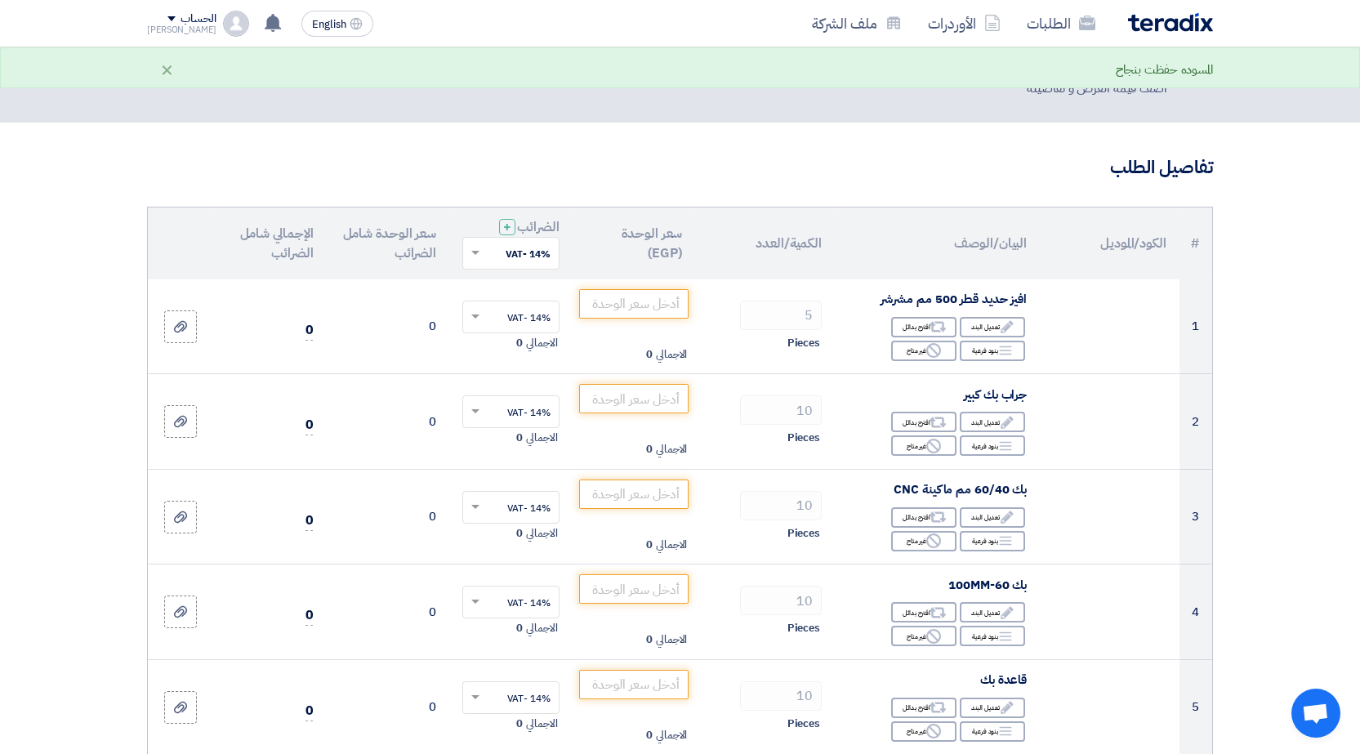
scroll to position [0, 0]
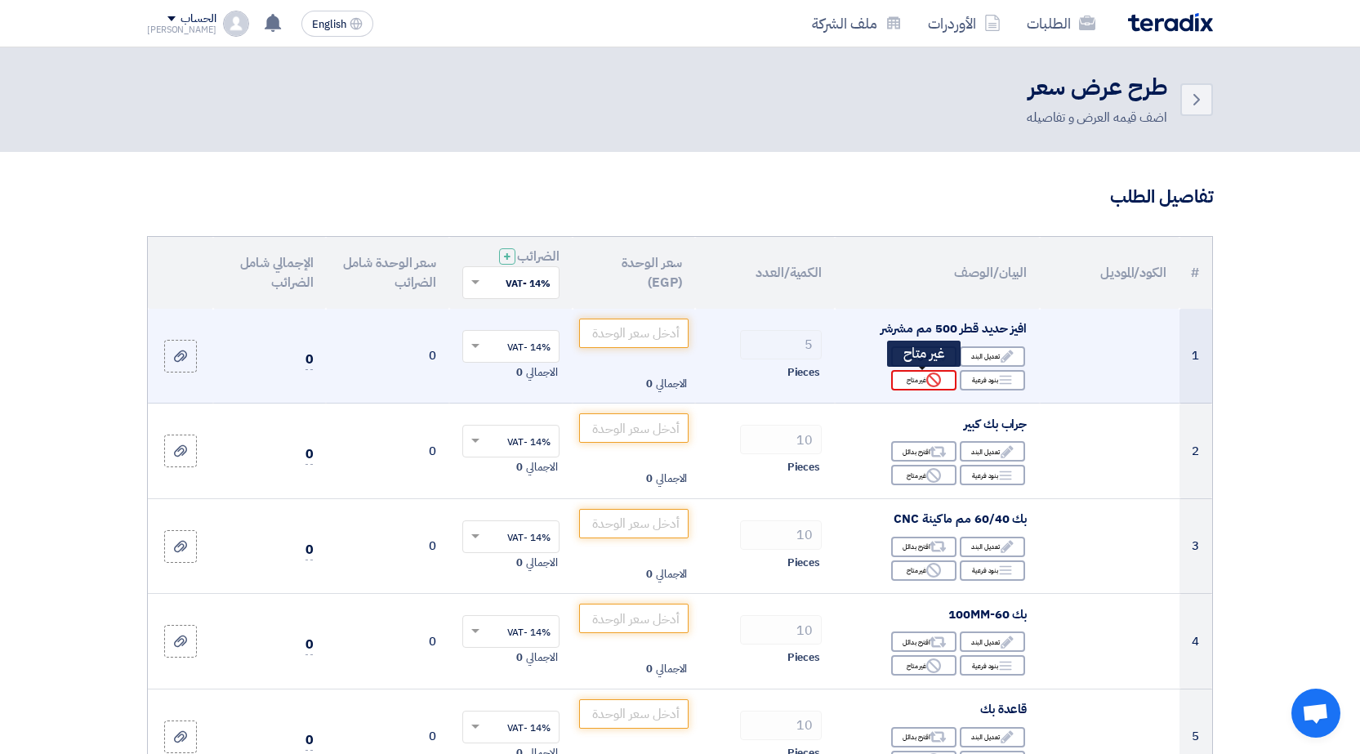
type input "3300"
click at [897, 377] on div "Reject غير متاح" at bounding box center [923, 380] width 65 height 20
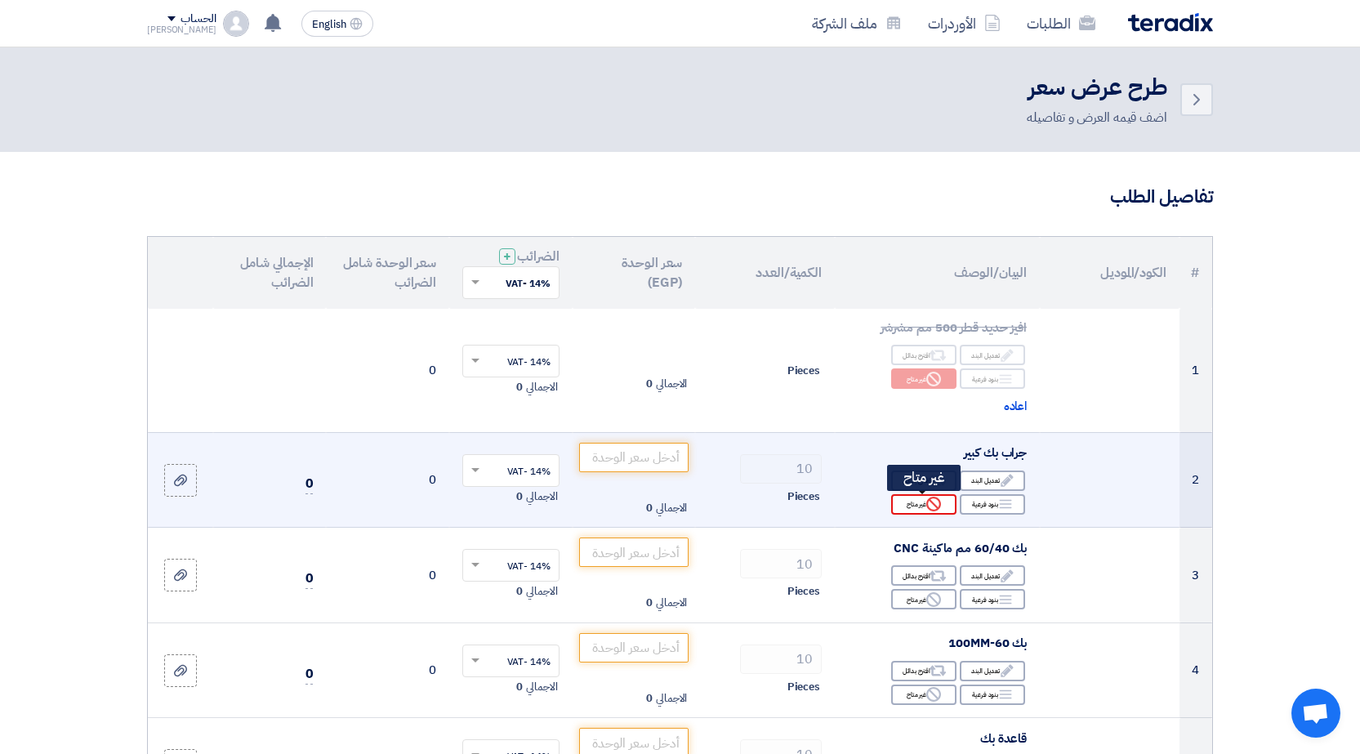
click at [924, 506] on div "Reject غير متاح" at bounding box center [923, 504] width 65 height 20
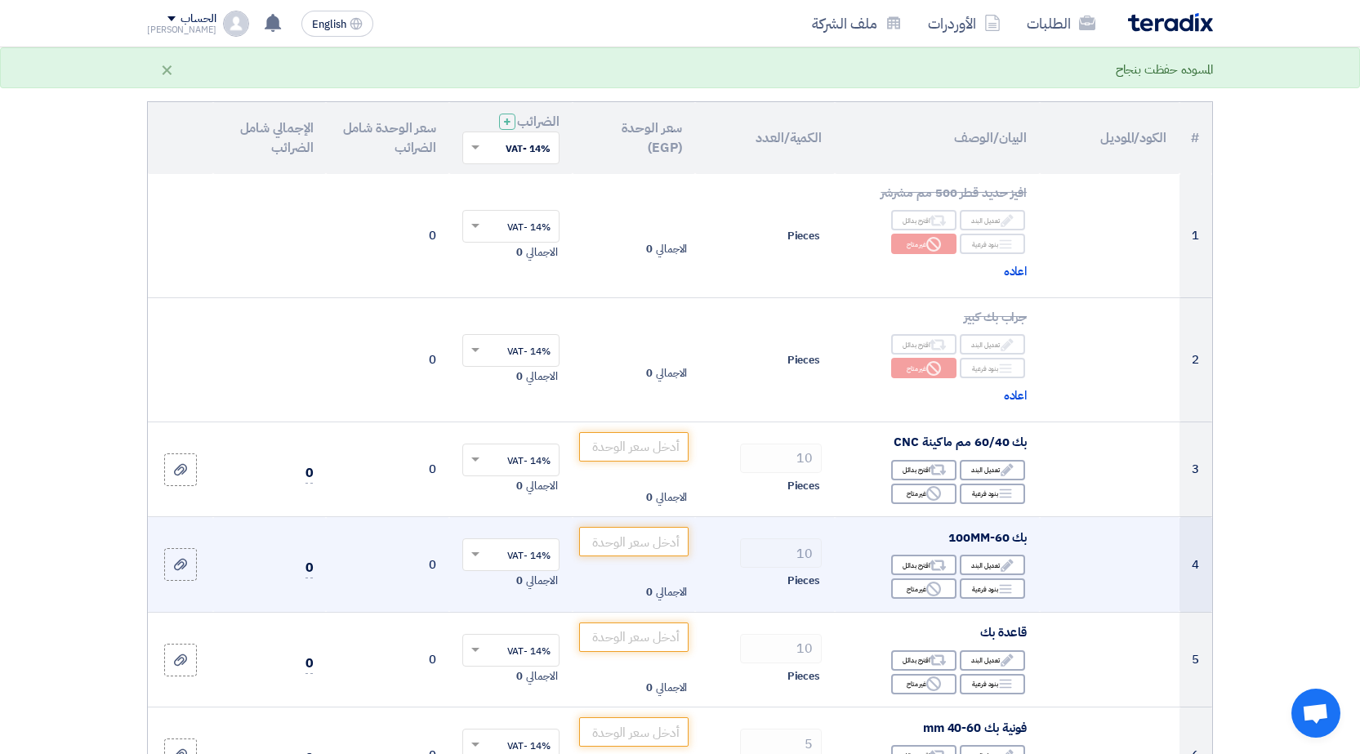
scroll to position [163, 0]
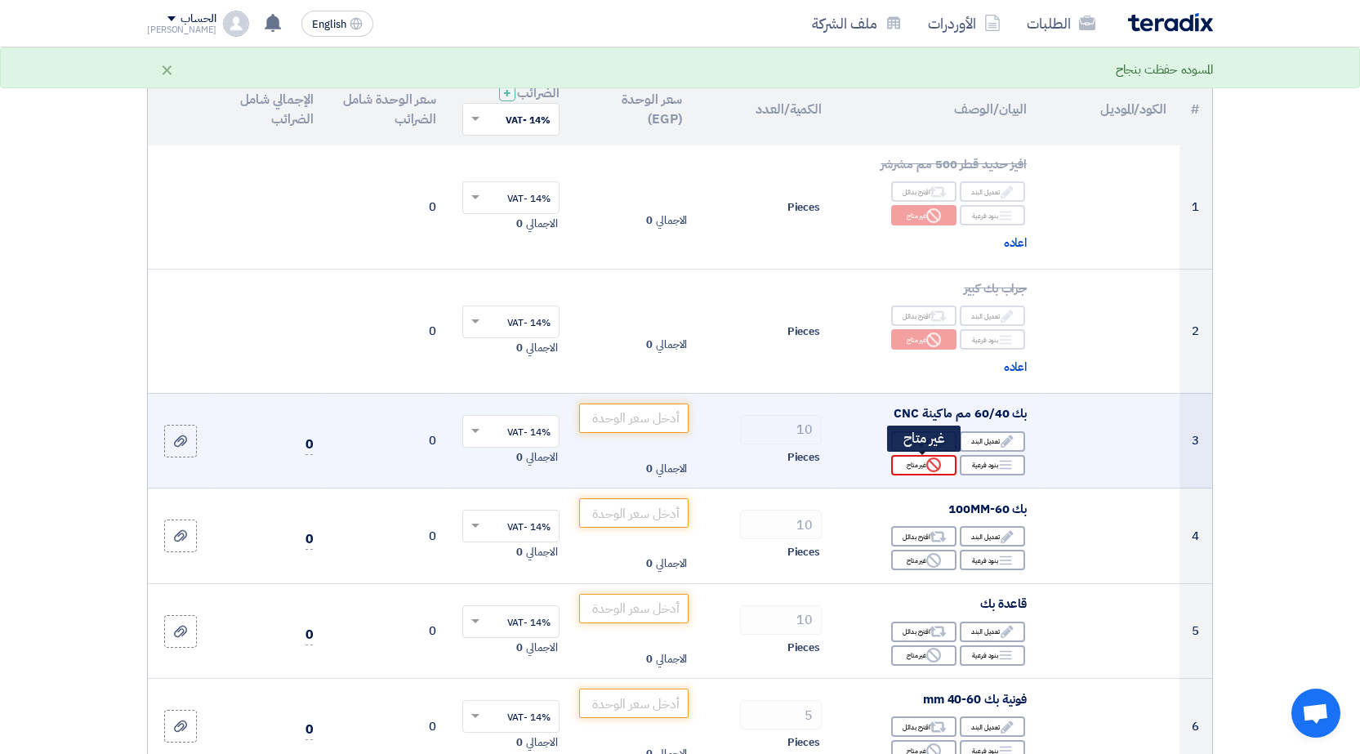
click at [926, 470] on div "Reject غير متاح" at bounding box center [923, 465] width 65 height 20
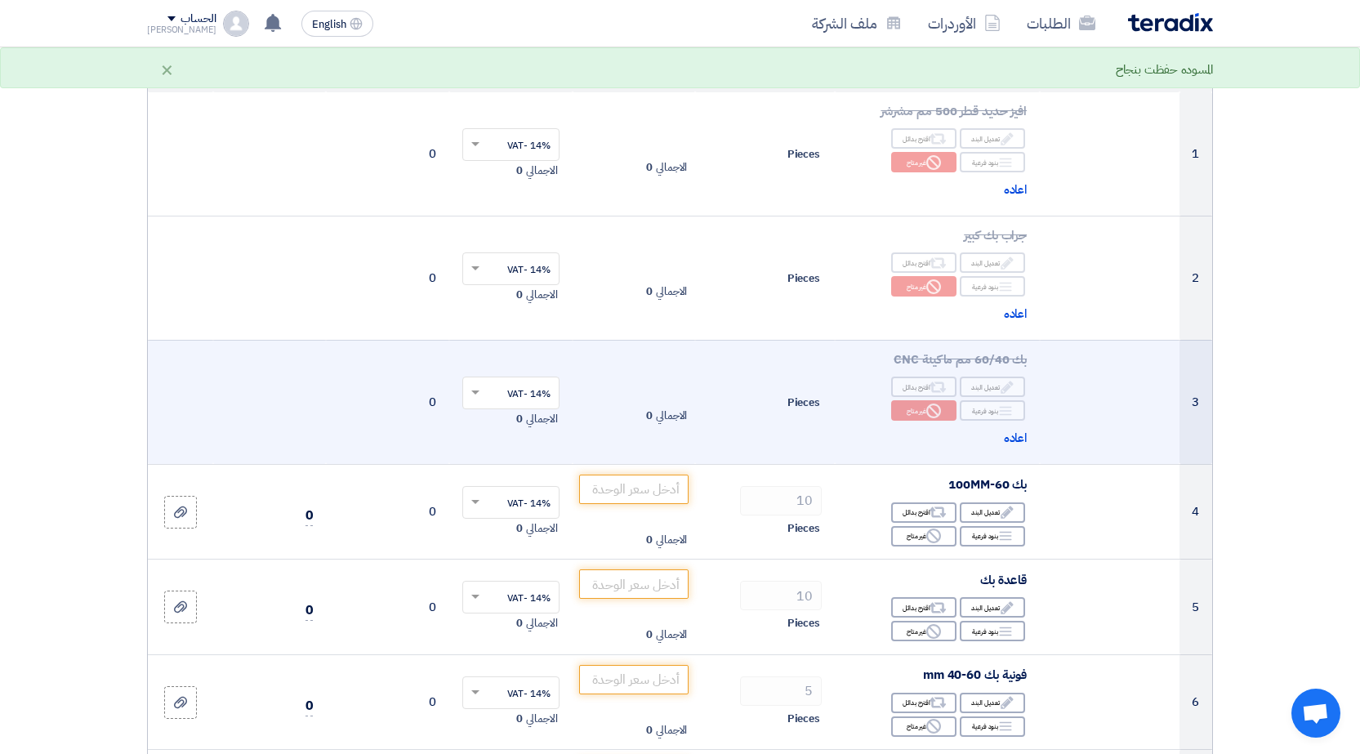
scroll to position [245, 0]
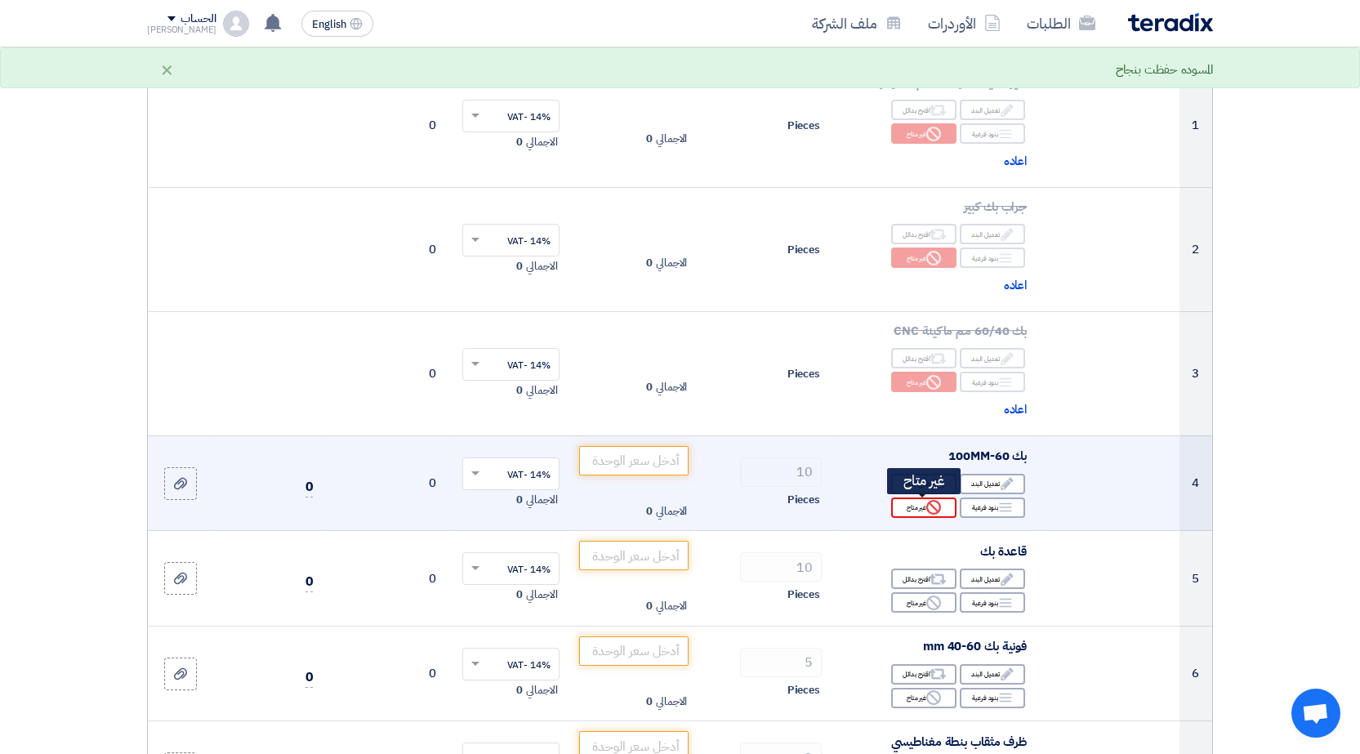
click at [917, 510] on div "Reject غير متاح" at bounding box center [923, 508] width 65 height 20
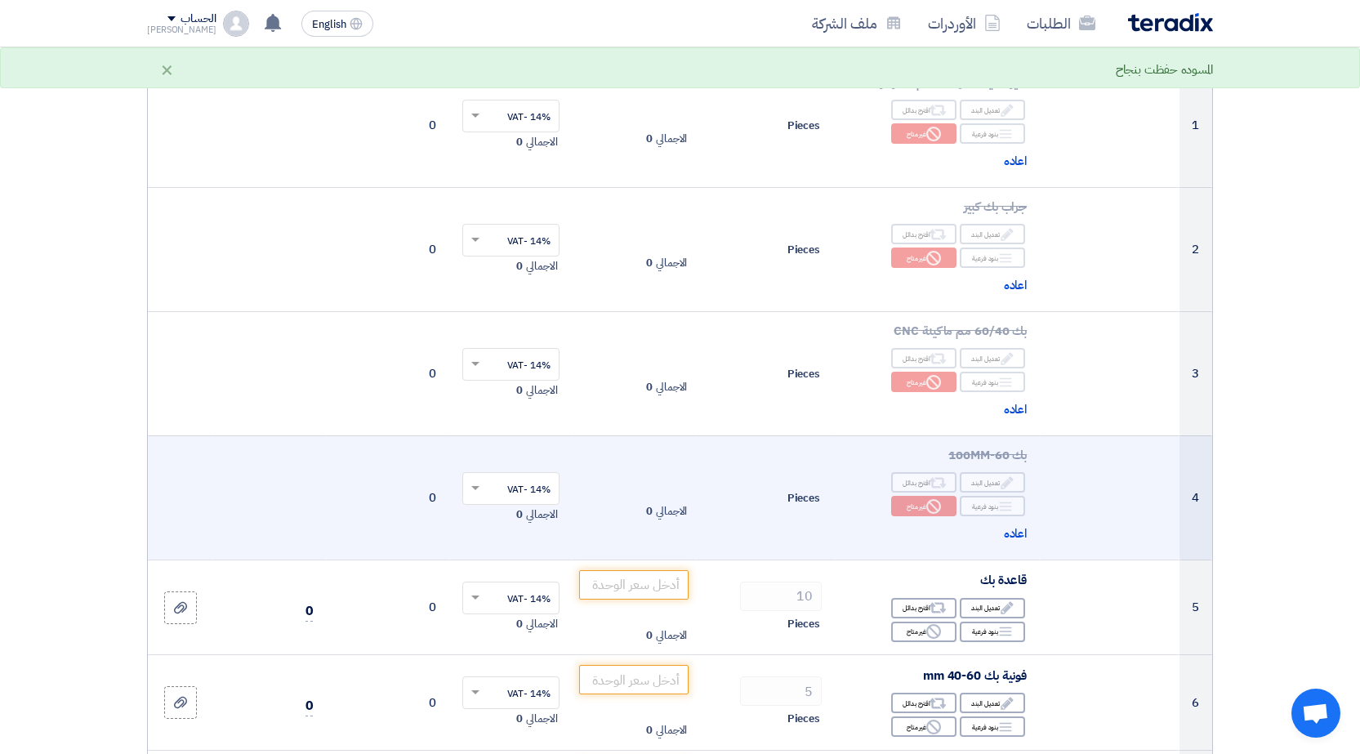
scroll to position [408, 0]
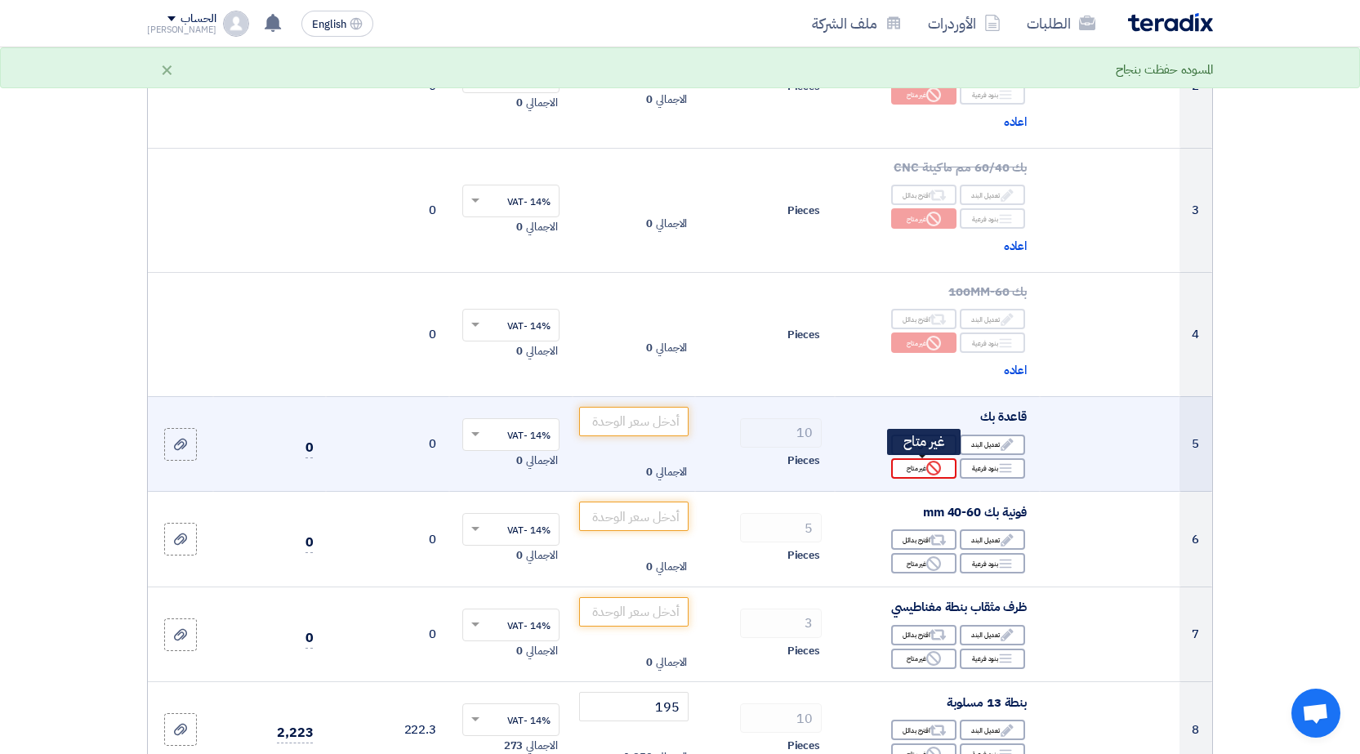
click at [904, 466] on div "Reject غير متاح" at bounding box center [923, 468] width 65 height 20
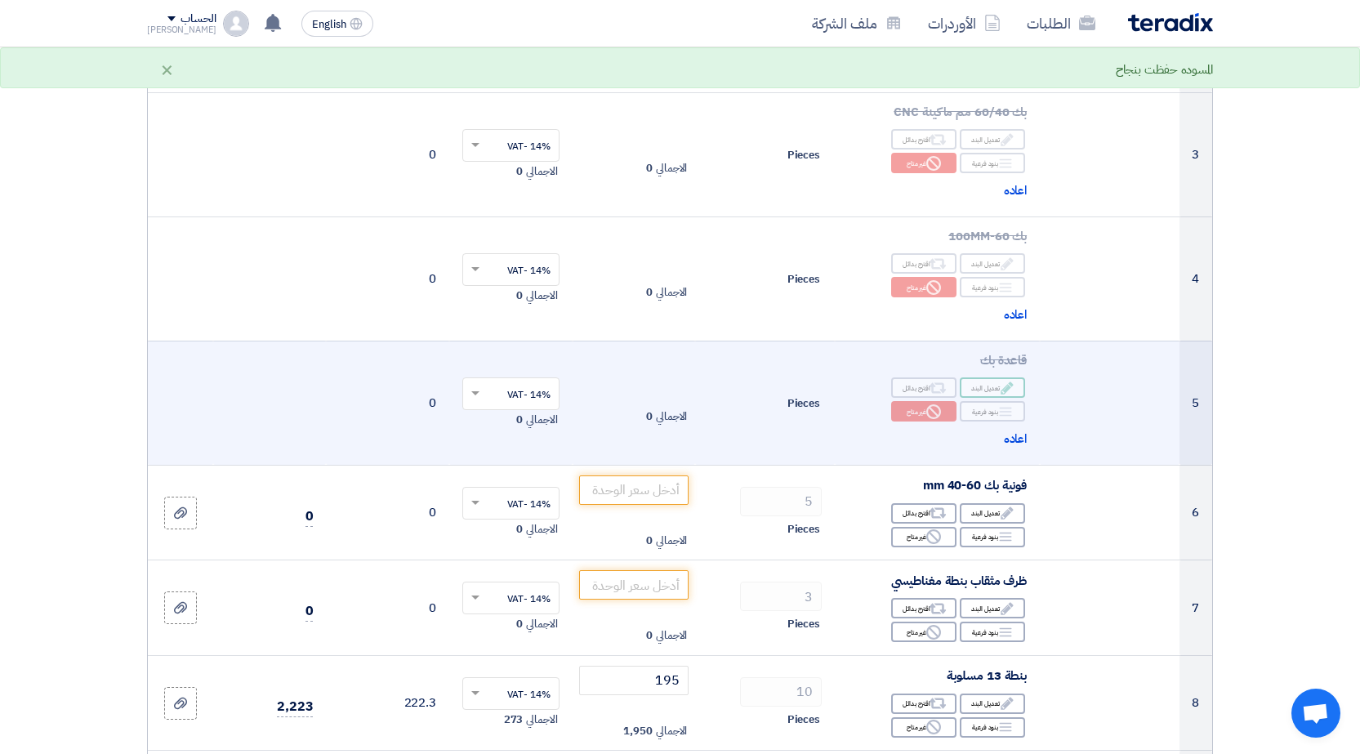
scroll to position [490, 0]
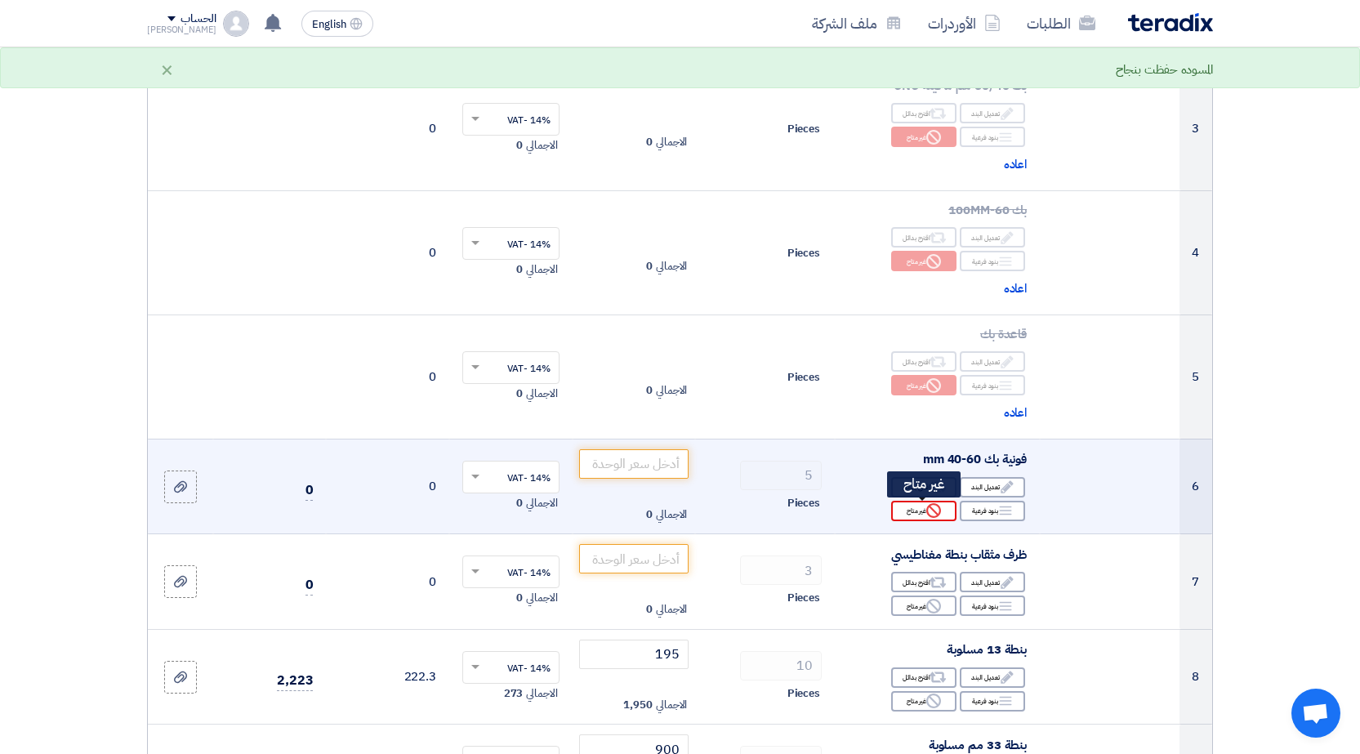
click at [929, 508] on use at bounding box center [933, 510] width 15 height 15
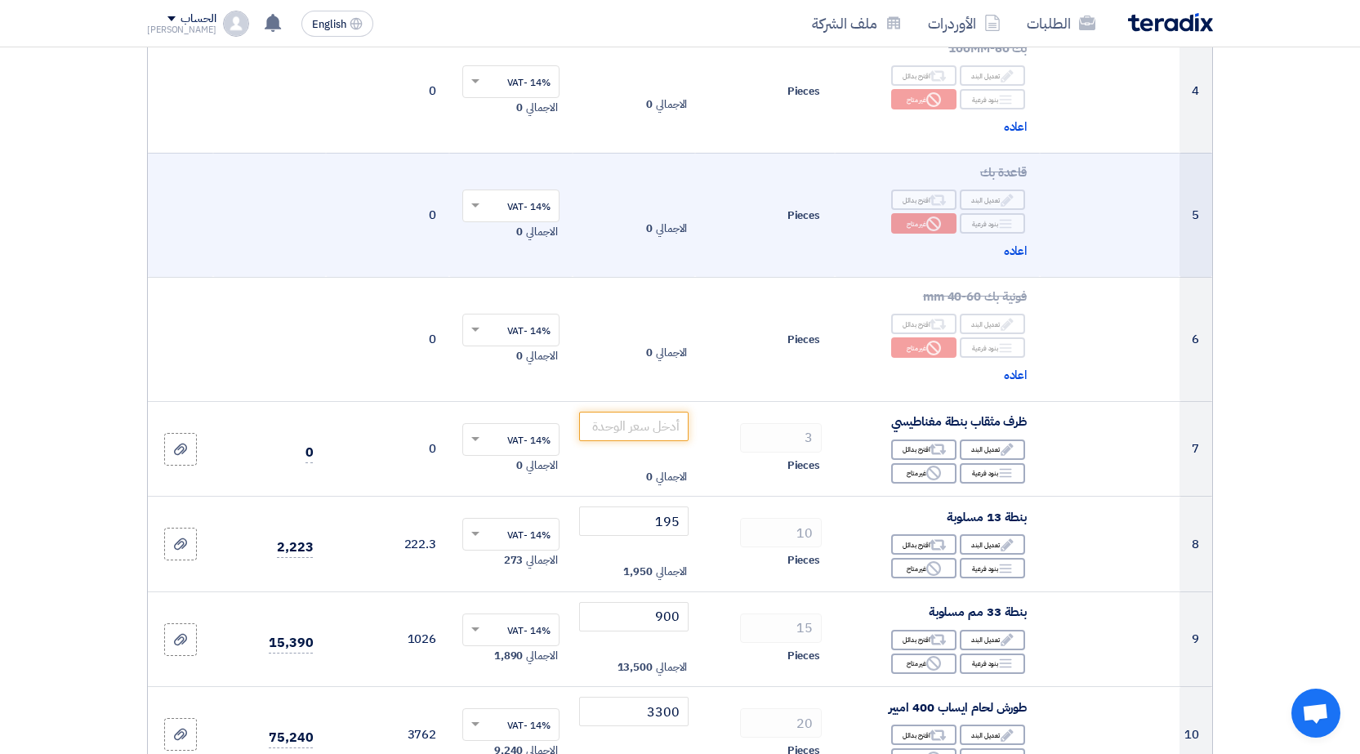
scroll to position [654, 0]
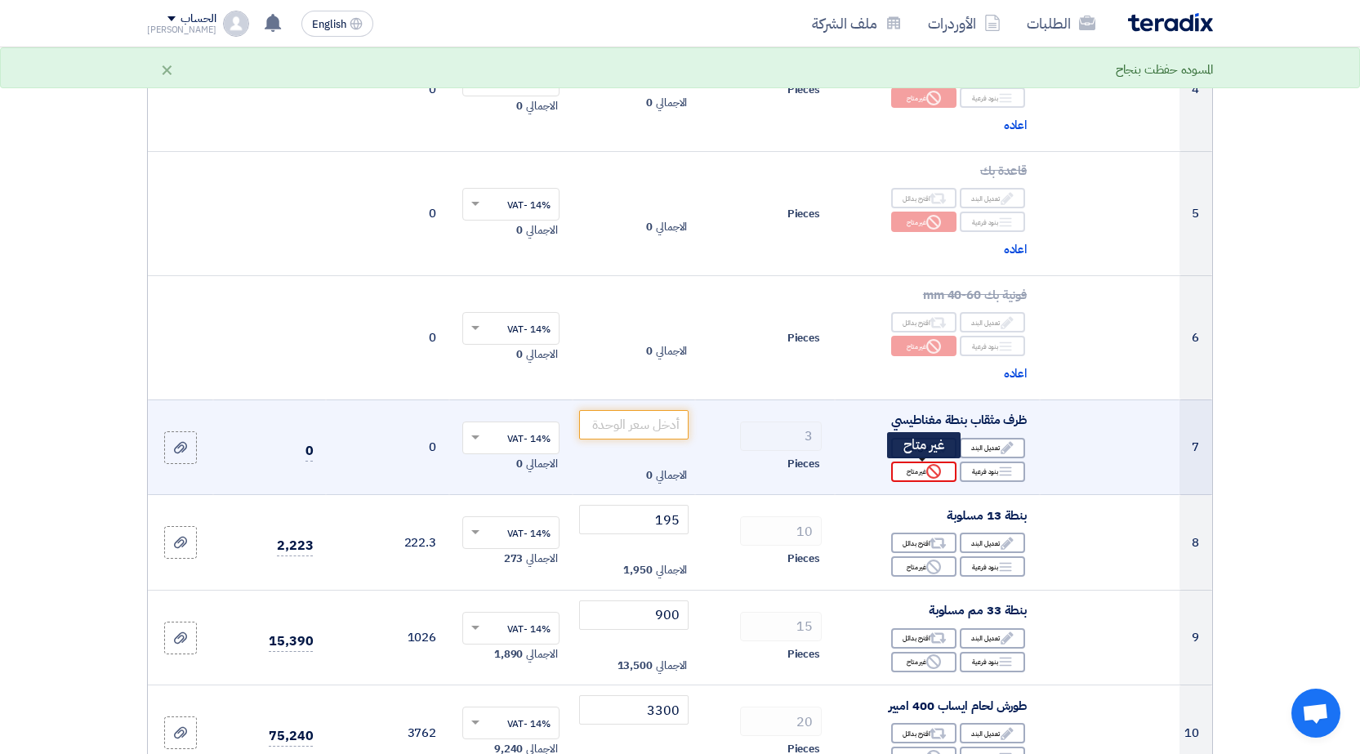
click at [927, 464] on icon "Reject" at bounding box center [933, 471] width 15 height 15
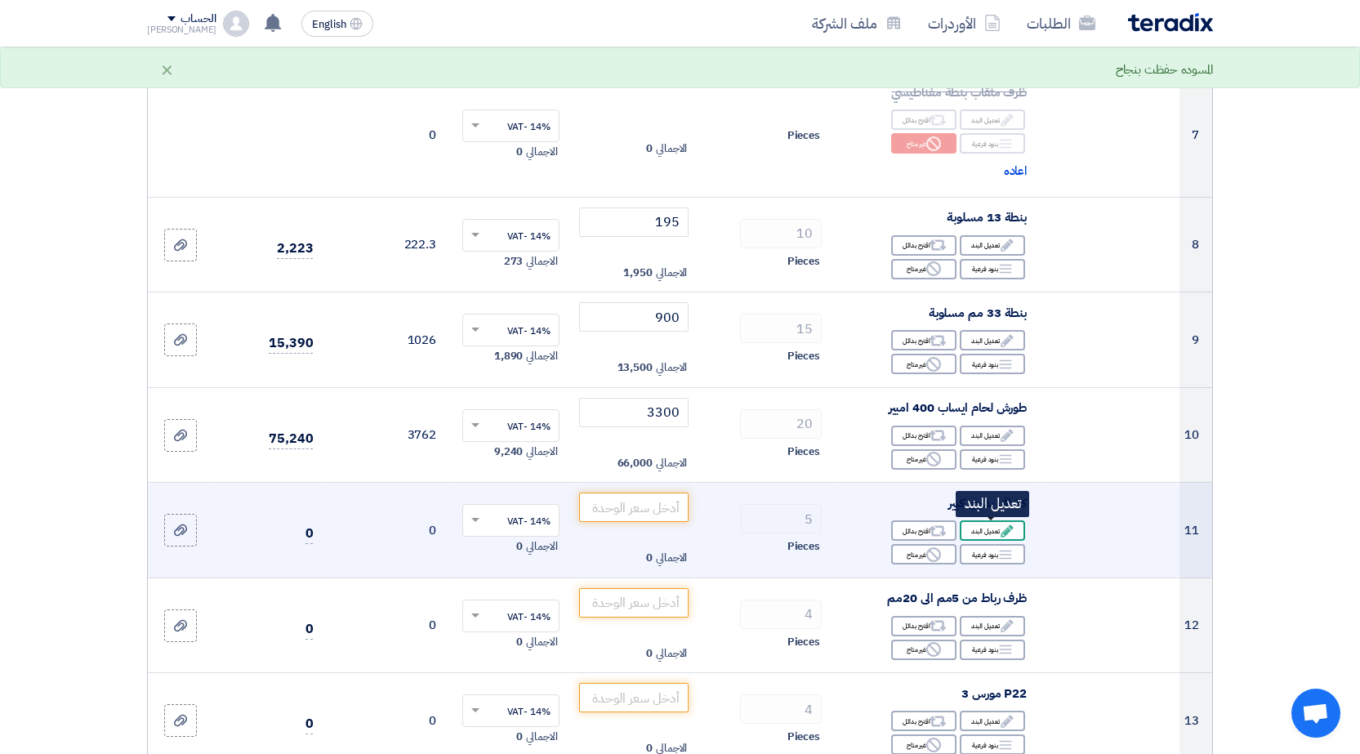
scroll to position [1062, 0]
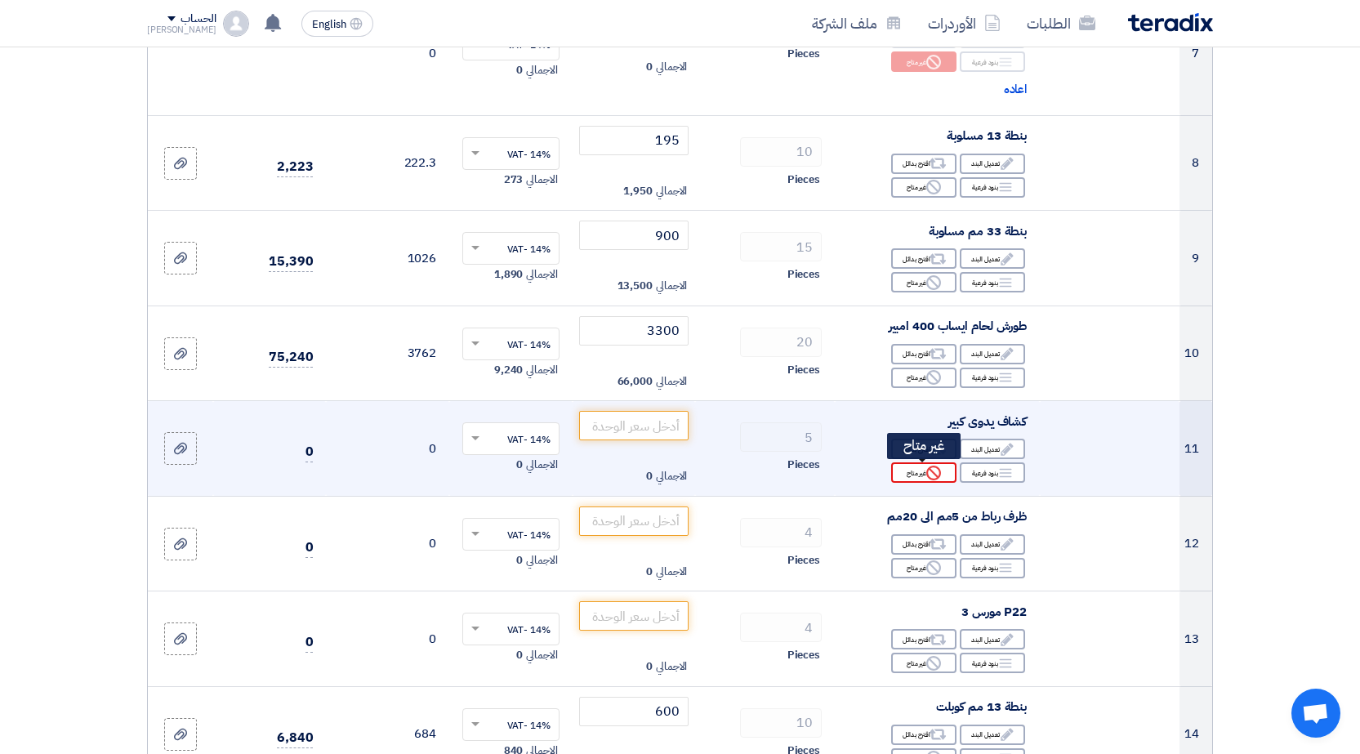
click at [915, 480] on div "Reject غير متاح" at bounding box center [923, 472] width 65 height 20
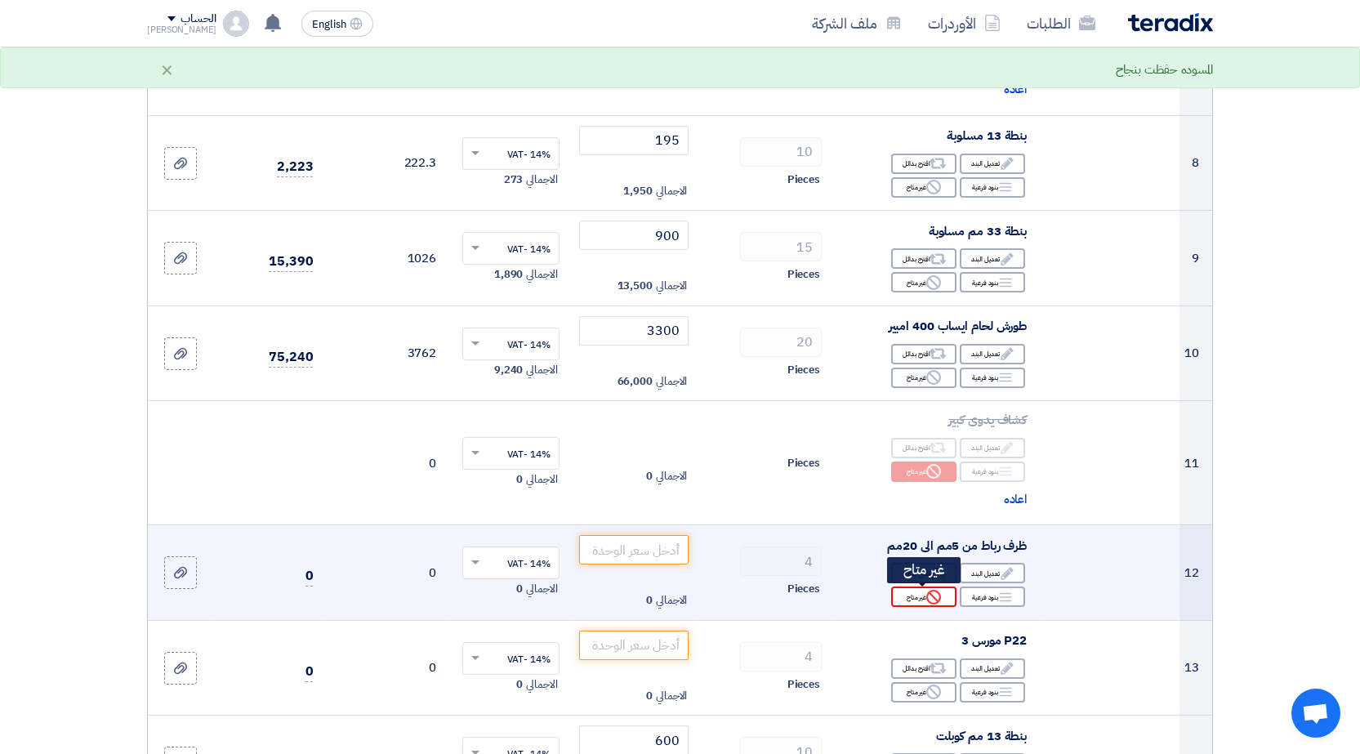
click at [909, 592] on div "Reject غير متاح" at bounding box center [923, 597] width 65 height 20
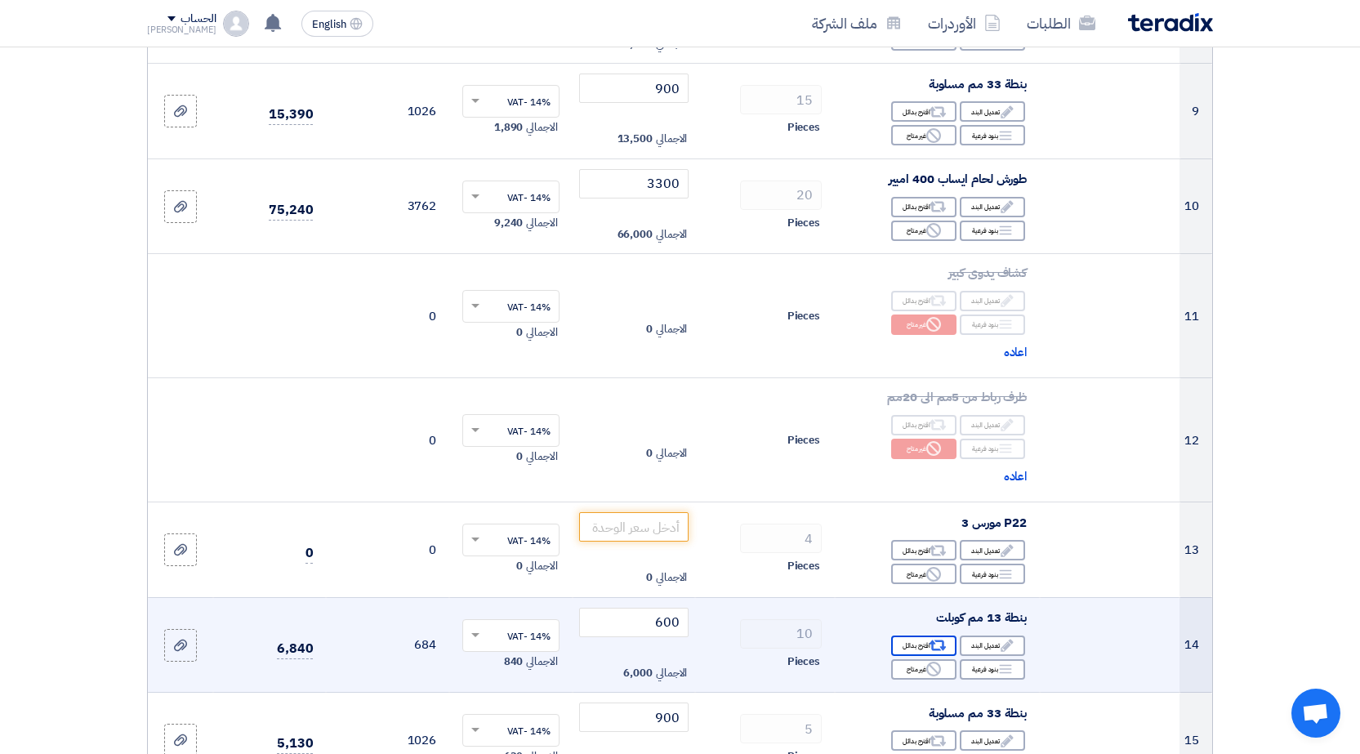
scroll to position [1225, 0]
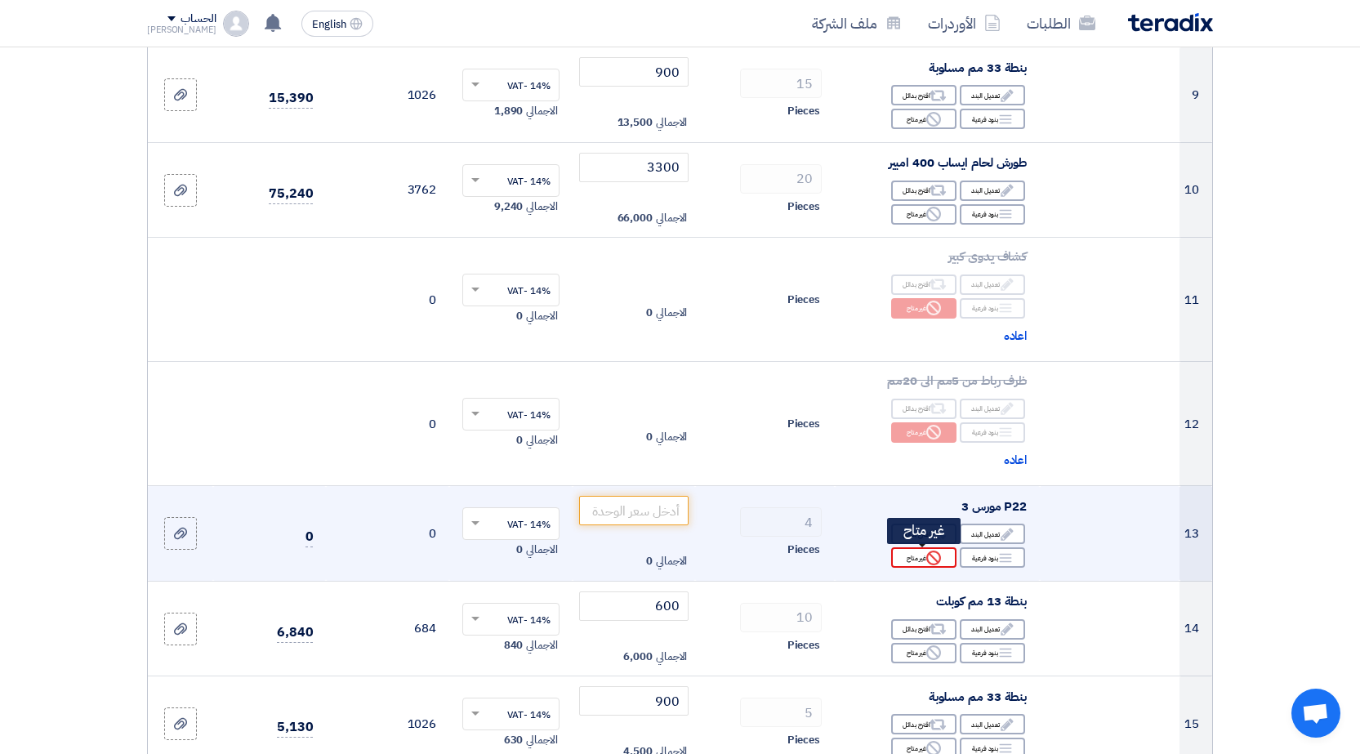
click at [921, 563] on div "Reject غير متاح" at bounding box center [923, 557] width 65 height 20
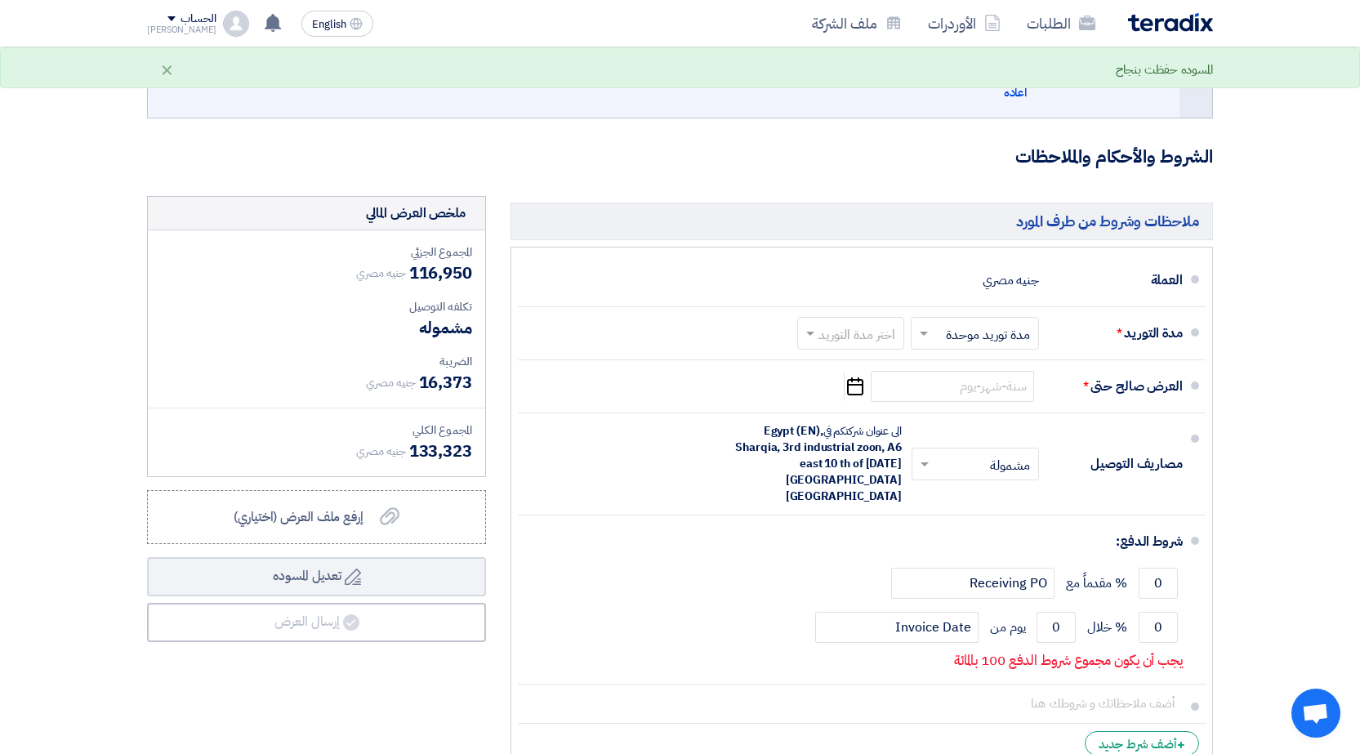
scroll to position [2451, 0]
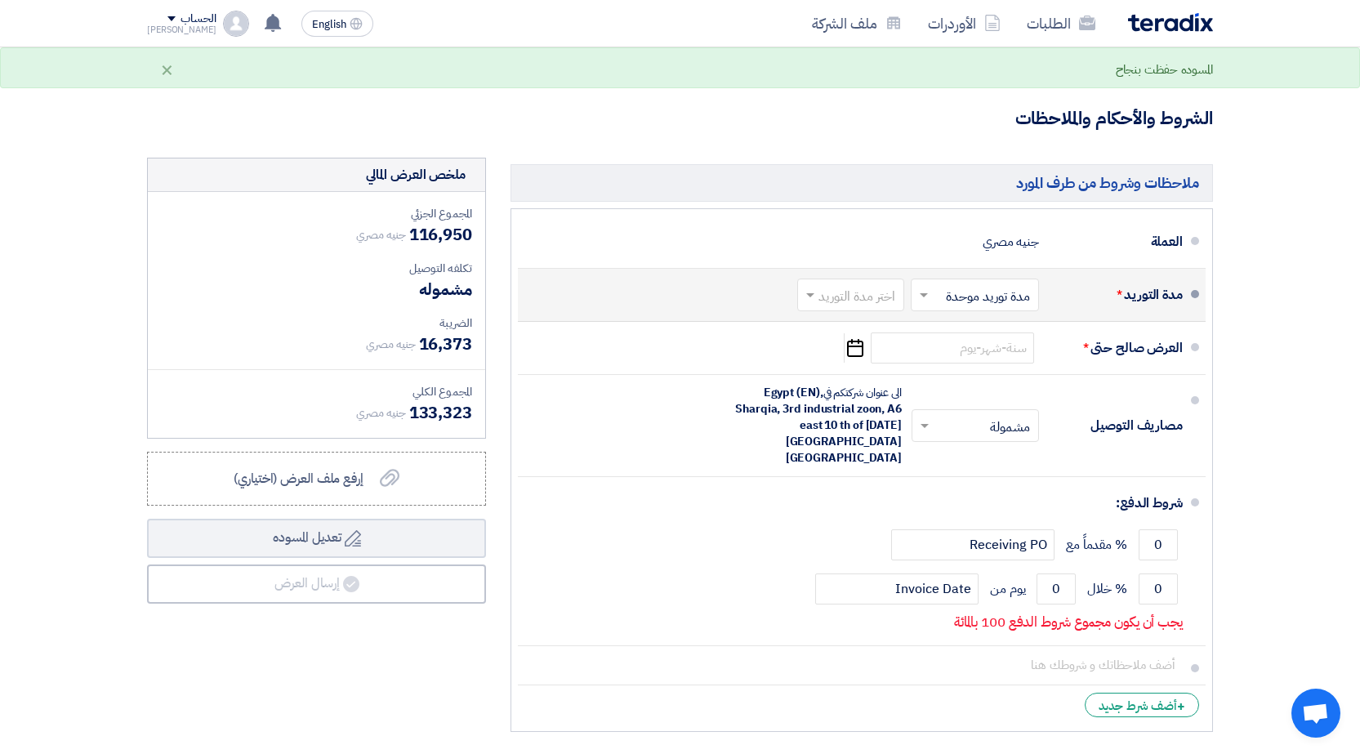
drag, startPoint x: 824, startPoint y: 294, endPoint x: 823, endPoint y: 304, distance: 9.9
click at [824, 295] on input "text" at bounding box center [847, 296] width 99 height 24
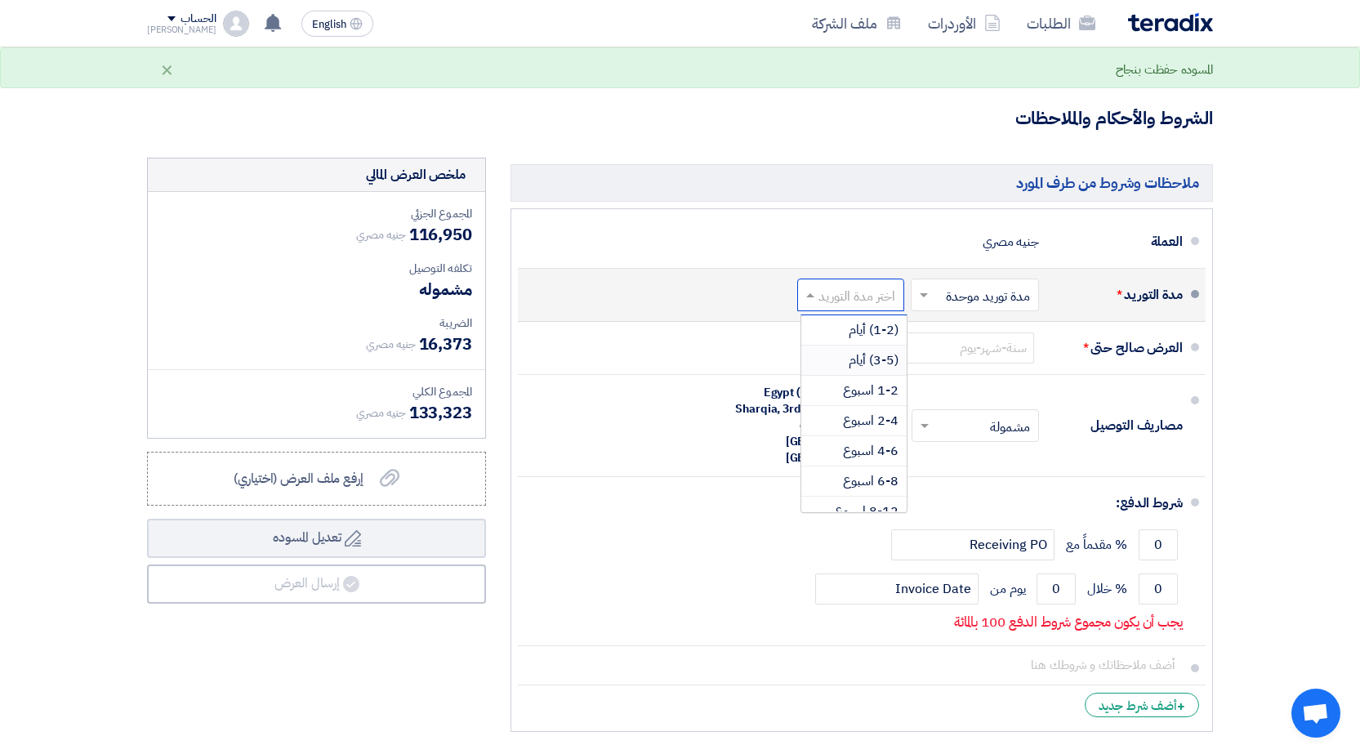
click at [856, 362] on span "(3-5) أيام" at bounding box center [874, 360] width 50 height 20
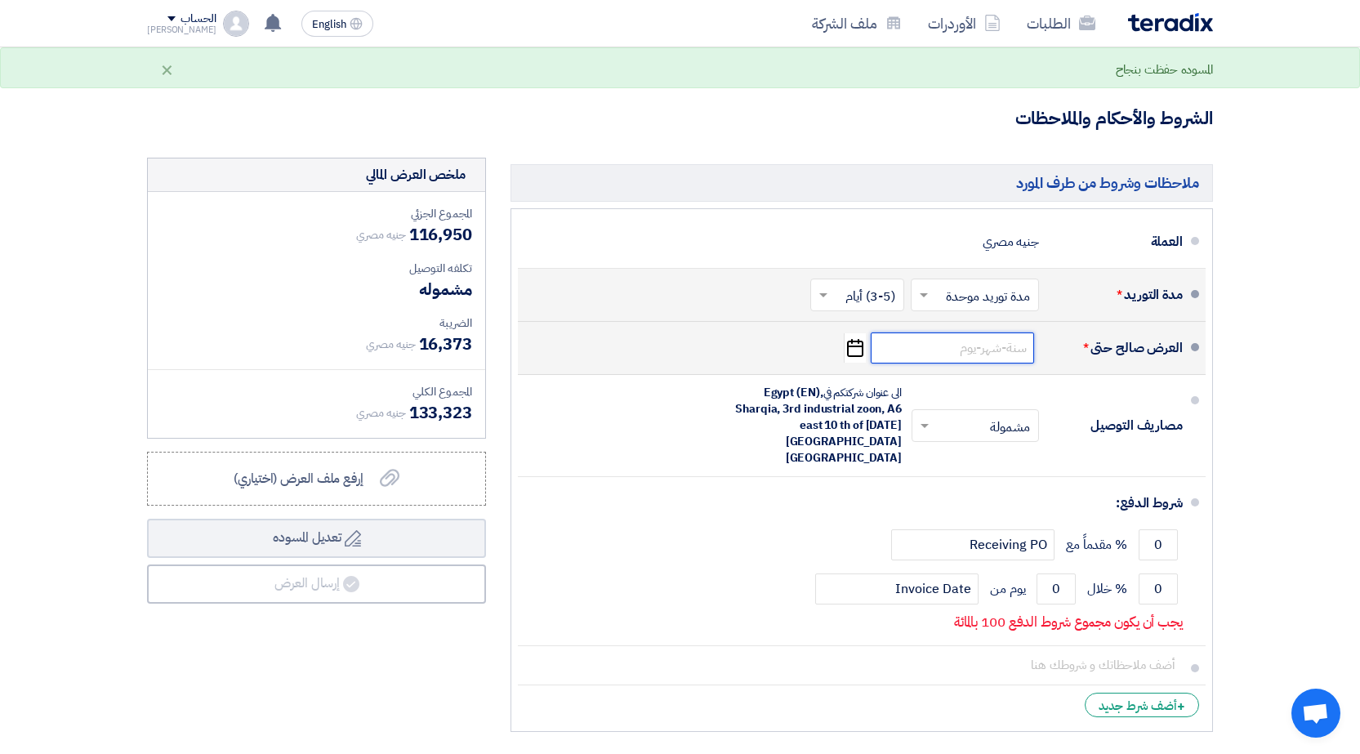
click at [962, 347] on input at bounding box center [952, 347] width 163 height 31
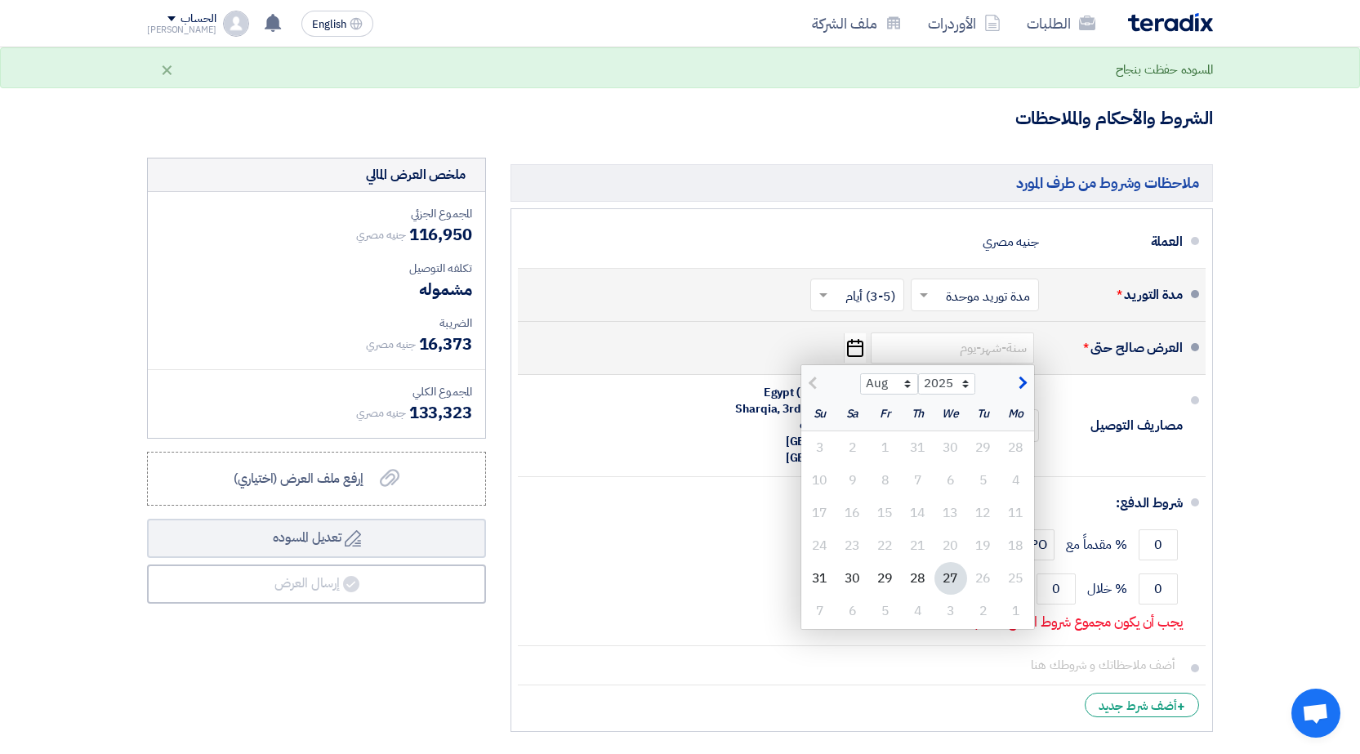
click at [1019, 385] on span "button" at bounding box center [1020, 383] width 9 height 18
select select "9"
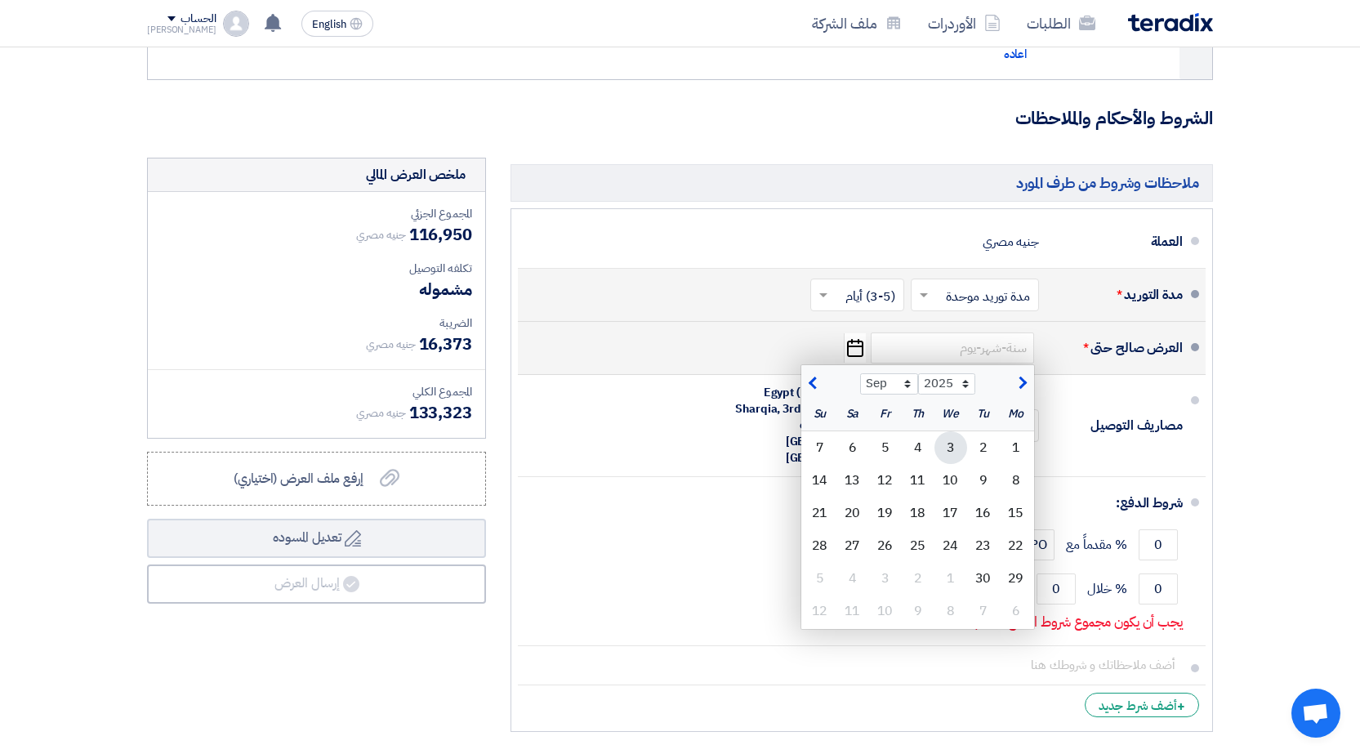
click at [944, 451] on div "3" at bounding box center [951, 447] width 33 height 33
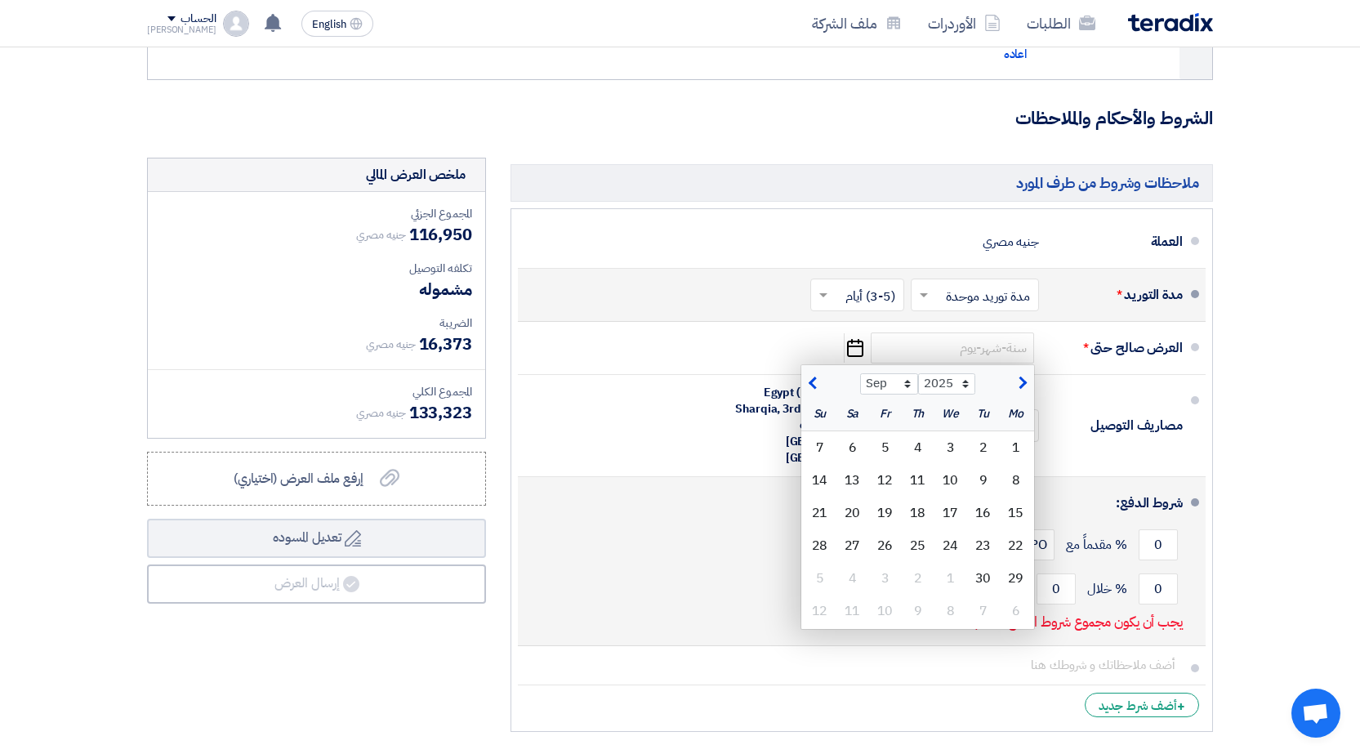
type input "[DATE]"
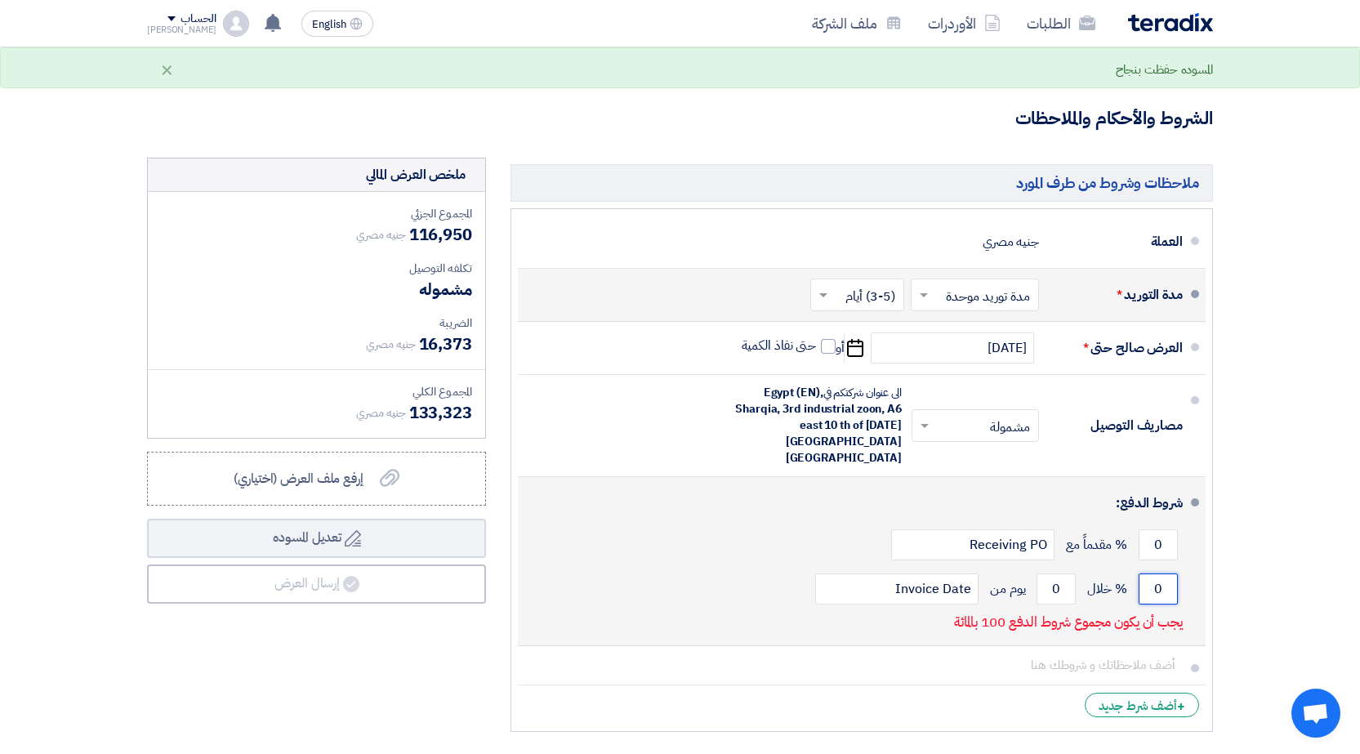
click at [1156, 573] on input "0" at bounding box center [1158, 588] width 39 height 31
click at [1162, 573] on input "0" at bounding box center [1158, 588] width 39 height 31
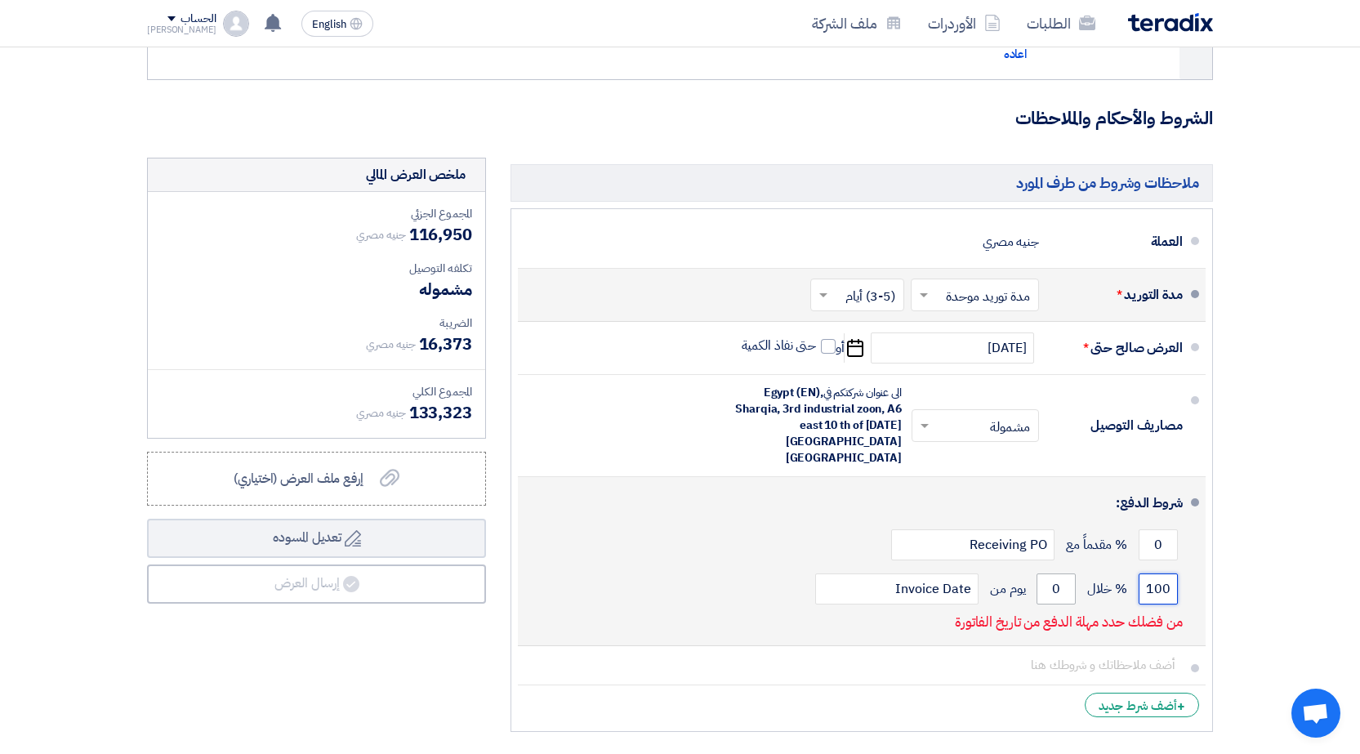
type input "100"
click at [1039, 573] on input "0" at bounding box center [1056, 588] width 39 height 31
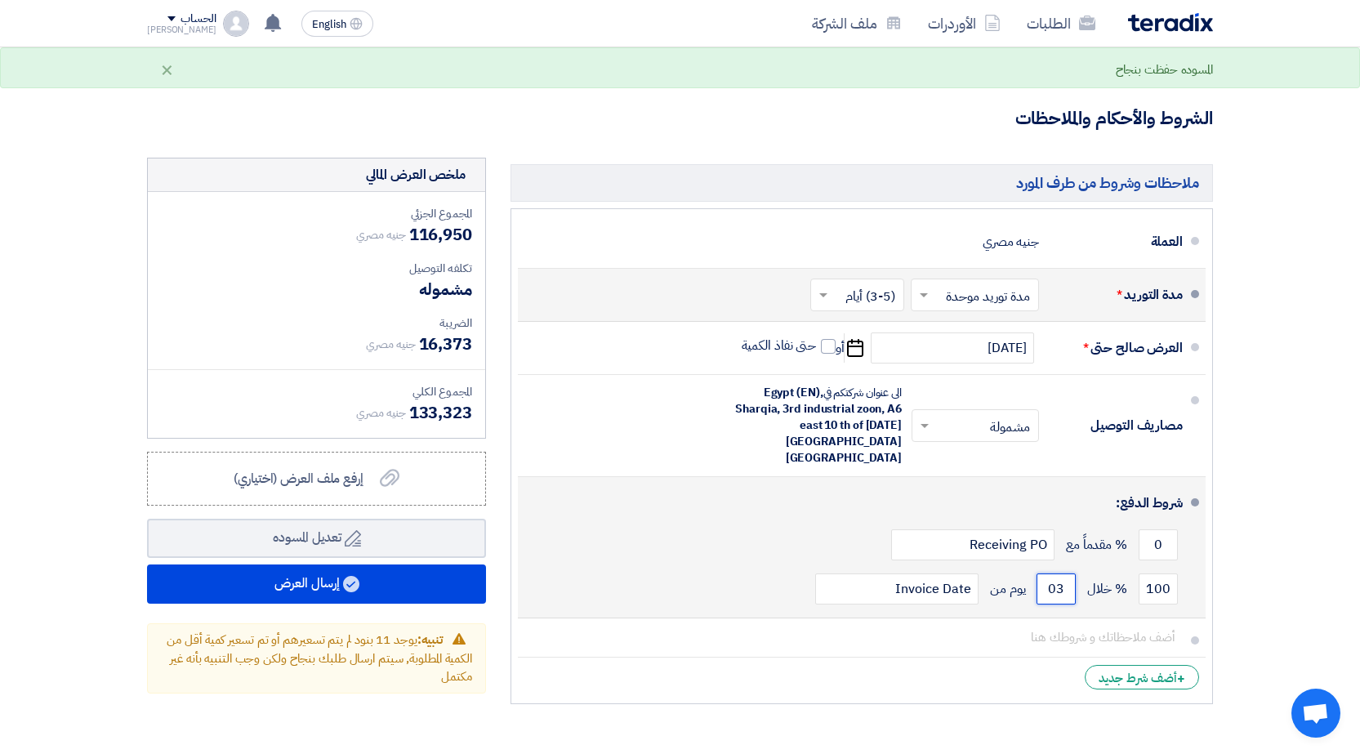
click at [1039, 573] on input "03" at bounding box center [1056, 588] width 39 height 31
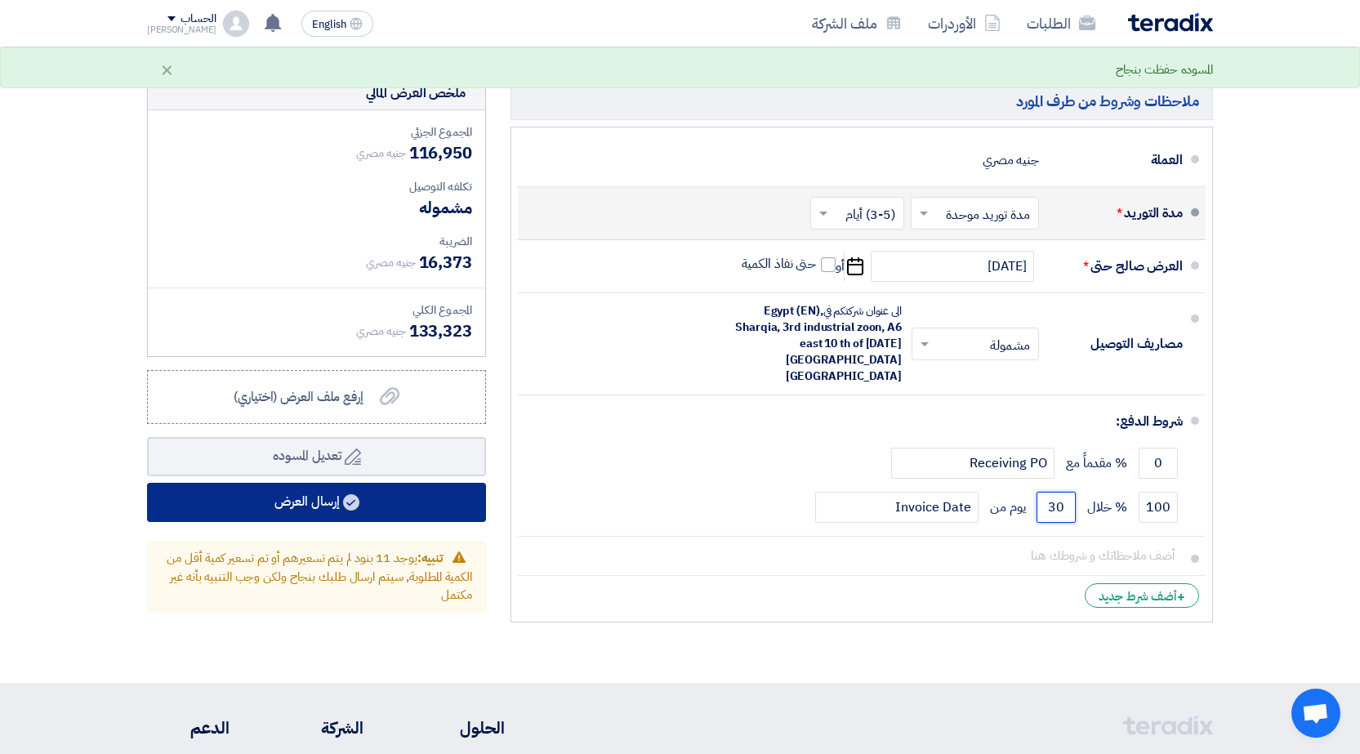
type input "30"
click at [393, 510] on button "إرسال العرض" at bounding box center [316, 502] width 339 height 39
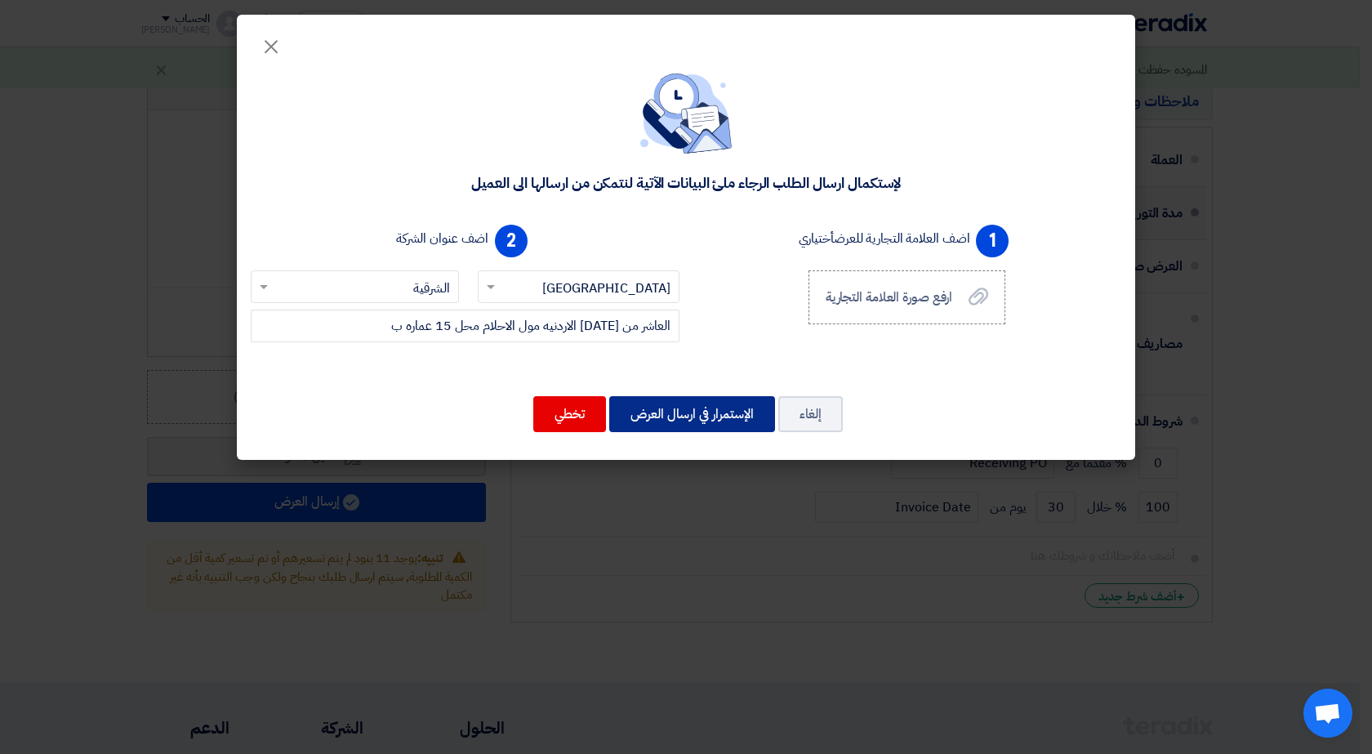
click at [703, 419] on button "الإستمرار في ارسال العرض" at bounding box center [692, 414] width 166 height 36
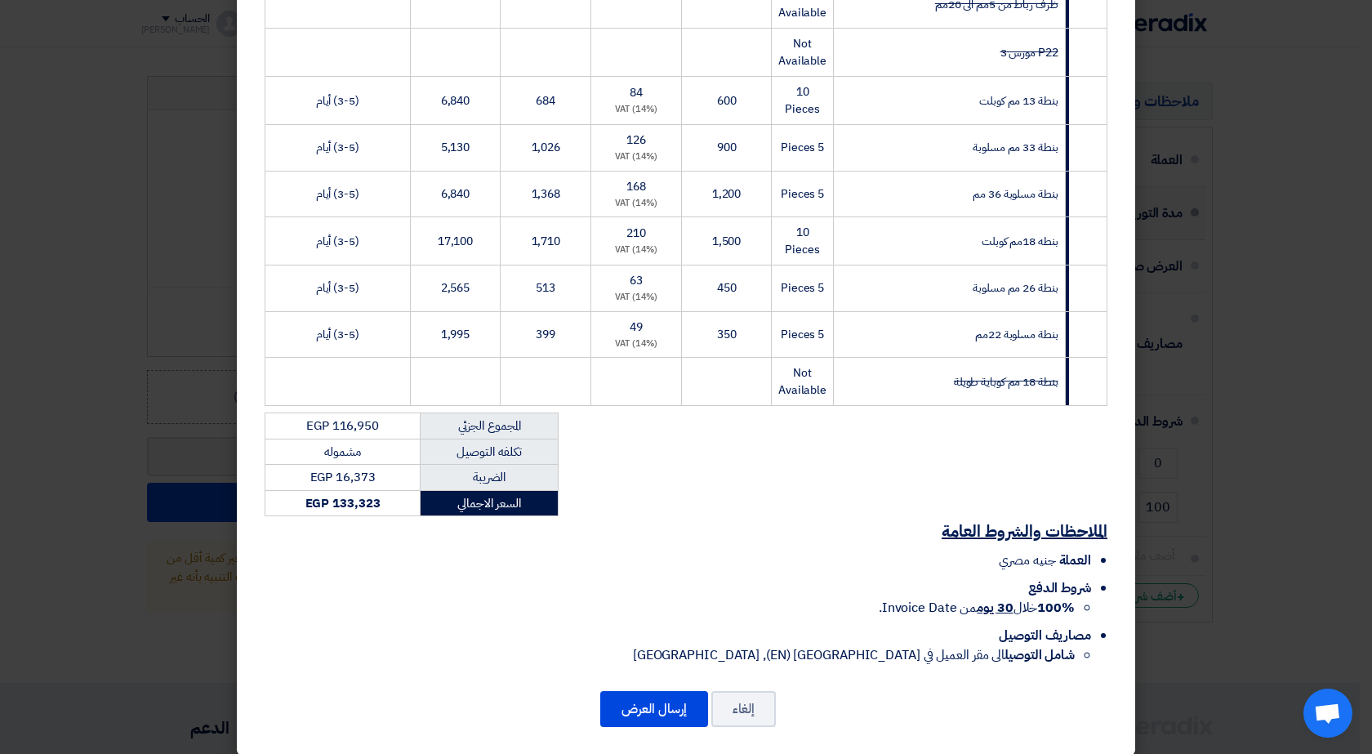
scroll to position [876, 0]
click at [656, 694] on button "إرسال العرض" at bounding box center [654, 708] width 108 height 36
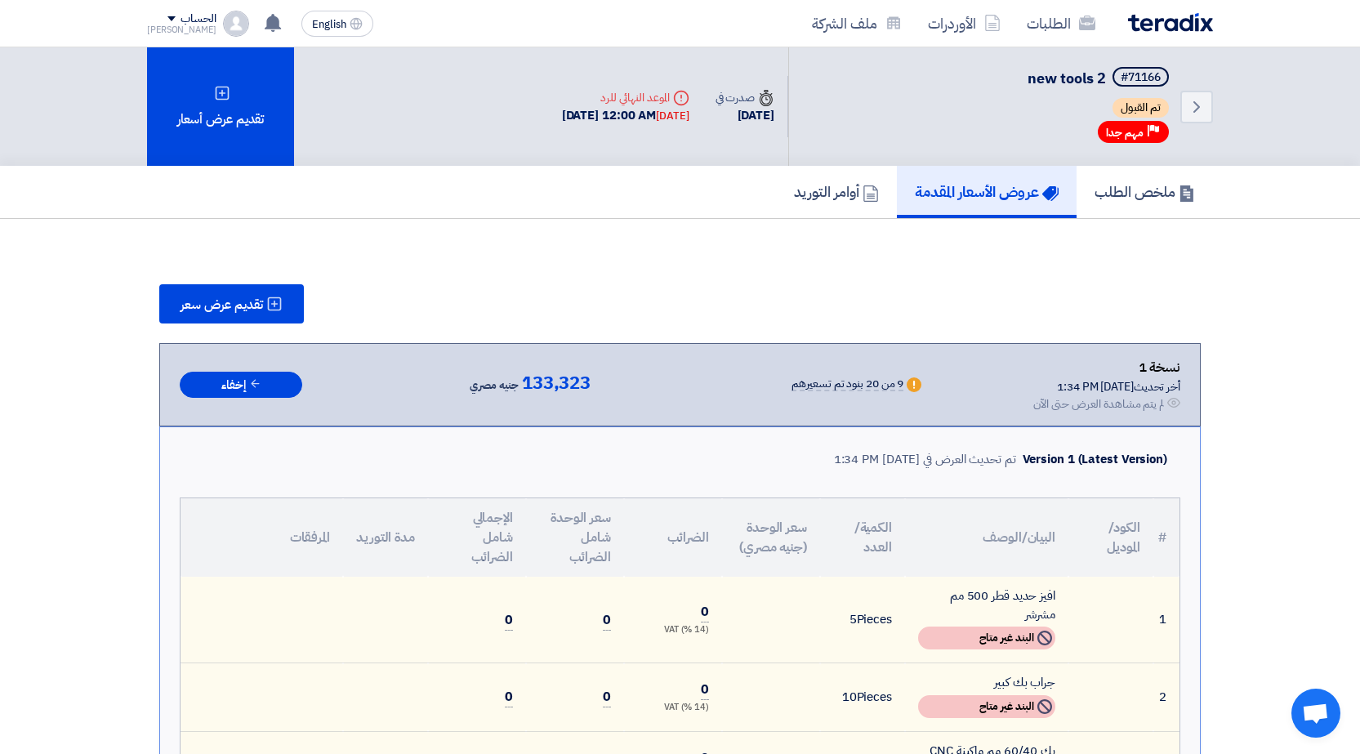
click at [181, 16] on div "الحساب" at bounding box center [198, 19] width 35 height 14
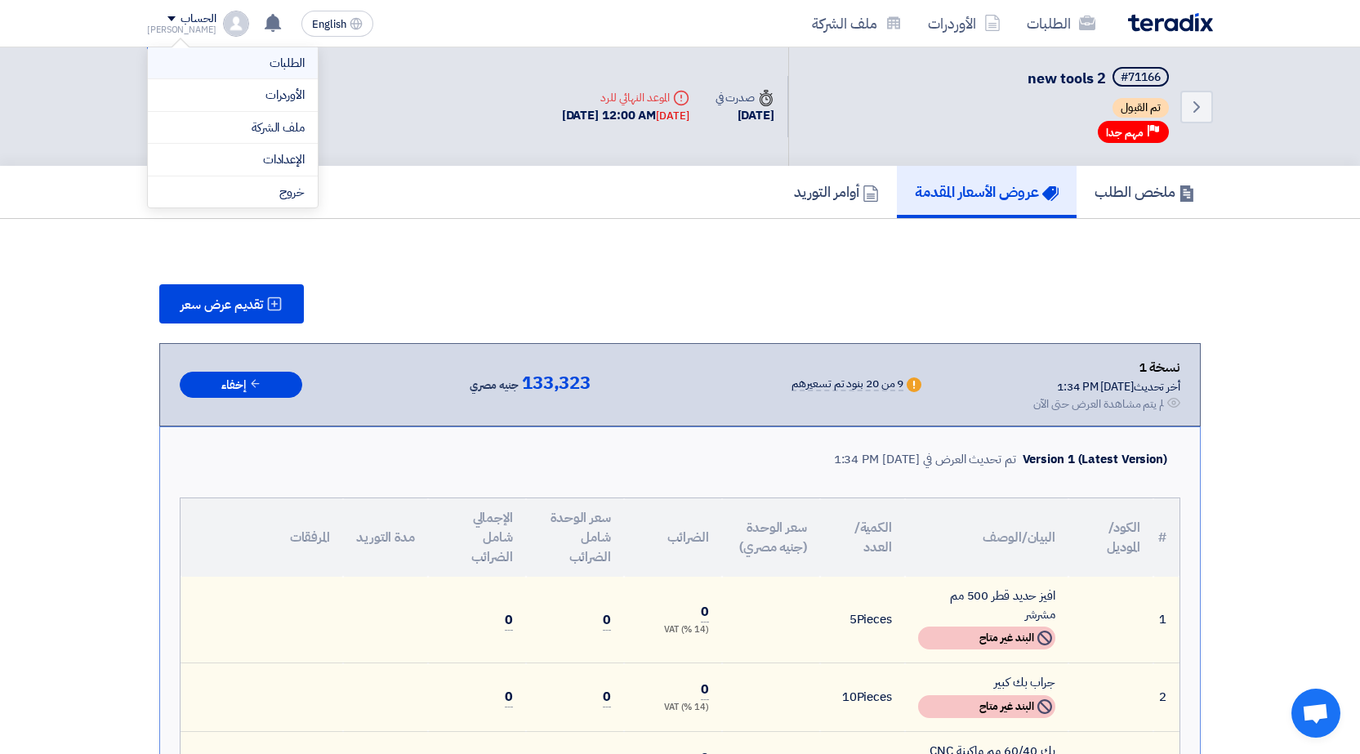
click at [227, 72] on li "الطلبات" at bounding box center [233, 63] width 170 height 33
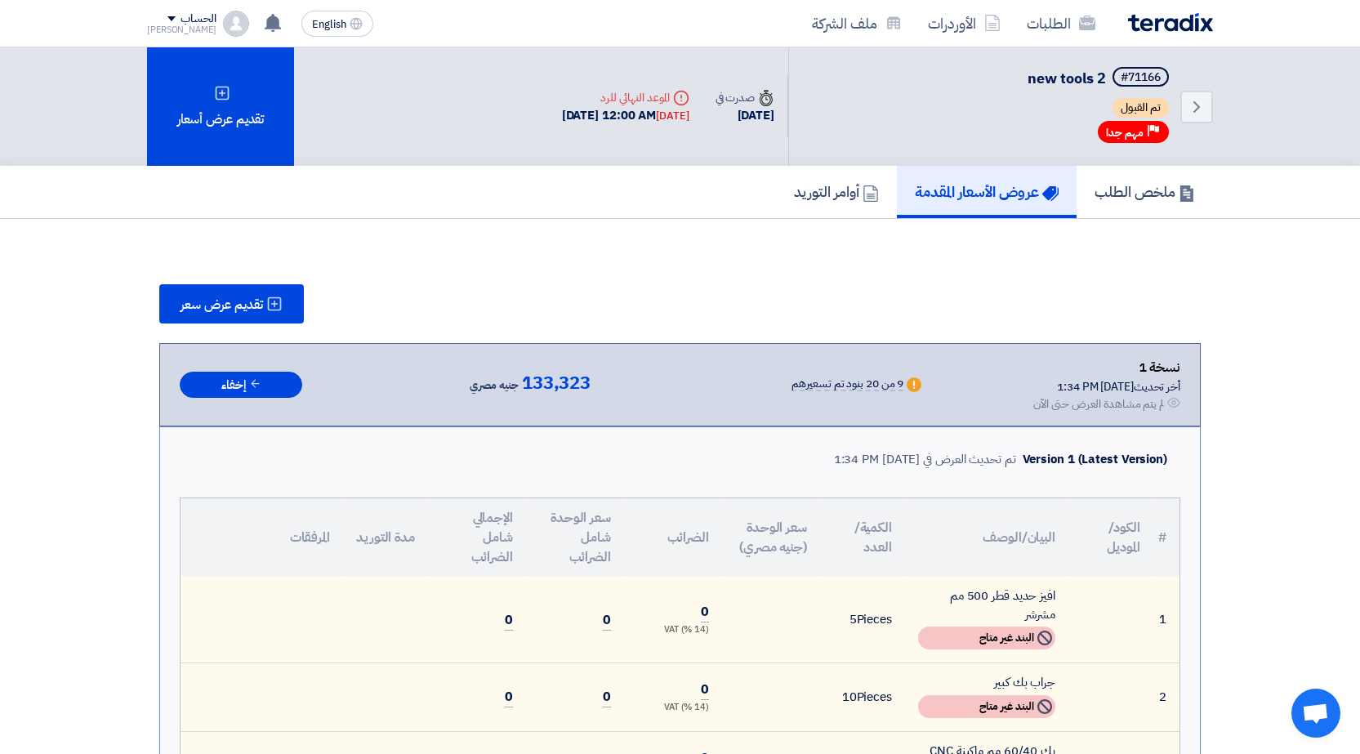
click at [190, 25] on div "[PERSON_NAME]" at bounding box center [181, 29] width 69 height 9
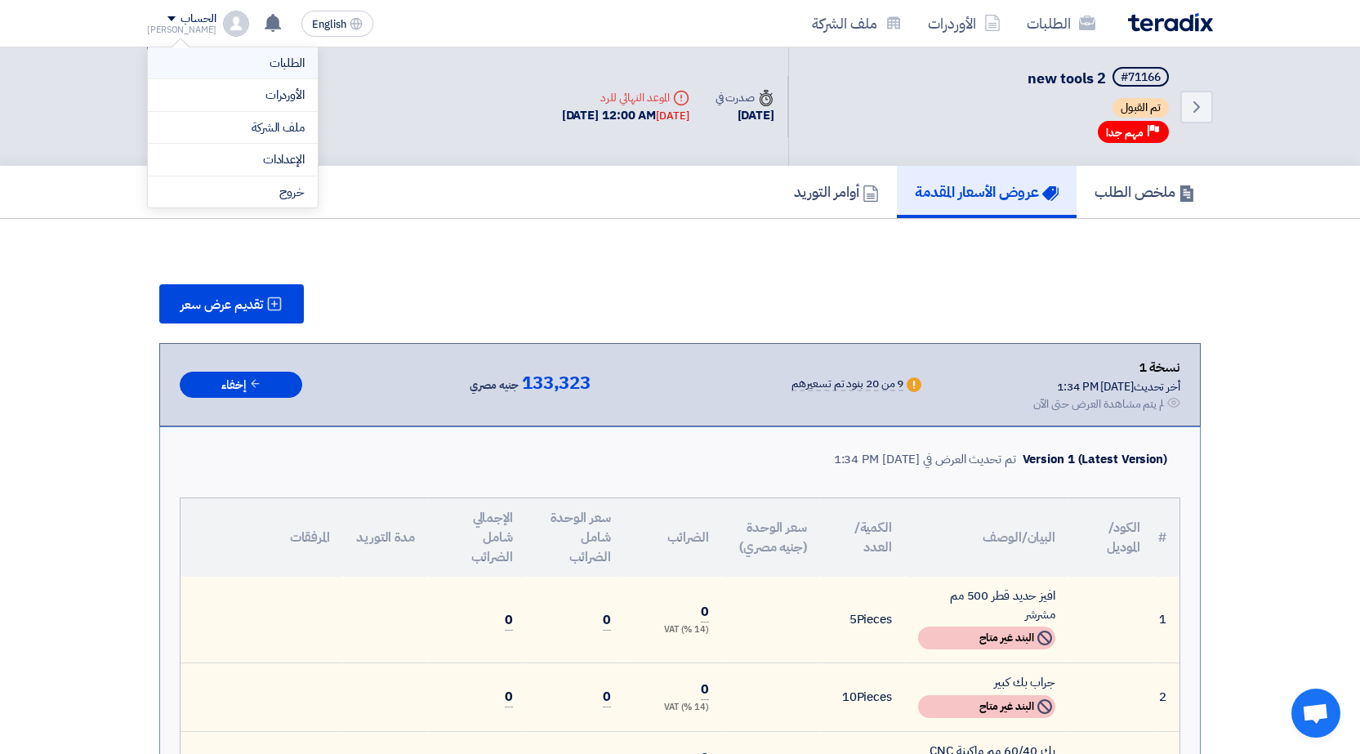
click at [226, 52] on li "الطلبات" at bounding box center [233, 63] width 170 height 33
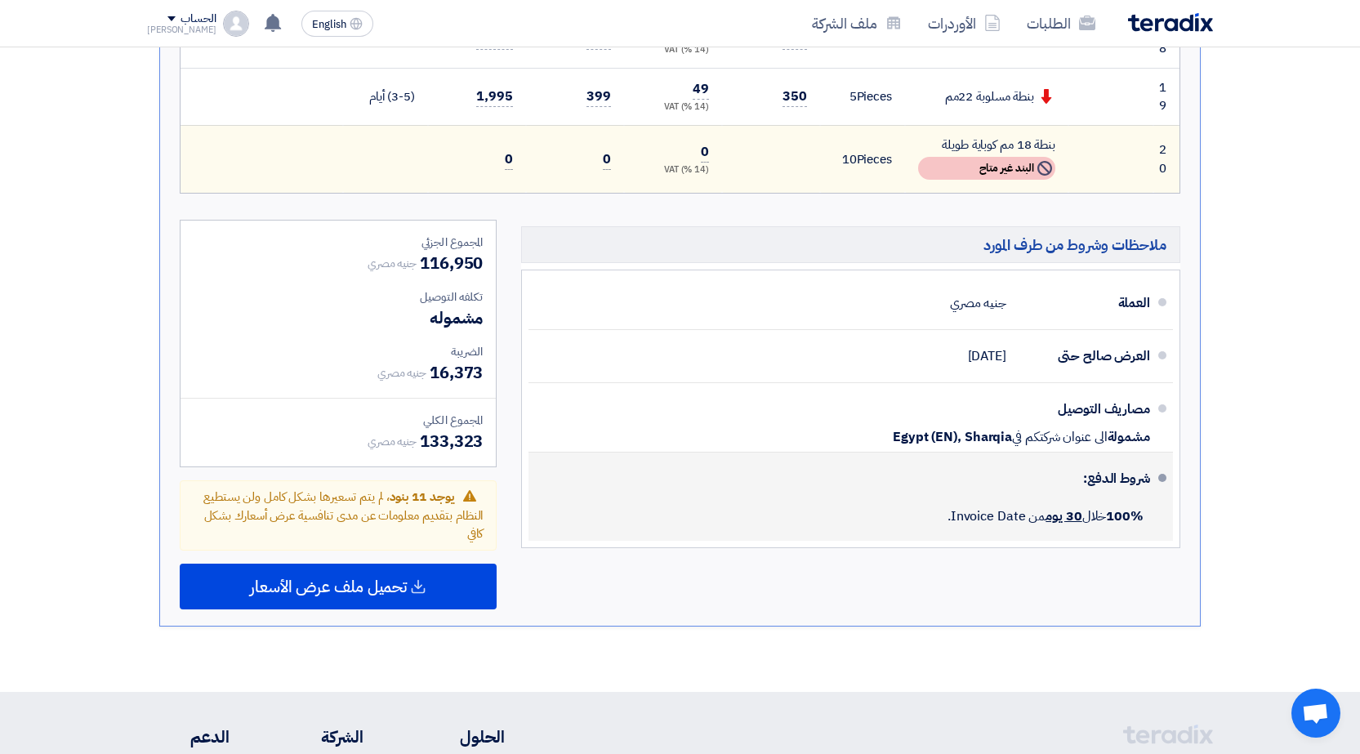
scroll to position [1634, 0]
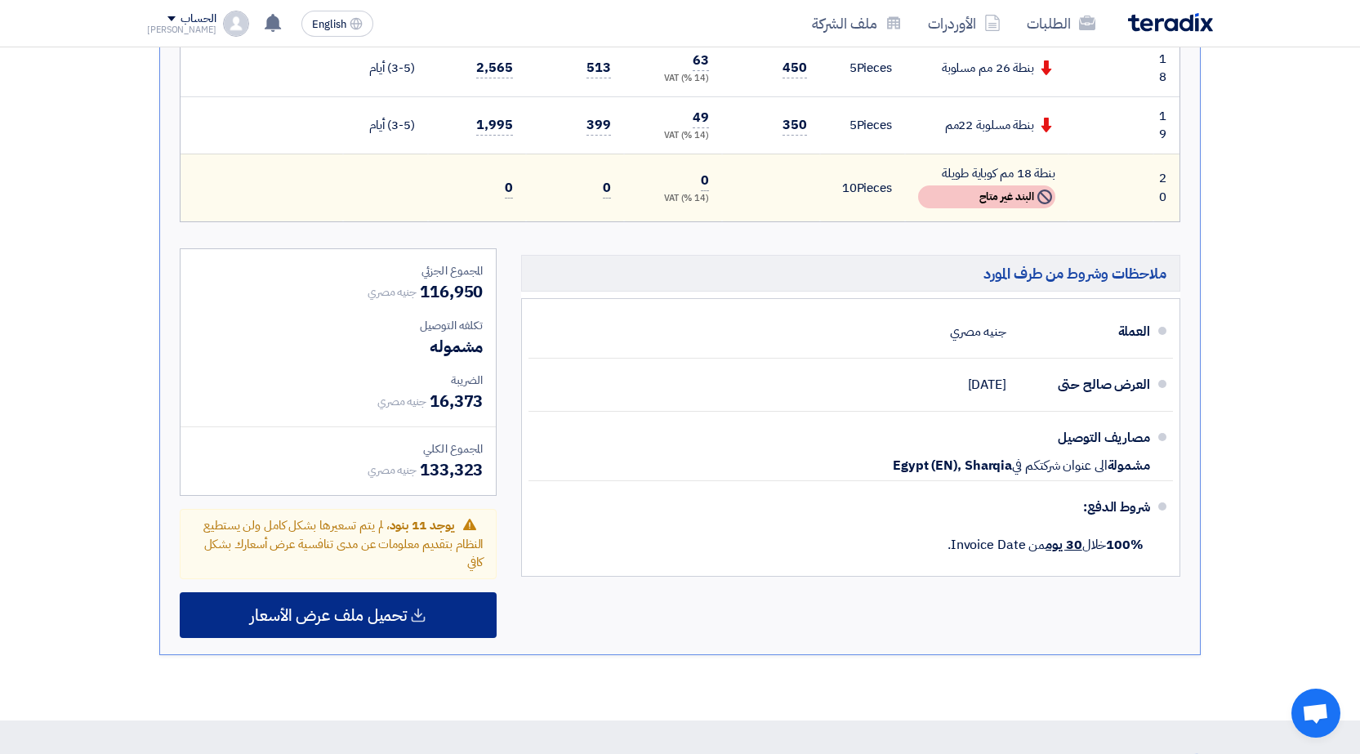
click at [336, 610] on span "تحميل ملف عرض الأسعار" at bounding box center [328, 615] width 157 height 15
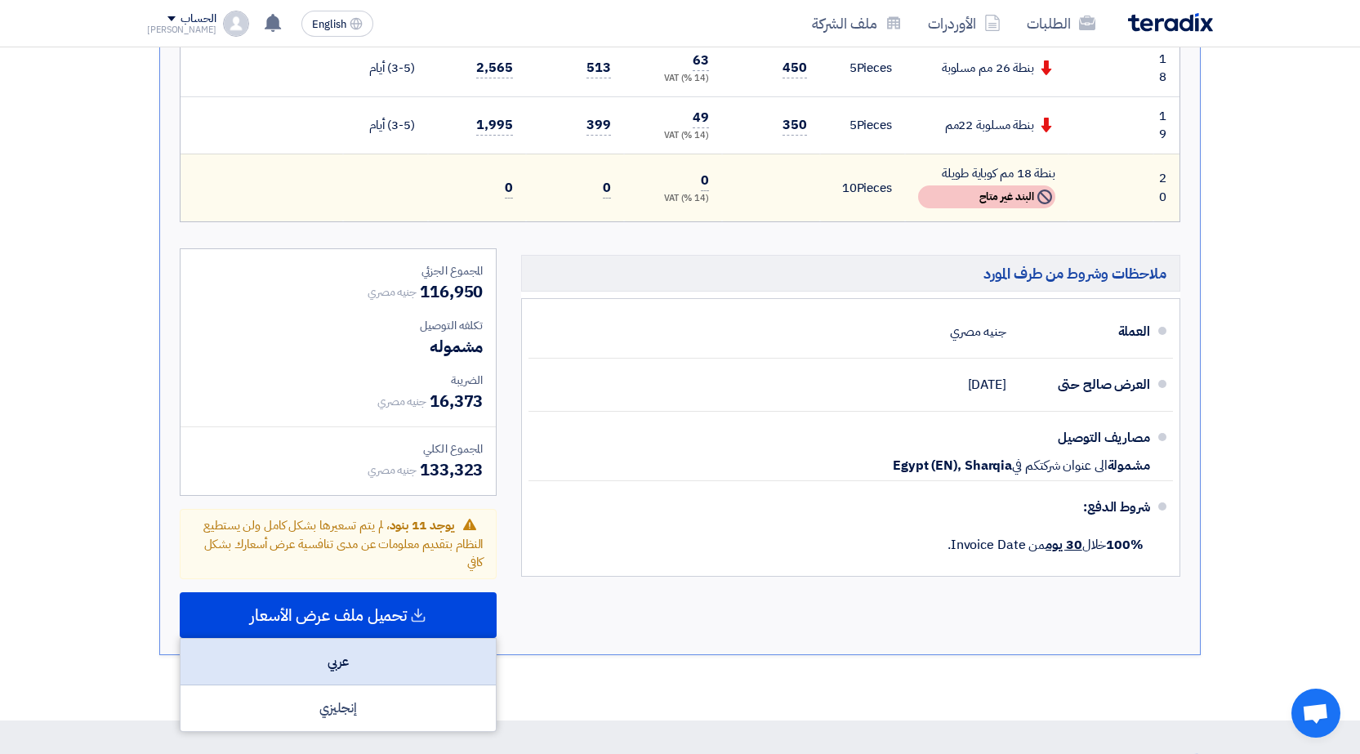
click at [348, 656] on div "عربي" at bounding box center [338, 662] width 315 height 47
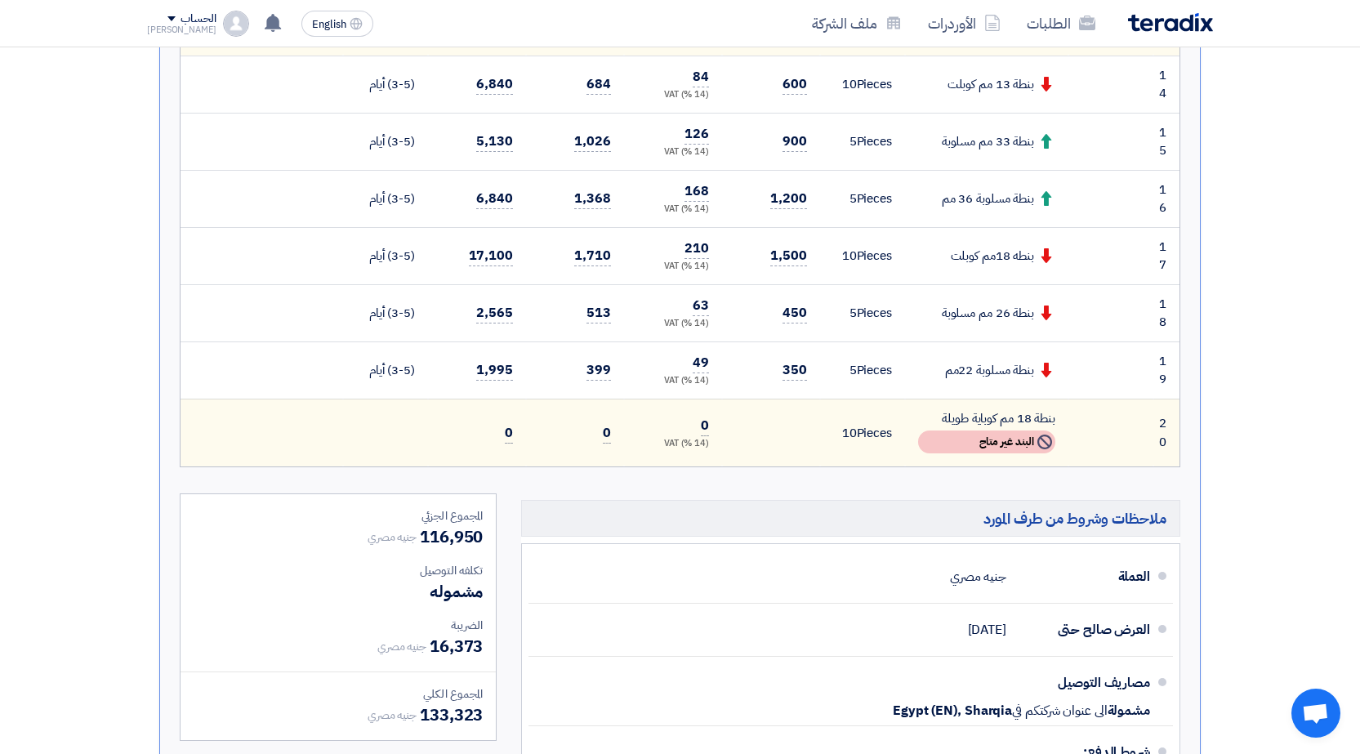
click at [181, 26] on div "الحساب" at bounding box center [198, 19] width 35 height 14
click at [185, 93] on link "الأوردرات" at bounding box center [233, 95] width 144 height 19
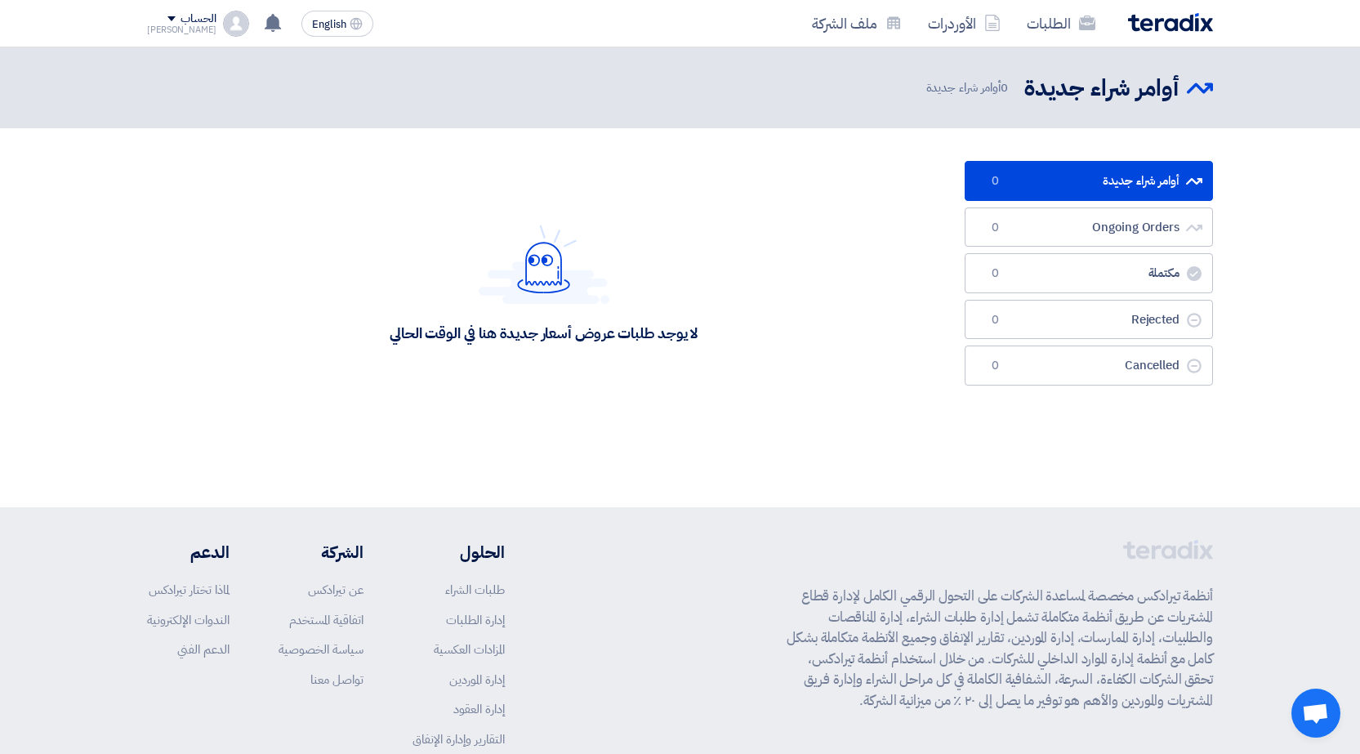
click at [157, 26] on div "[PERSON_NAME]" at bounding box center [181, 29] width 69 height 9
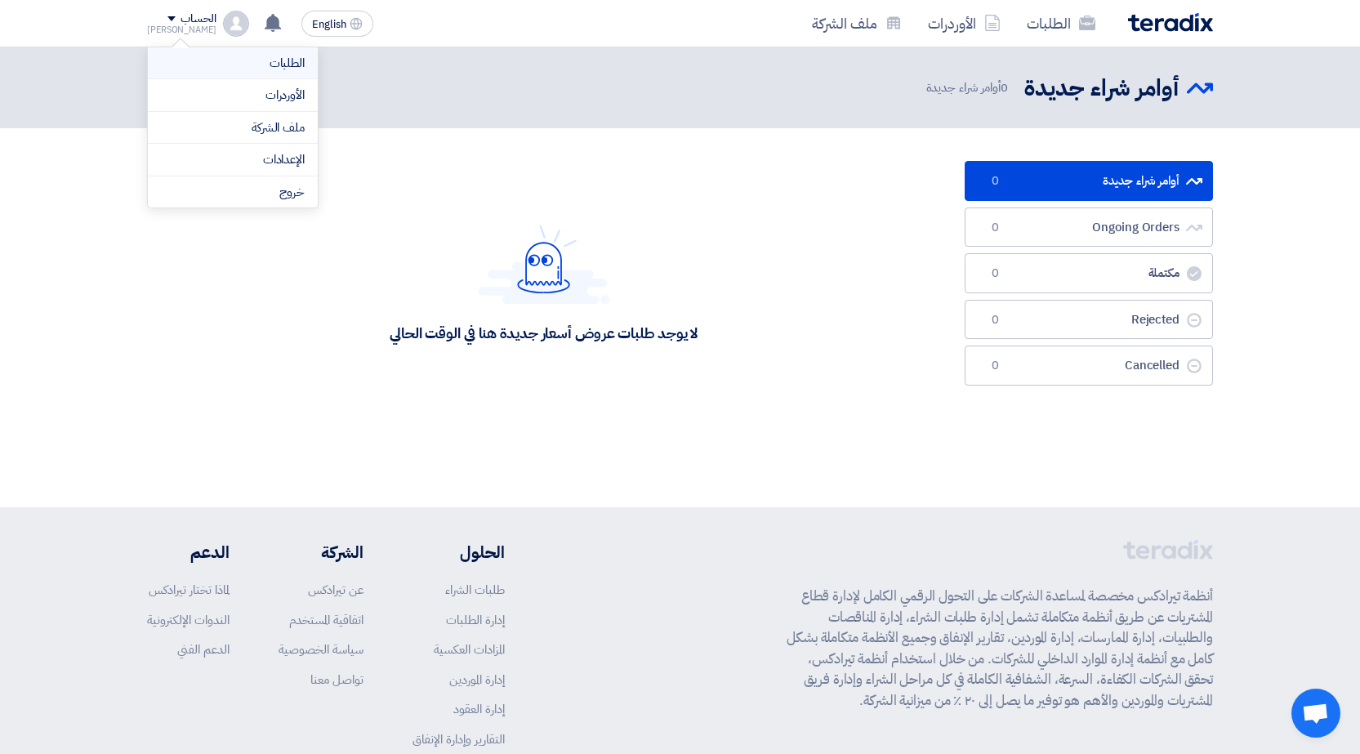
click at [203, 59] on link "الطلبات" at bounding box center [233, 63] width 144 height 19
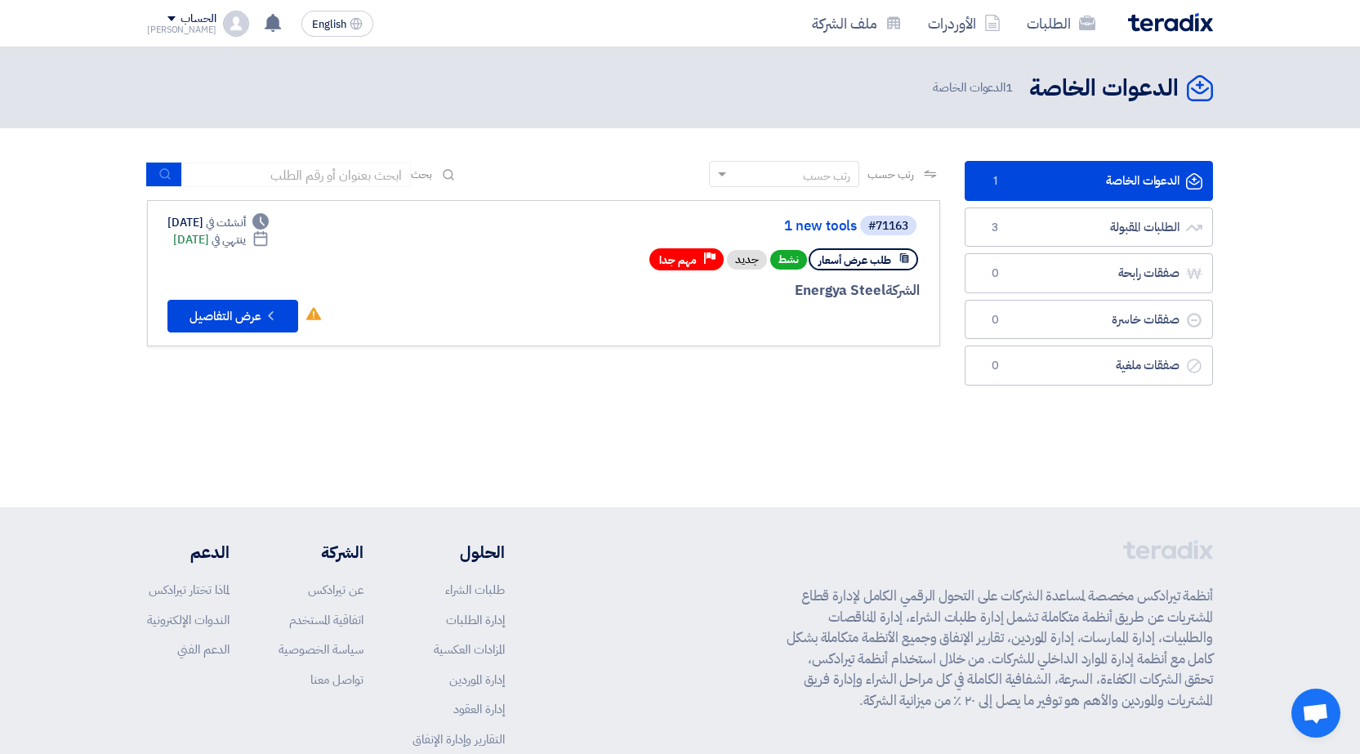
click at [1078, 181] on link "الدعوات الخاصة الدعوات الخاصة 1" at bounding box center [1089, 181] width 248 height 40
click at [207, 319] on button "Check details عرض التفاصيل" at bounding box center [232, 316] width 131 height 33
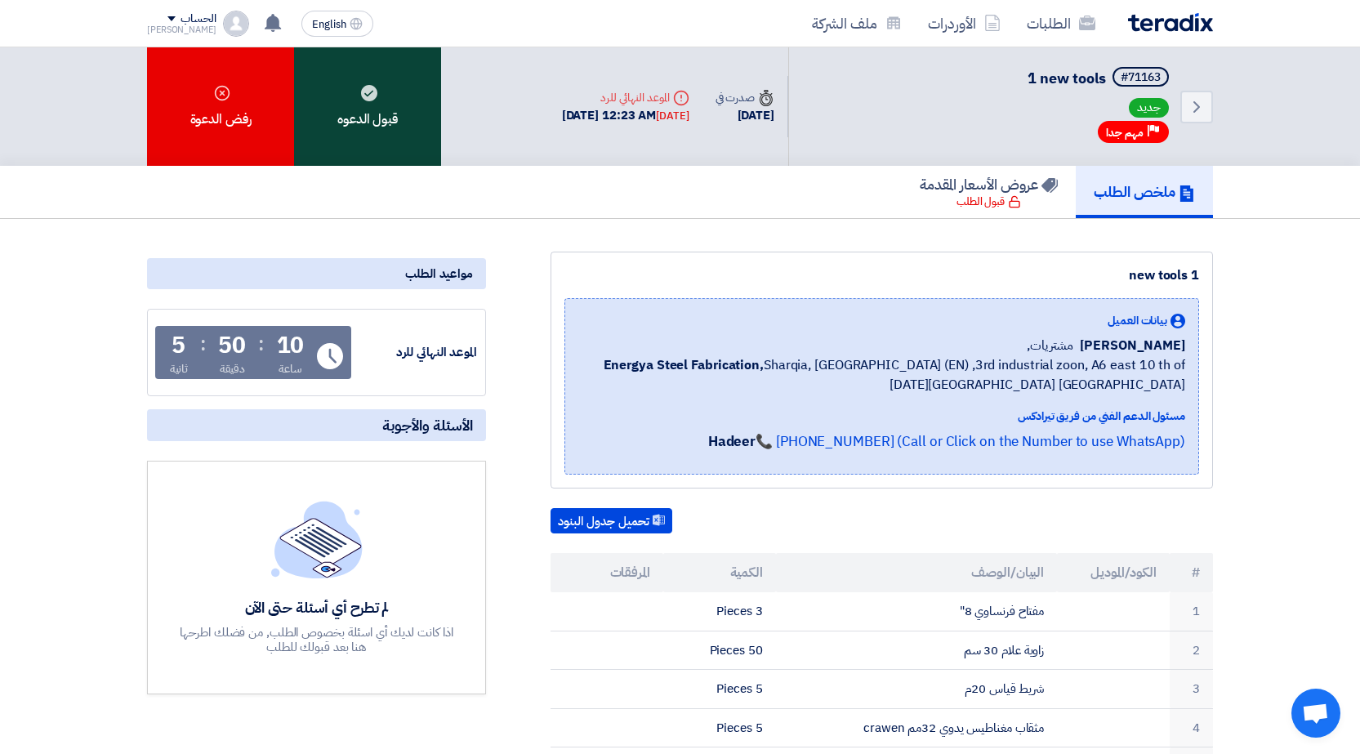
click at [398, 110] on div "قبول الدعوه" at bounding box center [367, 106] width 147 height 118
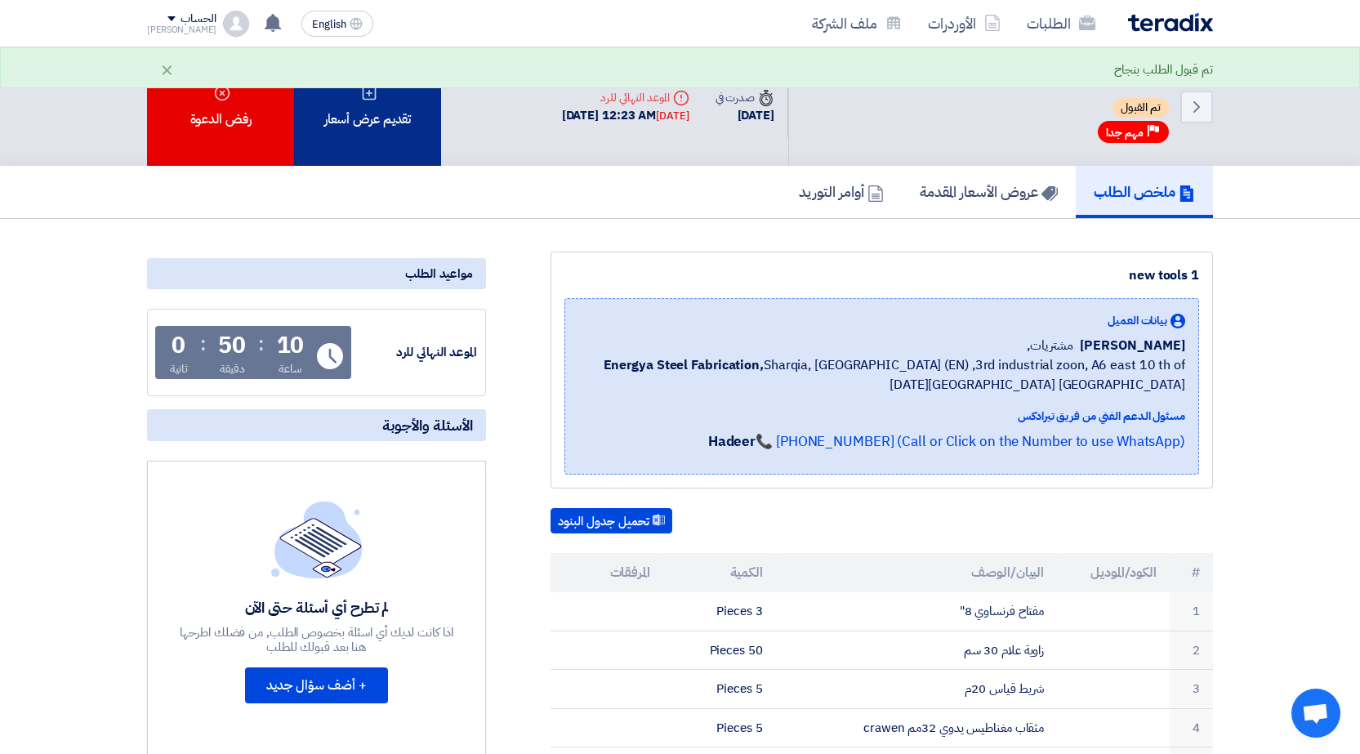
click at [390, 134] on div "تقديم عرض أسعار" at bounding box center [367, 106] width 147 height 118
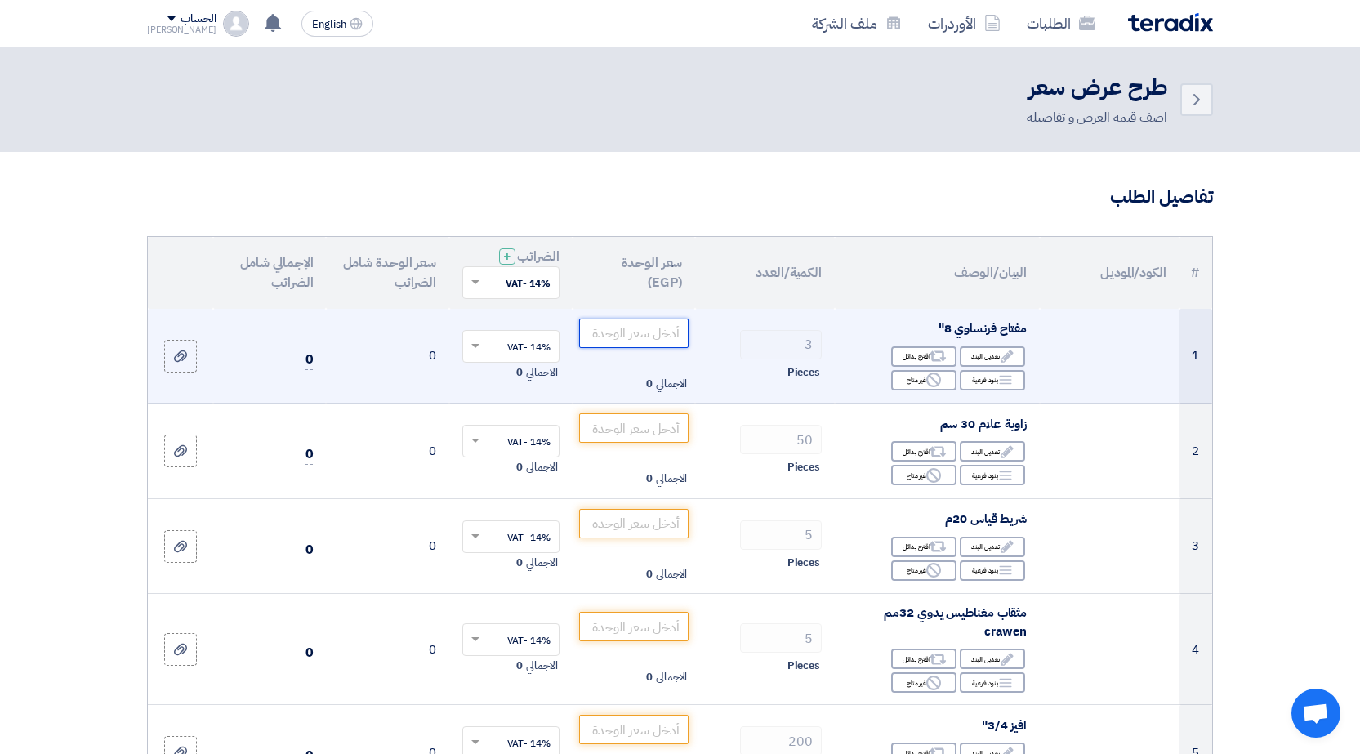
click at [651, 327] on input "number" at bounding box center [634, 333] width 110 height 29
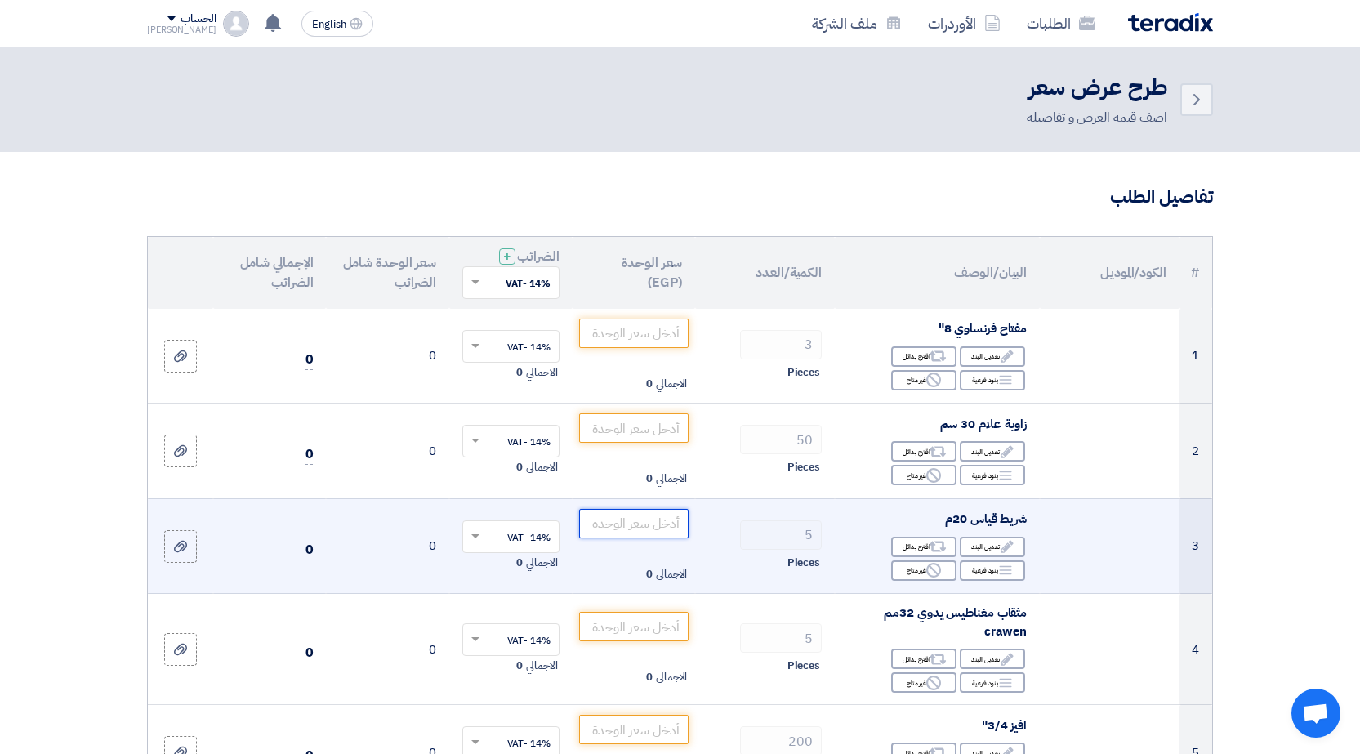
click at [647, 524] on input "number" at bounding box center [634, 523] width 110 height 29
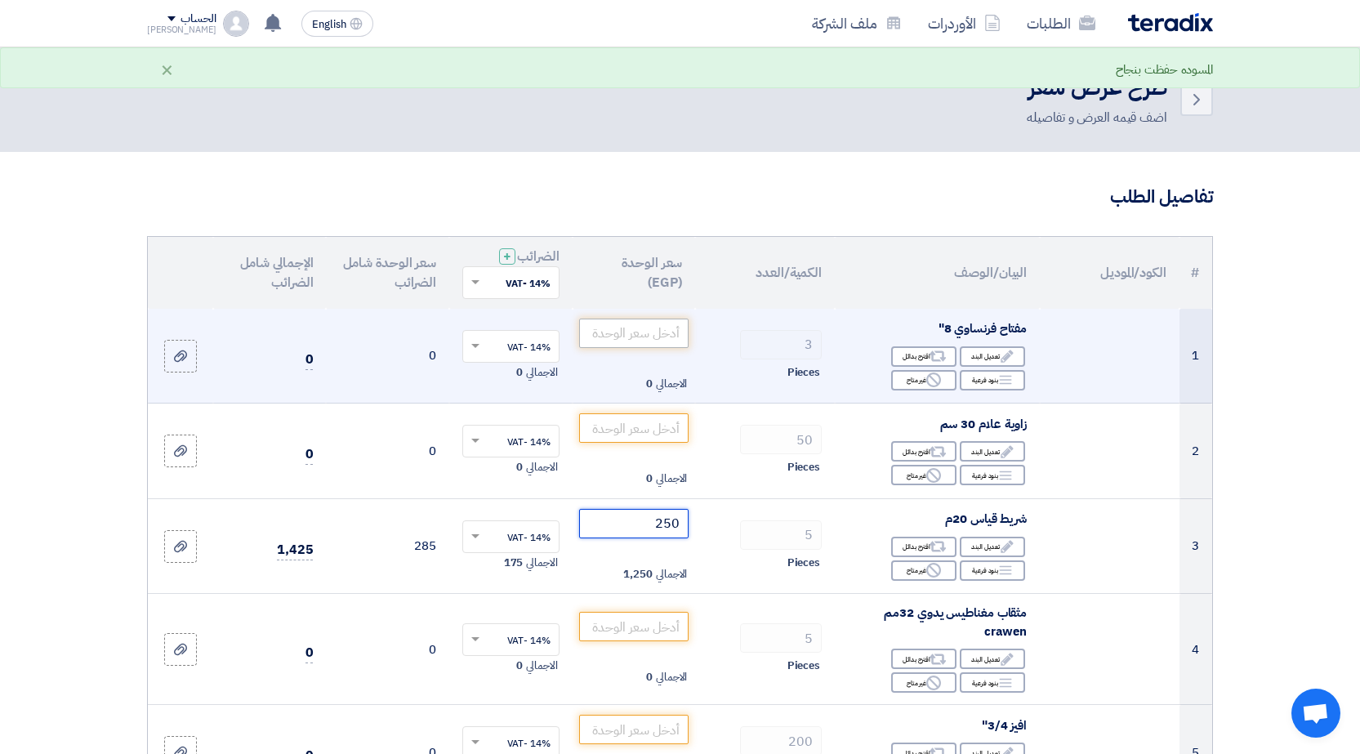
type input "250"
click at [649, 332] on input "number" at bounding box center [634, 333] width 110 height 29
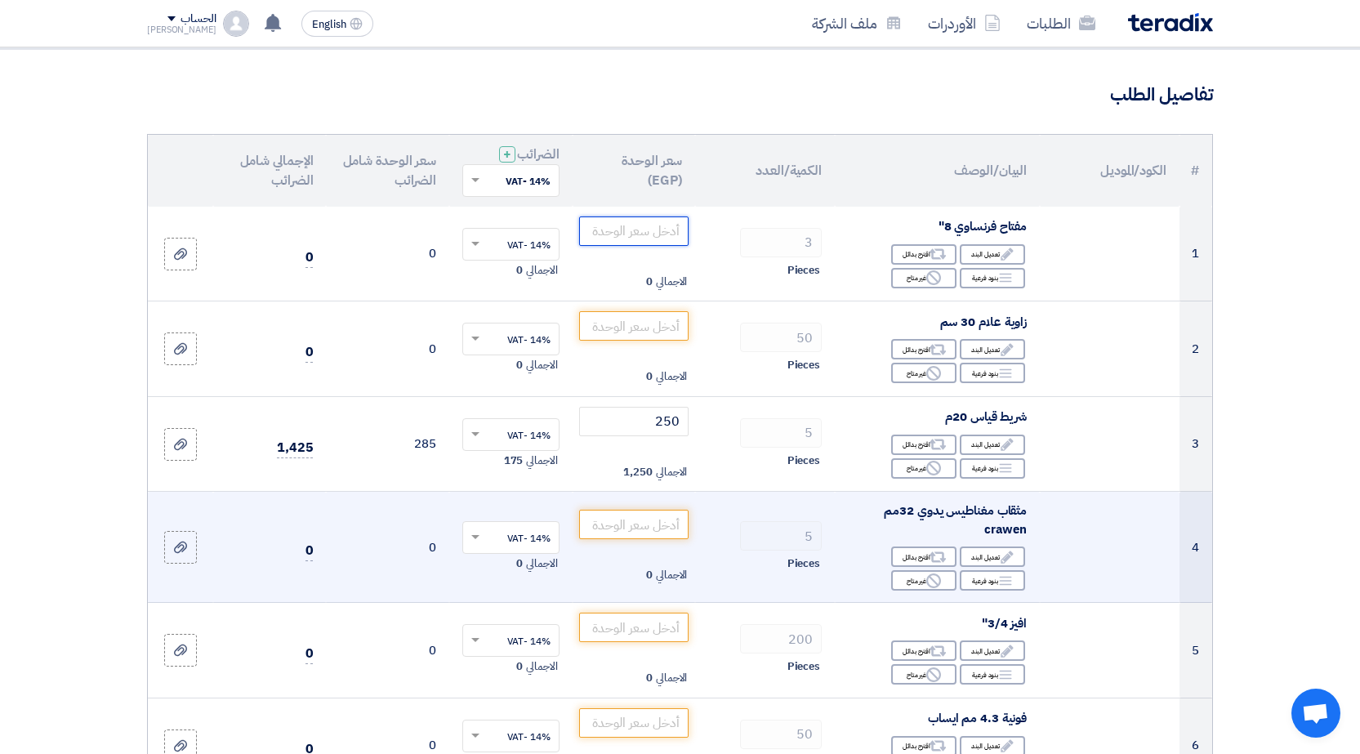
scroll to position [163, 0]
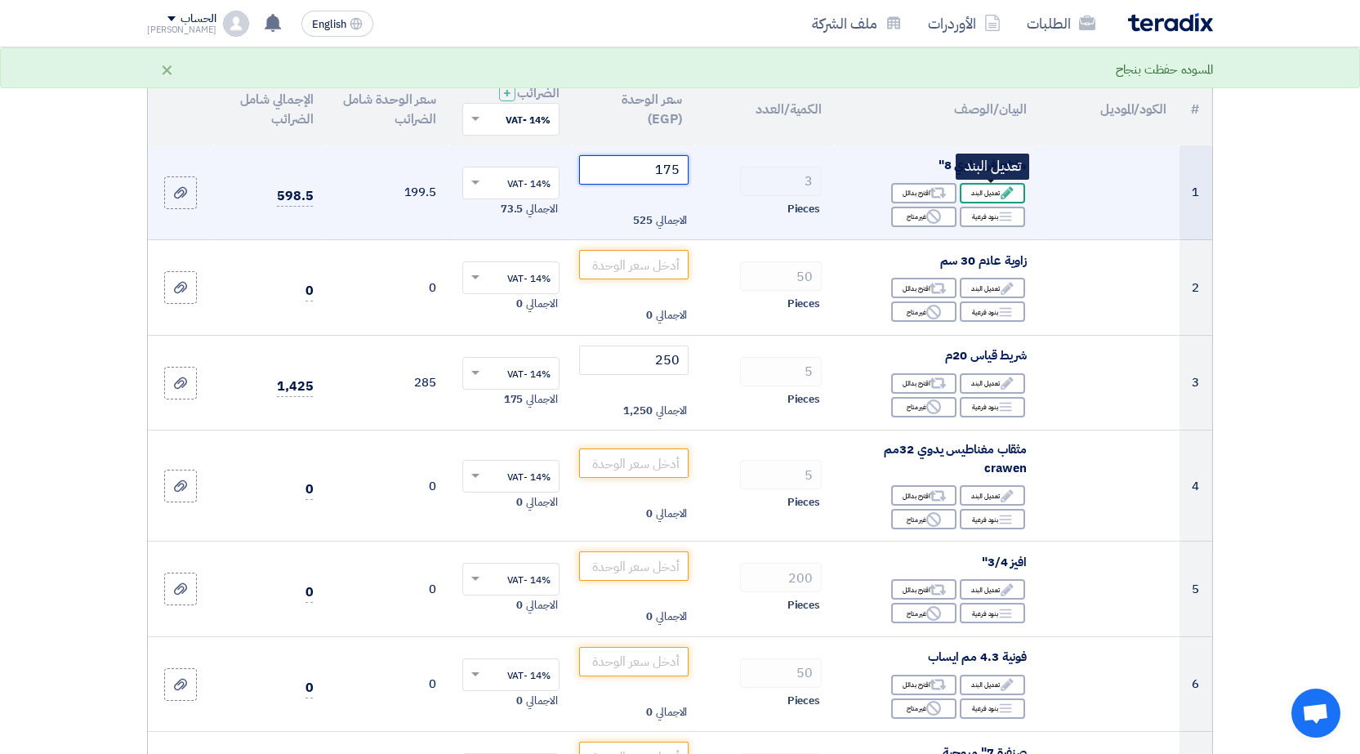
type input "175"
click at [980, 193] on div "Edit تعديل البند" at bounding box center [992, 193] width 65 height 20
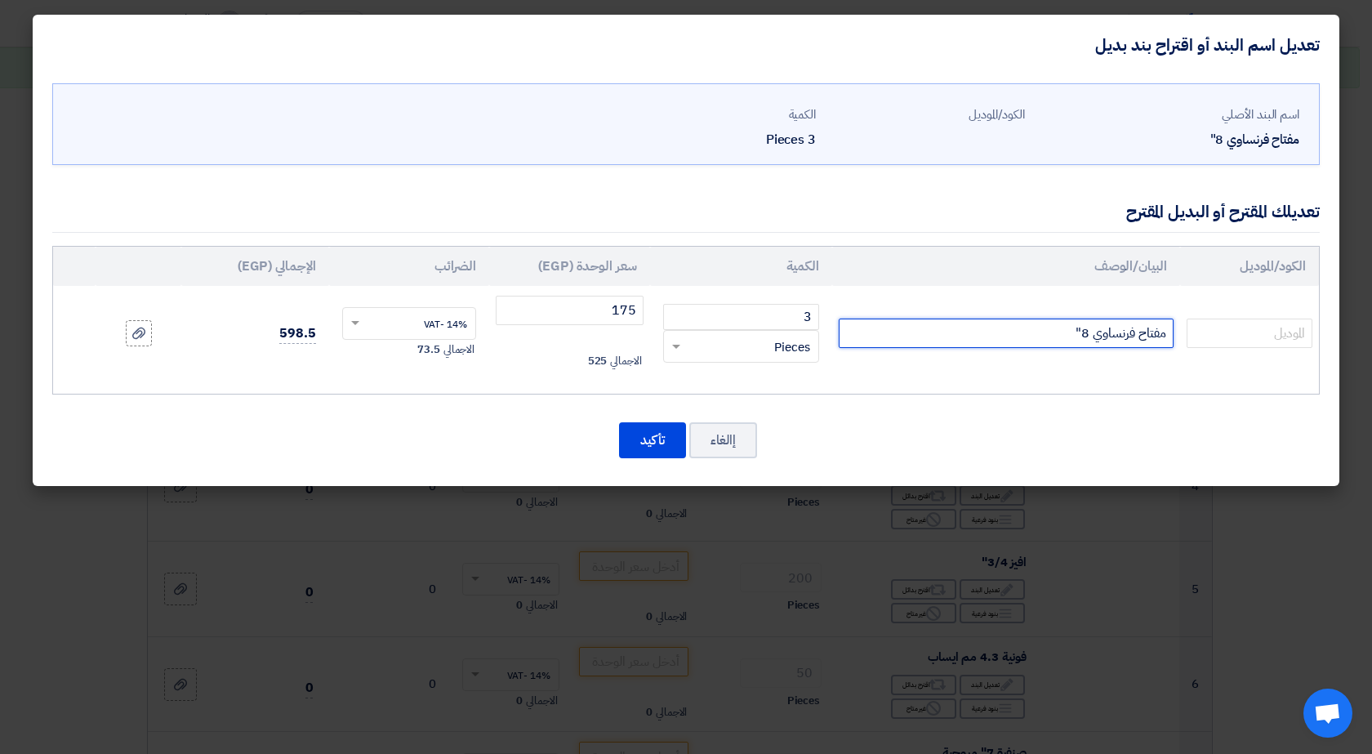
click at [1016, 335] on input "مفتاح فرنساوي 8"" at bounding box center [1006, 333] width 335 height 29
type input "مفتاح فرنساوي 8" APT"
click at [659, 435] on button "تأكيد" at bounding box center [652, 440] width 67 height 36
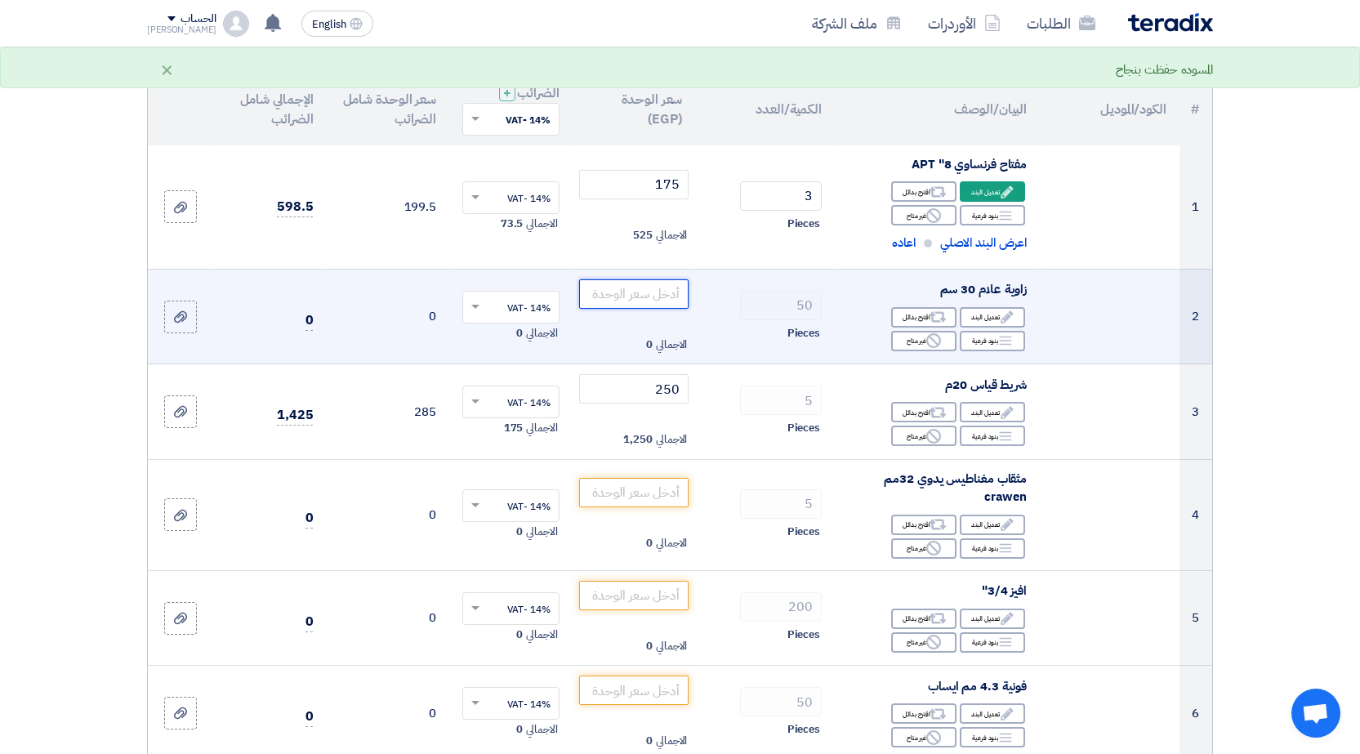
click at [662, 295] on input "number" at bounding box center [634, 293] width 110 height 29
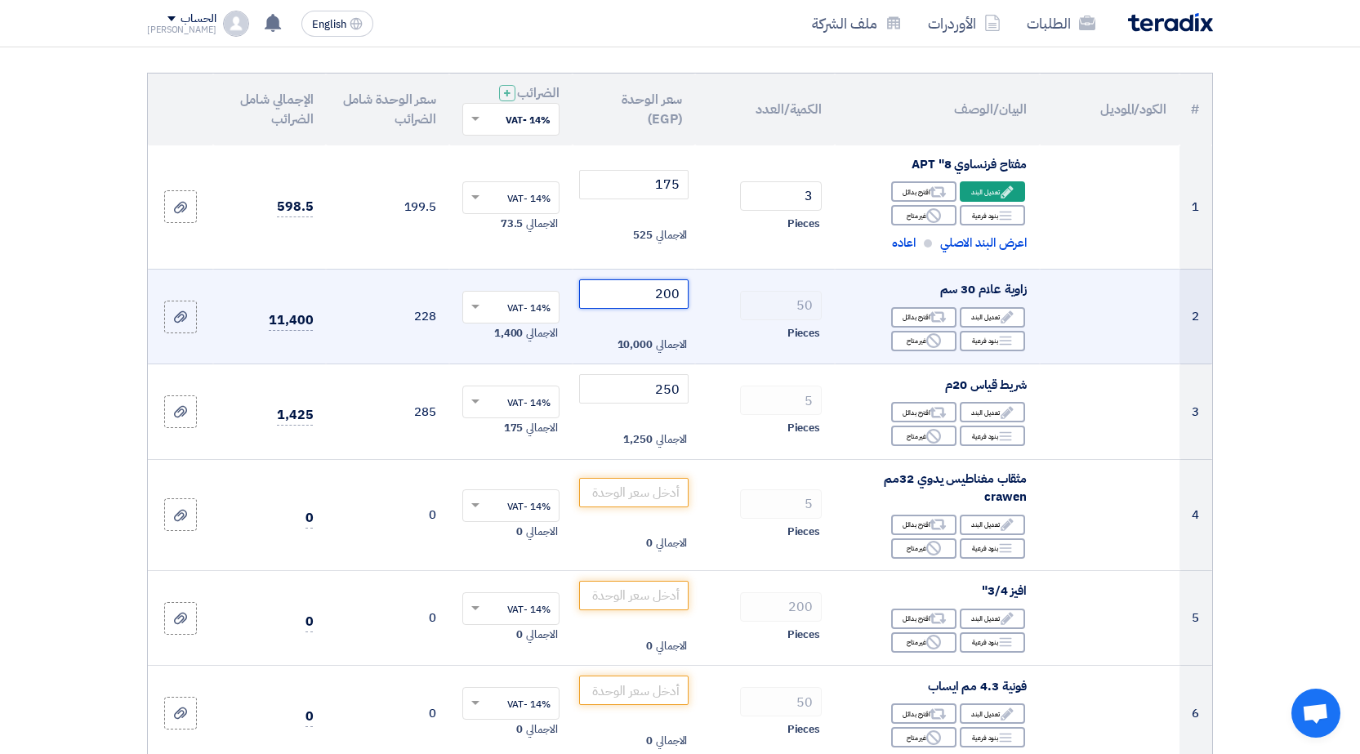
scroll to position [245, 0]
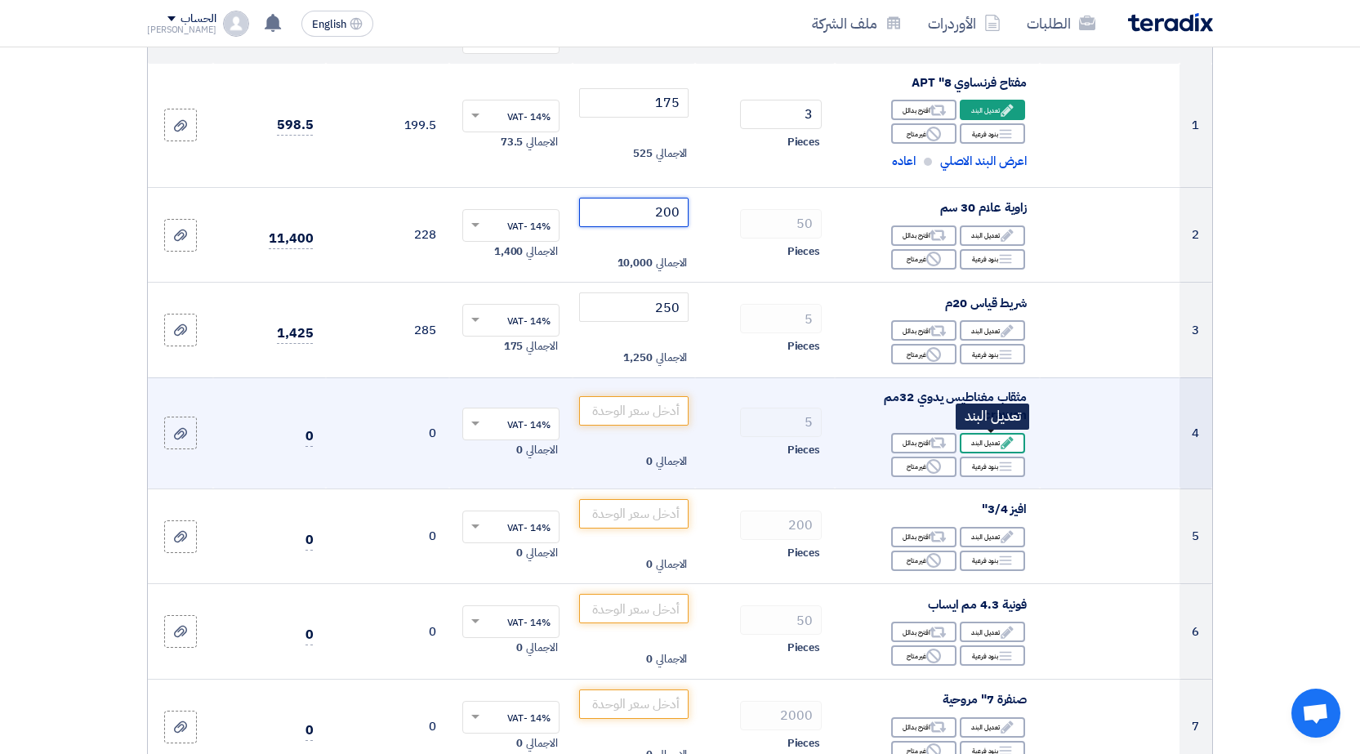
type input "200"
click at [974, 444] on div "Edit تعديل البند" at bounding box center [992, 443] width 65 height 20
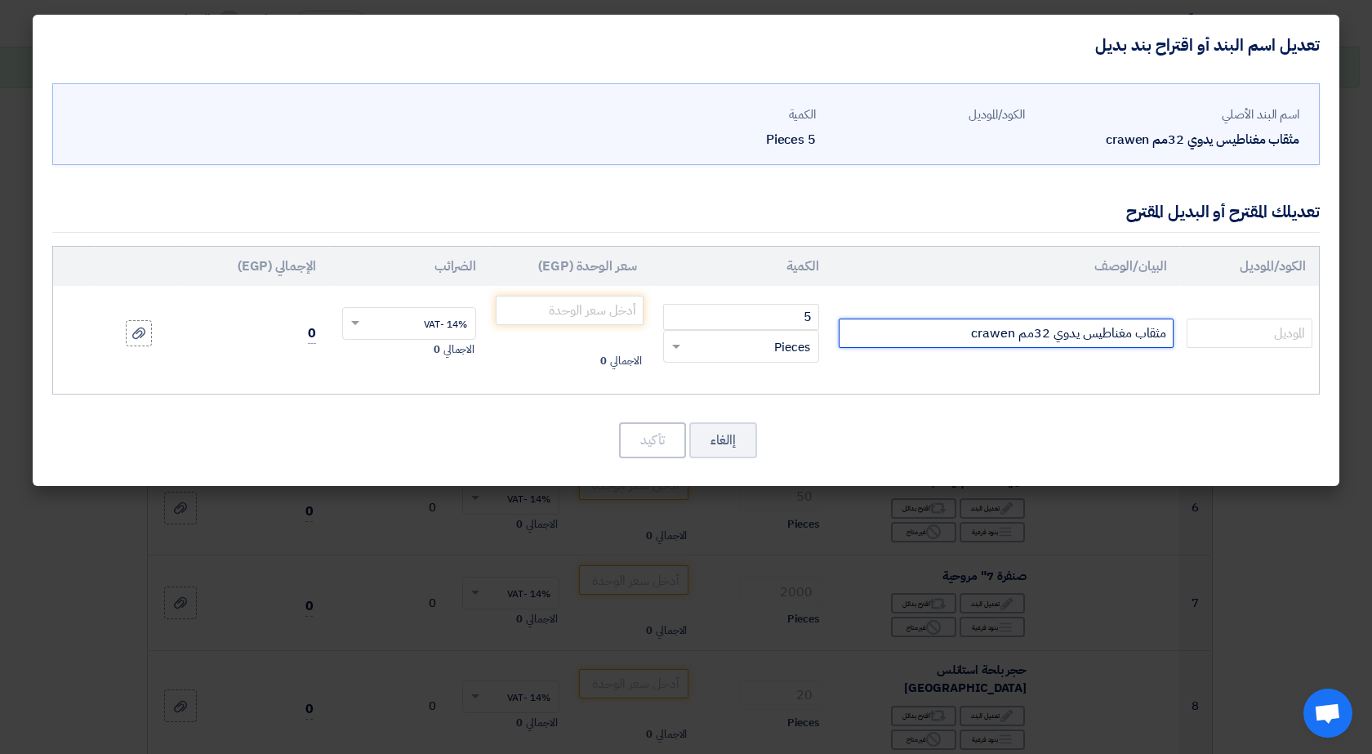
drag, startPoint x: 1052, startPoint y: 337, endPoint x: 1077, endPoint y: 334, distance: 24.6
click at [1077, 334] on input "مثقاب مغناطيس يدوي 32مم crawen" at bounding box center [1006, 333] width 335 height 29
click at [1045, 339] on input "مثقاب مغناطيس 32مم crawen" at bounding box center [1006, 333] width 335 height 29
click at [971, 333] on input "مثقاب مغناطيس 32مم crawen" at bounding box center [1006, 333] width 335 height 29
click at [1051, 330] on input "مثقاب مغناطيس 32مم crawen 1800" at bounding box center [1006, 333] width 335 height 29
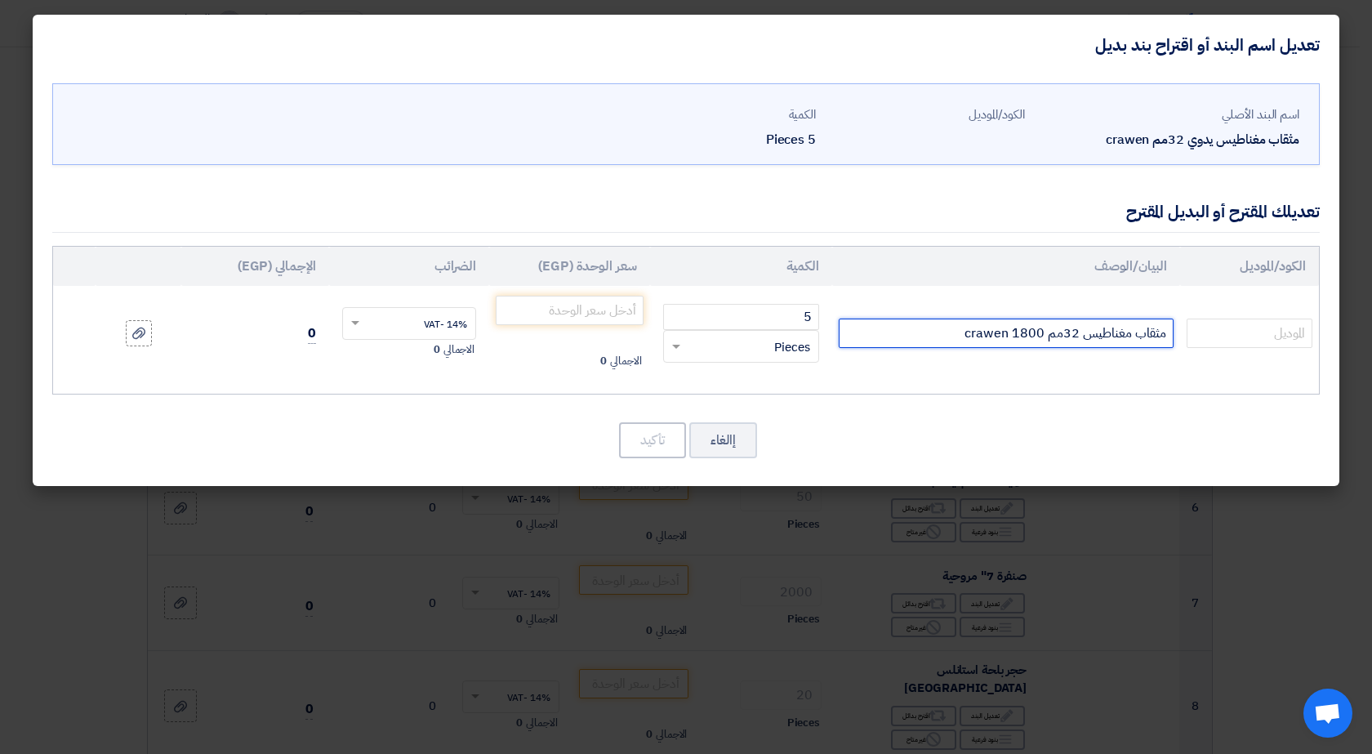
click at [1046, 337] on input "مثقاب مغناطيس 32مم crawen 1800" at bounding box center [1006, 333] width 335 height 29
type input "مثقاب مغناطيس 32مم واتcrawen 1800"
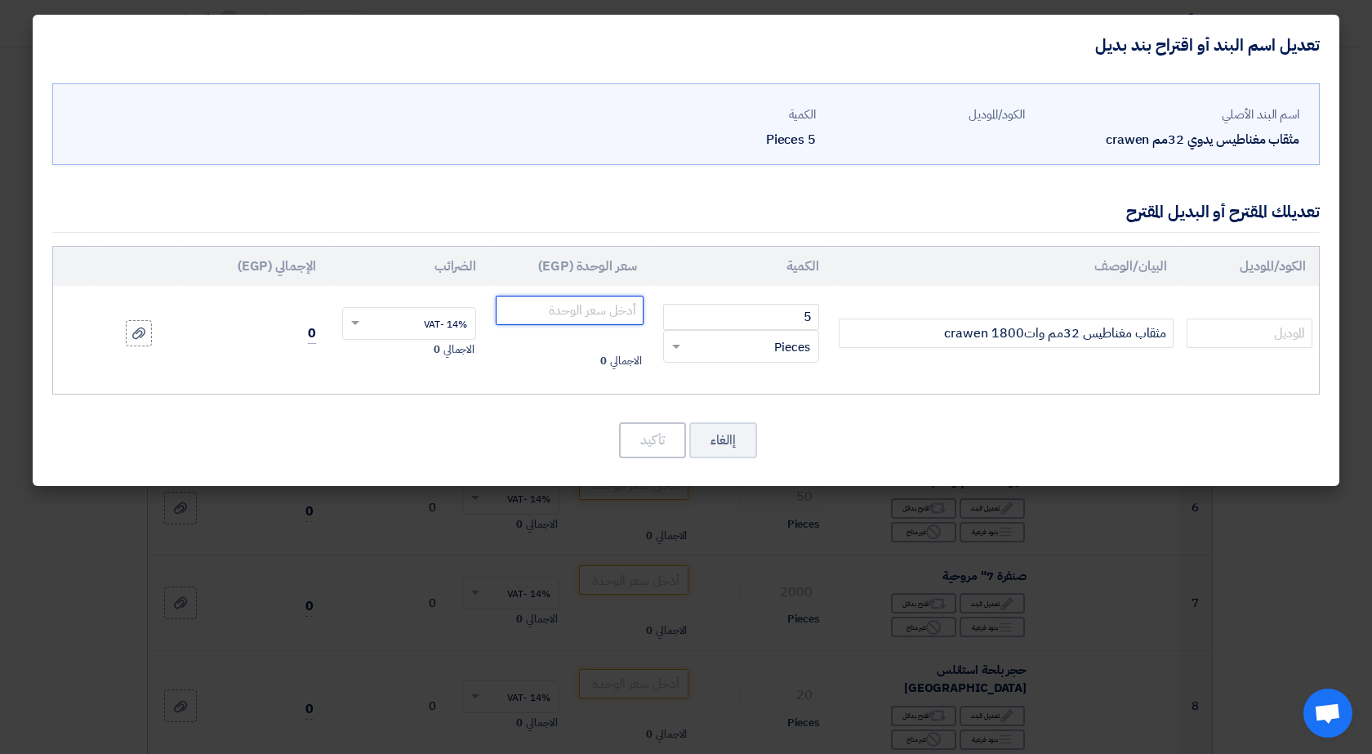
click at [607, 312] on input "number" at bounding box center [570, 310] width 148 height 29
type input "23000"
click at [645, 432] on button "تأكيد" at bounding box center [652, 440] width 67 height 36
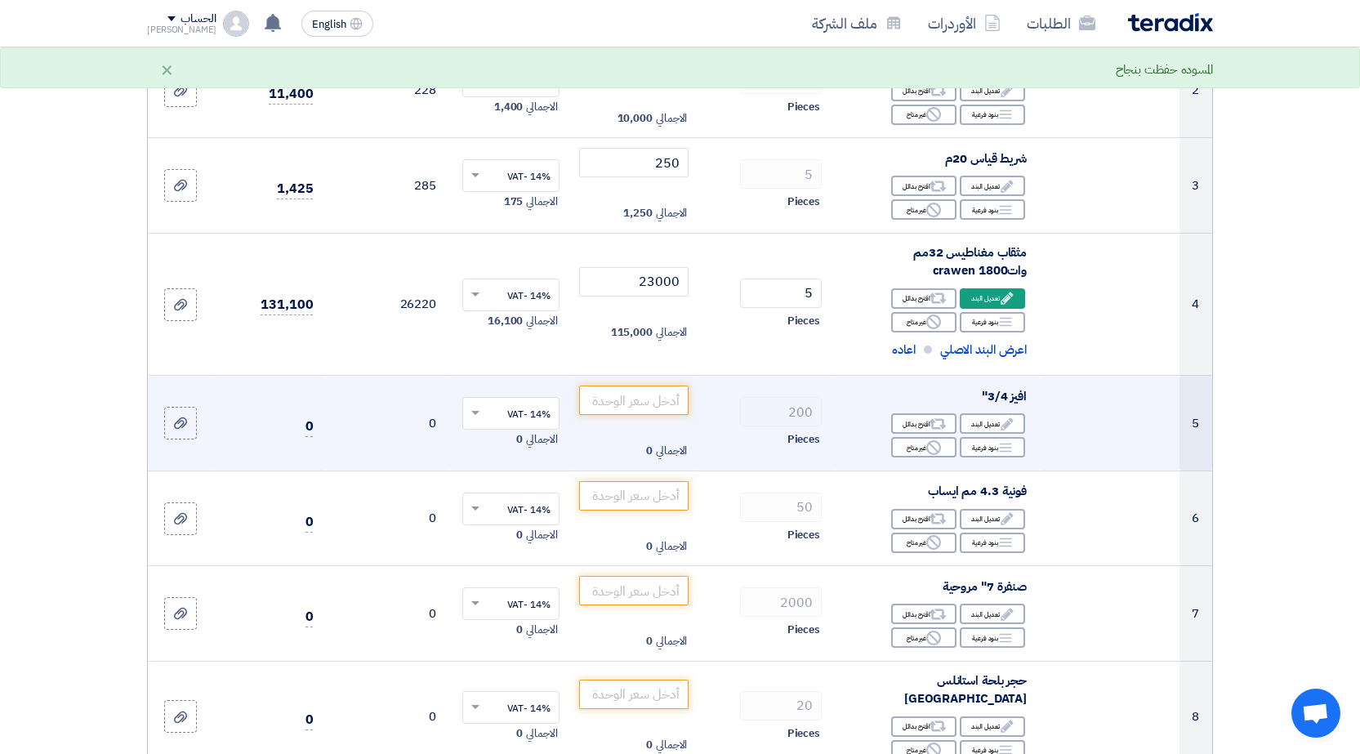
scroll to position [408, 0]
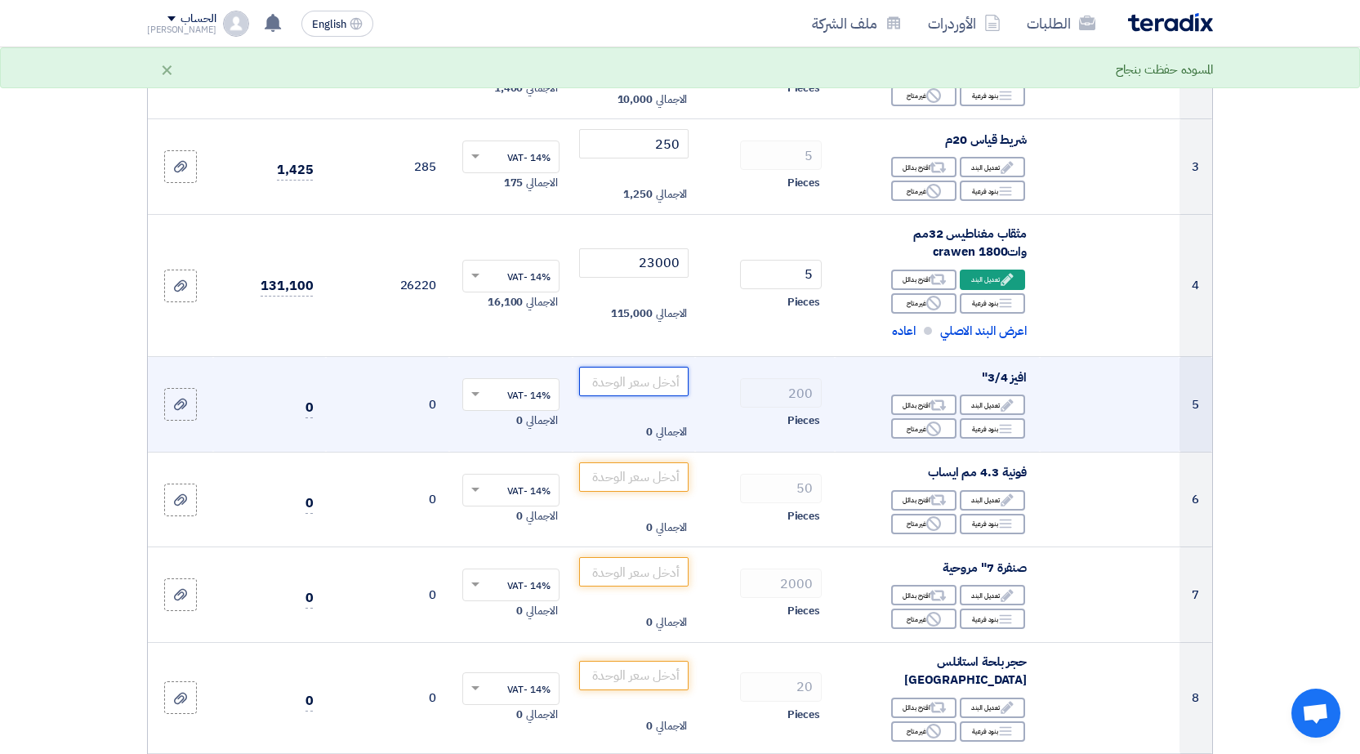
click at [643, 381] on input "number" at bounding box center [634, 381] width 110 height 29
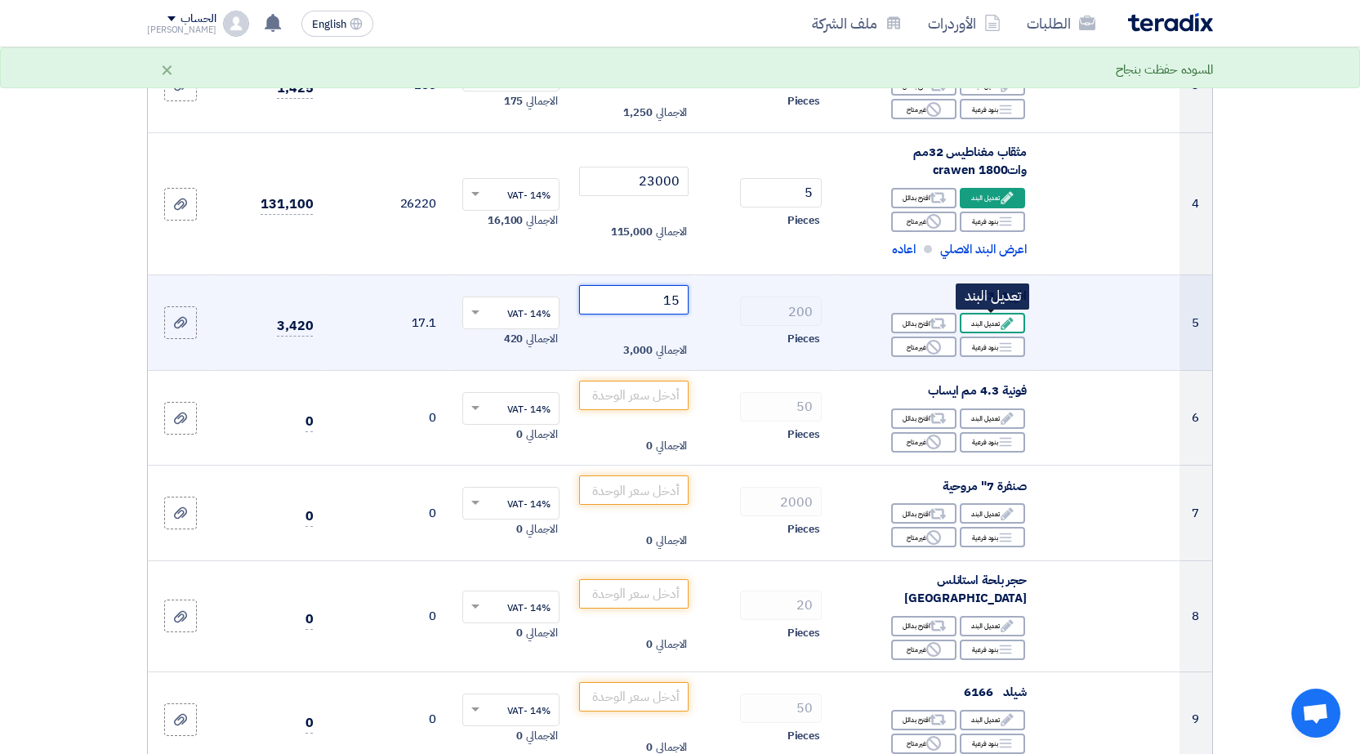
type input "15"
click at [995, 320] on div "Edit تعديل البند" at bounding box center [992, 323] width 65 height 20
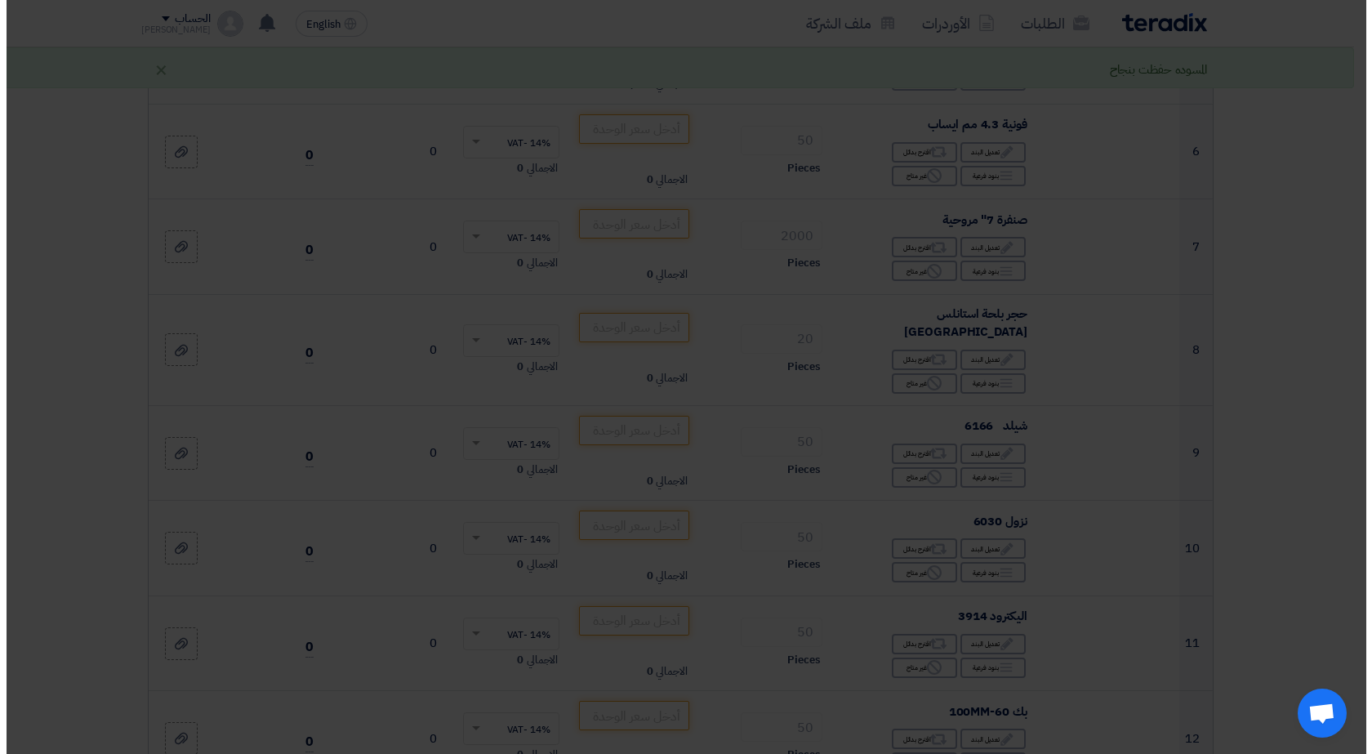
scroll to position [367, 0]
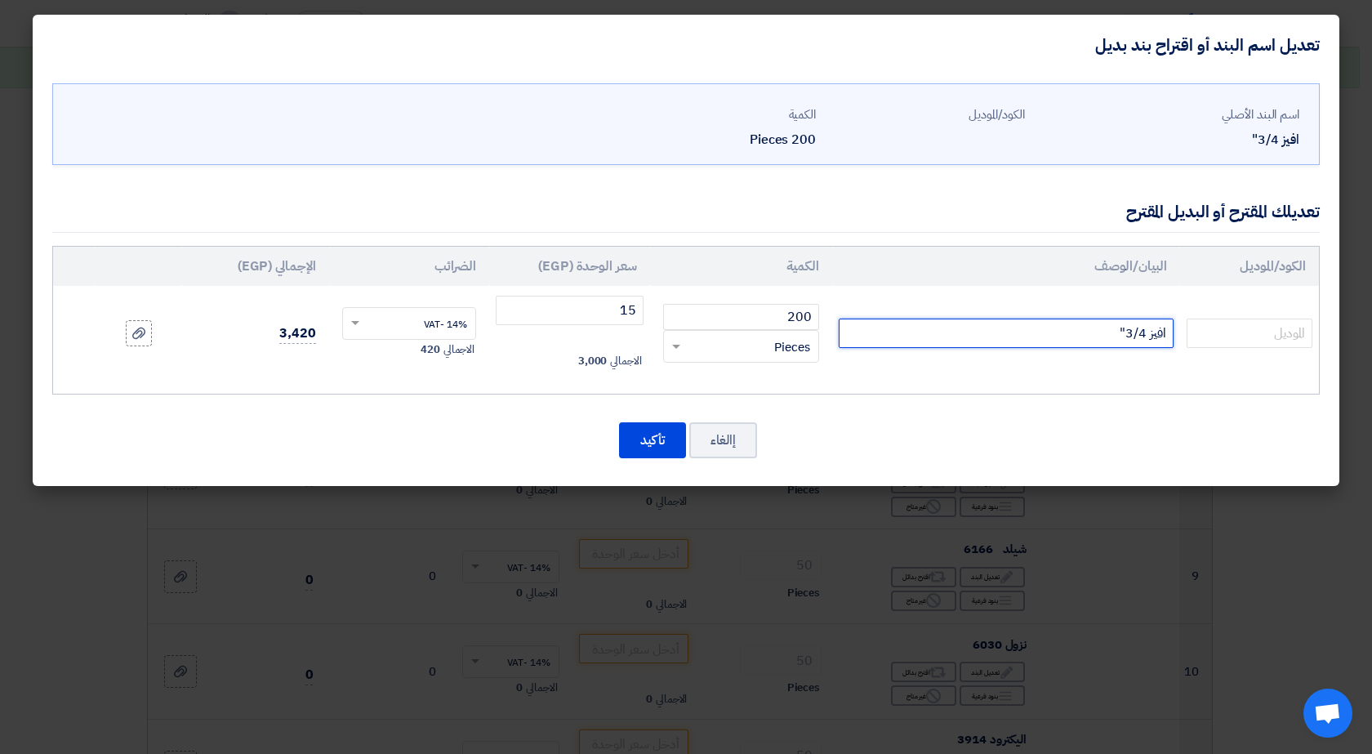
click at [982, 336] on input "افيز 3/4"" at bounding box center [1006, 333] width 335 height 29
type input "افيز 3/4" اوربيت"
click at [655, 438] on button "تأكيد" at bounding box center [652, 440] width 67 height 36
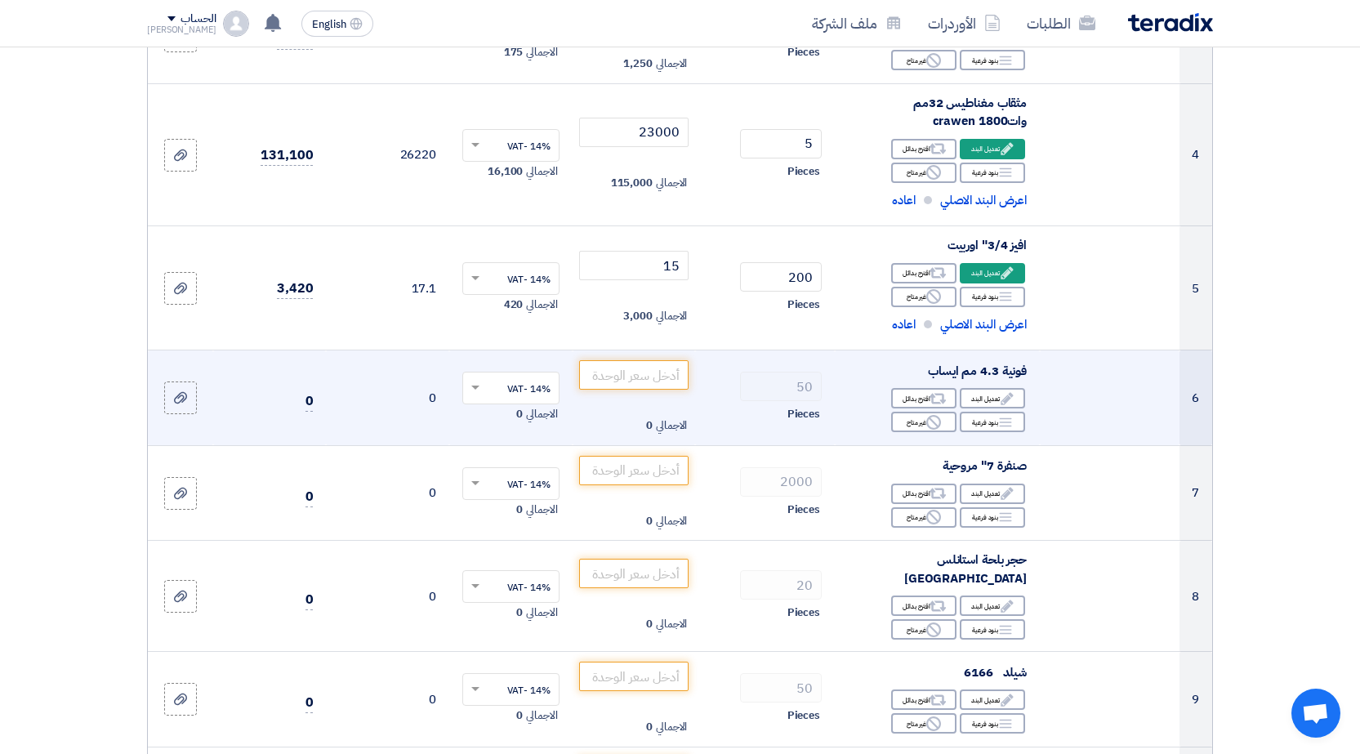
scroll to position [654, 0]
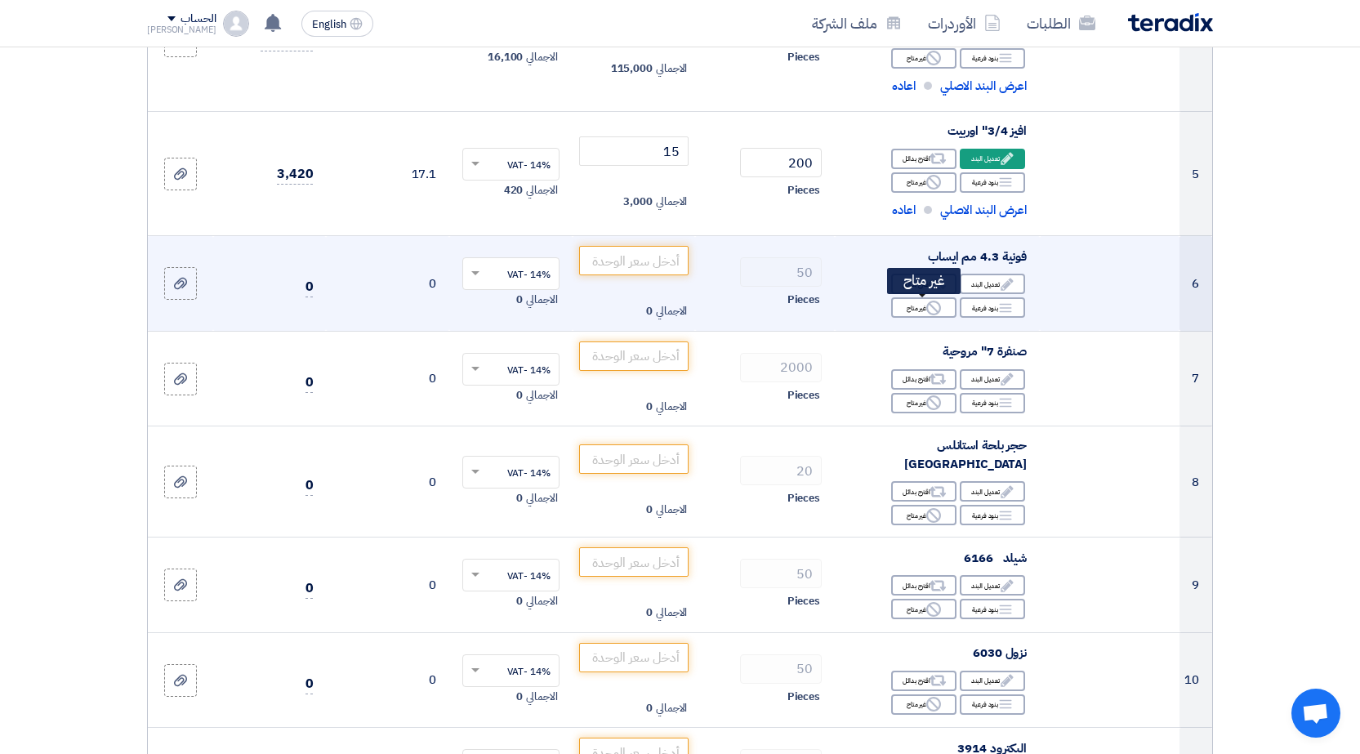
drag, startPoint x: 897, startPoint y: 310, endPoint x: 943, endPoint y: 356, distance: 65.3
click at [899, 310] on div "Reject غير متاح" at bounding box center [923, 307] width 65 height 20
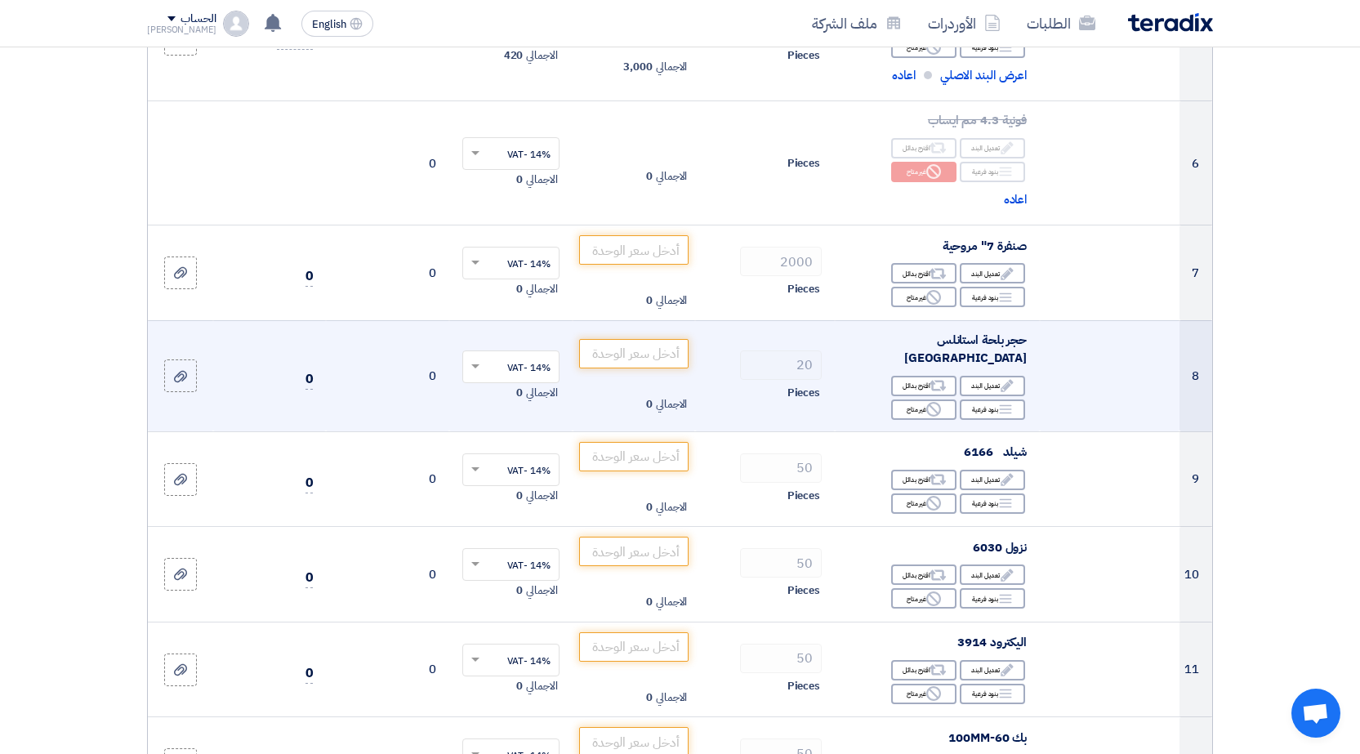
scroll to position [817, 0]
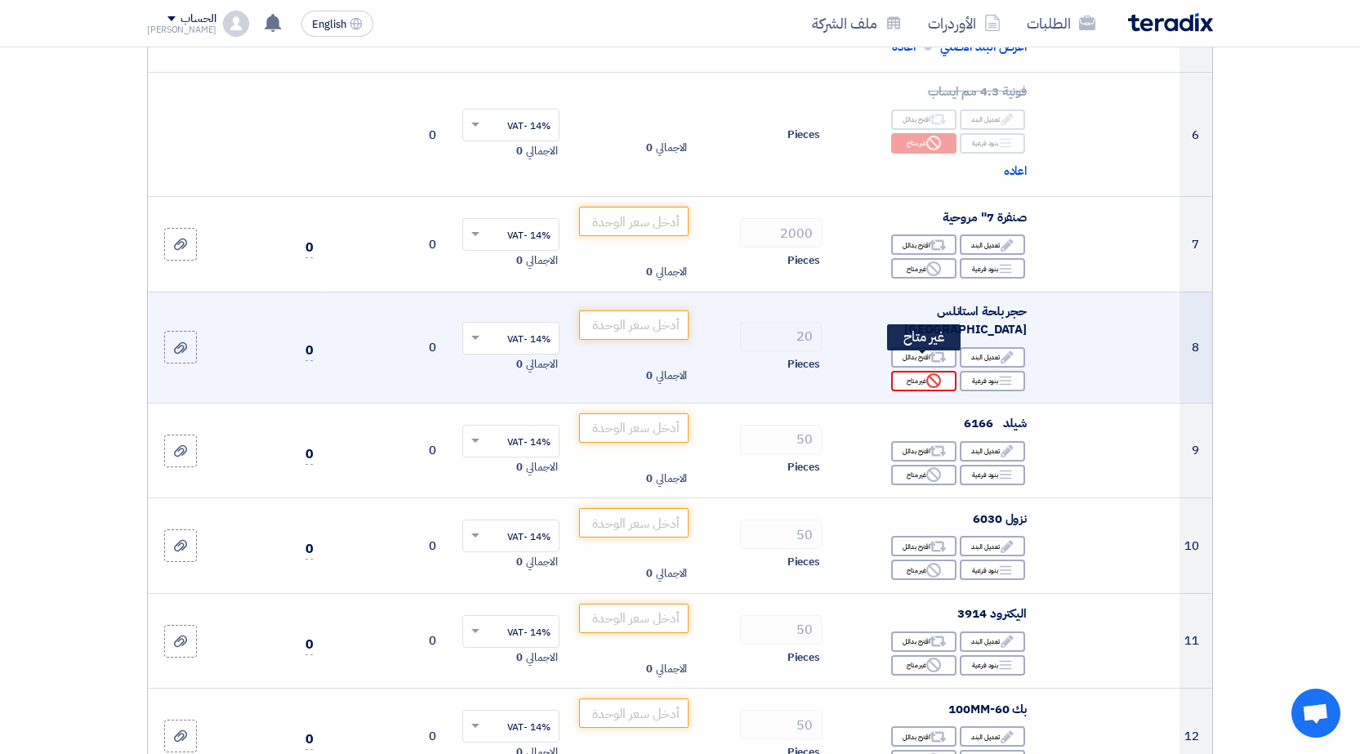
click at [920, 371] on div "Reject غير متاح" at bounding box center [923, 381] width 65 height 20
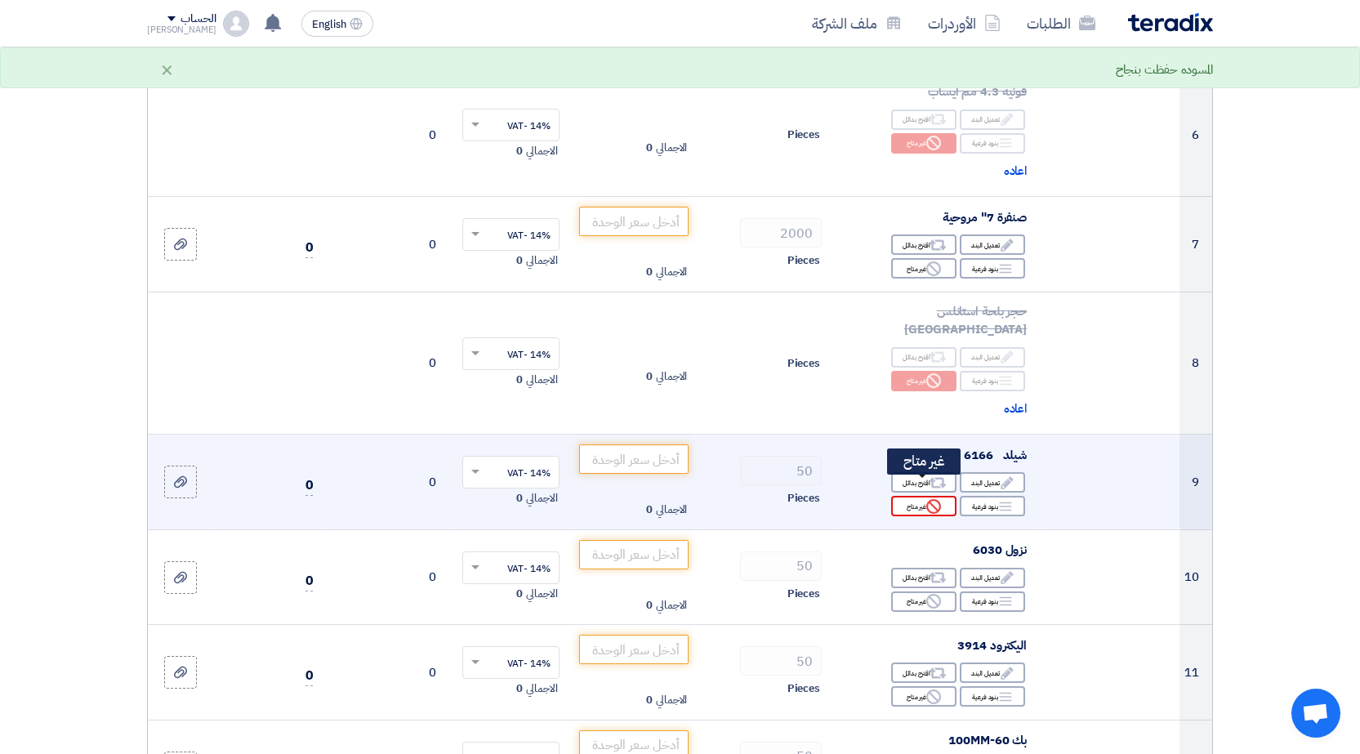
click at [933, 499] on use at bounding box center [933, 506] width 15 height 15
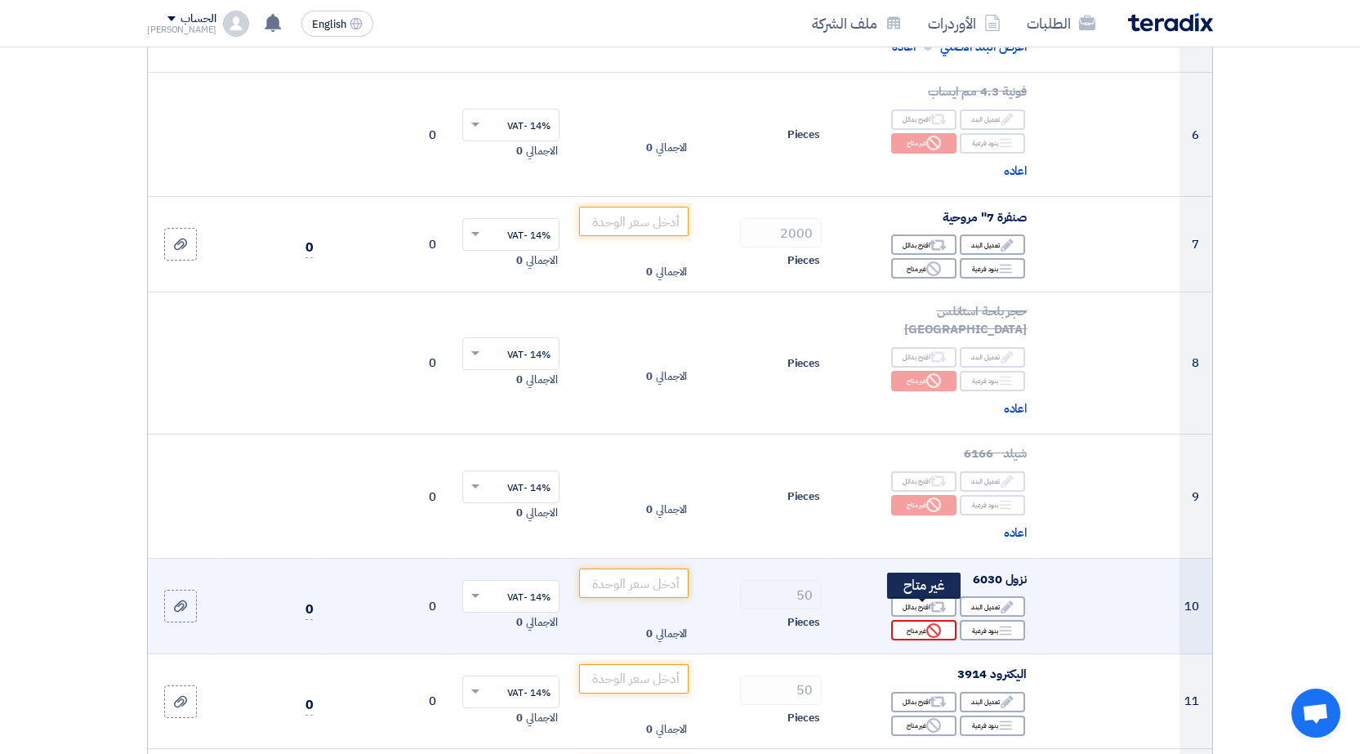
click at [915, 620] on div "Reject غير متاح" at bounding box center [923, 630] width 65 height 20
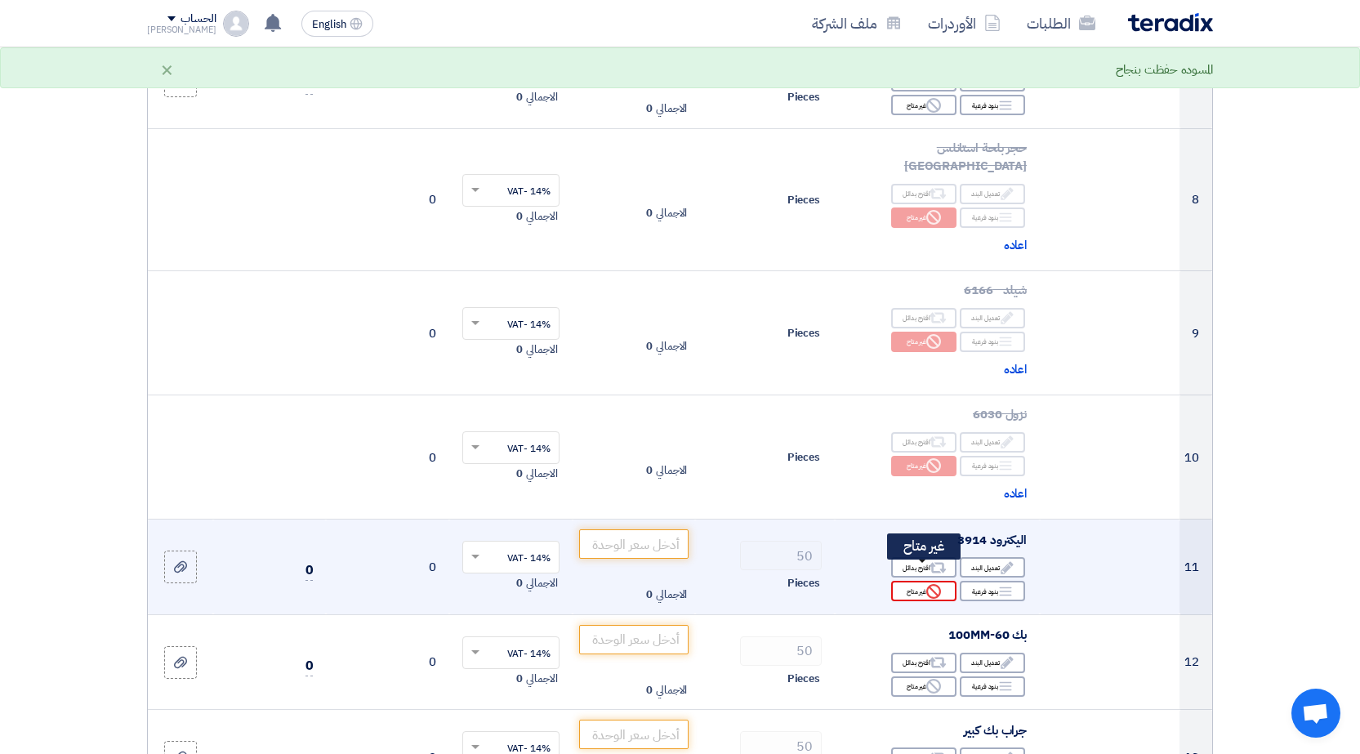
click at [928, 582] on div "Reject غير متاح" at bounding box center [923, 591] width 65 height 20
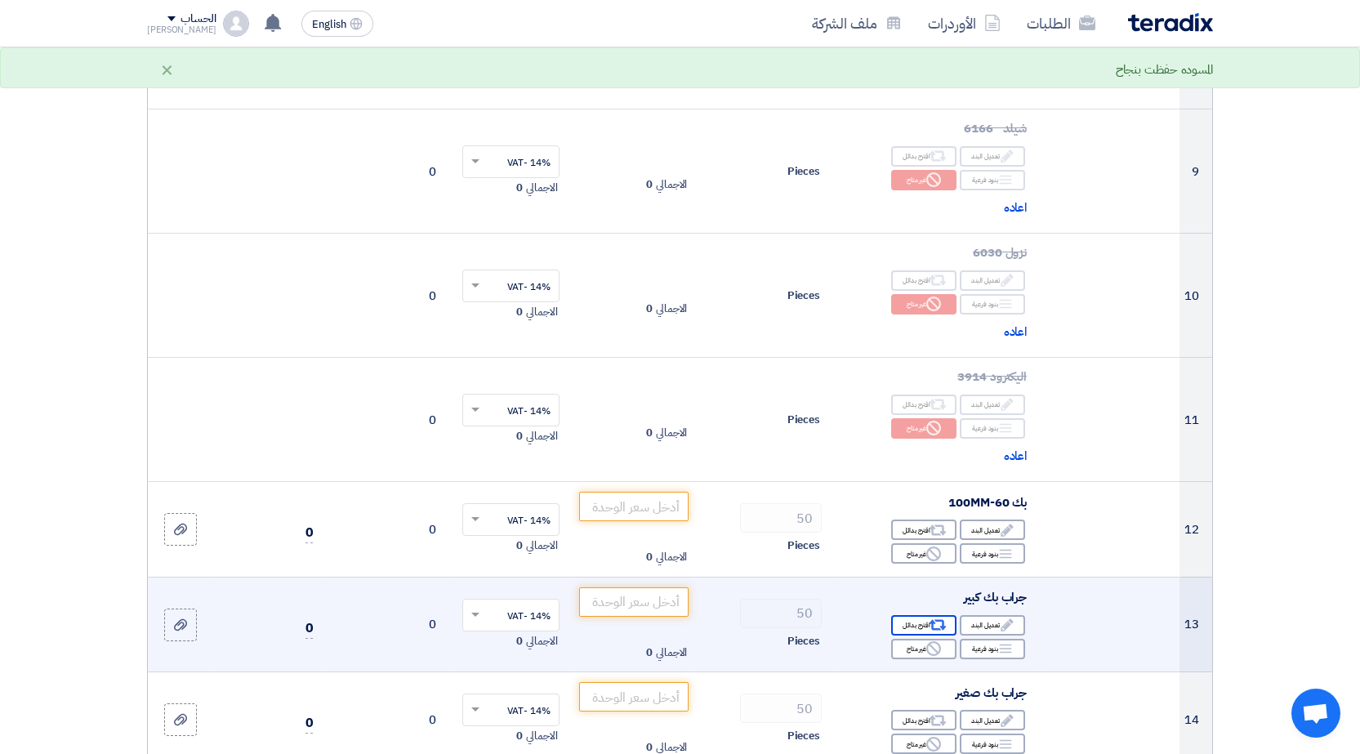
scroll to position [1144, 0]
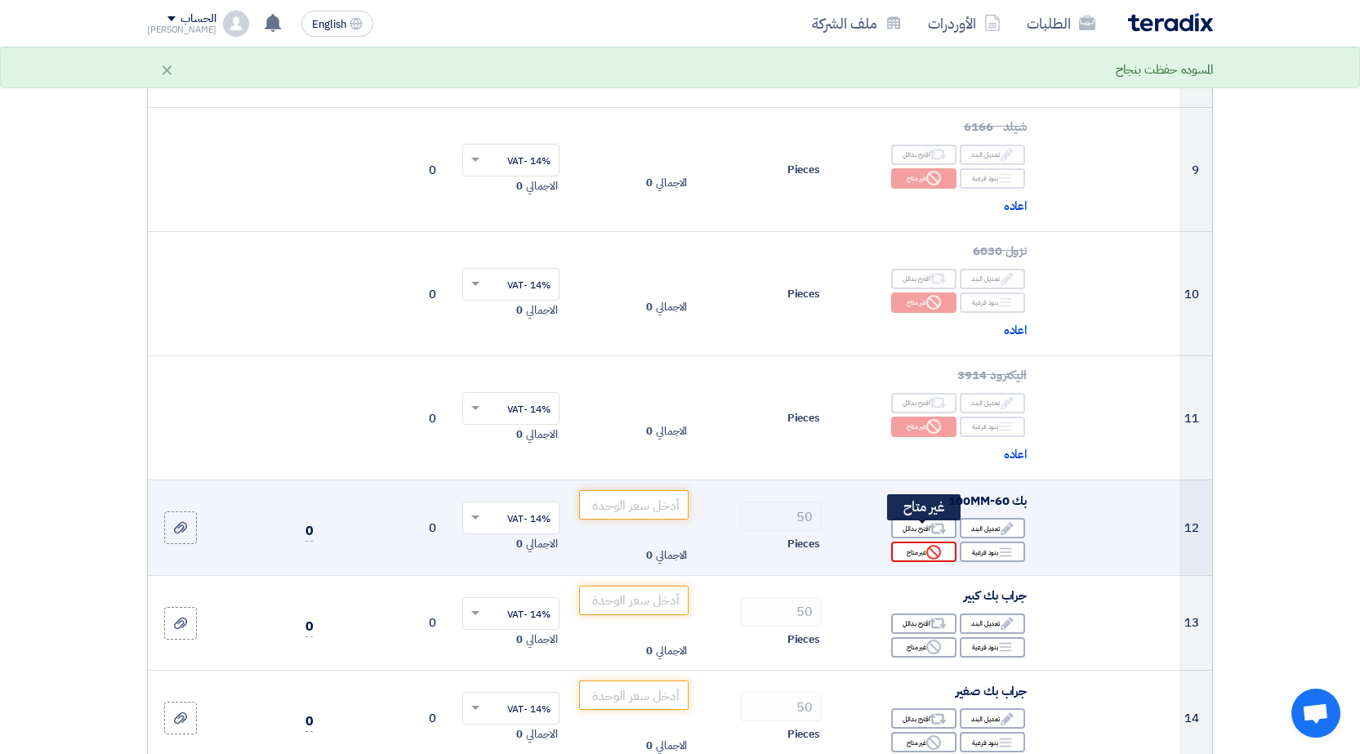
click at [910, 542] on div "Reject غير متاح" at bounding box center [923, 552] width 65 height 20
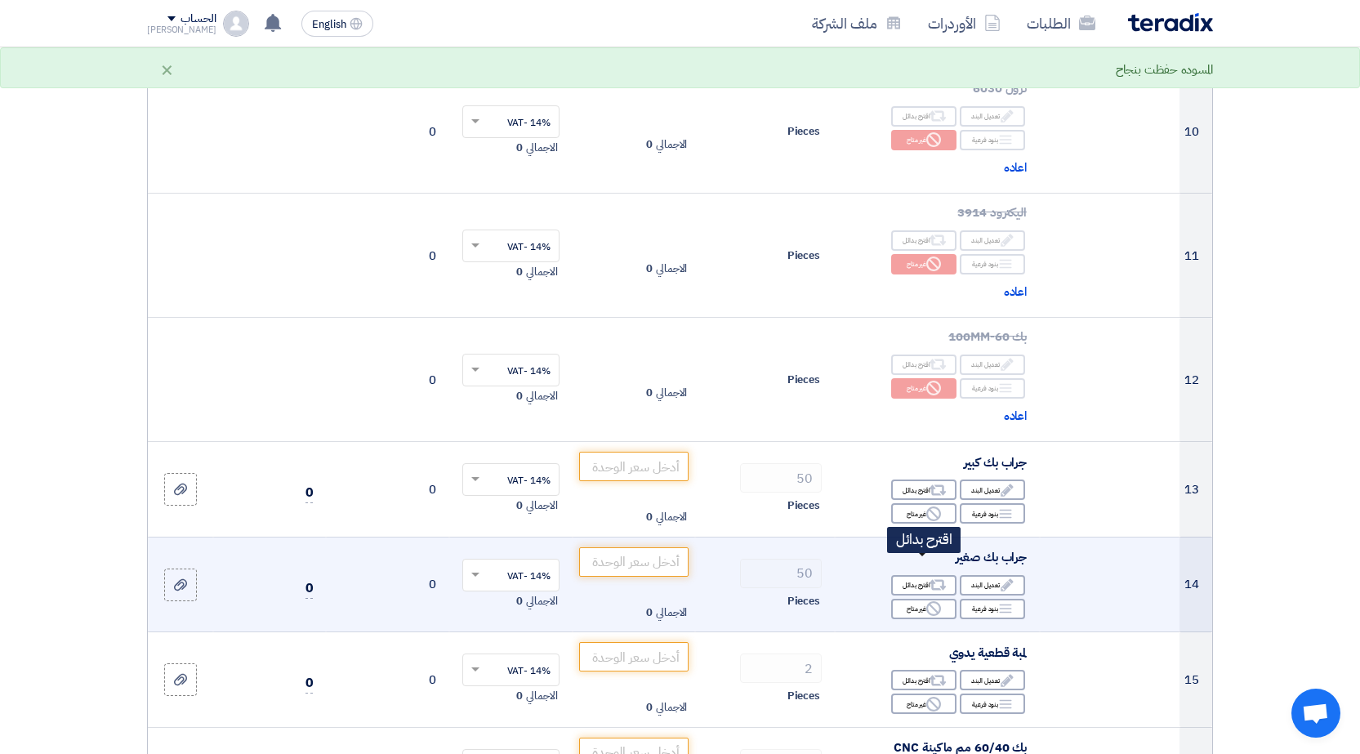
scroll to position [1307, 0]
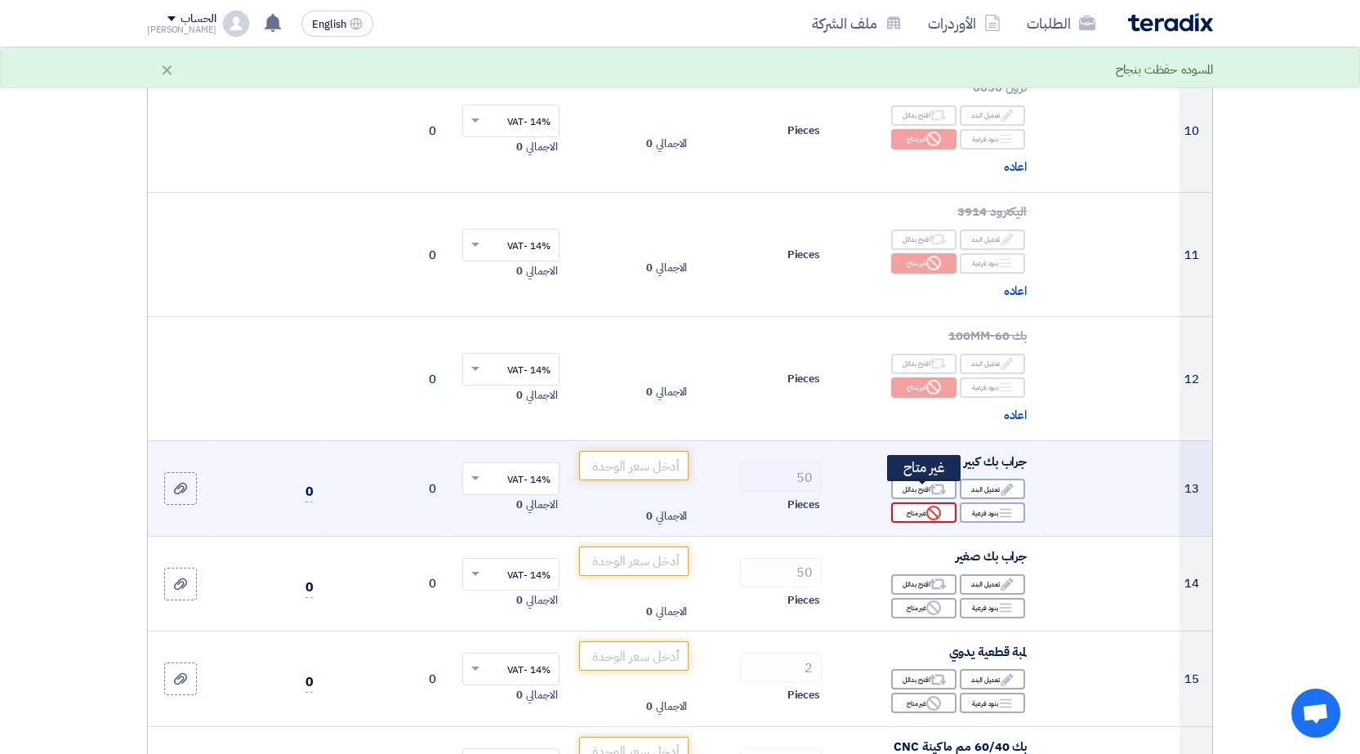
click at [922, 502] on div "Reject غير متاح" at bounding box center [923, 512] width 65 height 20
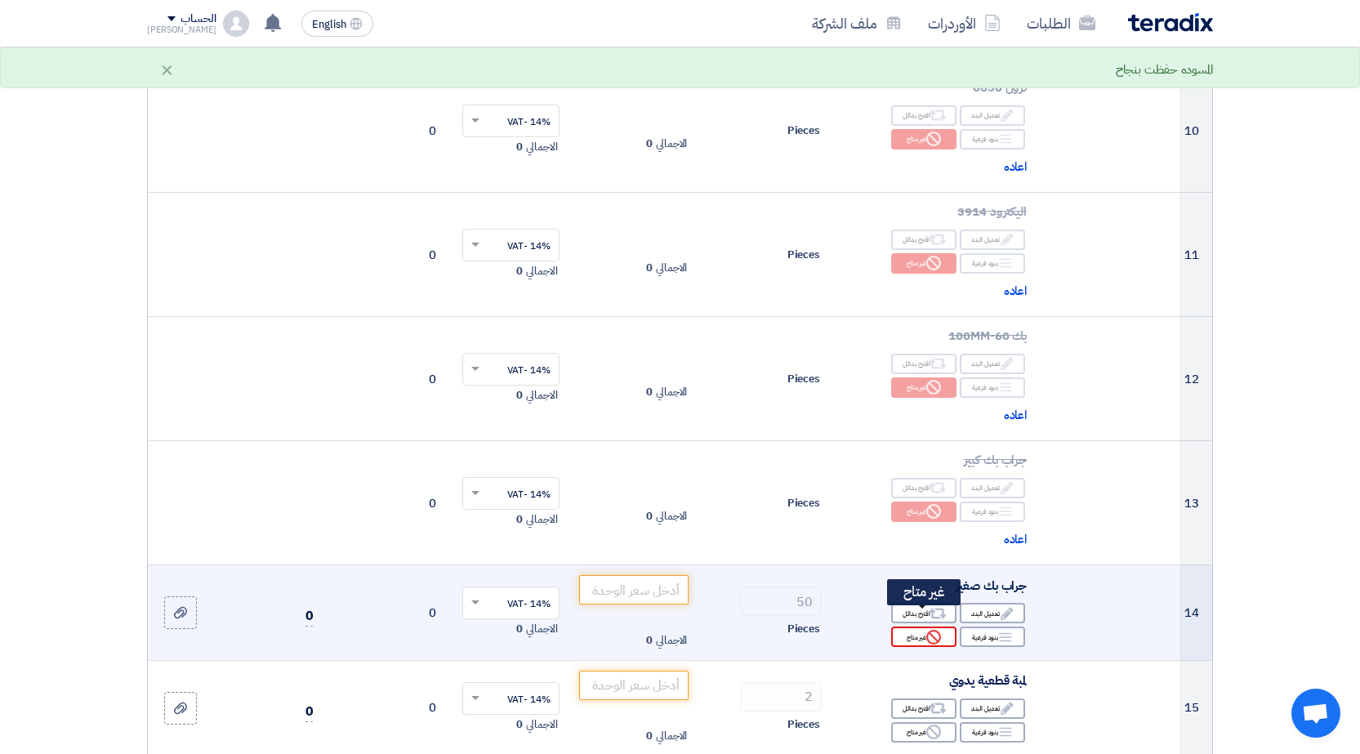
click at [935, 630] on use at bounding box center [933, 637] width 15 height 15
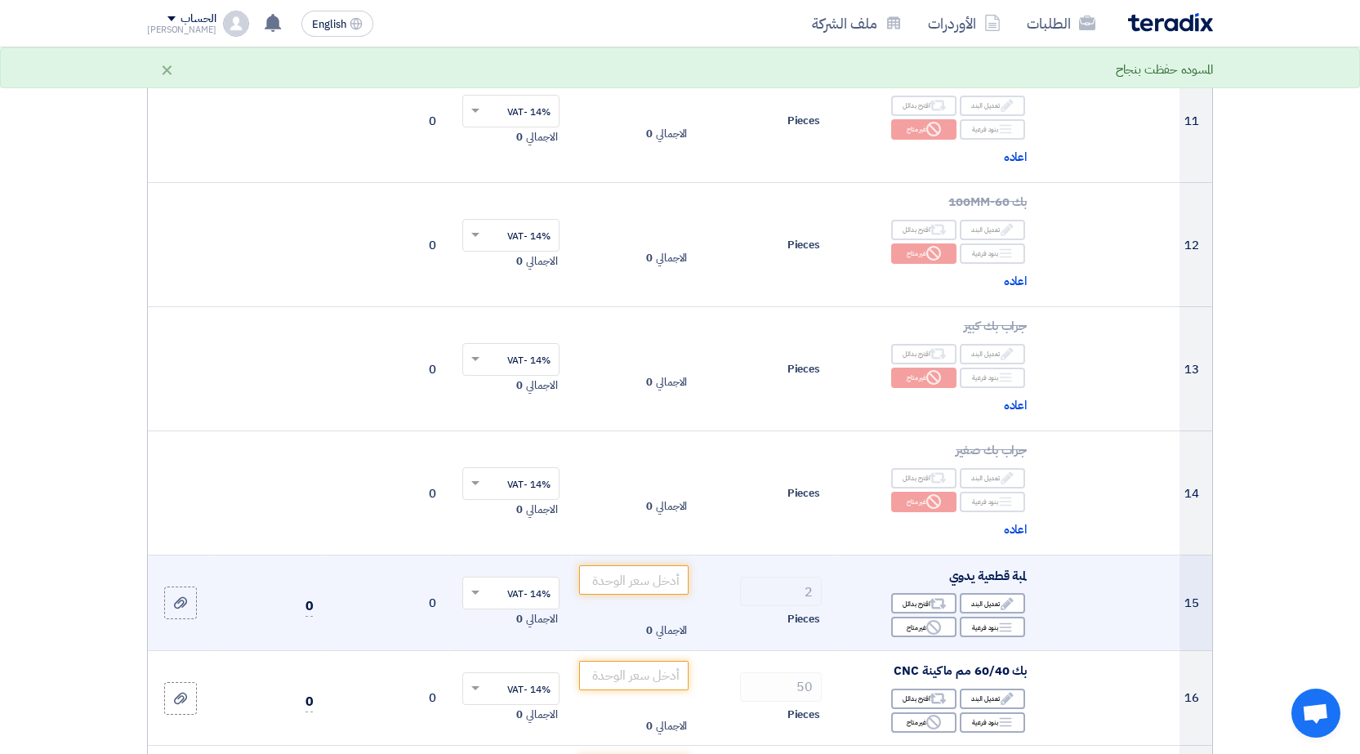
scroll to position [1470, 0]
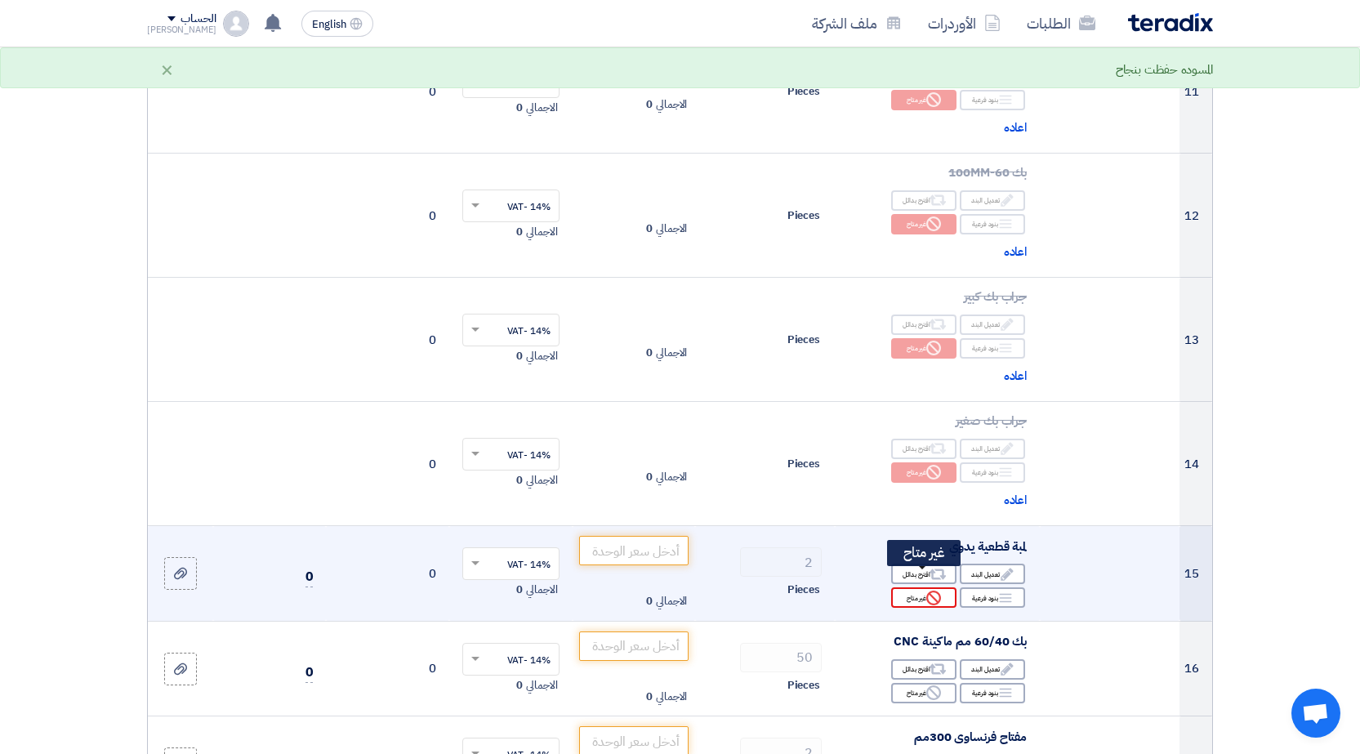
click at [921, 587] on div "Reject غير متاح" at bounding box center [923, 597] width 65 height 20
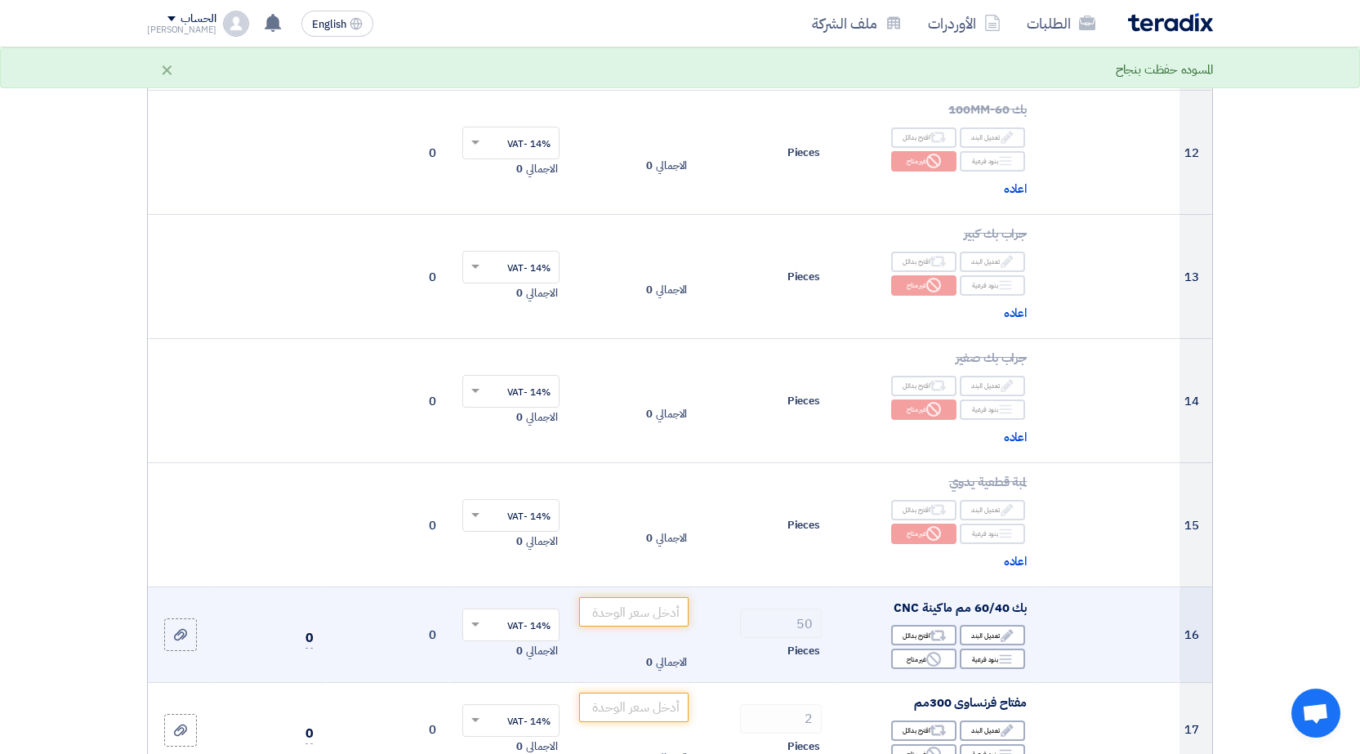
scroll to position [1552, 0]
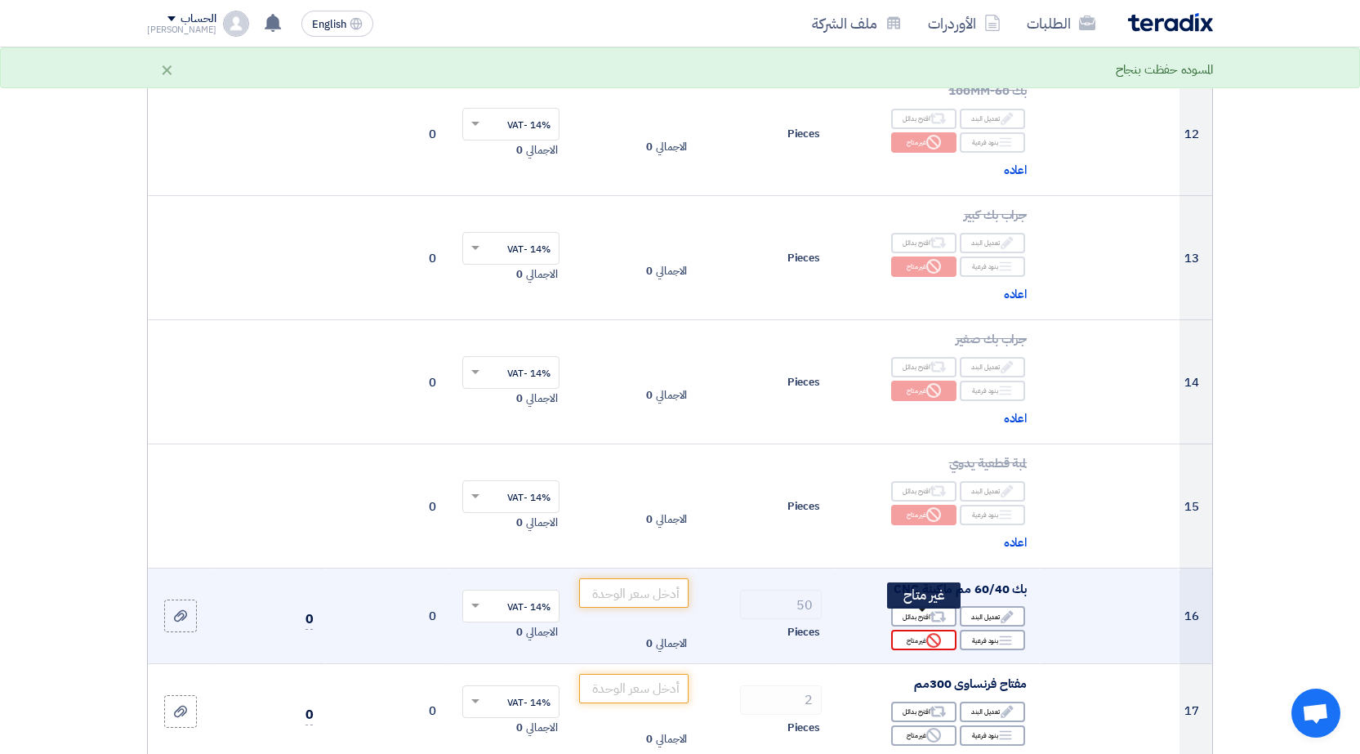
click at [913, 630] on div "Reject غير متاح" at bounding box center [923, 640] width 65 height 20
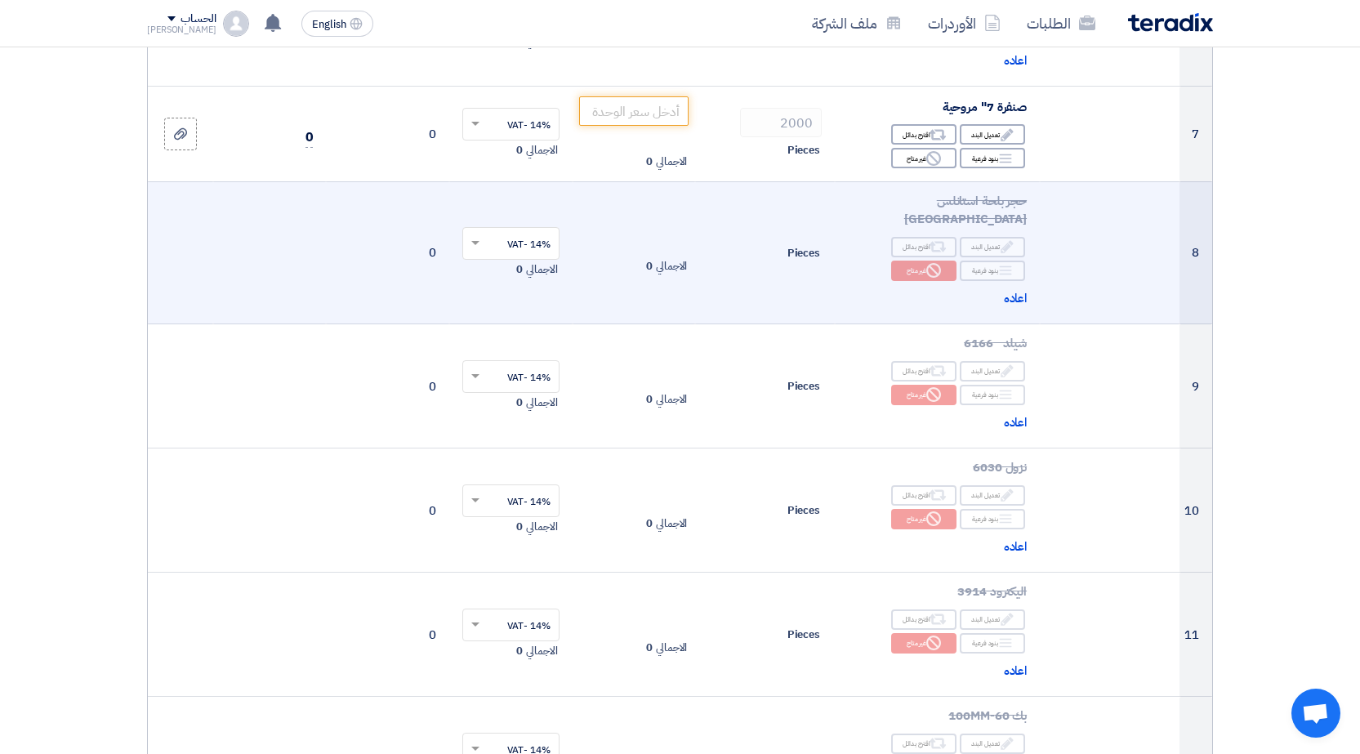
scroll to position [899, 0]
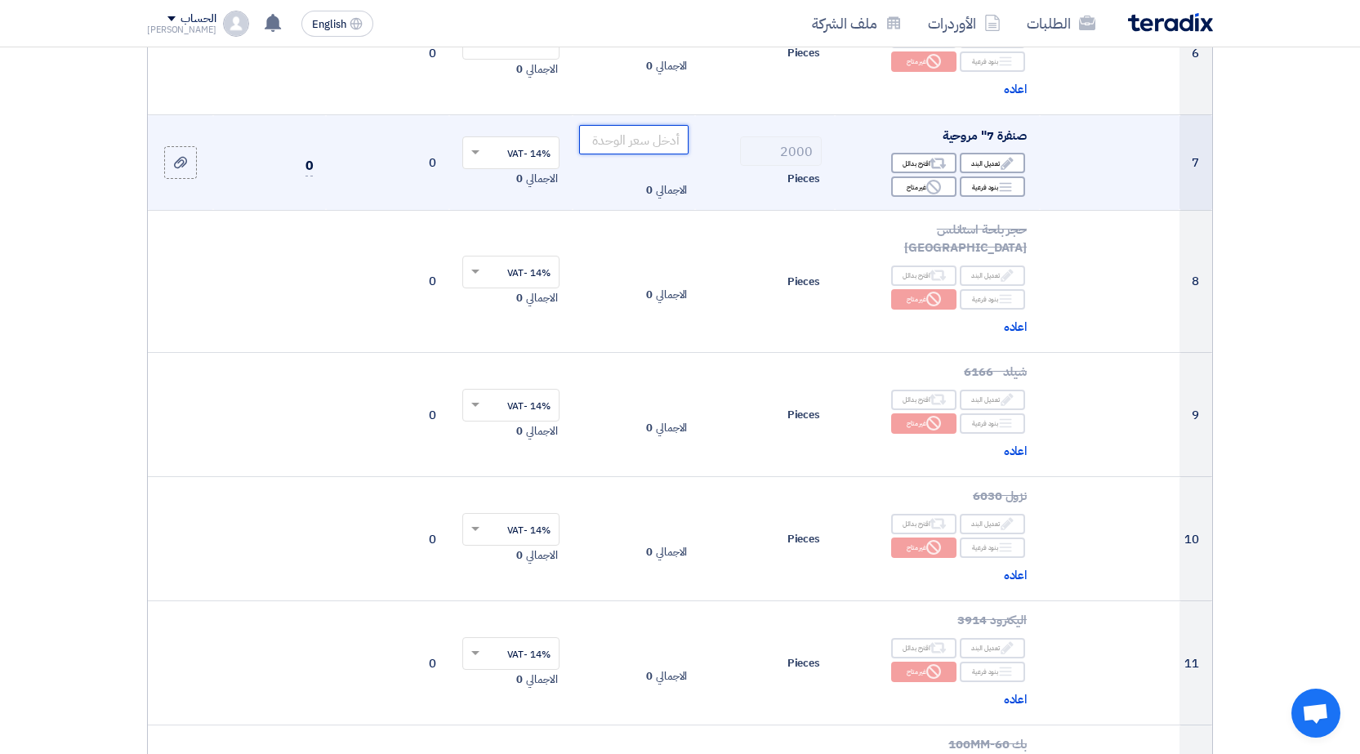
click at [646, 134] on input "number" at bounding box center [634, 139] width 110 height 29
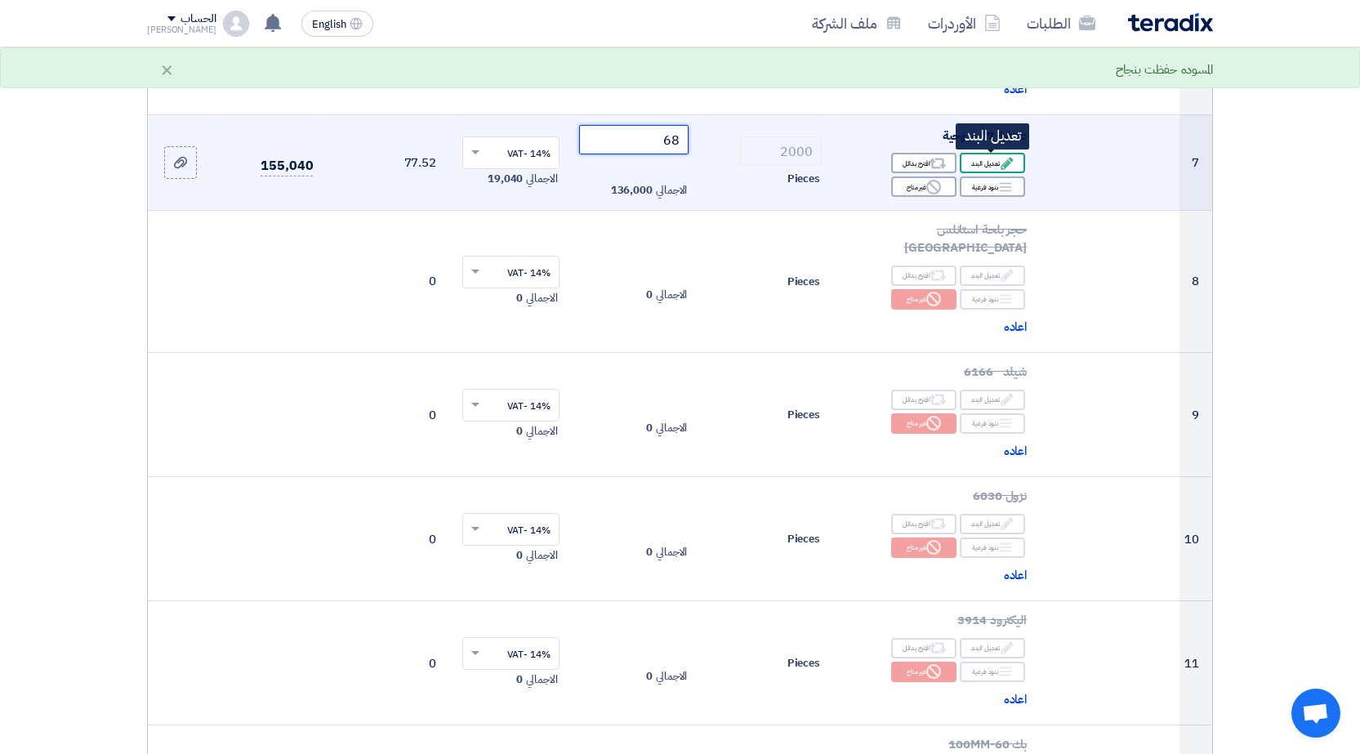
type input "68"
click at [996, 167] on div "Edit تعديل البند" at bounding box center [992, 163] width 65 height 20
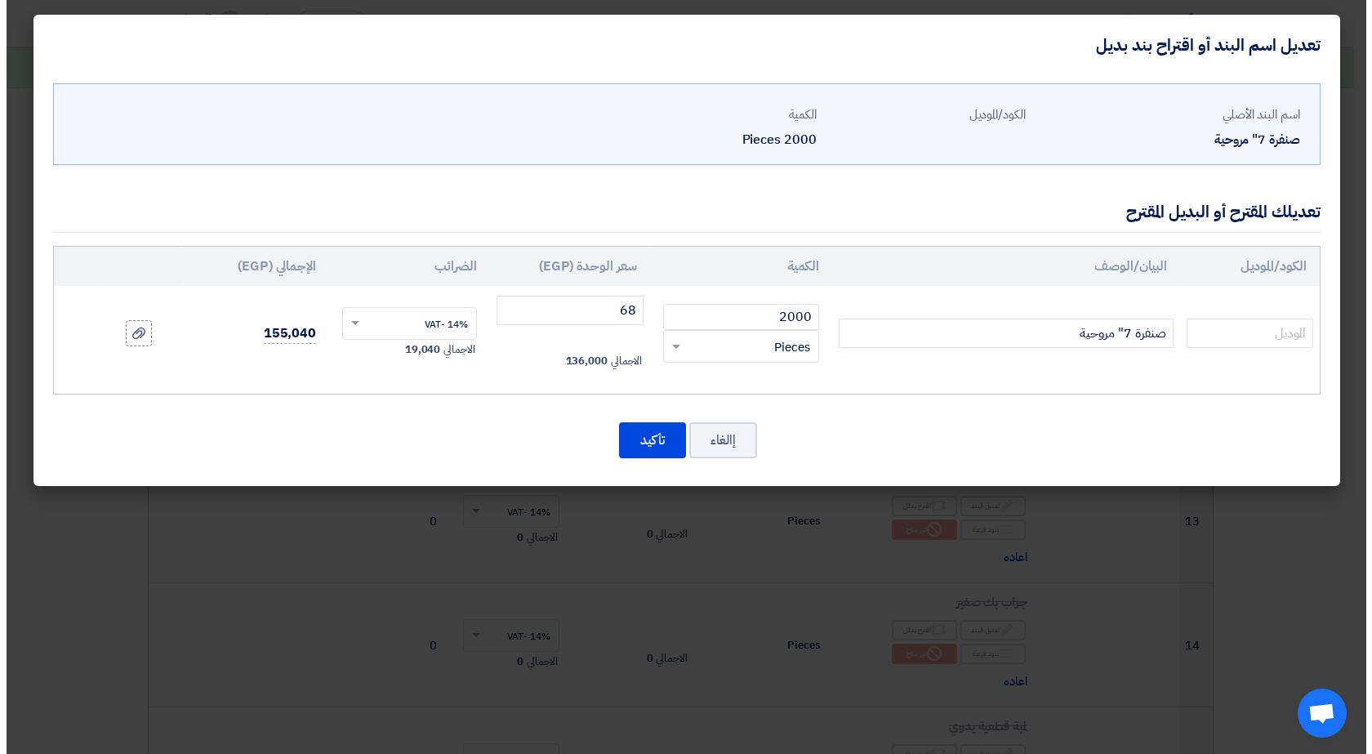
scroll to position [508, 0]
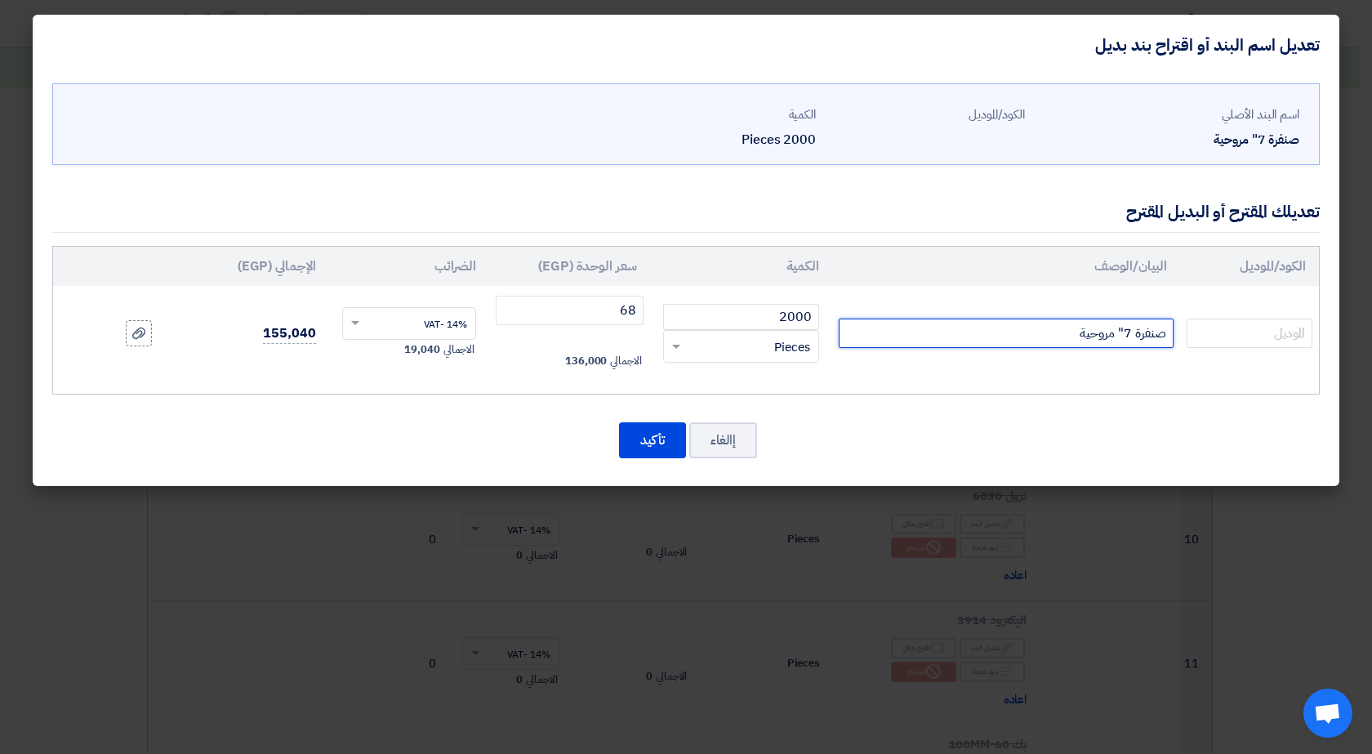
click at [985, 331] on input "صنفرة 7" مروحية" at bounding box center [1006, 333] width 335 height 29
type input "صنفرة 7" مروحية خشانه 40"
click at [670, 450] on button "تأكيد" at bounding box center [652, 440] width 67 height 36
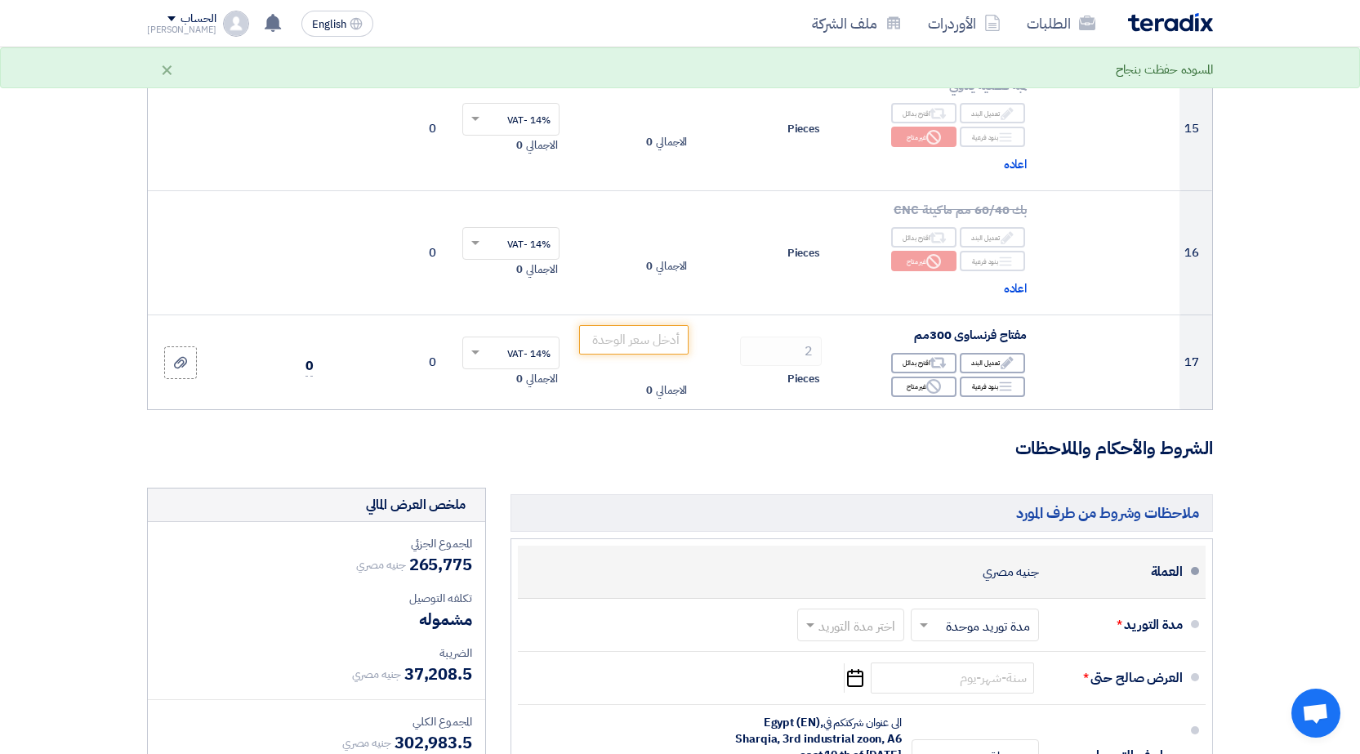
scroll to position [1961, 0]
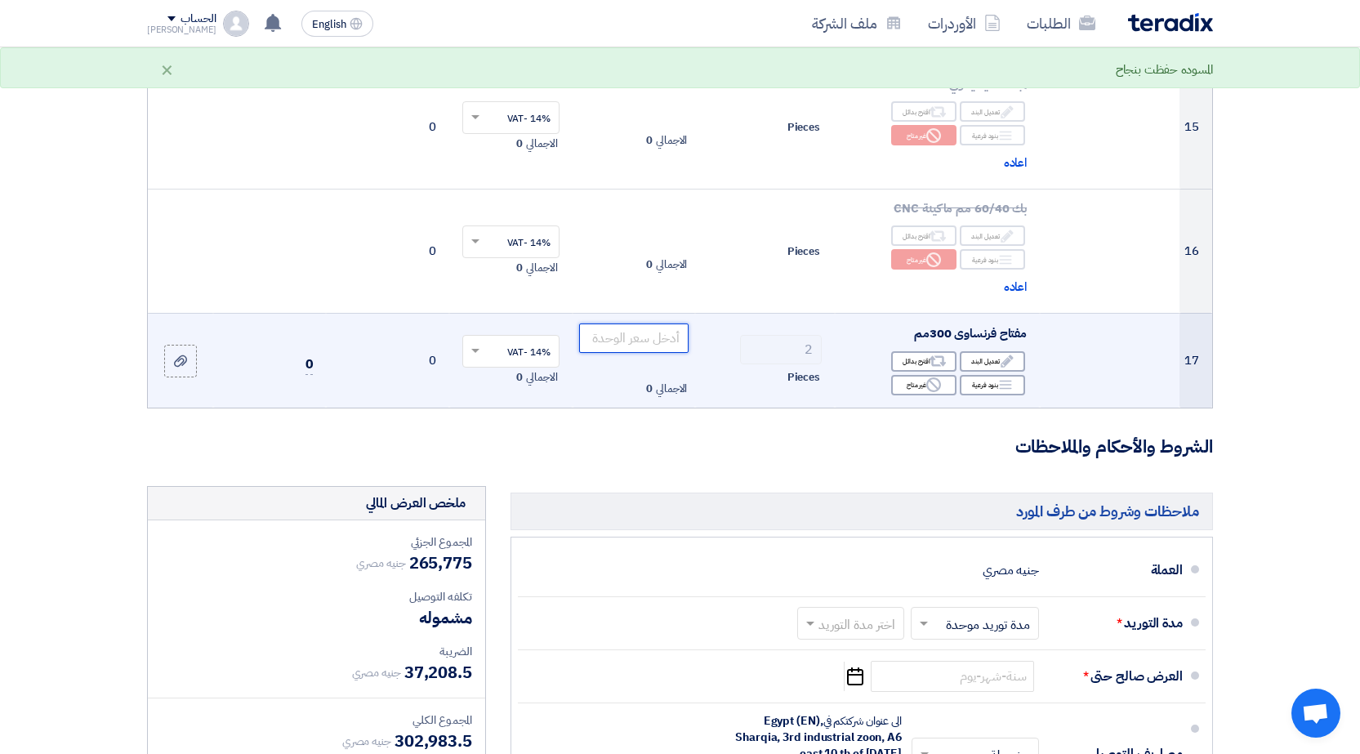
click at [649, 324] on input "number" at bounding box center [634, 338] width 110 height 29
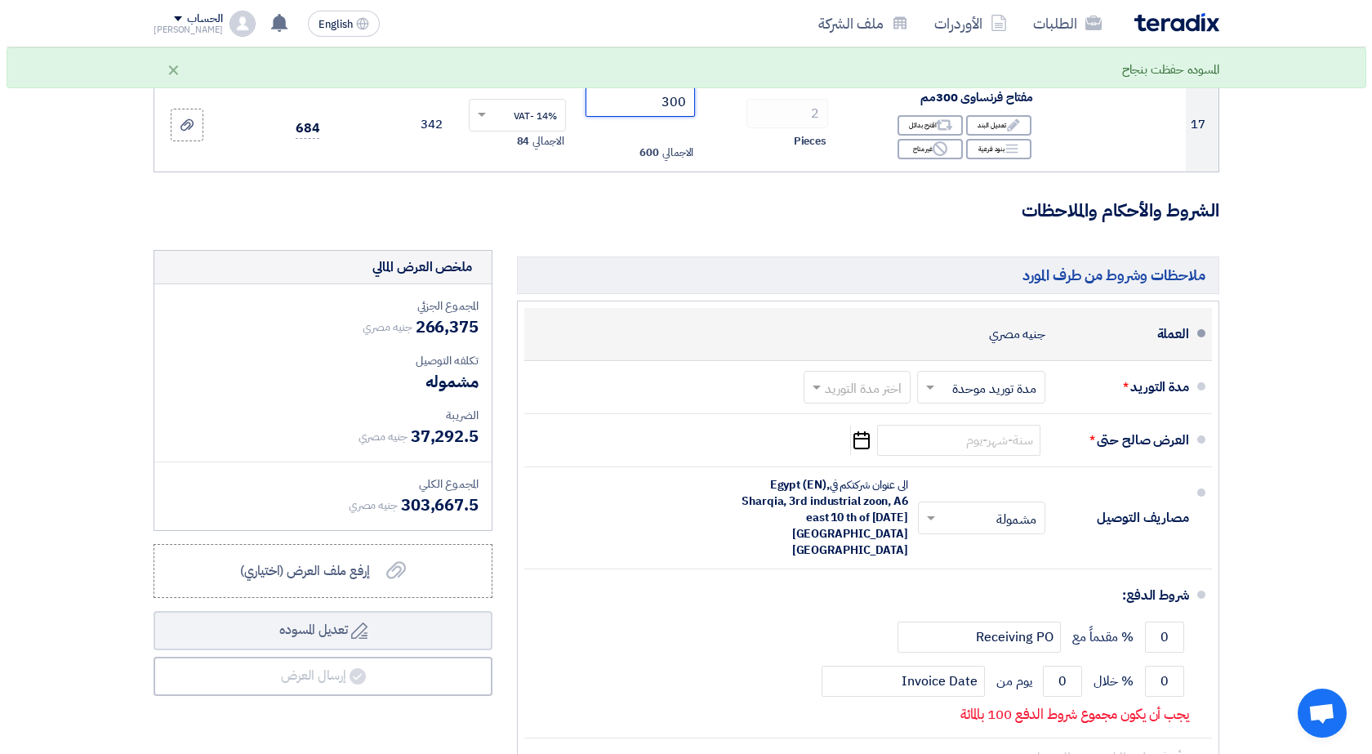
scroll to position [2287, 0]
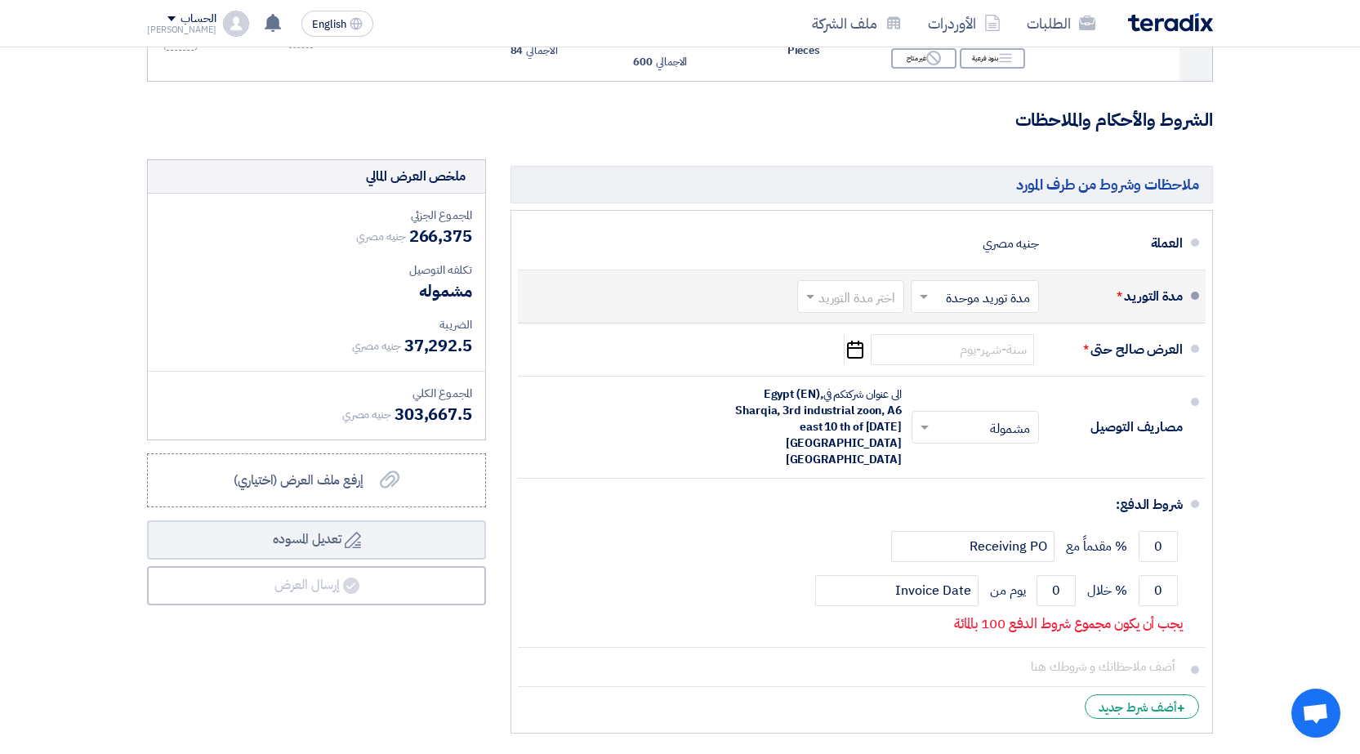
click at [819, 286] on input "text" at bounding box center [847, 298] width 99 height 24
type input "300"
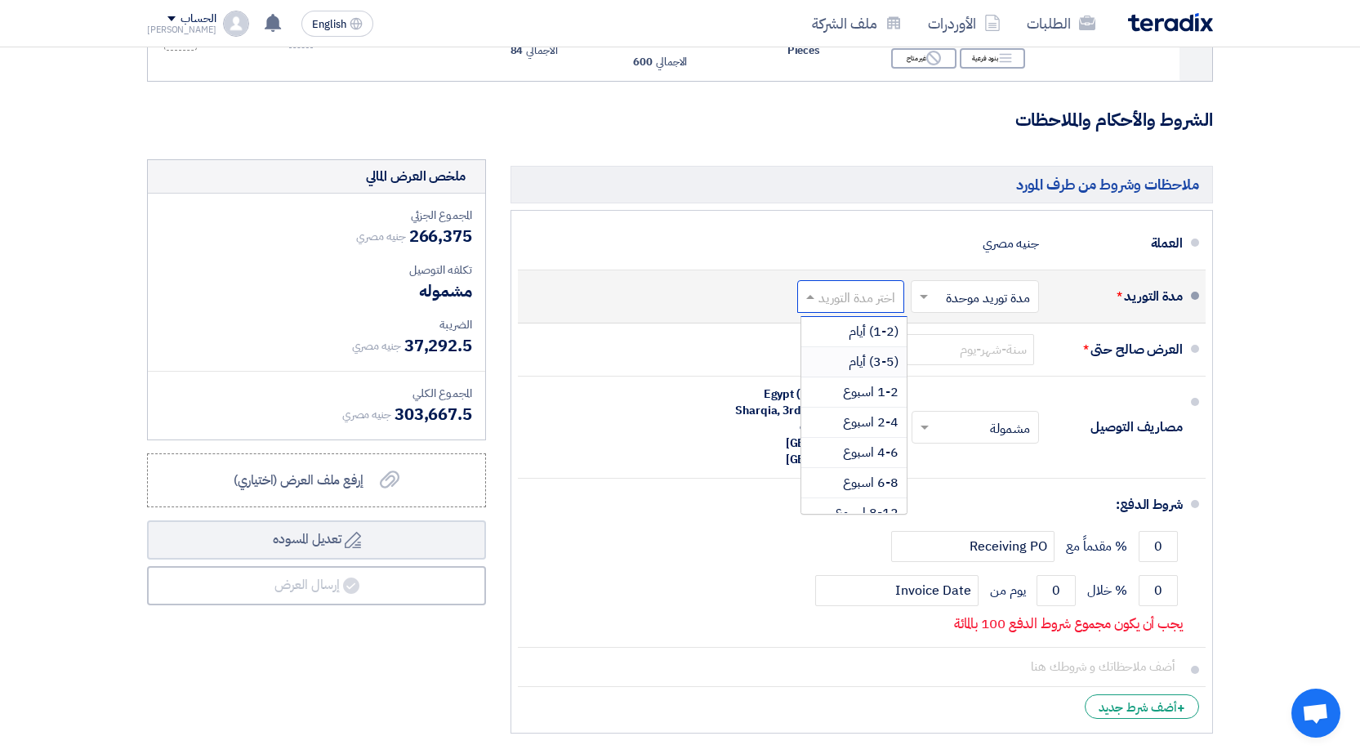
click at [841, 352] on div "(3-5) أيام" at bounding box center [853, 362] width 105 height 30
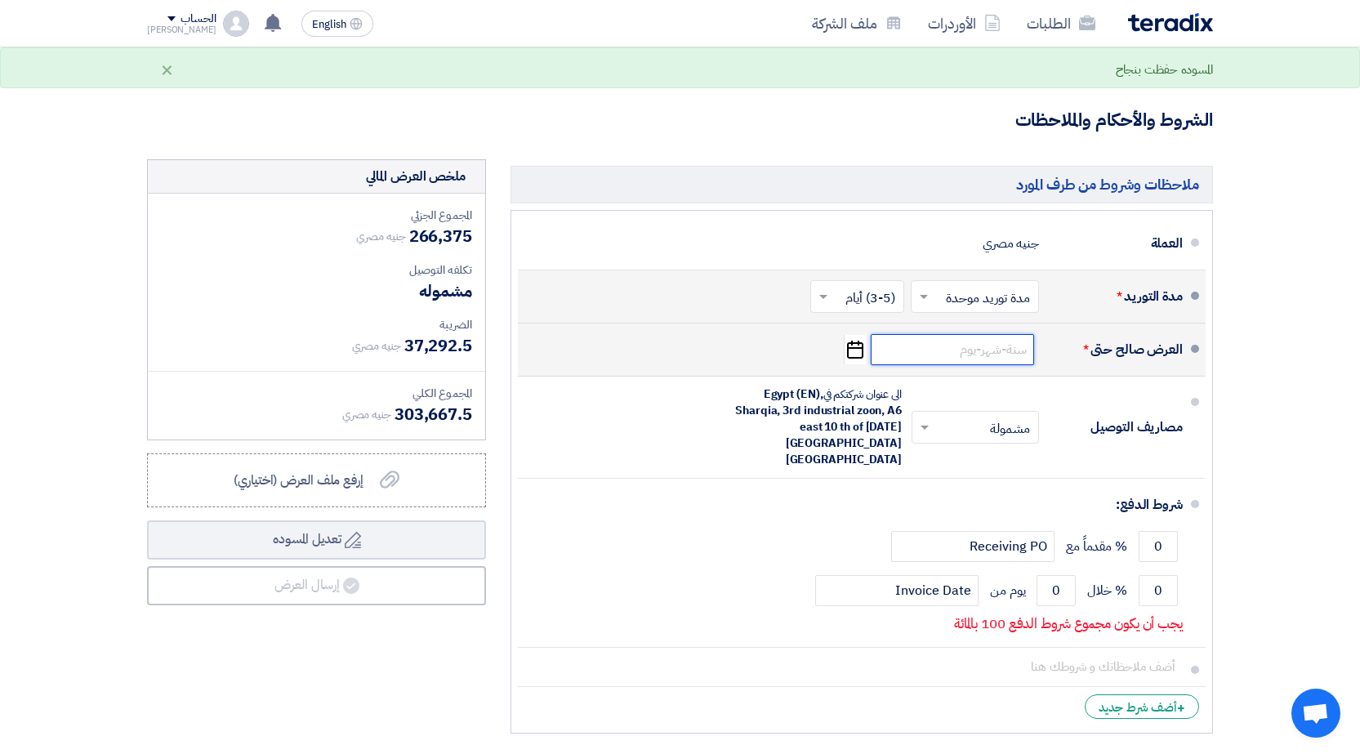
click at [916, 337] on input at bounding box center [952, 349] width 163 height 31
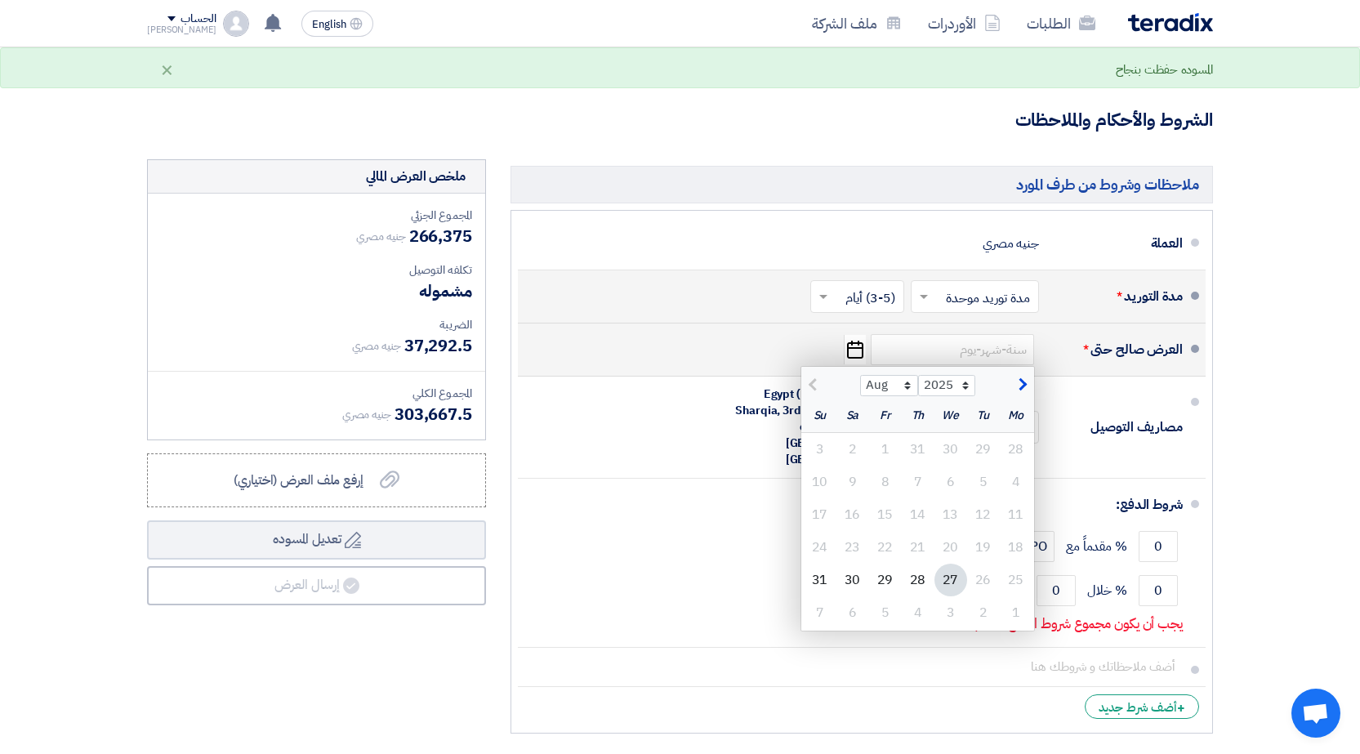
click at [1013, 375] on button "button" at bounding box center [1020, 383] width 27 height 16
select select "9"
click at [961, 433] on div "3" at bounding box center [951, 449] width 33 height 33
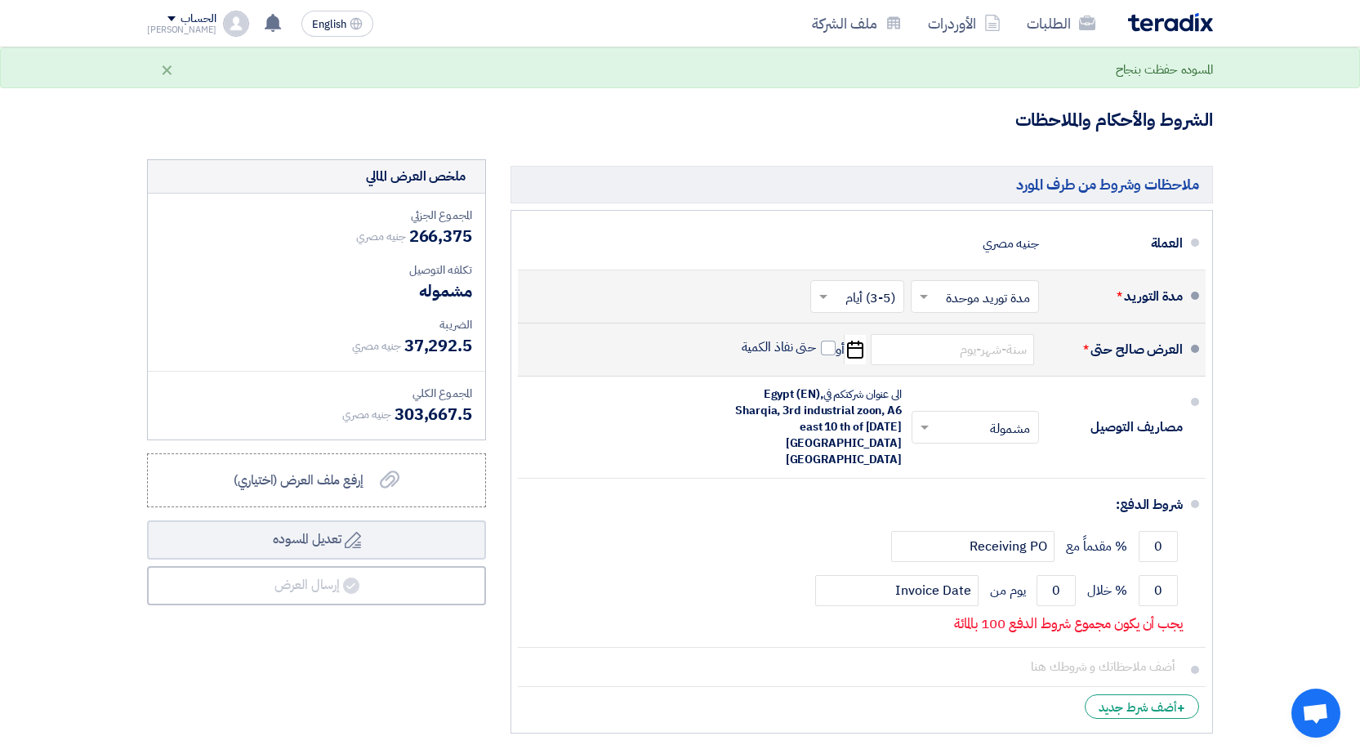
type input "[DATE]"
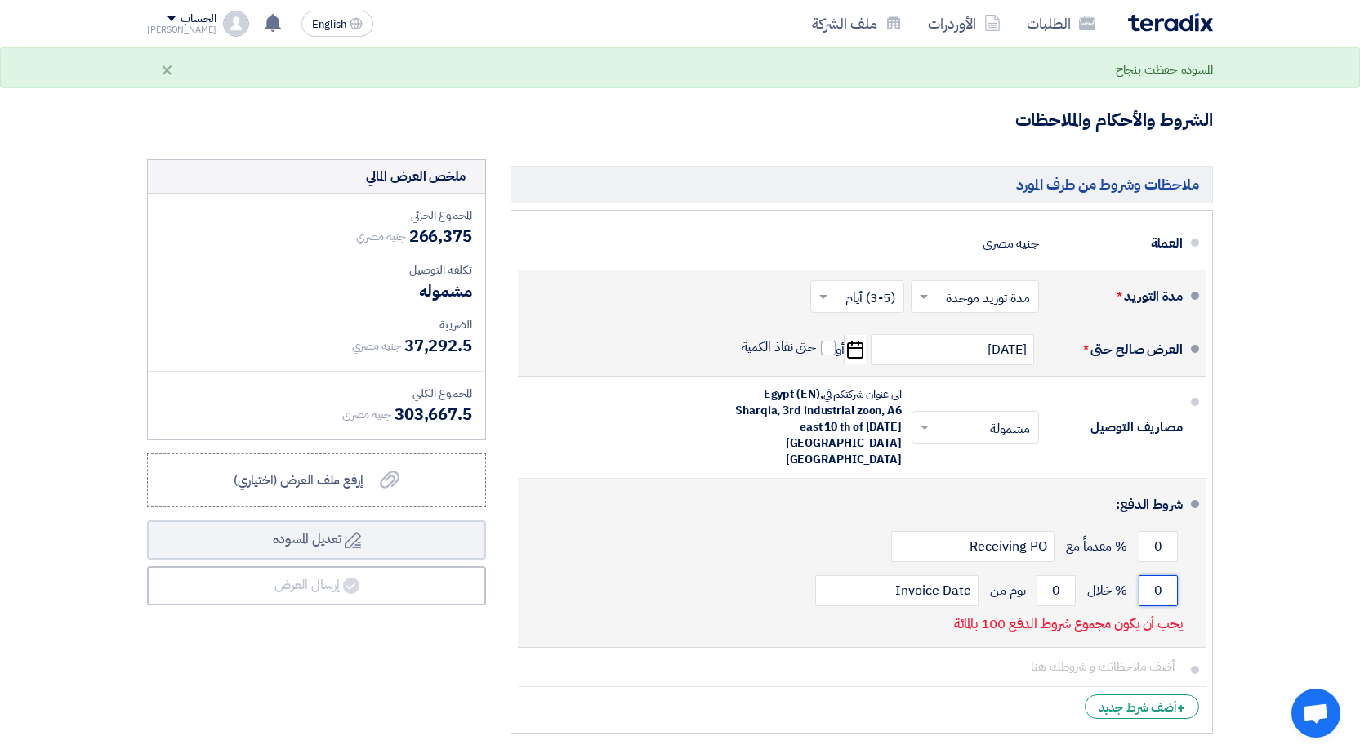
click at [1140, 575] on input "0" at bounding box center [1158, 590] width 39 height 31
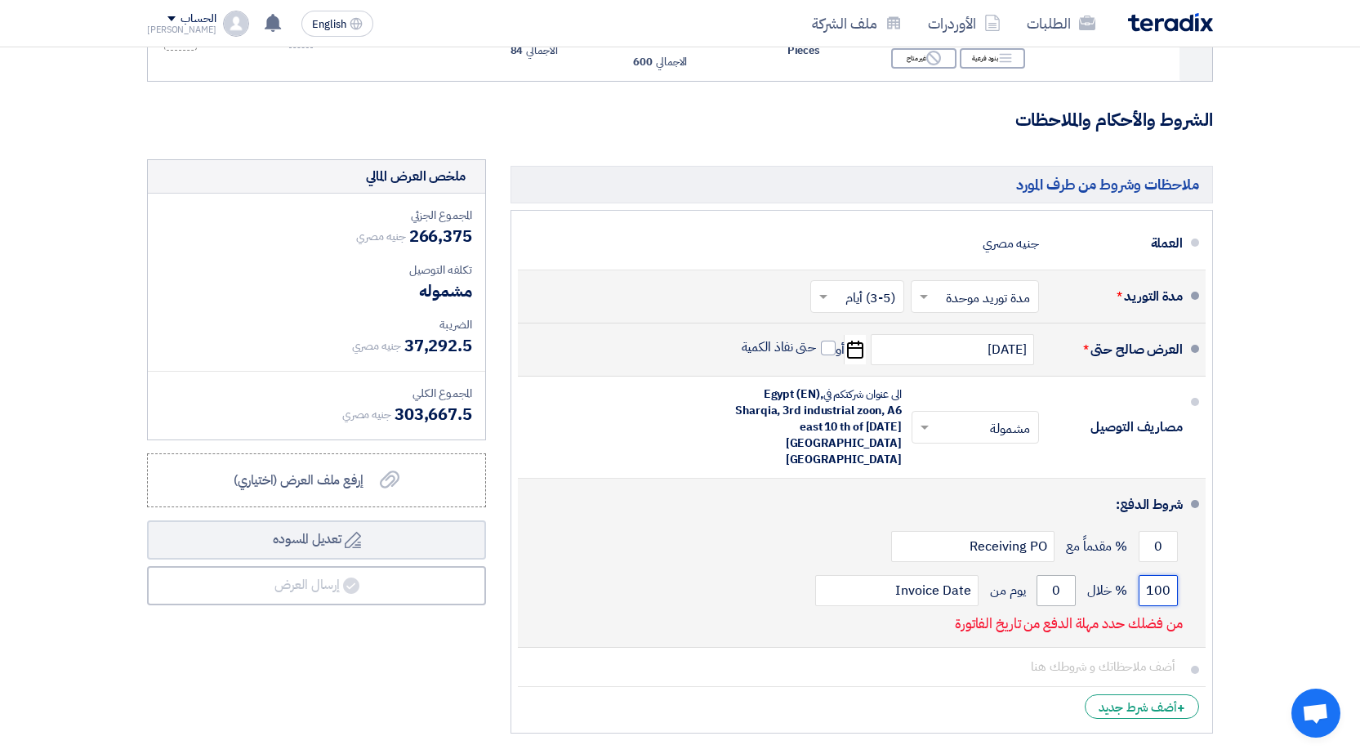
type input "100"
click at [1064, 575] on input "0" at bounding box center [1056, 590] width 39 height 31
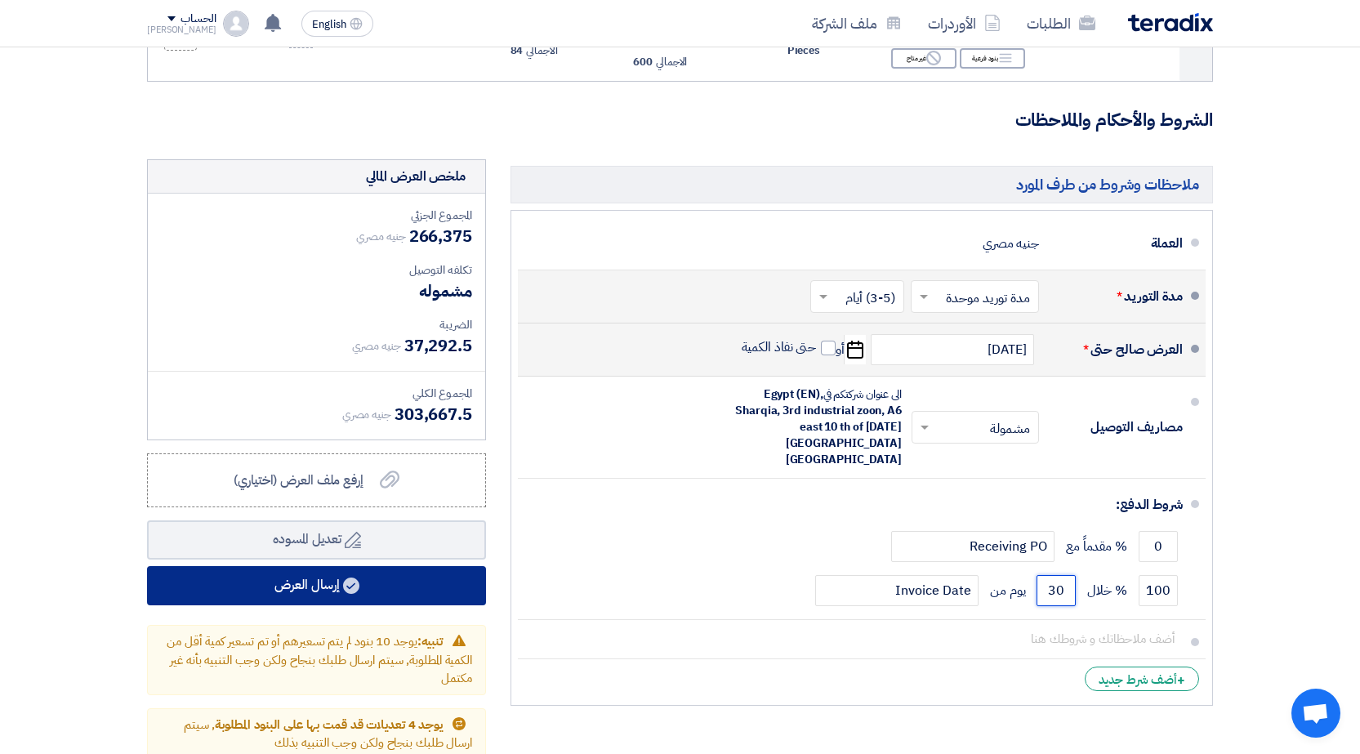
type input "30"
click at [301, 572] on button "إرسال العرض" at bounding box center [316, 585] width 339 height 39
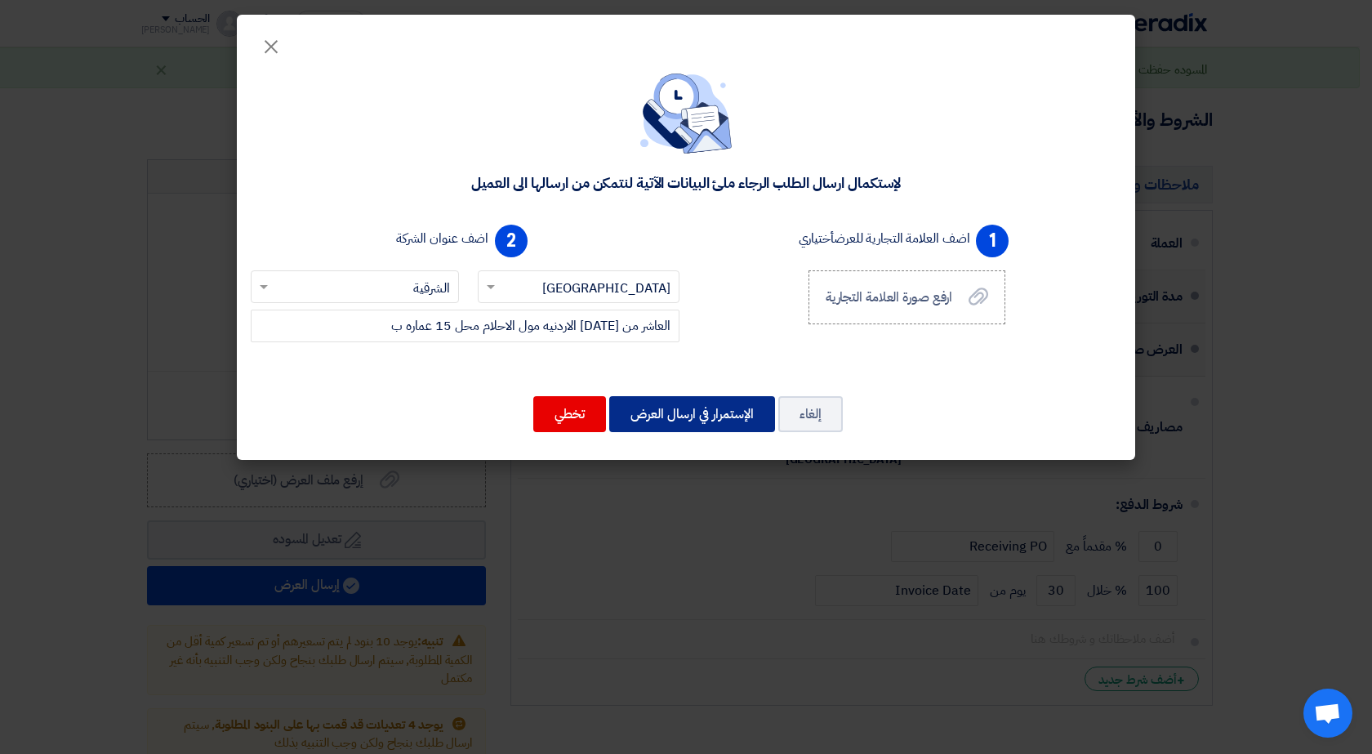
click at [703, 404] on button "الإستمرار في ارسال العرض" at bounding box center [692, 414] width 166 height 36
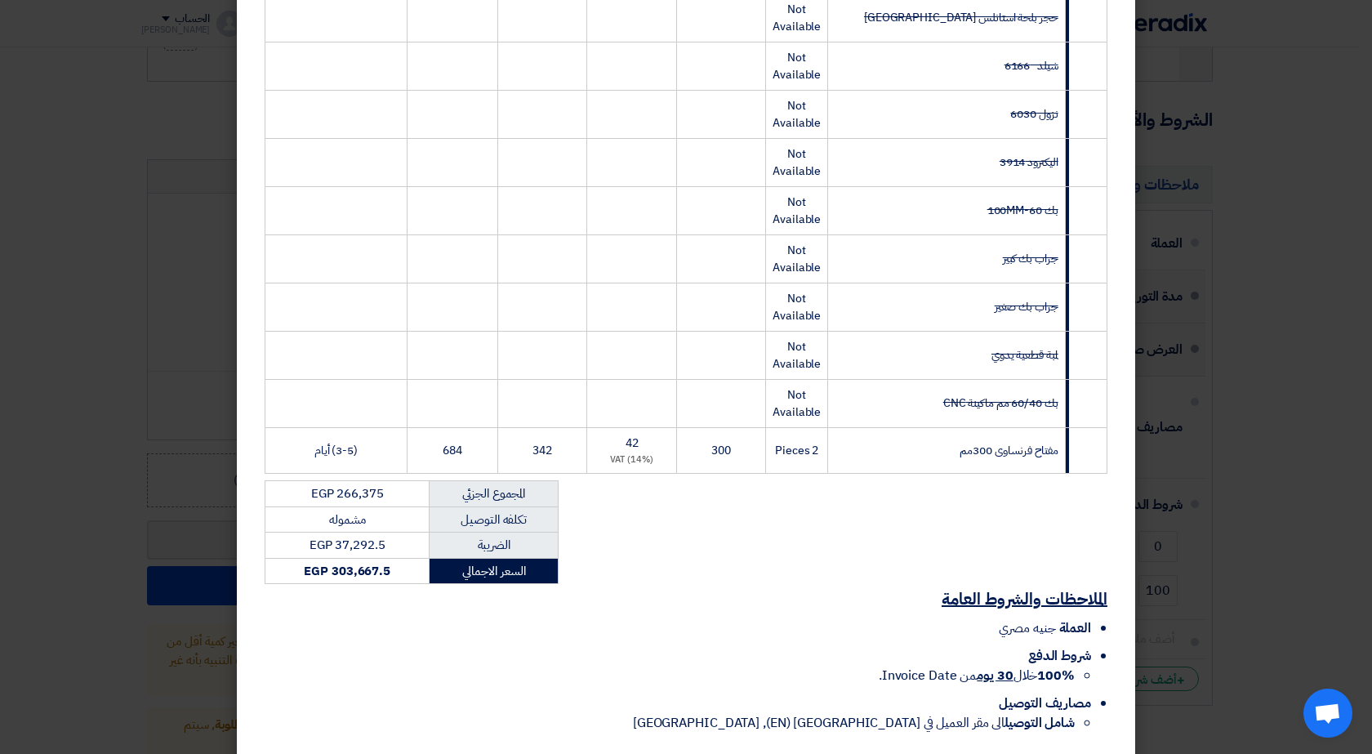
scroll to position [731, 0]
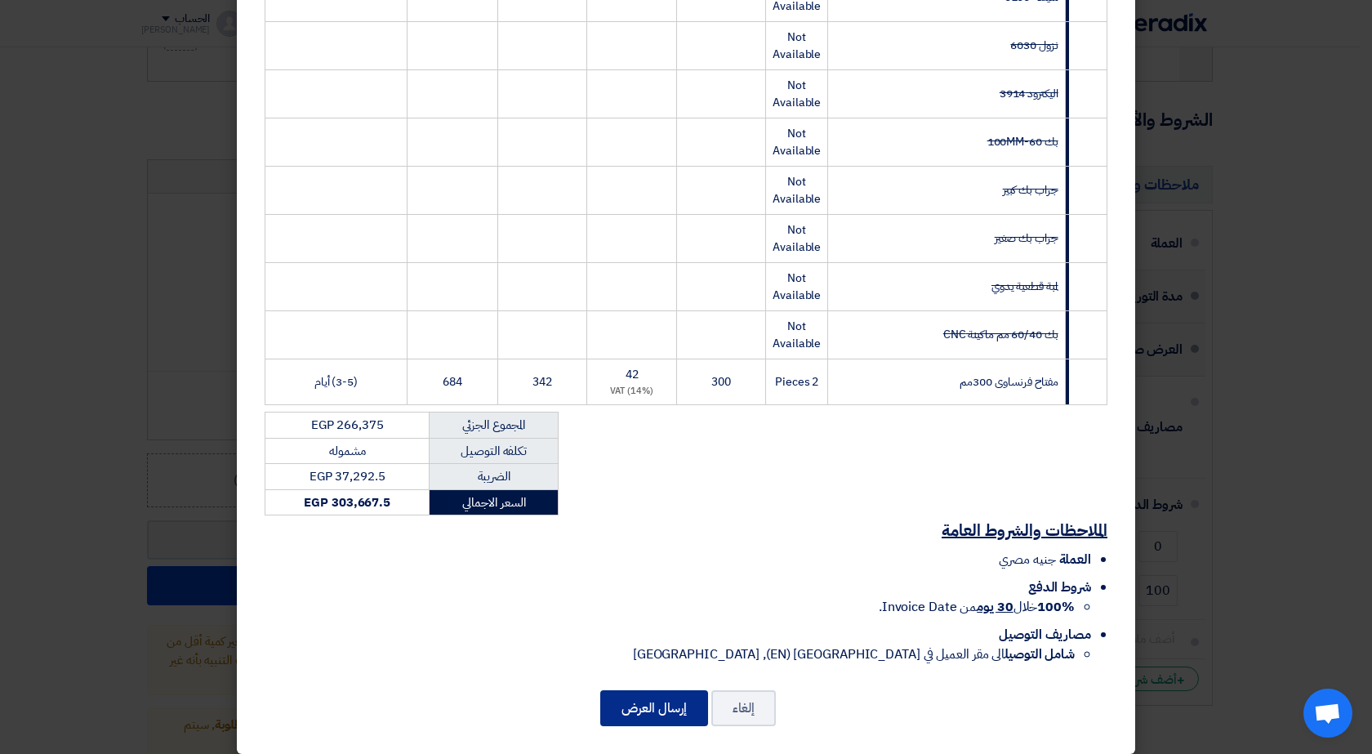
click at [669, 690] on button "إرسال العرض" at bounding box center [654, 708] width 108 height 36
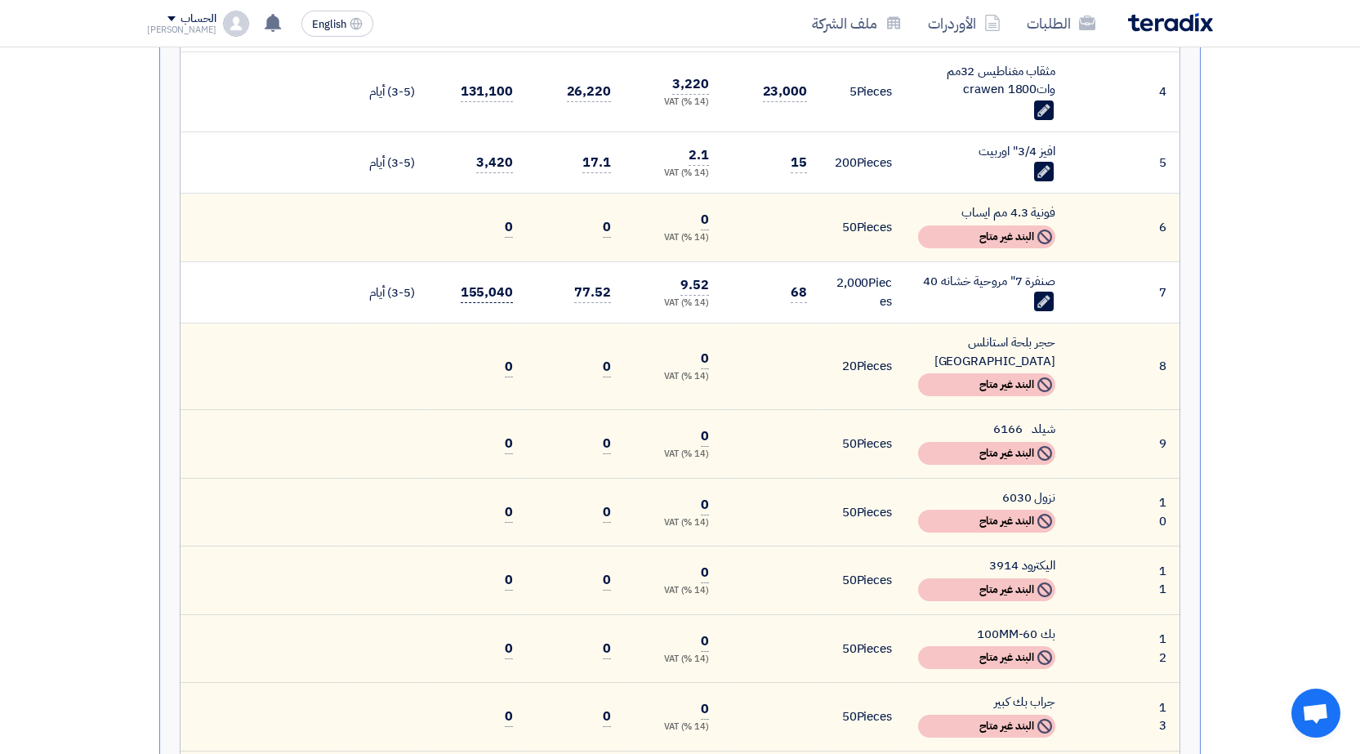
scroll to position [490, 0]
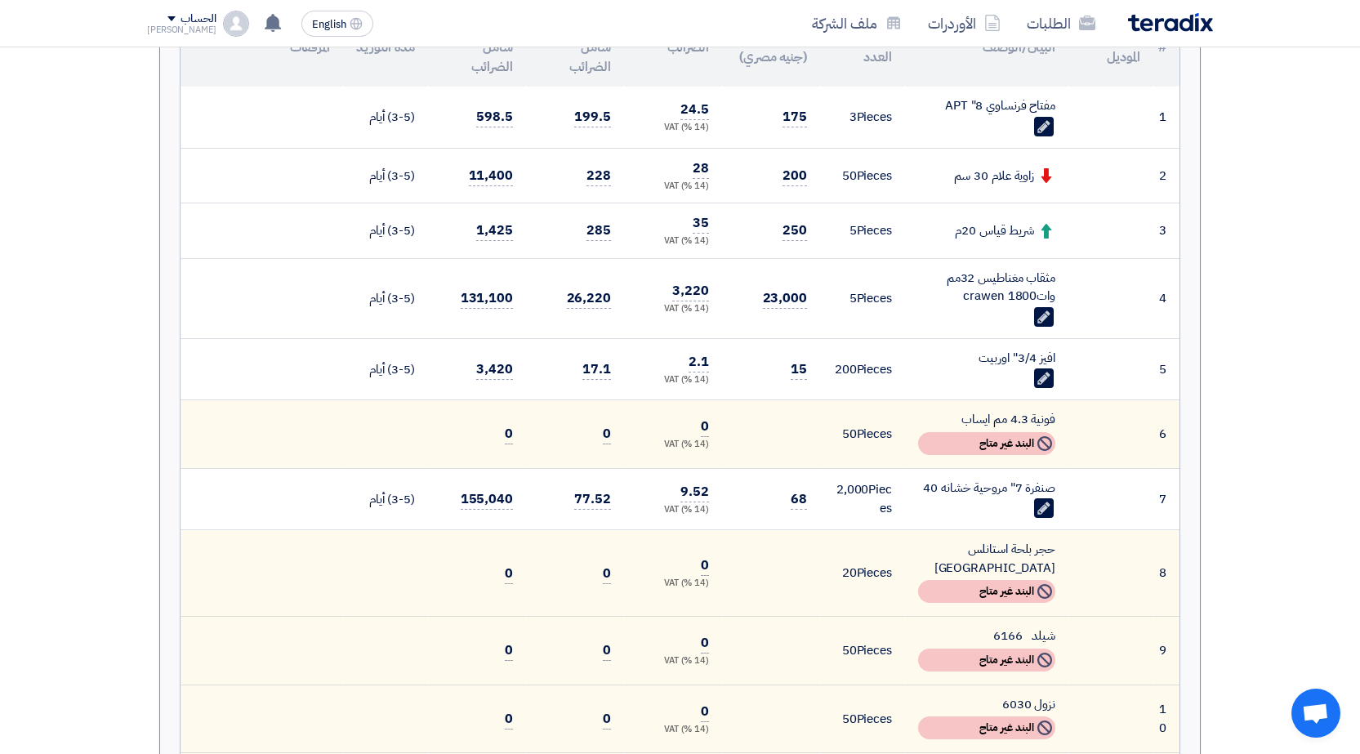
click at [144, 18] on div "الطلبات الأوردرات ملف الشركة English EN لا توجد إشعارات جديدة لديك الحساب [PERS…" at bounding box center [680, 23] width 1091 height 47
click at [146, 17] on div "الطلبات الأوردرات ملف الشركة English EN لا توجد إشعارات جديدة لديك الحساب [PERS…" at bounding box center [680, 23] width 1091 height 47
click at [167, 17] on span at bounding box center [171, 18] width 8 height 5
click at [248, 129] on link "ملف الشركة" at bounding box center [233, 127] width 144 height 19
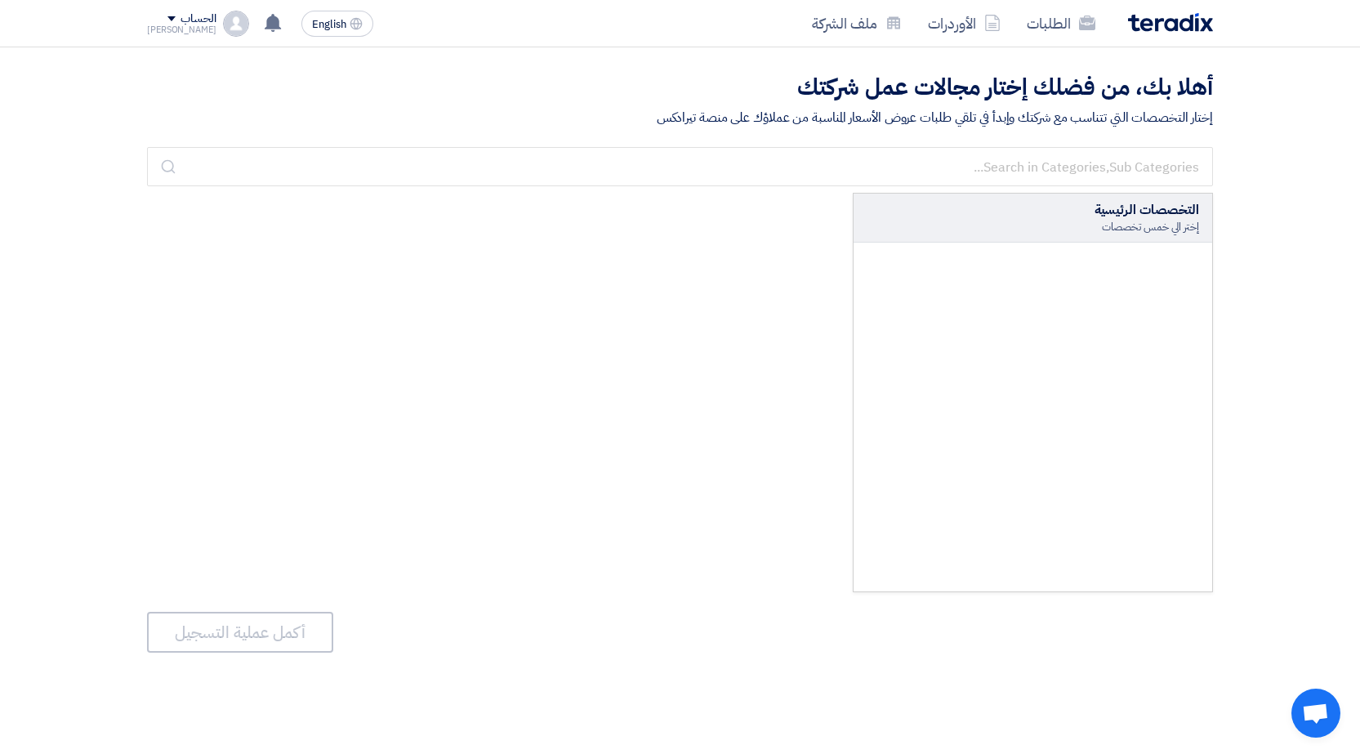
click at [179, 25] on div "[PERSON_NAME]" at bounding box center [181, 29] width 69 height 9
click at [194, 55] on link "الطلبات" at bounding box center [233, 63] width 144 height 19
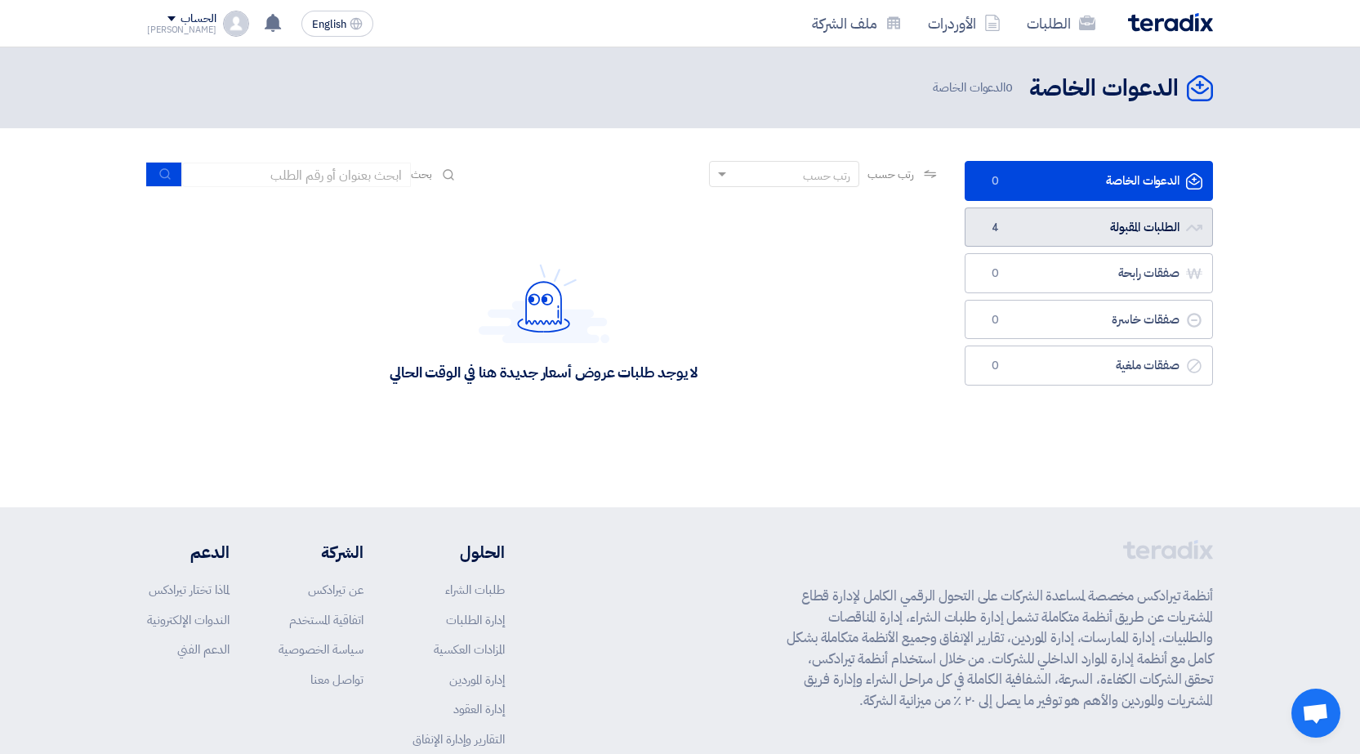
click at [1133, 223] on link "الطلبات المقبولة الطلبات المقبولة 4" at bounding box center [1089, 227] width 248 height 40
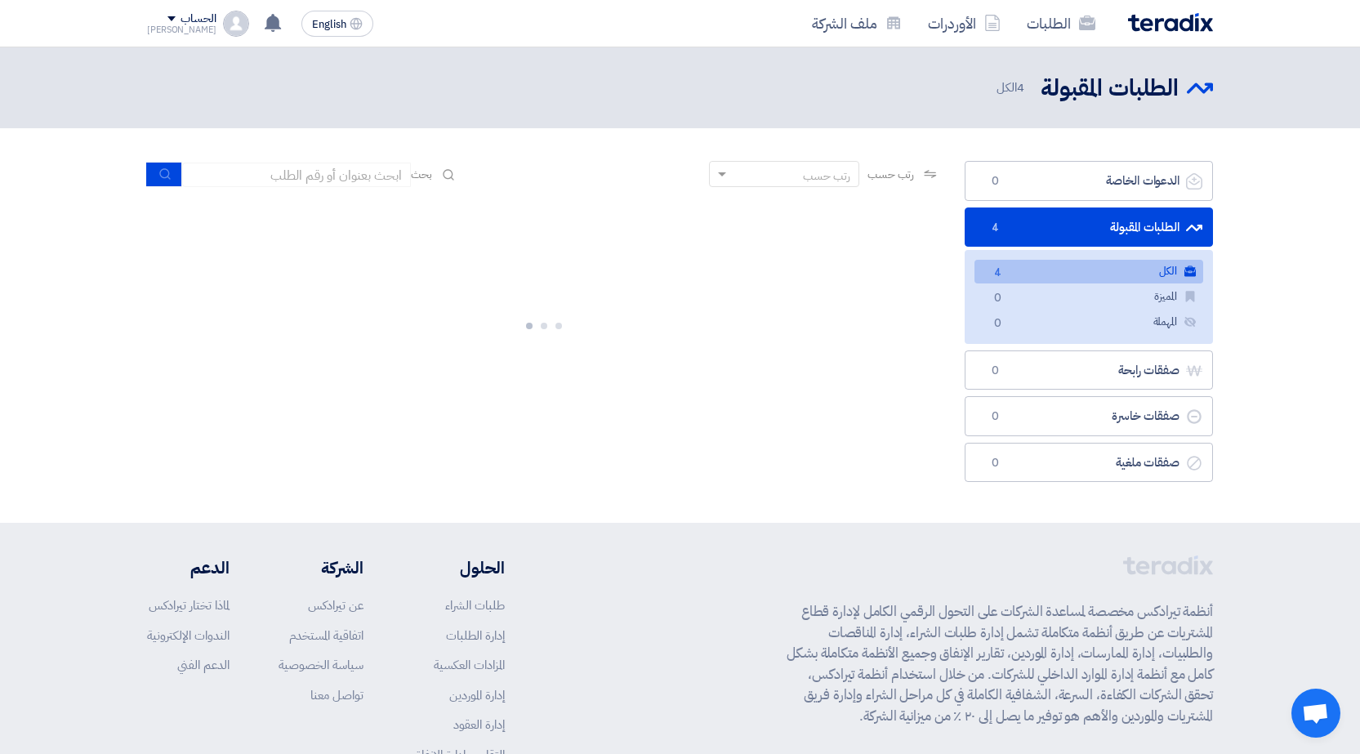
click at [1140, 268] on link "الكل الكل 4" at bounding box center [1089, 272] width 229 height 24
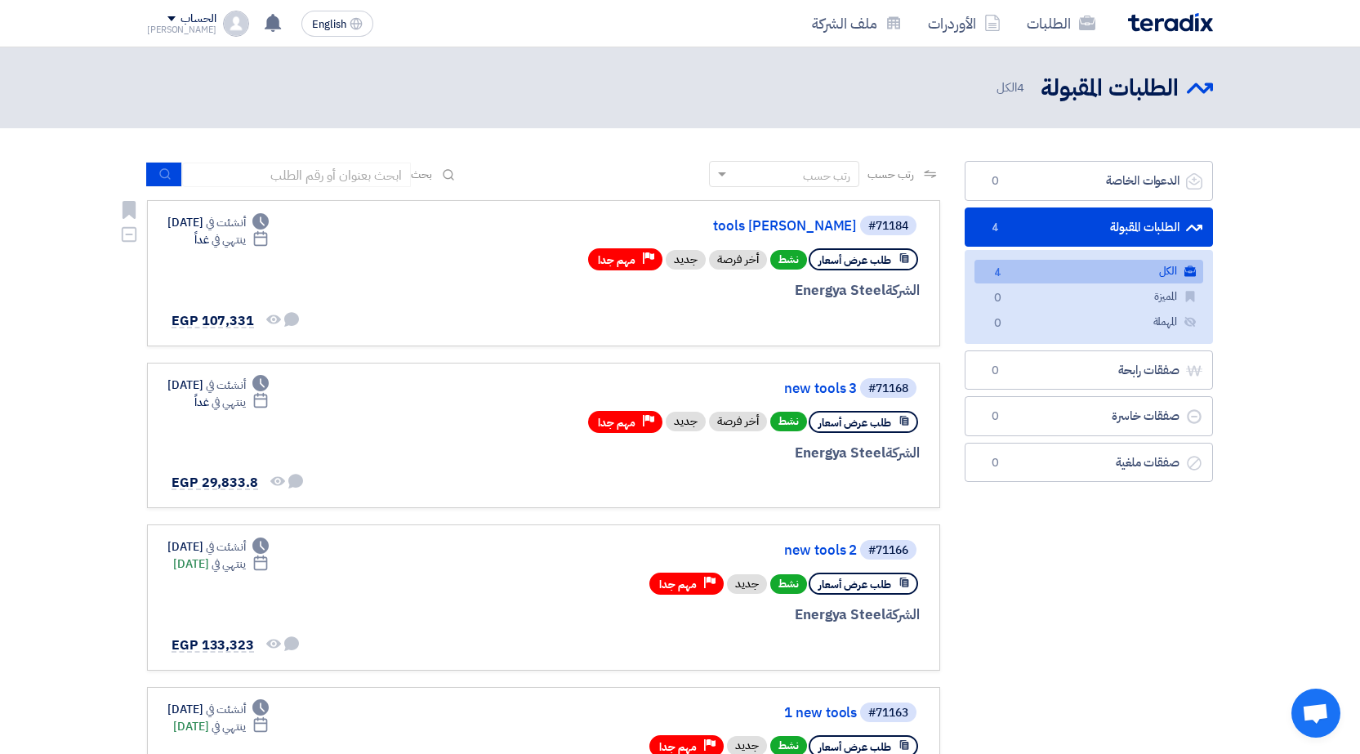
click at [410, 258] on div "#71184 tools osama طلب عرض أسعار نشط أخر فرصة جديد Priority مهم جدا الشركة Ener…" at bounding box center [543, 273] width 752 height 118
click at [417, 257] on div "#71184 tools osama طلب عرض أسعار نشط أخر فرصة جديد Priority مهم جدا الشركة Ener…" at bounding box center [543, 273] width 752 height 118
click at [1277, 248] on section "الدعوات الخاصة الدعوات الخاصة 0 الطلبات المقبولة الطلبات المقبولة 4 الكل الكل 4…" at bounding box center [680, 504] width 1360 height 753
click at [1113, 186] on link "الدعوات الخاصة الدعوات الخاصة 0" at bounding box center [1089, 181] width 248 height 40
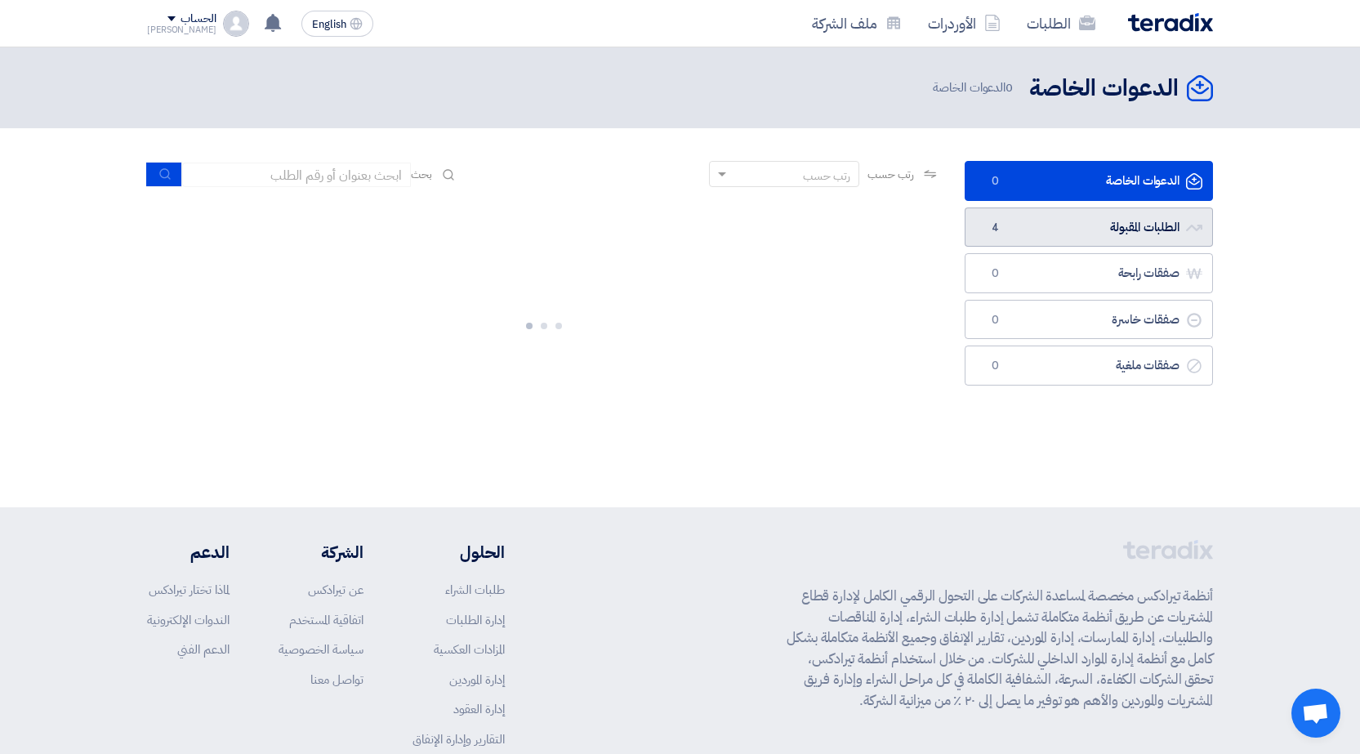
click at [1075, 226] on link "الطلبات المقبولة الطلبات المقبولة 4" at bounding box center [1089, 227] width 248 height 40
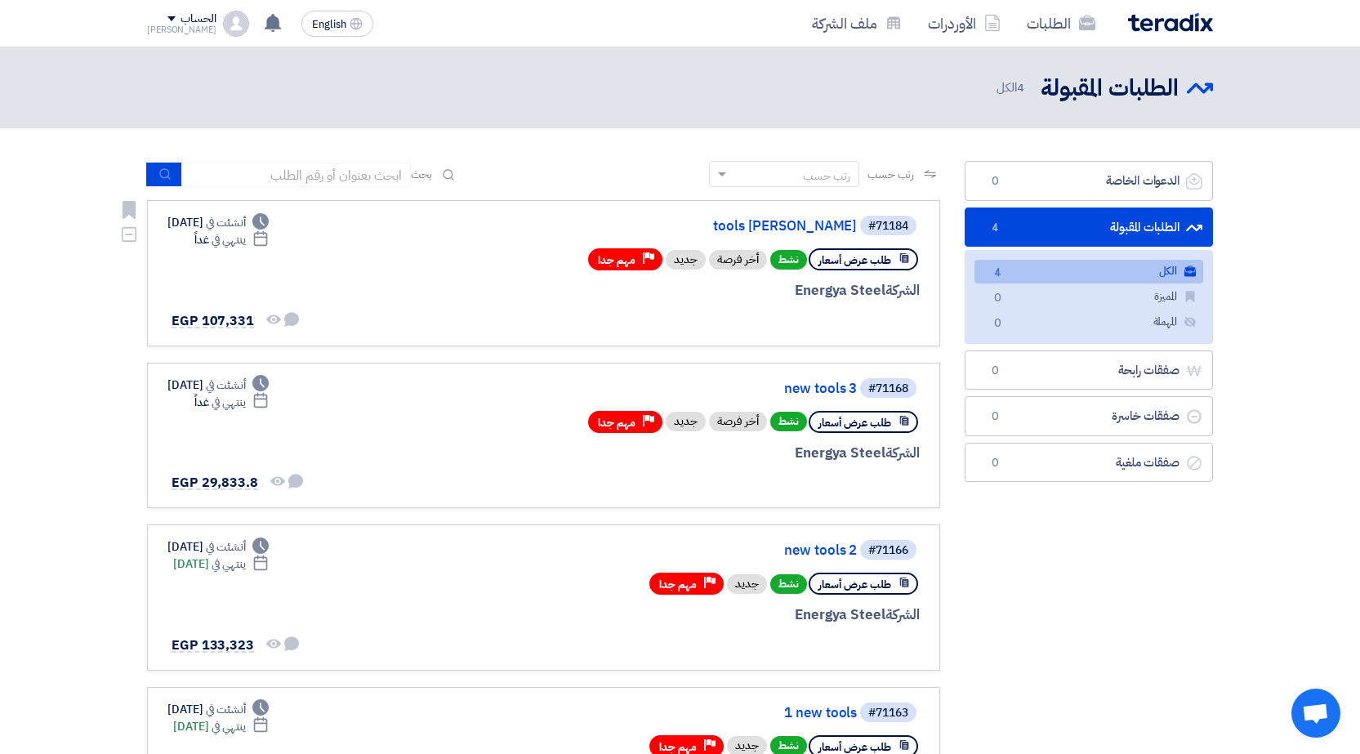
click at [687, 260] on div "جديد" at bounding box center [686, 260] width 40 height 20
click at [734, 259] on div "أخر فرصة" at bounding box center [738, 260] width 58 height 20
click at [802, 259] on span "نشط" at bounding box center [788, 260] width 37 height 20
click at [888, 221] on div "#71184" at bounding box center [888, 226] width 40 height 11
click at [1260, 232] on section "الدعوات الخاصة الدعوات الخاصة 0 الطلبات المقبولة الطلبات المقبولة 4 الكل الكل 4…" at bounding box center [680, 504] width 1360 height 753
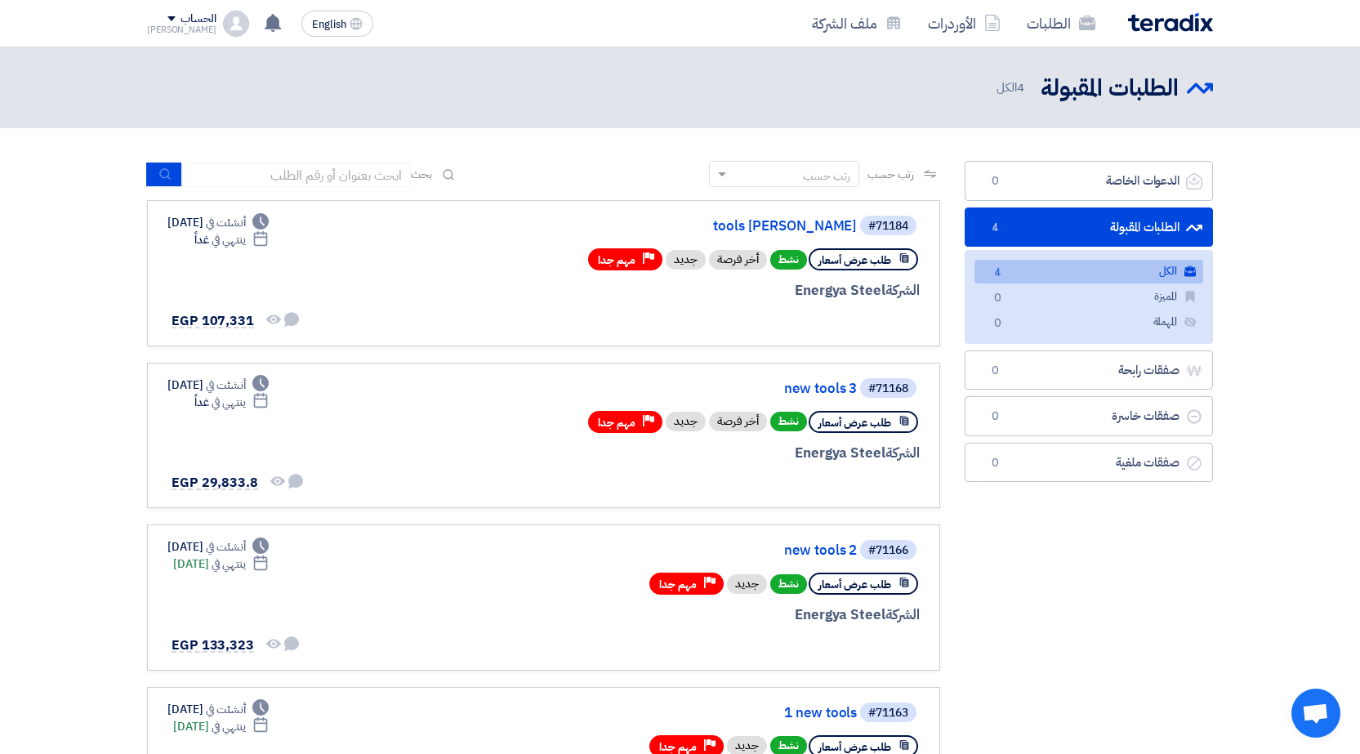
click at [1002, 83] on span "4 الكل" at bounding box center [1012, 87] width 31 height 19
click at [957, 25] on link "الأوردرات" at bounding box center [964, 23] width 99 height 38
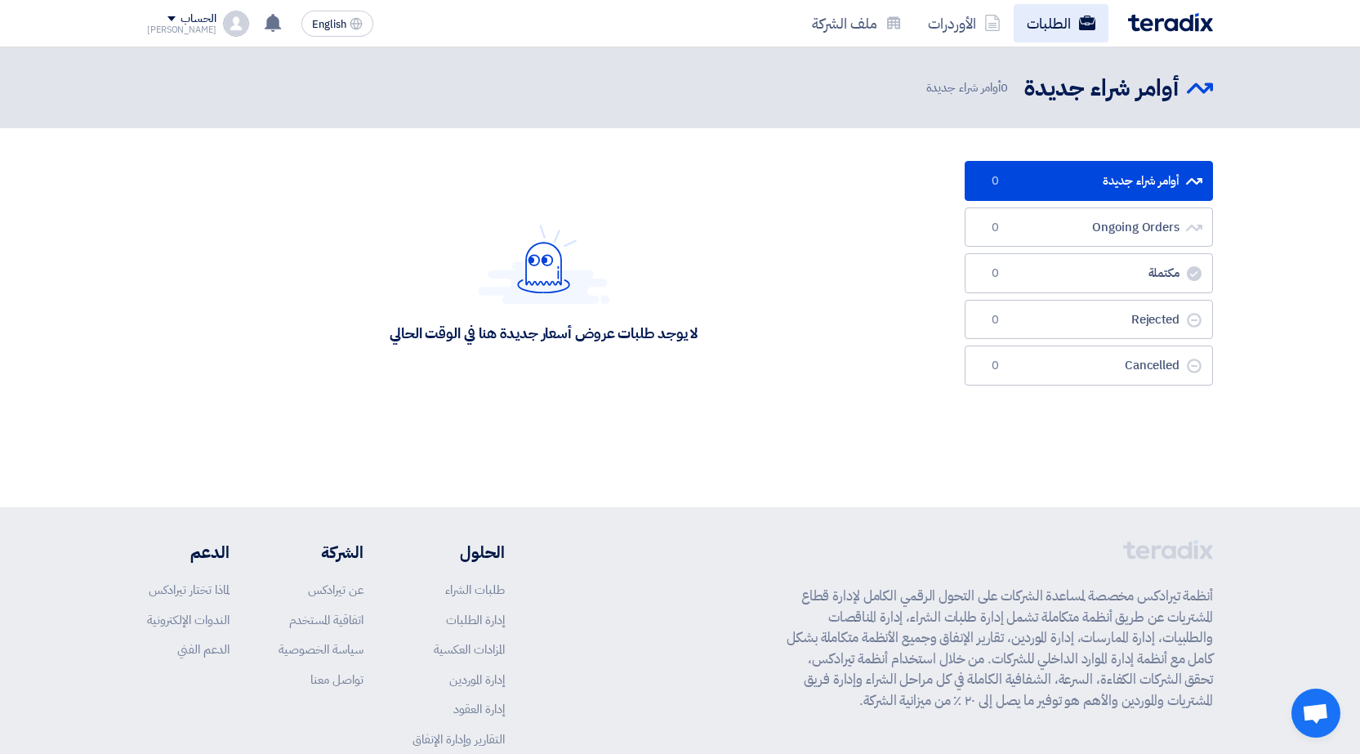
click at [1045, 30] on link "الطلبات" at bounding box center [1061, 23] width 95 height 38
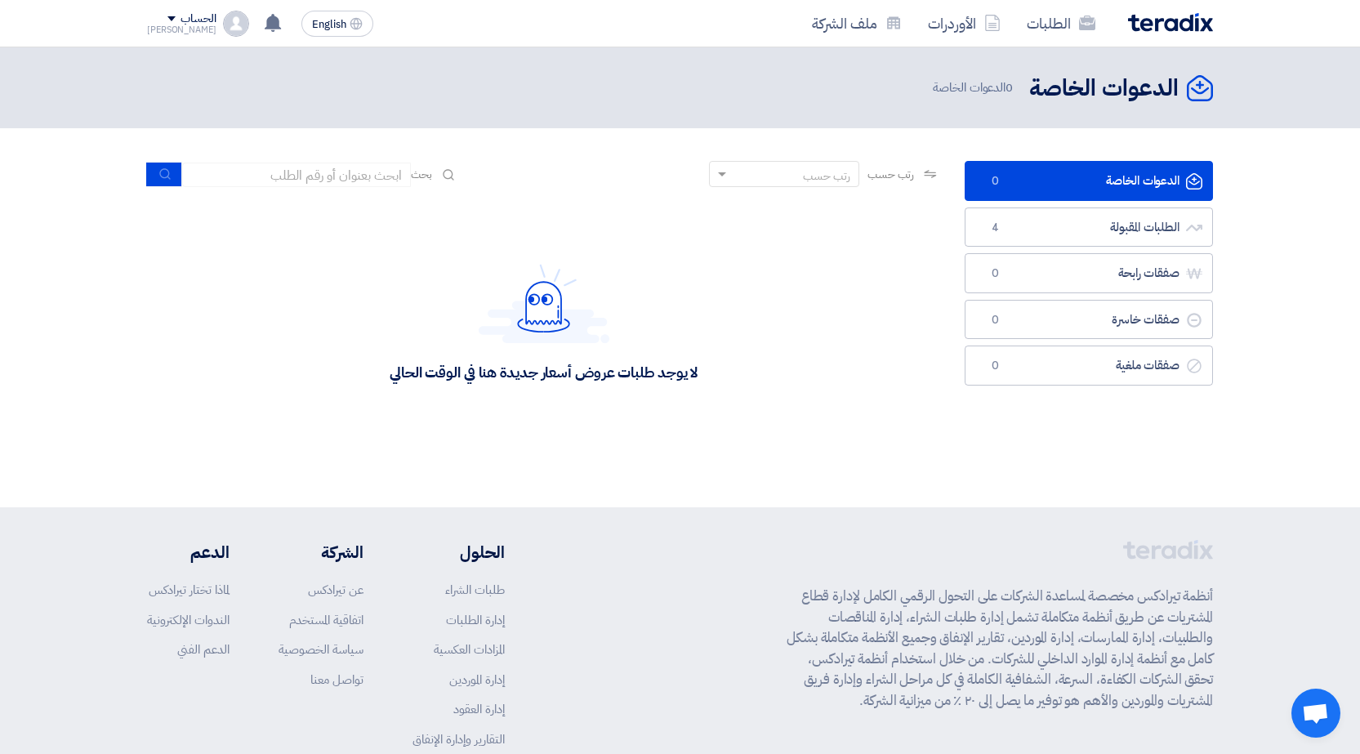
click at [181, 13] on div "الحساب" at bounding box center [198, 19] width 35 height 14
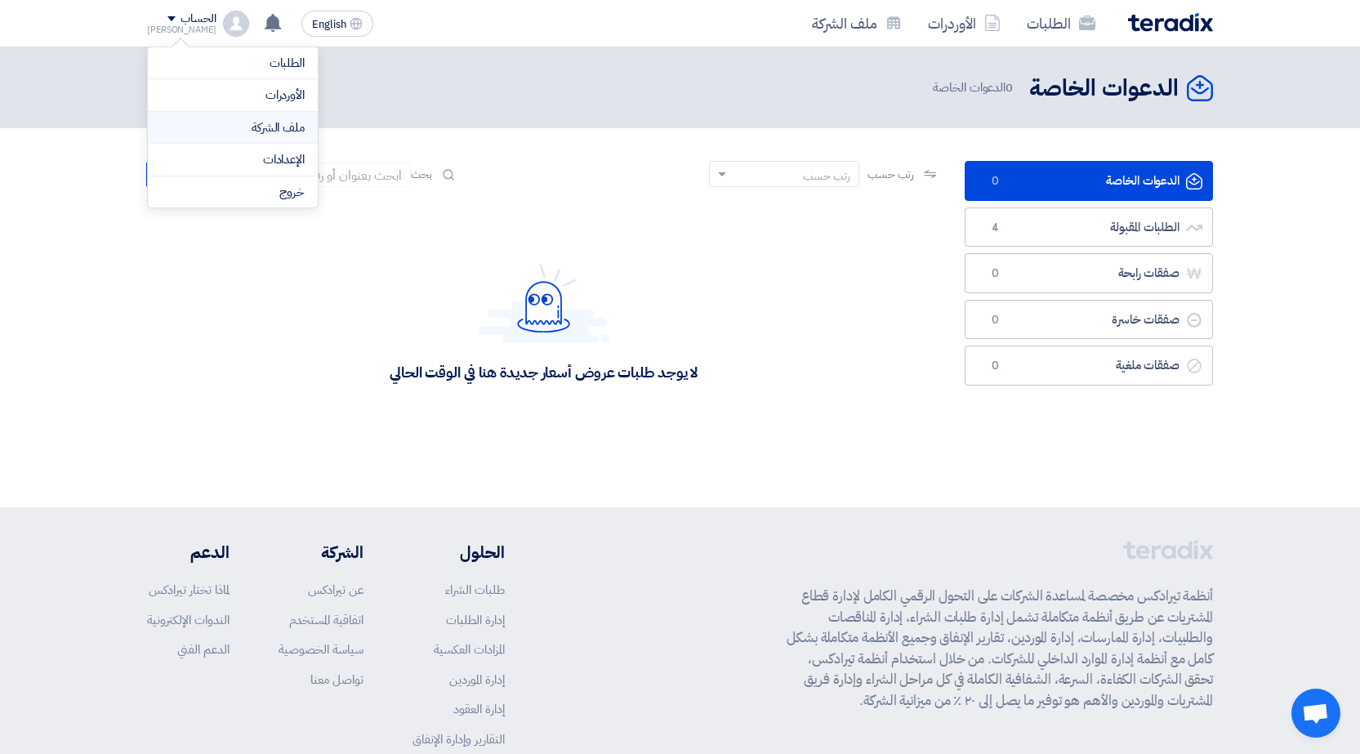
click at [256, 122] on link "ملف الشركة" at bounding box center [233, 127] width 144 height 19
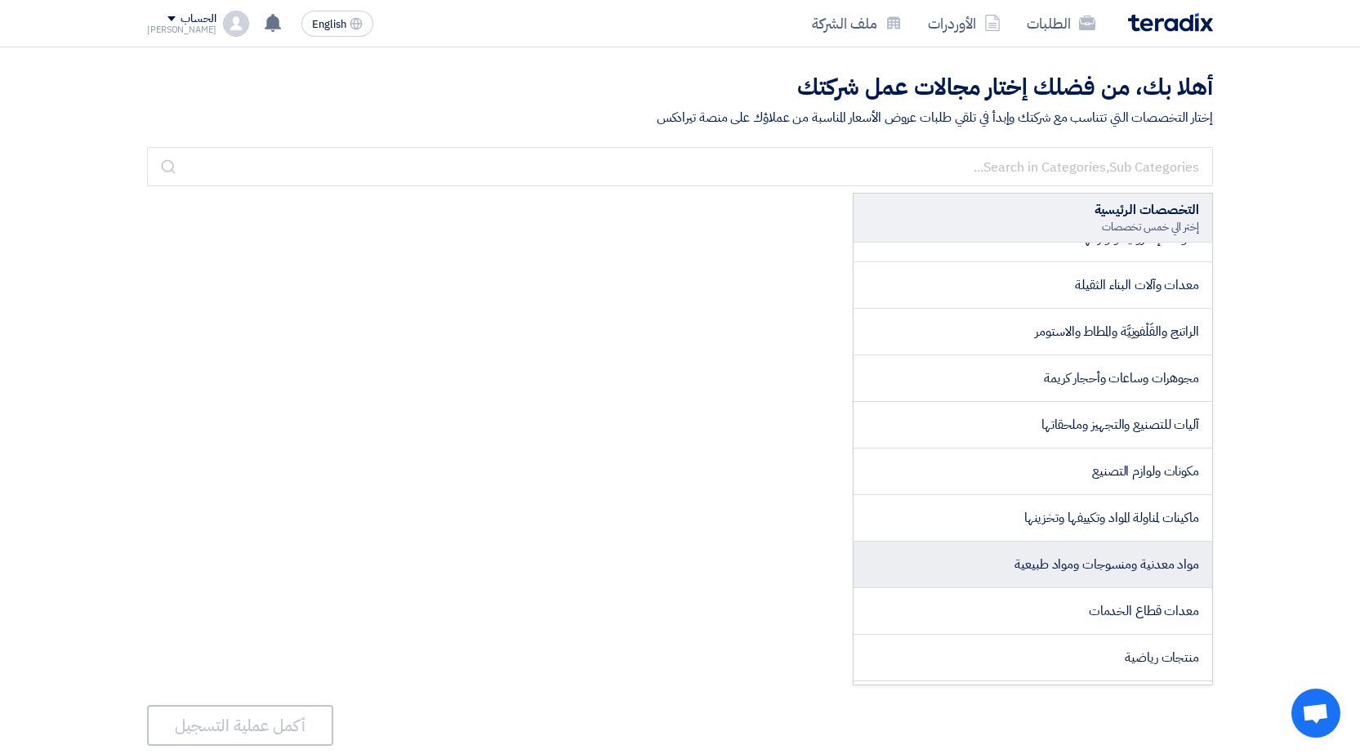
scroll to position [1552, 0]
